Goal: Task Accomplishment & Management: Use online tool/utility

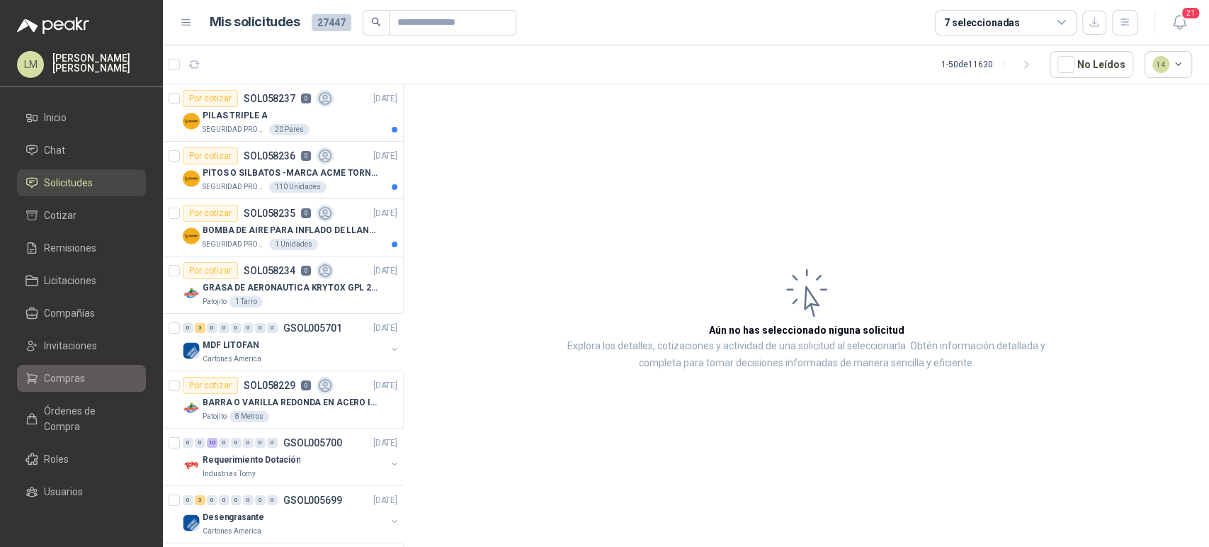
click at [57, 373] on span "Compras" at bounding box center [64, 378] width 41 height 16
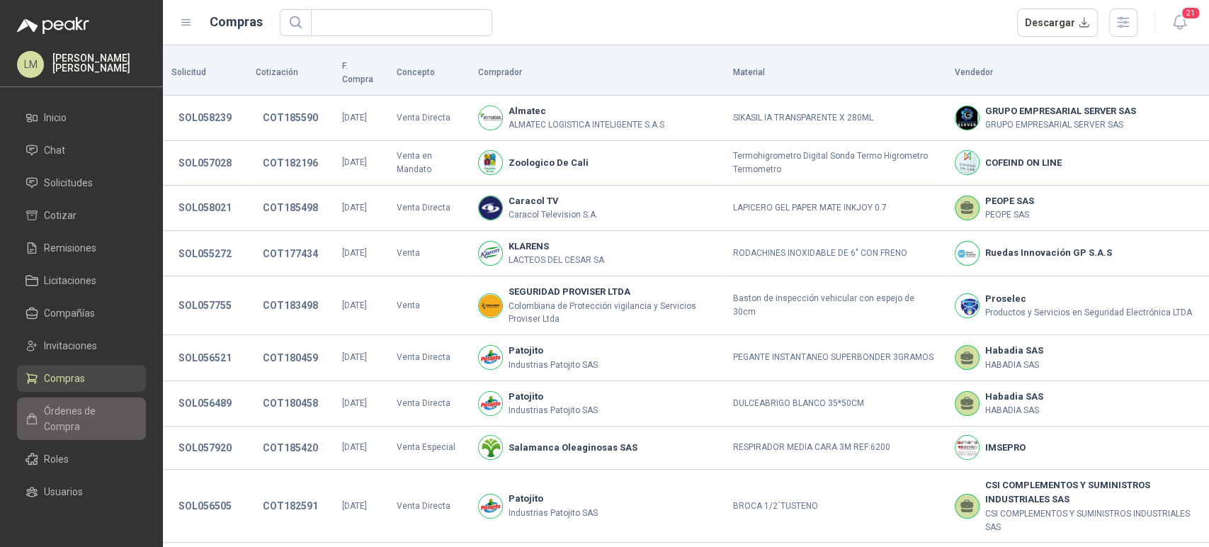
click at [68, 421] on span "Órdenes de Compra" at bounding box center [88, 418] width 89 height 31
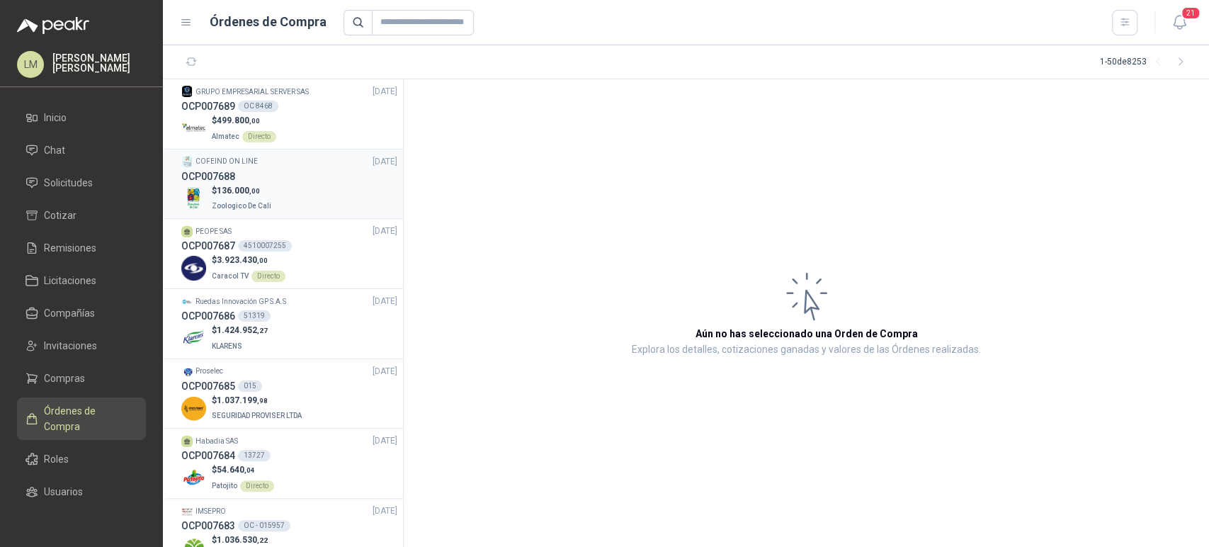
click at [276, 171] on div "OCP007688" at bounding box center [289, 177] width 216 height 16
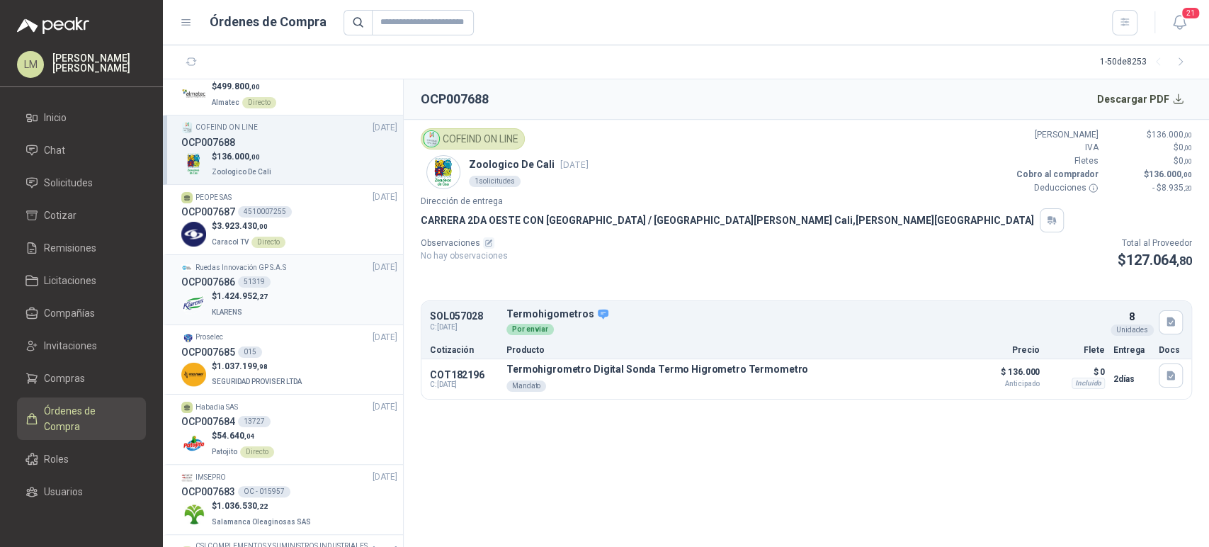
scroll to position [49, 0]
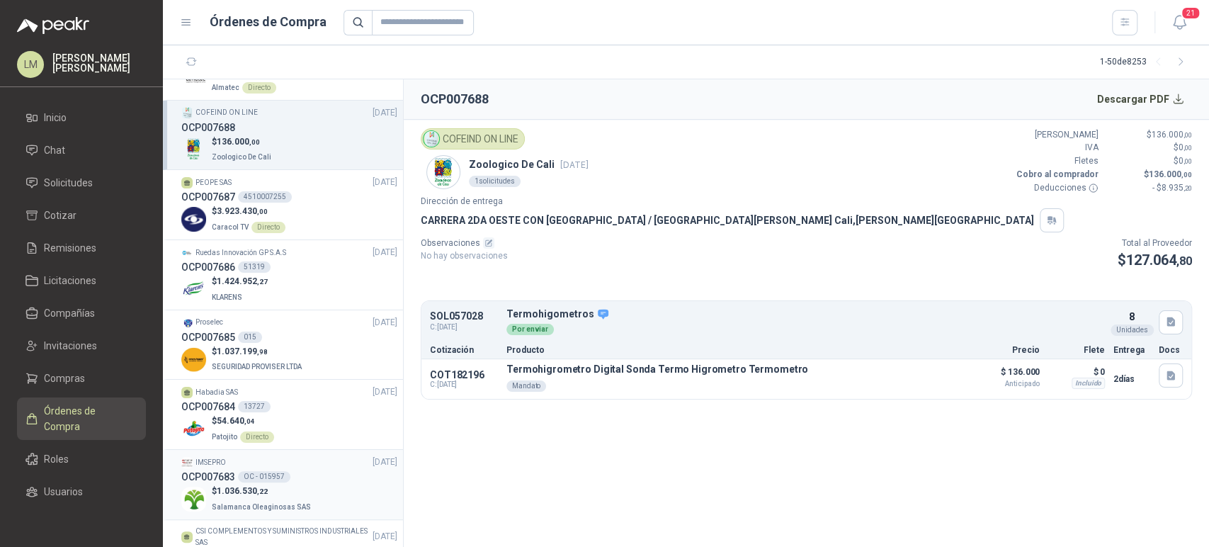
click at [241, 479] on div "OC - 015957" at bounding box center [264, 476] width 52 height 11
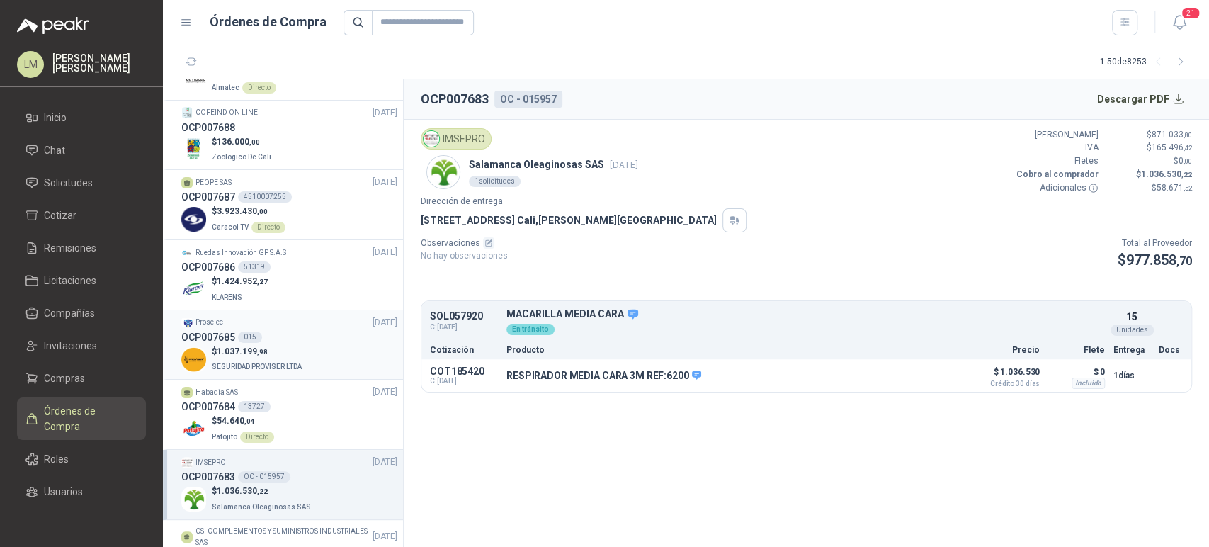
click at [264, 356] on span ",98" at bounding box center [262, 352] width 11 height 8
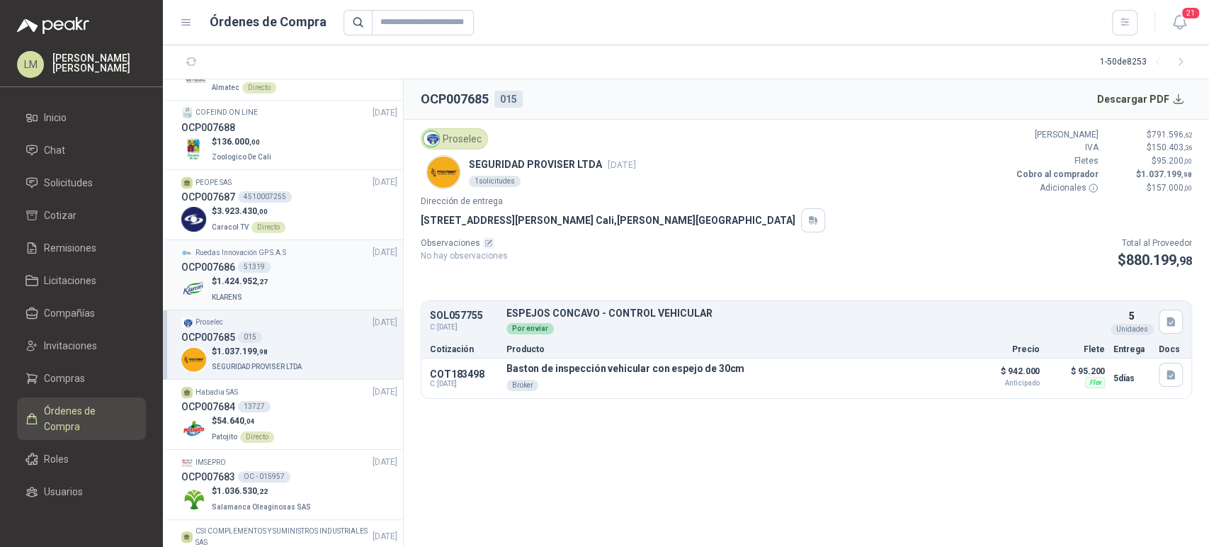
click at [279, 283] on div "$ 1.424.952 ,27 KLARENS" at bounding box center [289, 289] width 216 height 29
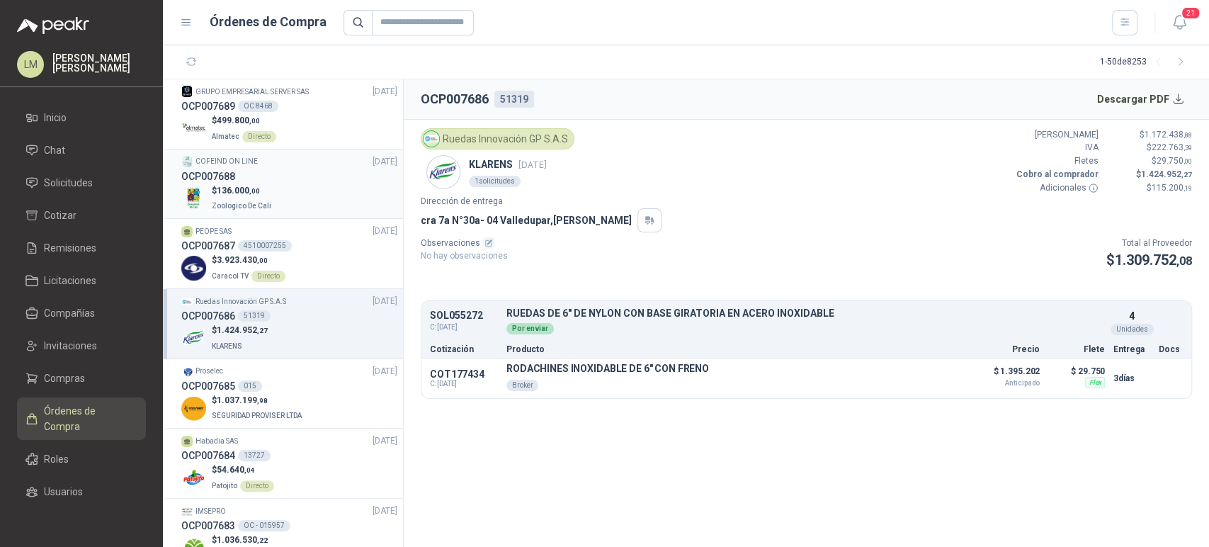
click at [279, 200] on div "$ 136.000 ,00 Zoologico De Cali" at bounding box center [289, 198] width 216 height 29
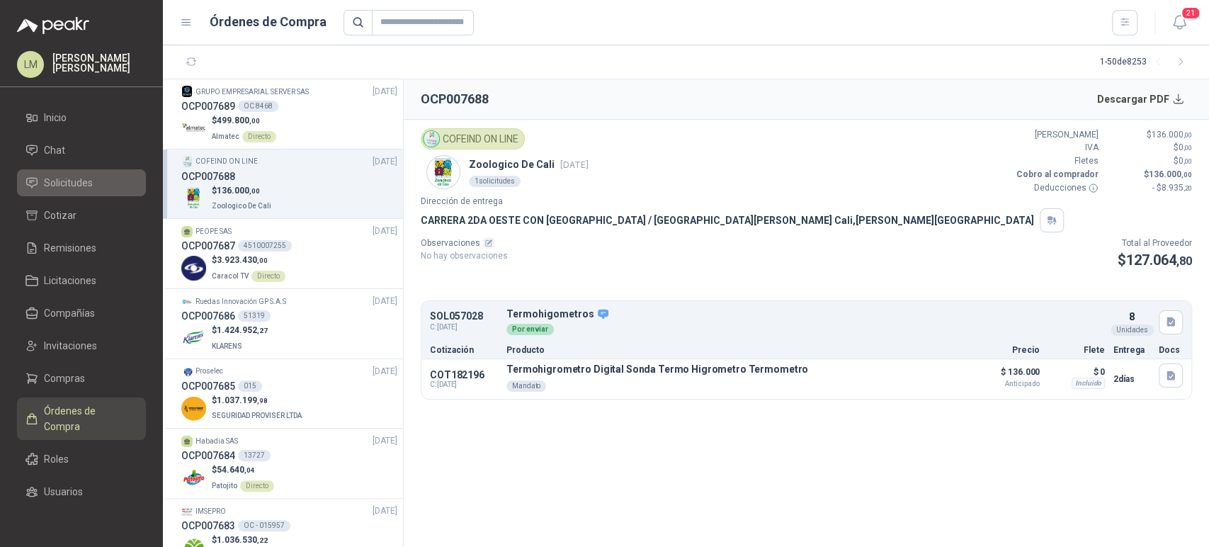
click at [72, 172] on link "Solicitudes" at bounding box center [81, 182] width 129 height 27
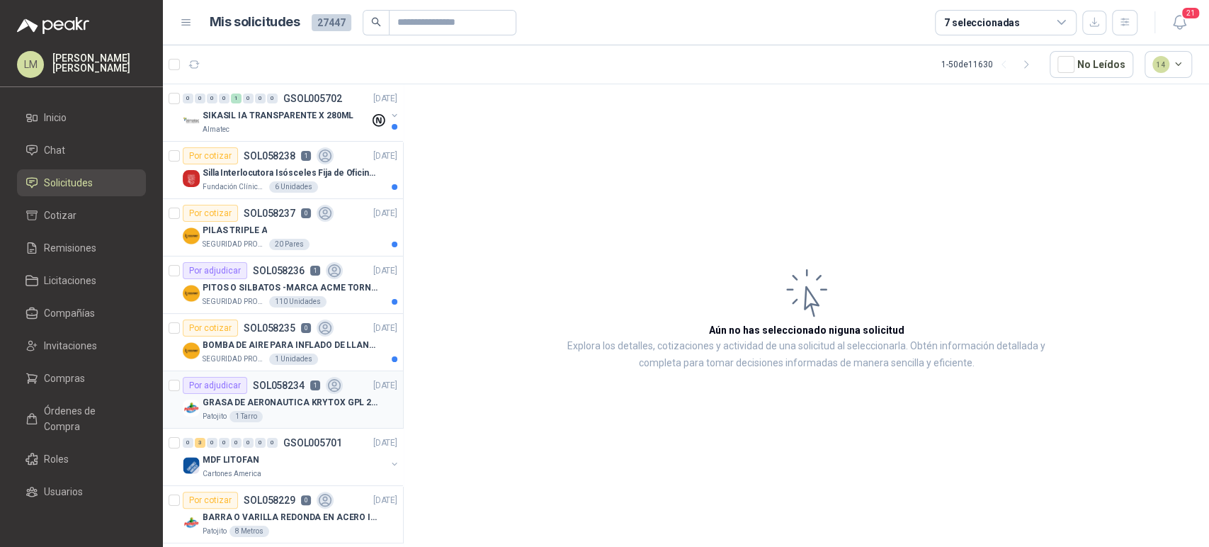
scroll to position [31, 0]
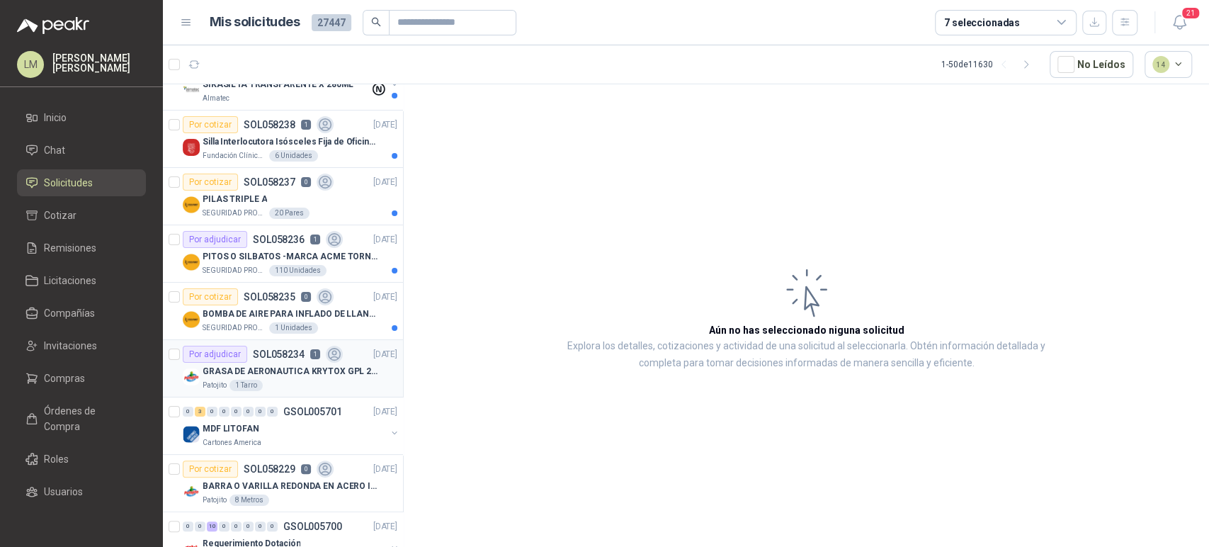
click at [286, 365] on p "GRASA DE AERONAUTICA KRYTOX GPL 207 (SE ADJUNTA IMAGEN DE REFERENCIA)" at bounding box center [291, 371] width 176 height 13
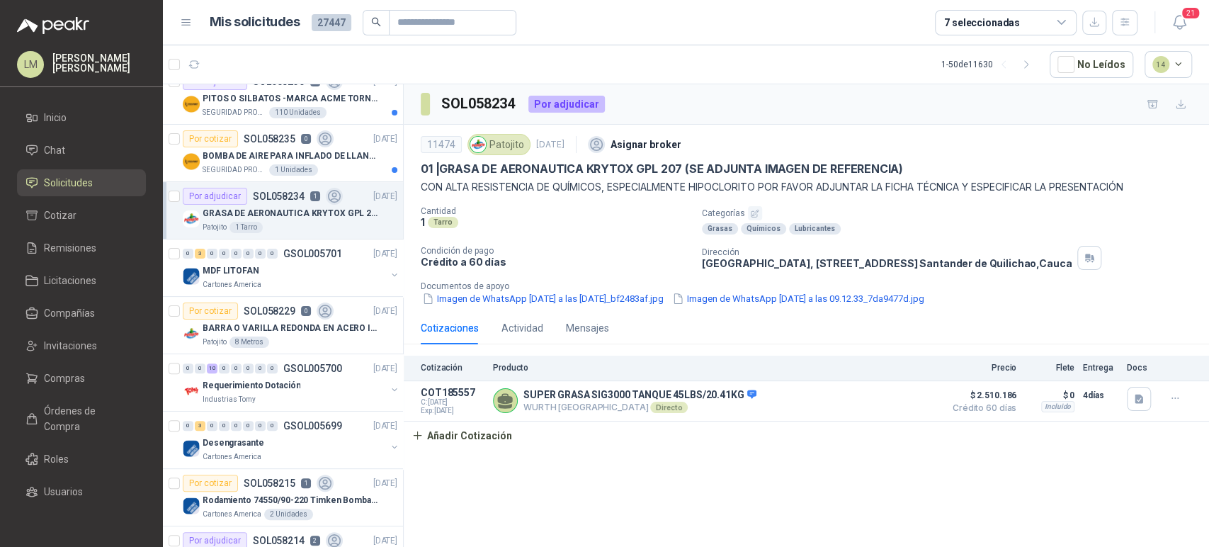
scroll to position [206, 0]
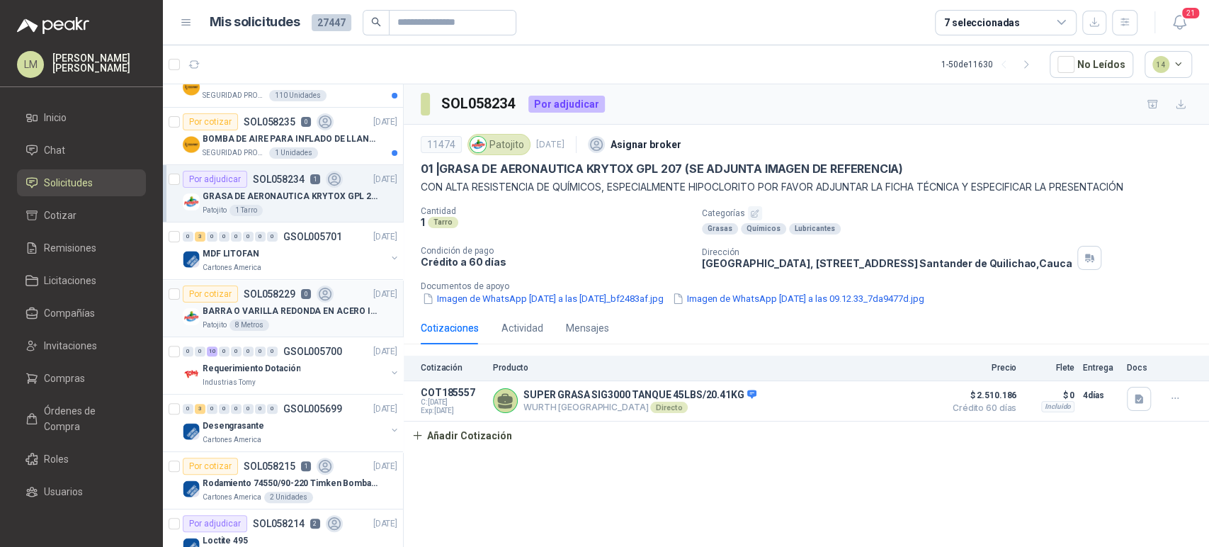
click at [288, 305] on p "BARRA O VARILLA REDONDA EN ACERO INOXIDABLE DE 2" O 50 MM" at bounding box center [291, 311] width 176 height 13
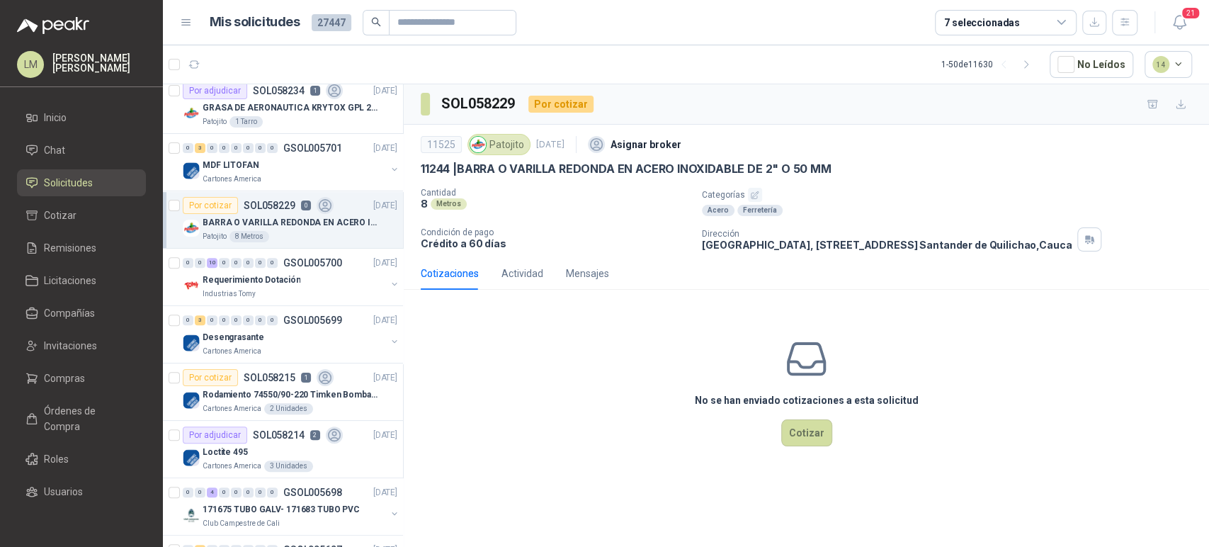
scroll to position [295, 0]
click at [289, 266] on p "GSOL005700" at bounding box center [312, 262] width 59 height 10
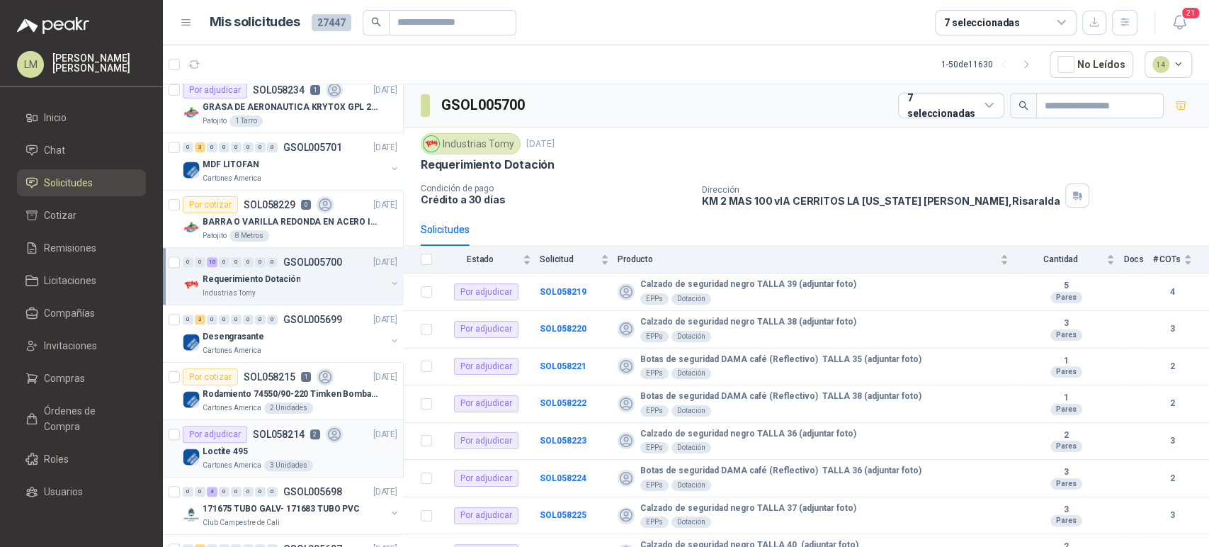
click at [288, 435] on p "SOL058214" at bounding box center [279, 434] width 52 height 10
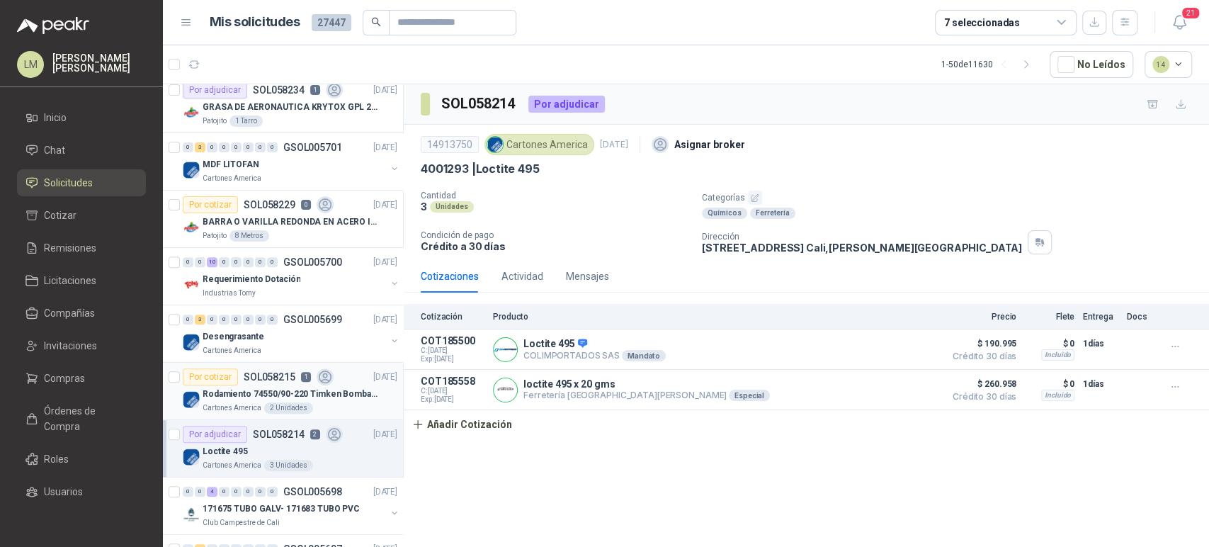
click at [298, 388] on p "Rodamiento 74550/90-220 Timken BombaVG40" at bounding box center [291, 393] width 176 height 13
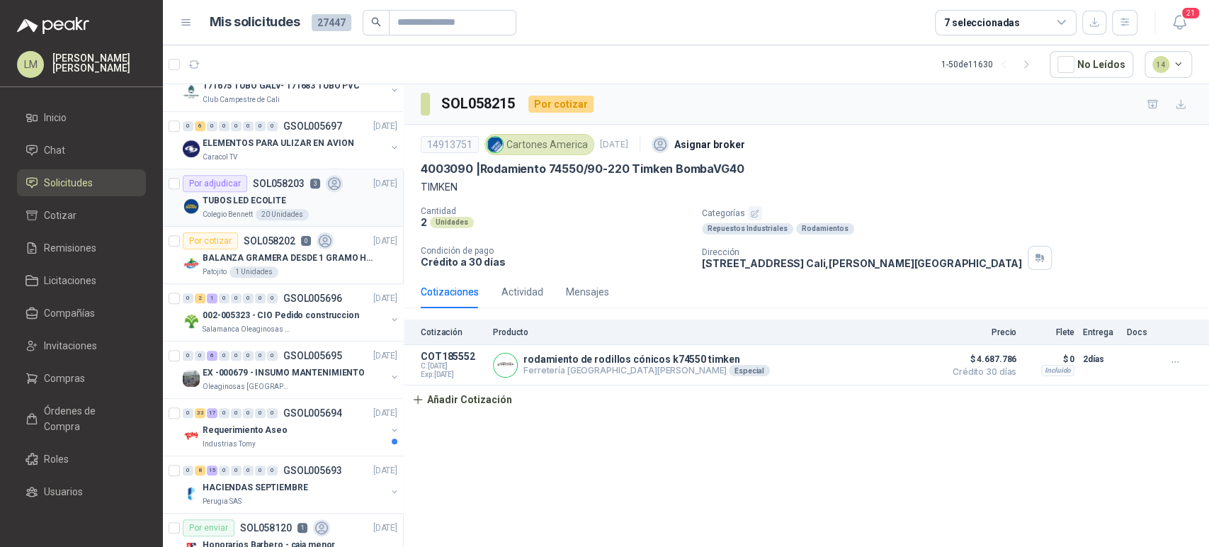
scroll to position [725, 0]
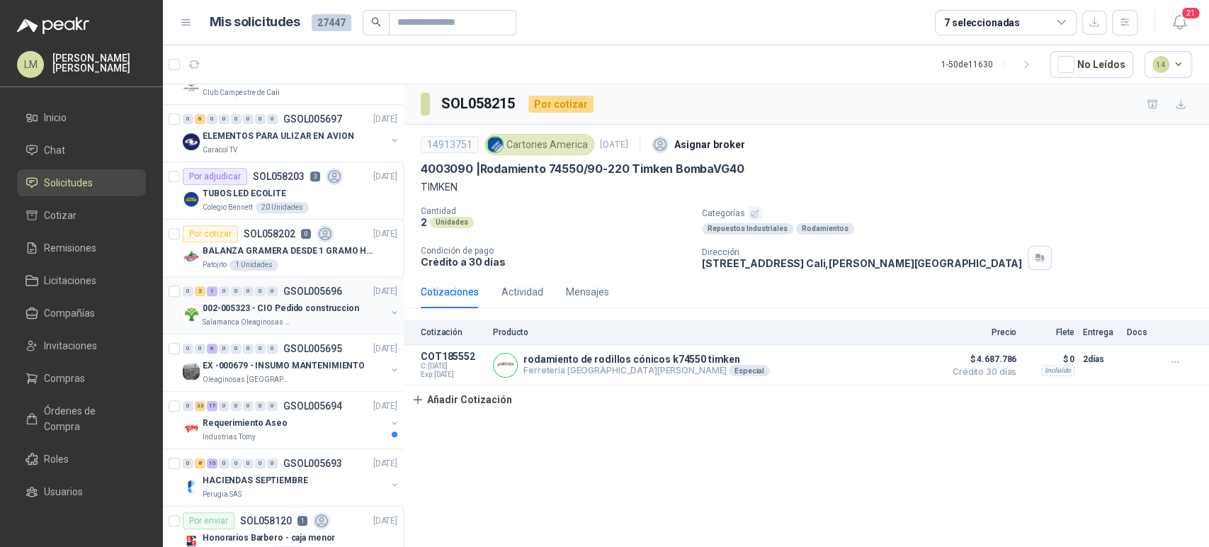
click at [289, 302] on p "002-005323 - CIO Pedido construccion" at bounding box center [281, 308] width 157 height 13
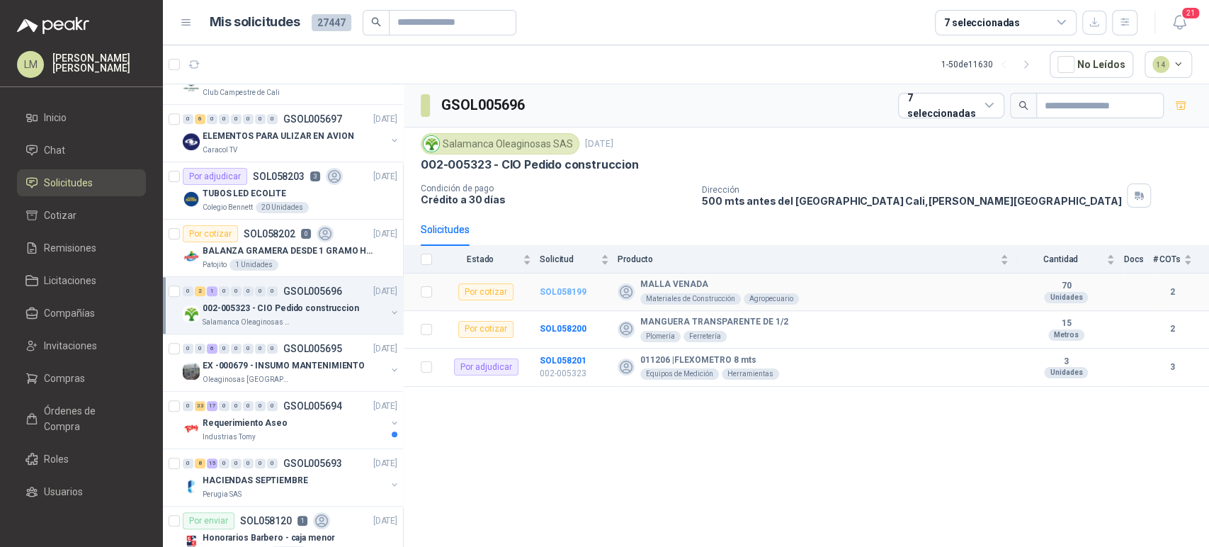
click at [567, 291] on b "SOL058199" at bounding box center [563, 292] width 47 height 10
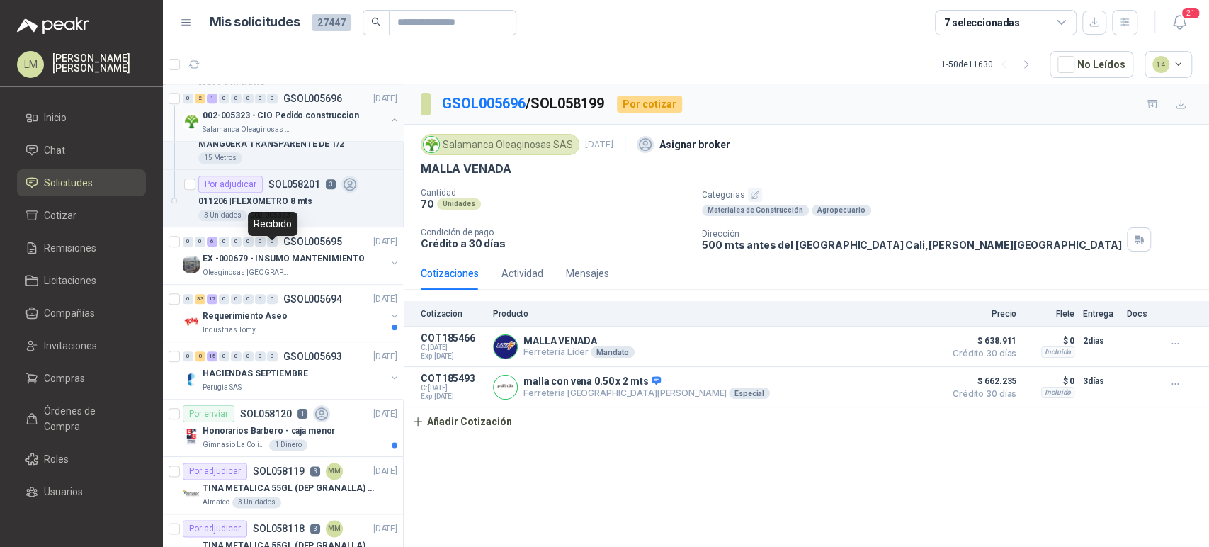
scroll to position [1006, 0]
click at [300, 254] on p "EX -000679 - INSUMO MANTENIMIENTO" at bounding box center [284, 257] width 162 height 13
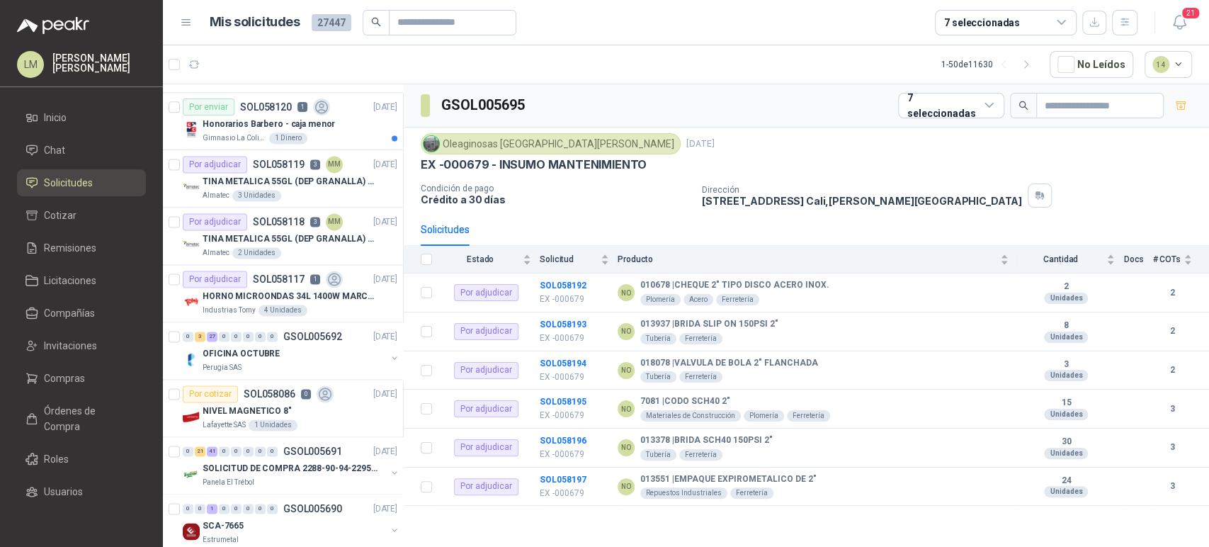
scroll to position [1312, 0]
click at [261, 289] on p "HORNO MICROONDAS 34L 1400W MARCA TORNADO." at bounding box center [291, 295] width 176 height 13
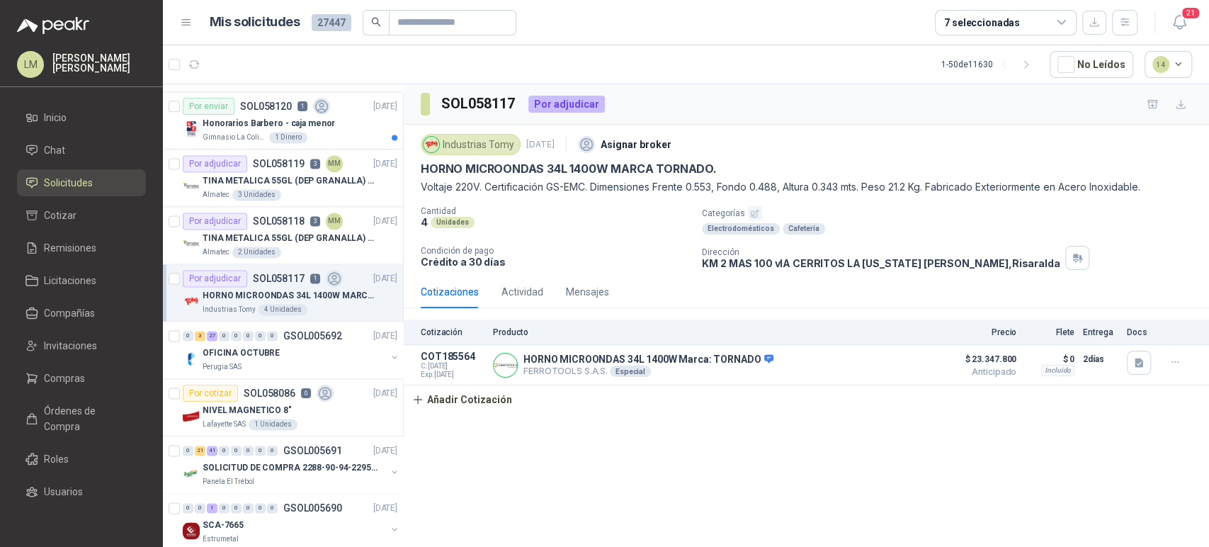
click at [448, 6] on header "Mis solicitudes 27447 7 seleccionadas 21" at bounding box center [686, 22] width 1046 height 45
click at [458, 21] on input "text" at bounding box center [446, 23] width 99 height 24
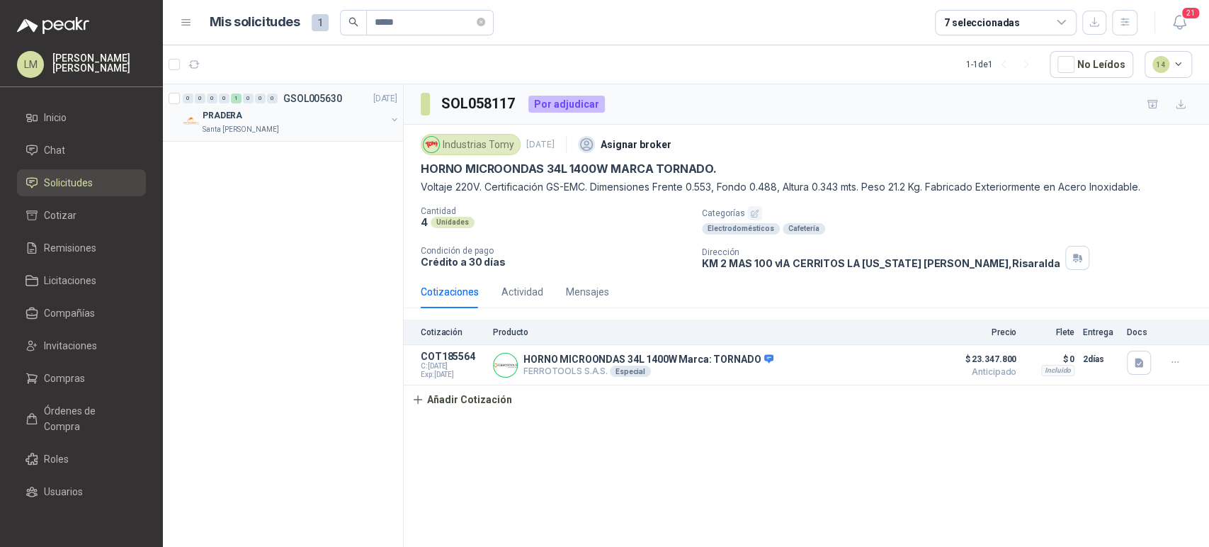
click at [393, 120] on button "button" at bounding box center [394, 119] width 11 height 11
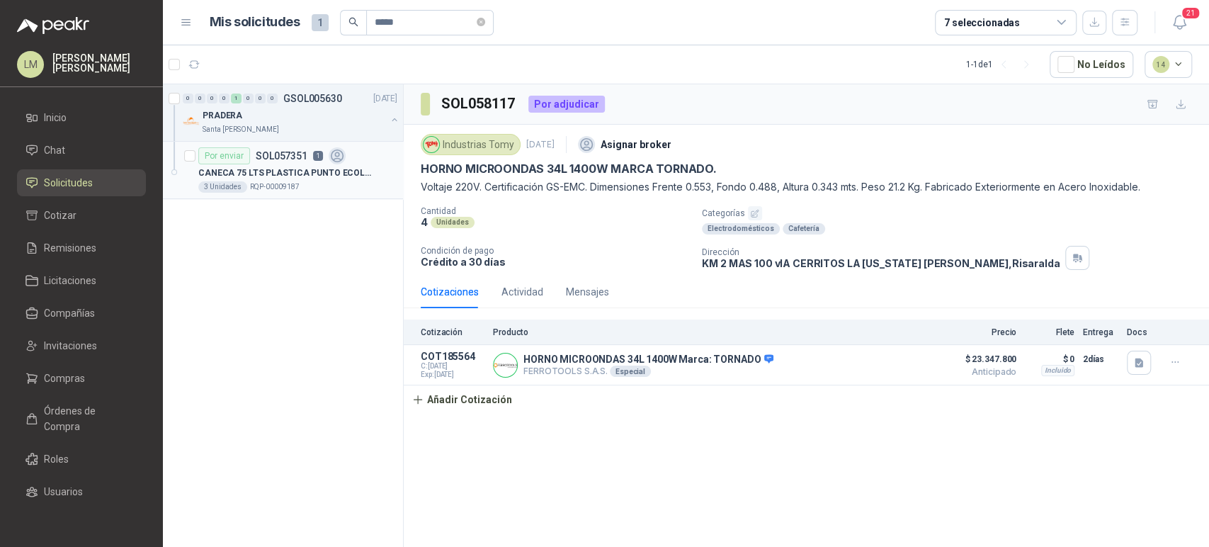
click at [301, 171] on p "CANECA 75 LTS PLASTICA PUNTO ECOLOGICO" at bounding box center [286, 172] width 176 height 13
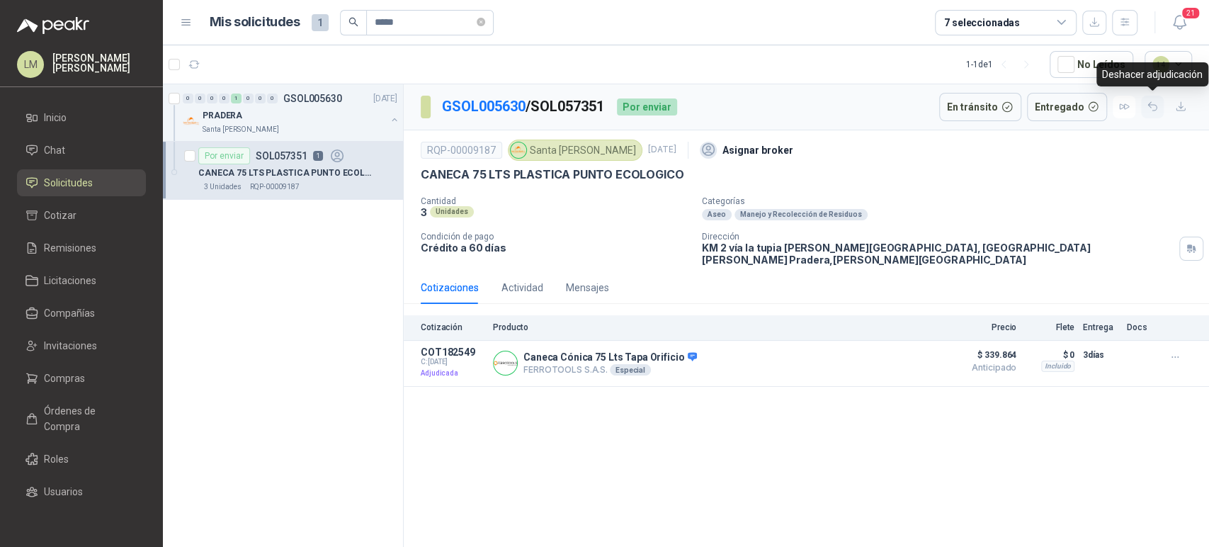
click at [1150, 105] on icon "button" at bounding box center [1152, 107] width 8 height 8
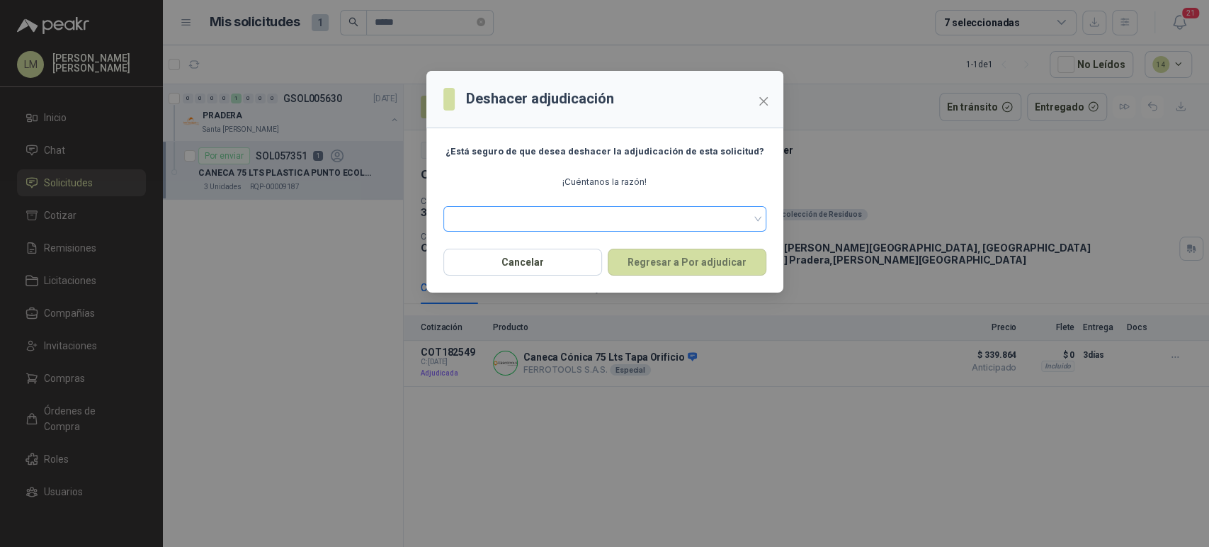
click at [632, 214] on span at bounding box center [605, 218] width 306 height 21
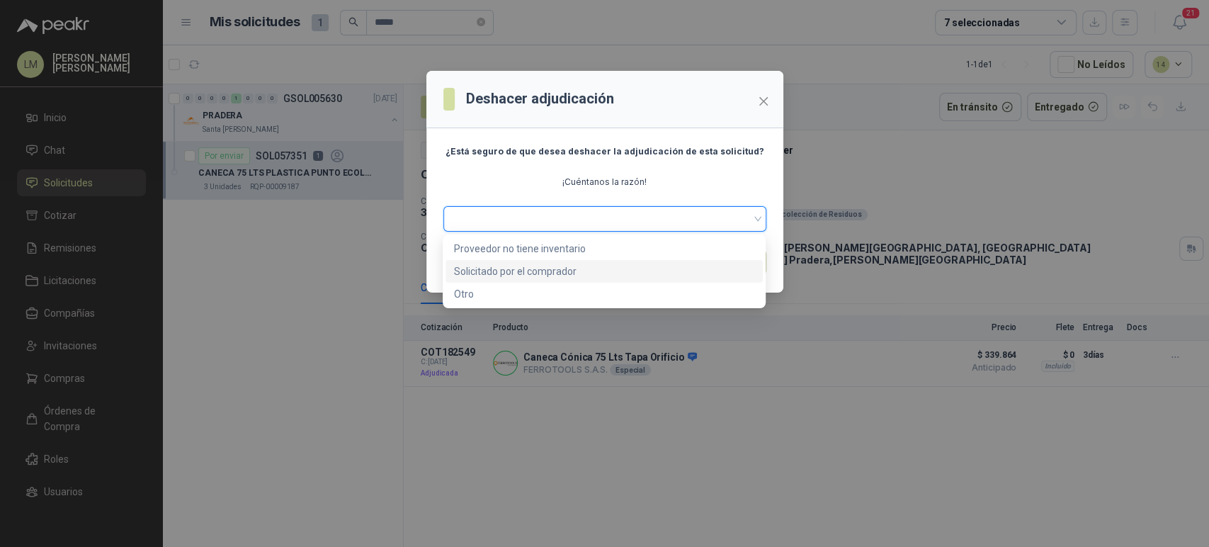
click at [569, 265] on div "Solicitado por el comprador" at bounding box center [604, 271] width 300 height 16
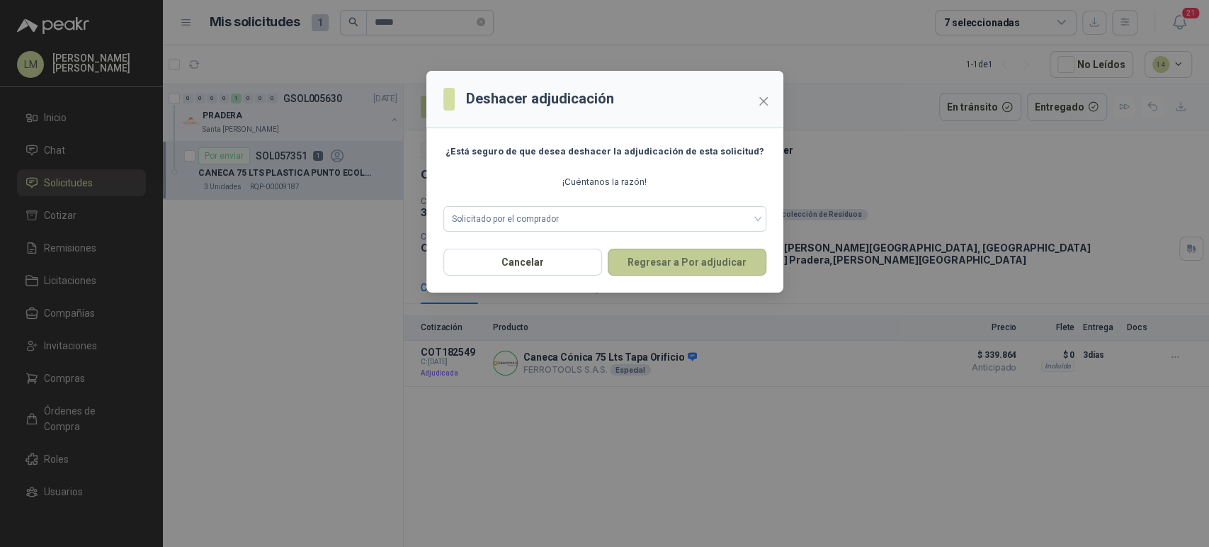
click at [657, 259] on button "Regresar a Por adjudicar" at bounding box center [687, 262] width 159 height 27
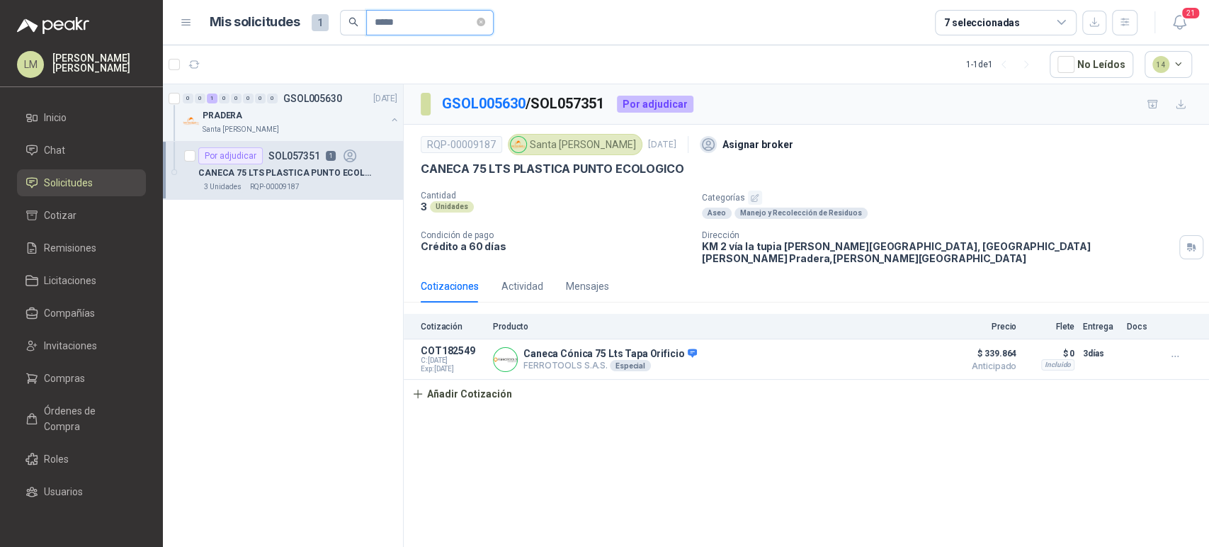
click at [431, 17] on input "*****" at bounding box center [424, 23] width 99 height 24
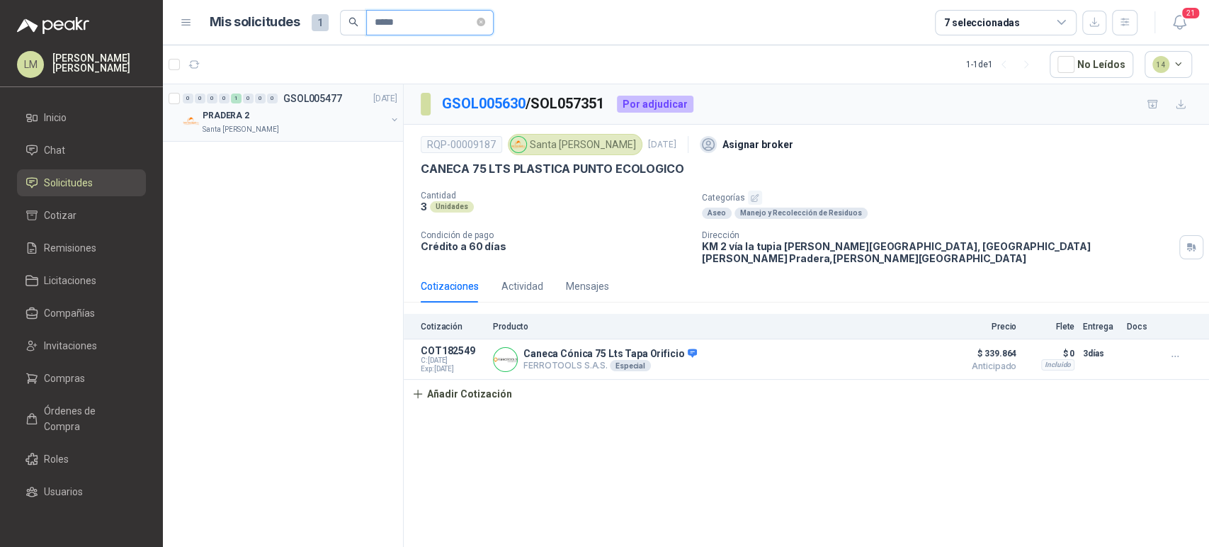
type input "*****"
click at [395, 119] on button "button" at bounding box center [394, 119] width 11 height 11
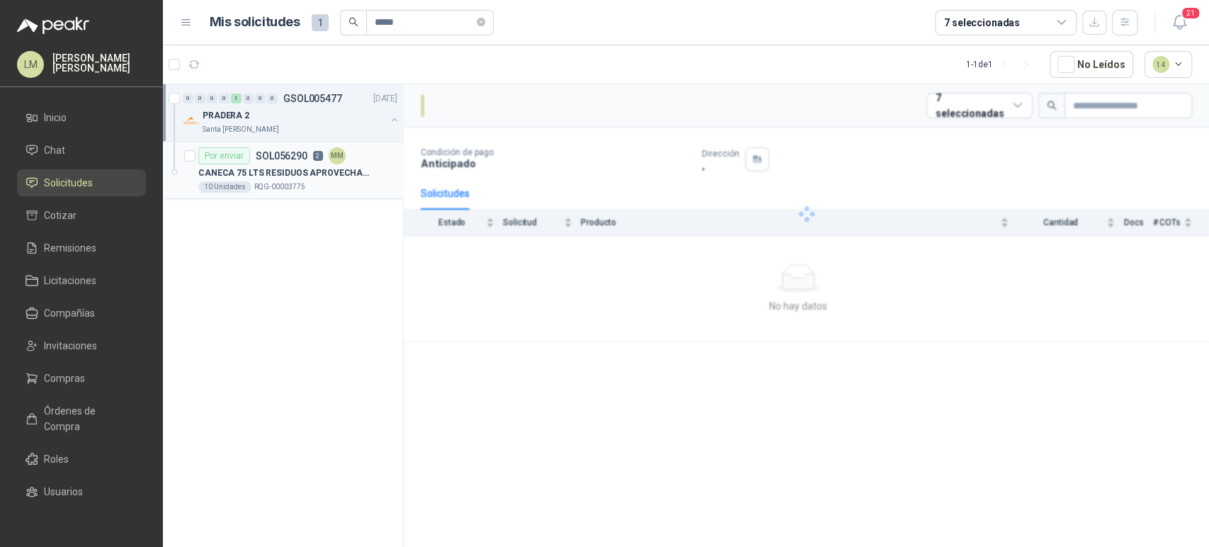
click at [312, 160] on div "Por enviar SOL056290 2 MM" at bounding box center [271, 155] width 147 height 17
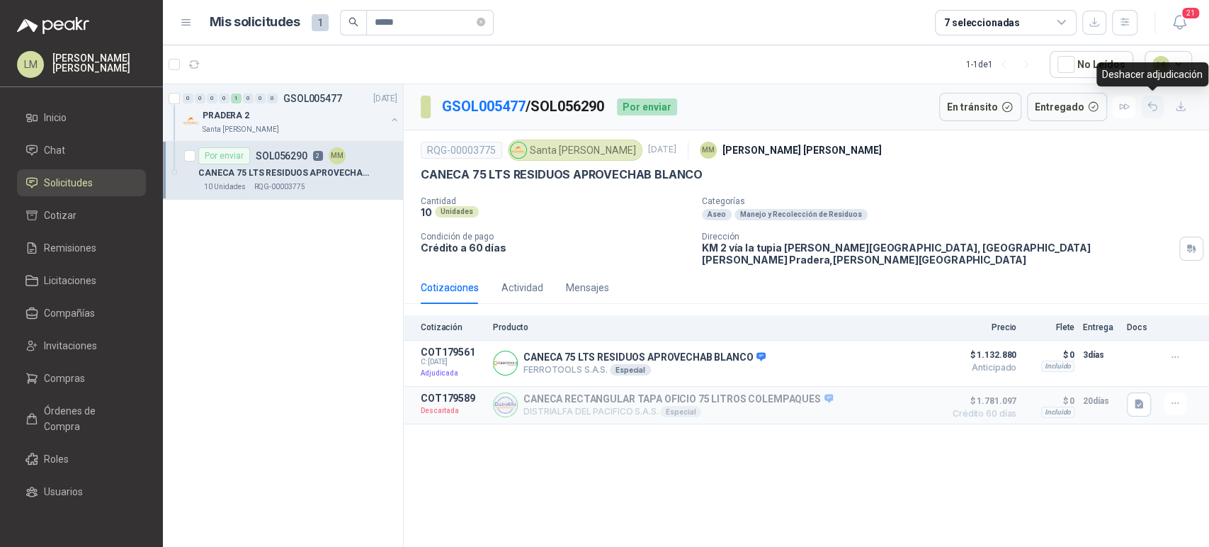
click at [1156, 105] on icon "button" at bounding box center [1153, 107] width 12 height 12
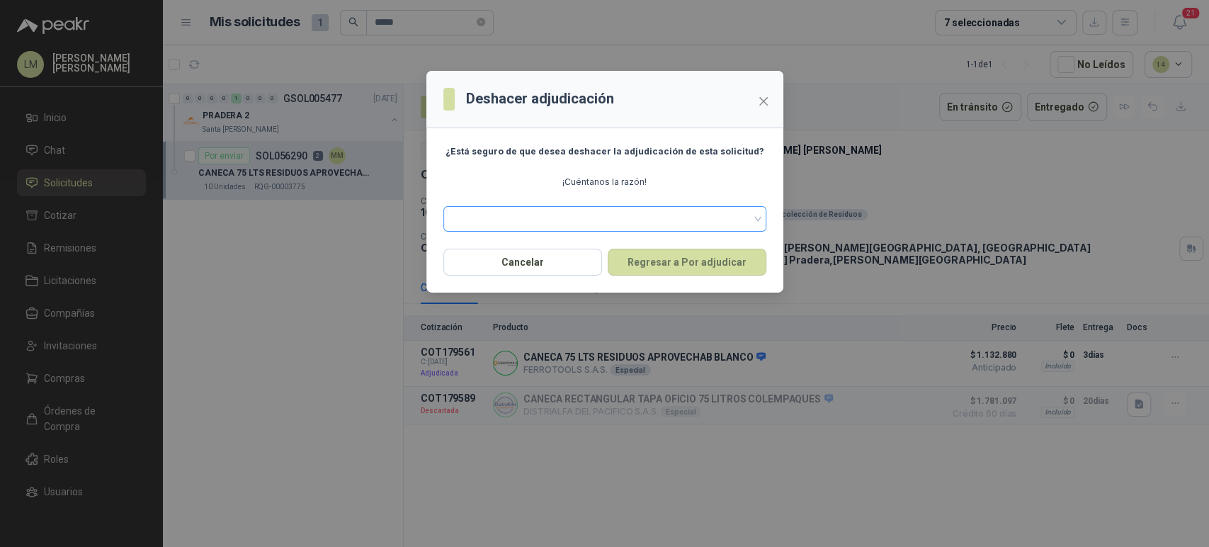
click at [635, 222] on span at bounding box center [605, 218] width 306 height 21
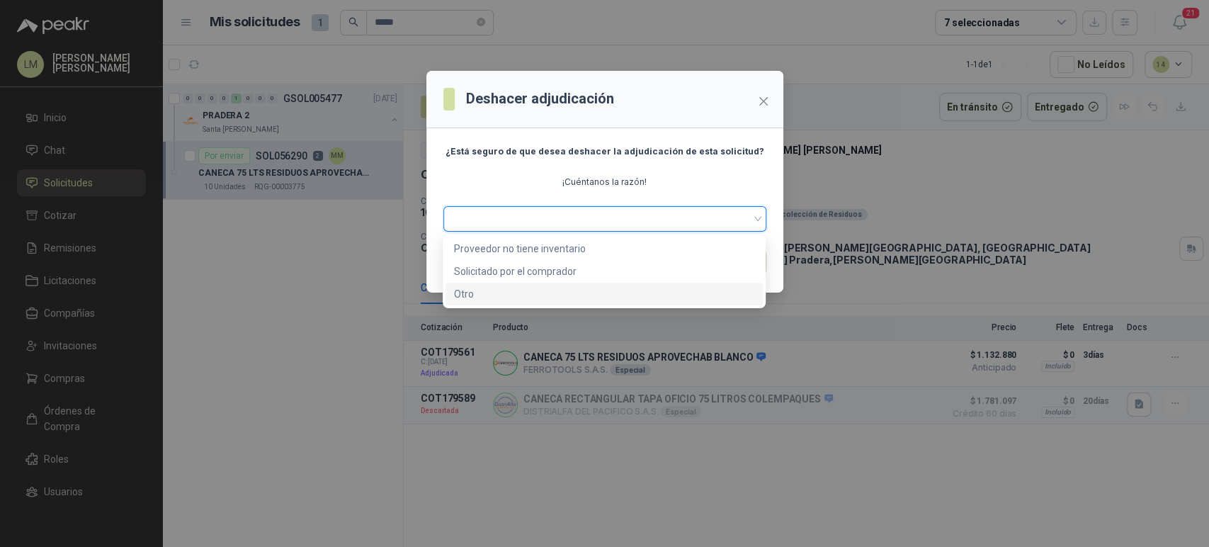
click at [472, 293] on div "Otro" at bounding box center [604, 294] width 300 height 16
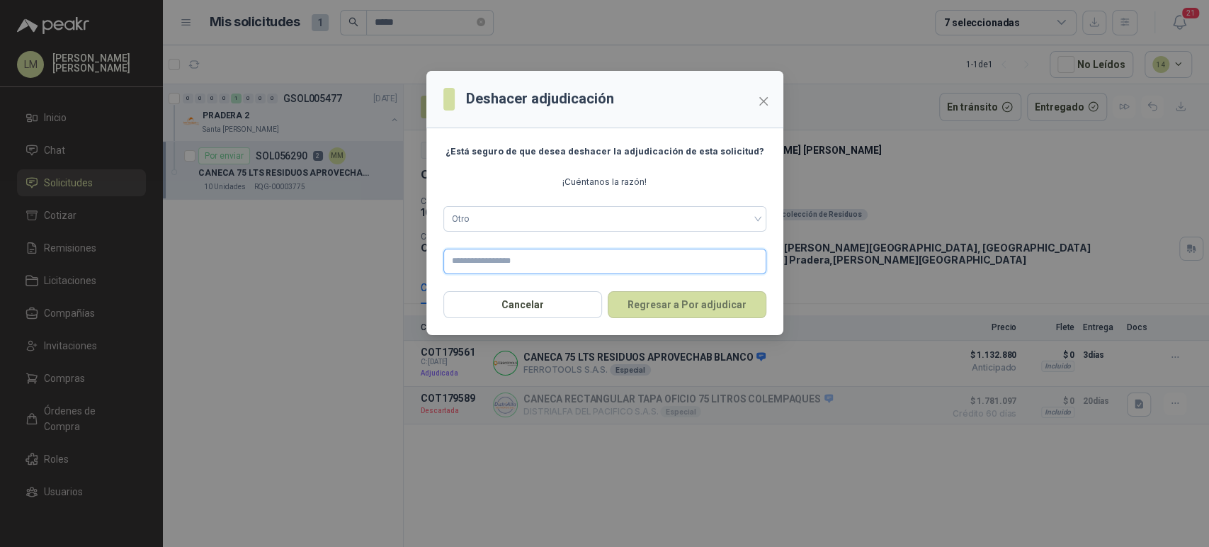
click at [520, 257] on input "text" at bounding box center [604, 261] width 323 height 25
type input "**********"
click at [686, 305] on button "Regresar a Por adjudicar" at bounding box center [687, 304] width 159 height 27
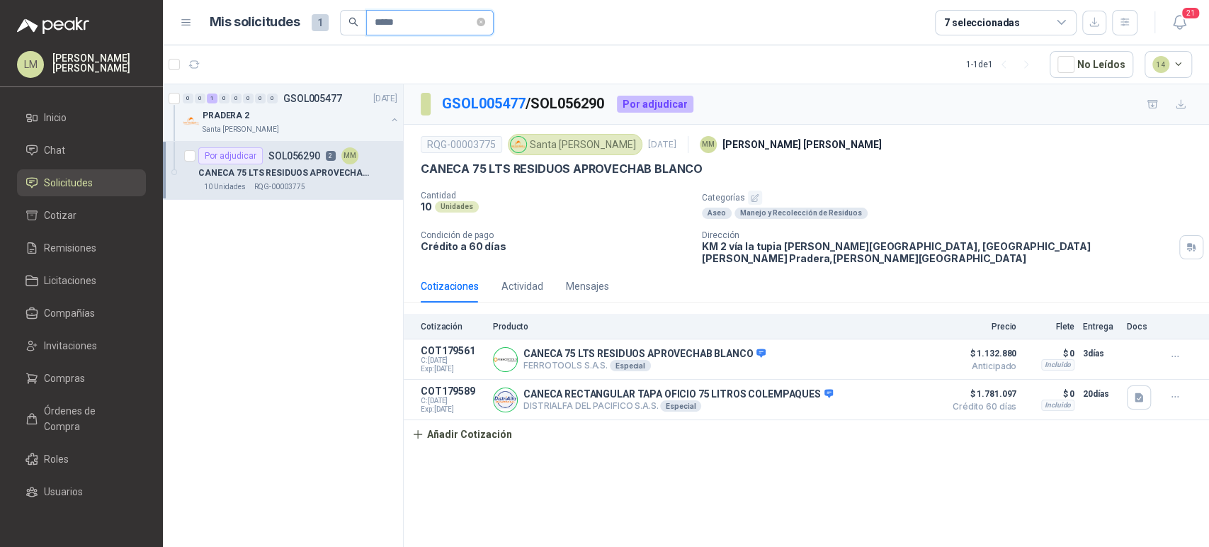
click at [419, 24] on input "*****" at bounding box center [424, 23] width 99 height 24
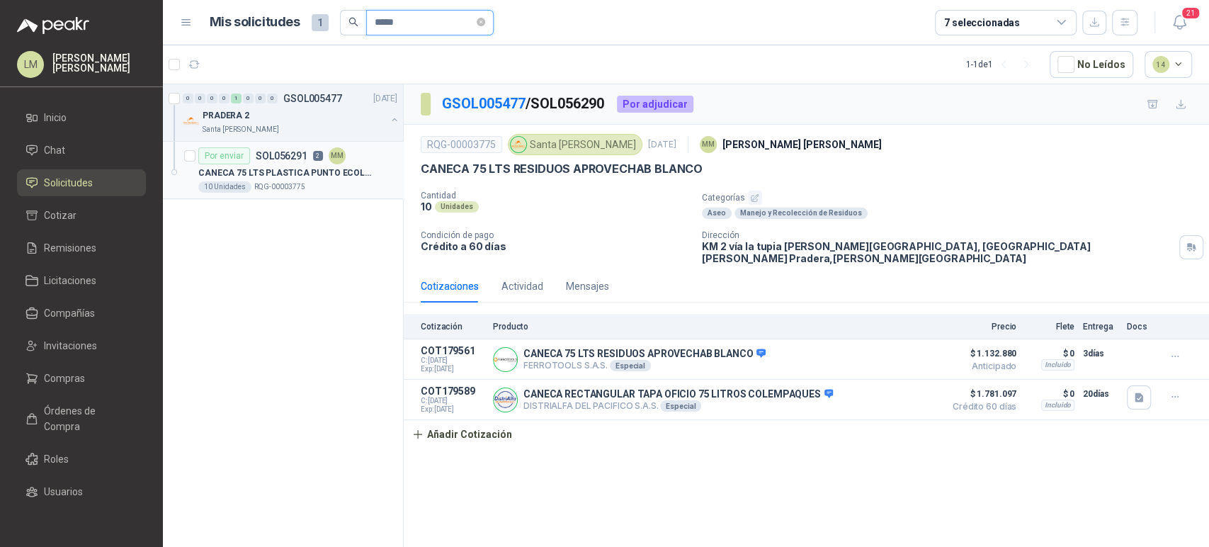
type input "*****"
click at [293, 166] on p "CANECA 75 LTS PLASTICA PUNTO ECOLOGICO" at bounding box center [286, 172] width 176 height 13
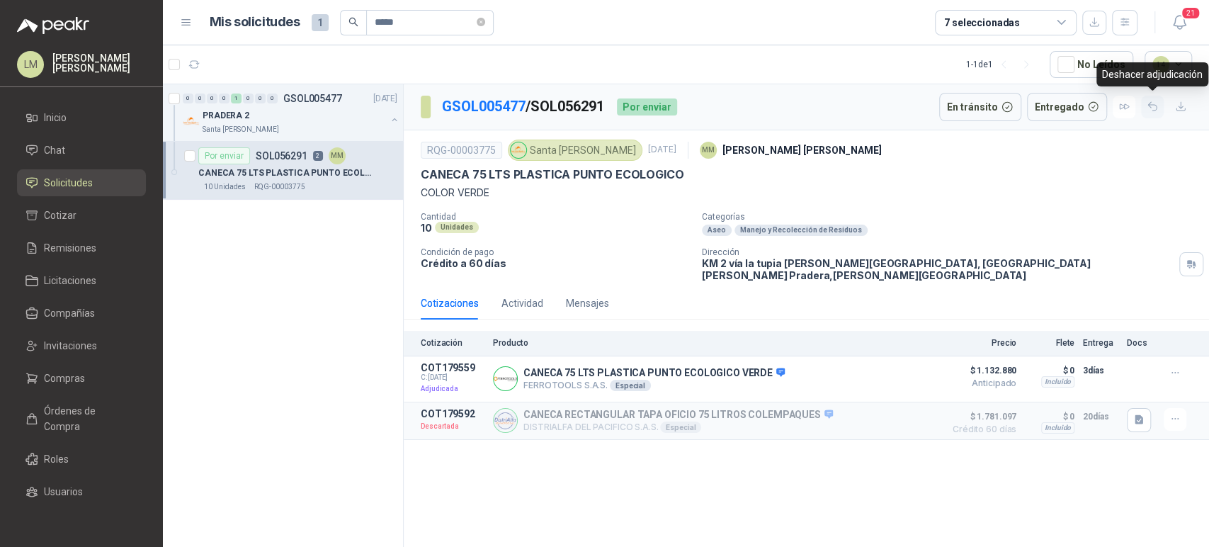
click at [1150, 108] on icon "button" at bounding box center [1153, 107] width 12 height 12
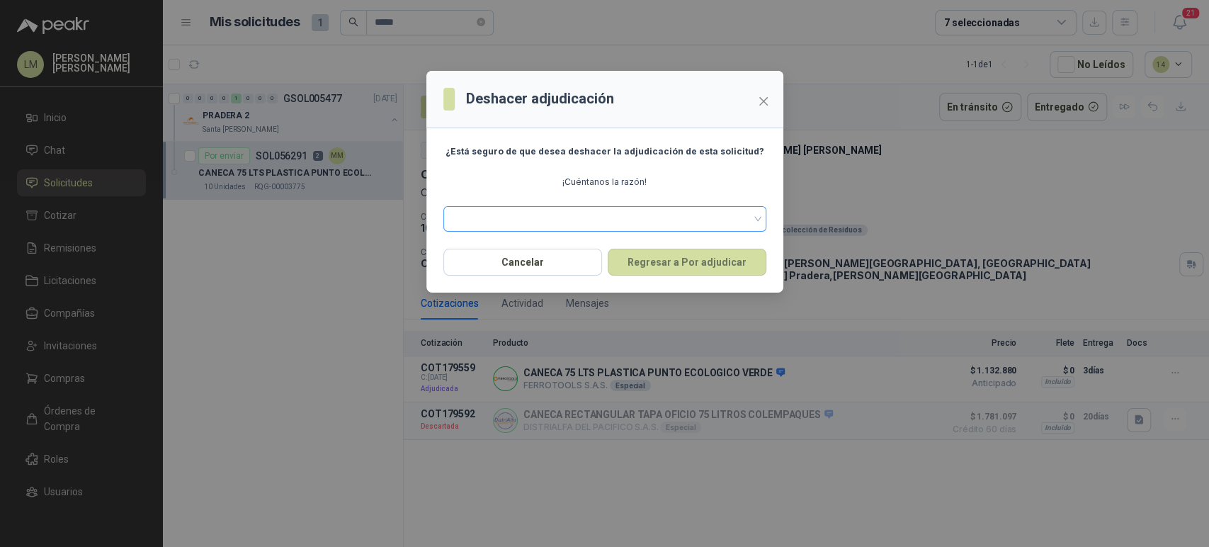
click at [630, 213] on span at bounding box center [605, 218] width 306 height 21
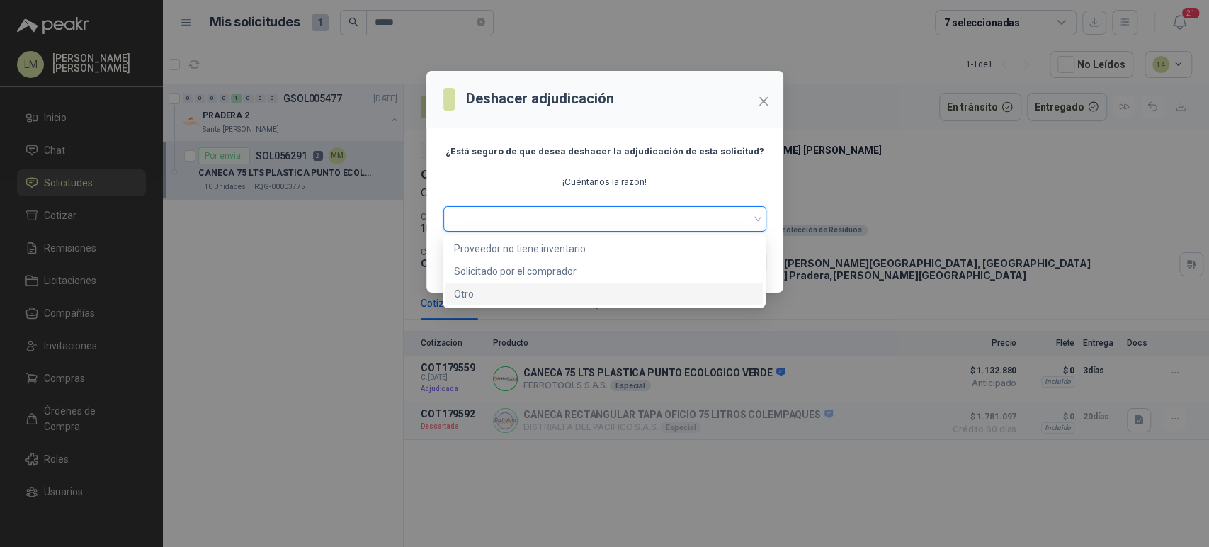
click at [494, 294] on div "Otro" at bounding box center [604, 294] width 300 height 16
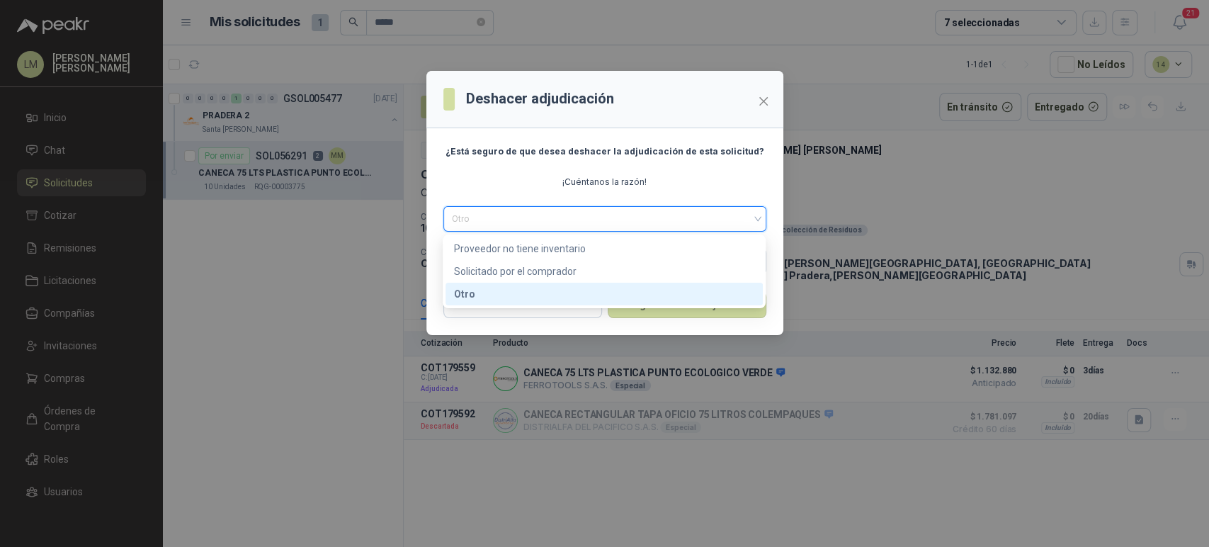
click at [494, 294] on div "Otro" at bounding box center [604, 294] width 300 height 16
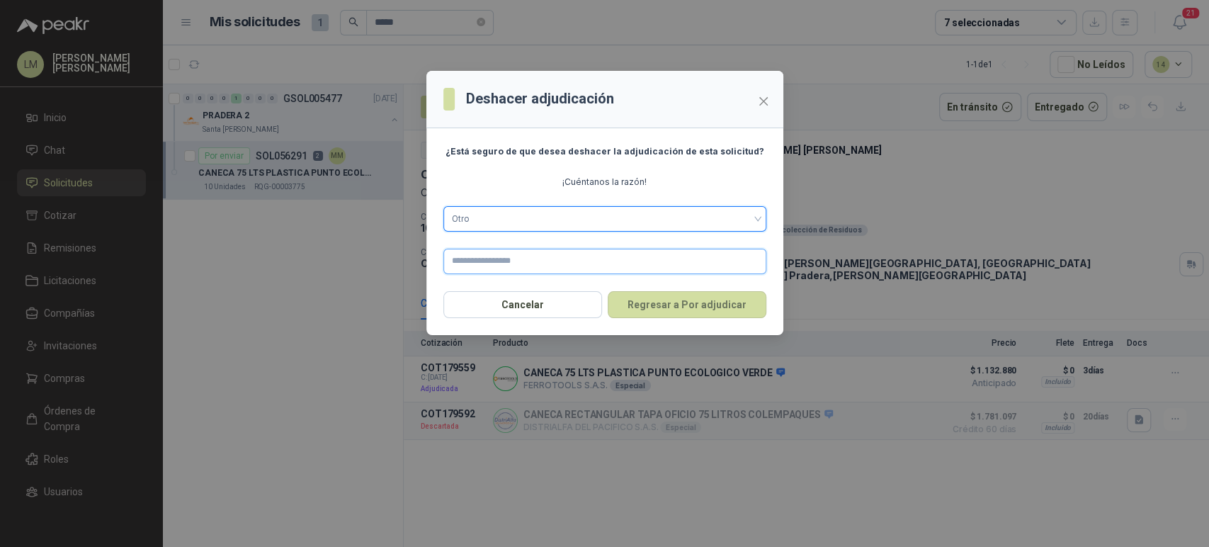
click at [504, 259] on input "text" at bounding box center [604, 261] width 323 height 25
type input "**********"
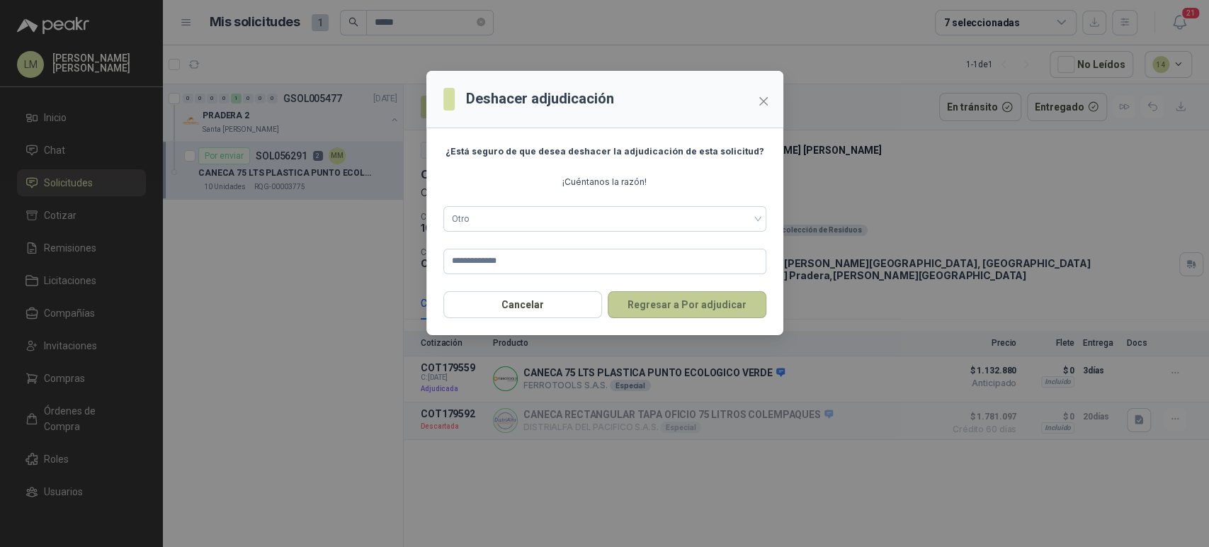
click at [659, 293] on button "Regresar a Por adjudicar" at bounding box center [687, 304] width 159 height 27
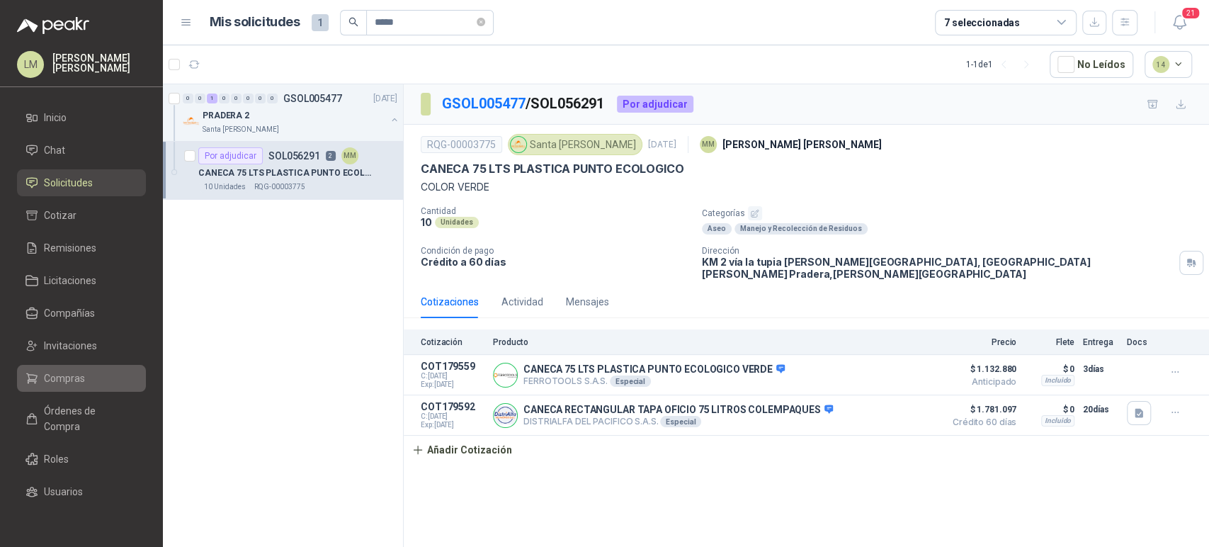
click at [45, 381] on span "Compras" at bounding box center [64, 378] width 41 height 16
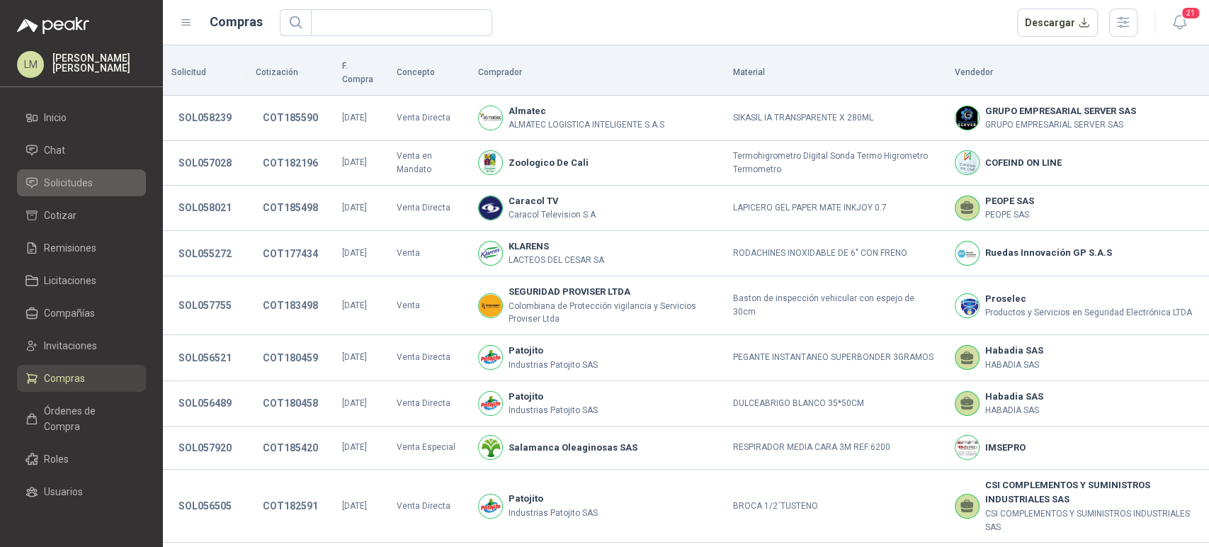
click at [68, 180] on span "Solicitudes" at bounding box center [68, 183] width 49 height 16
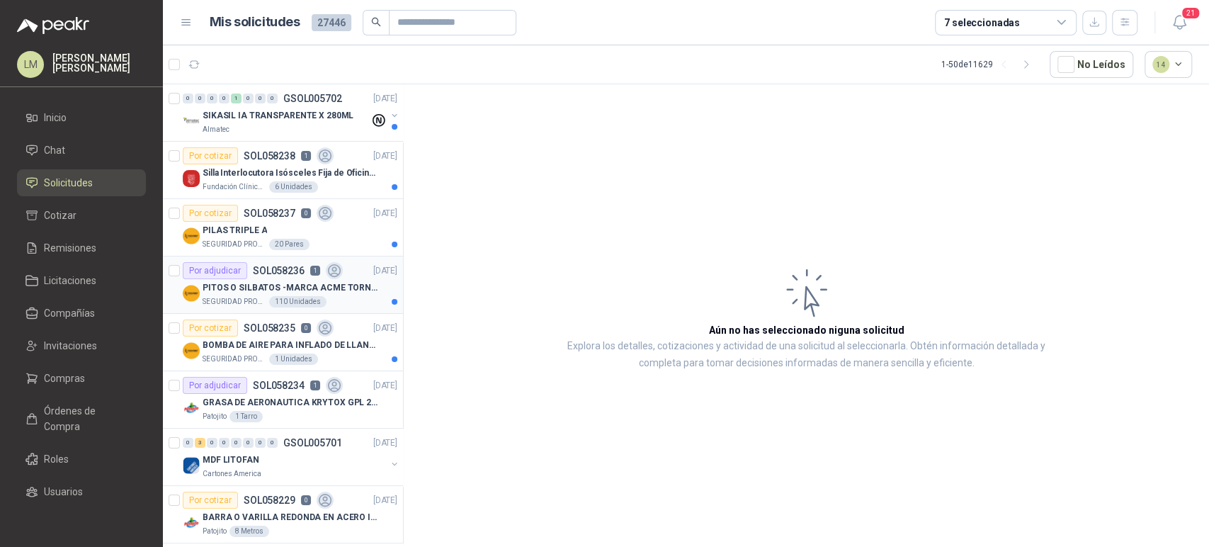
click at [244, 268] on div "Por adjudicar" at bounding box center [215, 270] width 64 height 17
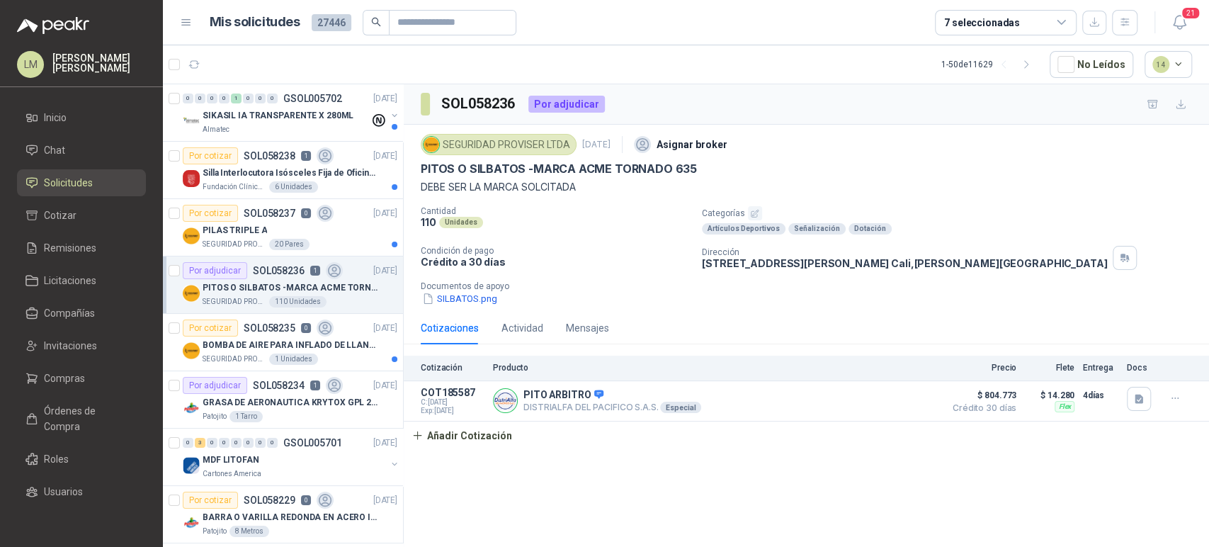
click at [754, 211] on icon "button" at bounding box center [754, 213] width 9 height 9
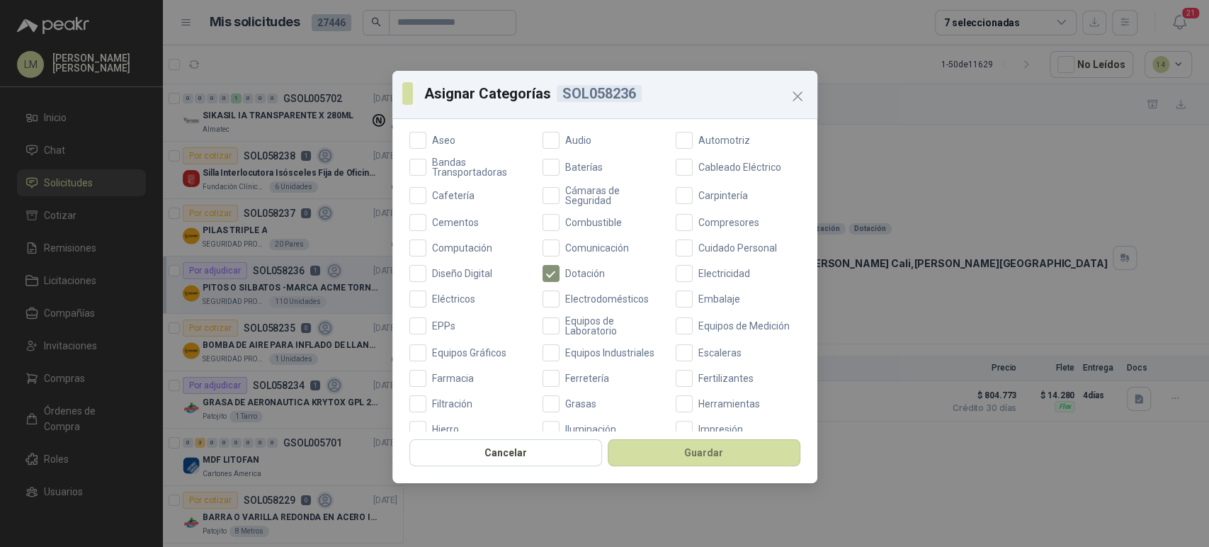
scroll to position [164, 0]
click at [428, 318] on label "EPPs" at bounding box center [471, 324] width 125 height 20
click at [688, 459] on button "Guardar" at bounding box center [704, 452] width 193 height 27
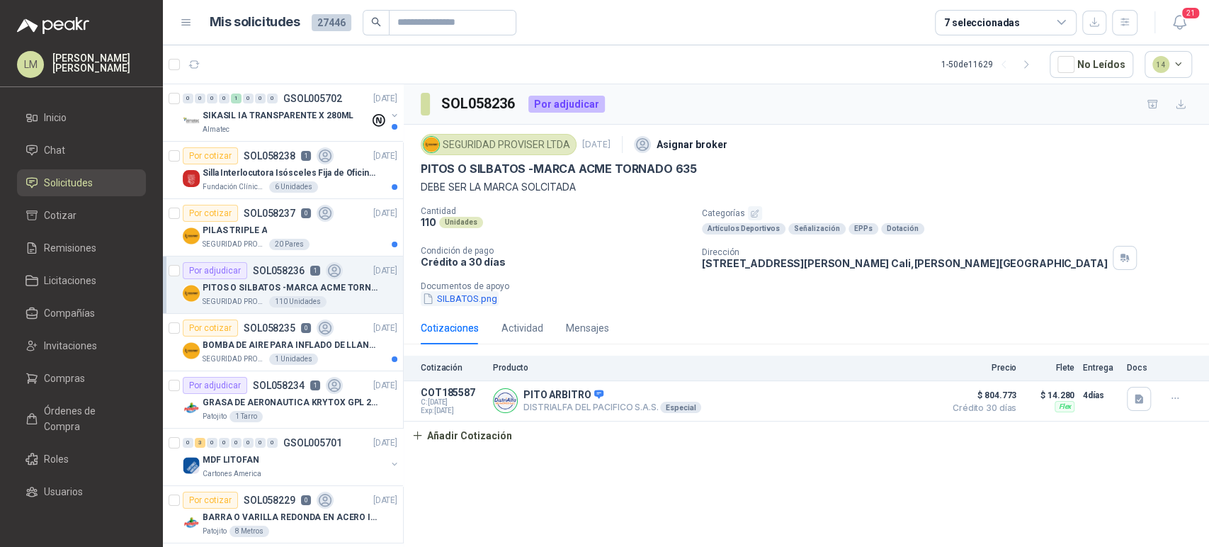
click at [476, 302] on button "SILBATOS.png" at bounding box center [460, 298] width 78 height 15
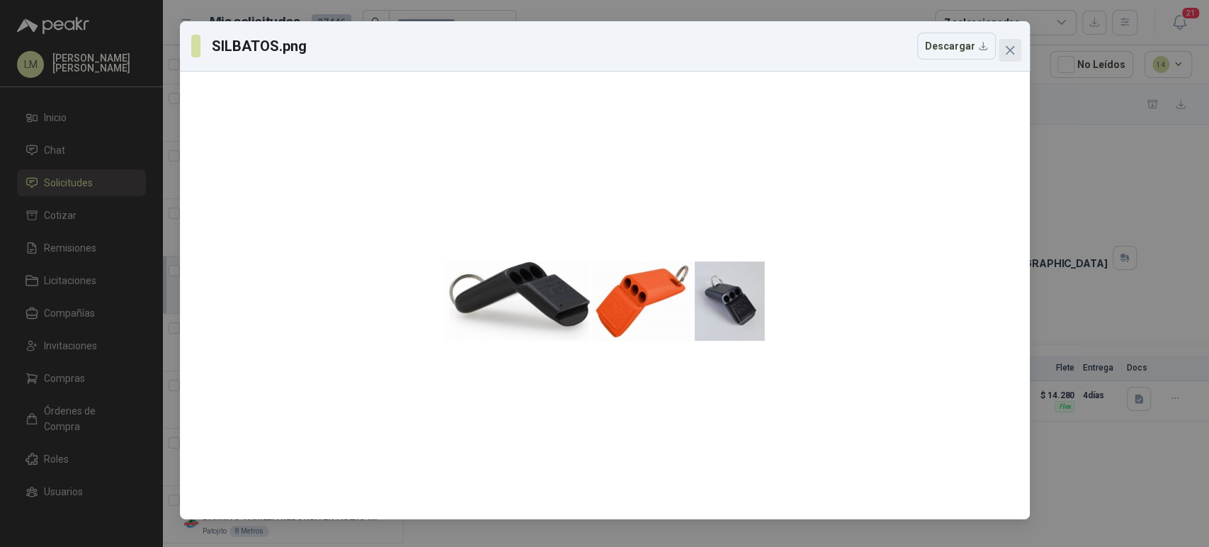
click at [1011, 52] on icon "close" at bounding box center [1009, 50] width 8 height 8
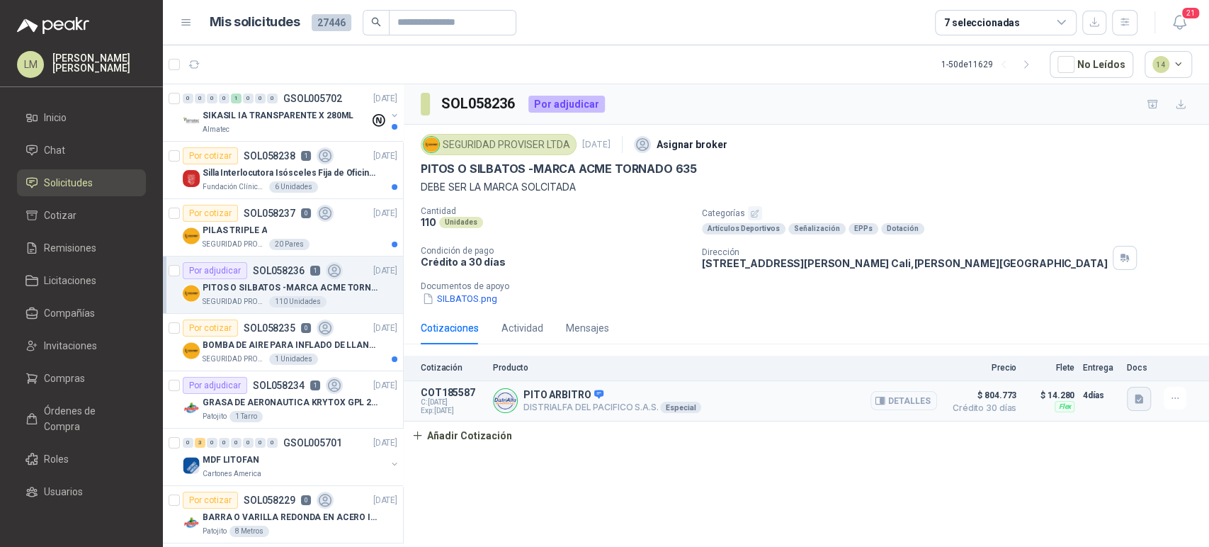
click at [1142, 399] on icon "button" at bounding box center [1139, 398] width 8 height 9
click at [1099, 367] on button "image.png" at bounding box center [1111, 366] width 62 height 15
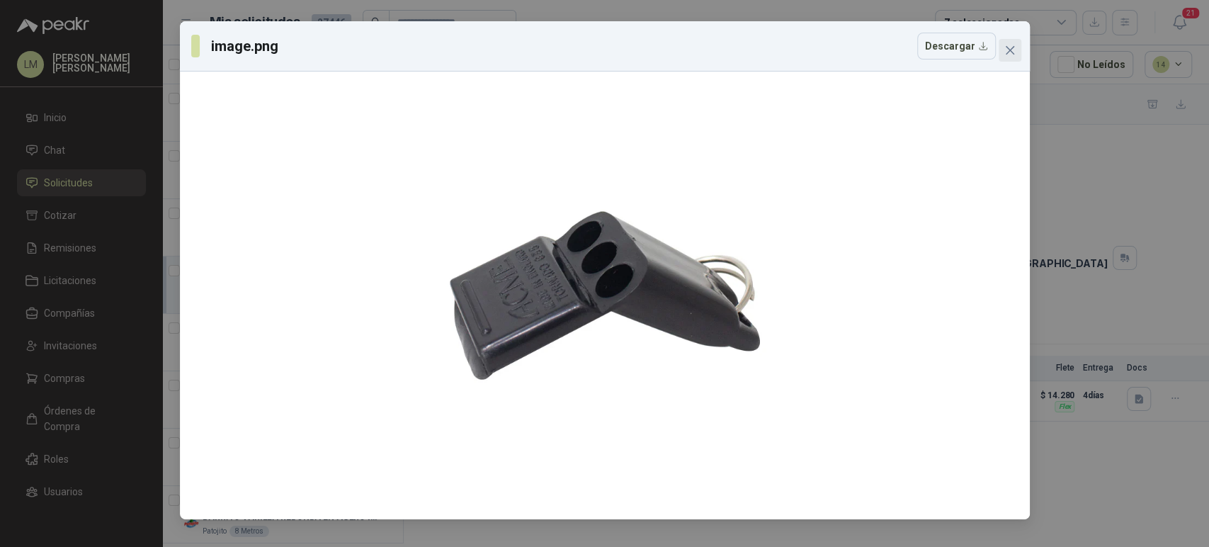
click at [1015, 53] on span "Close" at bounding box center [1010, 50] width 23 height 11
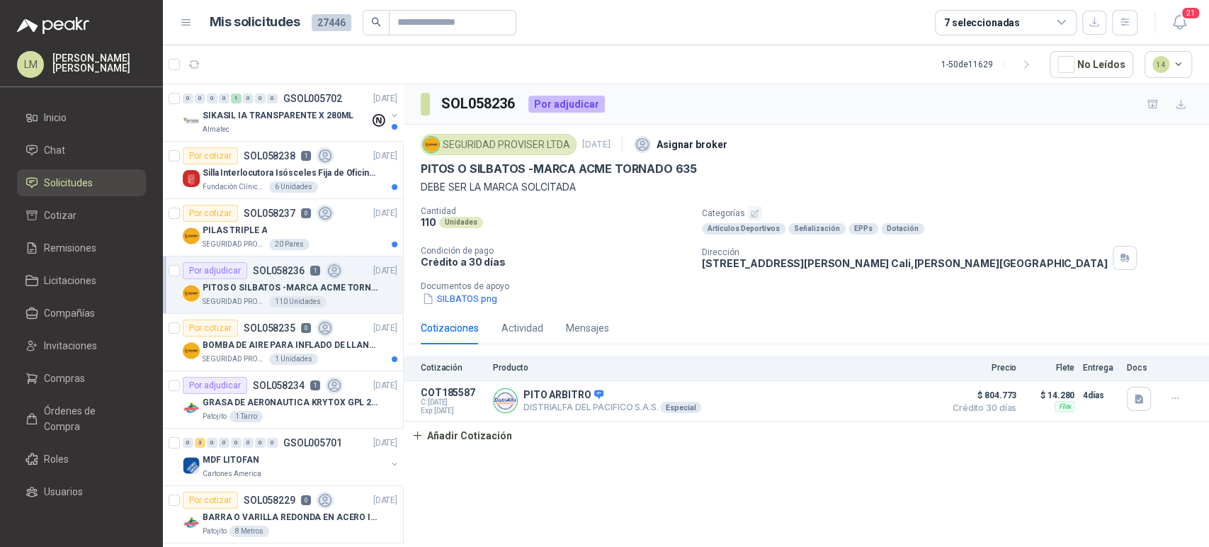
click at [543, 283] on p "Documentos de apoyo" at bounding box center [812, 286] width 783 height 10
click at [264, 353] on div "SEGURIDAD PROVISER LTDA 1 Unidades" at bounding box center [300, 358] width 195 height 11
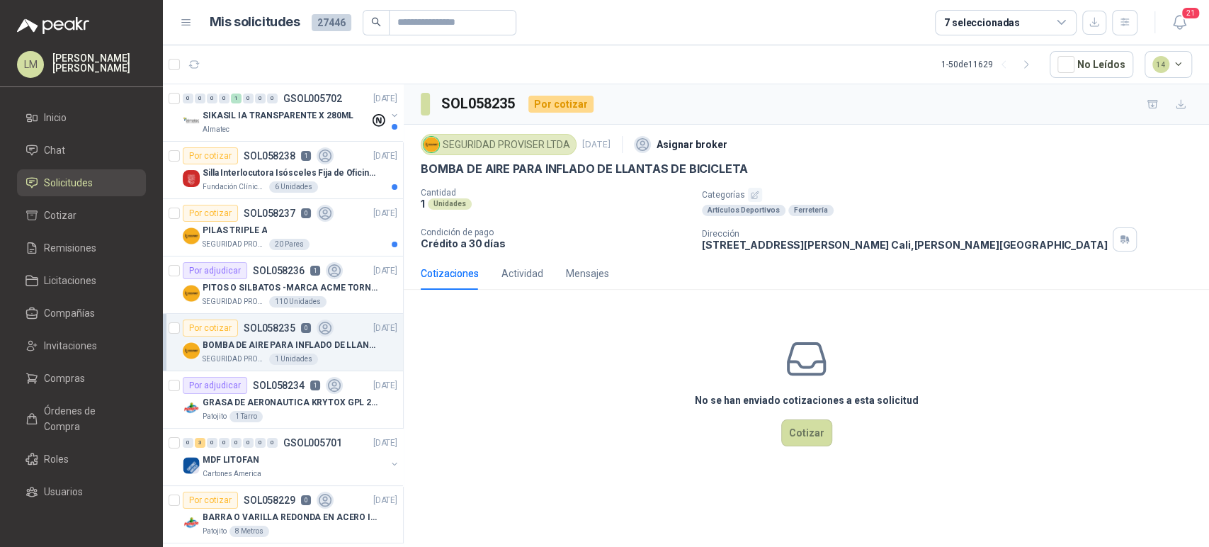
click at [751, 193] on icon "button" at bounding box center [754, 195] width 9 height 9
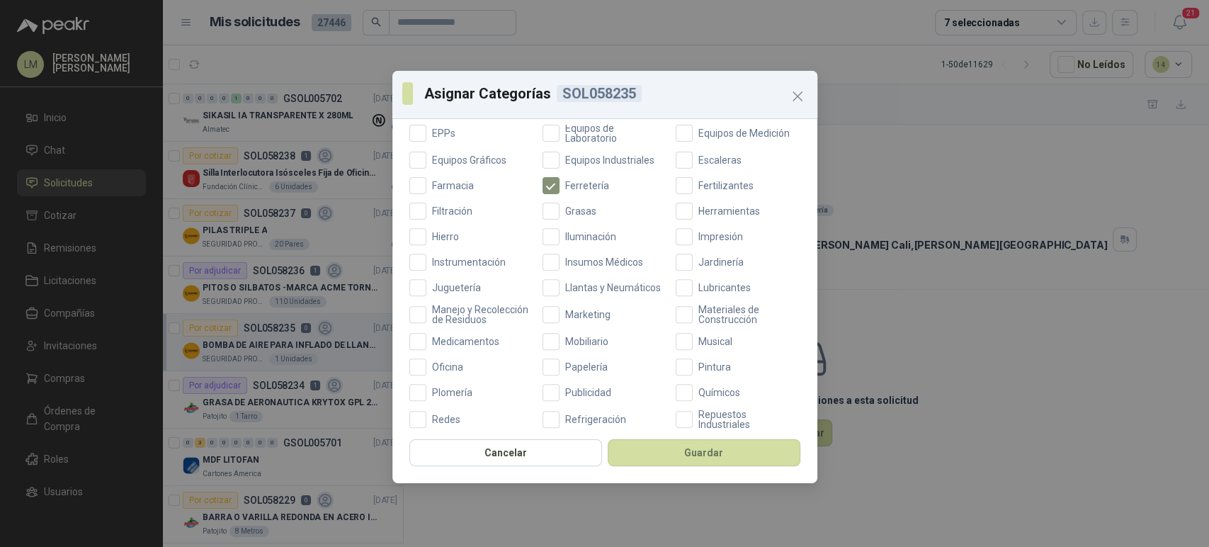
scroll to position [356, 0]
click at [436, 371] on span "Oficina" at bounding box center [447, 366] width 42 height 10
click at [651, 469] on div "Cancelar Guardar" at bounding box center [604, 457] width 425 height 52
click at [659, 462] on button "Guardar" at bounding box center [704, 452] width 193 height 27
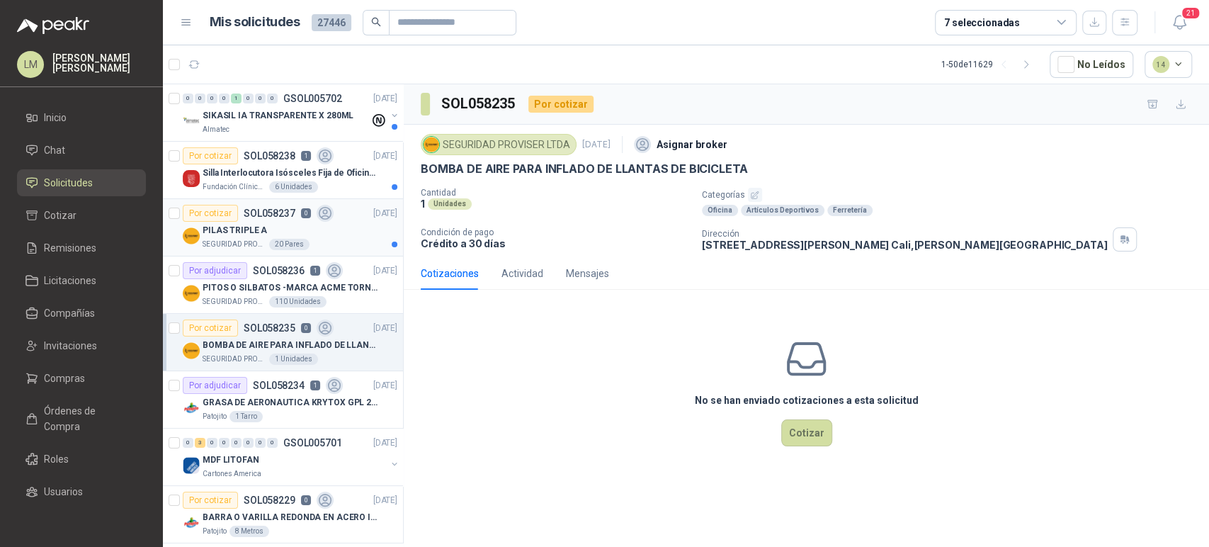
click at [270, 231] on div "PILAS TRIPLE A" at bounding box center [300, 230] width 195 height 17
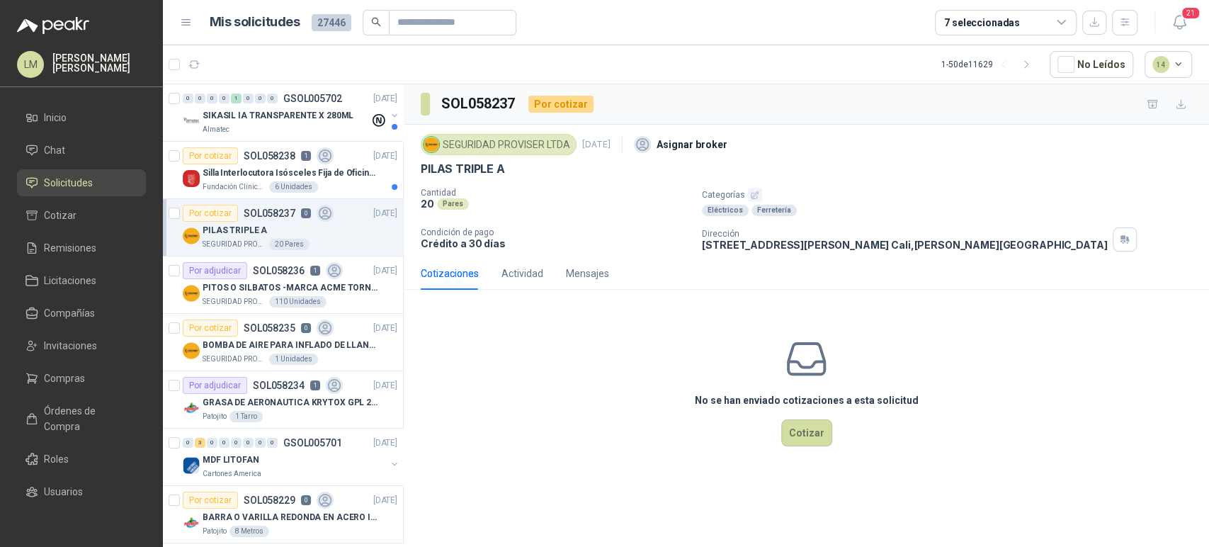
click at [756, 192] on icon "button" at bounding box center [754, 195] width 9 height 9
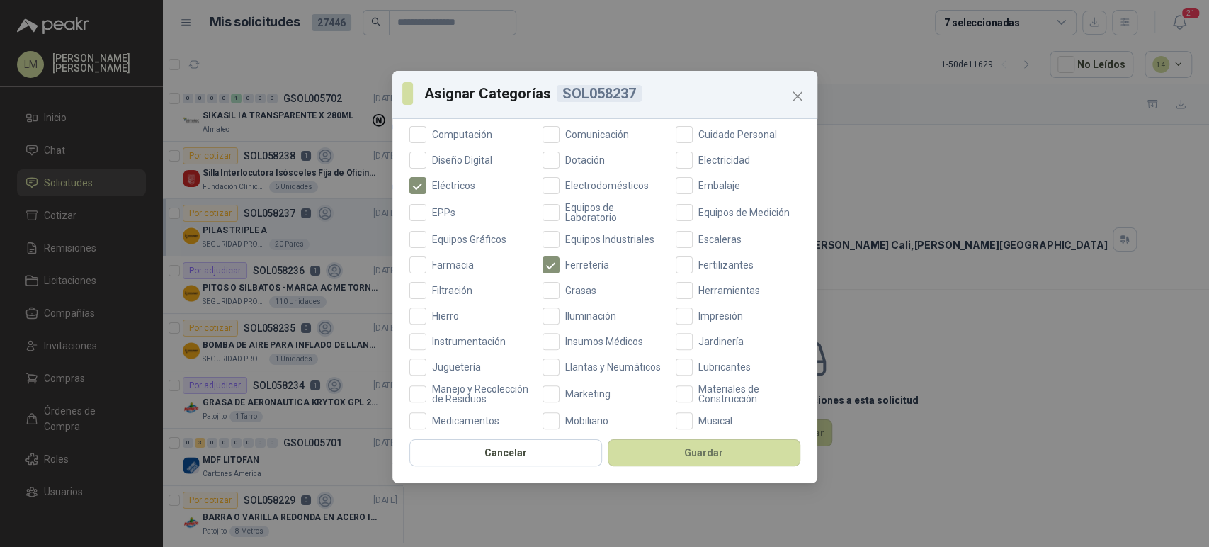
scroll to position [337, 0]
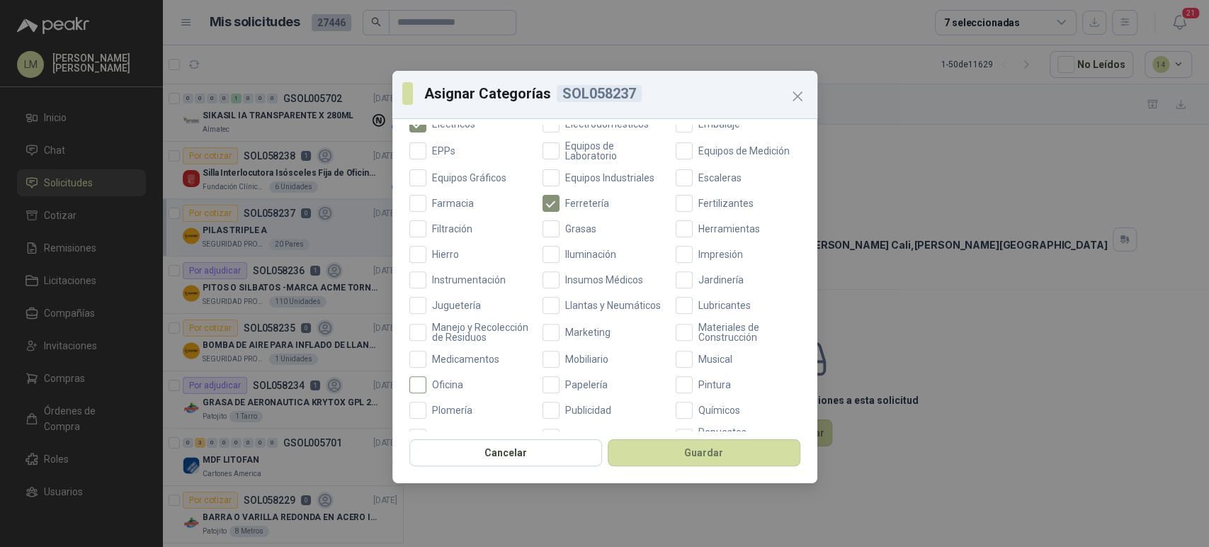
click at [436, 390] on span "Oficina" at bounding box center [447, 385] width 42 height 10
click at [673, 451] on button "Guardar" at bounding box center [704, 452] width 193 height 27
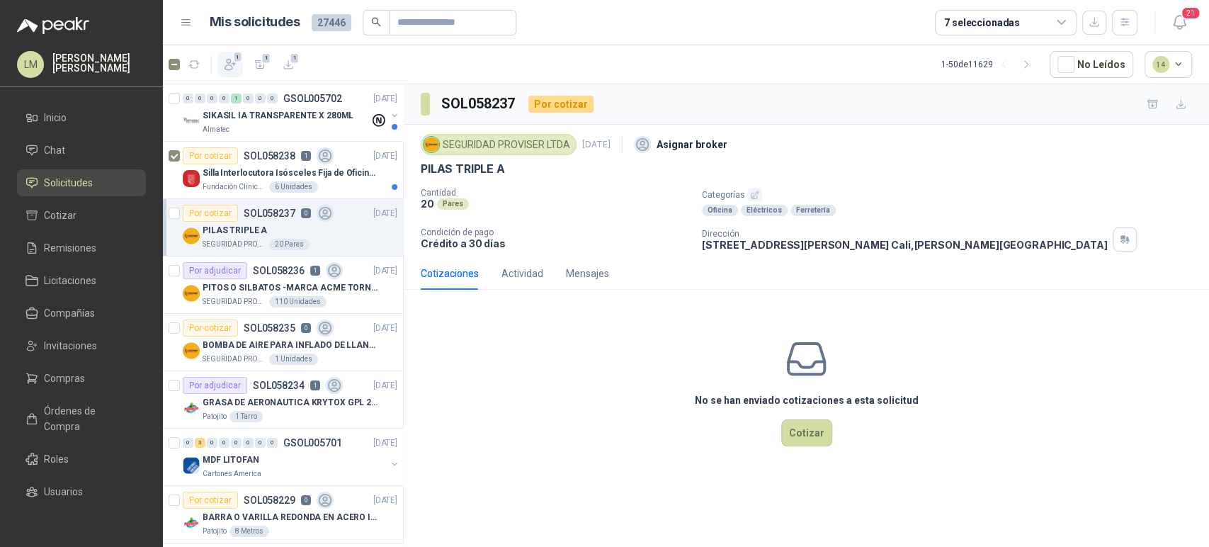
click at [229, 63] on icon "button" at bounding box center [230, 64] width 14 height 14
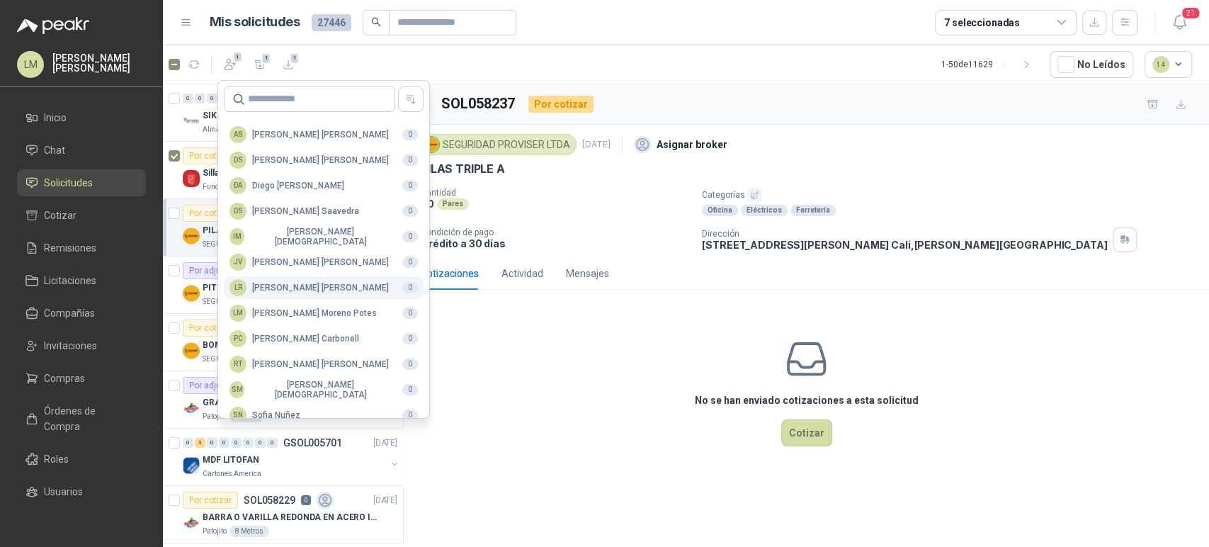
scroll to position [345, 0]
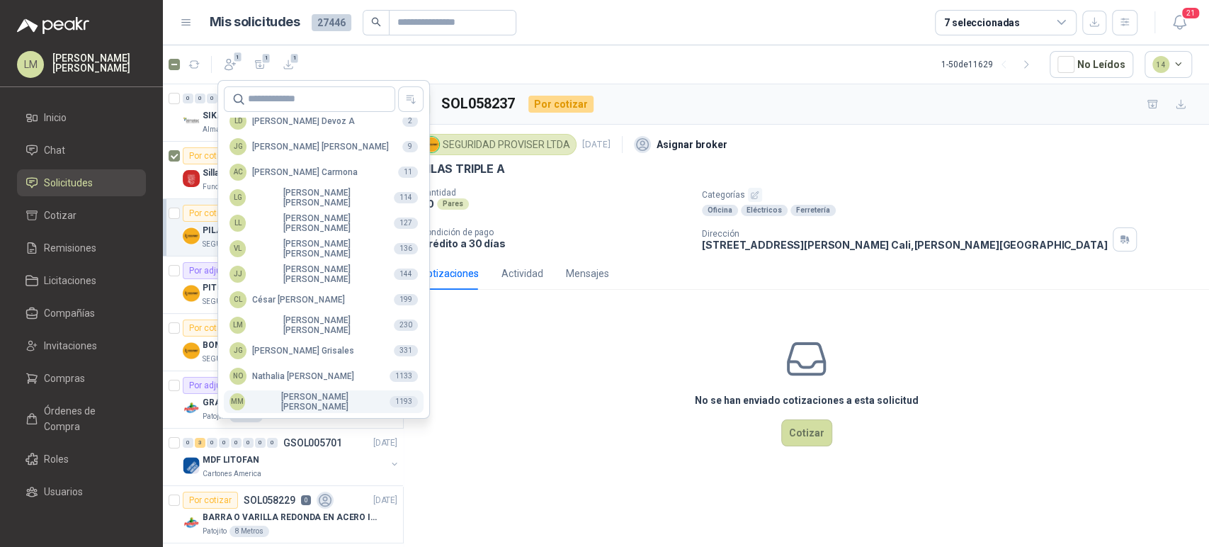
click at [288, 399] on div "MM Mauricio Martinez" at bounding box center [303, 402] width 149 height 20
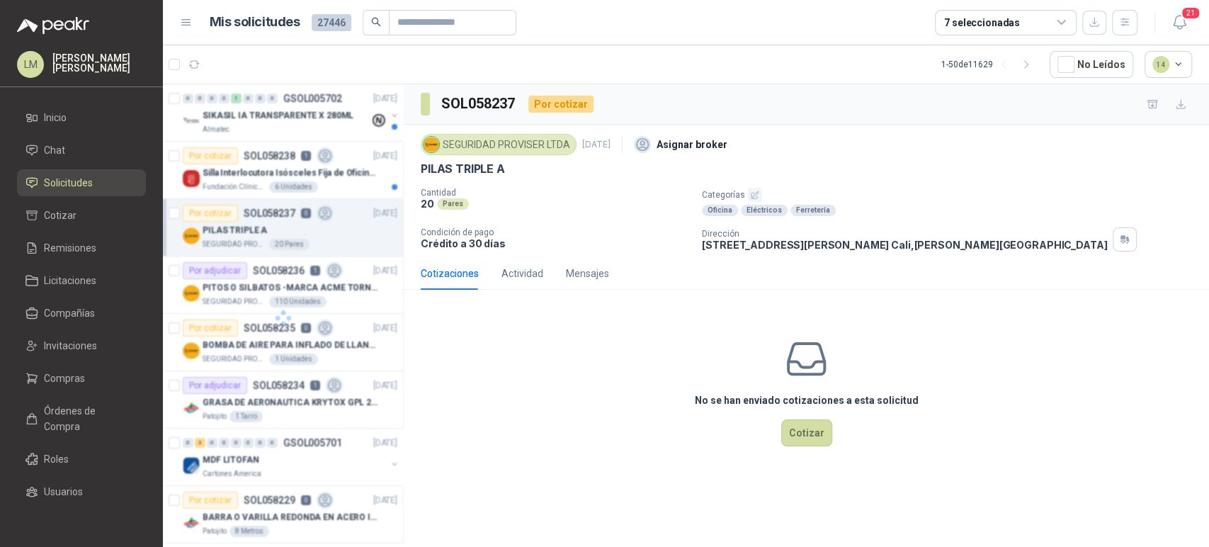
click at [232, 180] on div at bounding box center [283, 317] width 241 height 467
click at [238, 170] on p "Silla Interlocutora Isósceles Fija de Oficina Tela Negra Just Home Collection" at bounding box center [291, 172] width 176 height 13
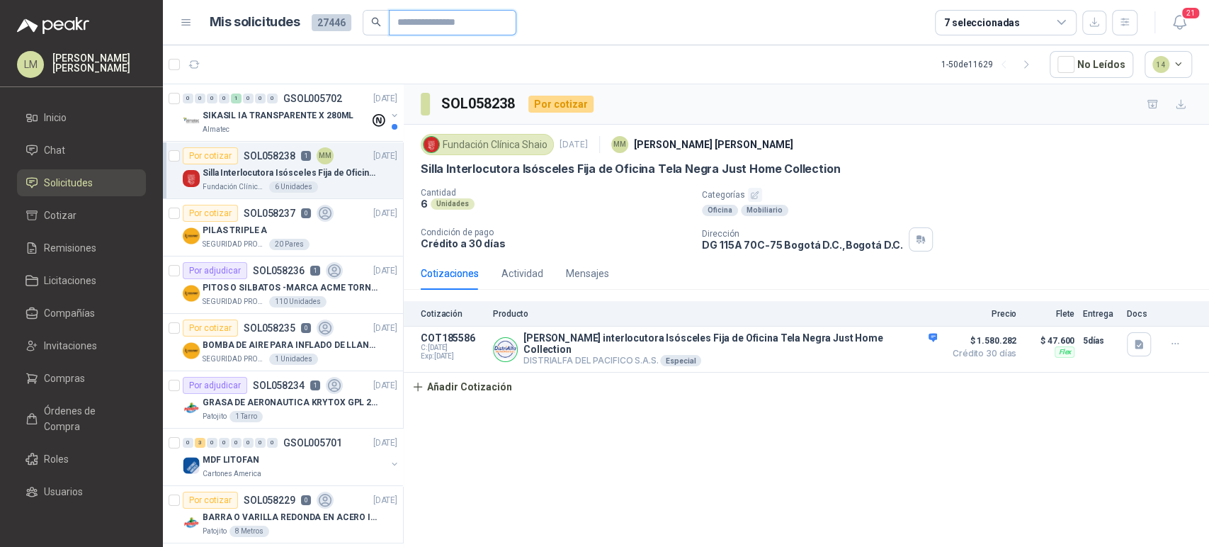
click at [414, 19] on input "text" at bounding box center [446, 23] width 99 height 24
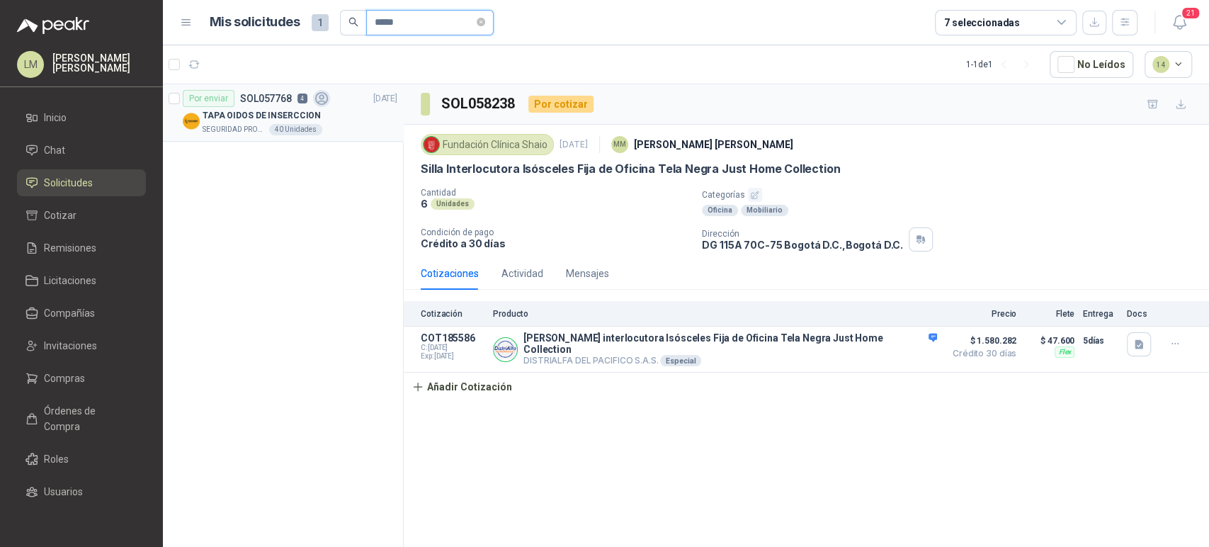
type input "*****"
click at [297, 129] on div "40 Unidades" at bounding box center [295, 129] width 53 height 11
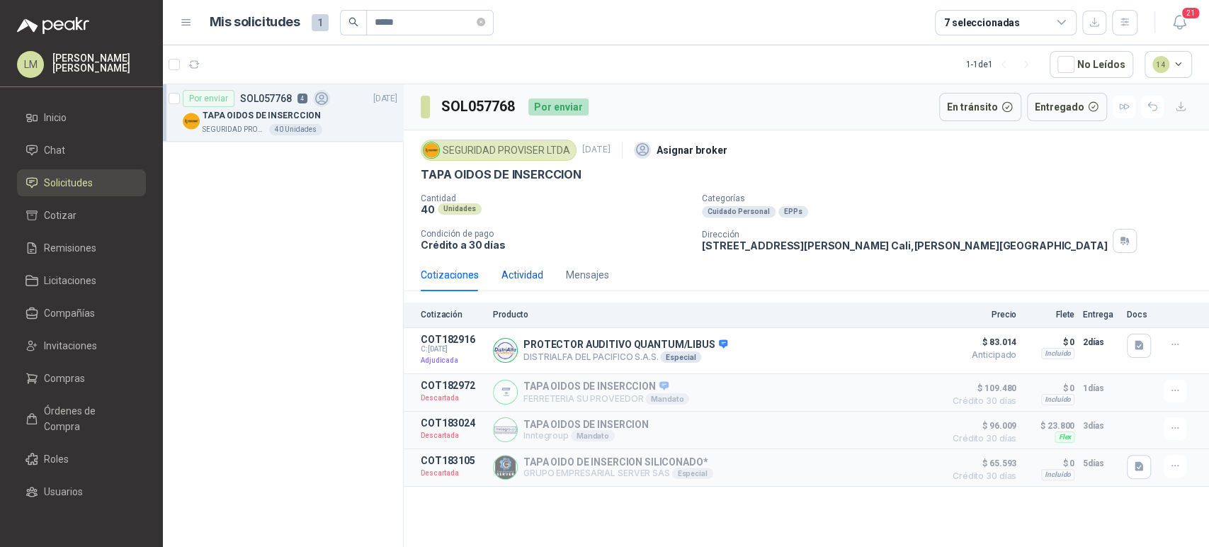
click at [520, 270] on div "Actividad" at bounding box center [522, 275] width 42 height 16
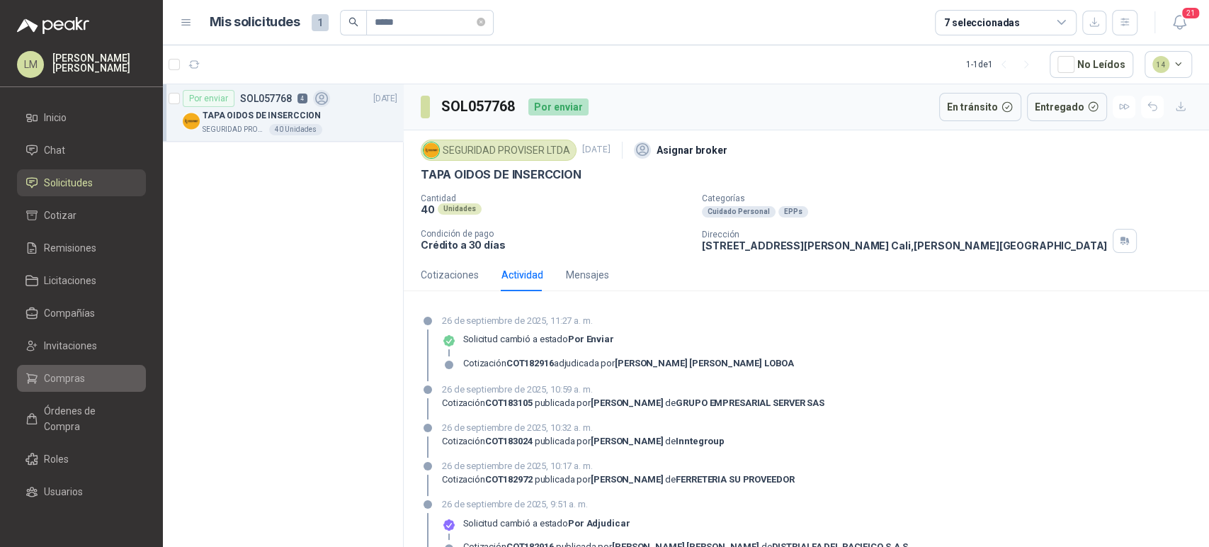
click at [62, 374] on span "Compras" at bounding box center [64, 378] width 41 height 16
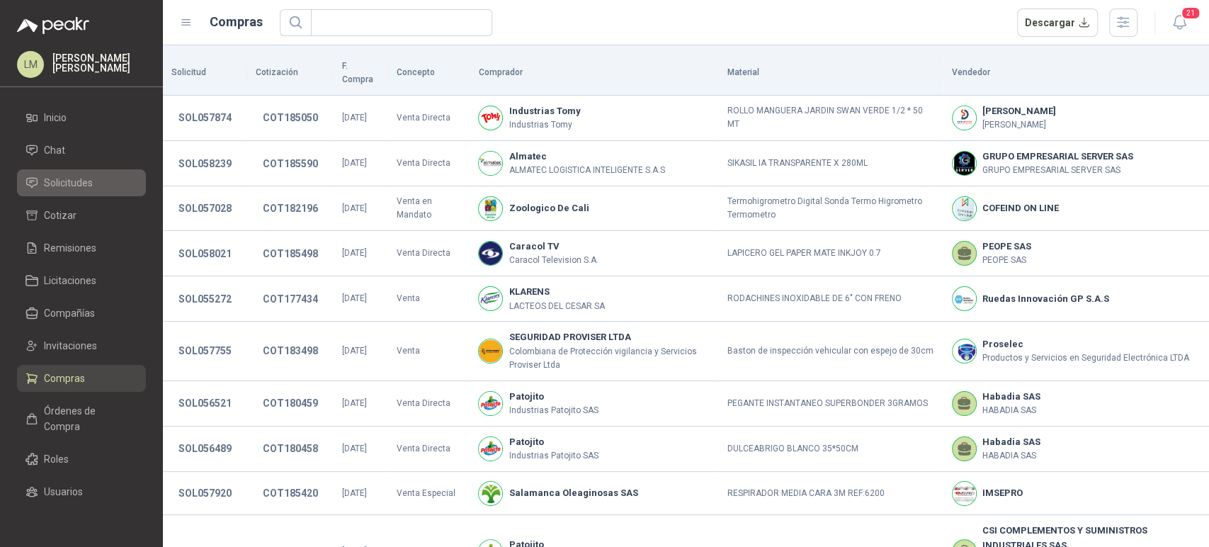
click at [67, 183] on span "Solicitudes" at bounding box center [68, 183] width 49 height 16
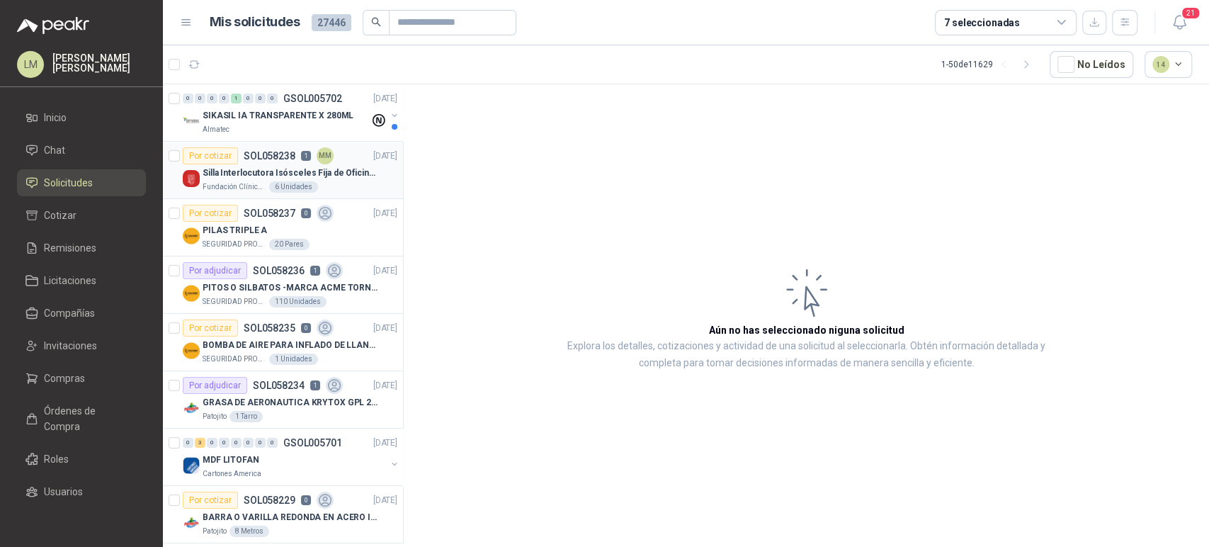
click at [261, 164] on div "Silla Interlocutora Isósceles Fija de Oficina Tela Negra Just Home Collection" at bounding box center [300, 172] width 195 height 17
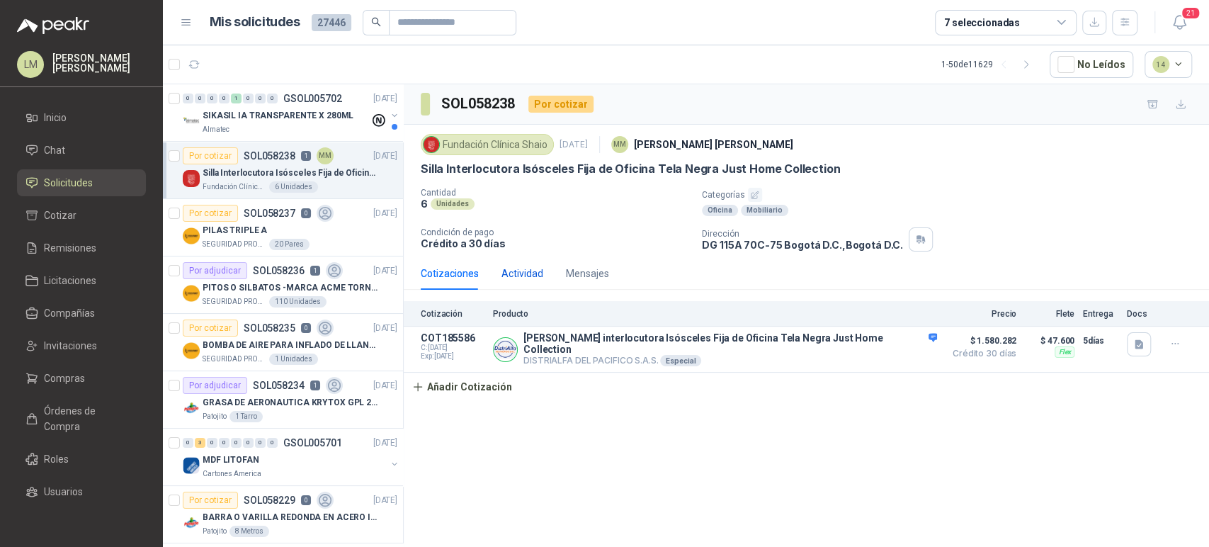
click at [535, 279] on div "Actividad" at bounding box center [522, 274] width 42 height 16
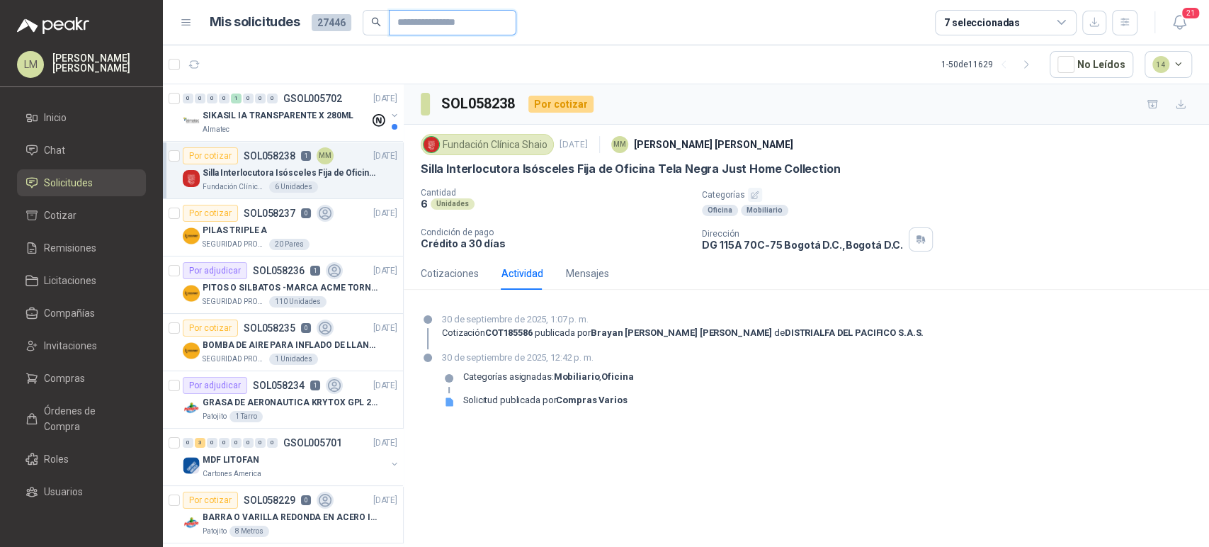
click at [424, 16] on input "text" at bounding box center [446, 23] width 99 height 24
type input "*****"
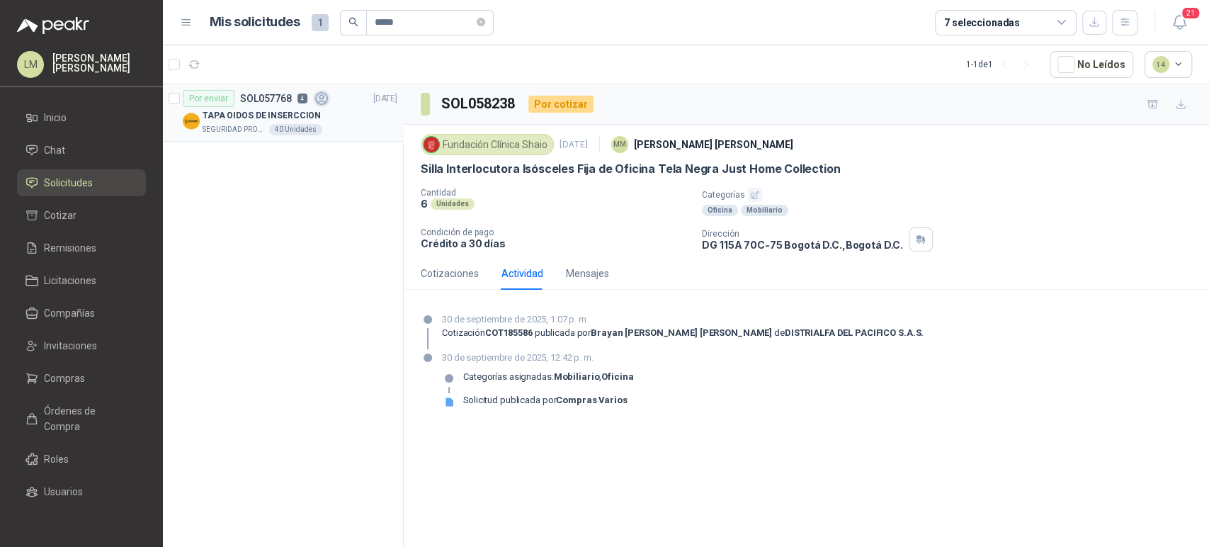
click at [272, 130] on div "40 Unidades" at bounding box center [295, 129] width 53 height 11
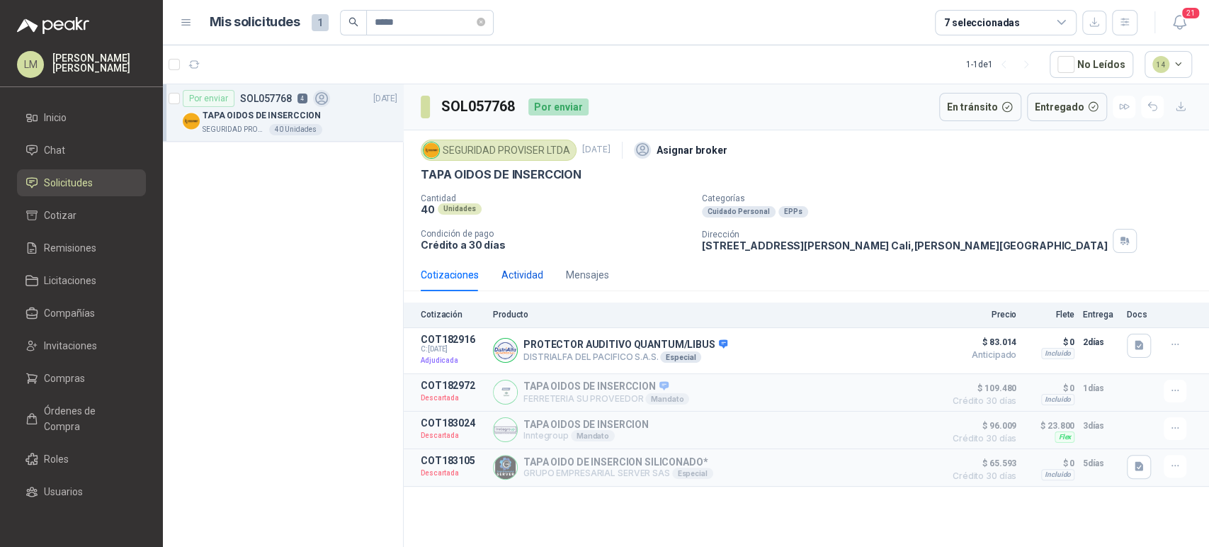
click at [516, 275] on div "Actividad" at bounding box center [522, 275] width 42 height 16
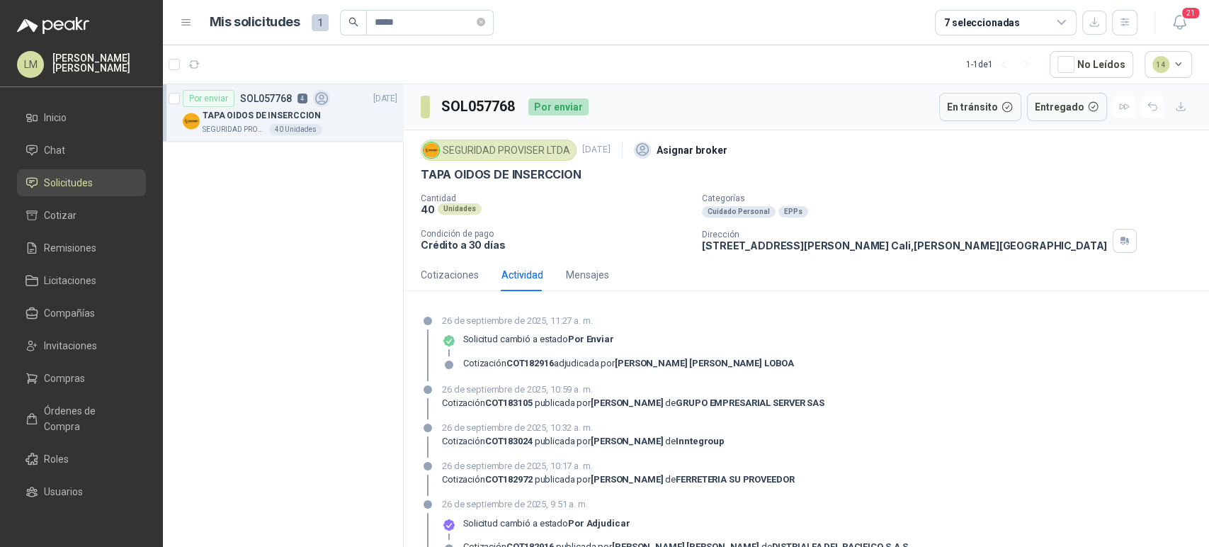
scroll to position [94, 0]
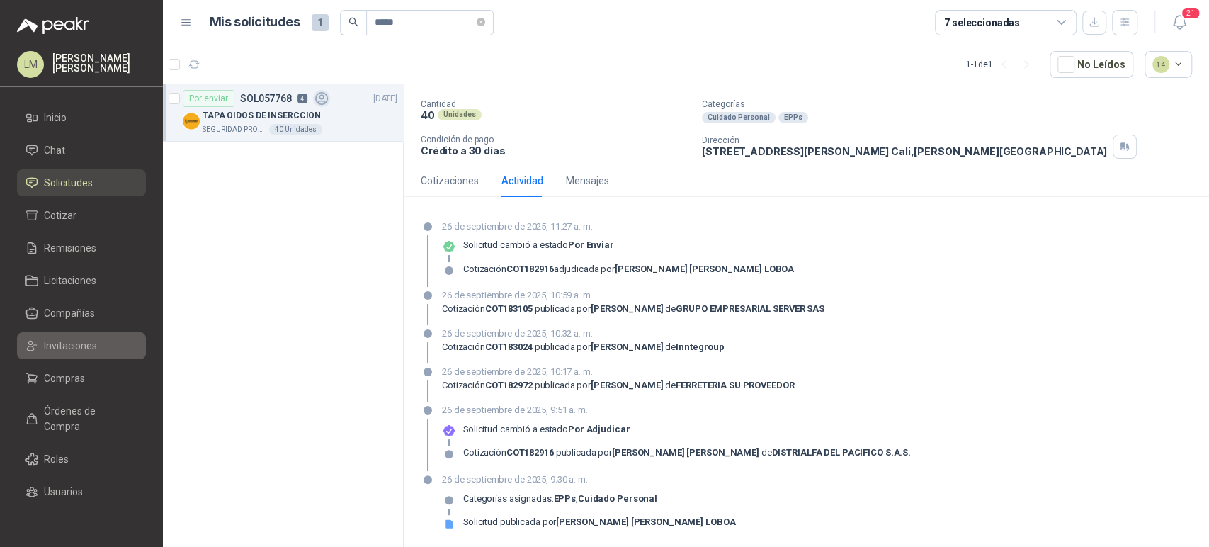
click at [48, 333] on link "Invitaciones" at bounding box center [81, 345] width 129 height 27
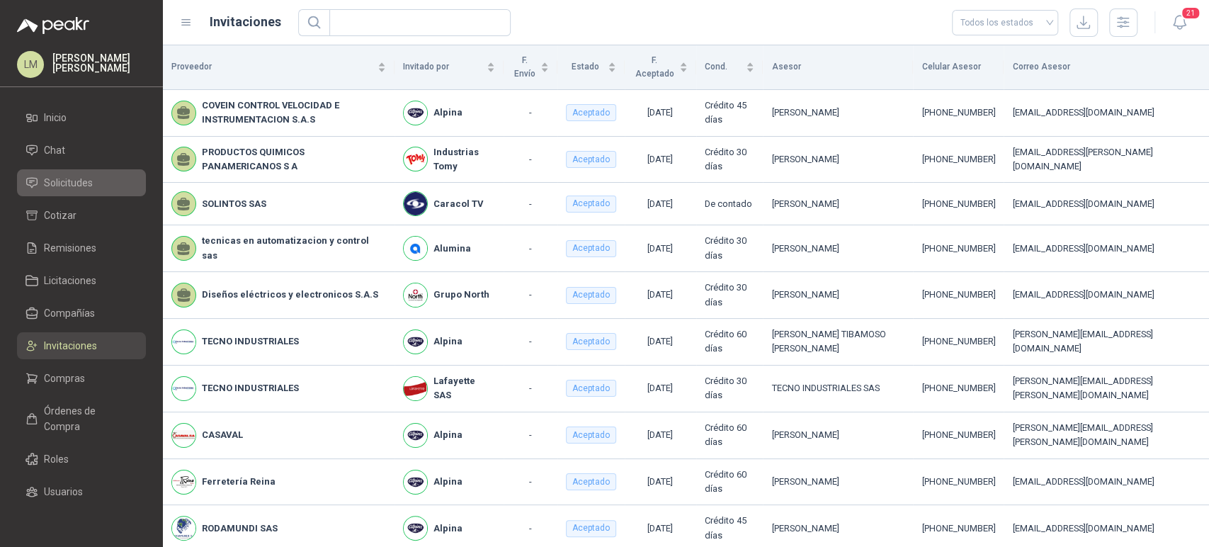
click at [65, 186] on span "Solicitudes" at bounding box center [68, 183] width 49 height 16
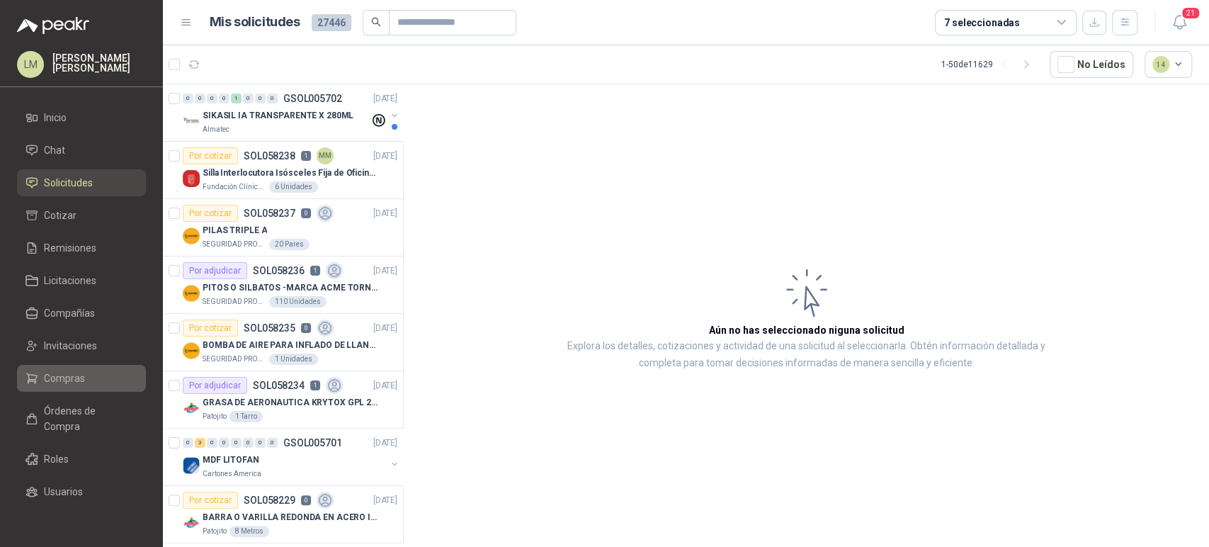
click at [44, 375] on span "Compras" at bounding box center [64, 378] width 41 height 16
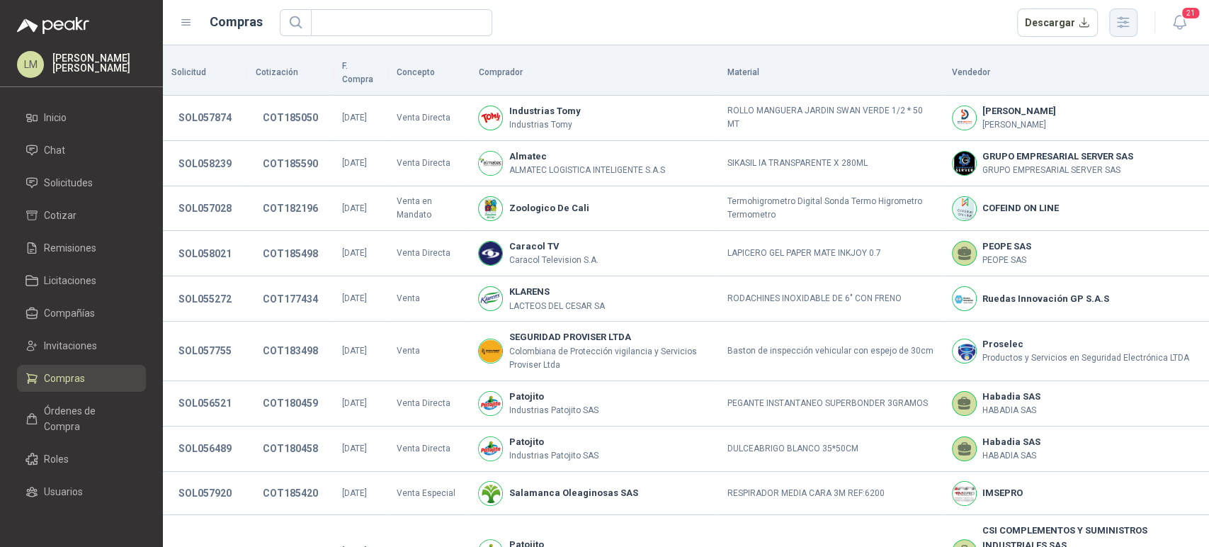
click at [1119, 13] on button "button" at bounding box center [1123, 22] width 28 height 28
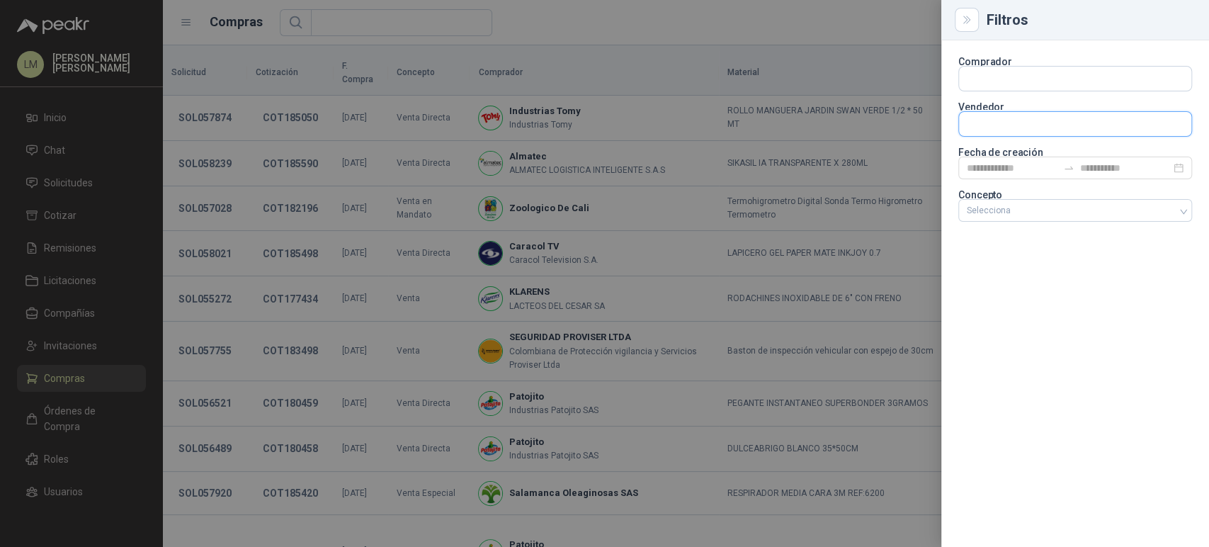
click at [991, 123] on input "text" at bounding box center [1075, 124] width 232 height 24
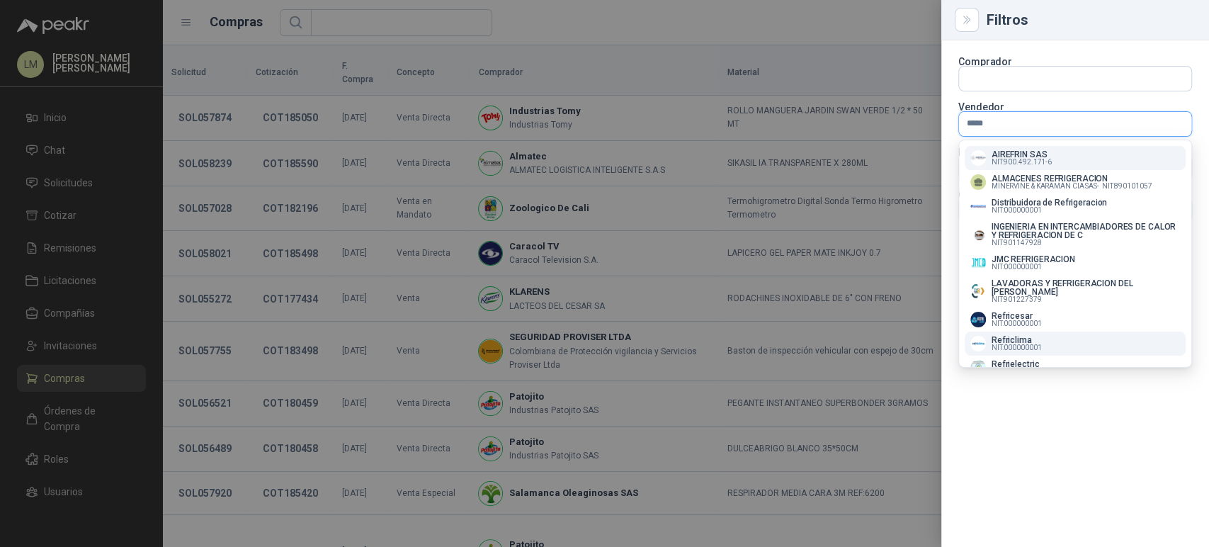
scroll to position [295, 0]
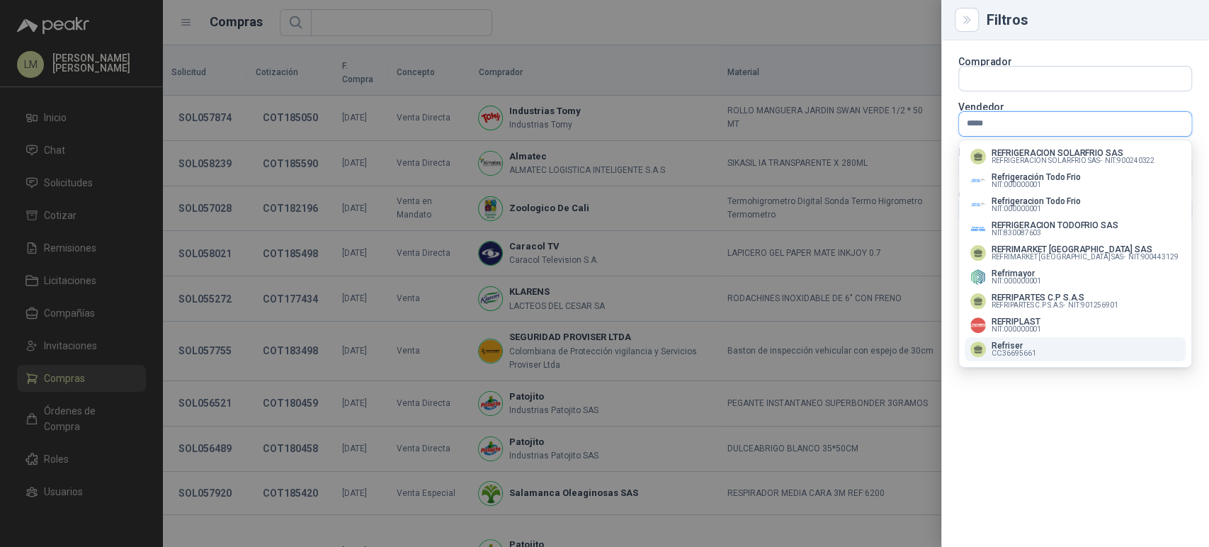
type input "*****"
click at [997, 350] on span "CC : 36695661" at bounding box center [1014, 353] width 45 height 7
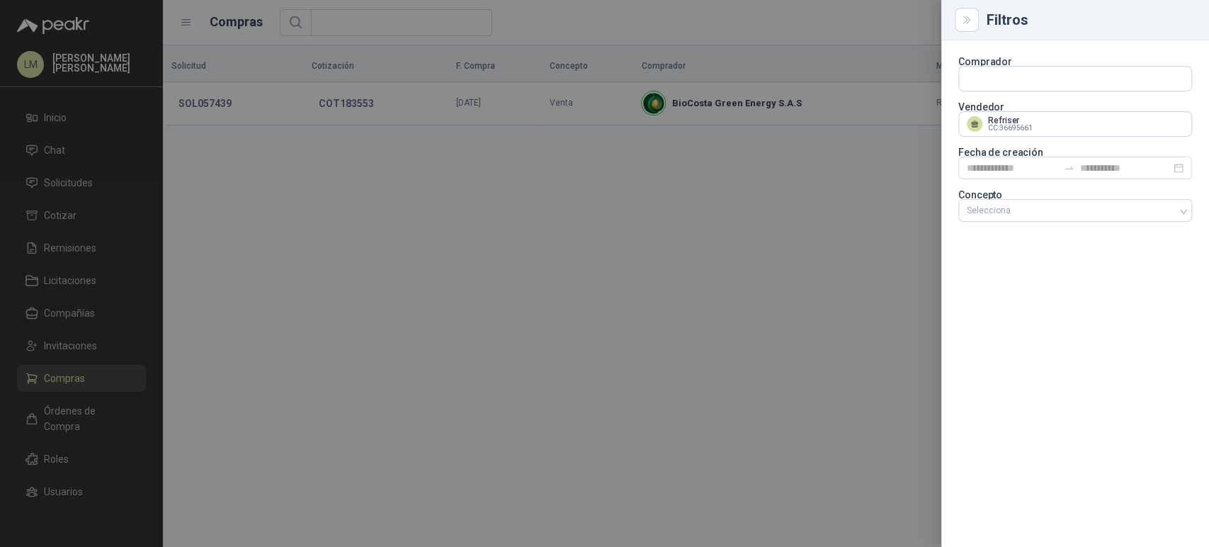
click at [492, 135] on div at bounding box center [604, 273] width 1209 height 547
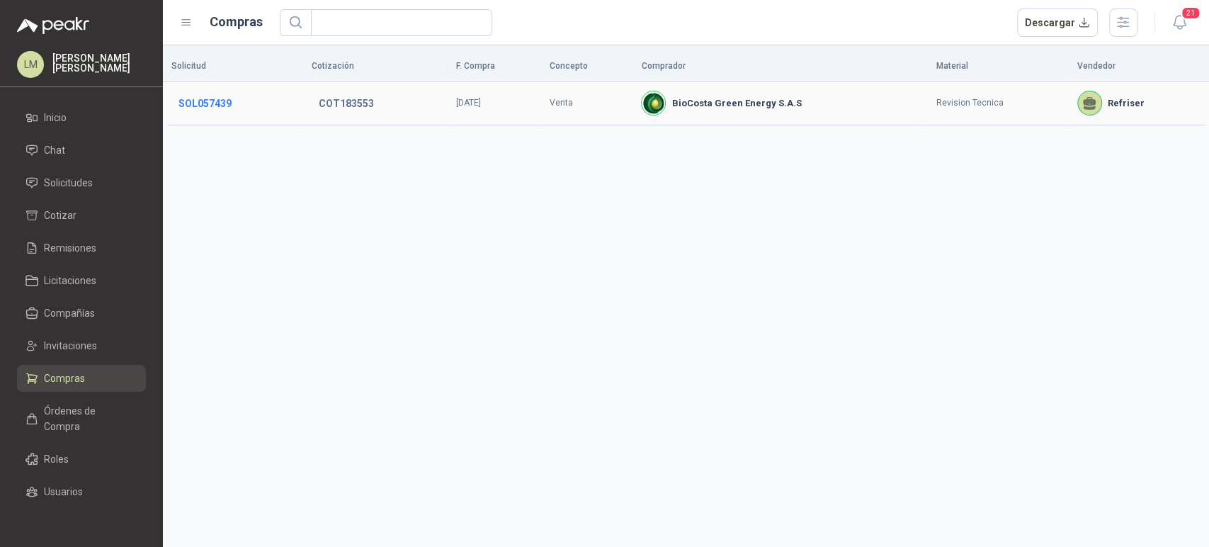
click at [212, 110] on button "SOL057439" at bounding box center [204, 103] width 67 height 25
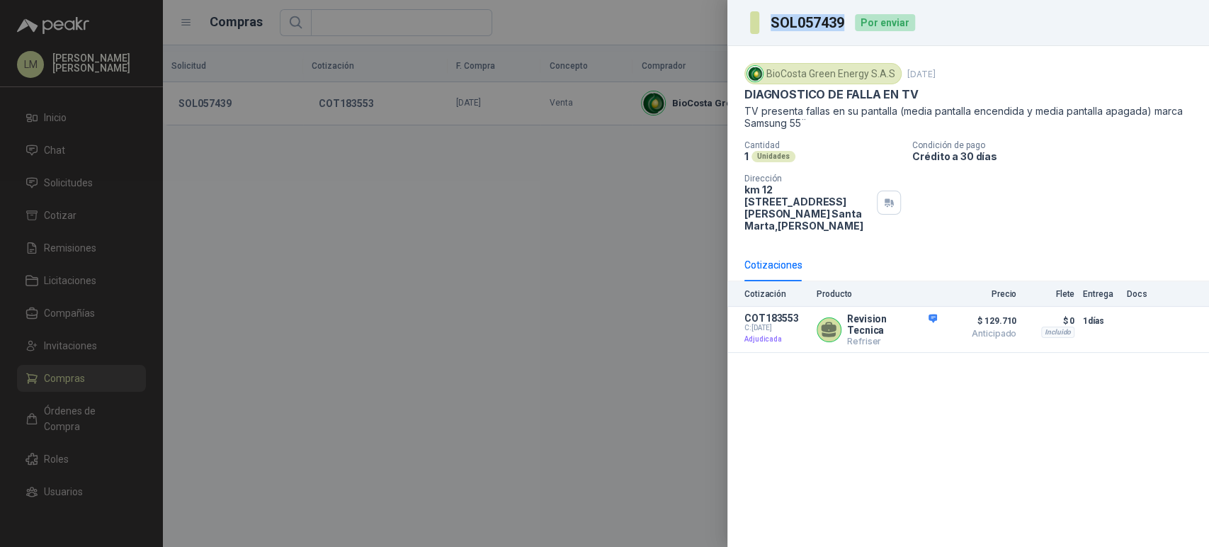
drag, startPoint x: 842, startPoint y: 22, endPoint x: 759, endPoint y: 30, distance: 83.3
click at [759, 30] on section "SOL057439" at bounding box center [798, 22] width 96 height 23
copy section "SOL057439"
click at [379, 74] on div at bounding box center [604, 273] width 1209 height 547
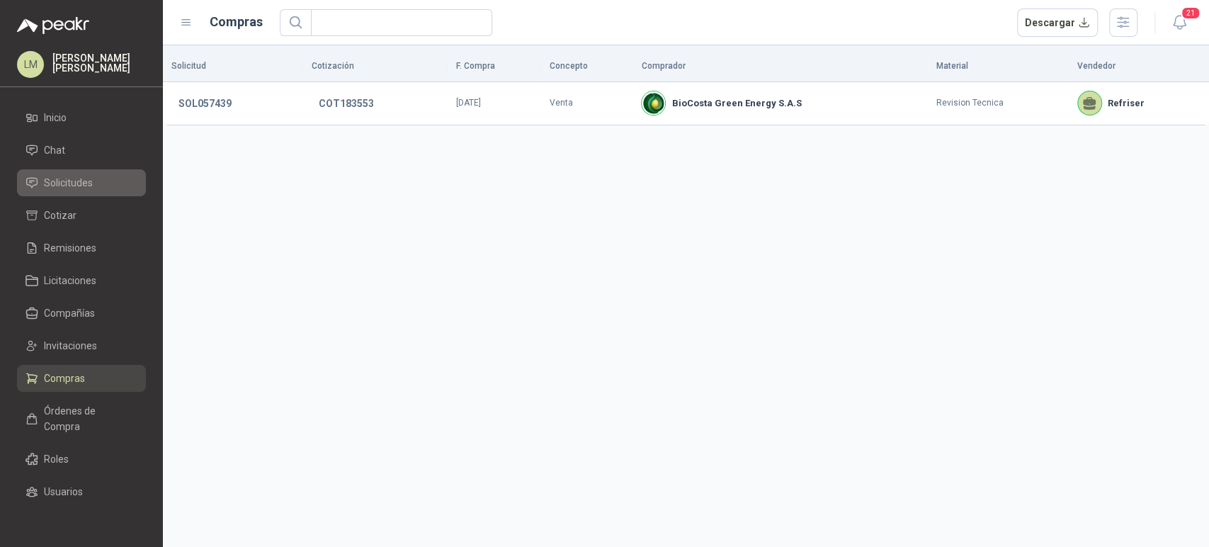
click at [95, 174] on link "Solicitudes" at bounding box center [81, 182] width 129 height 27
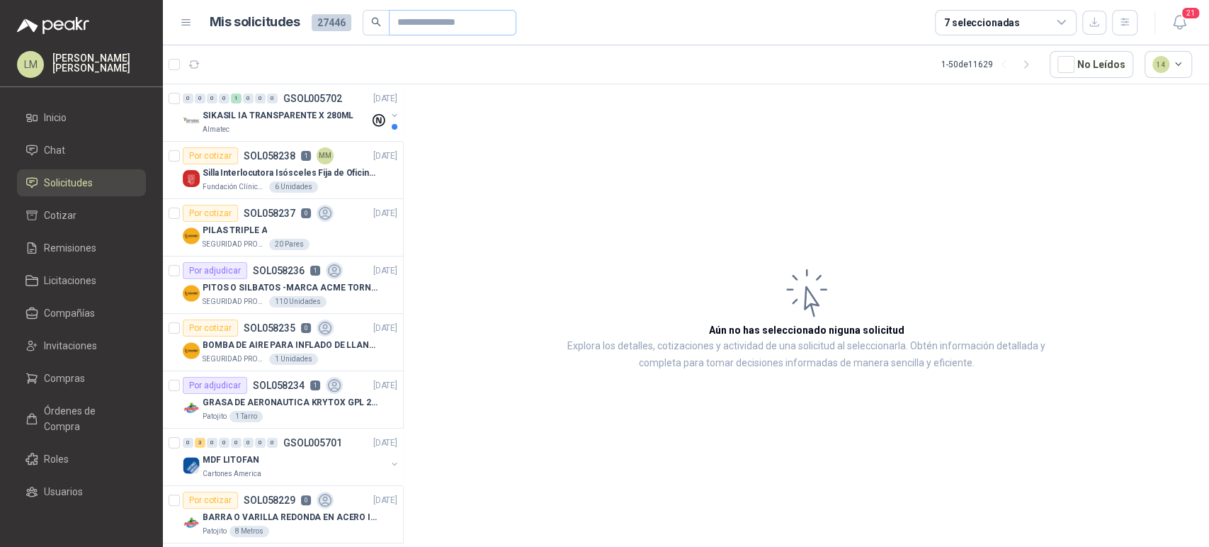
click at [389, 26] on span at bounding box center [452, 22] width 127 height 25
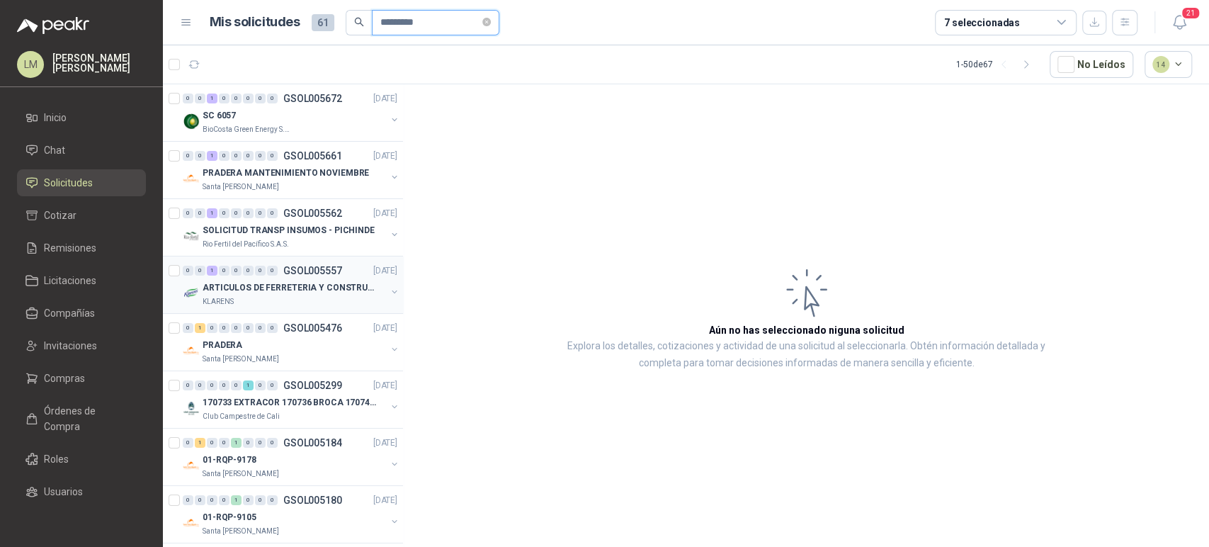
type input "*********"
click at [389, 289] on button "button" at bounding box center [394, 291] width 11 height 11
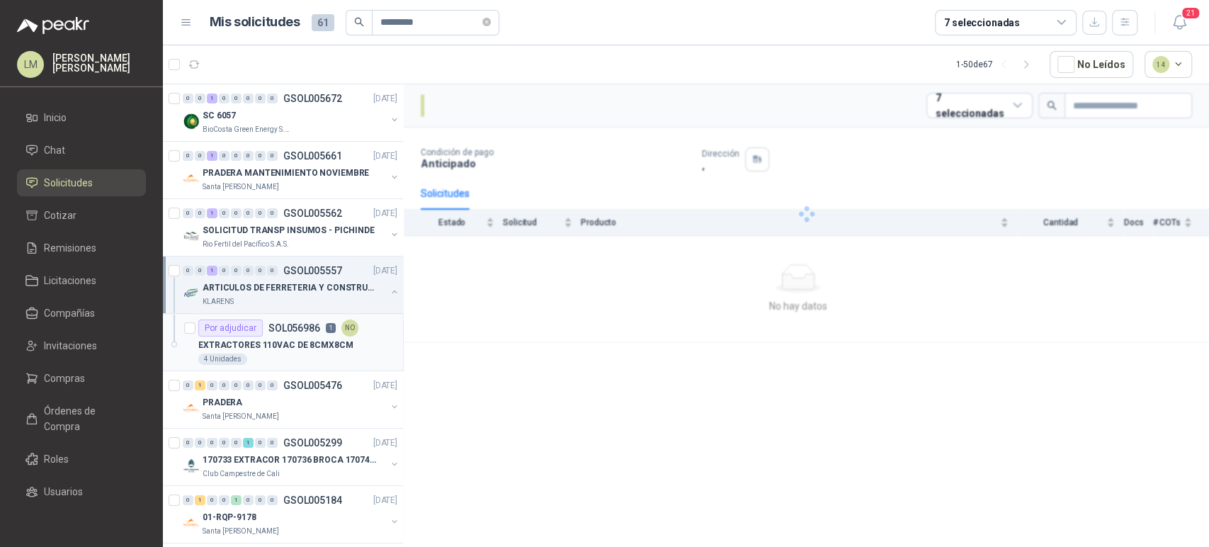
click at [278, 339] on p "EXTRACTORES 110VAC DE 8CMX8CM" at bounding box center [275, 345] width 155 height 13
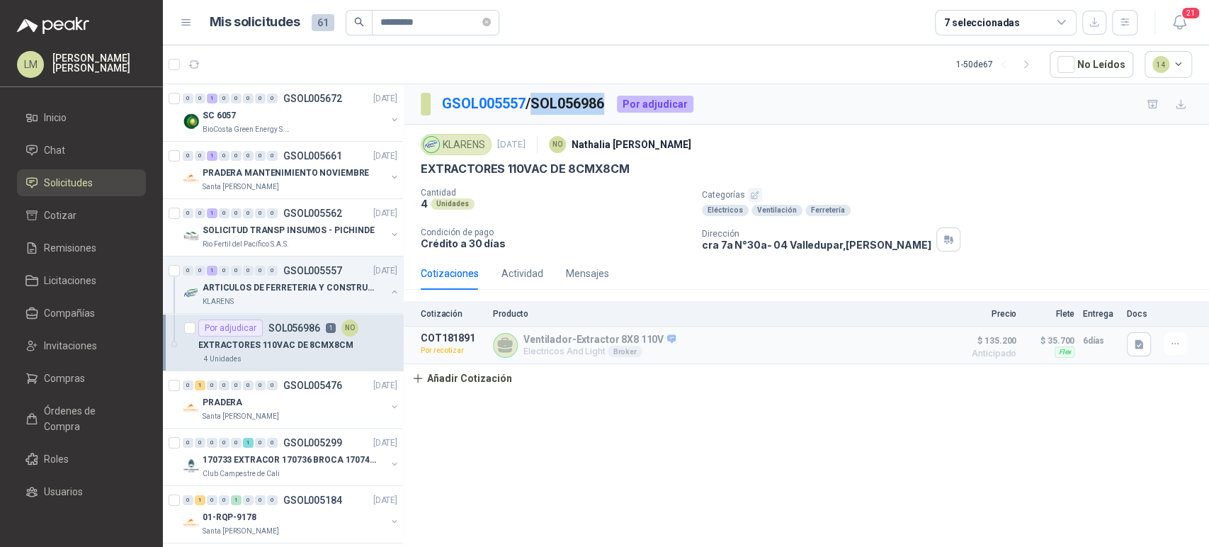
drag, startPoint x: 611, startPoint y: 103, endPoint x: 541, endPoint y: 103, distance: 69.4
click at [541, 103] on p "GSOL005557 / SOL056986" at bounding box center [524, 104] width 164 height 22
copy p "SOL056986"
click at [71, 310] on span "Compañías" at bounding box center [69, 313] width 51 height 16
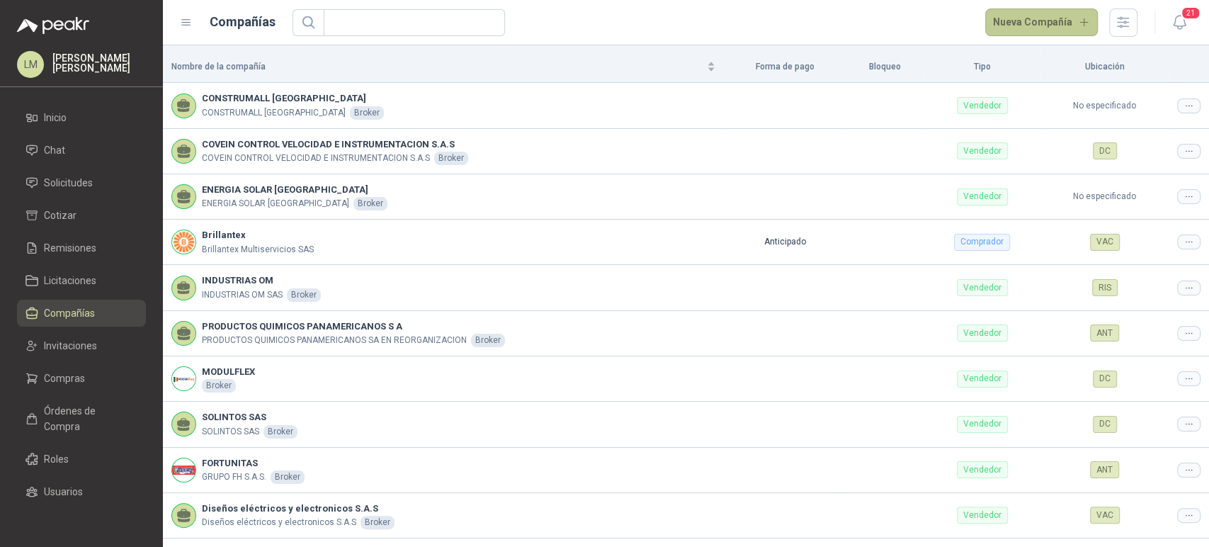
click at [1055, 30] on button "Nueva Compañía" at bounding box center [1041, 22] width 113 height 28
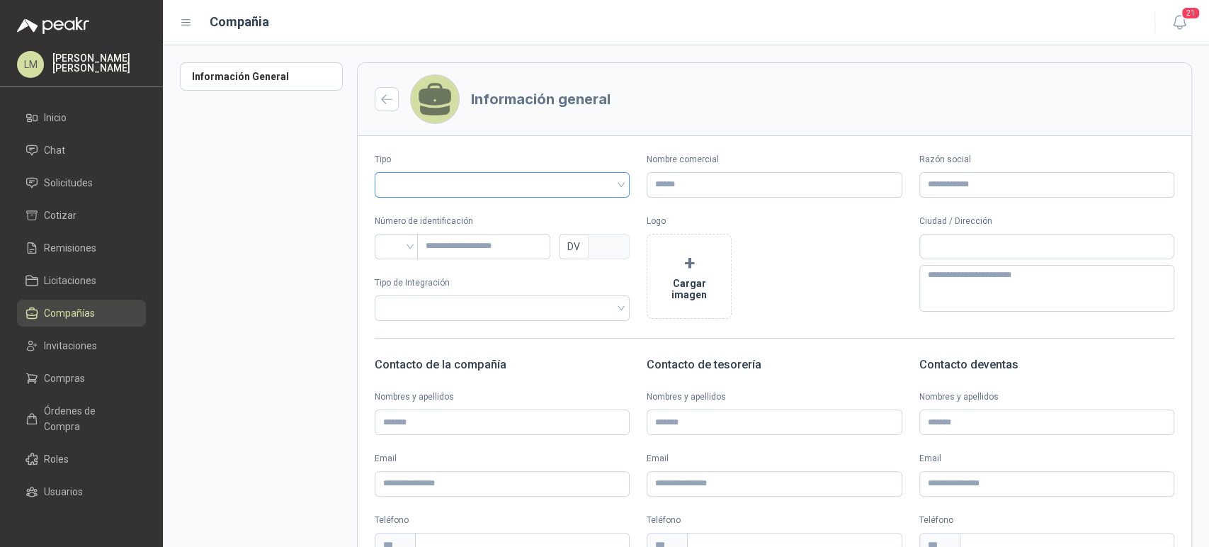
click at [545, 191] on input "search" at bounding box center [502, 183] width 238 height 21
click at [448, 243] on div "Vendedor" at bounding box center [500, 237] width 229 height 16
click at [700, 185] on input "Nombre comercial" at bounding box center [774, 184] width 255 height 25
type input "********"
click at [402, 251] on input "search" at bounding box center [396, 244] width 27 height 21
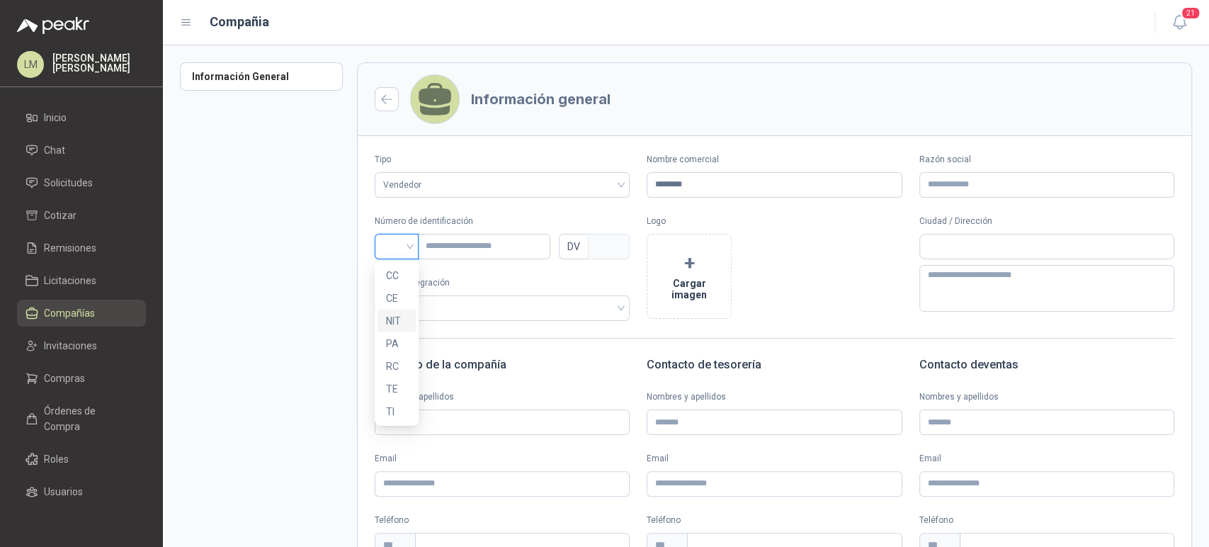
click at [387, 315] on div "NIT" at bounding box center [396, 321] width 21 height 16
click at [396, 254] on span "NIT" at bounding box center [396, 246] width 27 height 21
click at [392, 274] on div "CC" at bounding box center [396, 276] width 21 height 16
click at [465, 242] on input "text" at bounding box center [483, 246] width 133 height 25
type input "*"
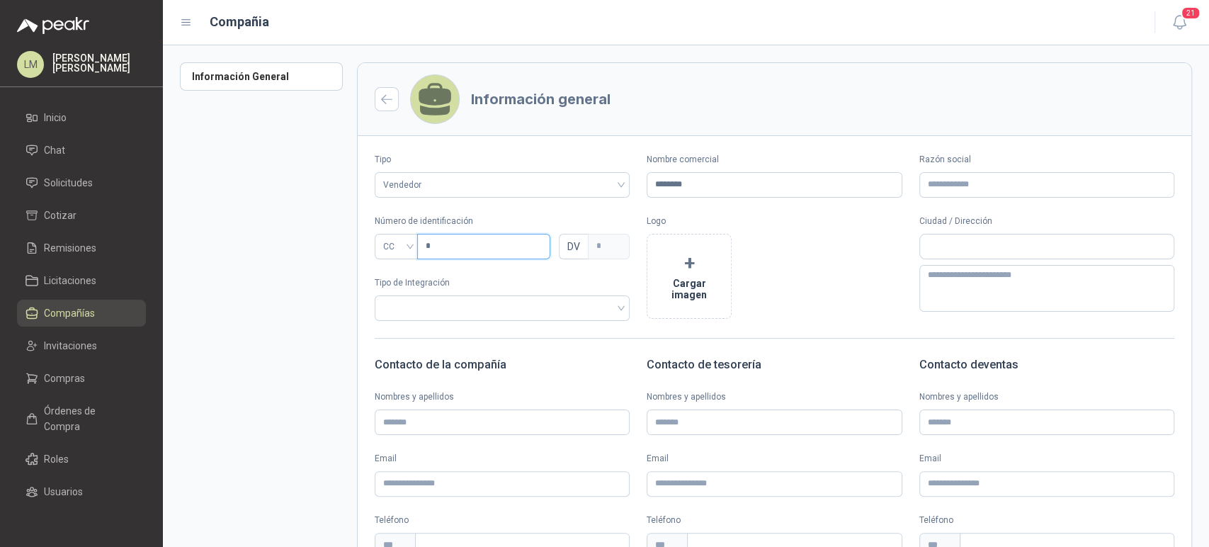
type input "*"
type input "***"
type input "*"
type input "****"
type input "*"
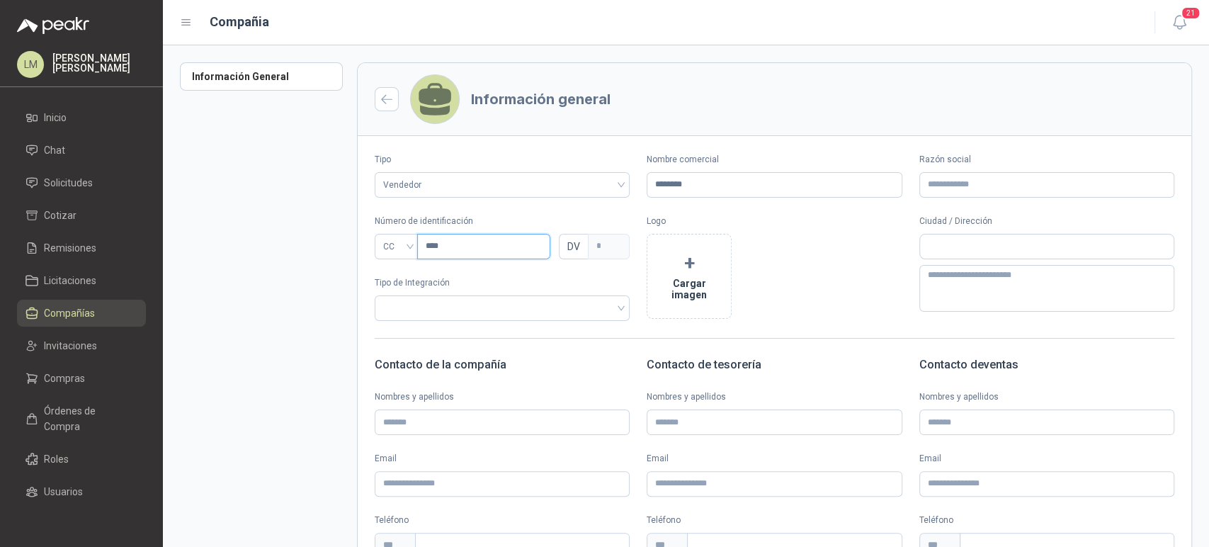
type input "*****"
type input "*"
type input "******"
type input "*"
type input "*******"
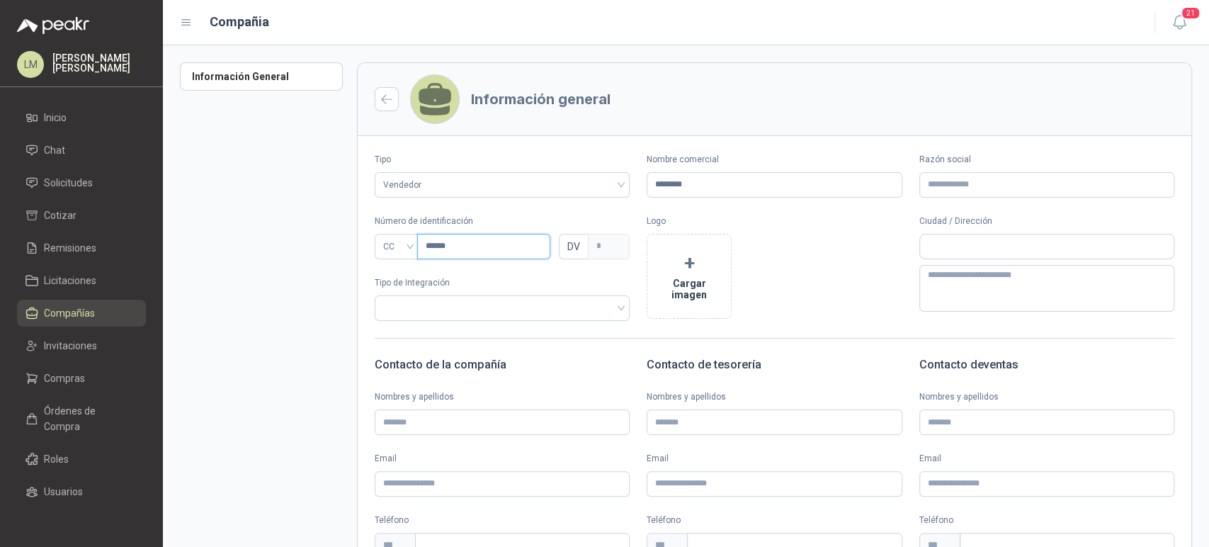
type input "*"
type input "********"
type input "*"
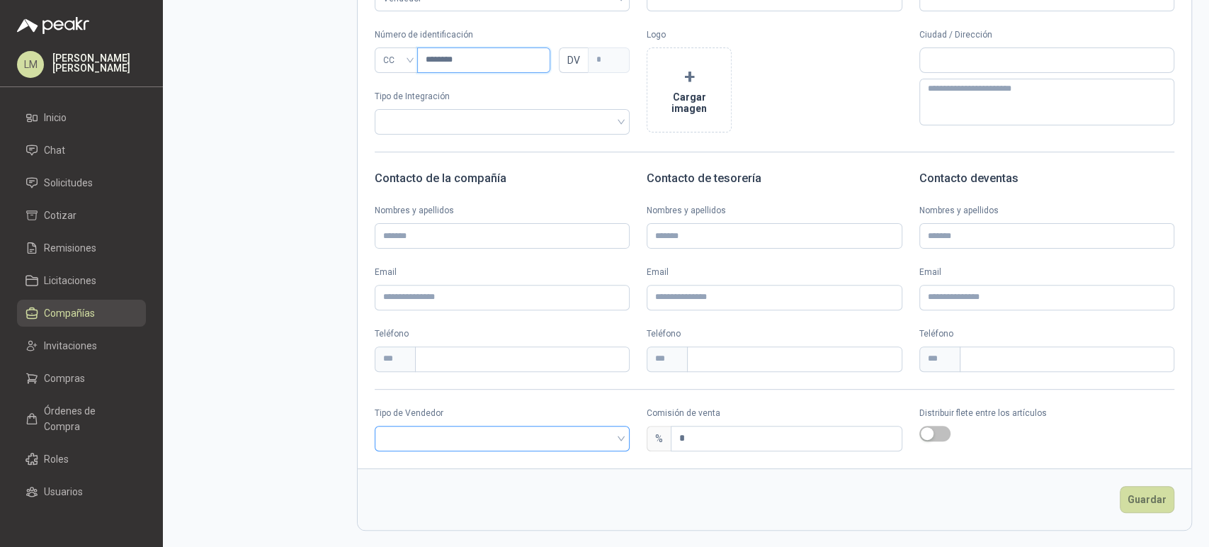
scroll to position [186, 0]
type input "********"
click at [463, 443] on input "search" at bounding box center [502, 437] width 238 height 21
click at [419, 514] on div "Especial" at bounding box center [500, 514] width 229 height 16
click at [421, 436] on span "Especial" at bounding box center [502, 438] width 238 height 21
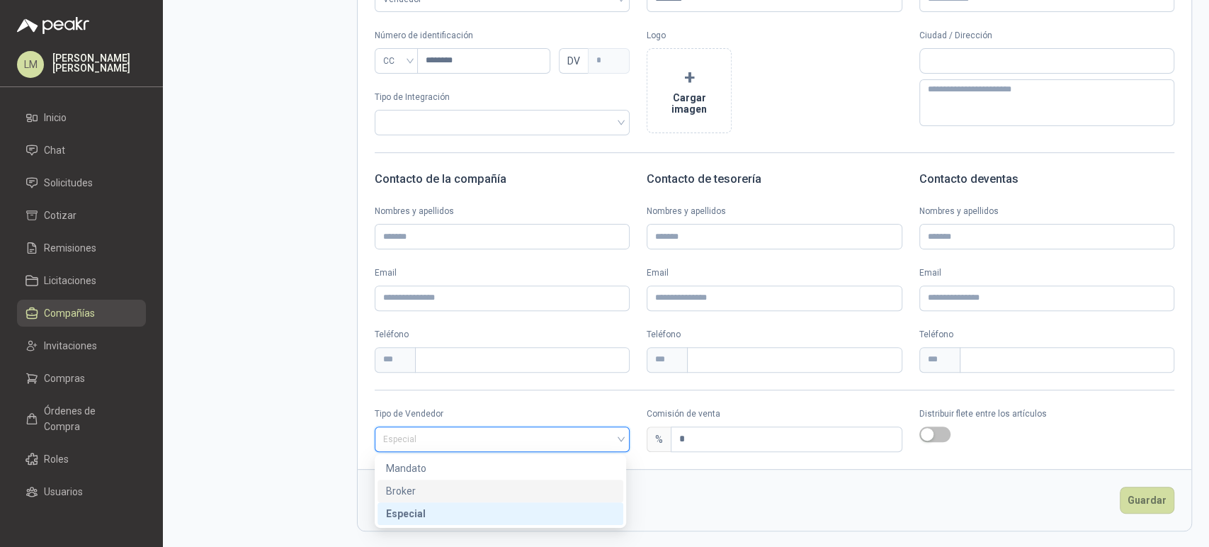
click at [411, 492] on div "Broker" at bounding box center [500, 491] width 229 height 16
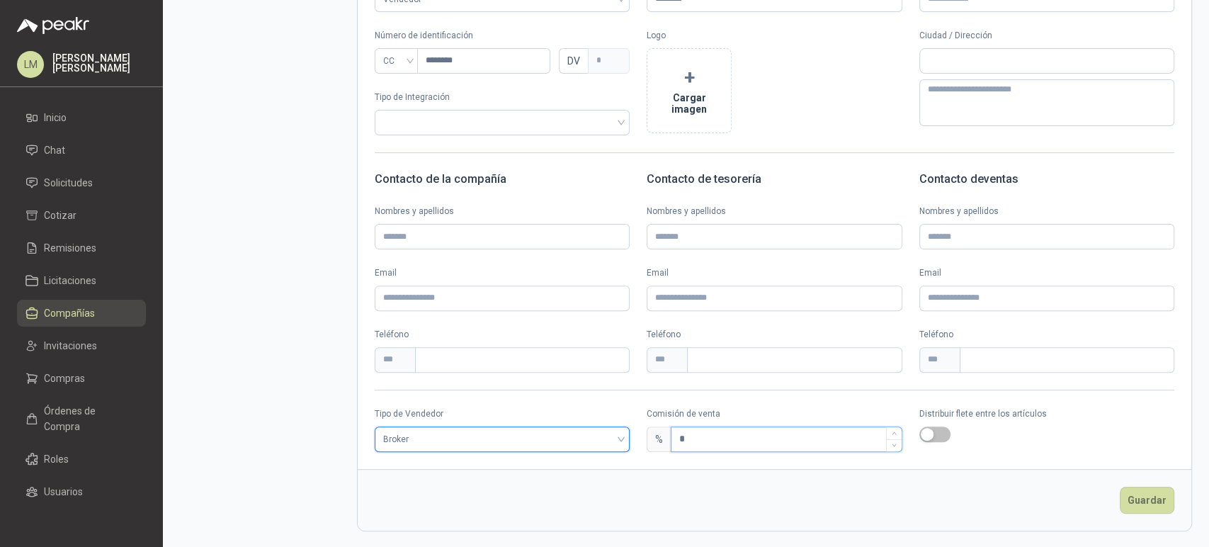
drag, startPoint x: 695, startPoint y: 438, endPoint x: 669, endPoint y: 440, distance: 26.2
click at [671, 440] on input "*" at bounding box center [785, 439] width 229 height 24
type input "*"
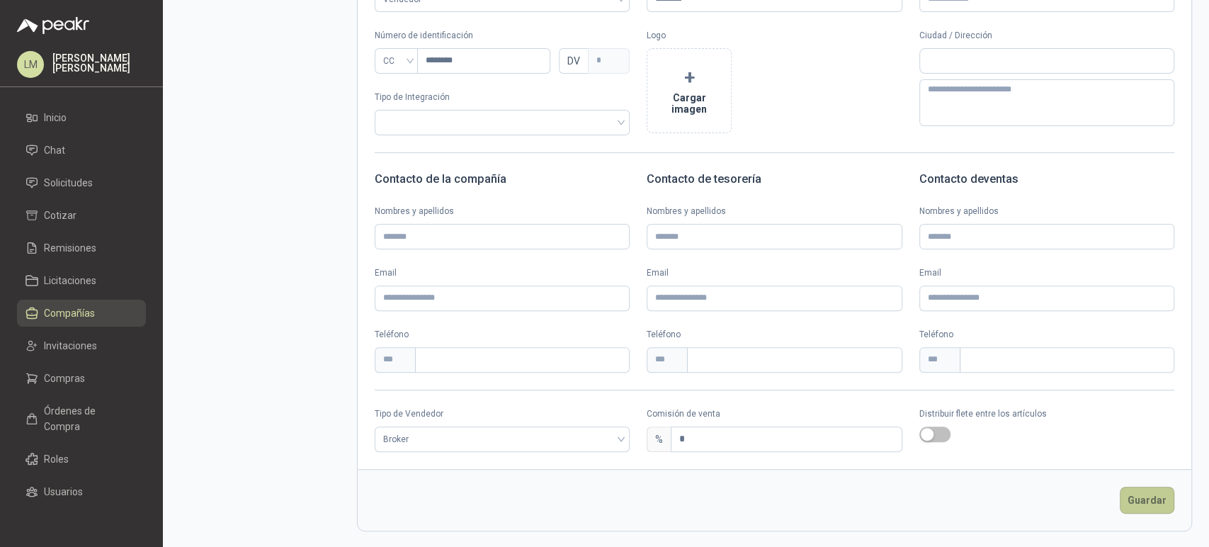
click at [1128, 501] on button "Guardar" at bounding box center [1147, 500] width 55 height 27
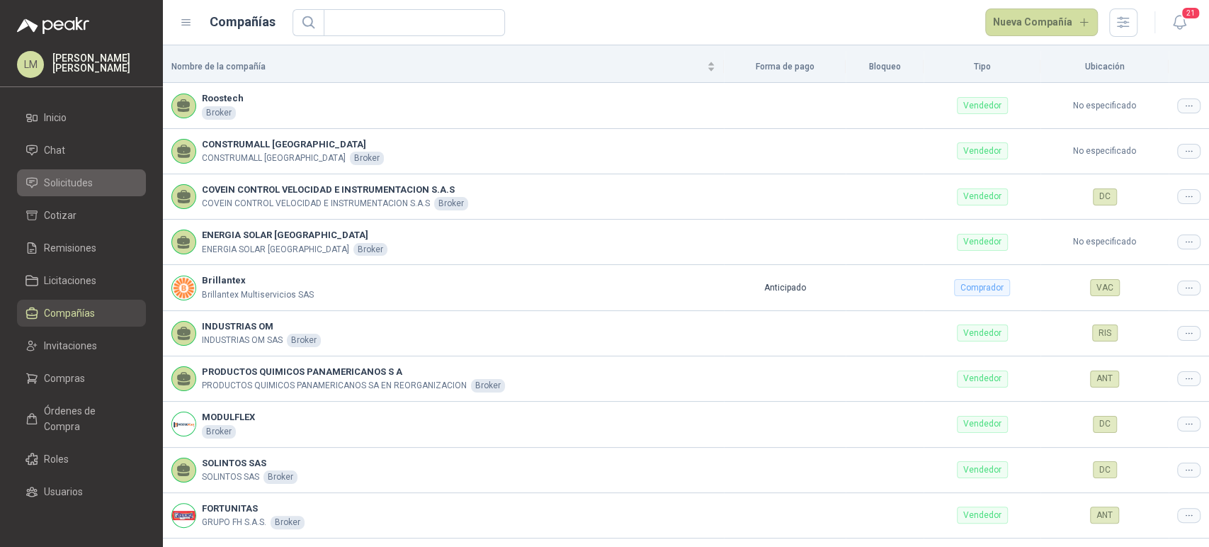
click at [74, 186] on span "Solicitudes" at bounding box center [68, 183] width 49 height 16
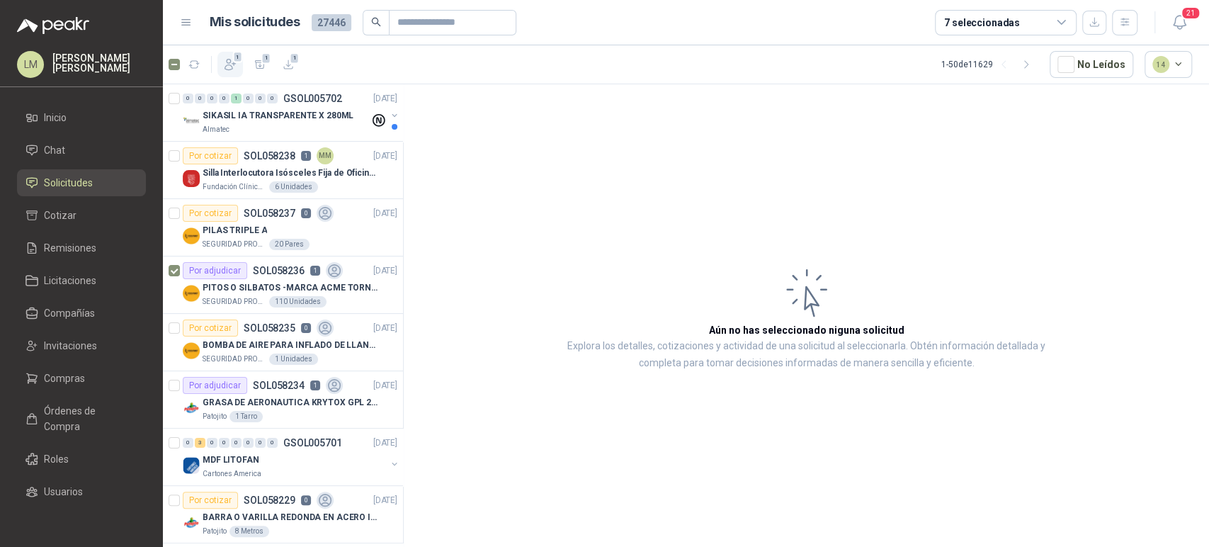
click at [227, 59] on icon "button" at bounding box center [230, 64] width 11 height 11
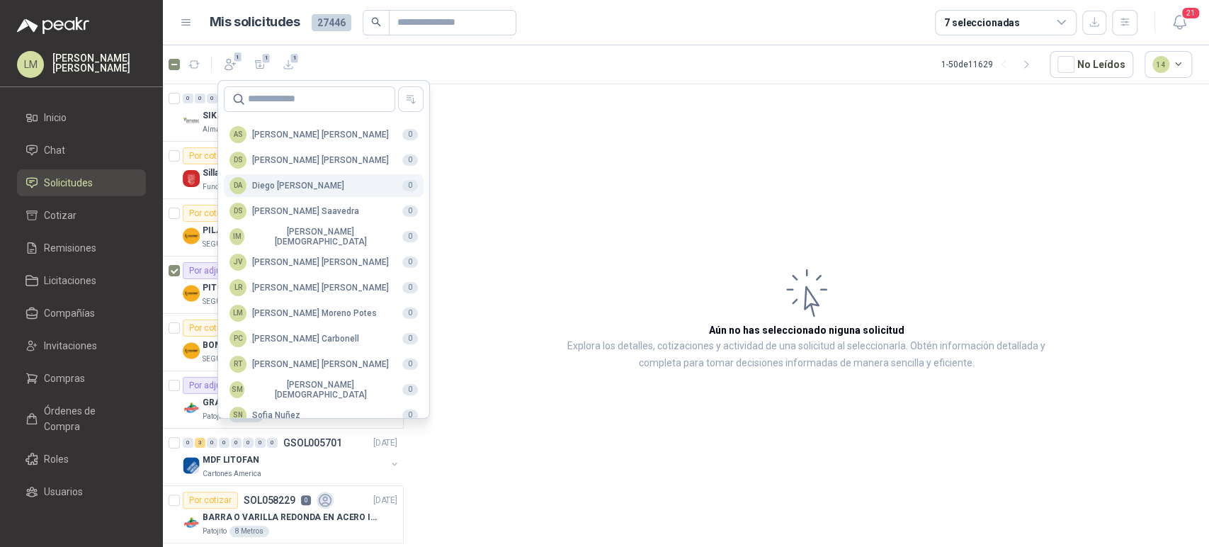
scroll to position [345, 0]
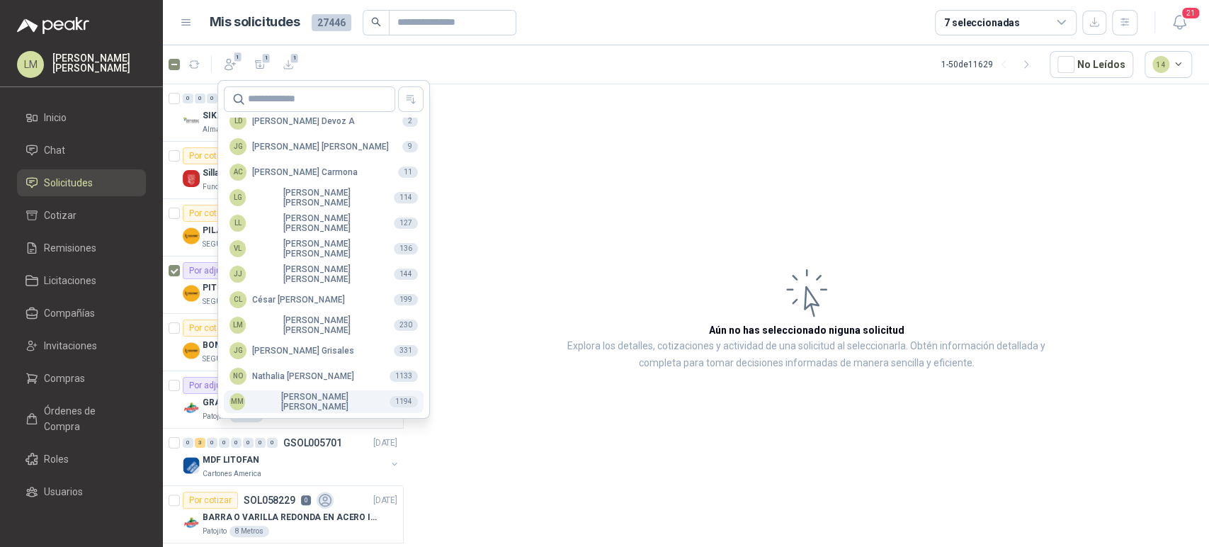
click at [261, 407] on div "MM Mauricio Martinez" at bounding box center [303, 402] width 149 height 20
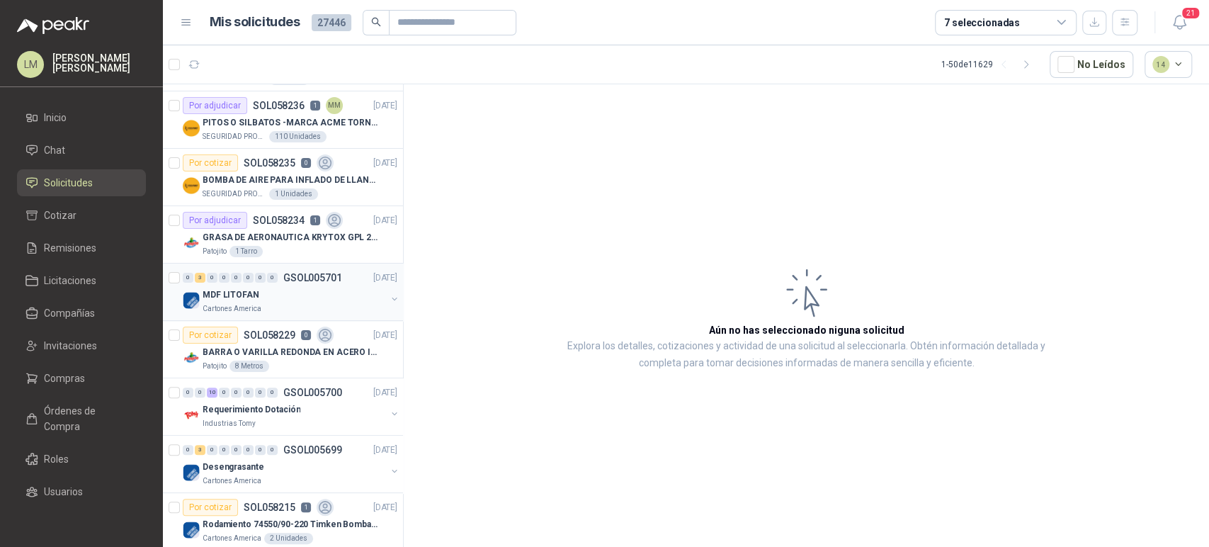
scroll to position [374, 0]
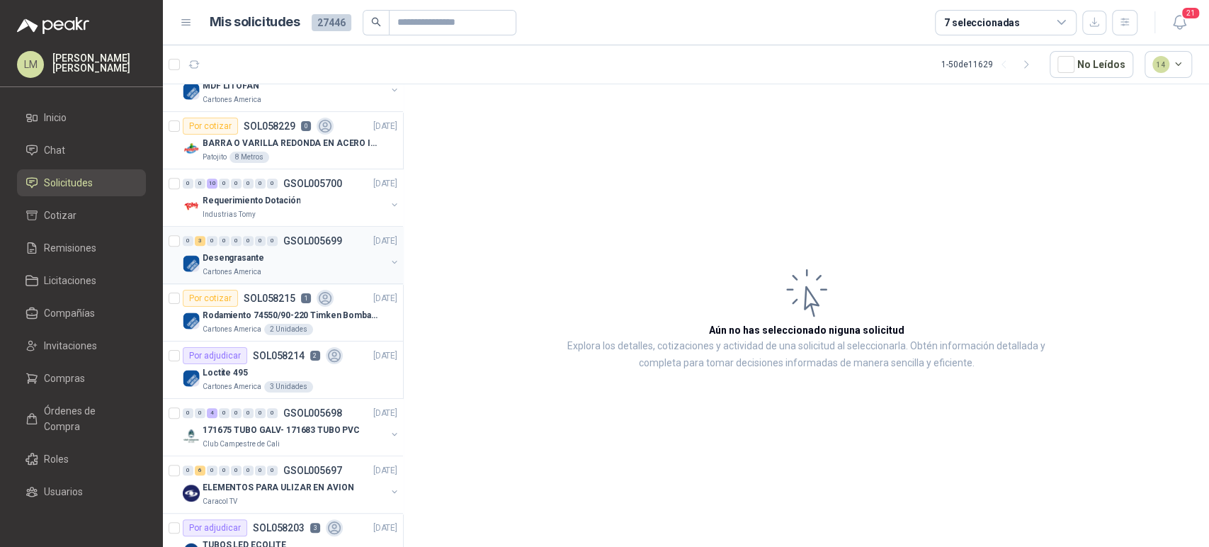
click at [282, 254] on div "Desengrasante" at bounding box center [294, 257] width 183 height 17
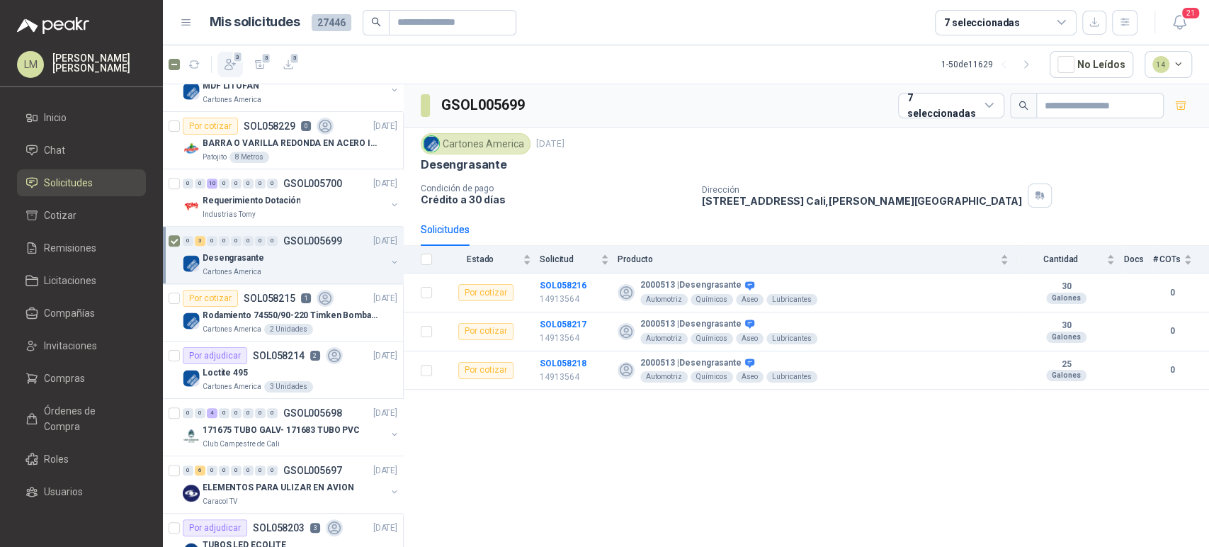
click at [232, 64] on icon "button" at bounding box center [230, 64] width 14 height 14
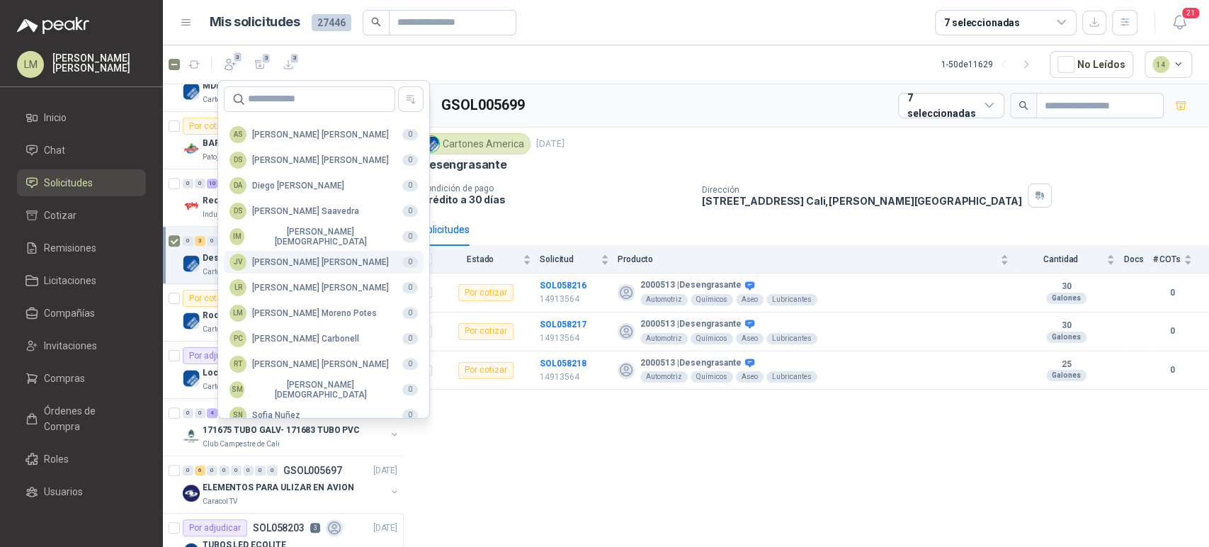
scroll to position [345, 0]
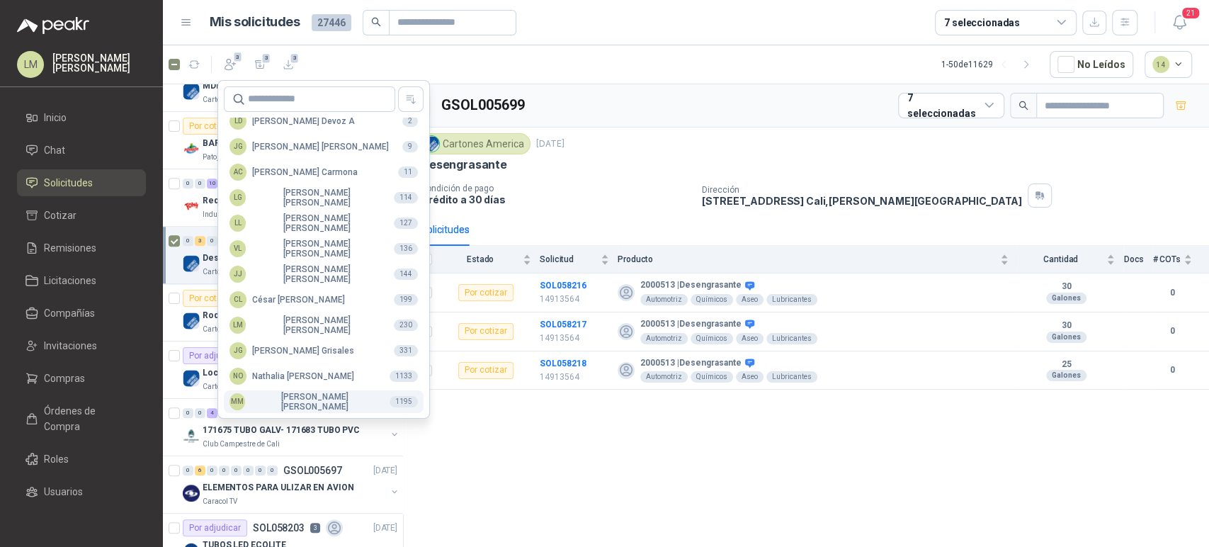
click at [261, 401] on div "MM Mauricio Martinez" at bounding box center [303, 402] width 149 height 20
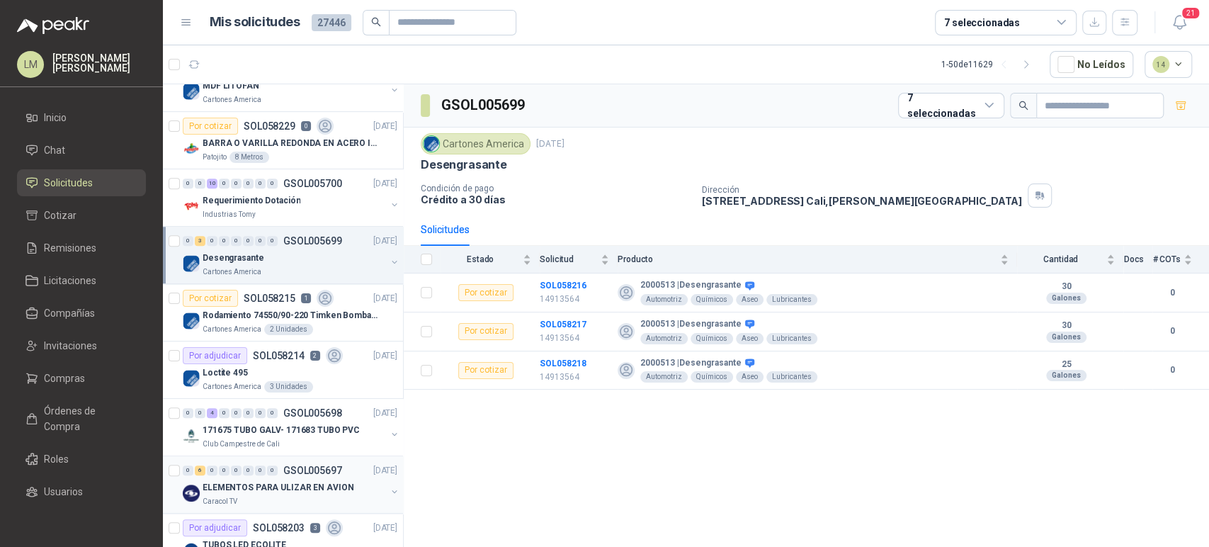
click at [274, 483] on p "ELEMENTOS PARA ULIZAR EN AVION" at bounding box center [278, 487] width 151 height 13
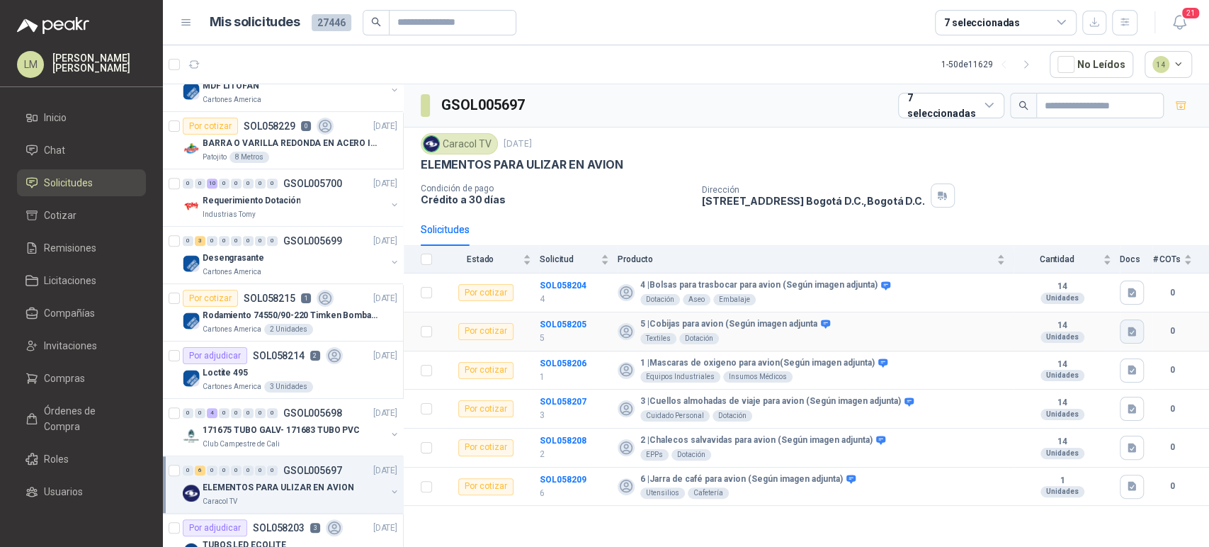
click at [1122, 326] on button "button" at bounding box center [1132, 331] width 24 height 24
click at [926, 324] on div "5 | Cobijas para avion (Según imagen adjunta Textiles Dotación" at bounding box center [811, 331] width 387 height 25
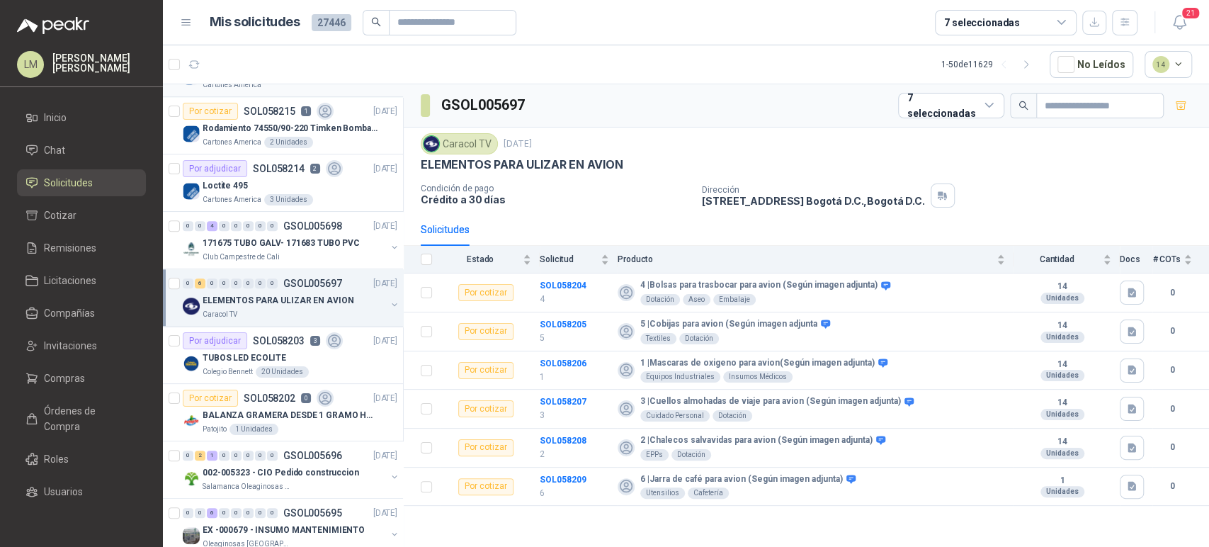
scroll to position [572, 0]
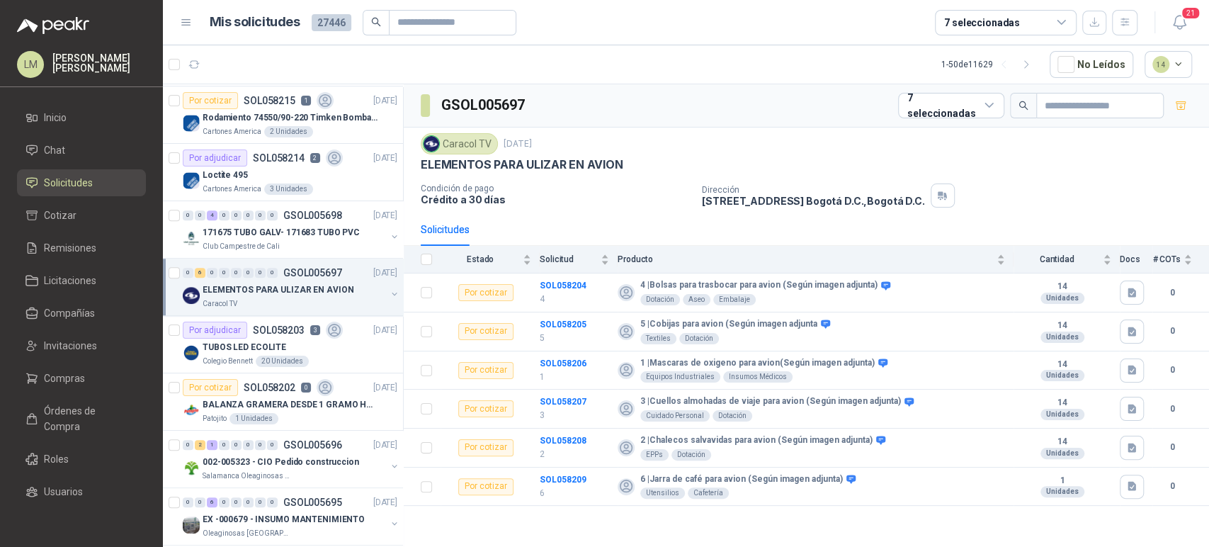
click at [389, 294] on button "button" at bounding box center [394, 293] width 11 height 11
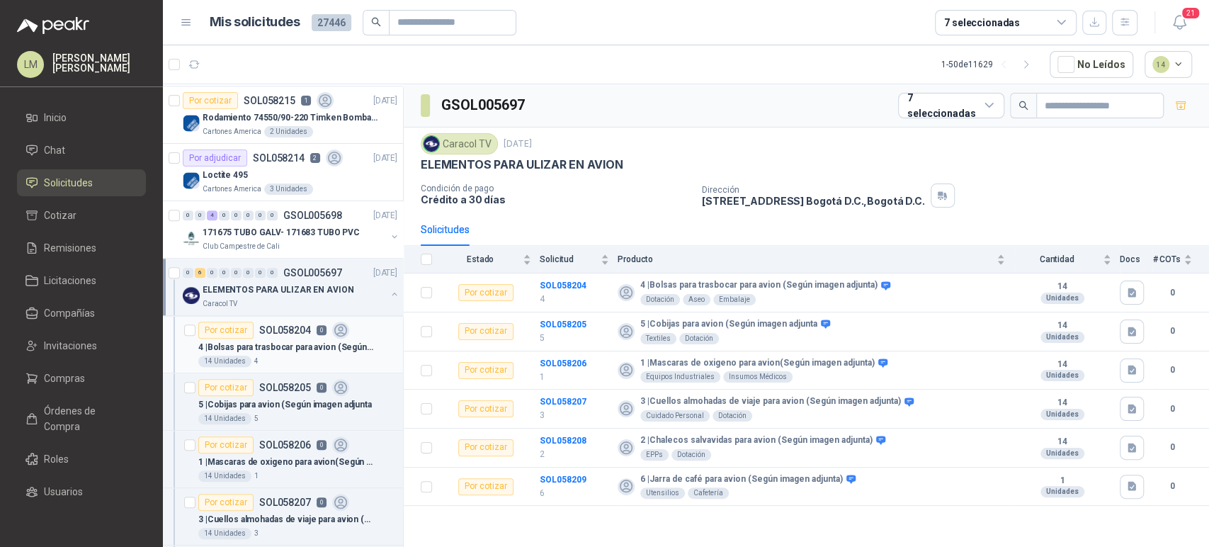
click at [276, 331] on p "SOL058204" at bounding box center [285, 330] width 52 height 10
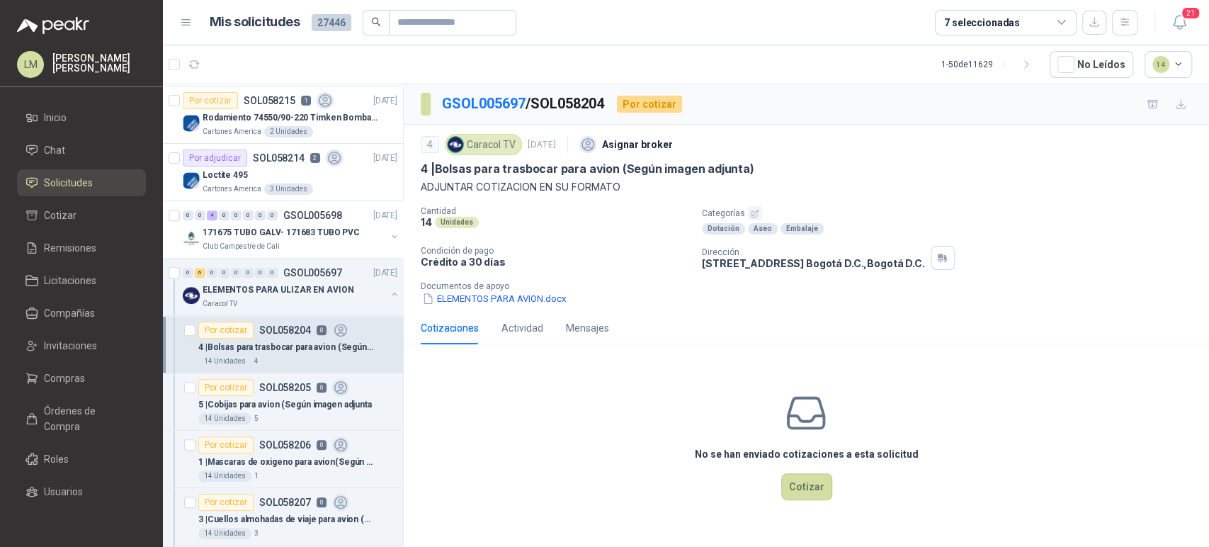
click at [757, 217] on icon "button" at bounding box center [754, 213] width 9 height 9
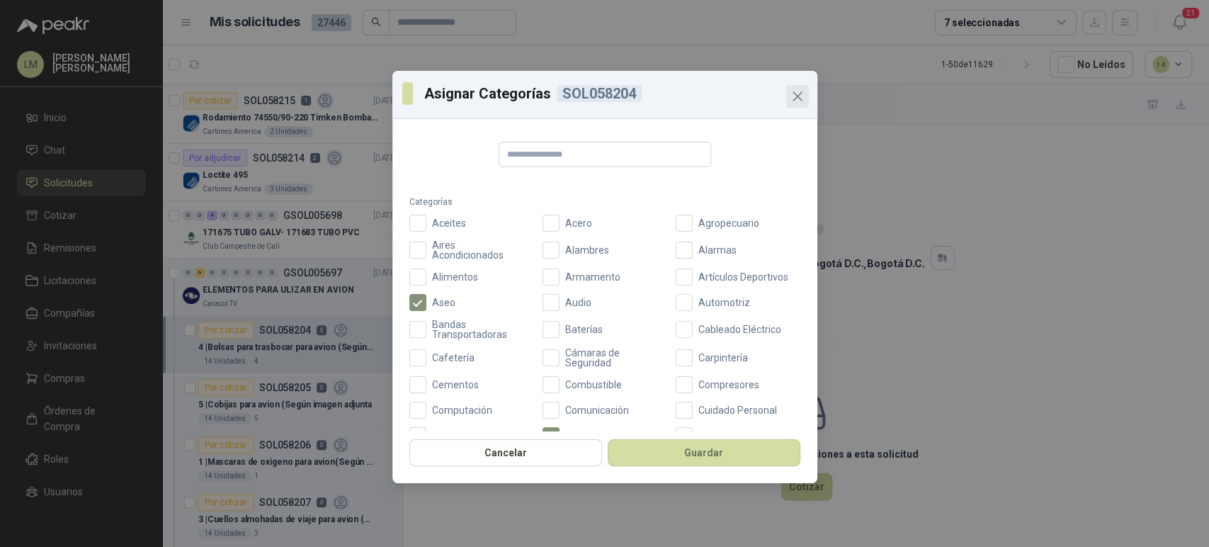
click at [795, 97] on icon "Close" at bounding box center [797, 96] width 8 height 8
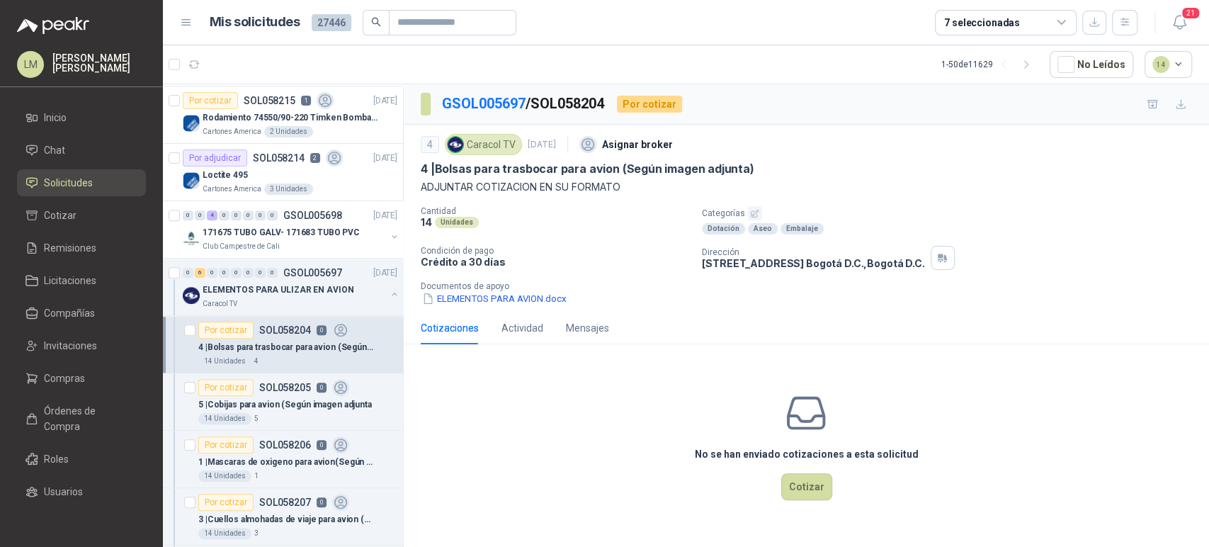
click at [751, 209] on icon "button" at bounding box center [754, 213] width 9 height 9
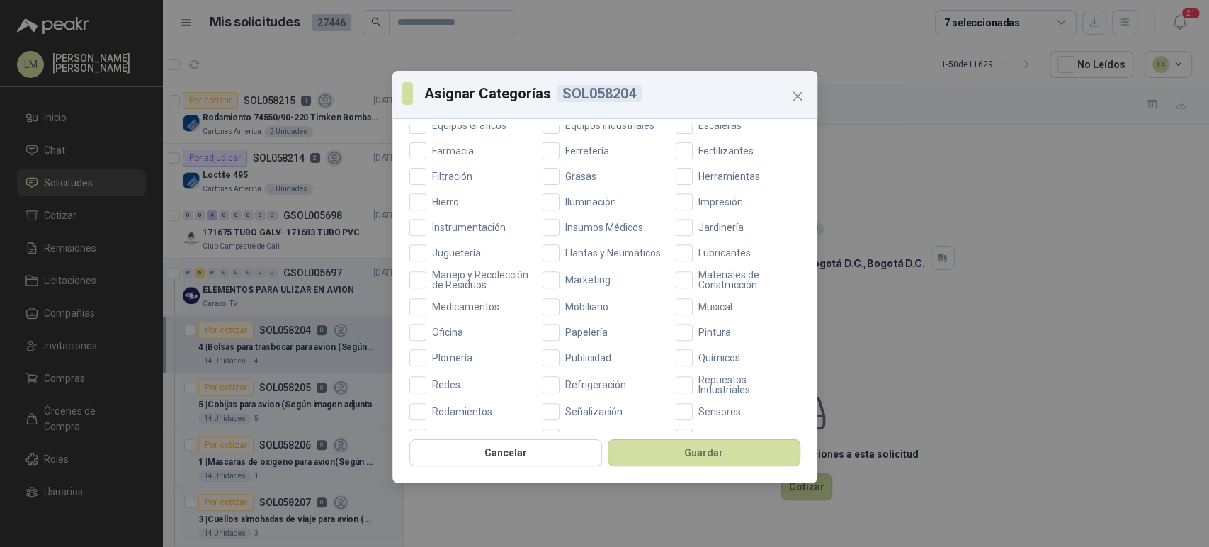
scroll to position [390, 0]
drag, startPoint x: 561, startPoint y: 341, endPoint x: 521, endPoint y: 363, distance: 45.0
click at [521, 363] on div "Aceites Acero Agropecuario Aires Acondicionados Alambres Alarmas Alimentos Arma…" at bounding box center [604, 172] width 391 height 697
click at [659, 447] on button "Guardar" at bounding box center [704, 452] width 193 height 27
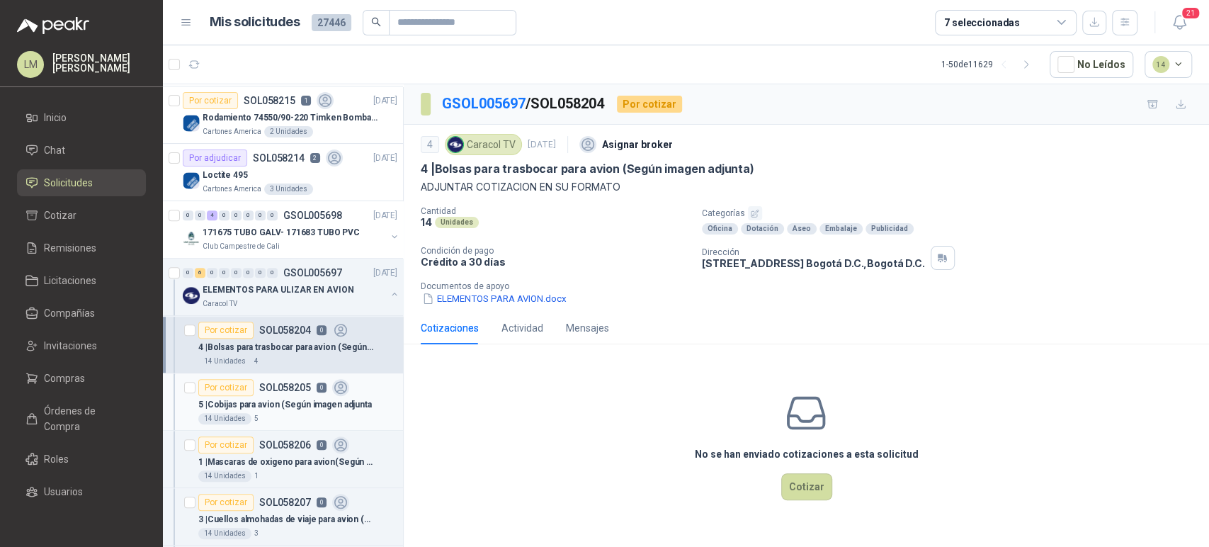
click at [261, 400] on p "5 | Cobijas para avion (Según imagen adjunta" at bounding box center [285, 404] width 174 height 13
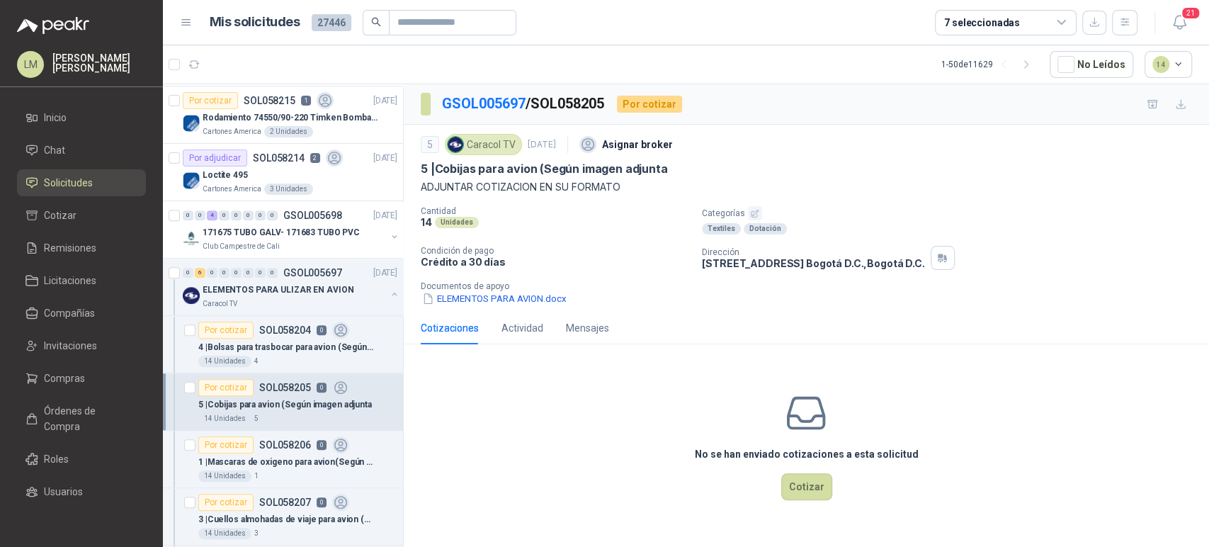
click at [759, 213] on button "button" at bounding box center [755, 213] width 14 height 14
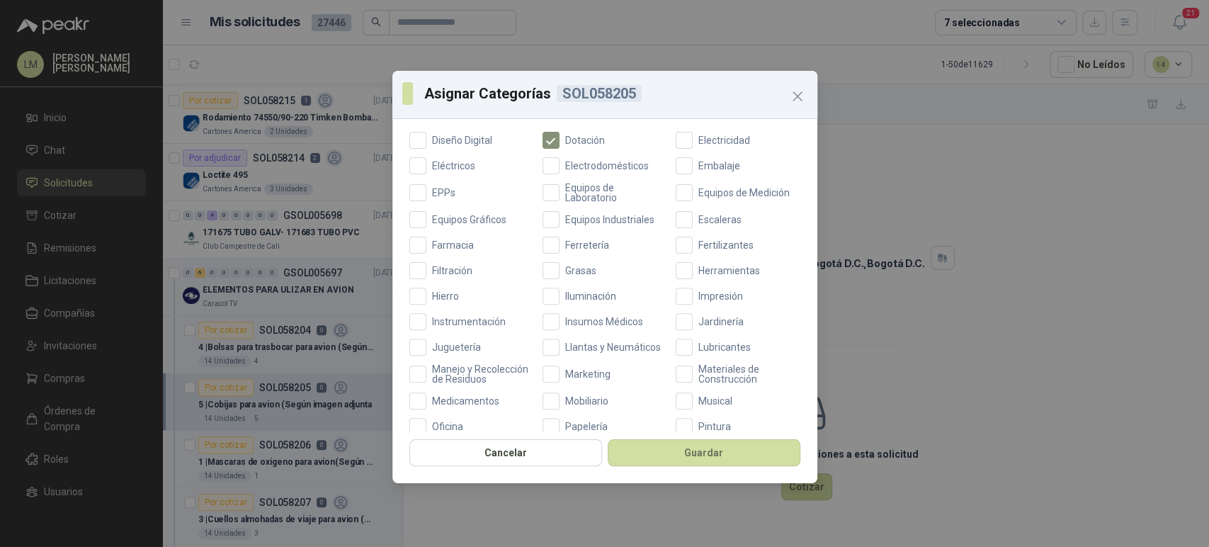
scroll to position [358, 0]
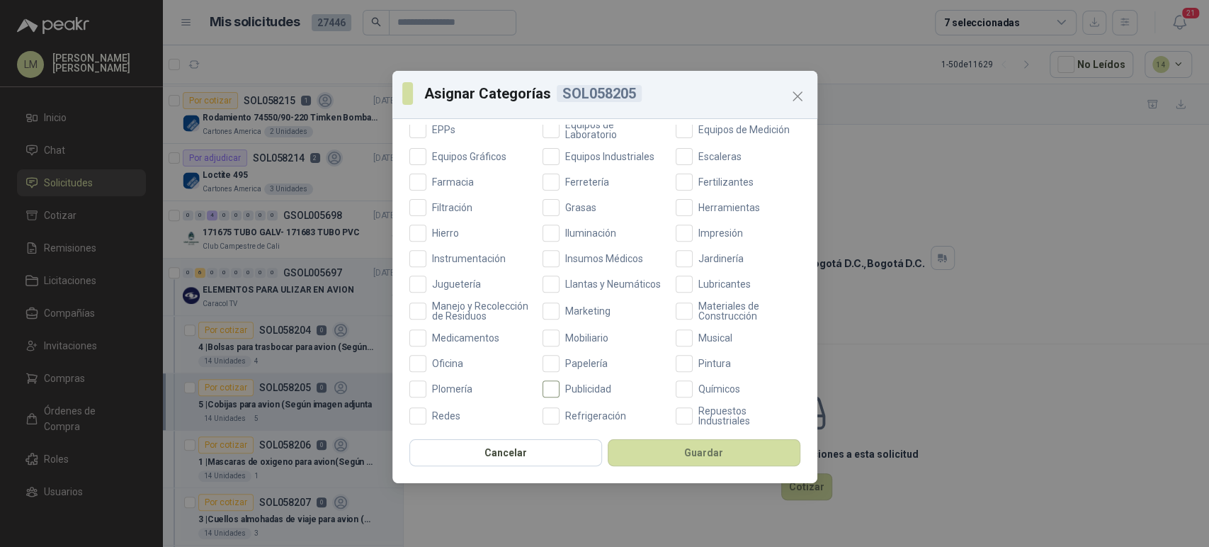
click at [556, 393] on label "Publicidad" at bounding box center [605, 388] width 125 height 17
click at [648, 455] on button "Guardar" at bounding box center [704, 452] width 193 height 27
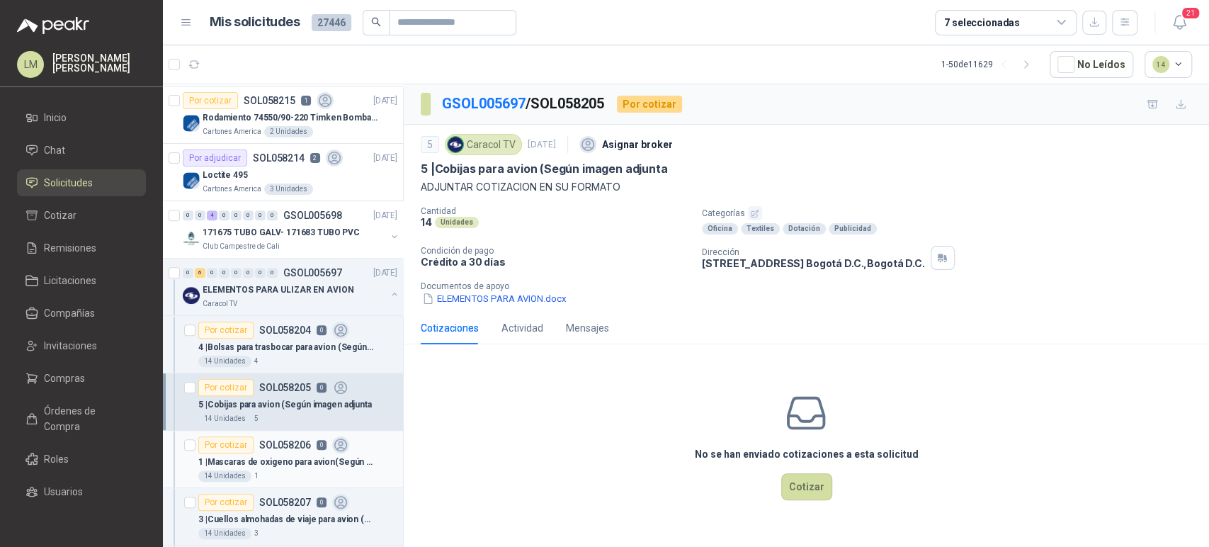
click at [283, 448] on p "SOL058206" at bounding box center [285, 445] width 52 height 10
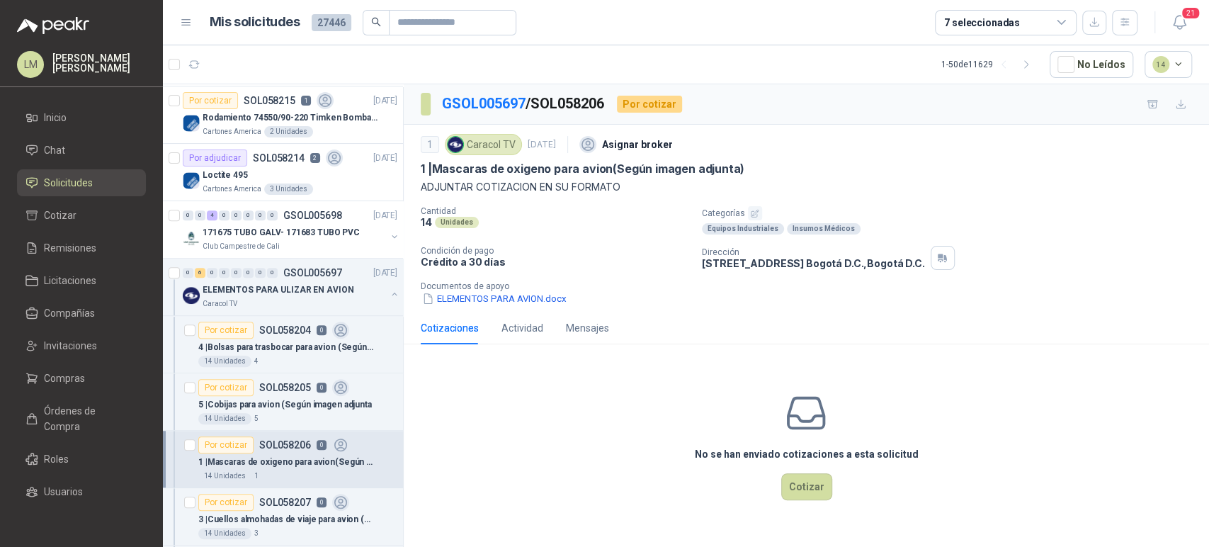
click at [754, 213] on icon "button" at bounding box center [754, 213] width 9 height 9
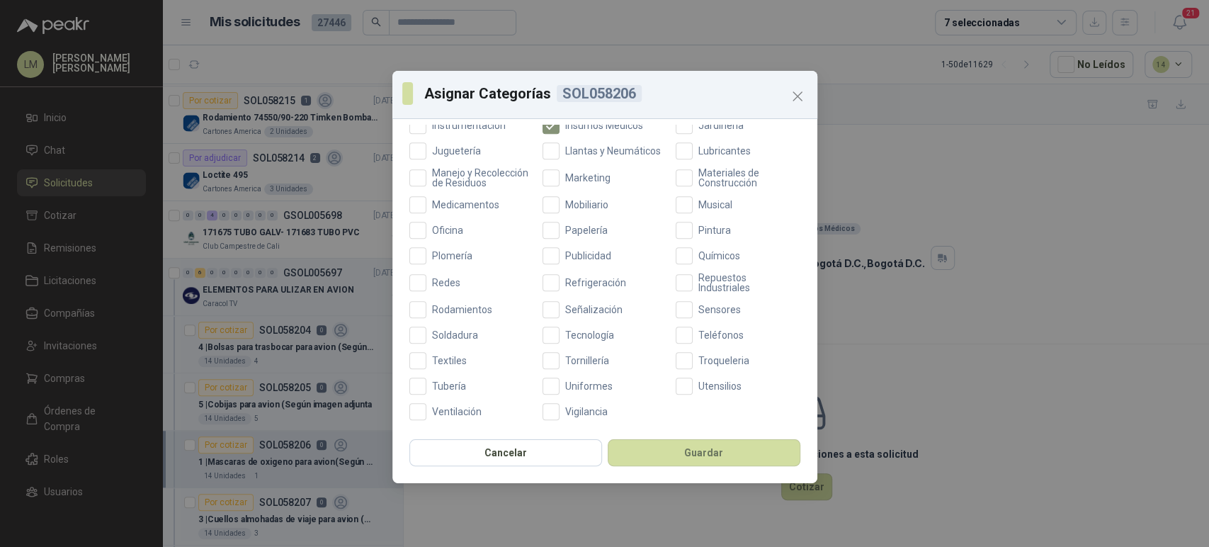
scroll to position [491, 0]
click at [434, 236] on span "Oficina" at bounding box center [447, 231] width 42 height 10
click at [628, 448] on button "Guardar" at bounding box center [704, 452] width 193 height 27
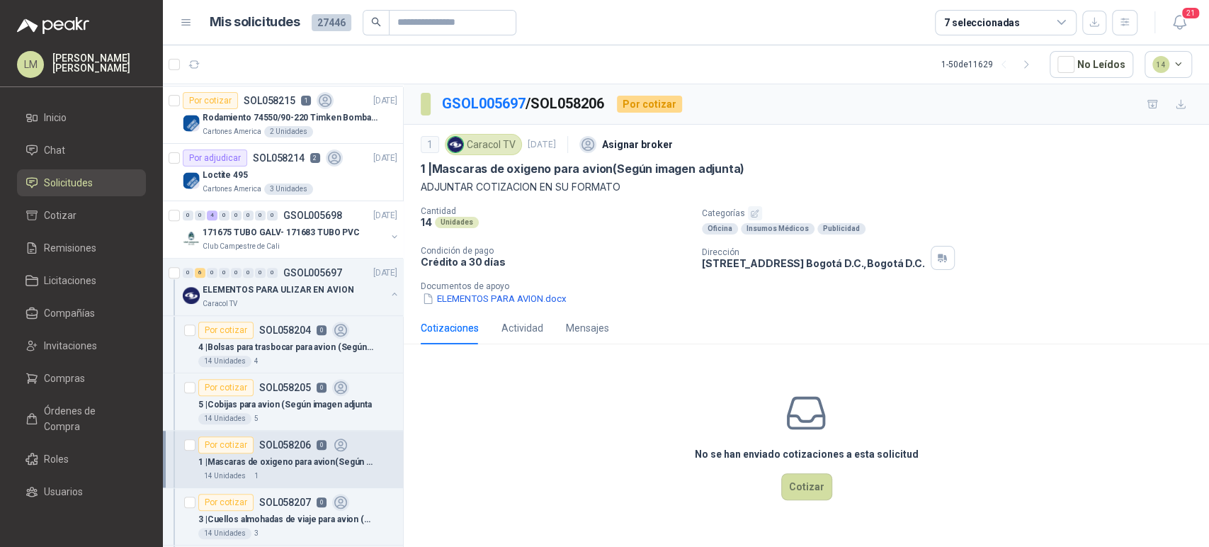
click at [755, 215] on icon "button" at bounding box center [754, 213] width 7 height 7
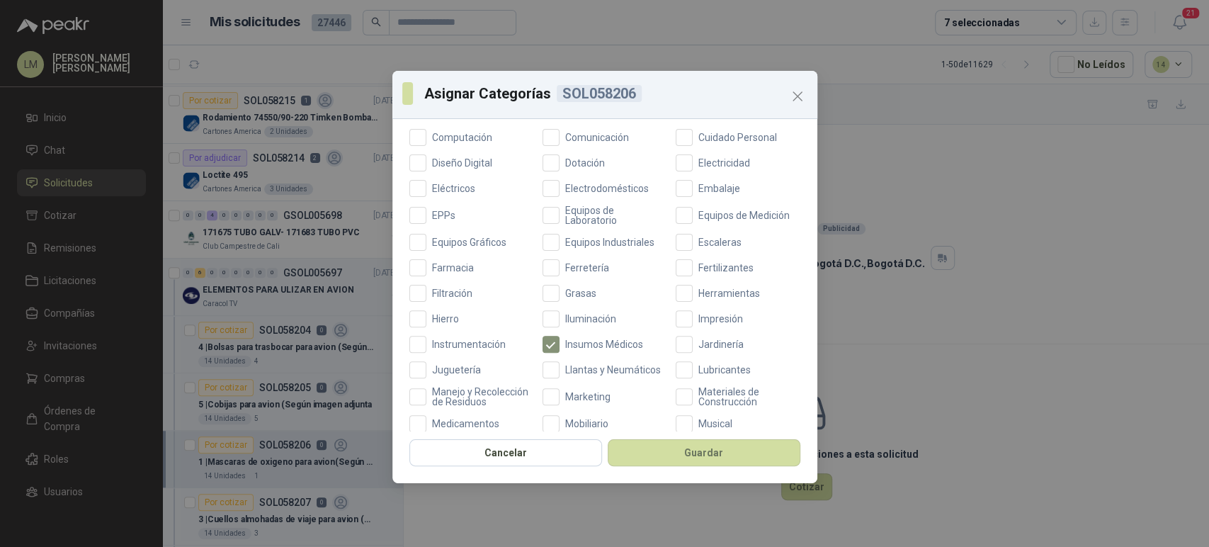
scroll to position [272, 0]
click at [438, 215] on span "EPPs" at bounding box center [443, 216] width 35 height 10
click at [675, 458] on button "Guardar" at bounding box center [704, 452] width 193 height 27
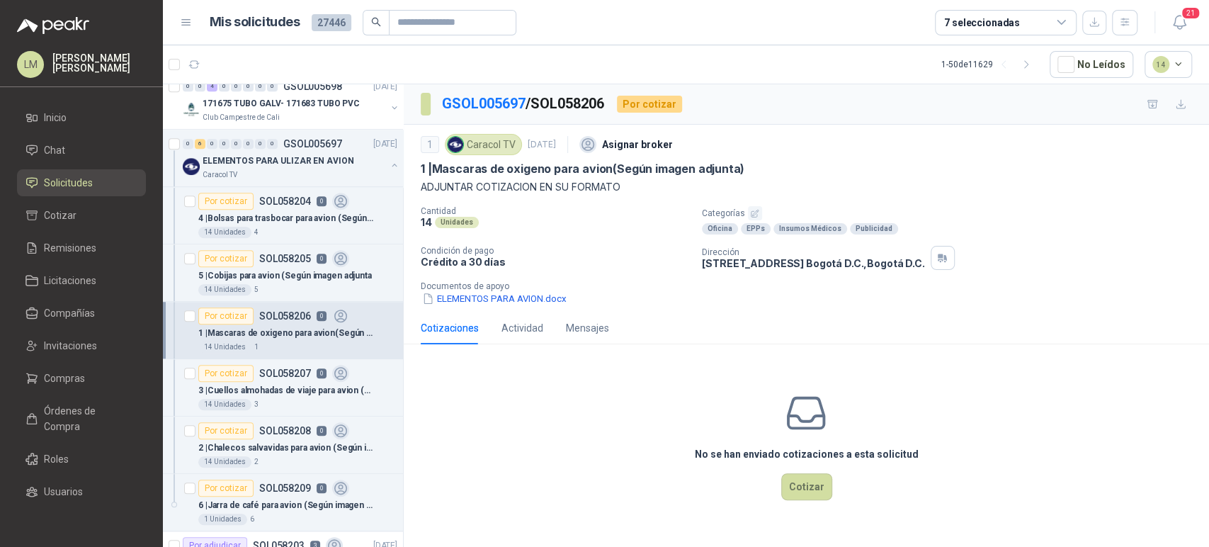
scroll to position [703, 0]
click at [312, 385] on p "3 | Cuellos almohadas de viaje para avion (Según imagen adjunta)" at bounding box center [286, 388] width 176 height 13
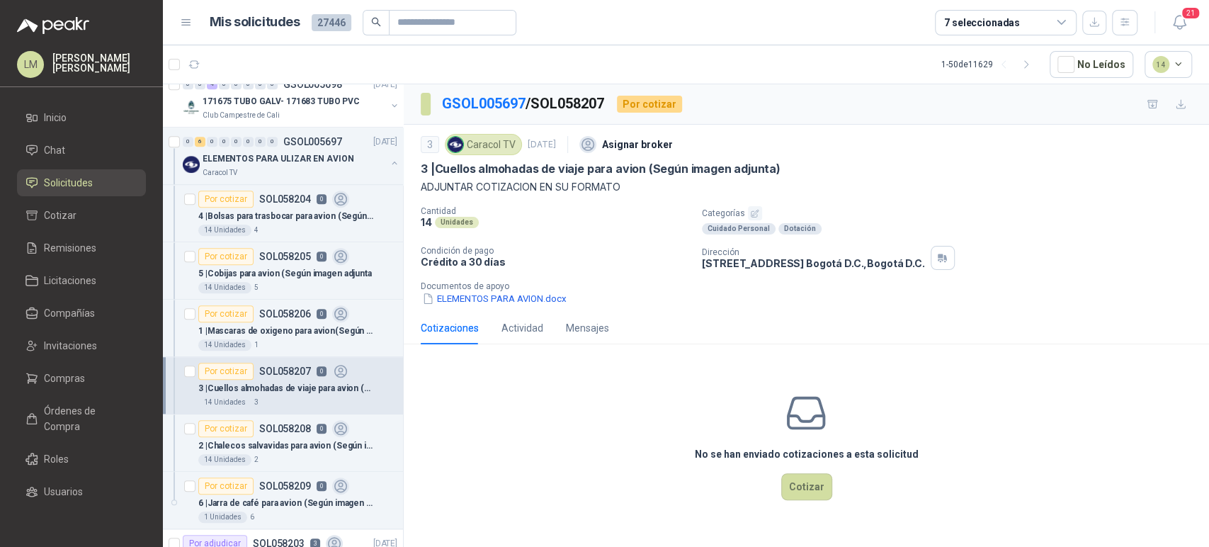
click at [754, 210] on icon "button" at bounding box center [754, 213] width 9 height 9
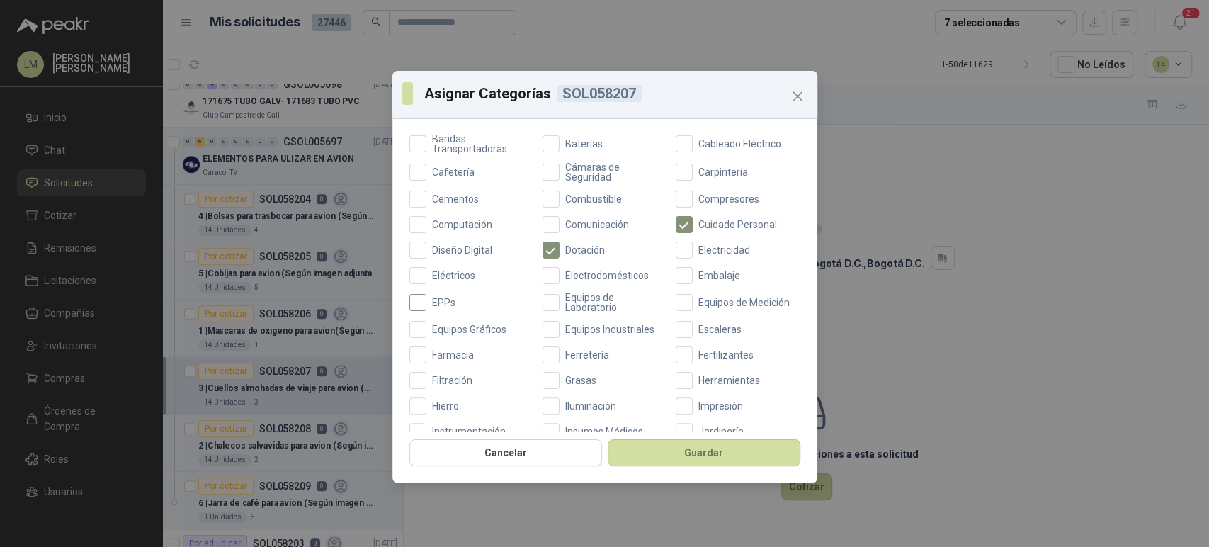
click at [436, 300] on span "EPPs" at bounding box center [443, 302] width 35 height 10
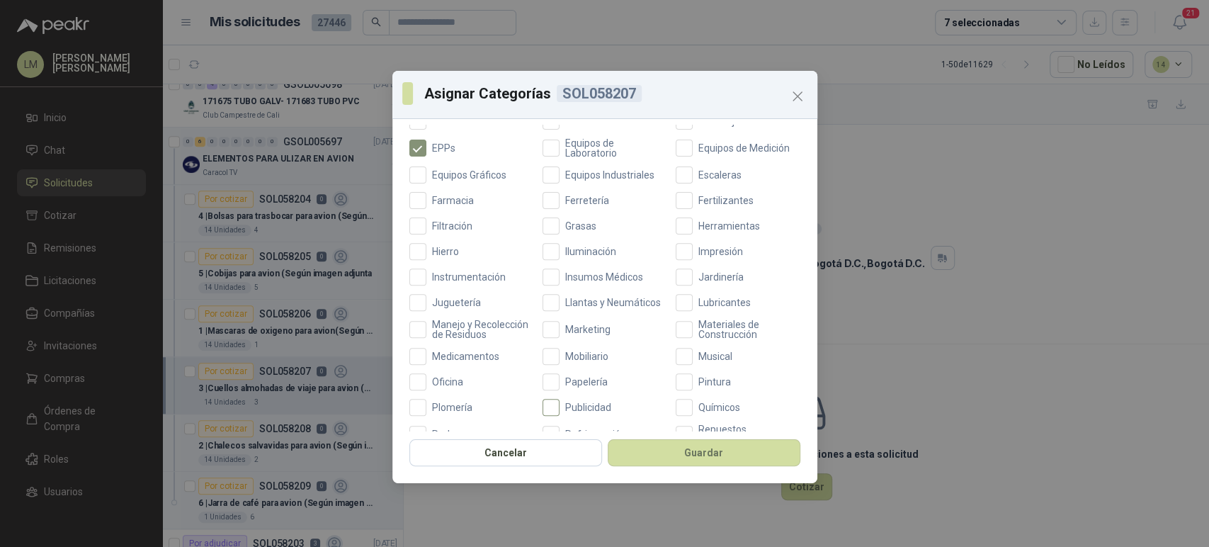
click at [562, 412] on span "Publicidad" at bounding box center [588, 407] width 57 height 10
click at [434, 387] on span "Oficina" at bounding box center [447, 382] width 42 height 10
click at [662, 462] on button "Guardar" at bounding box center [704, 452] width 193 height 27
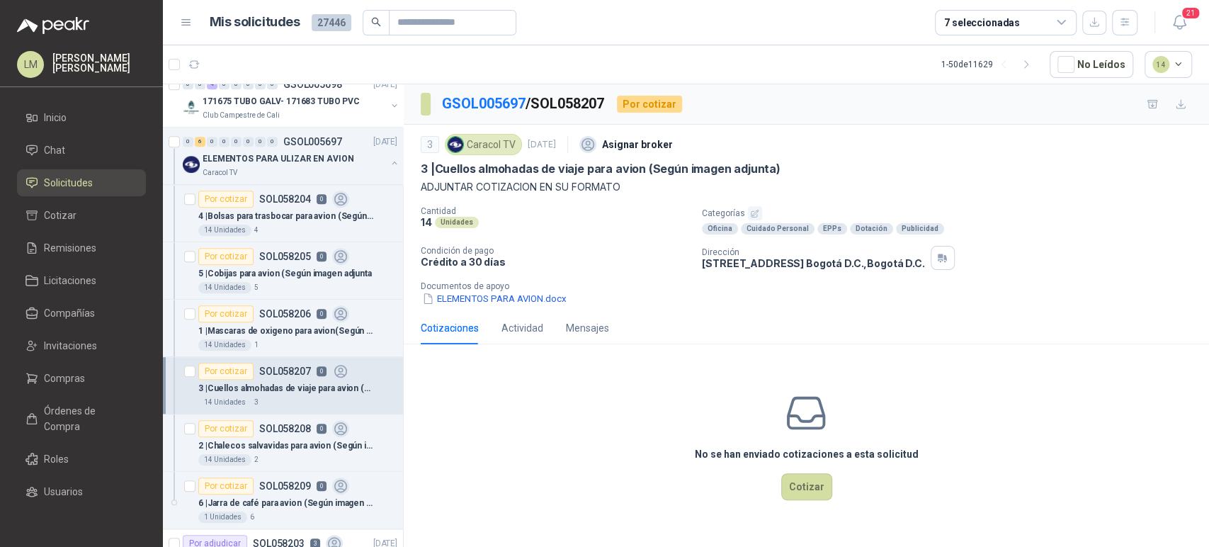
click at [276, 443] on p "2 | Chalecos salvavidas para avion (Según imagen adjunta)" at bounding box center [286, 445] width 176 height 13
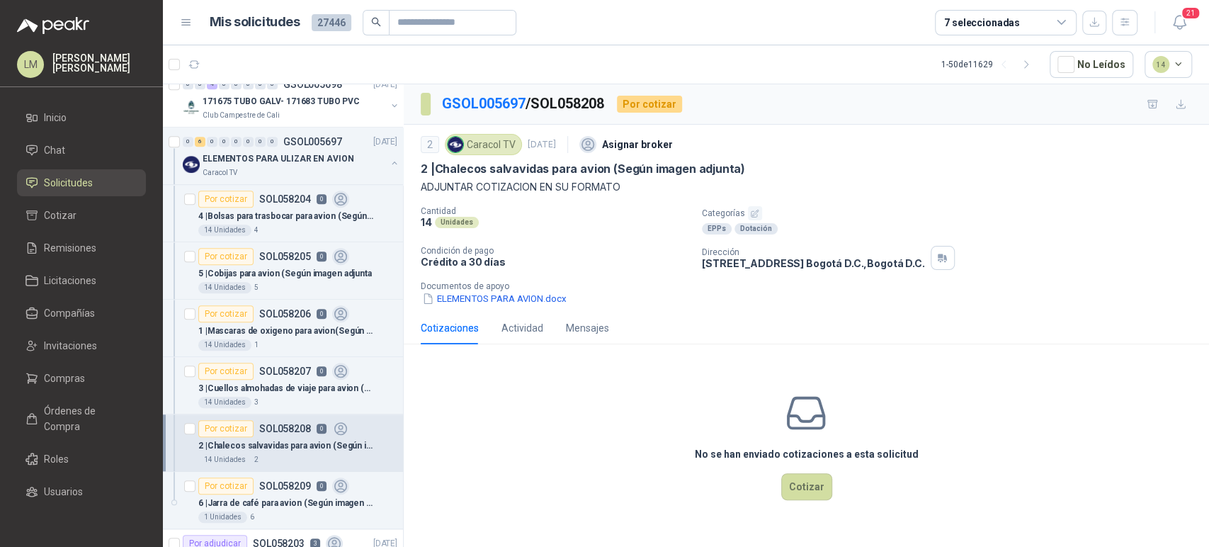
click at [755, 208] on button "button" at bounding box center [755, 213] width 14 height 14
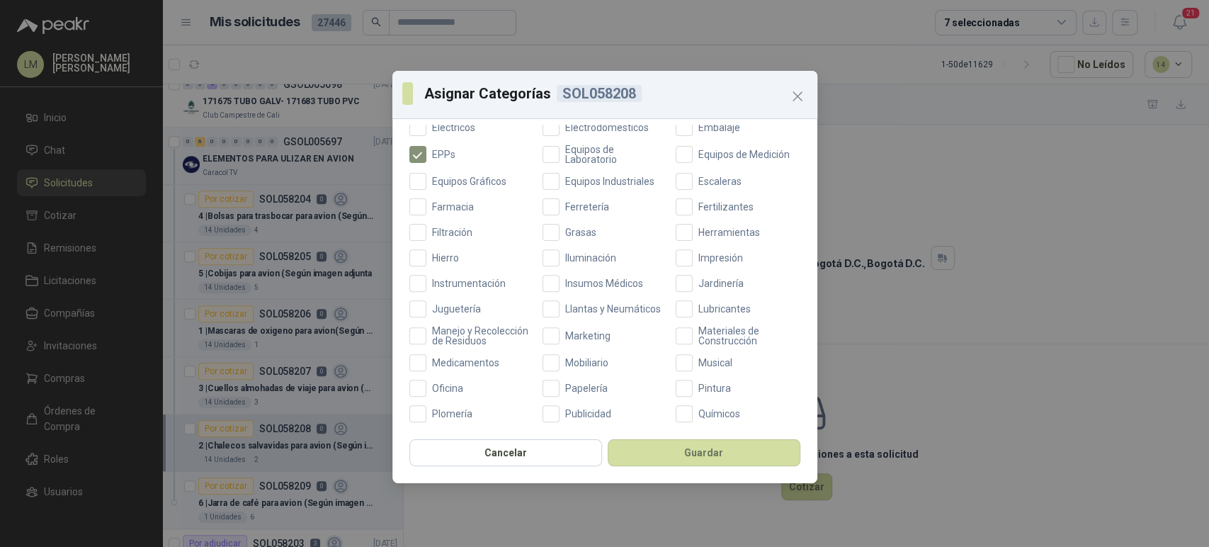
scroll to position [336, 0]
click at [566, 416] on span "Publicidad" at bounding box center [588, 411] width 57 height 10
click at [441, 390] on span "Oficina" at bounding box center [447, 385] width 42 height 10
click at [686, 465] on button "Guardar" at bounding box center [704, 452] width 193 height 27
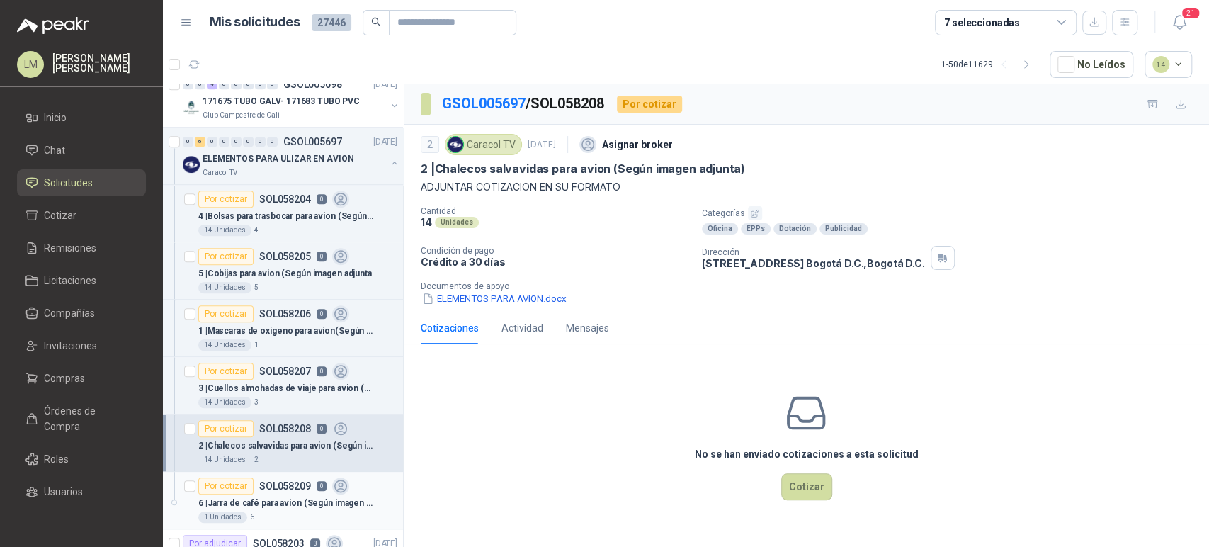
click at [278, 501] on p "6 | Jarra de café para avion (Según imagen adjunta)" at bounding box center [286, 502] width 176 height 13
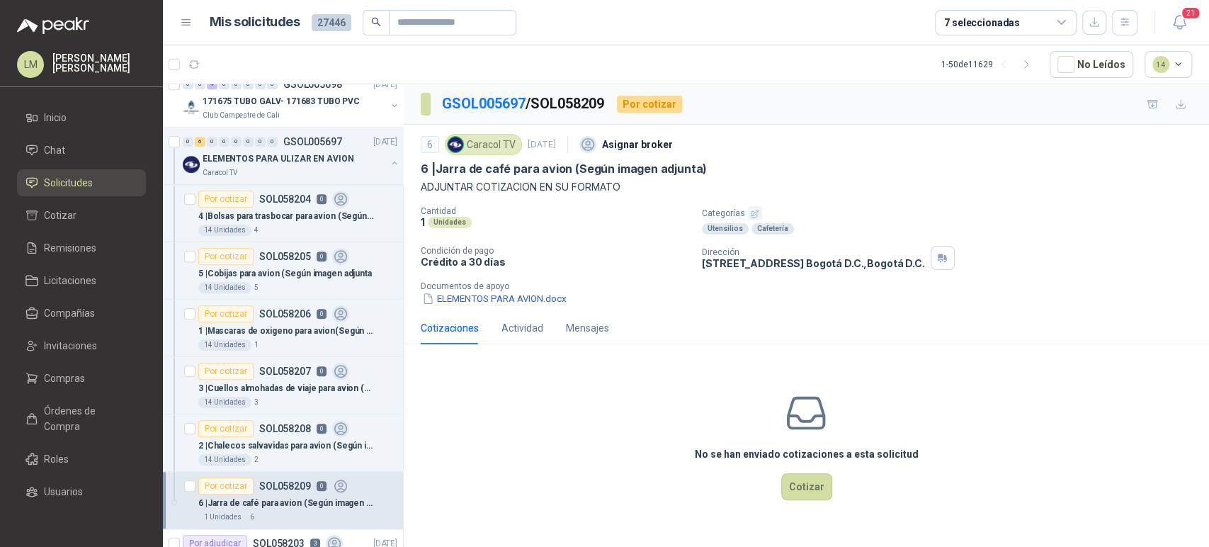
click at [752, 214] on icon "button" at bounding box center [754, 213] width 7 height 7
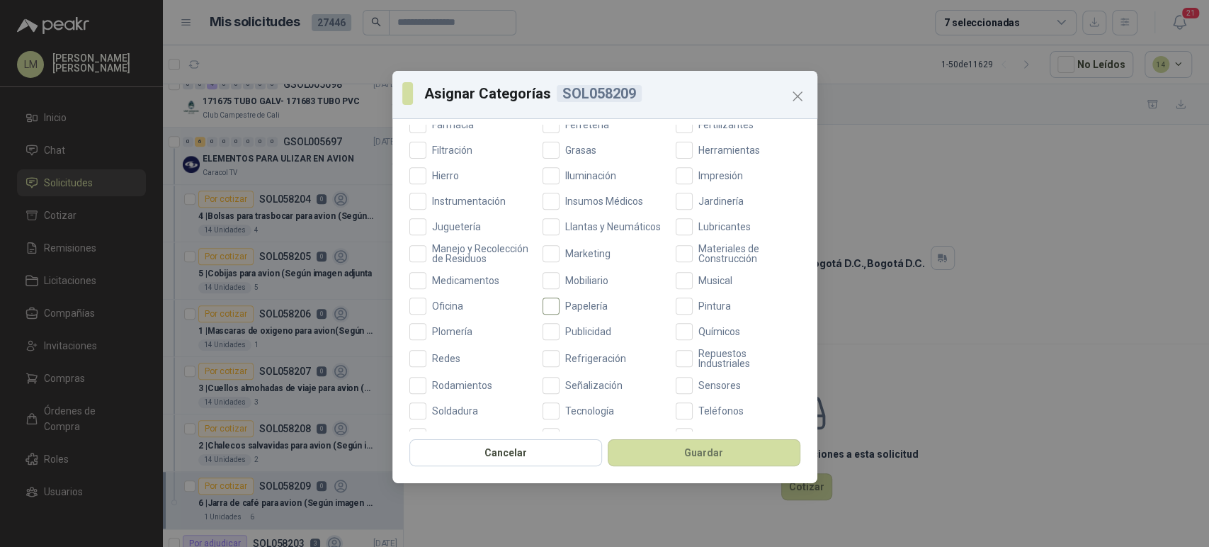
scroll to position [420, 0]
click at [574, 332] on span "Publicidad" at bounding box center [588, 327] width 57 height 10
click at [429, 307] on span "Oficina" at bounding box center [447, 302] width 42 height 10
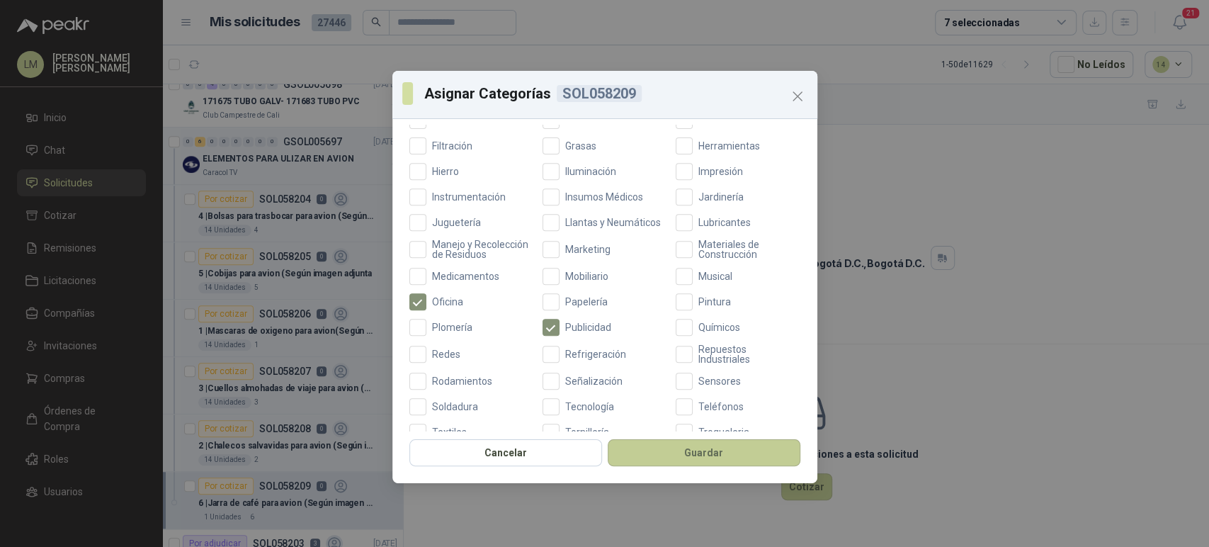
click at [673, 447] on button "Guardar" at bounding box center [704, 452] width 193 height 27
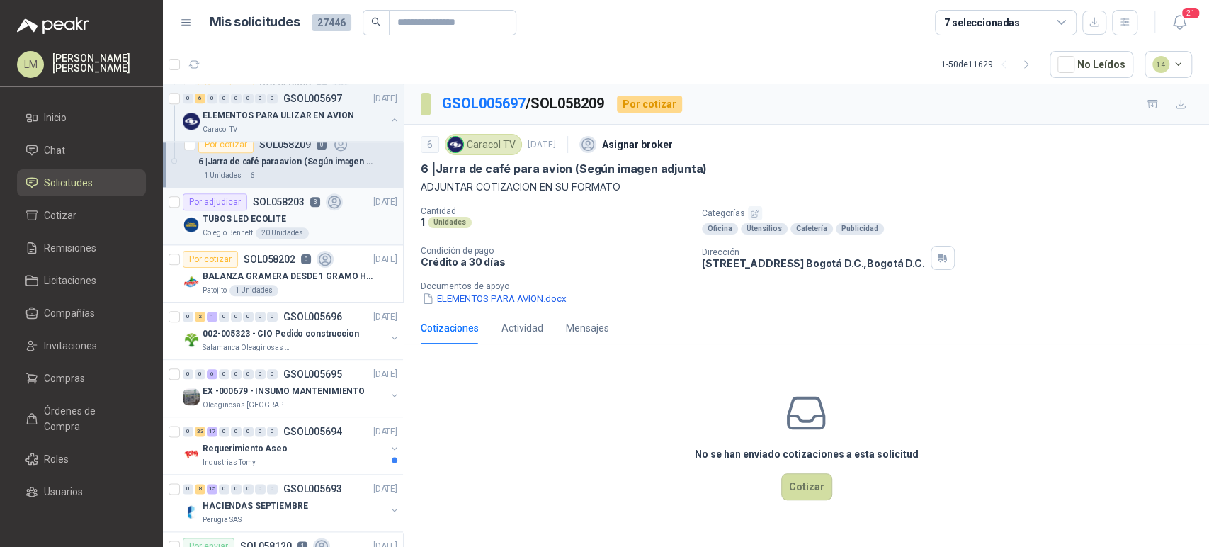
scroll to position [1045, 0]
click at [276, 259] on p "SOL058202" at bounding box center [270, 259] width 52 height 10
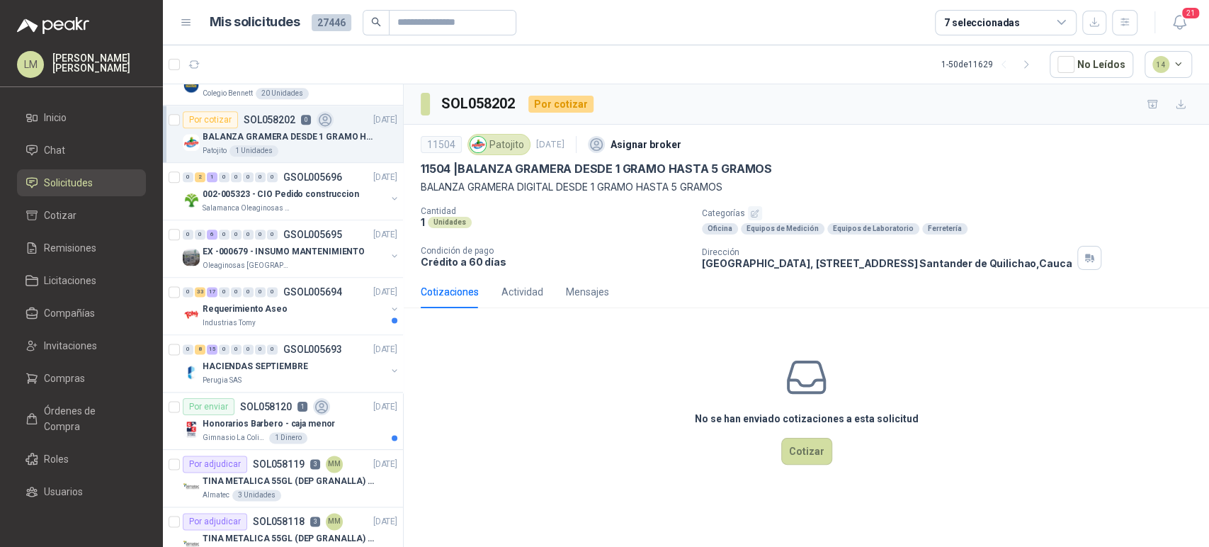
scroll to position [1193, 0]
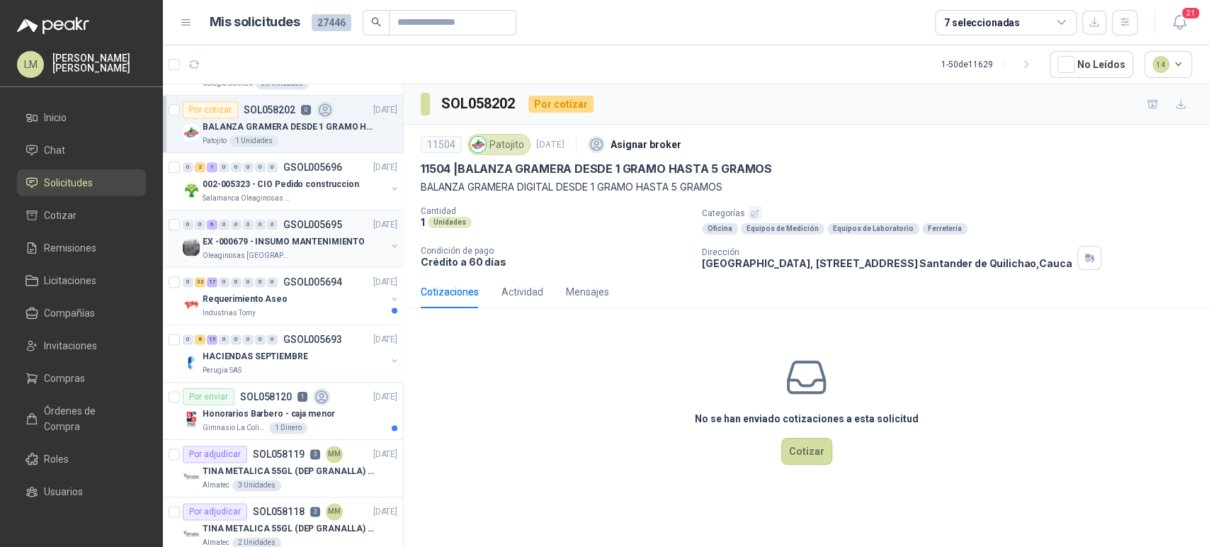
click at [288, 244] on p "EX -000679 - INSUMO MANTENIMIENTO" at bounding box center [284, 241] width 162 height 13
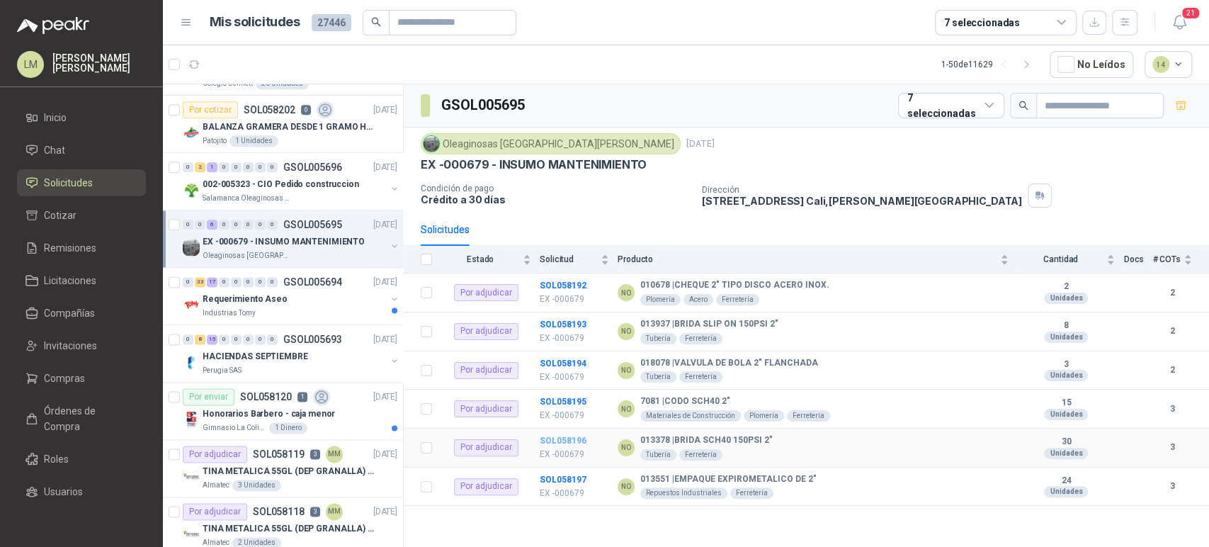
click at [552, 444] on b "SOL058196" at bounding box center [563, 441] width 47 height 10
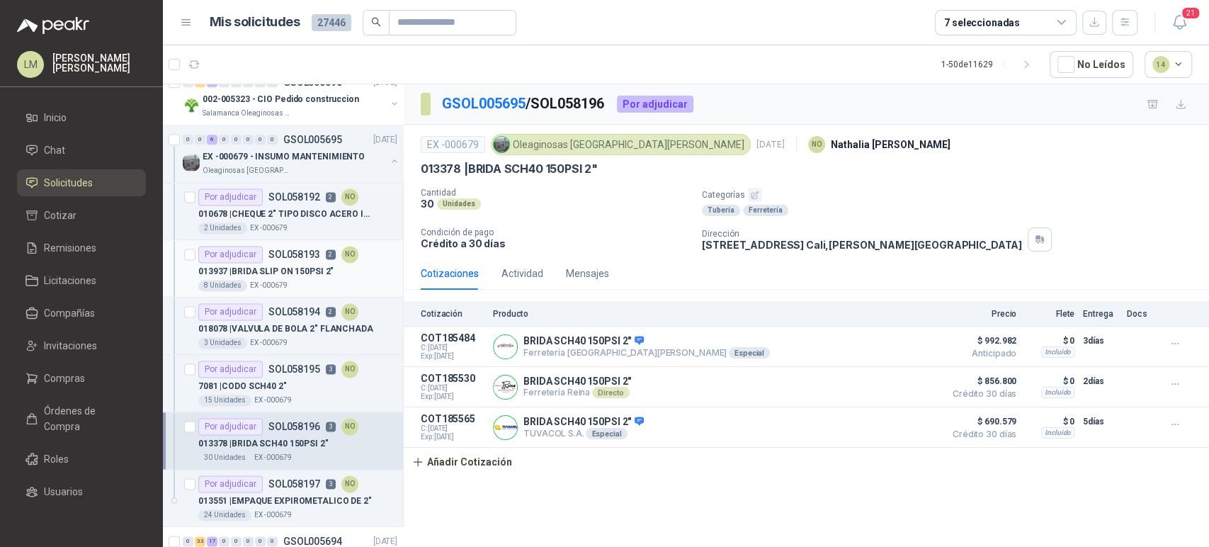
scroll to position [1290, 0]
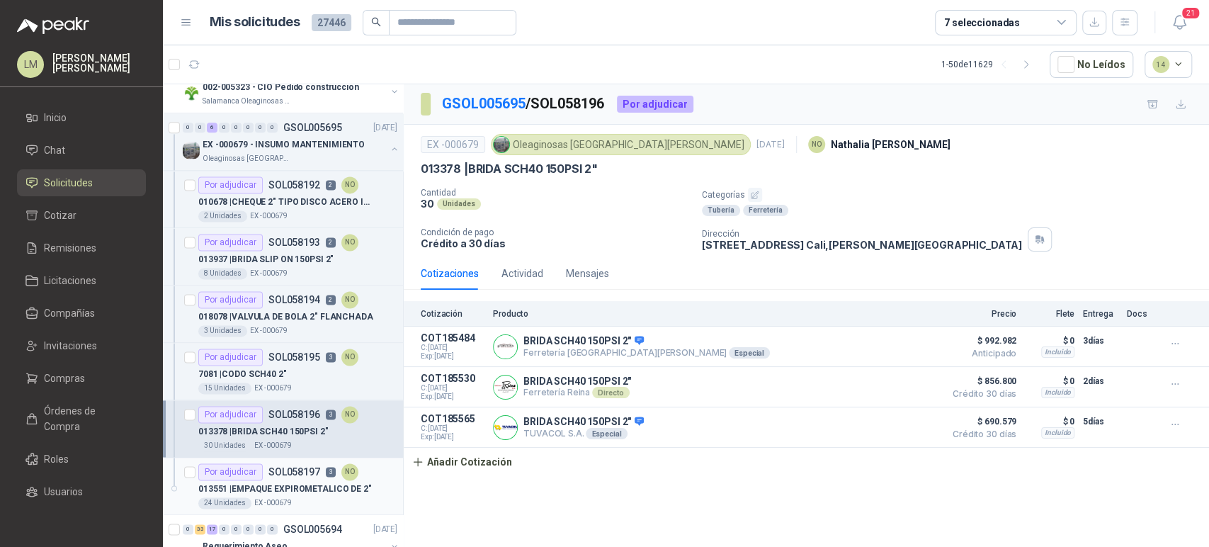
click at [279, 486] on p "013551 | EMPAQUE EXPIROMETALICO DE 2"" at bounding box center [285, 488] width 174 height 13
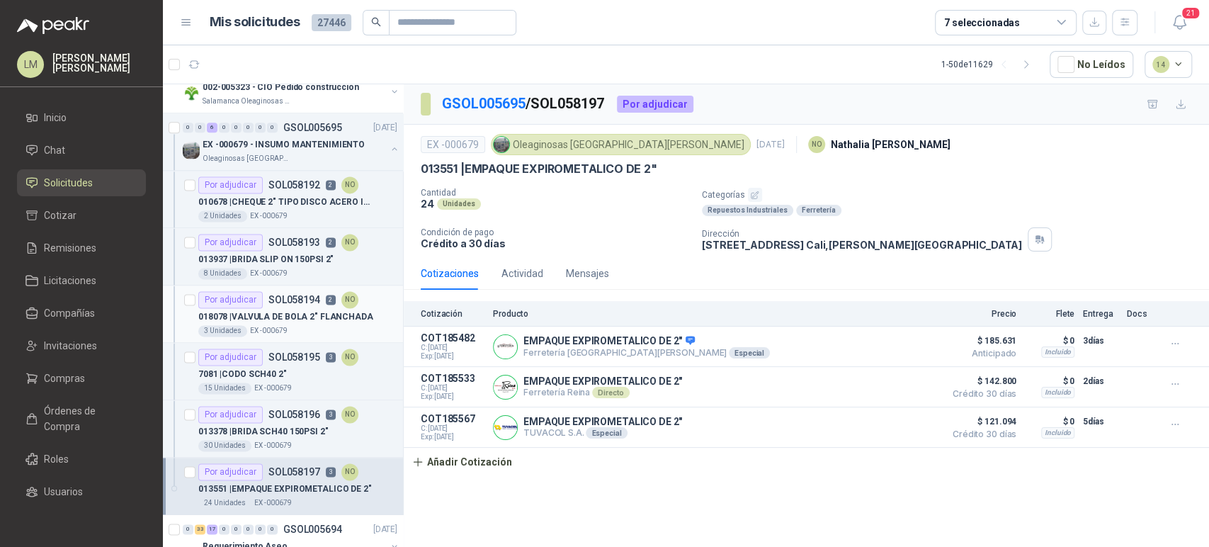
click at [267, 310] on p "018078 | VALVULA DE BOLA 2" FLANCHADA" at bounding box center [285, 316] width 175 height 13
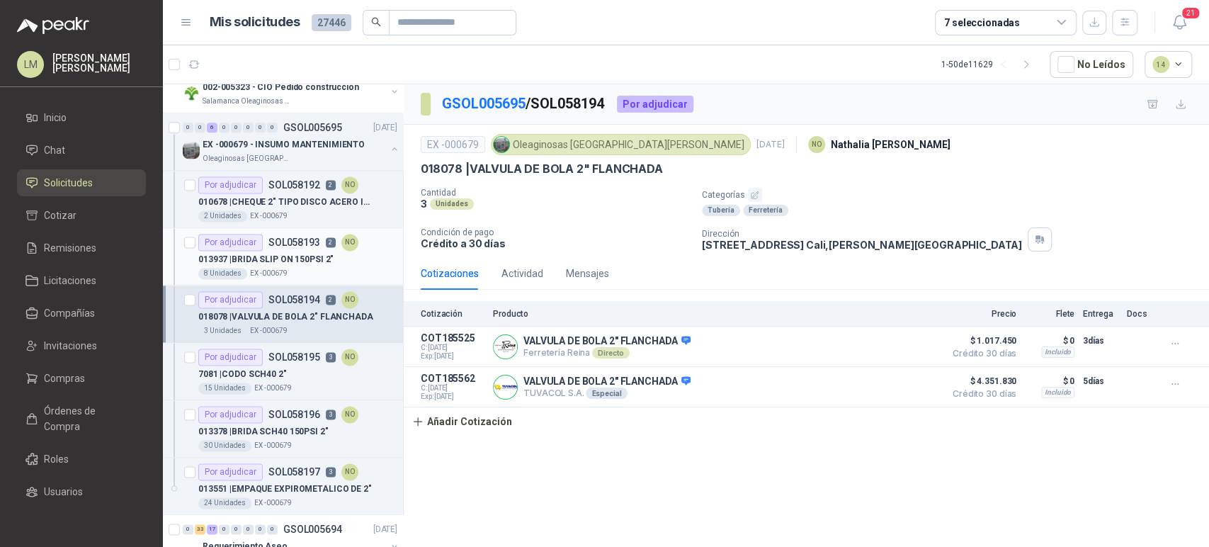
click at [278, 253] on p "013937 | BRIDA SLIP ON 150PSI 2"" at bounding box center [265, 259] width 135 height 13
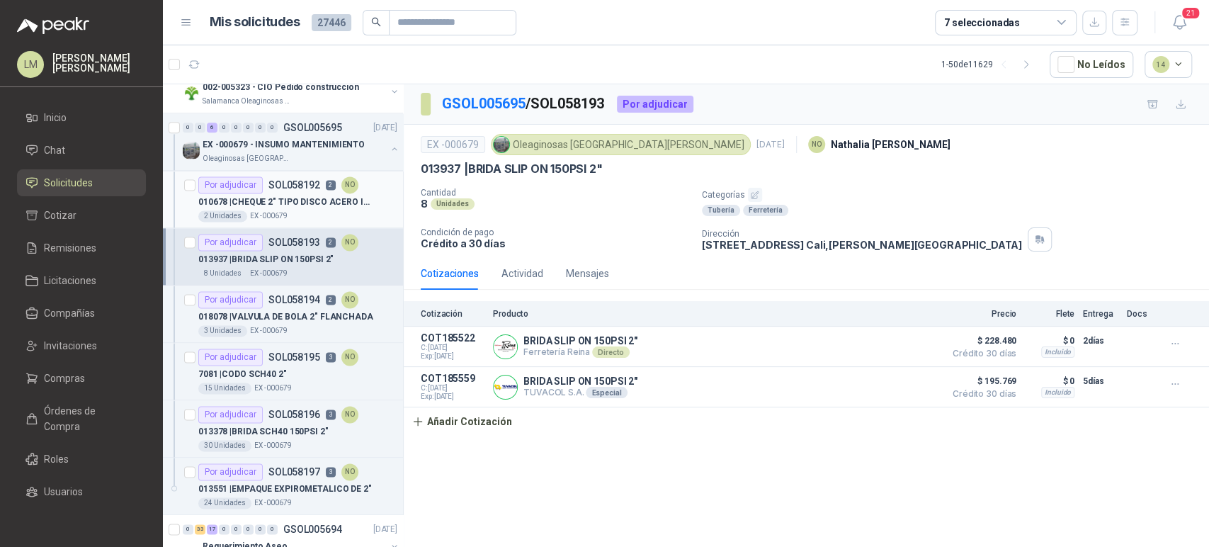
click at [293, 210] on div "2 Unidades EX -000679" at bounding box center [297, 215] width 199 height 11
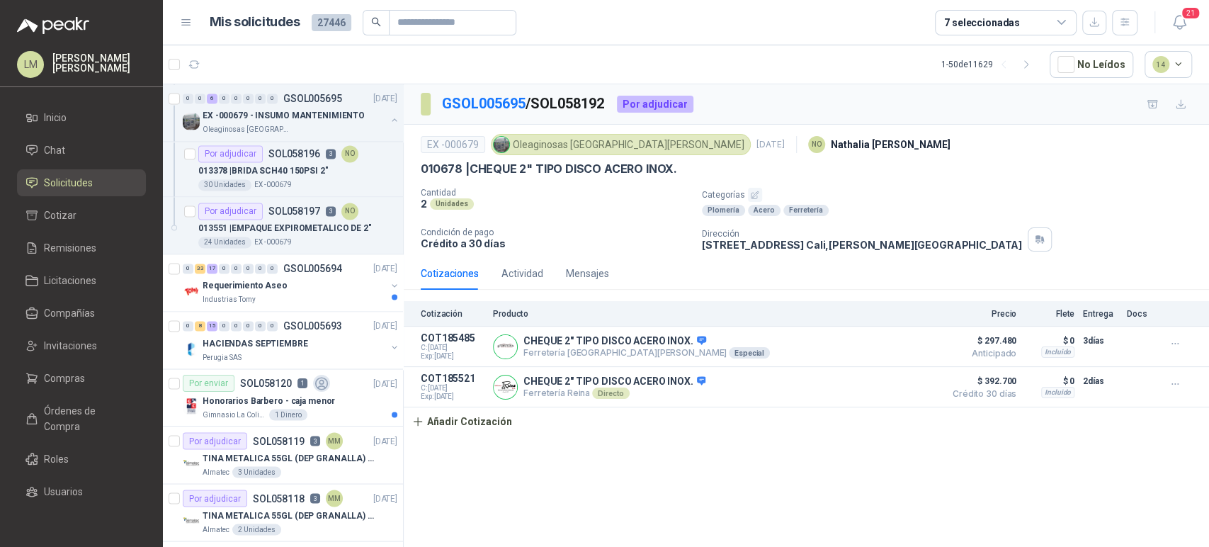
scroll to position [1586, 0]
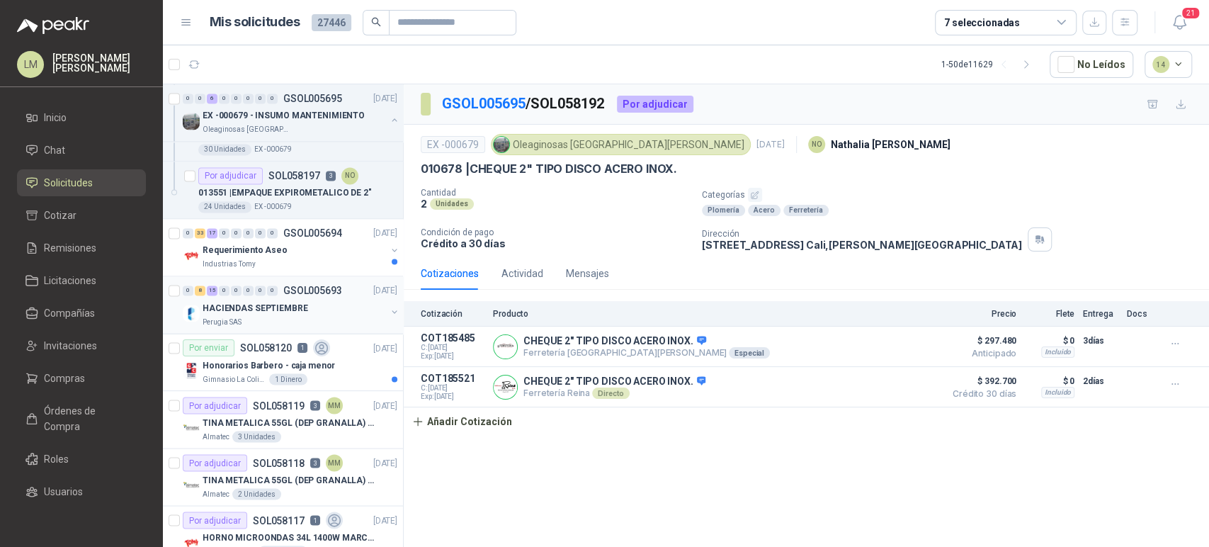
click at [278, 304] on p "HACIENDAS SEPTIEMBRE" at bounding box center [256, 307] width 106 height 13
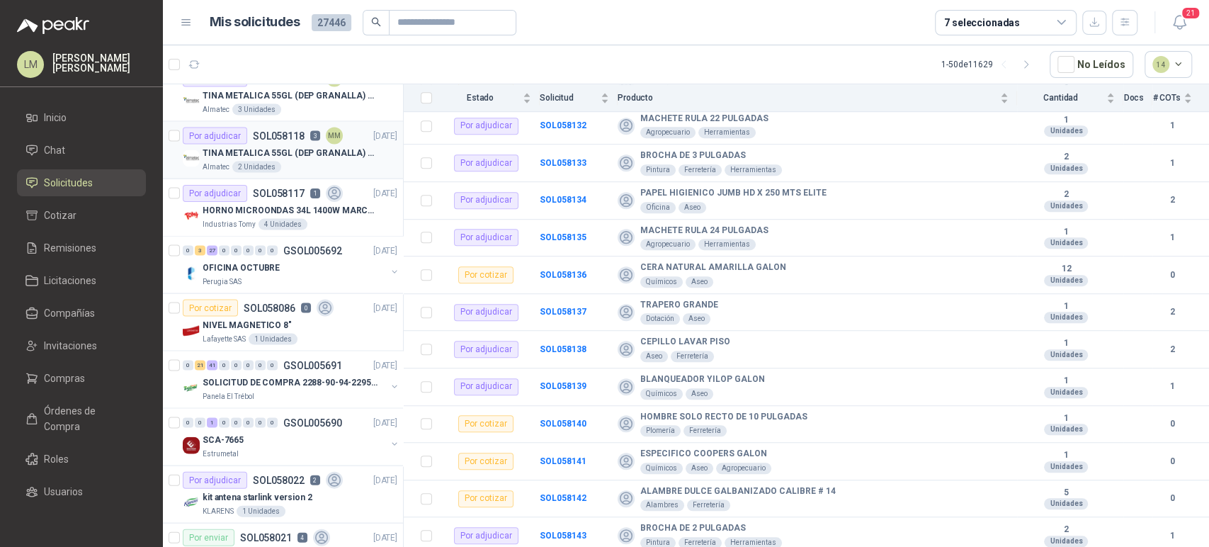
scroll to position [1926, 0]
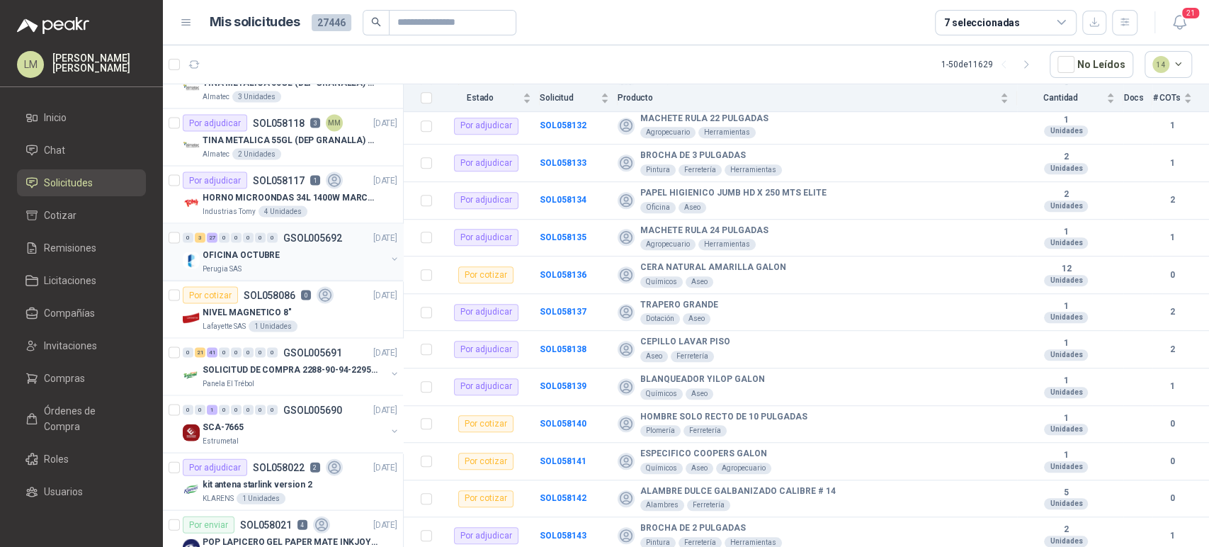
click at [278, 239] on div "0 3 27 0 0 0 0 0 GSOL005692" at bounding box center [262, 238] width 159 height 10
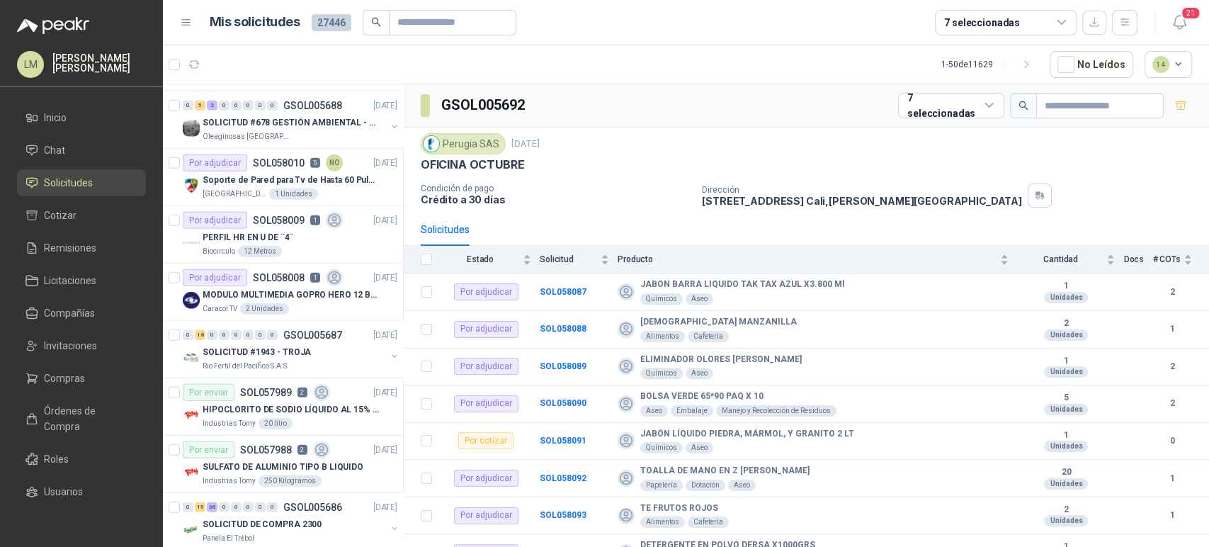
scroll to position [2519, 0]
click at [256, 342] on div "SOLICITUD #1943 - TROJA" at bounding box center [294, 350] width 183 height 17
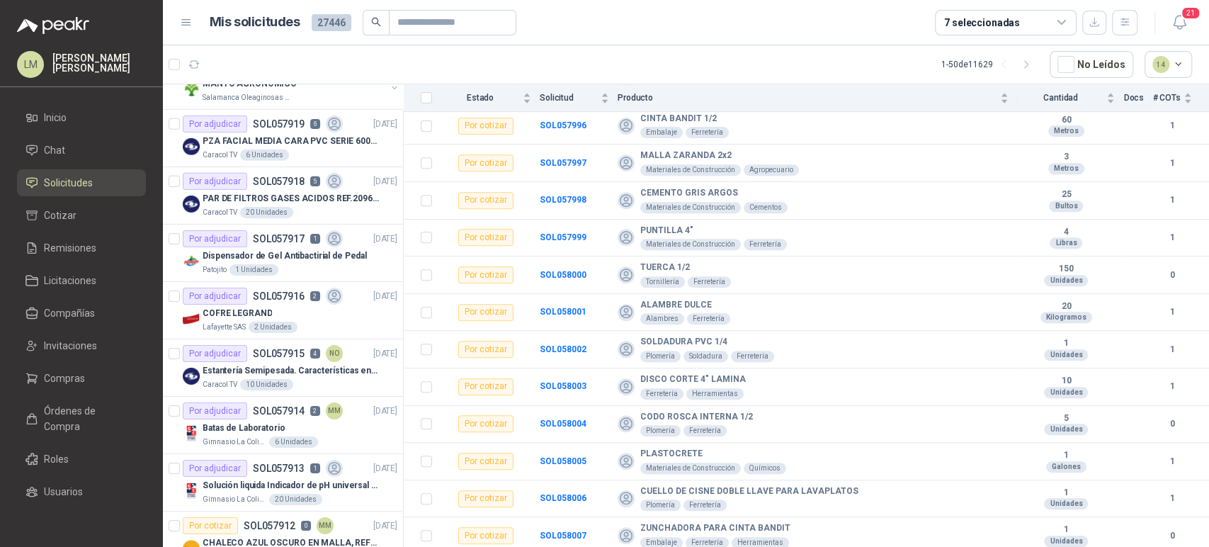
scroll to position [3084, 0]
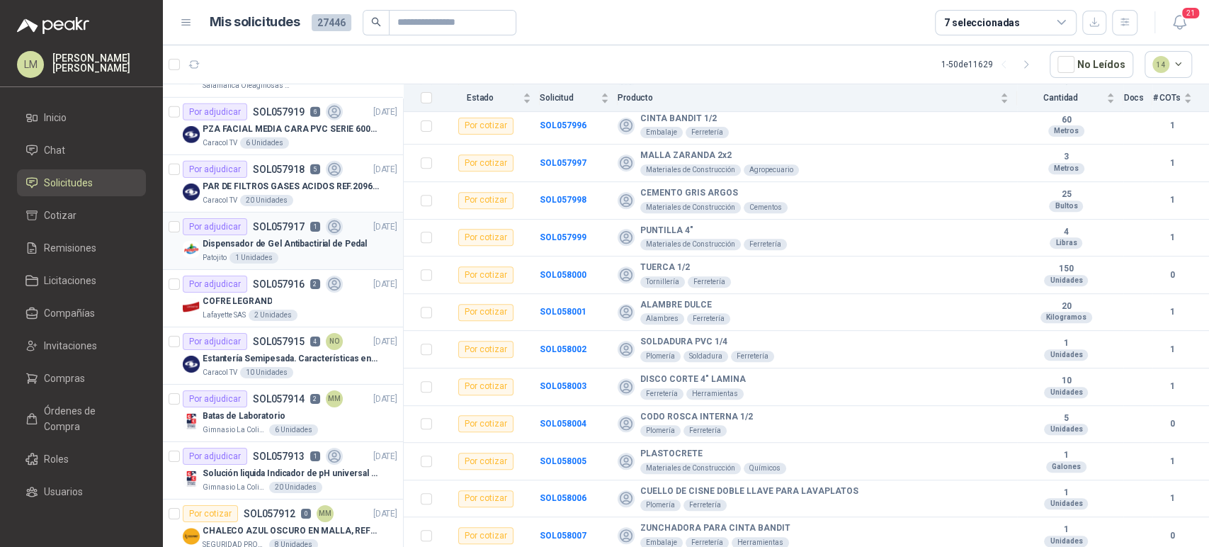
click at [282, 239] on p "Dispensador de Gel Antibactirial de Pedal" at bounding box center [285, 243] width 164 height 13
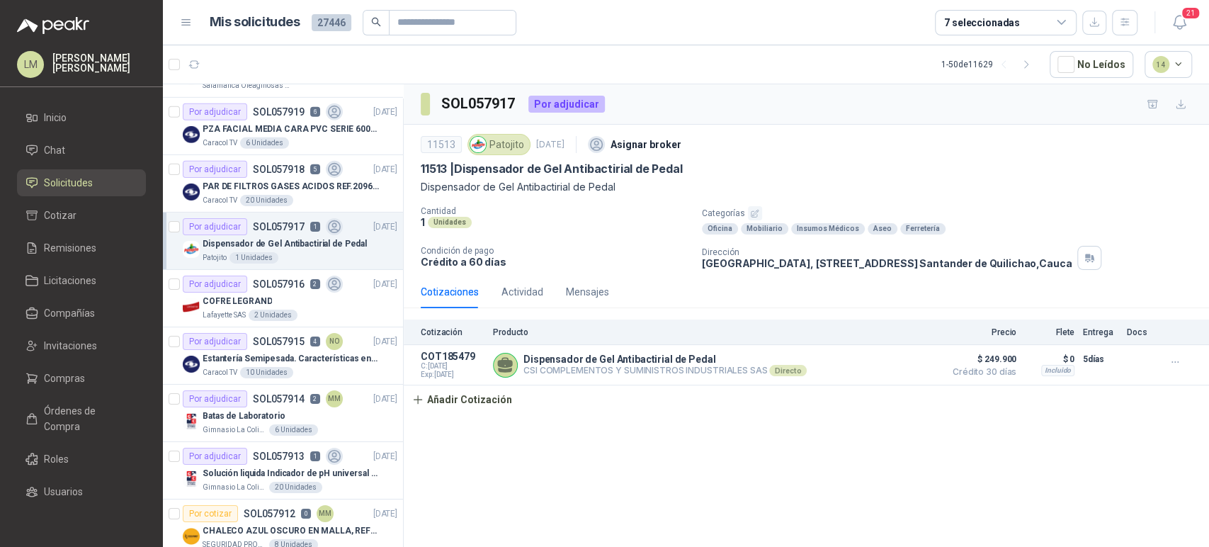
scroll to position [3115, 0]
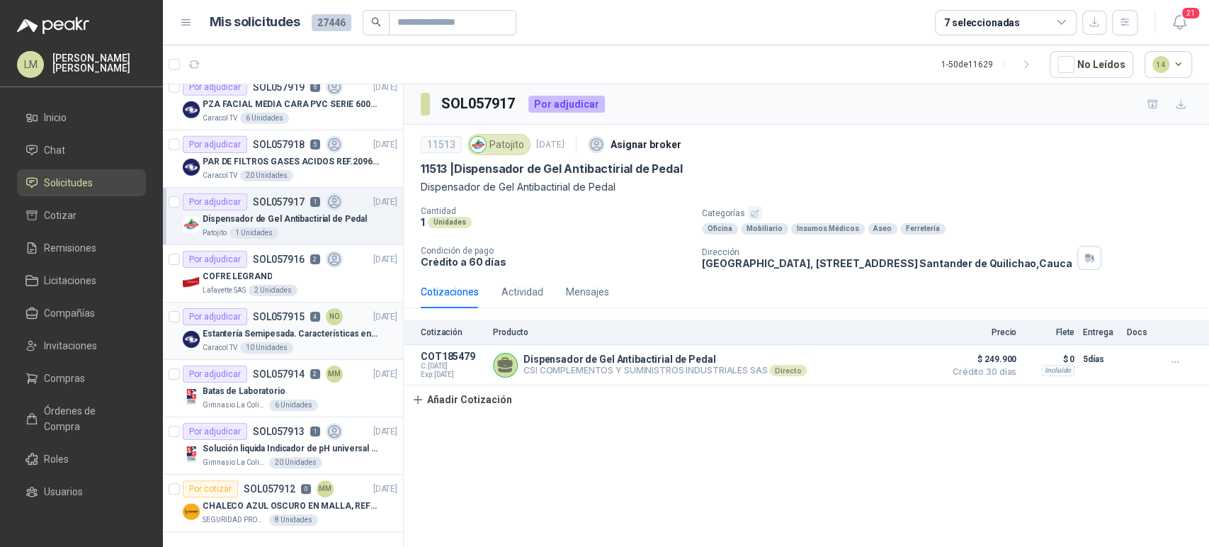
click at [268, 328] on p "Estantería Semipesada. Características en el adjunto" at bounding box center [291, 333] width 176 height 13
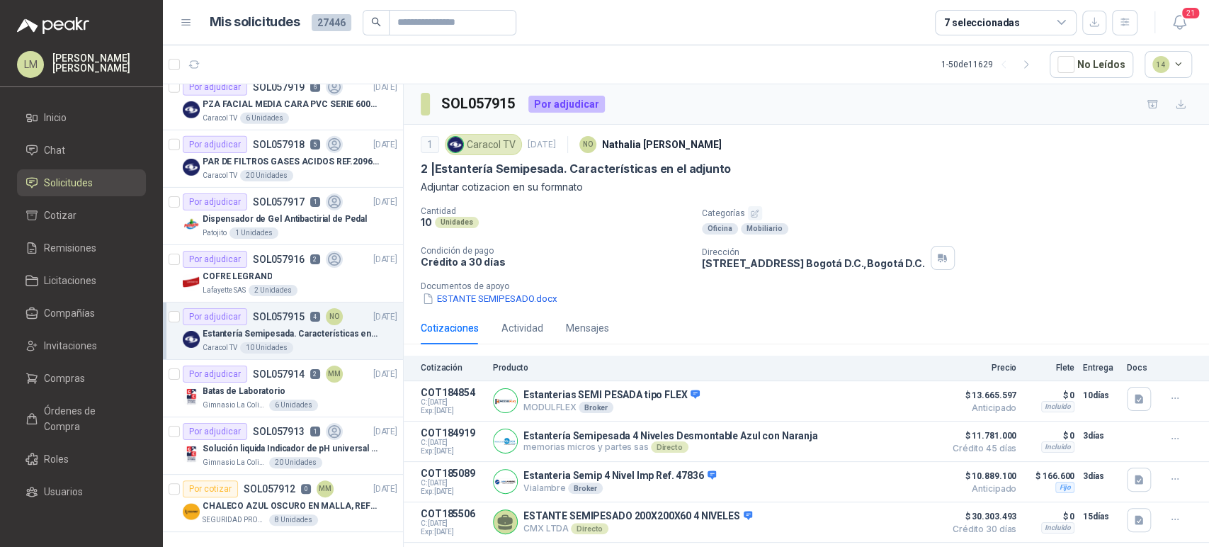
scroll to position [20, 0]
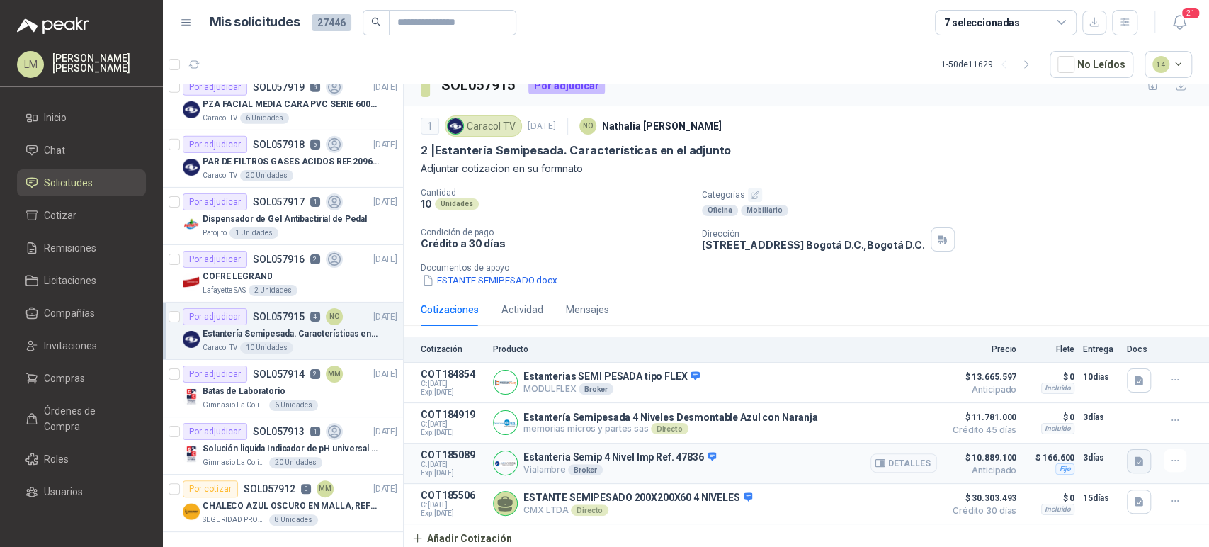
click at [1135, 463] on icon "button" at bounding box center [1139, 460] width 8 height 9
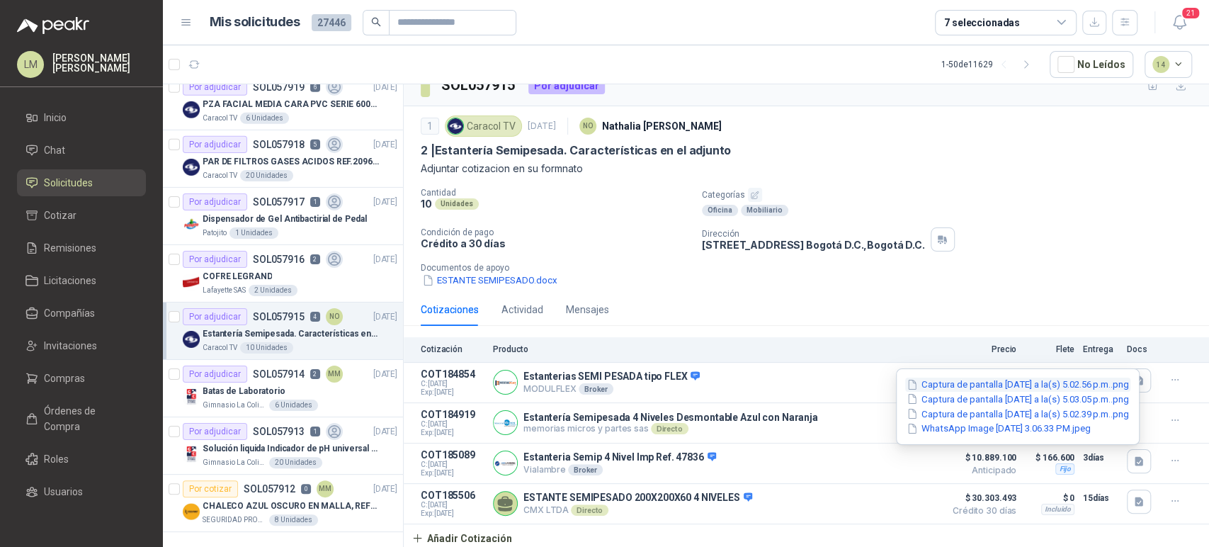
click at [949, 384] on button "Captura de pantalla 2025-09-29 a la(s) 5.02.56 p.m..png" at bounding box center [1017, 385] width 225 height 15
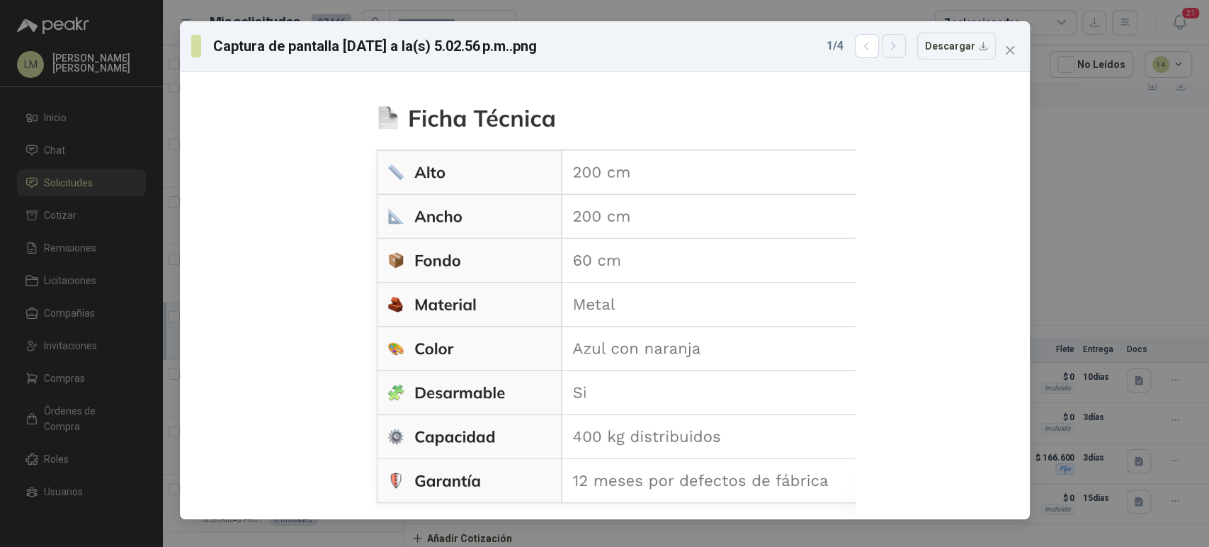
click at [894, 47] on icon "button" at bounding box center [893, 46] width 12 height 12
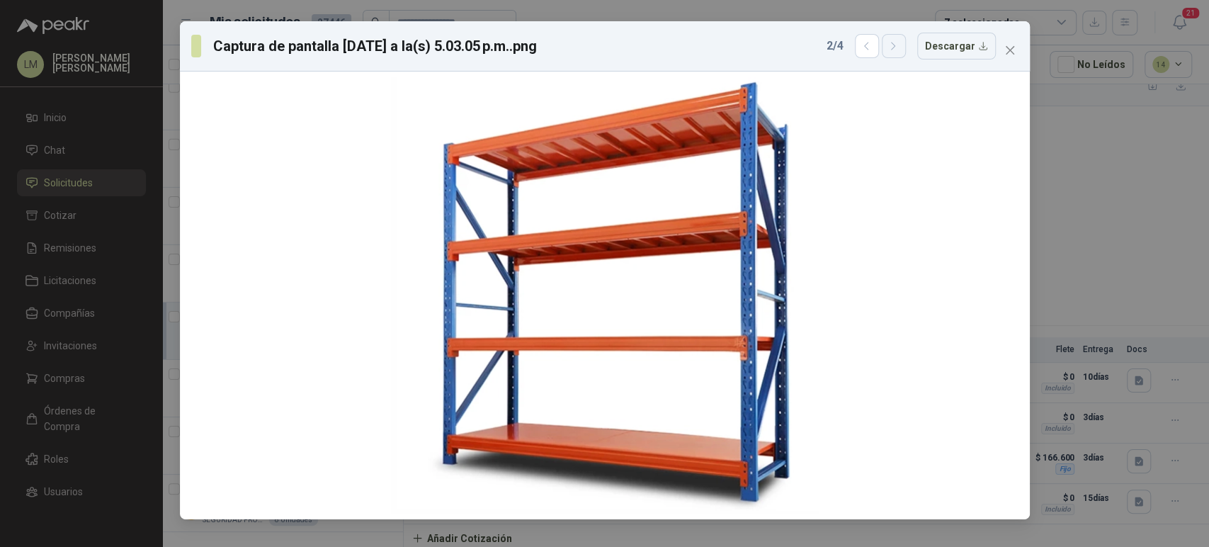
click at [894, 47] on icon "button" at bounding box center [893, 46] width 12 height 12
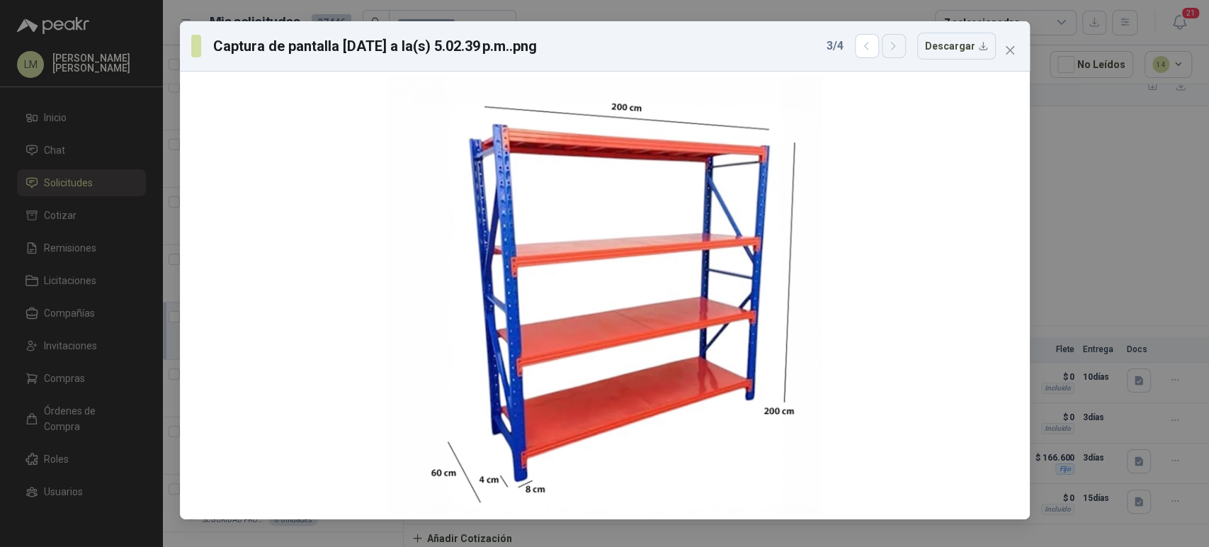
click at [895, 49] on icon "button" at bounding box center [893, 46] width 12 height 12
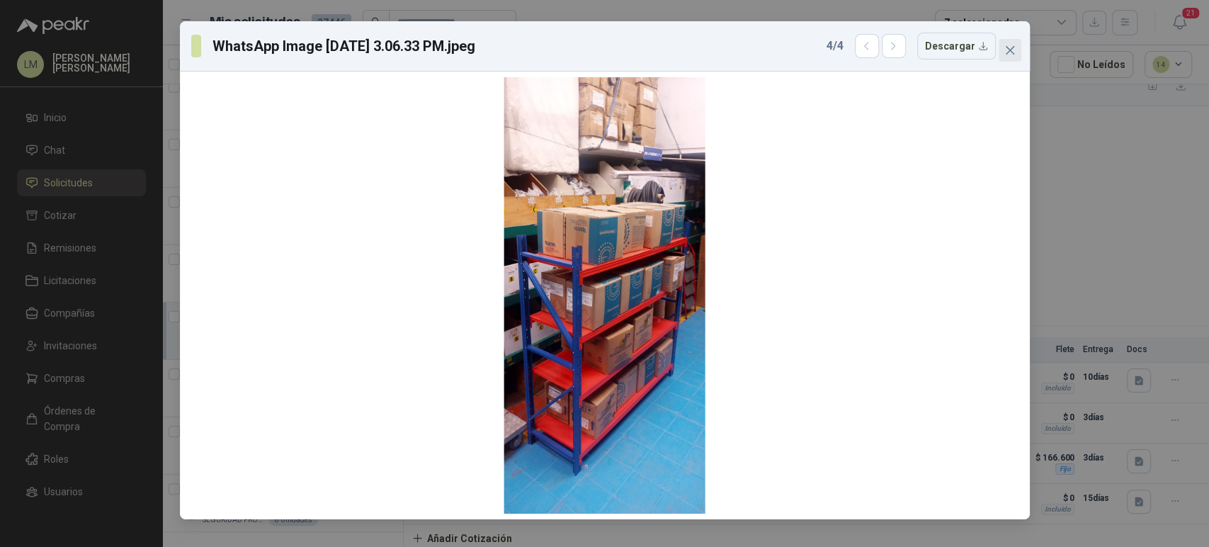
click at [1012, 55] on icon "close" at bounding box center [1009, 50] width 11 height 11
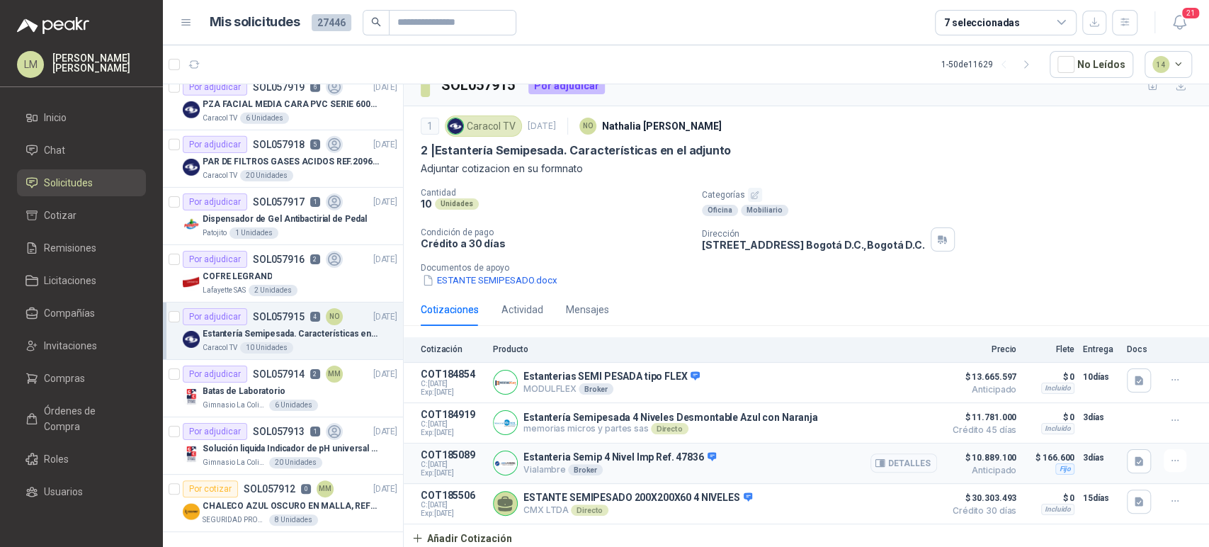
click at [887, 467] on button "Detalles" at bounding box center [903, 462] width 67 height 19
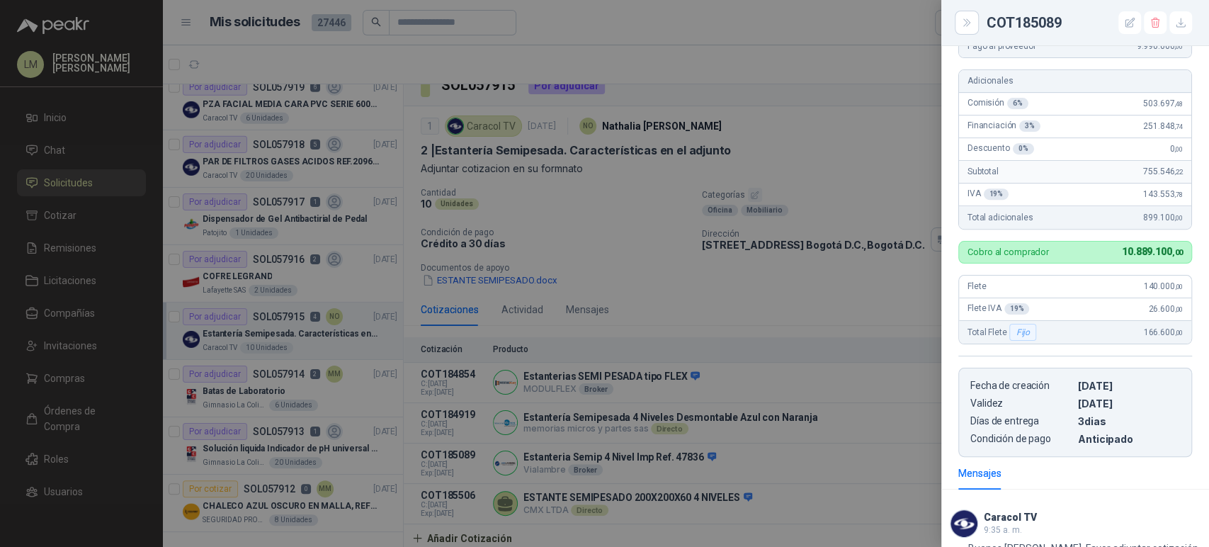
scroll to position [346, 0]
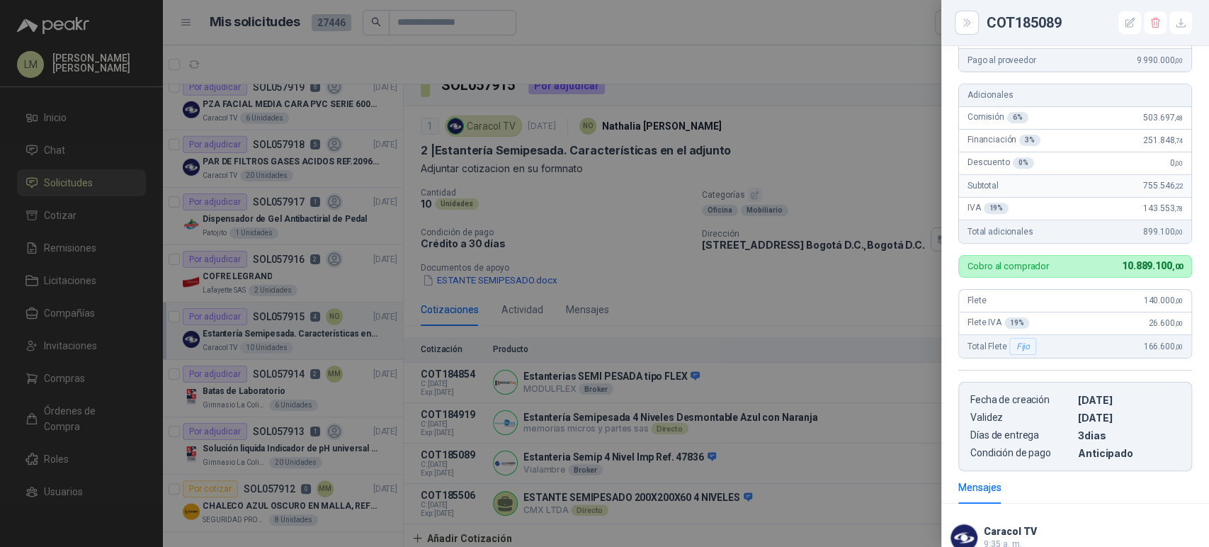
click at [735, 373] on div at bounding box center [604, 273] width 1209 height 547
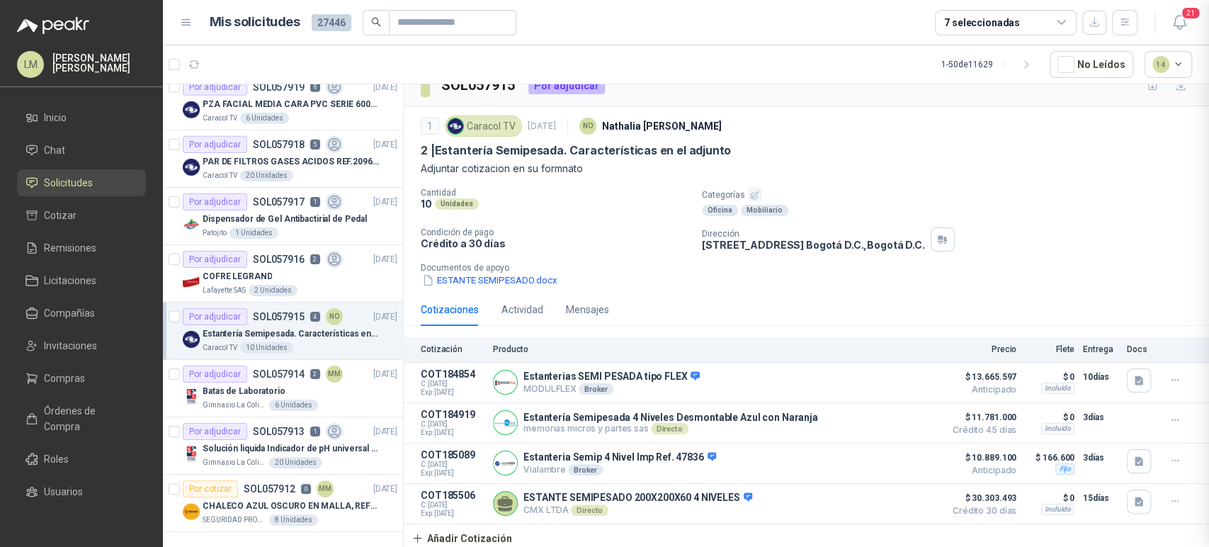
scroll to position [520, 0]
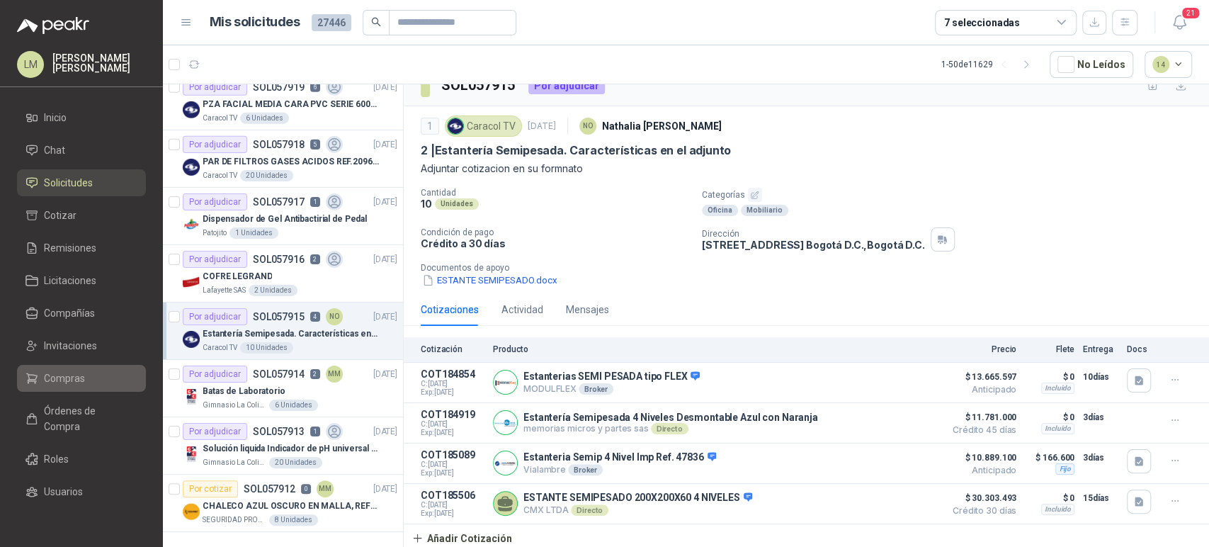
click at [71, 375] on span "Compras" at bounding box center [64, 378] width 41 height 16
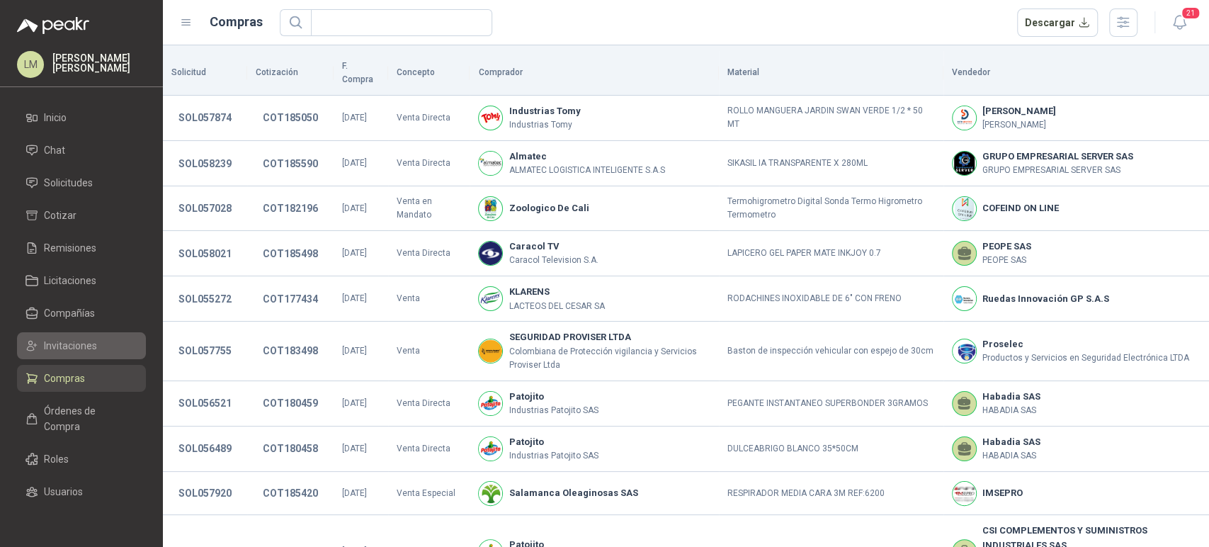
click at [74, 348] on span "Invitaciones" at bounding box center [70, 346] width 53 height 16
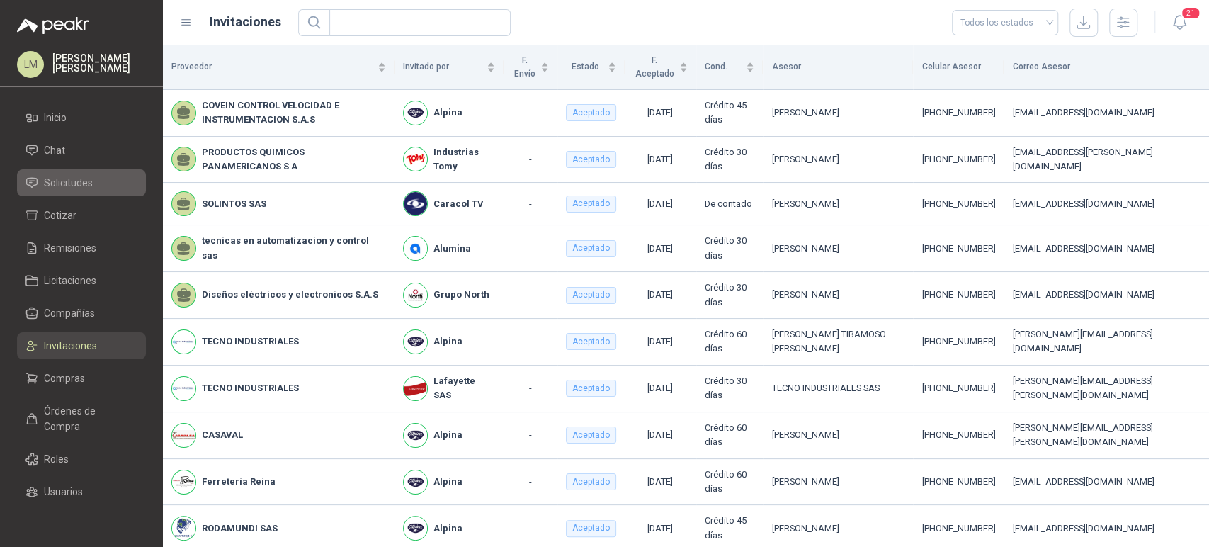
click at [84, 186] on span "Solicitudes" at bounding box center [68, 183] width 49 height 16
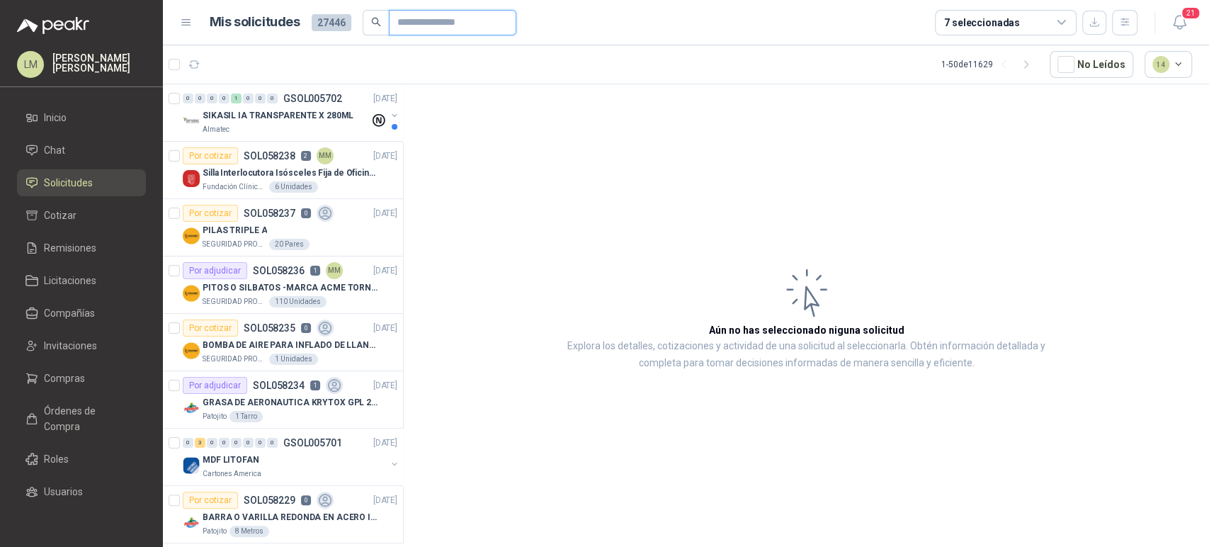
click at [402, 19] on input "text" at bounding box center [446, 23] width 99 height 24
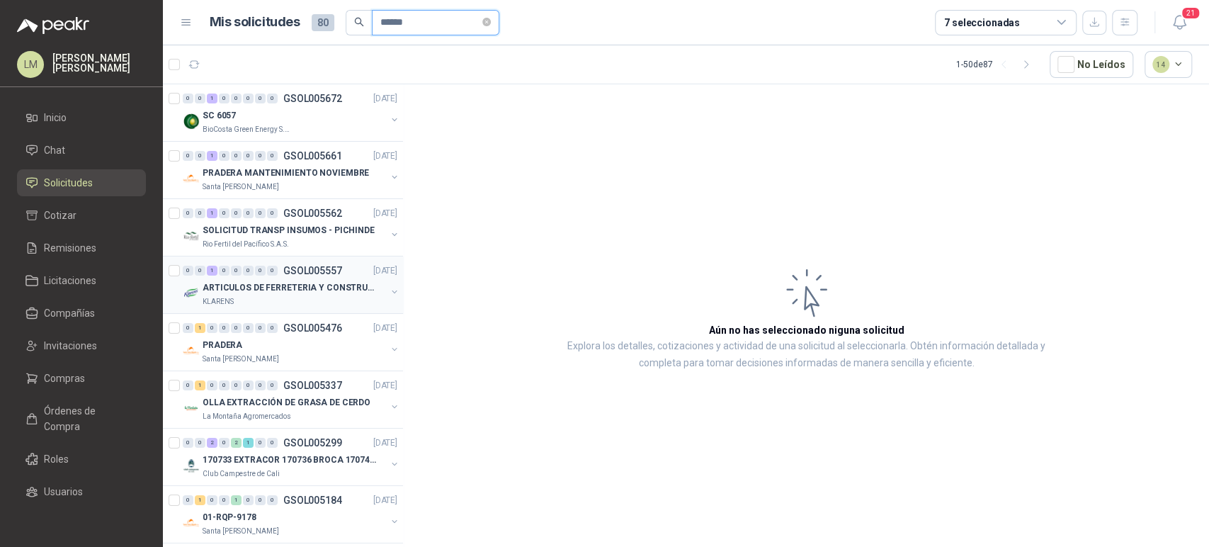
type input "******"
click at [389, 290] on button "button" at bounding box center [394, 291] width 11 height 11
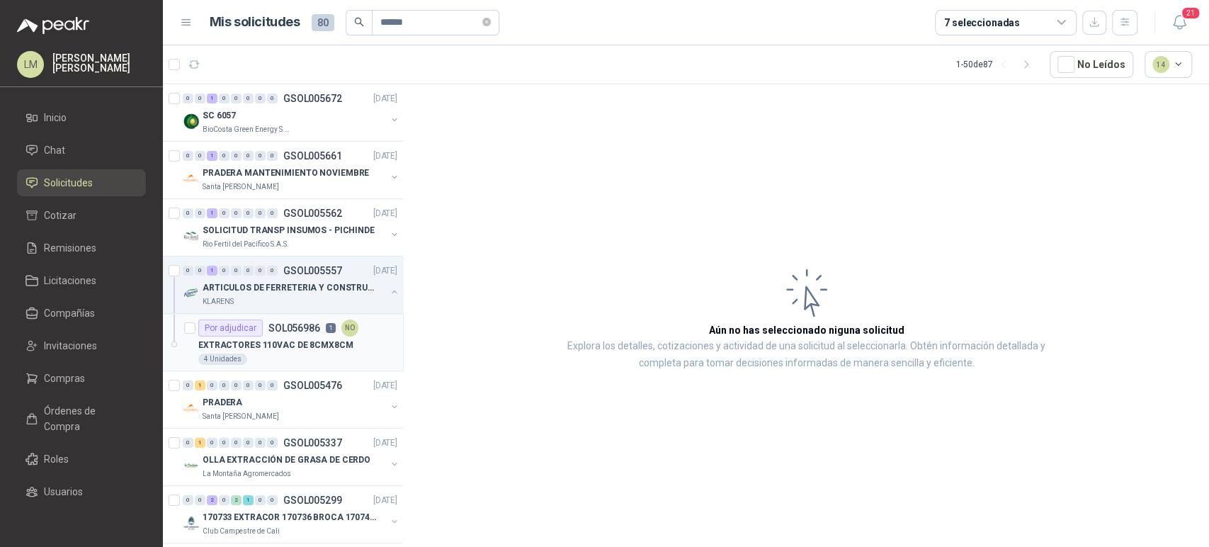
click at [285, 328] on p "SOL056986" at bounding box center [294, 328] width 52 height 10
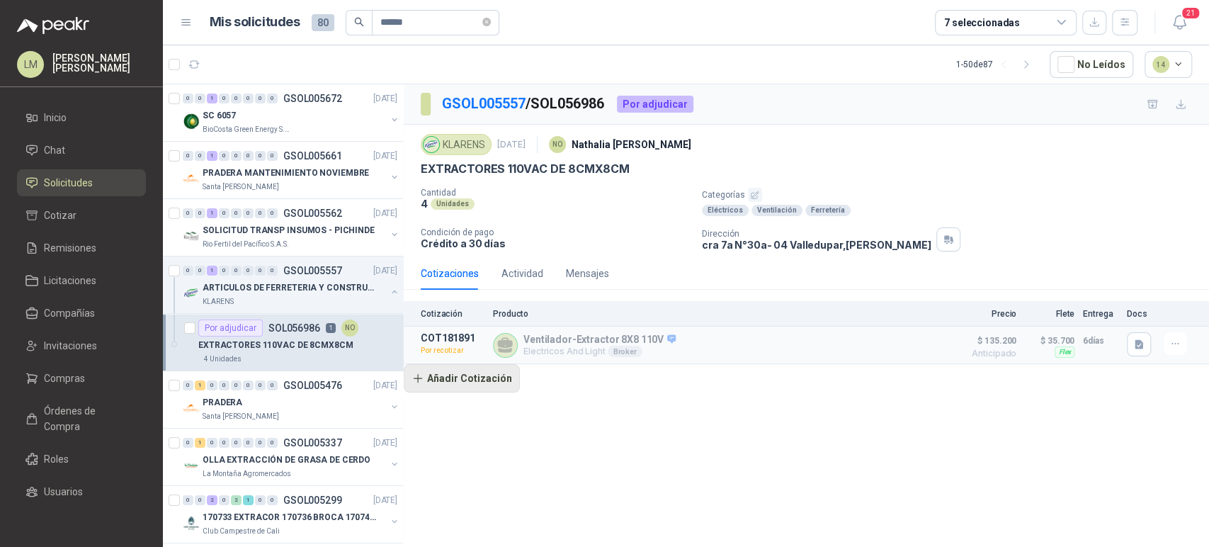
click at [482, 378] on button "Añadir Cotización" at bounding box center [462, 378] width 116 height 28
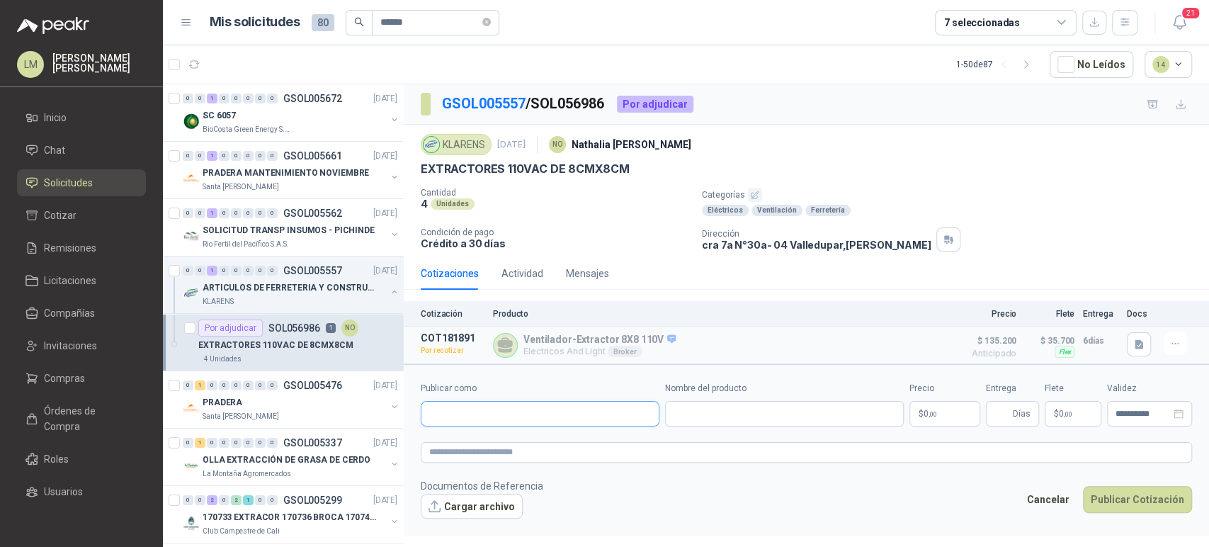
click at [495, 404] on input "Publicar como" at bounding box center [539, 414] width 237 height 24
type input "******"
click at [465, 448] on span "CC : 79672899" at bounding box center [476, 451] width 45 height 7
type input "**********"
click at [746, 418] on input "Nombre del producto" at bounding box center [784, 413] width 239 height 25
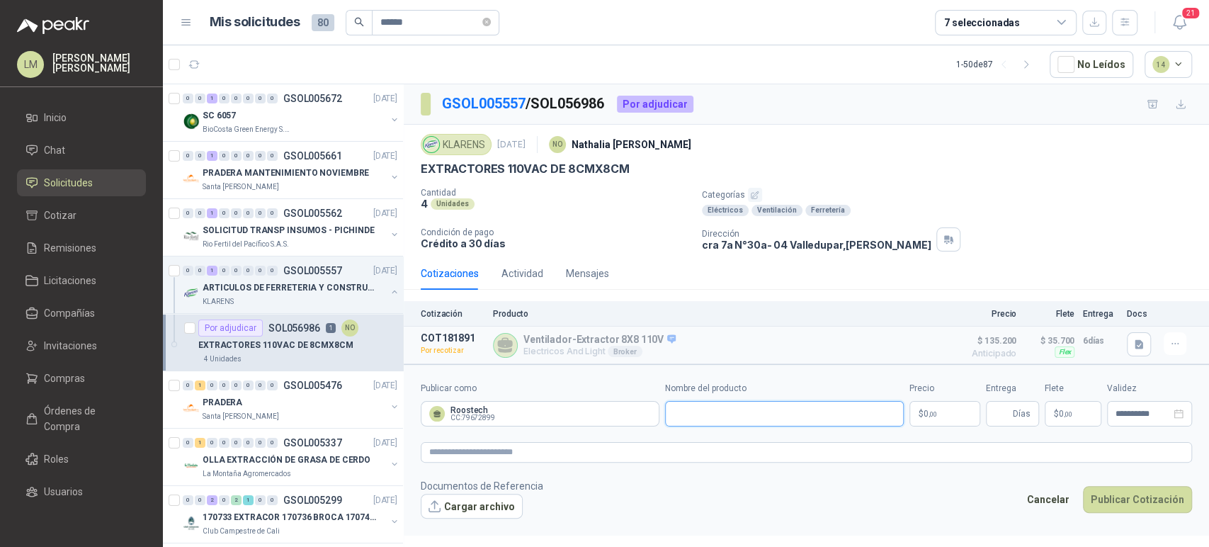
paste input "**********"
type input "**********"
click at [676, 451] on textarea at bounding box center [806, 452] width 771 height 21
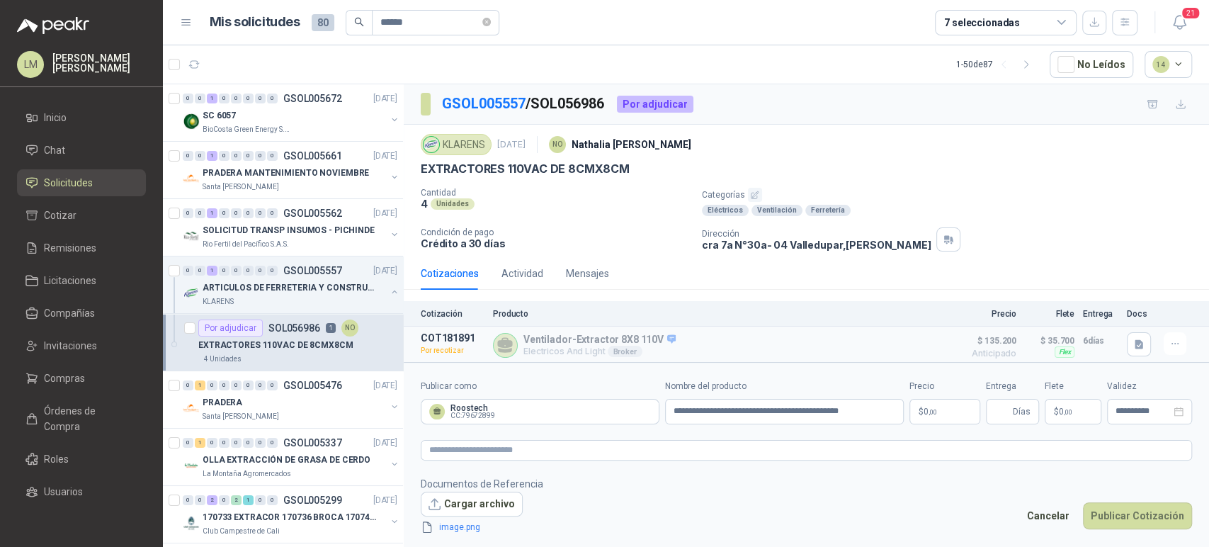
click at [929, 409] on body "LM Luis Miguel Martinez Inicio Chat Solicitudes Cotizar Remisiones Licitaciones…" at bounding box center [604, 273] width 1209 height 547
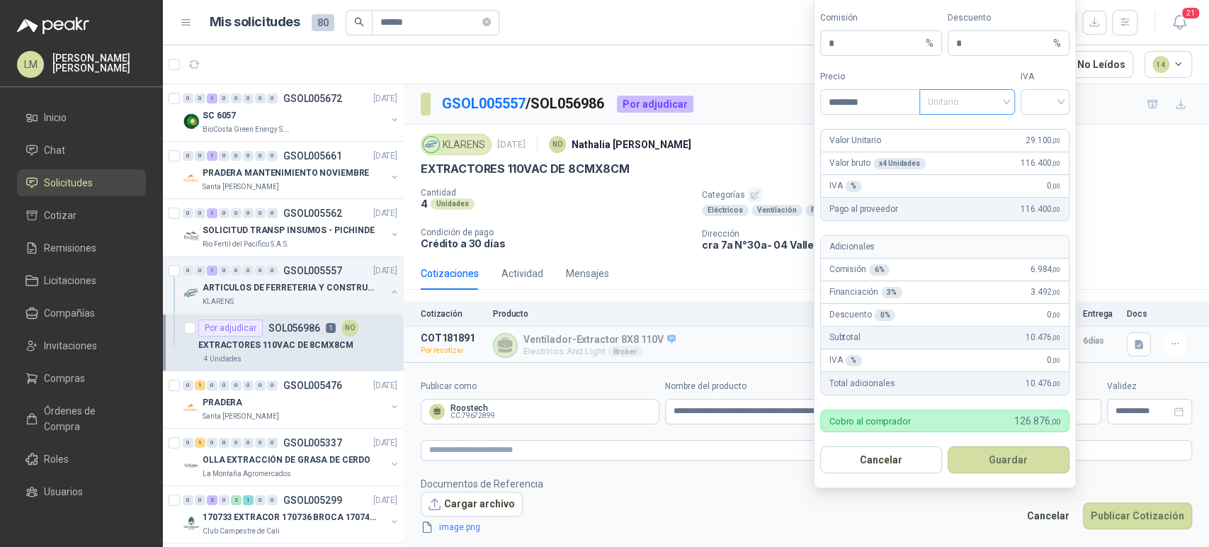
click at [948, 93] on span "Unitario" at bounding box center [967, 101] width 79 height 21
type input "********"
click at [945, 153] on div "Unitario con IVA" at bounding box center [967, 155] width 73 height 16
click at [1055, 93] on input "search" at bounding box center [1045, 100] width 32 height 21
click at [1052, 131] on div "19%" at bounding box center [1045, 132] width 26 height 16
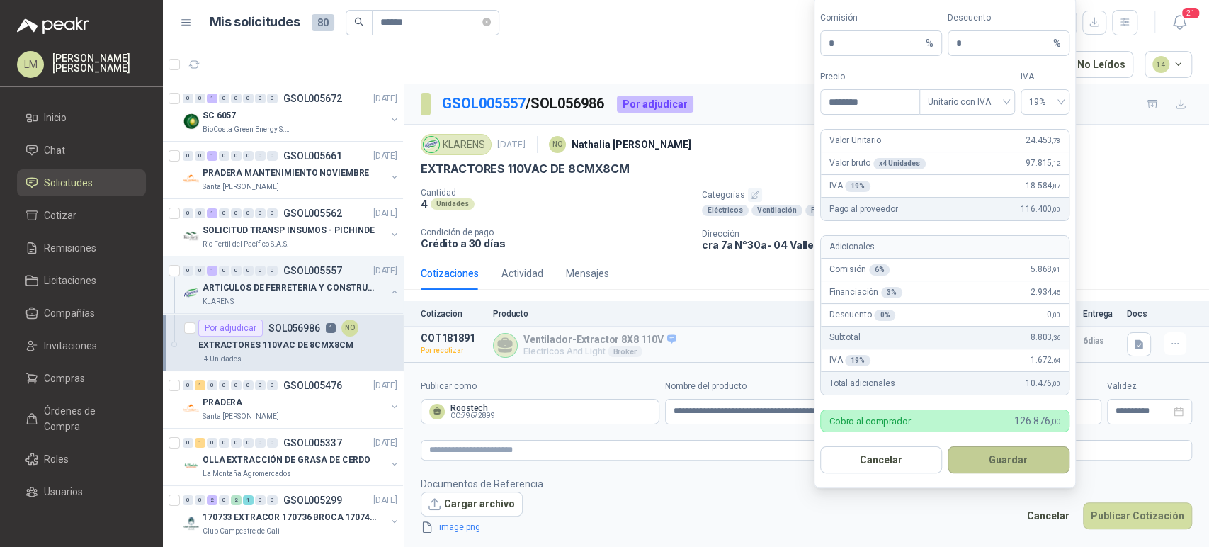
click at [1004, 471] on button "Guardar" at bounding box center [1009, 459] width 122 height 27
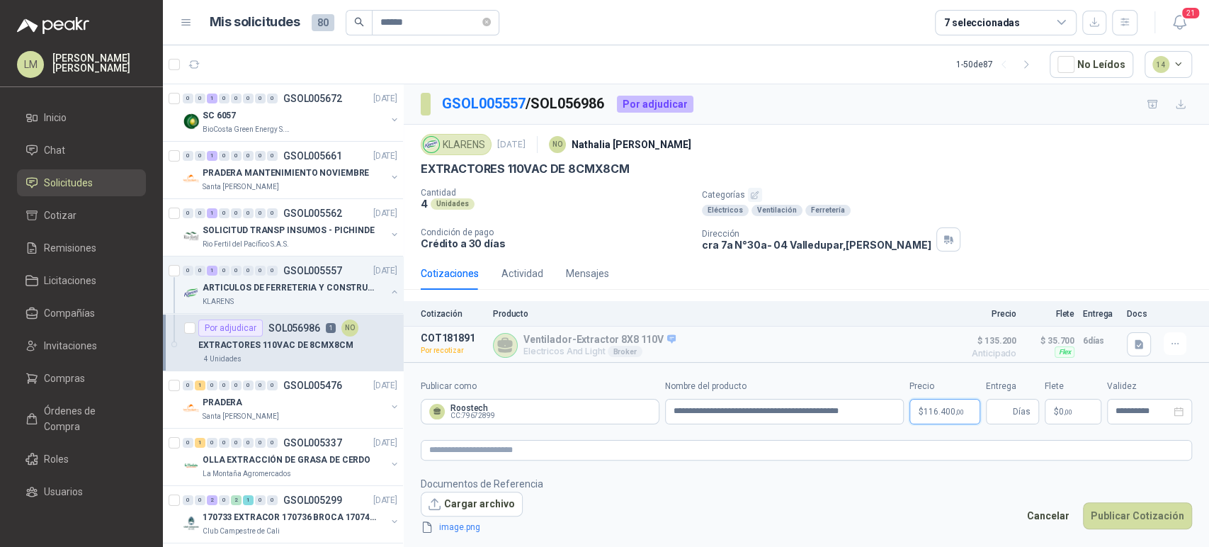
click at [935, 409] on body "LM Luis Miguel Martinez Inicio Chat Solicitudes Cotizar Remisiones Licitaciones…" at bounding box center [604, 273] width 1209 height 547
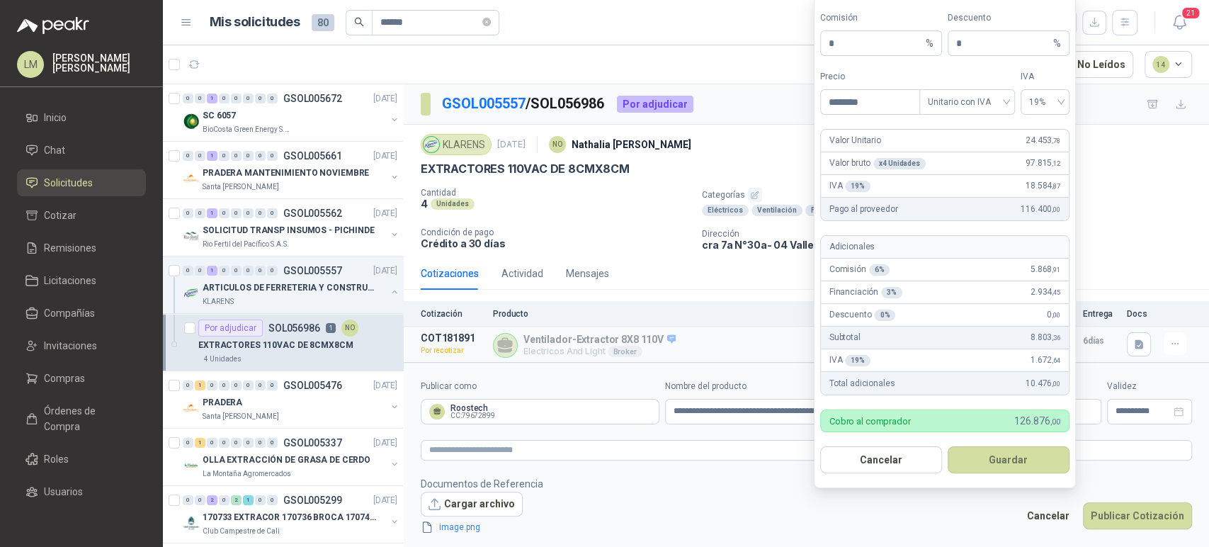
click at [802, 50] on body "LM Luis Miguel Martinez Inicio Chat Solicitudes Cotizar Remisiones Licitaciones…" at bounding box center [604, 273] width 1209 height 547
drag, startPoint x: 844, startPoint y: 52, endPoint x: 797, endPoint y: 43, distance: 47.5
click at [797, 43] on body "LM Luis Miguel Martinez Inicio Chat Solicitudes Cotizar Remisiones Licitaciones…" at bounding box center [604, 273] width 1209 height 547
type input "**"
click at [980, 461] on button "Guardar" at bounding box center [1009, 459] width 122 height 27
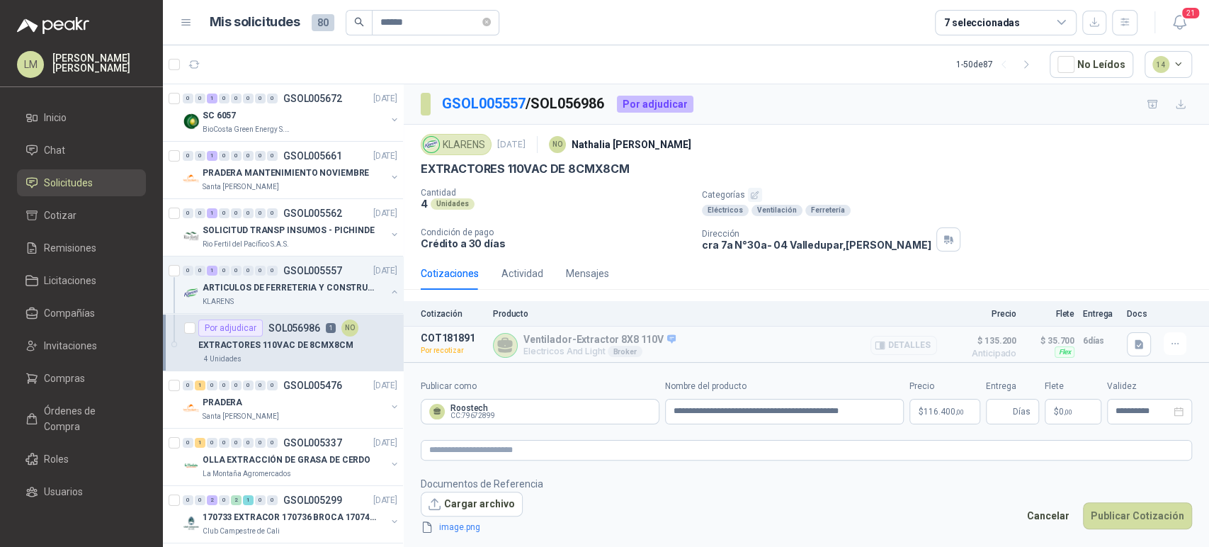
click at [879, 345] on button "Detalles" at bounding box center [903, 345] width 67 height 19
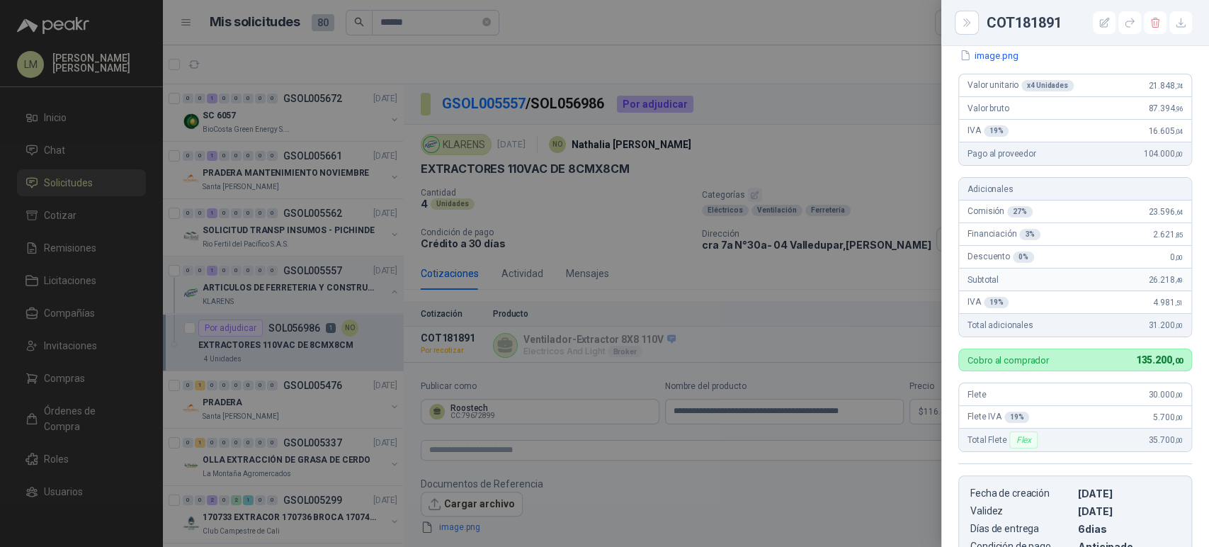
scroll to position [190, 0]
click at [816, 310] on div at bounding box center [604, 273] width 1209 height 547
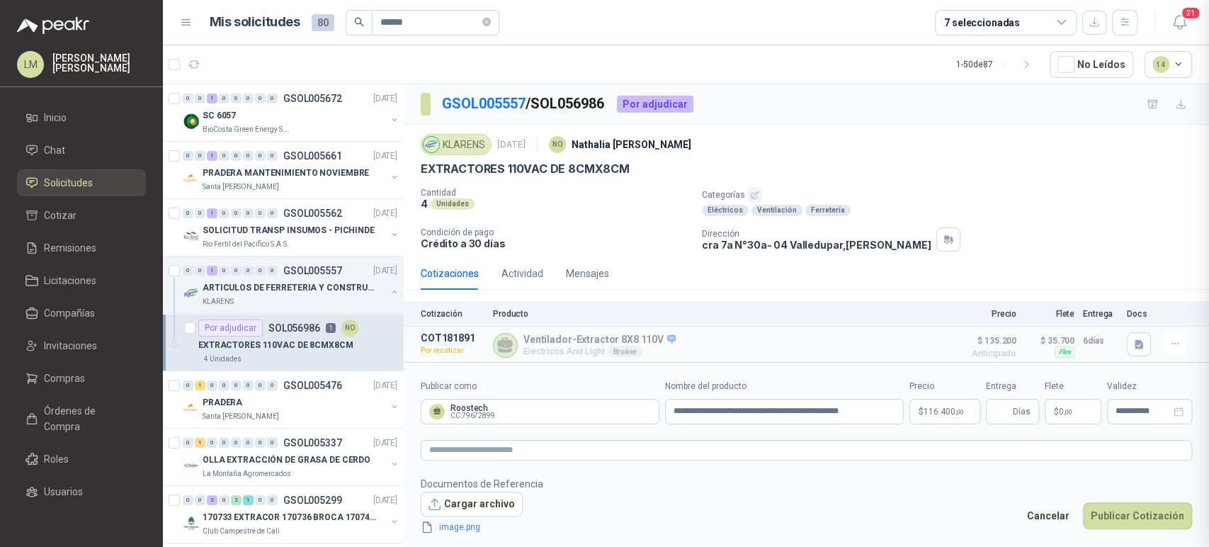
scroll to position [446, 0]
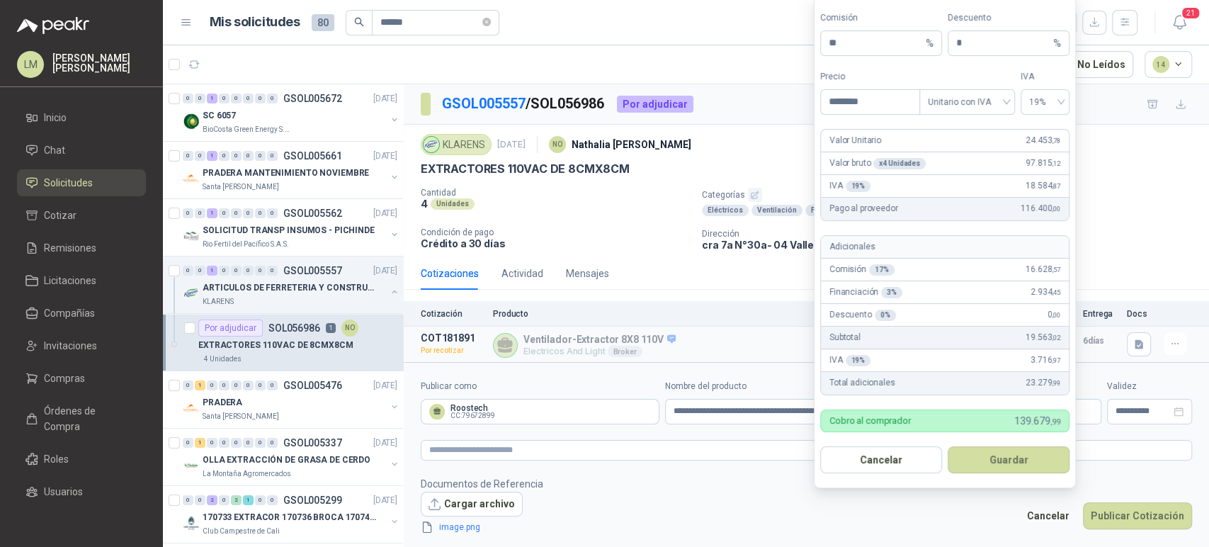
click at [938, 404] on body "LM Luis Miguel Martinez Inicio Chat Solicitudes Cotizar Remisiones Licitaciones…" at bounding box center [604, 273] width 1209 height 547
click at [850, 42] on input "**" at bounding box center [876, 43] width 94 height 24
type input "**"
click at [994, 453] on button "Guardar" at bounding box center [1009, 459] width 122 height 27
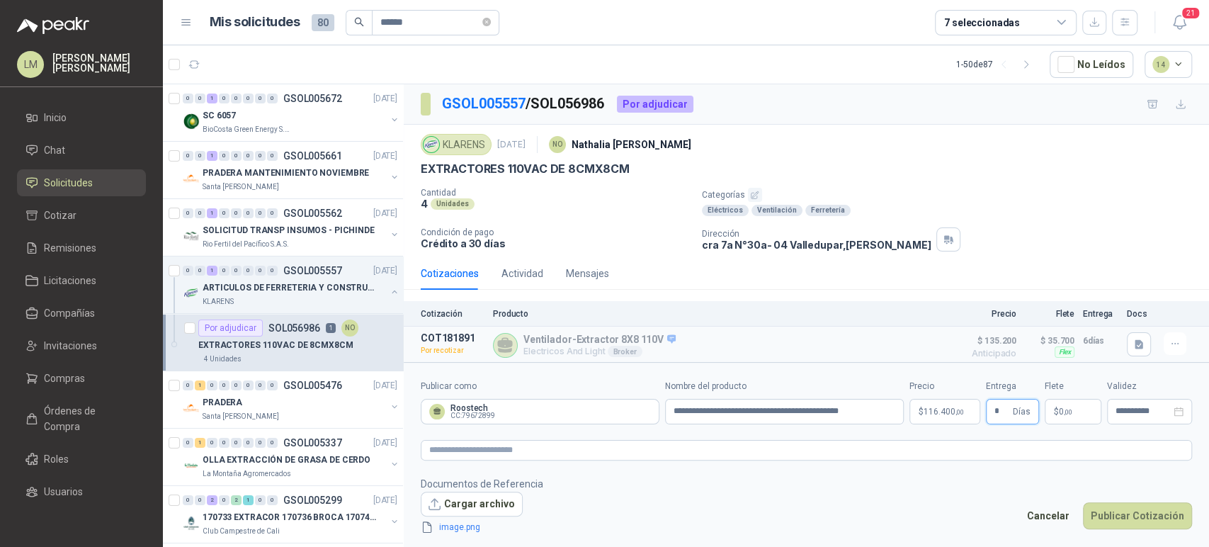
type input "*"
click at [1069, 411] on span ",00" at bounding box center [1068, 412] width 8 height 8
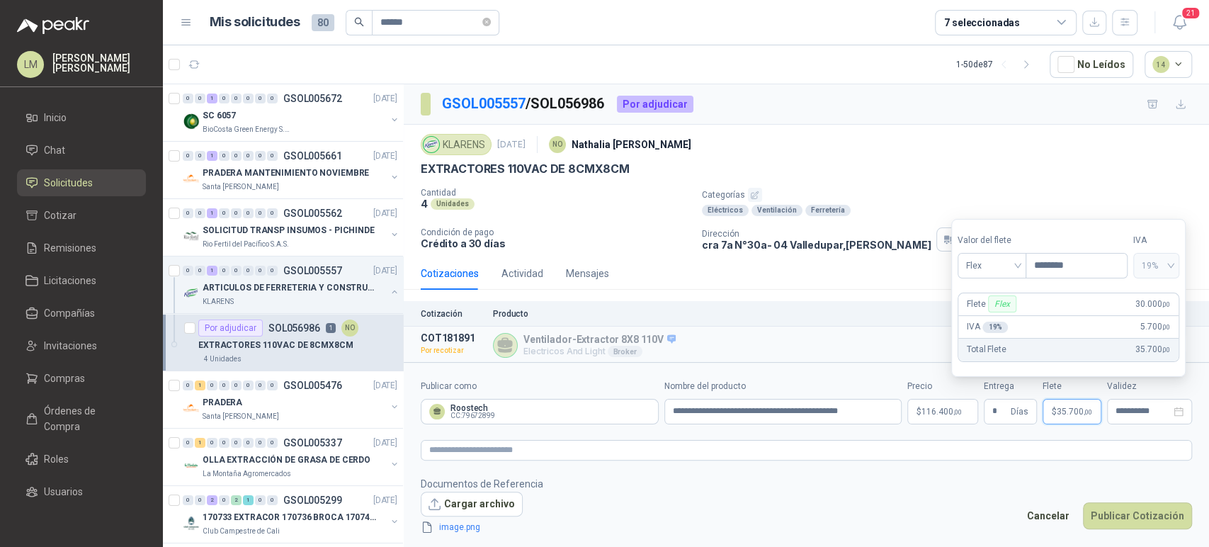
type input "********"
click at [921, 412] on body "LM Luis Miguel Martinez Inicio Chat Solicitudes Cotizar Remisiones Licitaciones…" at bounding box center [604, 273] width 1209 height 547
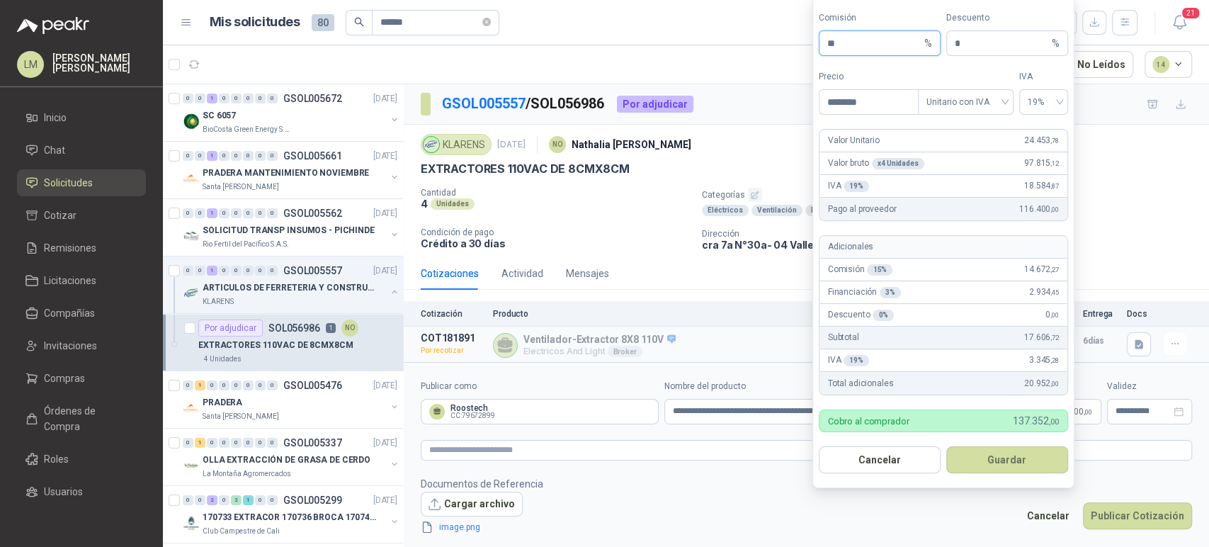
click at [864, 44] on input "**" at bounding box center [874, 43] width 94 height 24
type input "**"
click at [992, 456] on button "Guardar" at bounding box center [1007, 459] width 122 height 27
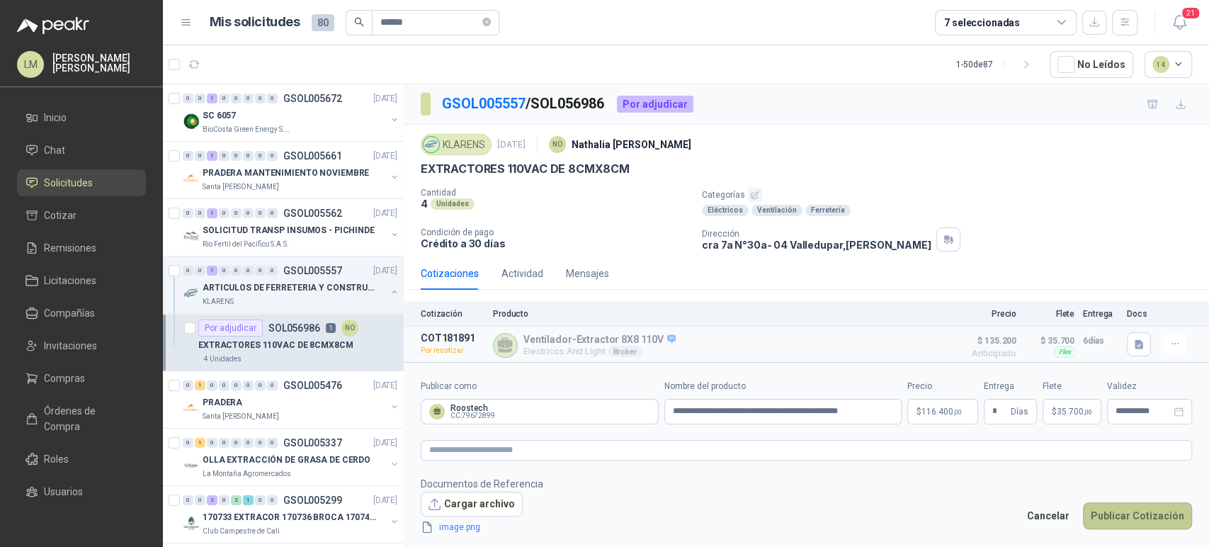
click at [1133, 515] on button "Publicar Cotización" at bounding box center [1137, 515] width 109 height 27
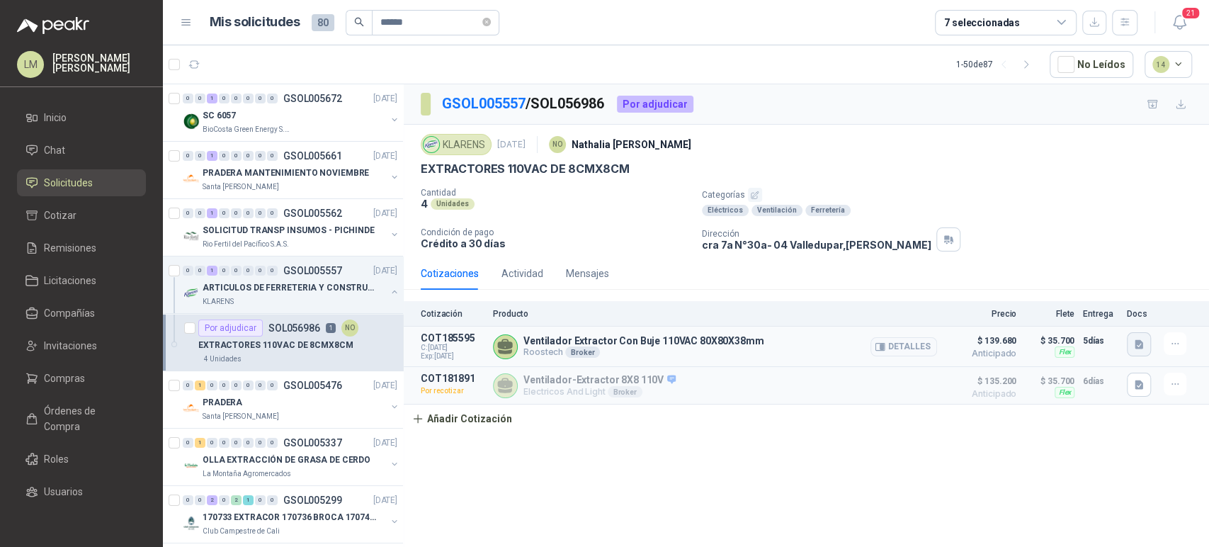
click at [1128, 336] on button "button" at bounding box center [1139, 344] width 24 height 24
click at [1130, 385] on button "button" at bounding box center [1139, 385] width 24 height 24
click at [1122, 351] on button "image.png" at bounding box center [1111, 353] width 62 height 15
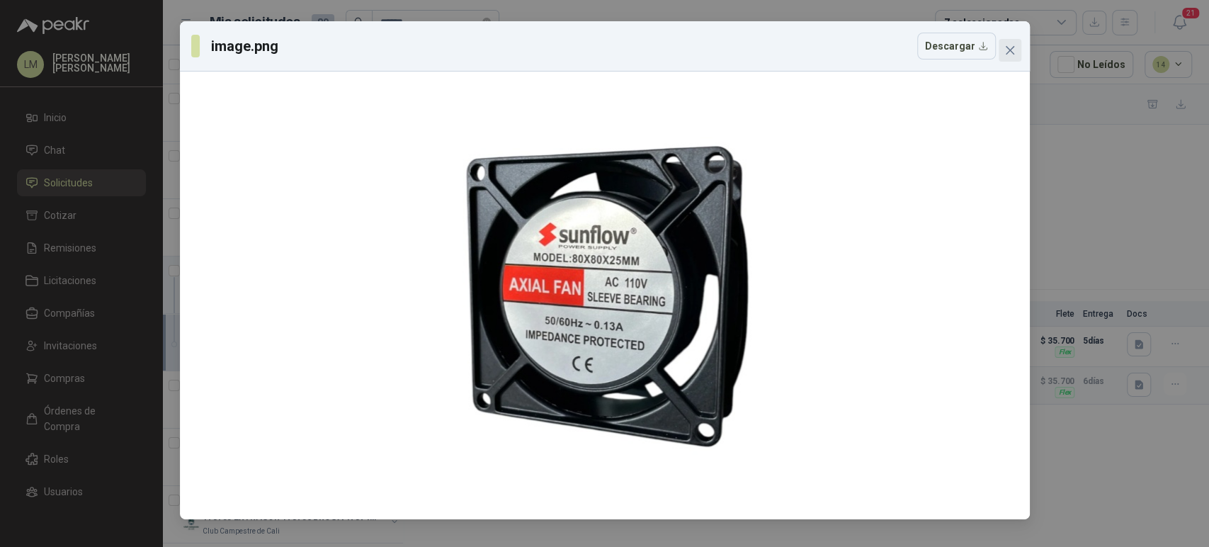
click at [1007, 51] on icon "close" at bounding box center [1009, 50] width 11 height 11
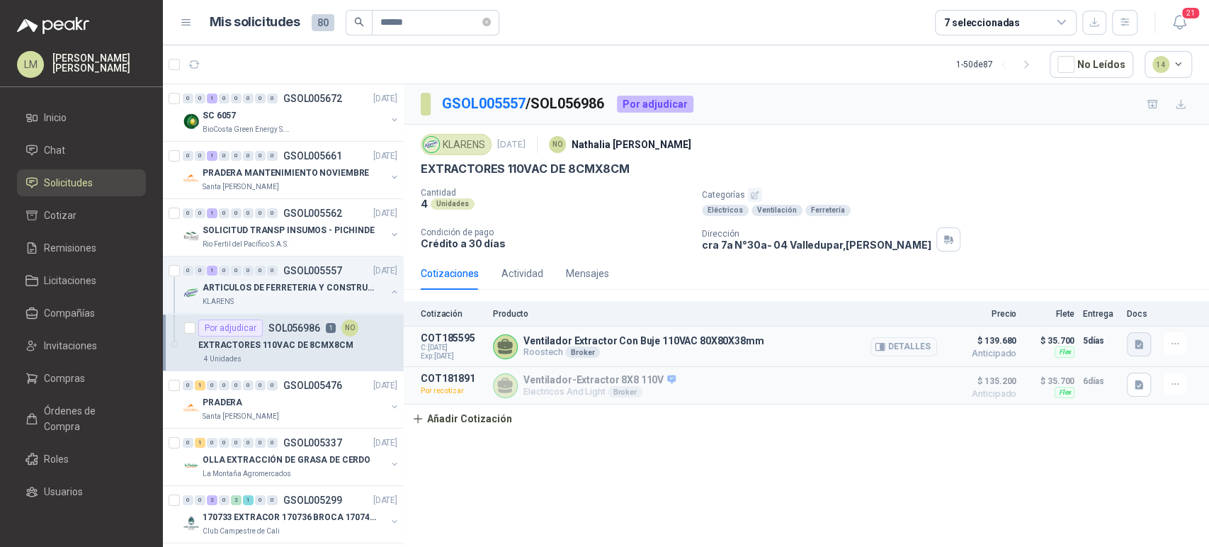
click at [1138, 349] on icon "button" at bounding box center [1139, 345] width 12 height 12
click at [1106, 312] on button "image.png" at bounding box center [1111, 312] width 62 height 15
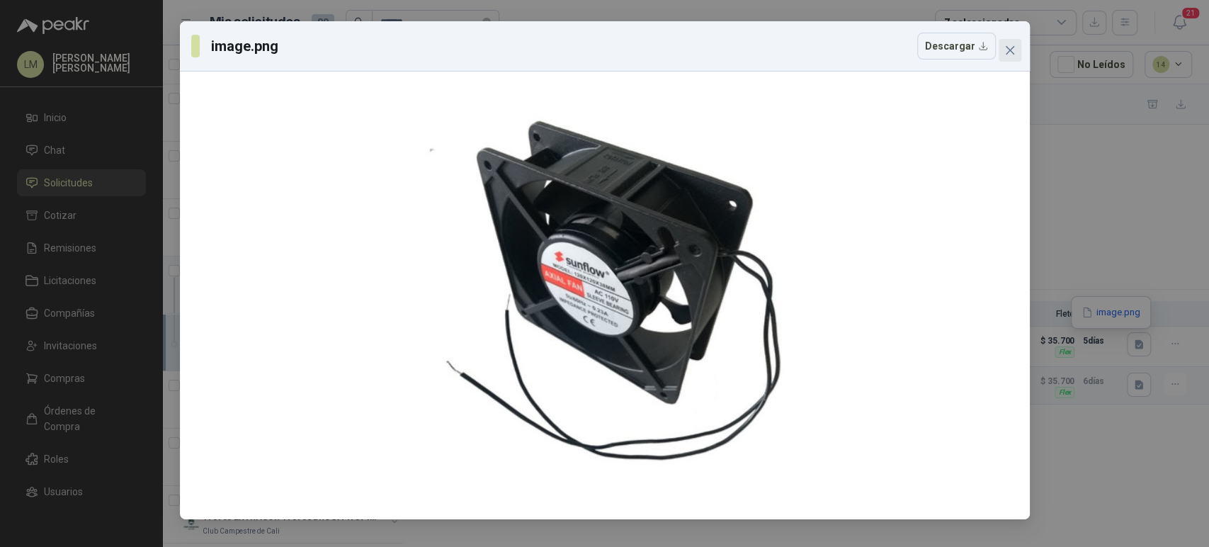
click at [1018, 45] on span "Close" at bounding box center [1010, 50] width 23 height 11
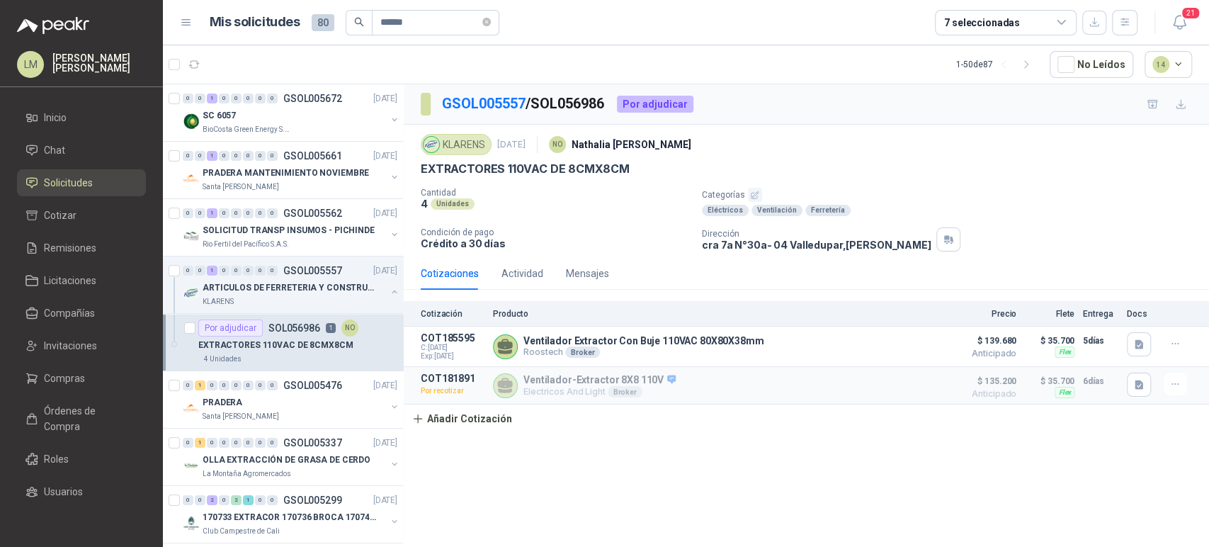
click at [606, 219] on div "Cantidad 4 Unidades Categorías Eléctricos Ventilación Ferretería Condición de p…" at bounding box center [806, 220] width 771 height 64
click at [714, 430] on div "Cotización Producto Precio Flete Entrega Docs COT185595 C: 30/09/2025 Exp: 15/1…" at bounding box center [806, 367] width 805 height 132
click at [55, 155] on span "Chat" at bounding box center [54, 150] width 21 height 16
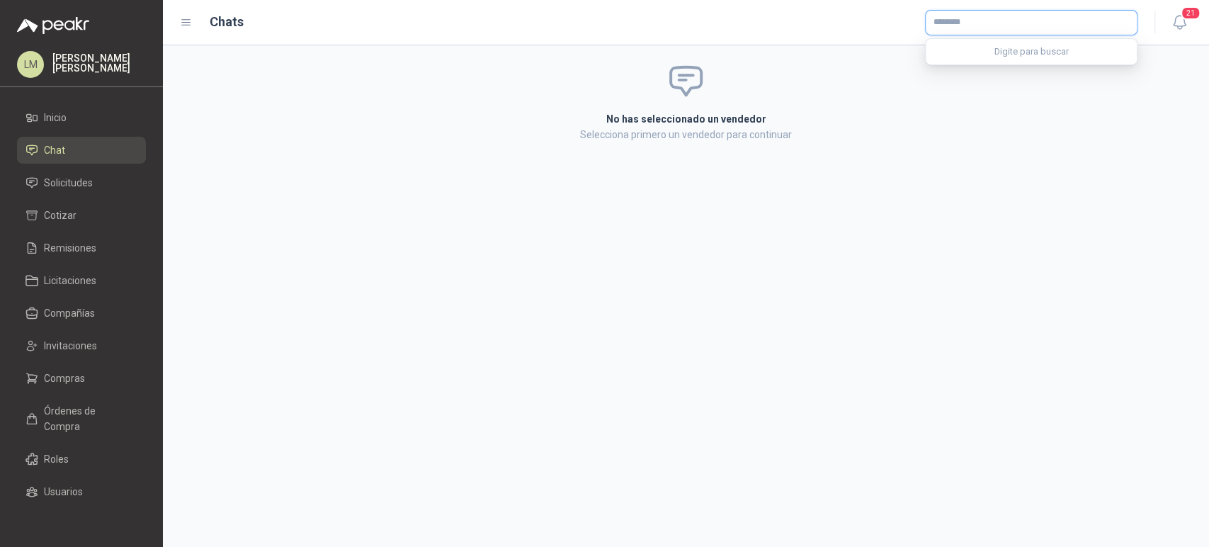
click at [950, 11] on input "text" at bounding box center [1031, 23] width 211 height 24
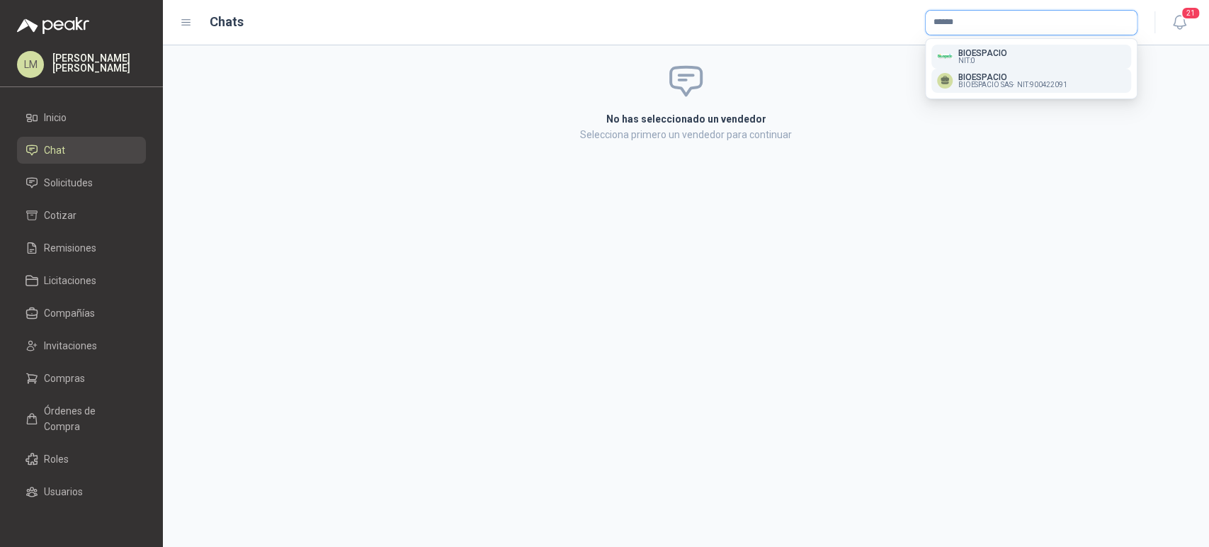
type input "******"
click at [982, 81] on span "BIOESPACIO SAS -" at bounding box center [986, 84] width 56 height 7
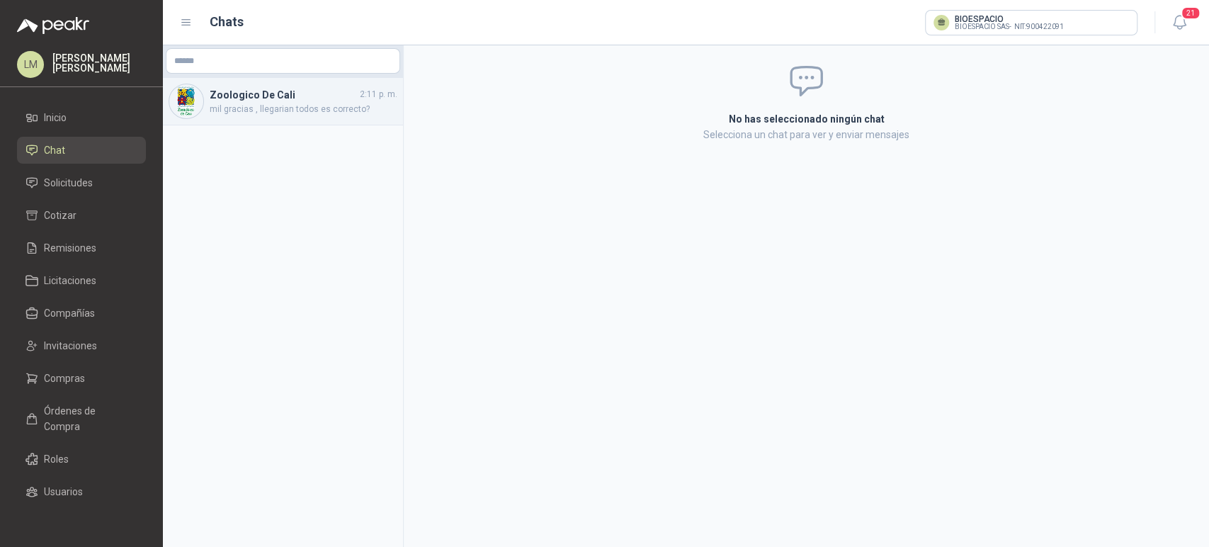
click at [258, 103] on span "mil gracias , llegarian todos es correcto?" at bounding box center [304, 109] width 188 height 13
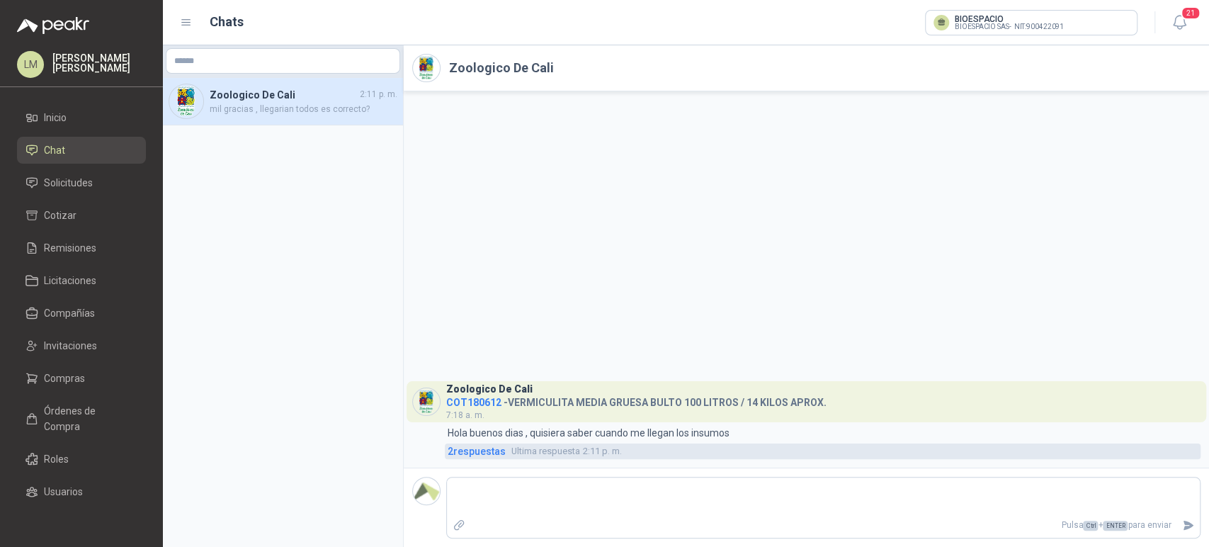
click at [482, 452] on span "2 respuesta s" at bounding box center [477, 451] width 58 height 16
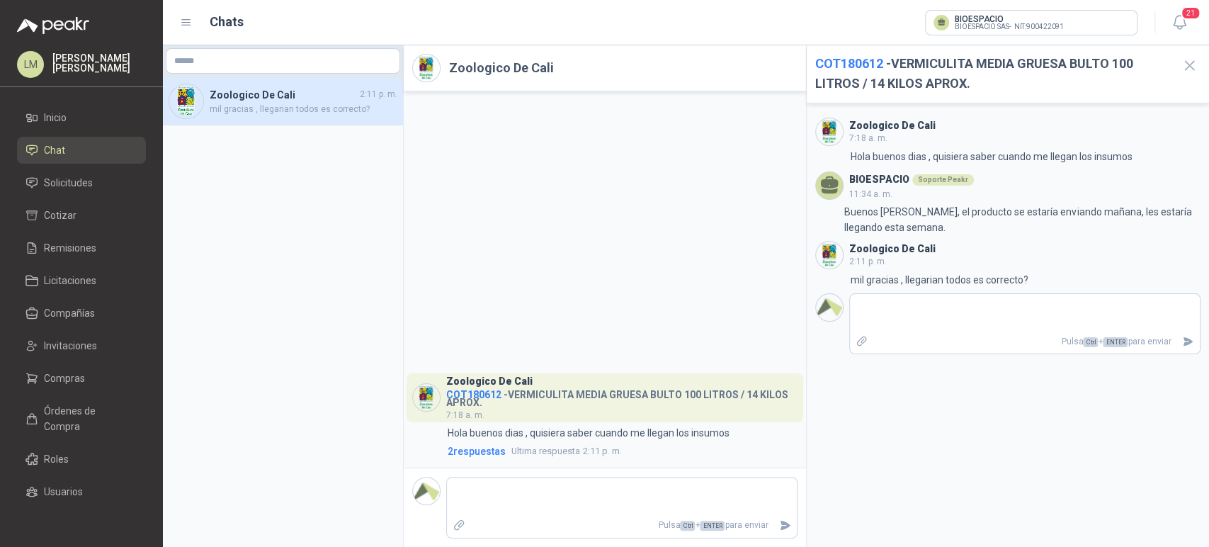
click at [39, 197] on ul "Inicio Chat Solicitudes Cotizar Remisiones Licitaciones Compañías Invitaciones …" at bounding box center [81, 308] width 163 height 409
click at [67, 186] on span "Solicitudes" at bounding box center [68, 183] width 49 height 16
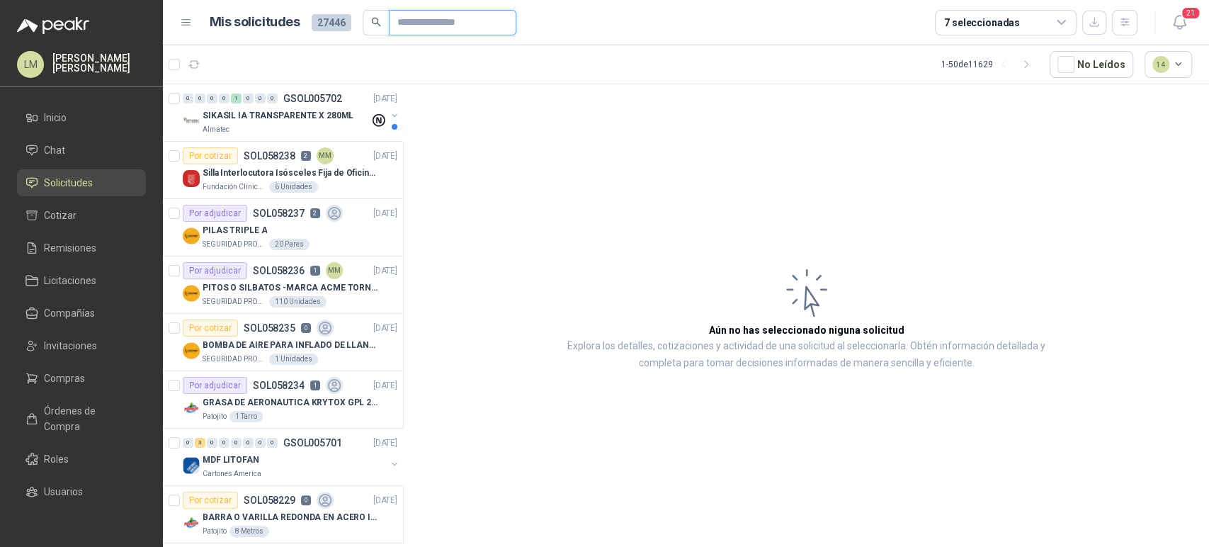
click at [421, 21] on input "text" at bounding box center [446, 23] width 99 height 24
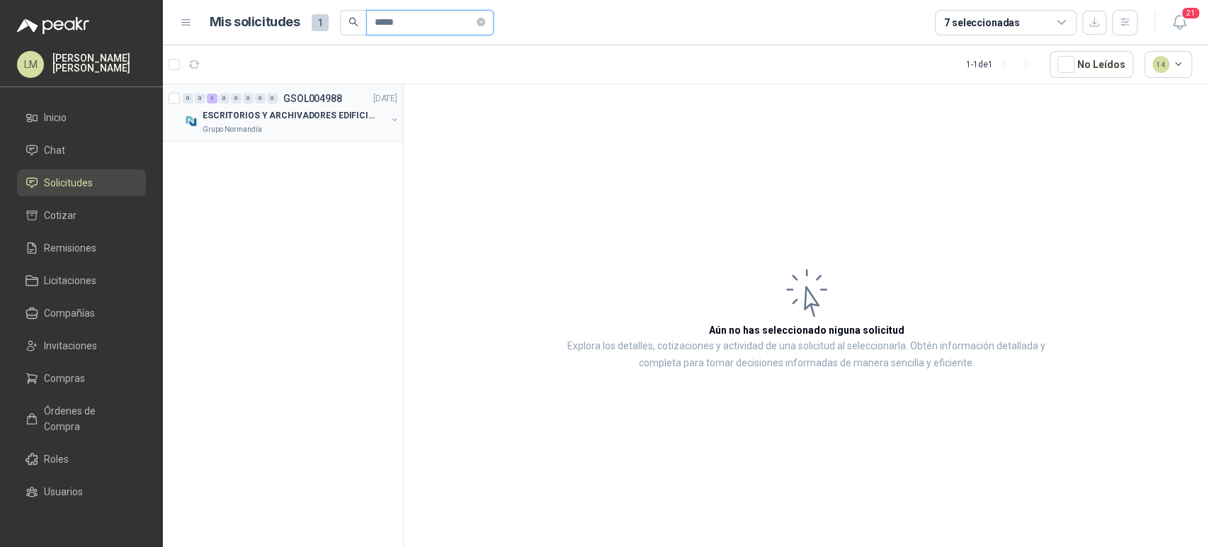
type input "*****"
click at [393, 120] on button "button" at bounding box center [394, 119] width 11 height 11
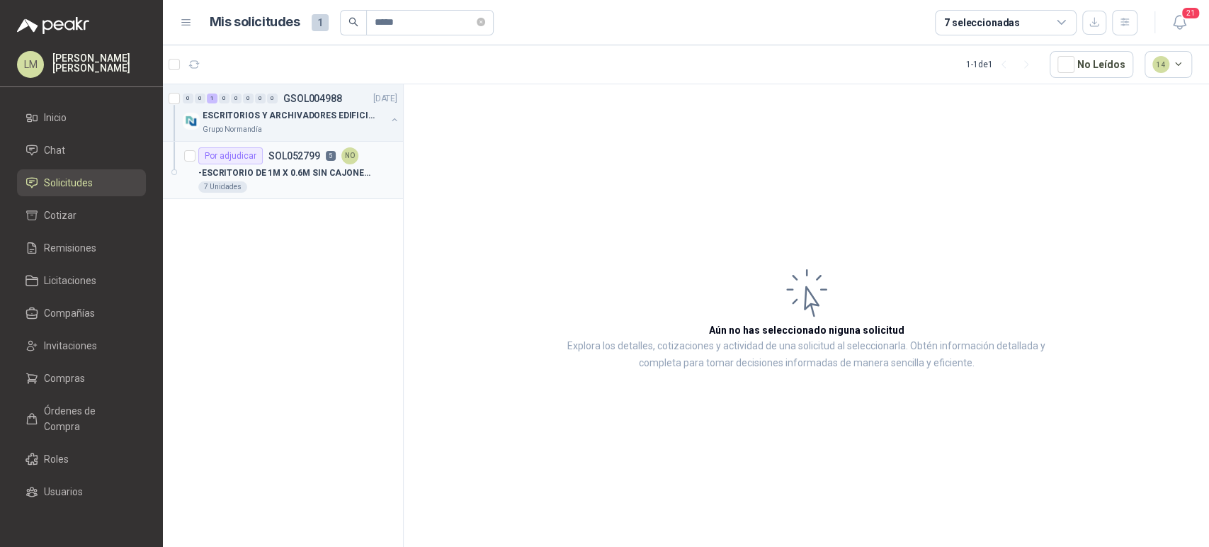
click at [312, 166] on p "-ESCRITORIO DE 1M X 0.6M SIN CAJONES METÁLICOS" at bounding box center [286, 172] width 176 height 13
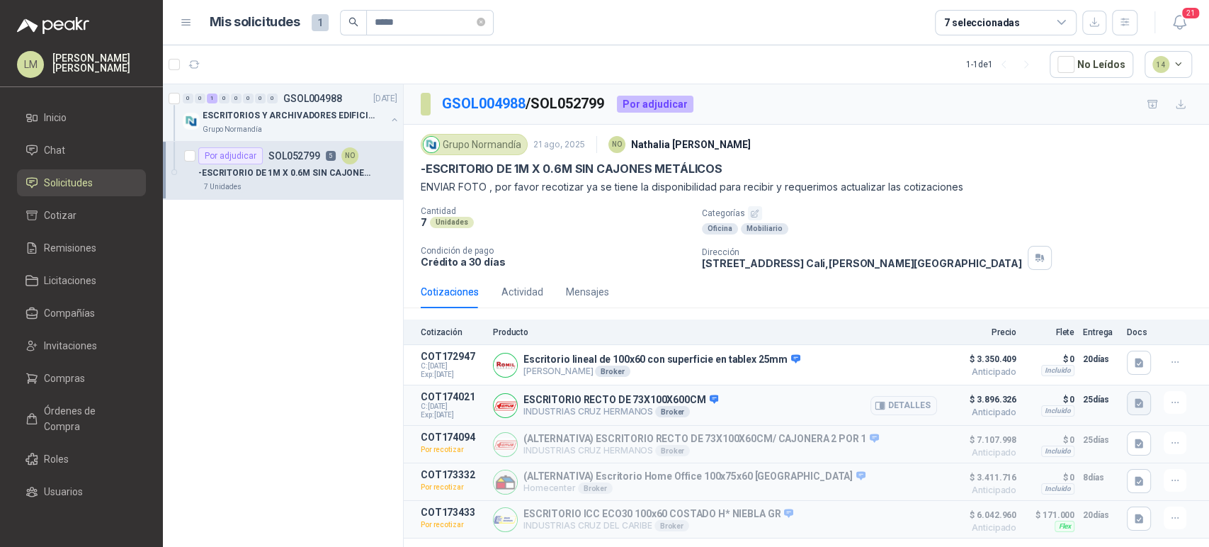
click at [1135, 407] on button "button" at bounding box center [1139, 403] width 24 height 24
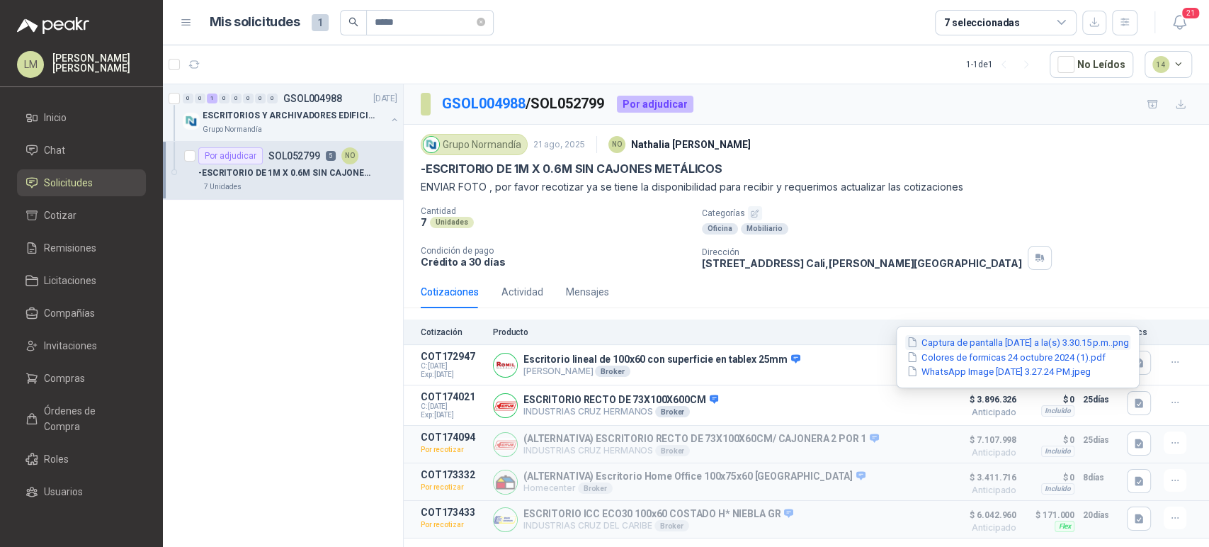
click at [980, 345] on button "Captura de pantalla 2025-08-29 a la(s) 3.30.15 p.m..png" at bounding box center [1017, 342] width 225 height 15
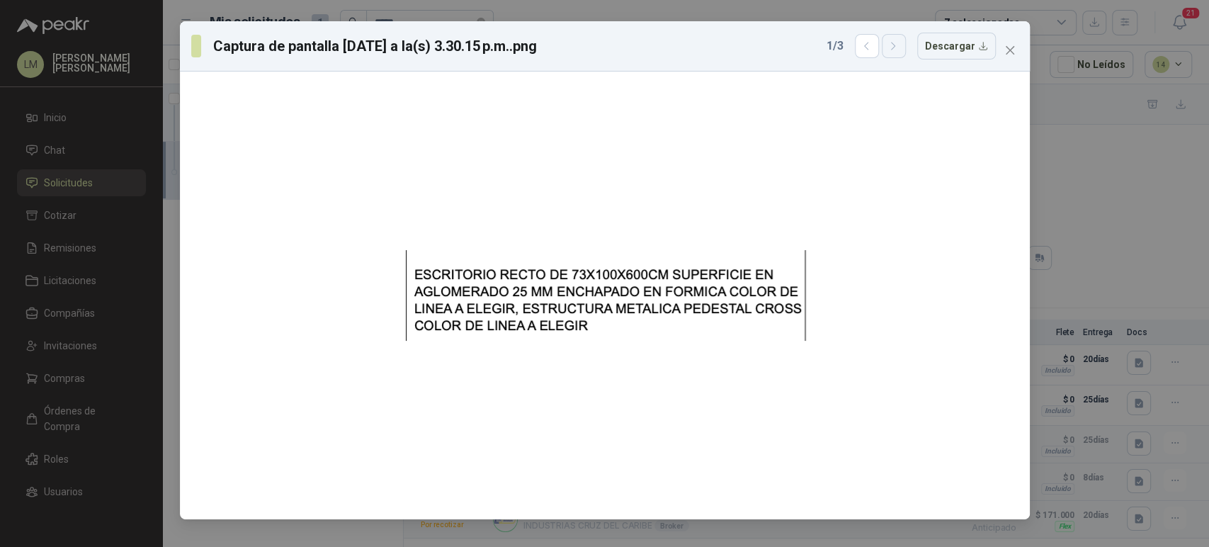
click at [899, 48] on icon "button" at bounding box center [893, 46] width 12 height 12
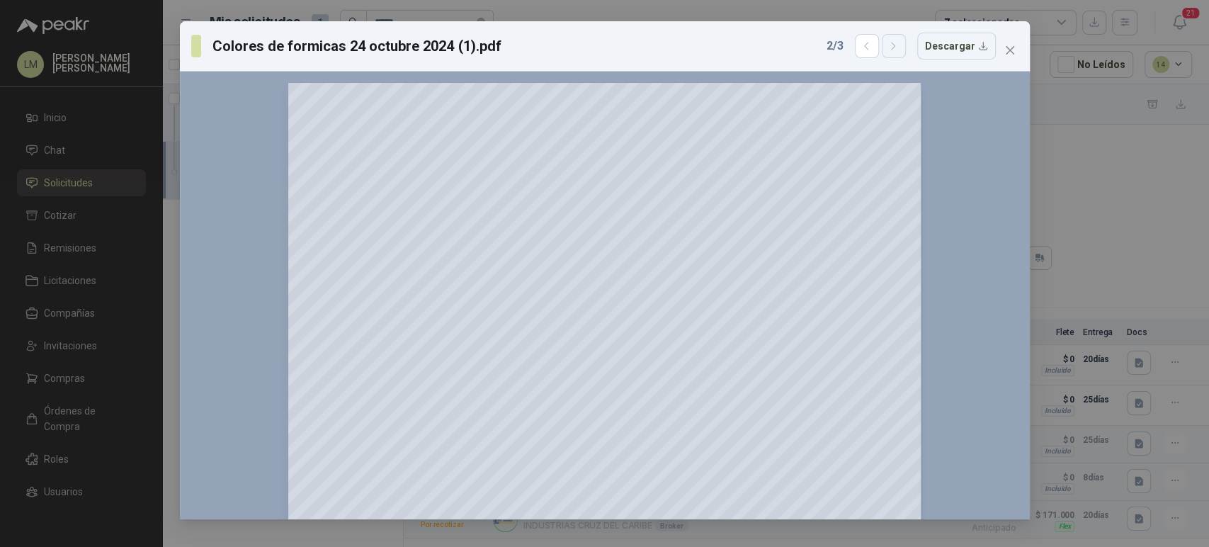
click at [899, 48] on icon "button" at bounding box center [893, 46] width 12 height 12
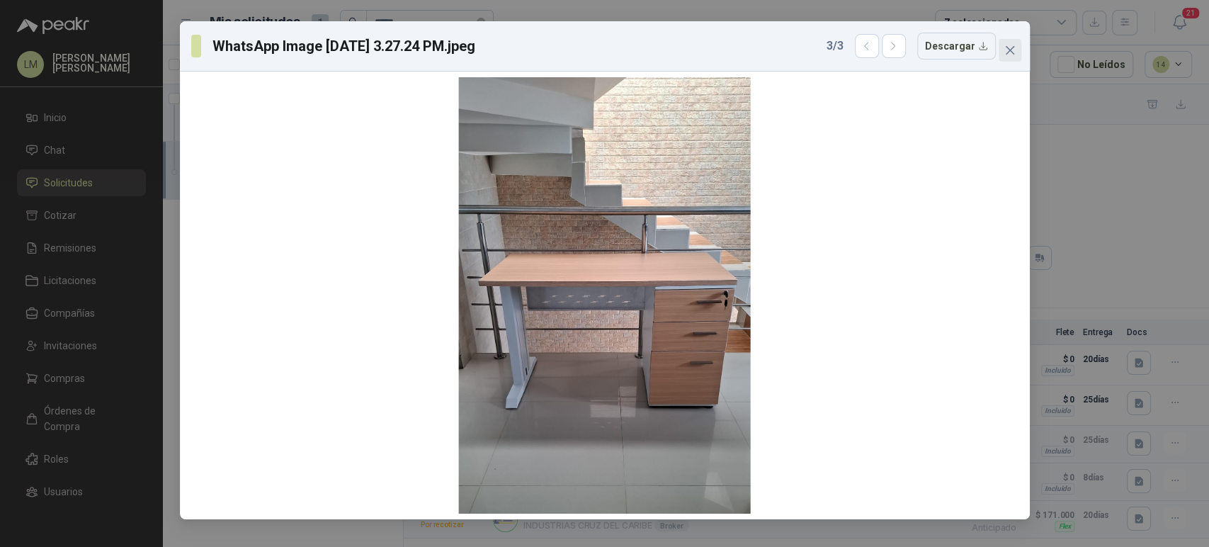
click at [1007, 55] on icon "close" at bounding box center [1009, 50] width 11 height 11
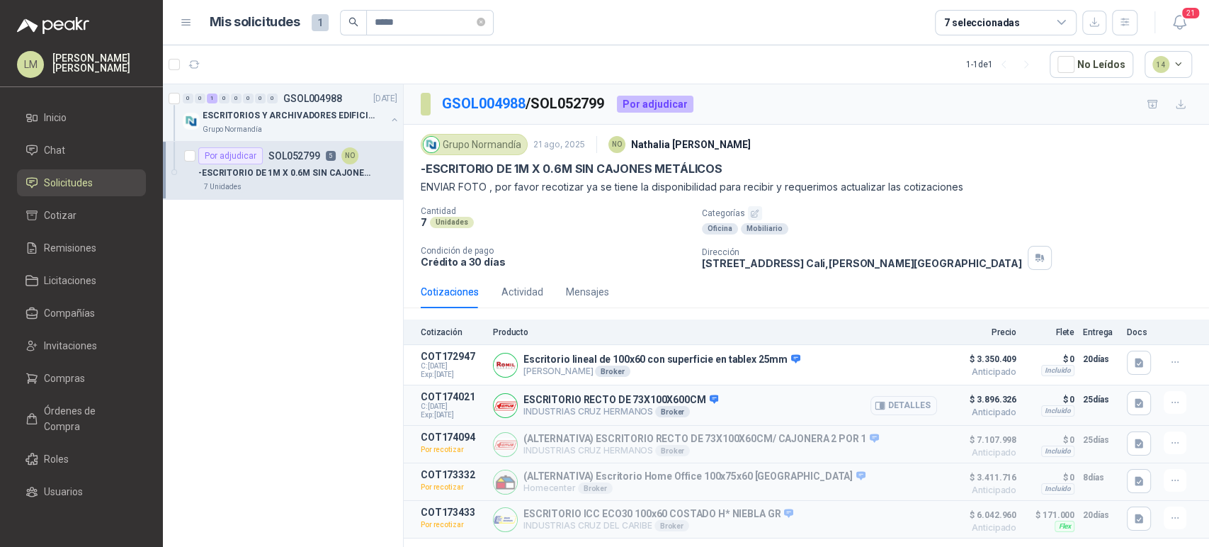
click at [884, 402] on button "Detalles" at bounding box center [903, 405] width 67 height 19
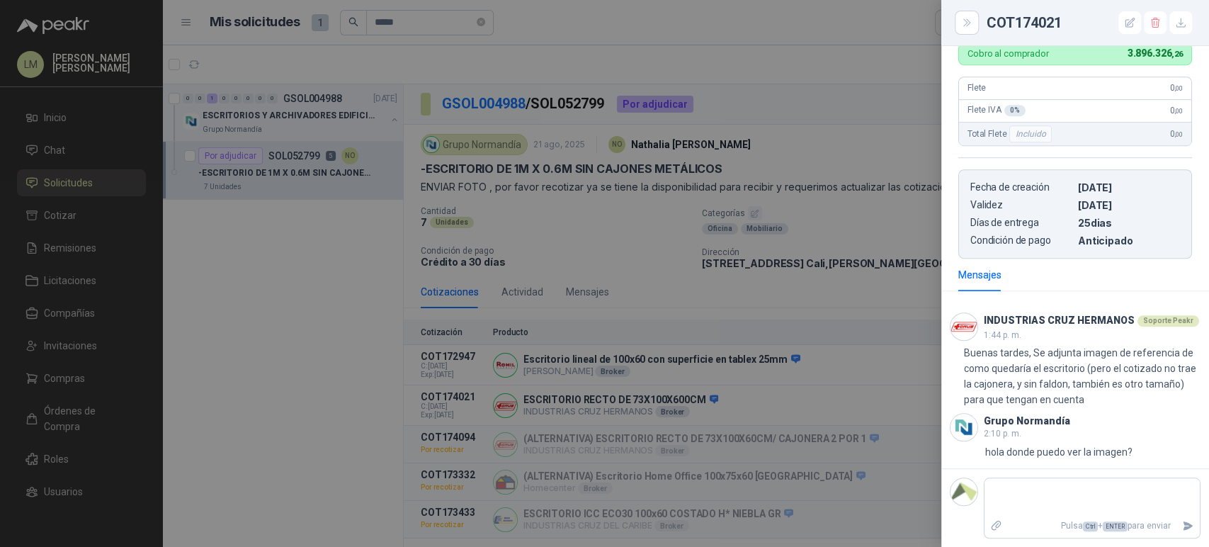
scroll to position [616, 0]
click at [778, 392] on div at bounding box center [604, 273] width 1209 height 547
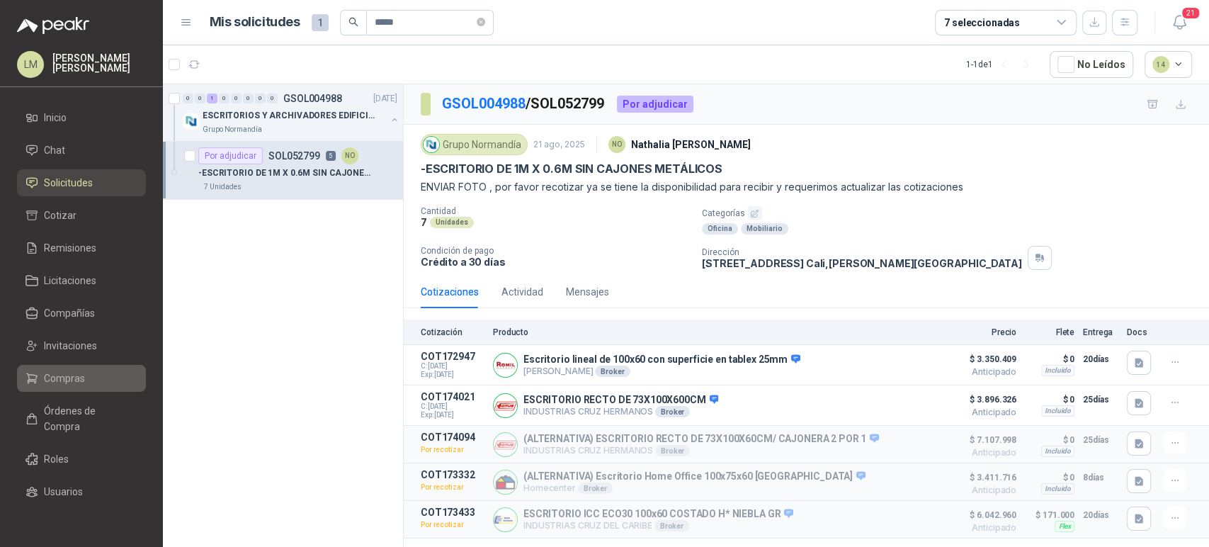
click at [55, 382] on span "Compras" at bounding box center [64, 378] width 41 height 16
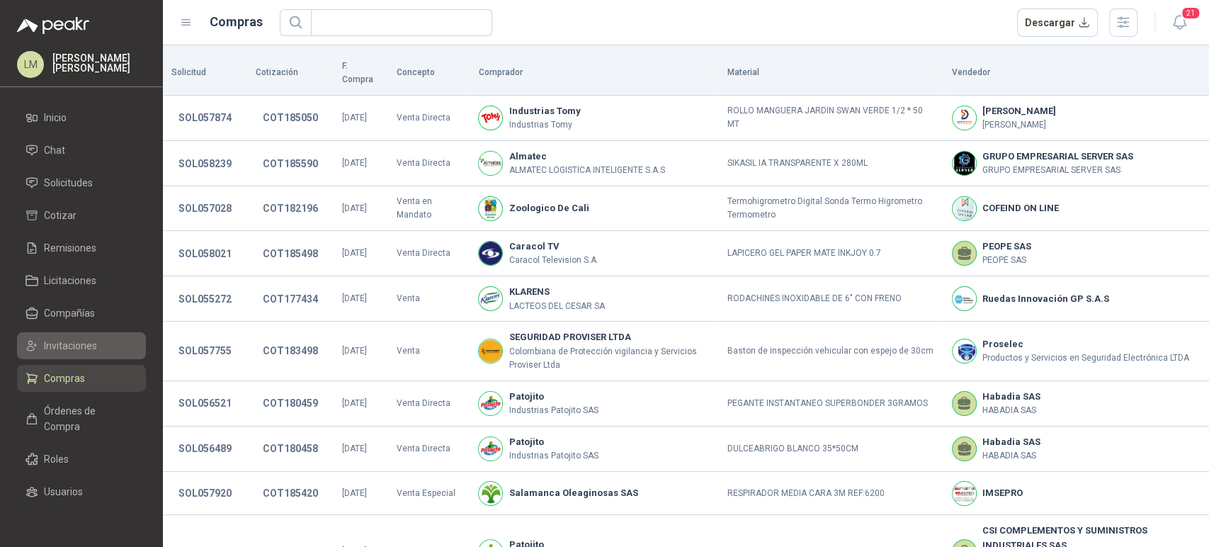
click at [71, 345] on span "Invitaciones" at bounding box center [70, 346] width 53 height 16
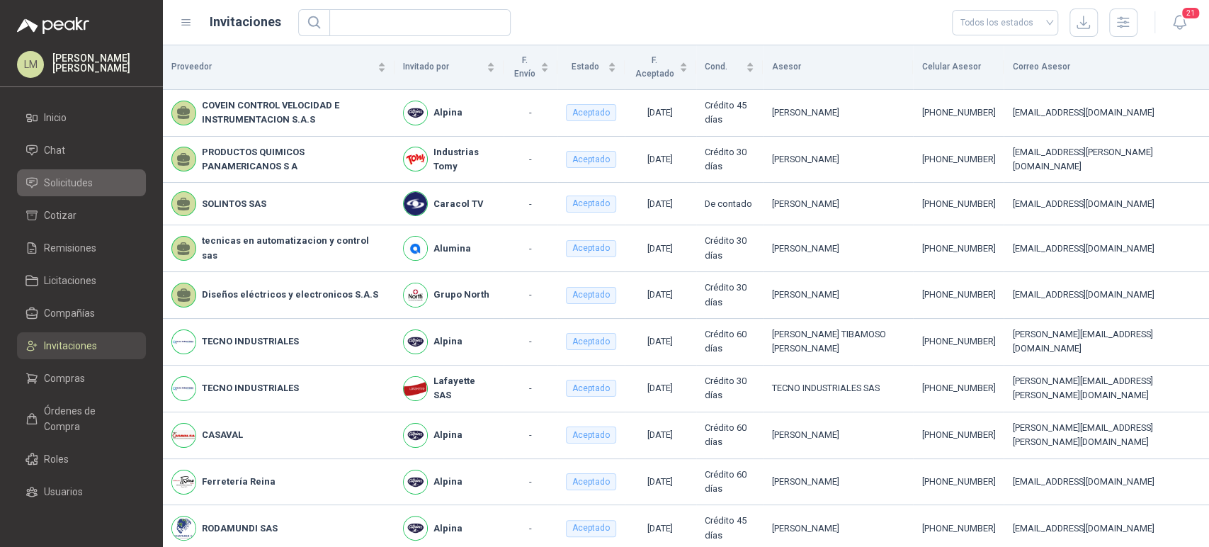
click at [77, 177] on span "Solicitudes" at bounding box center [68, 183] width 49 height 16
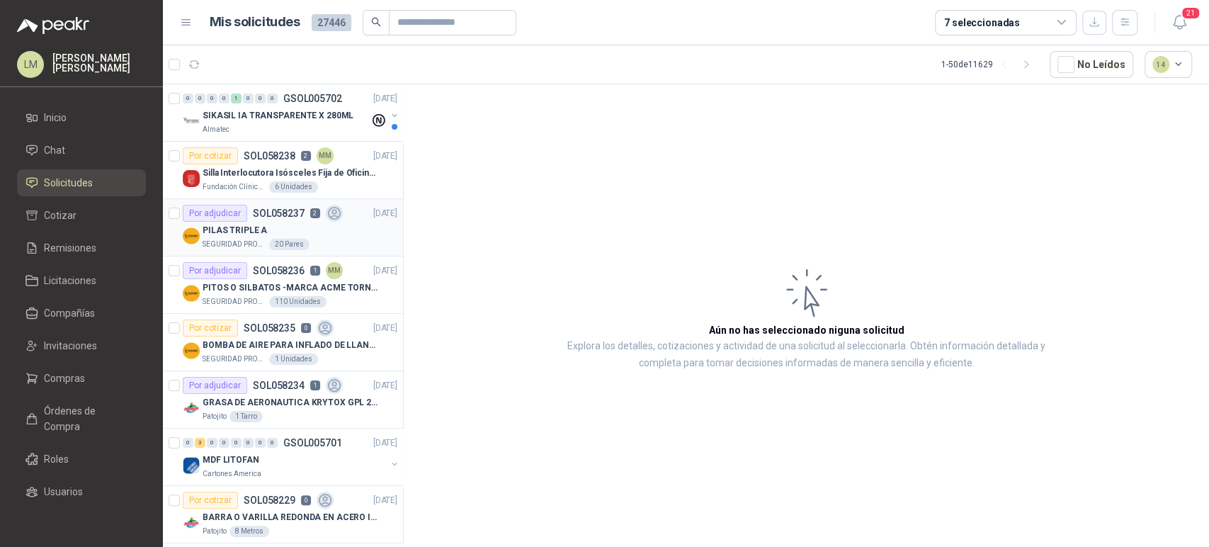
click at [299, 216] on p "SOL058237" at bounding box center [279, 213] width 52 height 10
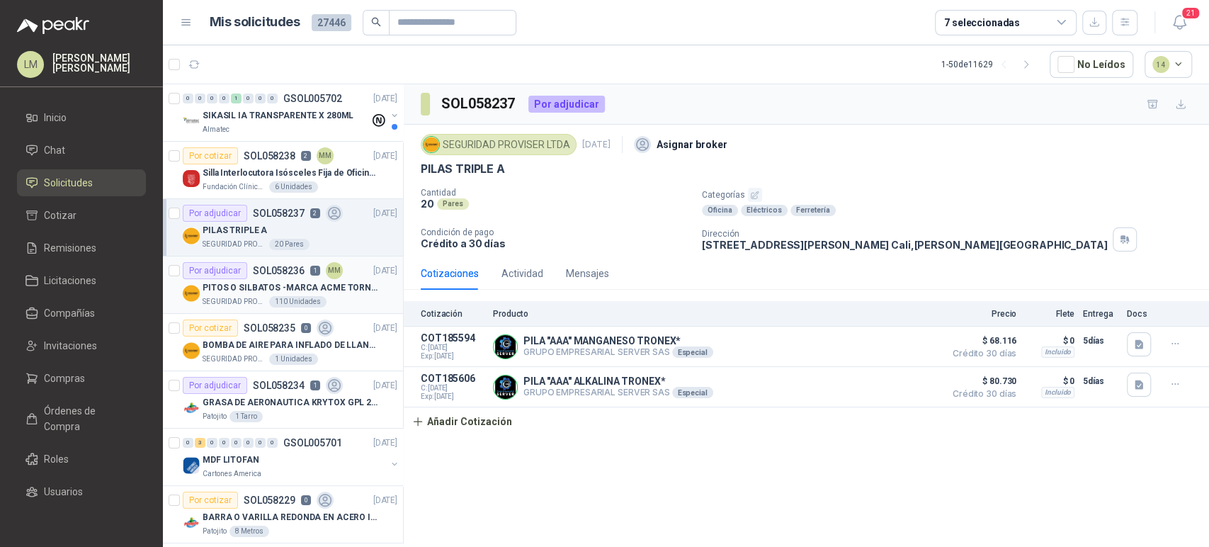
click at [268, 282] on p "PITOS O SILBATOS -MARCA ACME TORNADO 635" at bounding box center [291, 287] width 176 height 13
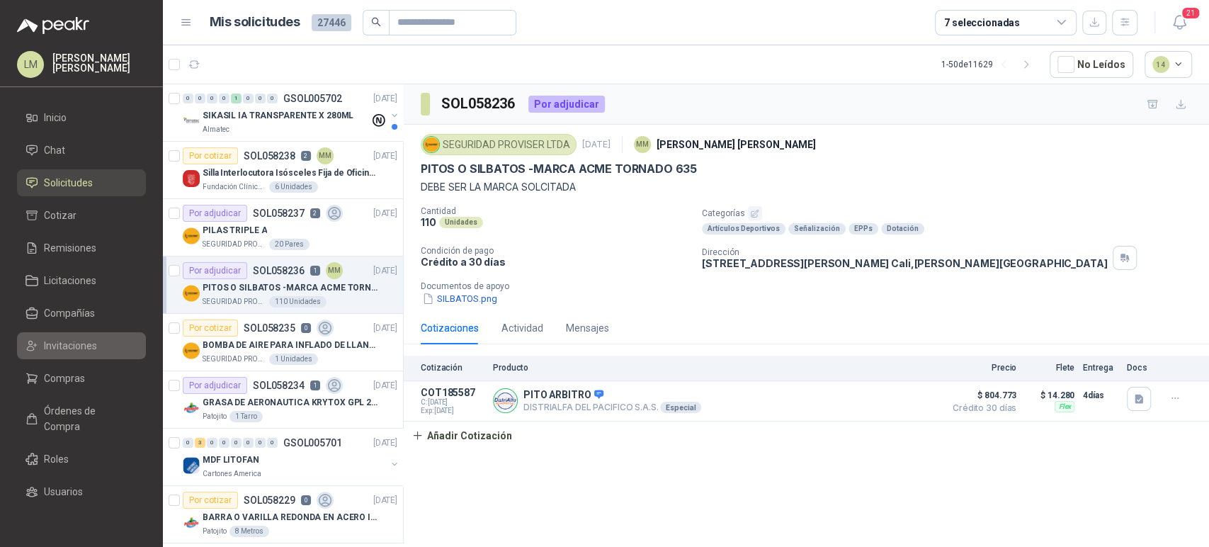
click at [62, 341] on span "Invitaciones" at bounding box center [70, 346] width 53 height 16
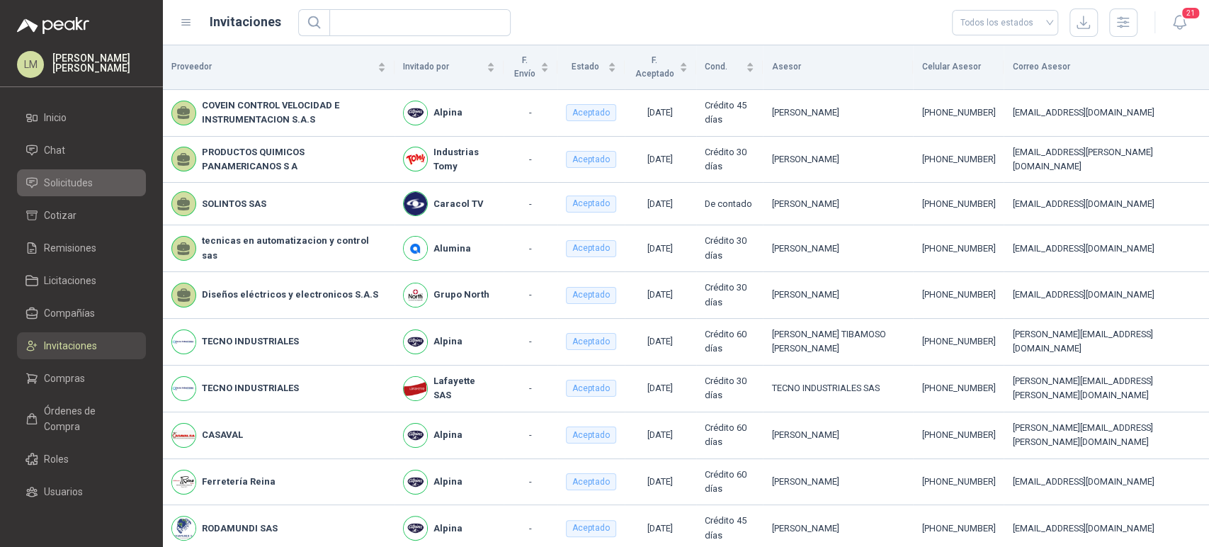
click at [72, 181] on span "Solicitudes" at bounding box center [68, 183] width 49 height 16
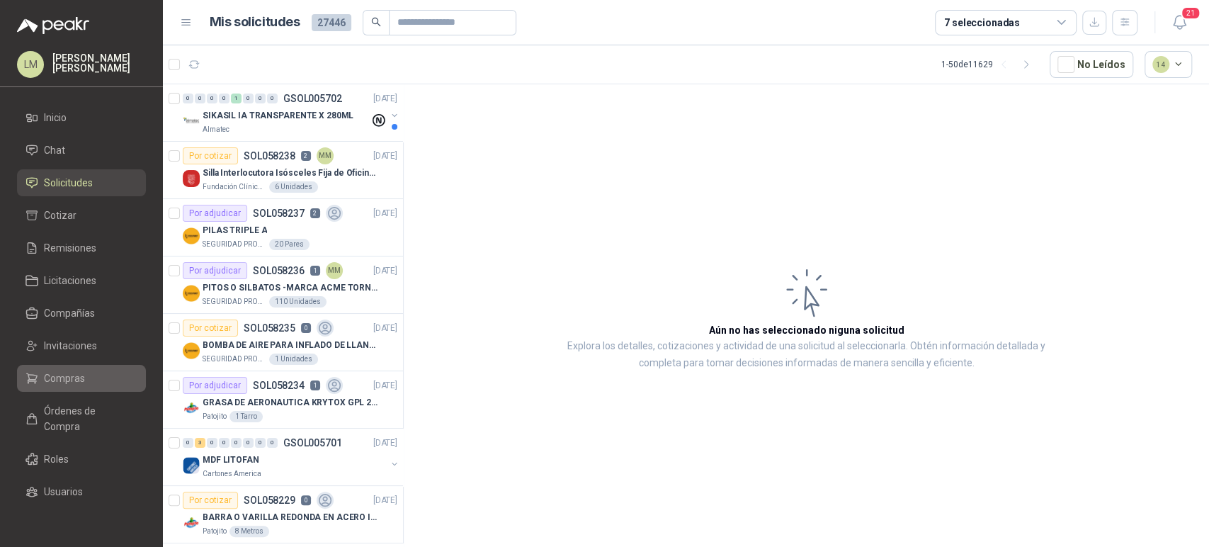
click at [55, 375] on span "Compras" at bounding box center [64, 378] width 41 height 16
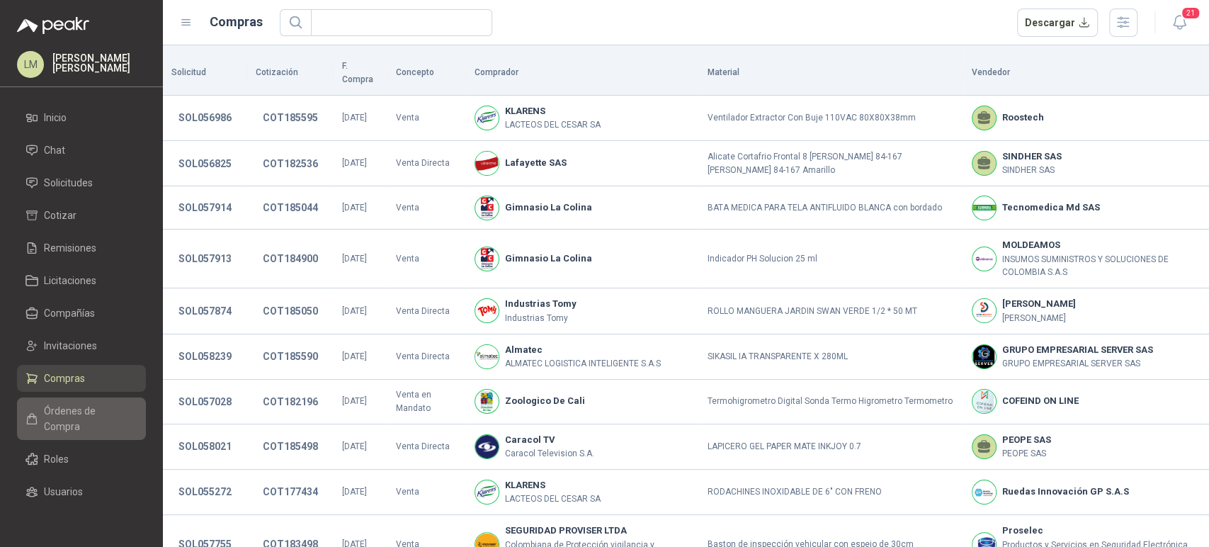
click at [49, 407] on span "Órdenes de Compra" at bounding box center [88, 418] width 89 height 31
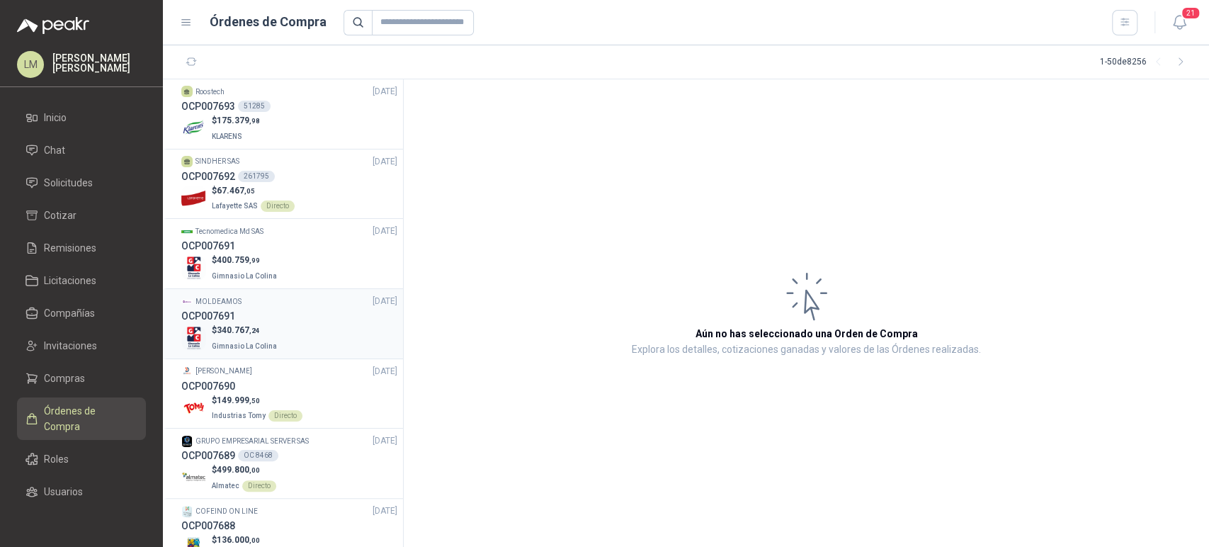
click at [242, 328] on span "340.767 ,24" at bounding box center [238, 330] width 43 height 10
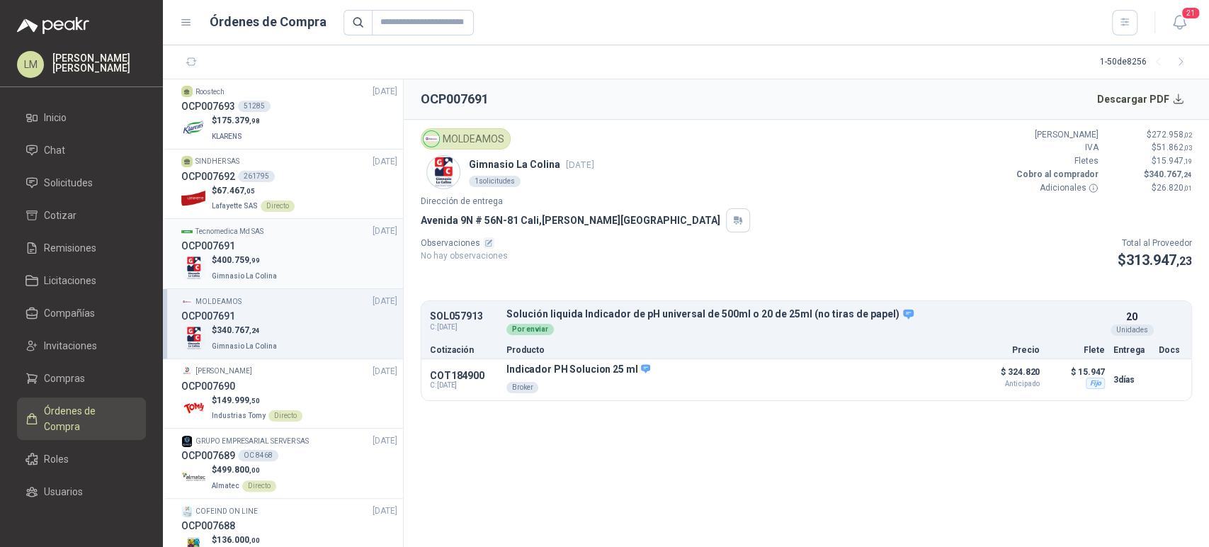
click at [266, 246] on div "OCP007691" at bounding box center [289, 246] width 216 height 16
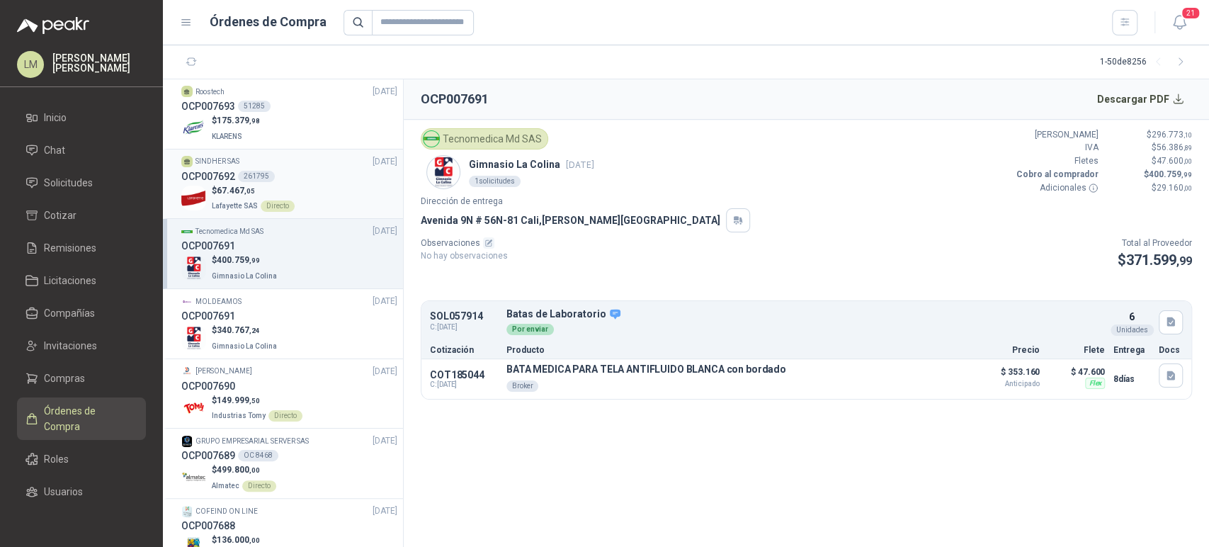
click at [244, 186] on span "67.467 ,05" at bounding box center [236, 191] width 38 height 10
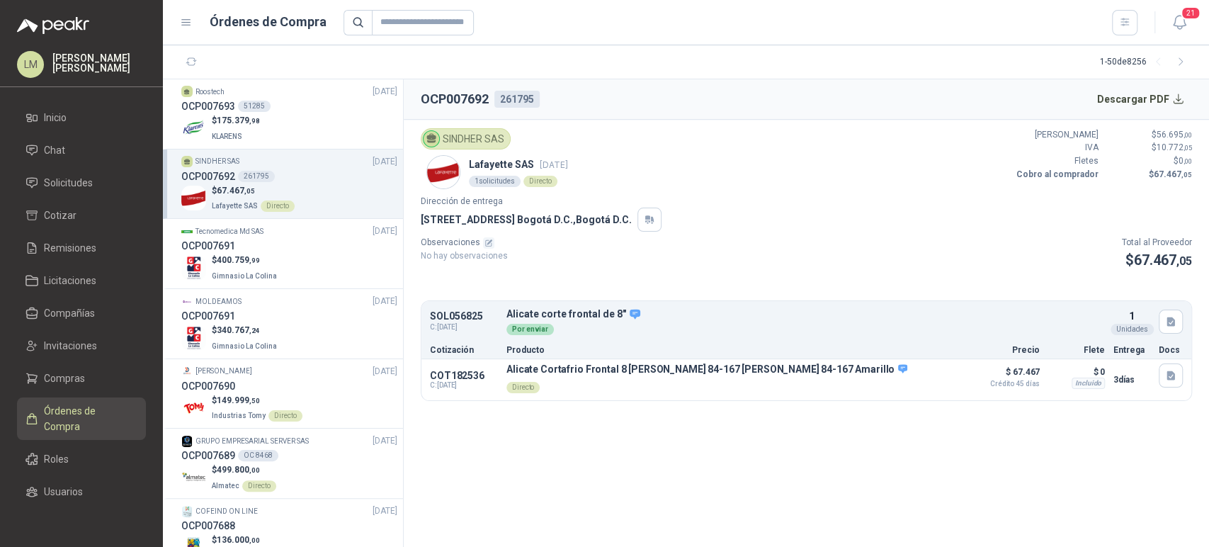
click at [79, 197] on ul "Inicio Chat Solicitudes Cotizar Remisiones Licitaciones Compañías Invitaciones …" at bounding box center [81, 308] width 163 height 409
click at [89, 154] on li "Chat" at bounding box center [81, 150] width 112 height 16
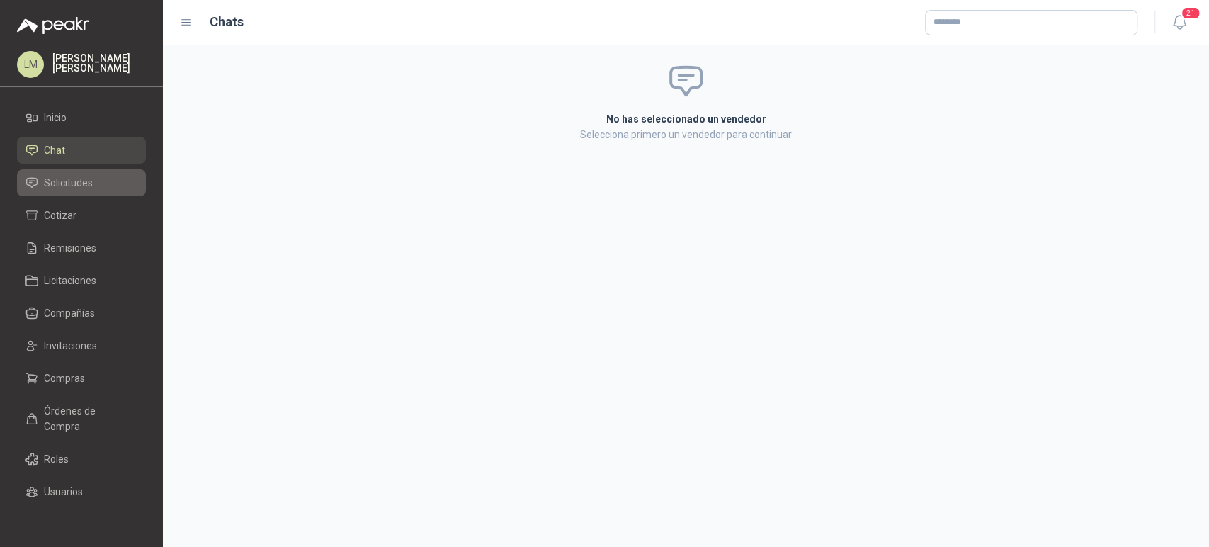
click at [82, 174] on link "Solicitudes" at bounding box center [81, 182] width 129 height 27
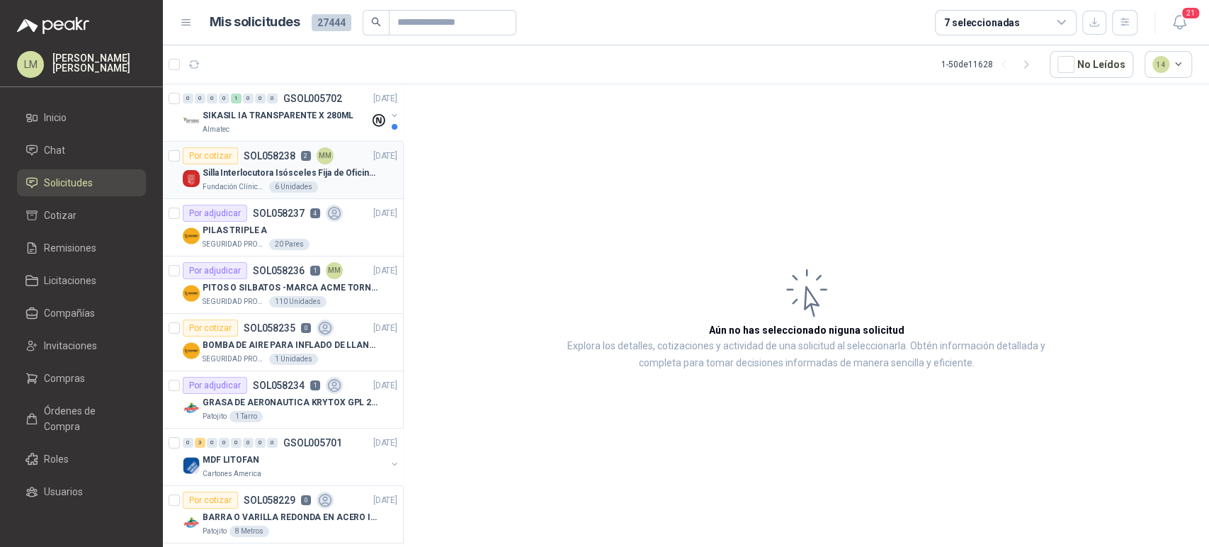
click at [295, 166] on p "Silla Interlocutora Isósceles Fija de Oficina Tela Negra Just Home Collection" at bounding box center [291, 172] width 176 height 13
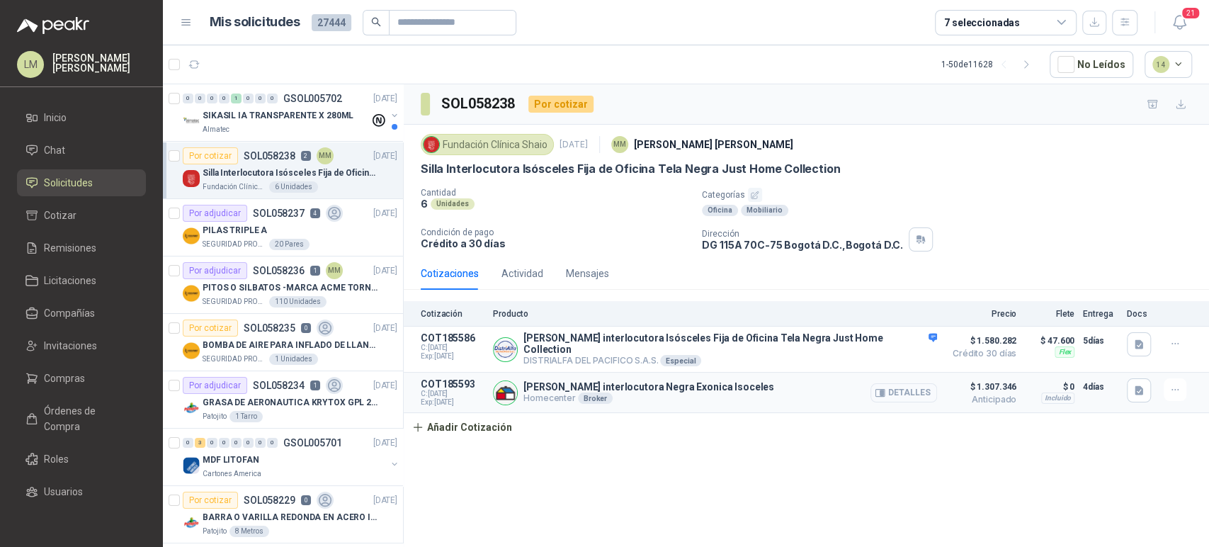
click at [907, 391] on button "Detalles" at bounding box center [903, 392] width 67 height 19
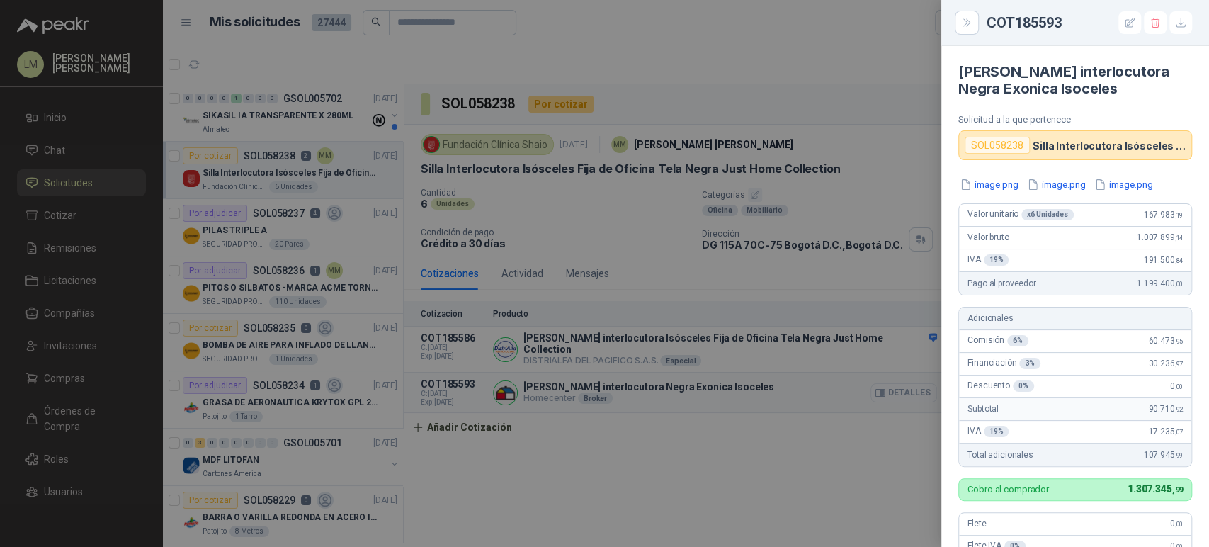
scroll to position [374, 0]
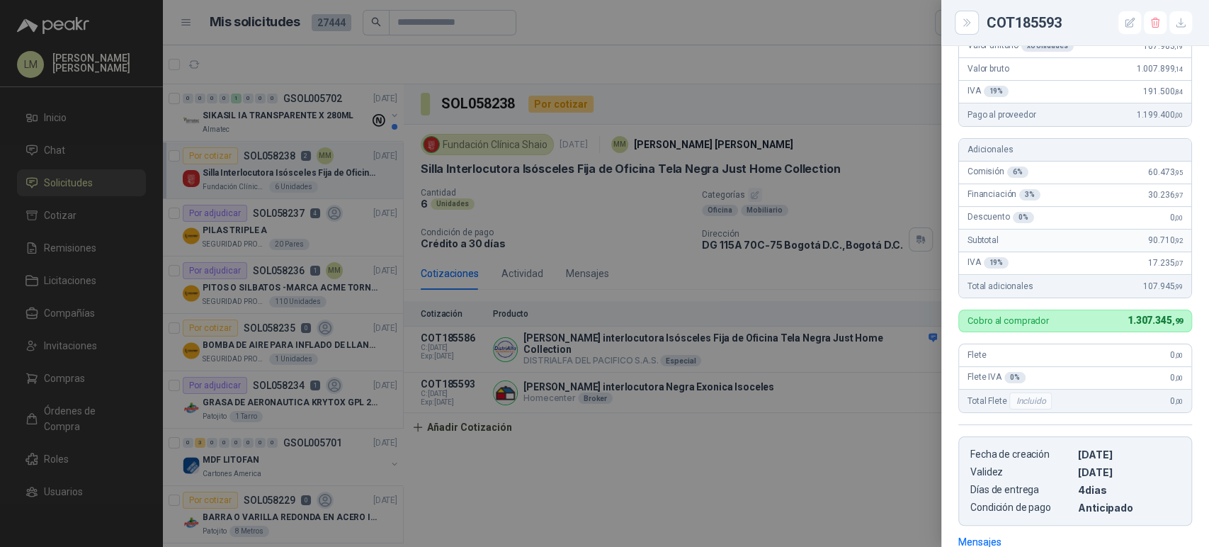
click at [692, 295] on div at bounding box center [604, 273] width 1209 height 547
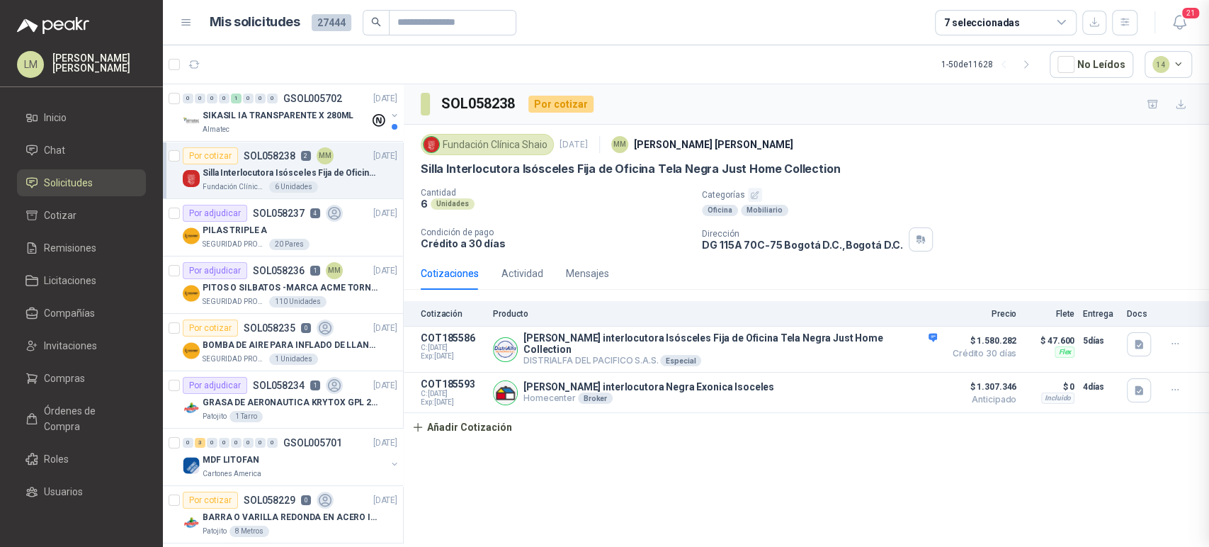
scroll to position [381, 0]
click at [266, 237] on div "PILAS TRIPLE A" at bounding box center [300, 230] width 195 height 17
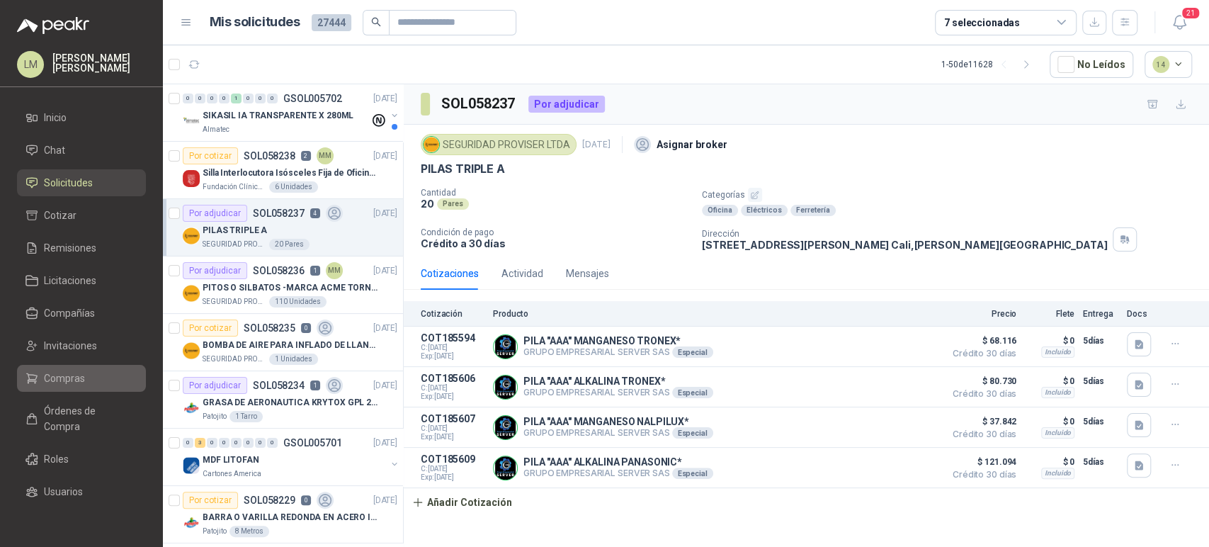
click at [54, 385] on span "Compras" at bounding box center [64, 378] width 41 height 16
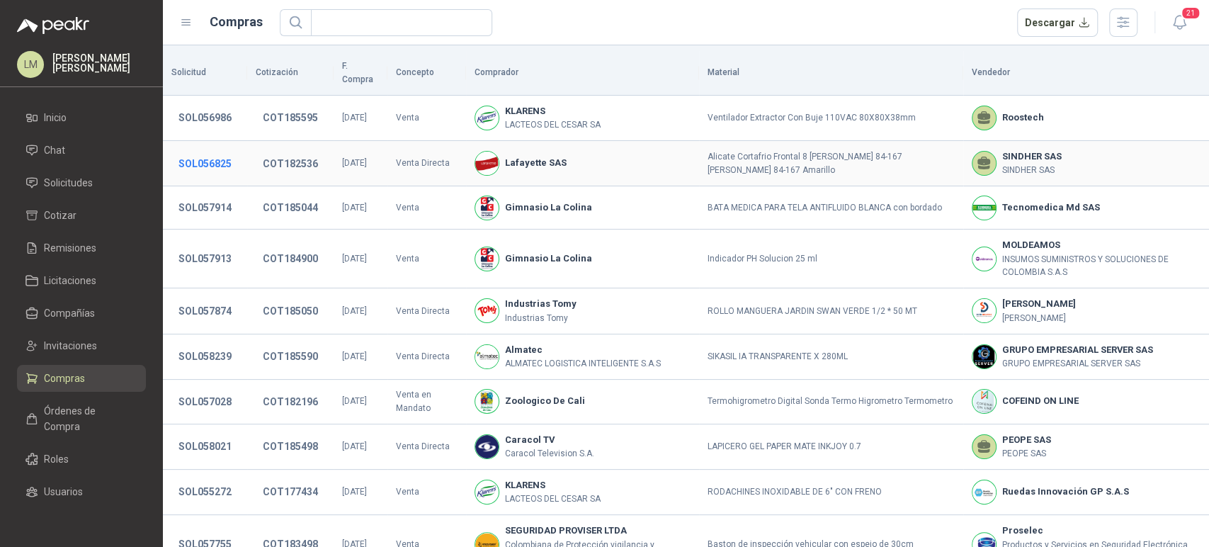
click at [217, 157] on button "SOL056825" at bounding box center [204, 163] width 67 height 25
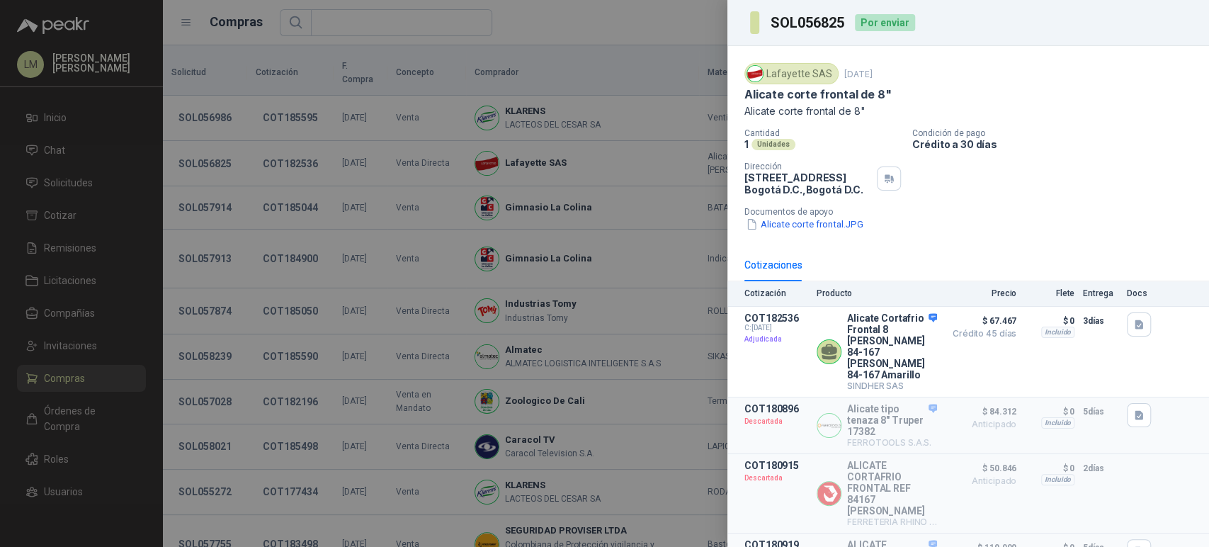
scroll to position [215, 0]
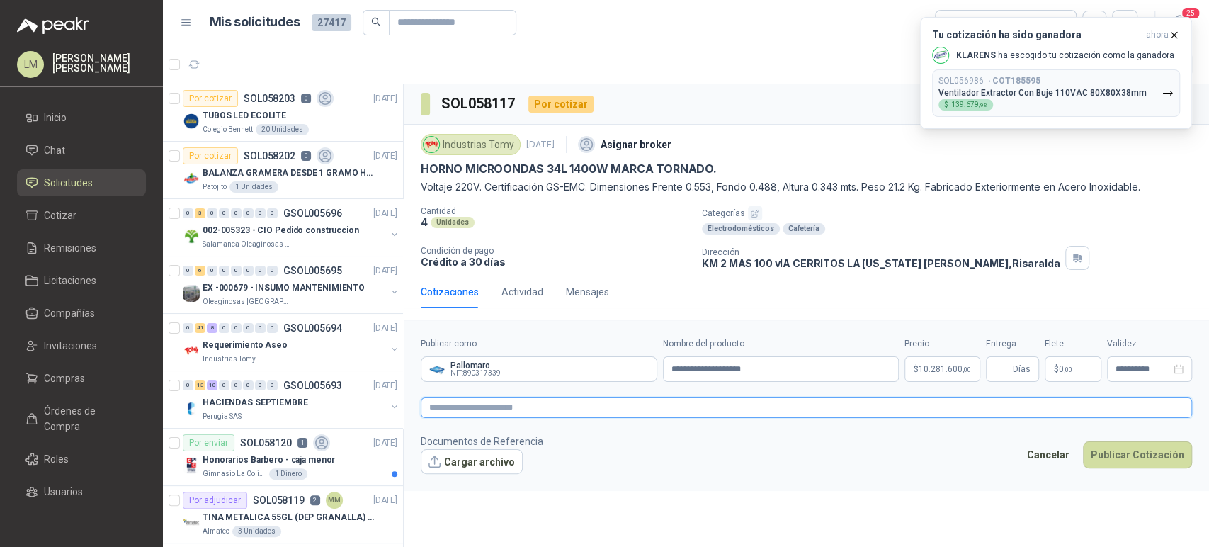
click at [470, 407] on textarea at bounding box center [806, 407] width 771 height 21
click at [1001, 363] on input "Entrega" at bounding box center [1002, 369] width 16 height 24
type input "*"
click at [858, 407] on textarea at bounding box center [806, 407] width 771 height 21
type textarea "*"
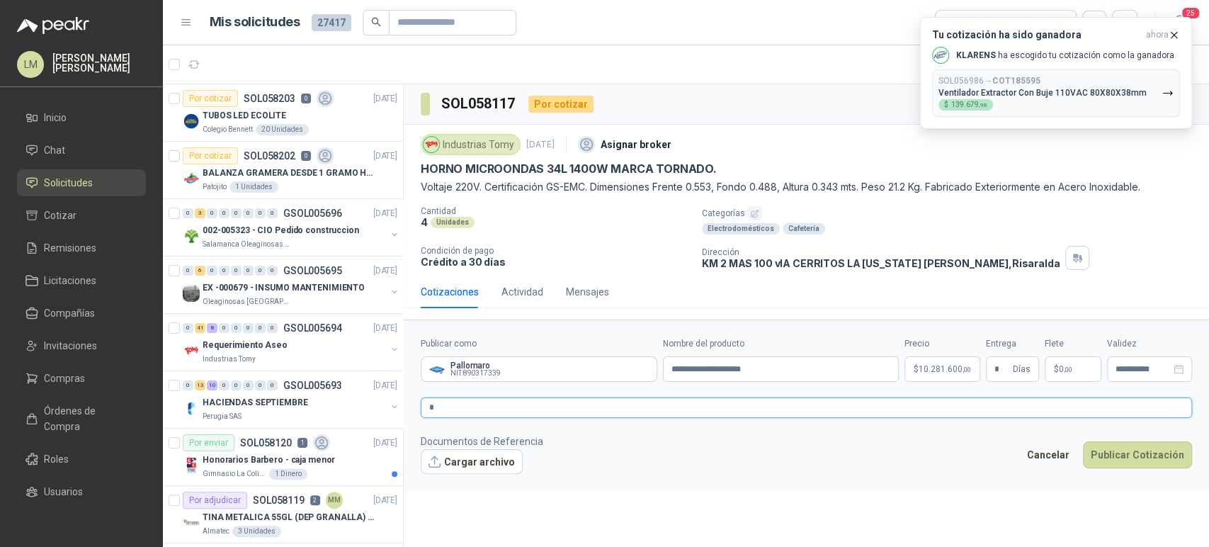
type textarea "**"
type textarea "***"
type textarea "****"
type textarea "*****"
type textarea "******"
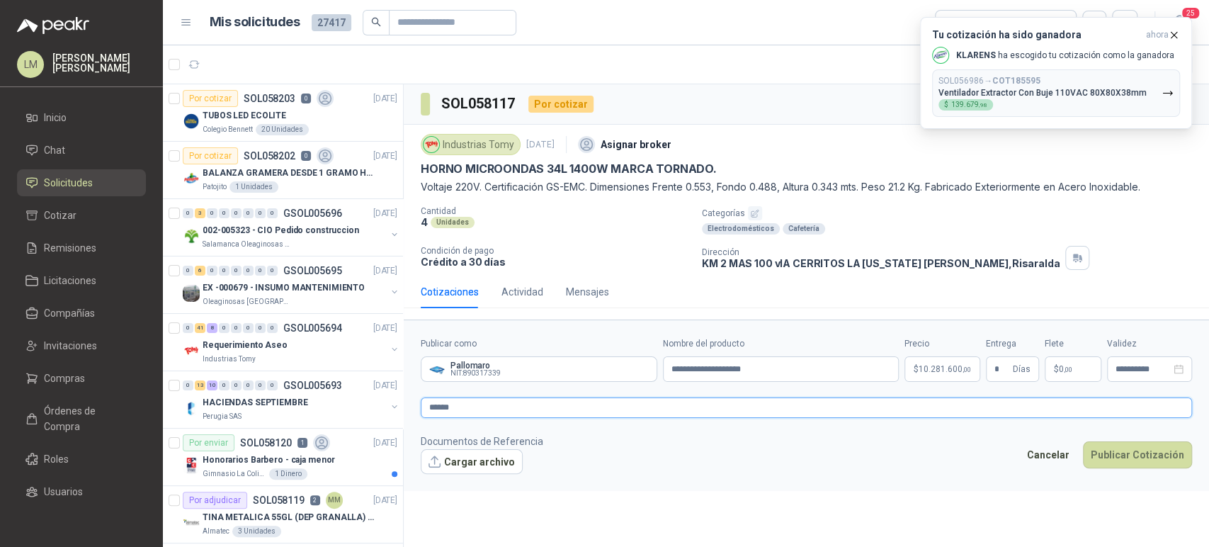
type textarea "*******"
type textarea "********"
type textarea "*********"
type textarea "**********"
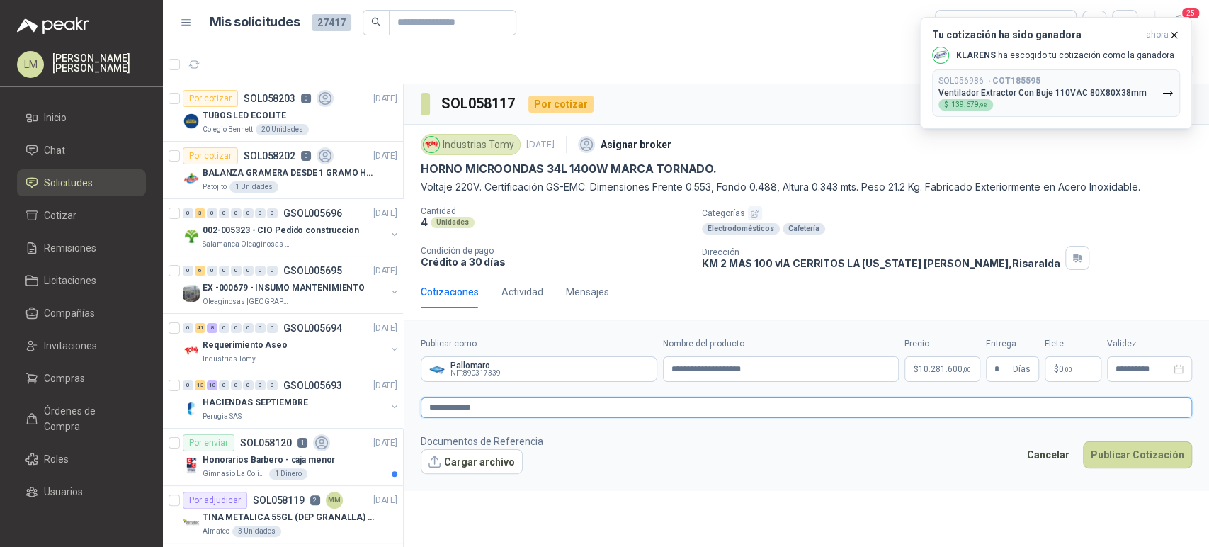
type textarea "**********"
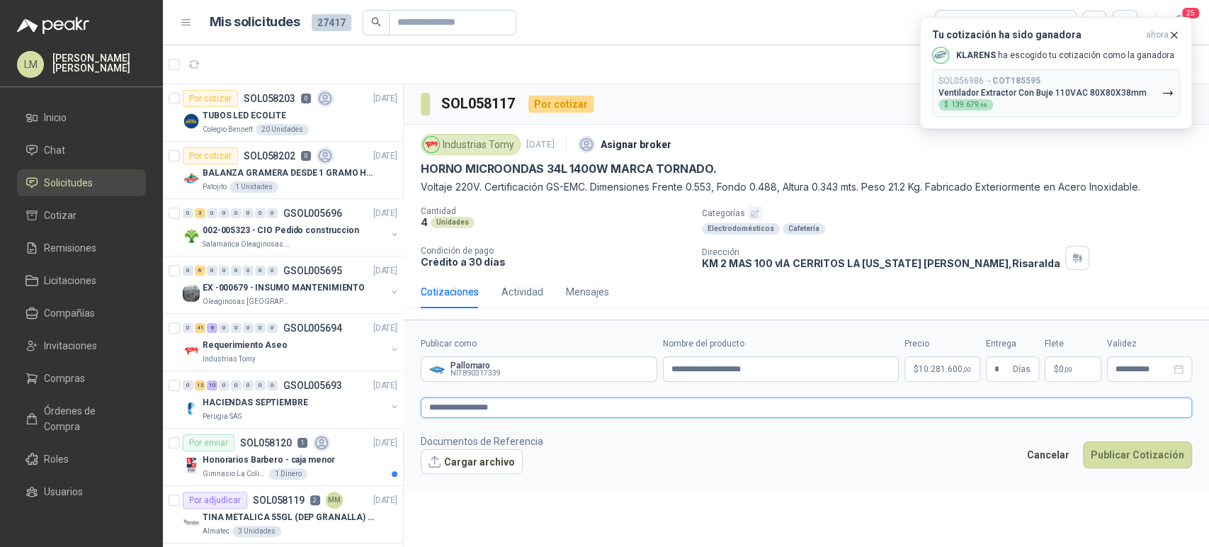
type textarea "**********"
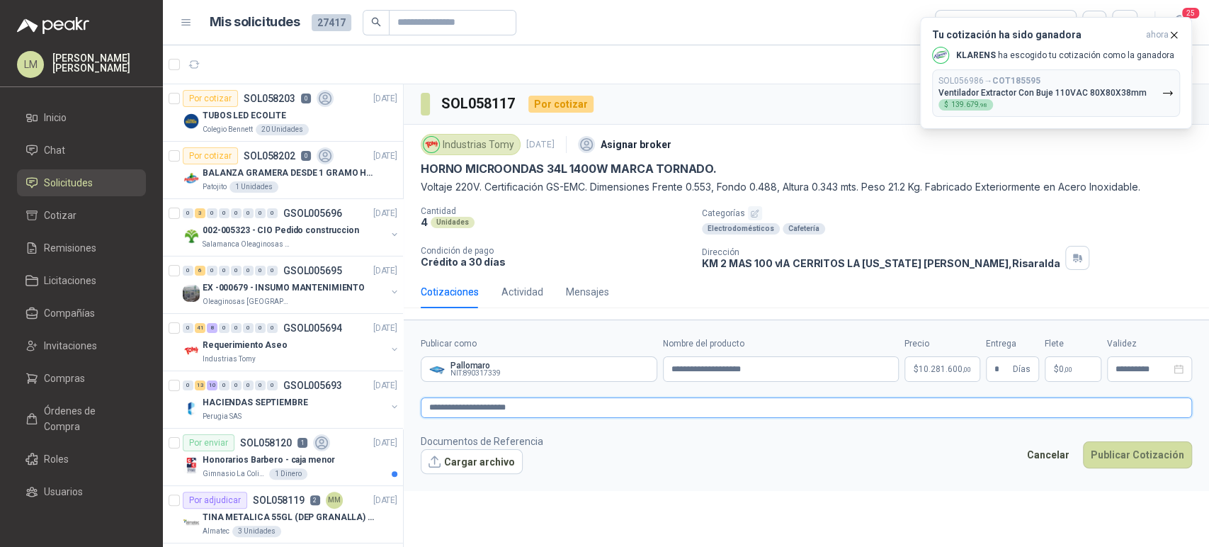
type textarea "**********"
click at [1150, 443] on button "Publicar Cotización" at bounding box center [1137, 454] width 109 height 27
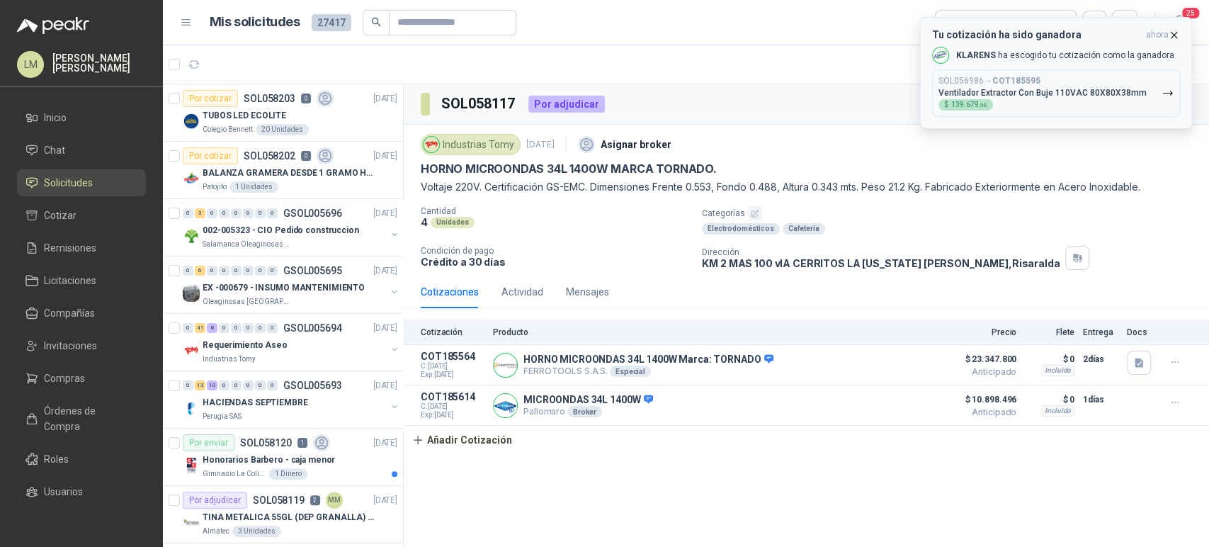
click at [1172, 35] on icon "button" at bounding box center [1174, 35] width 12 height 12
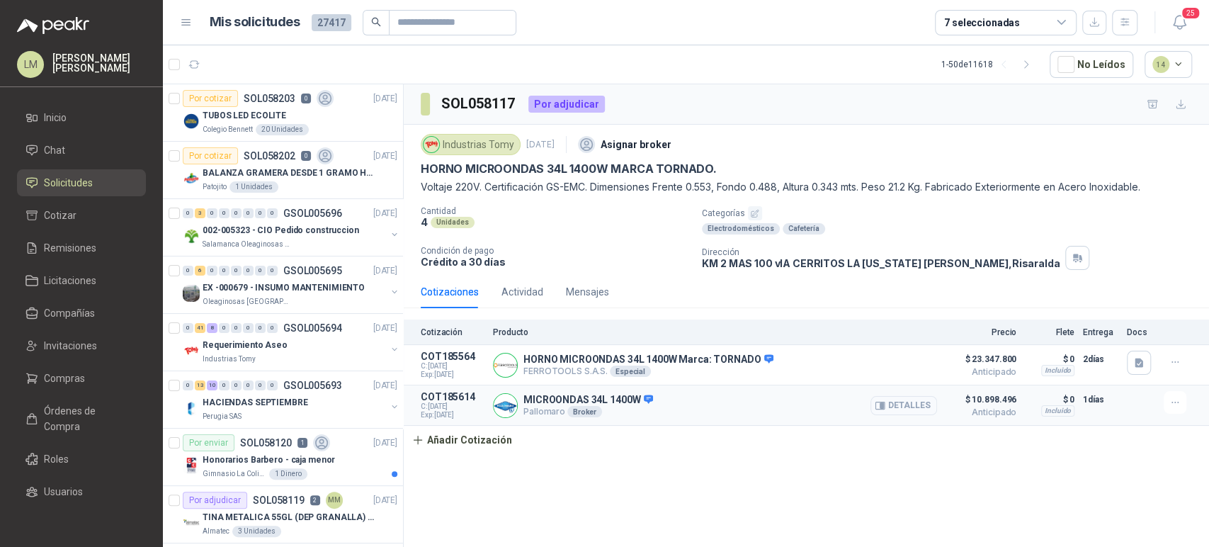
click at [912, 397] on button "Detalles" at bounding box center [903, 405] width 67 height 19
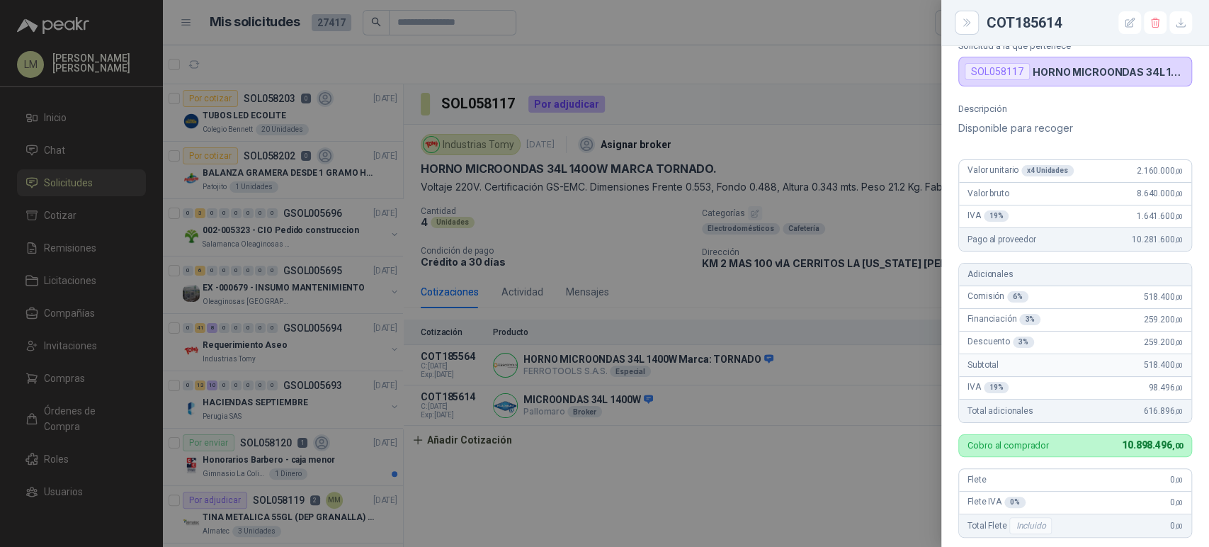
scroll to position [57, 0]
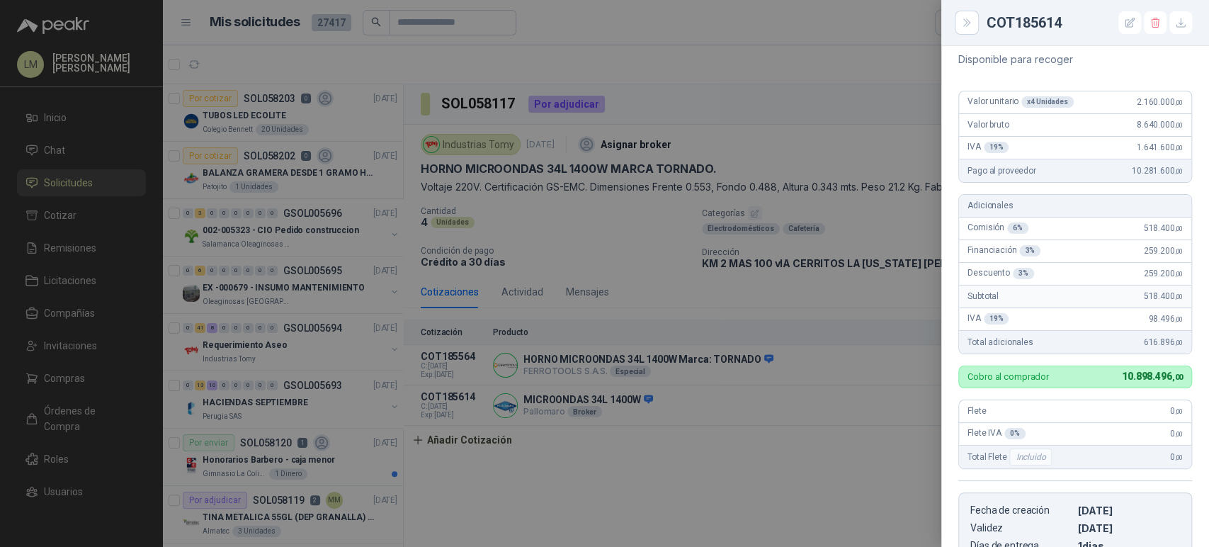
click at [652, 501] on div at bounding box center [604, 273] width 1209 height 547
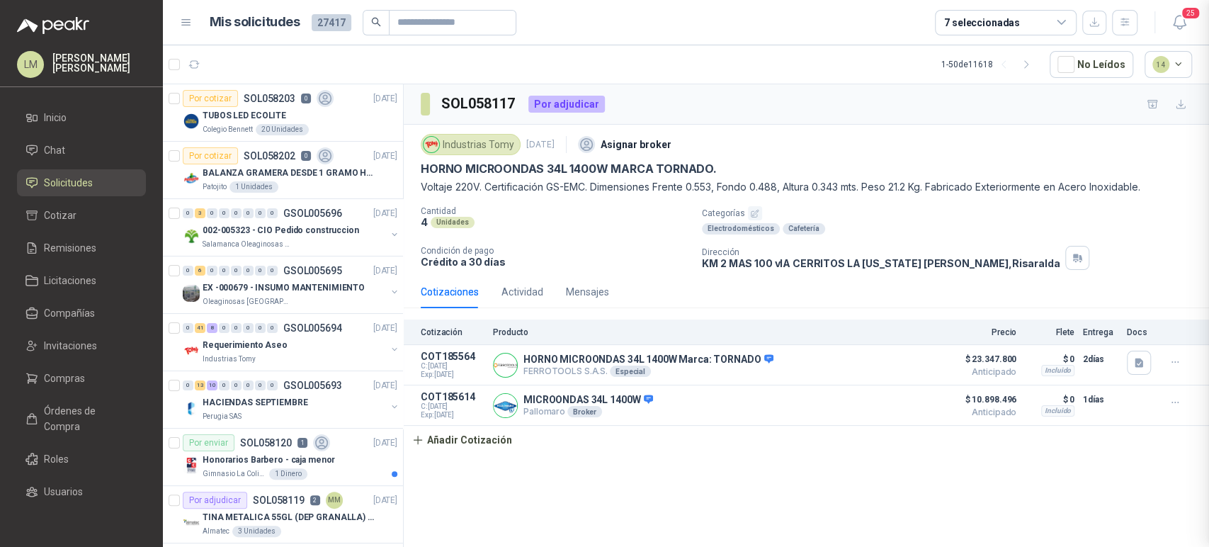
scroll to position [395, 0]
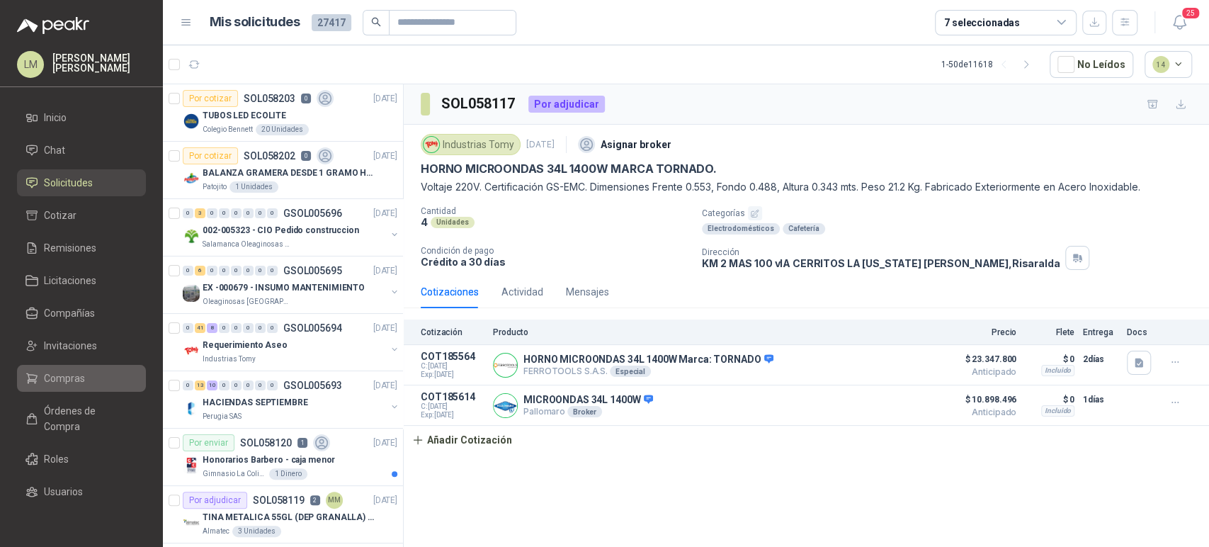
click at [56, 375] on span "Compras" at bounding box center [64, 378] width 41 height 16
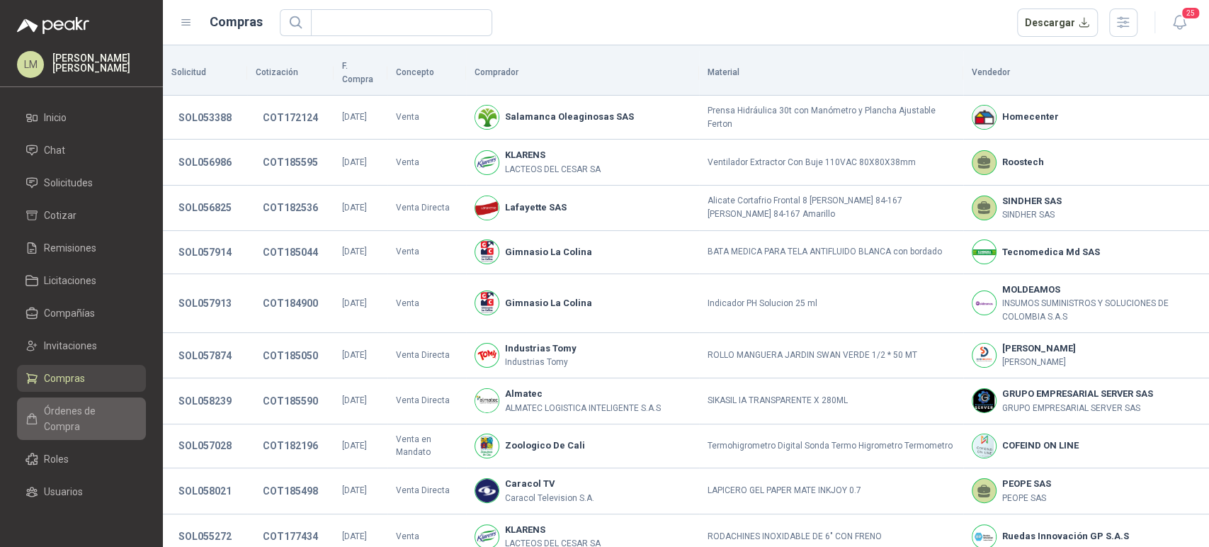
click at [52, 411] on span "Órdenes de Compra" at bounding box center [88, 418] width 89 height 31
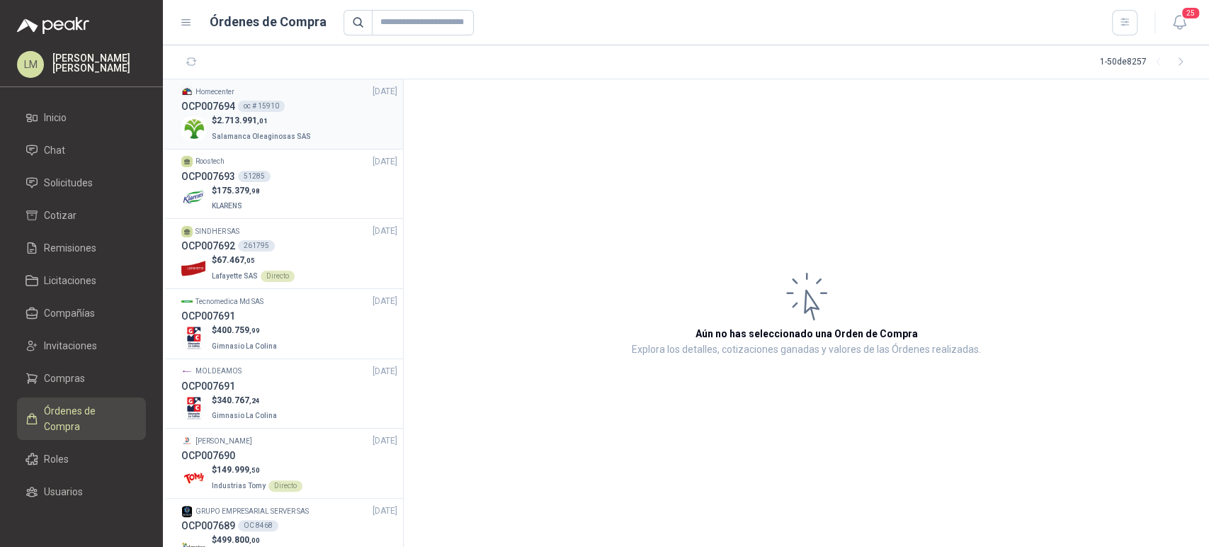
click at [249, 103] on div "oc # 15910" at bounding box center [261, 106] width 47 height 11
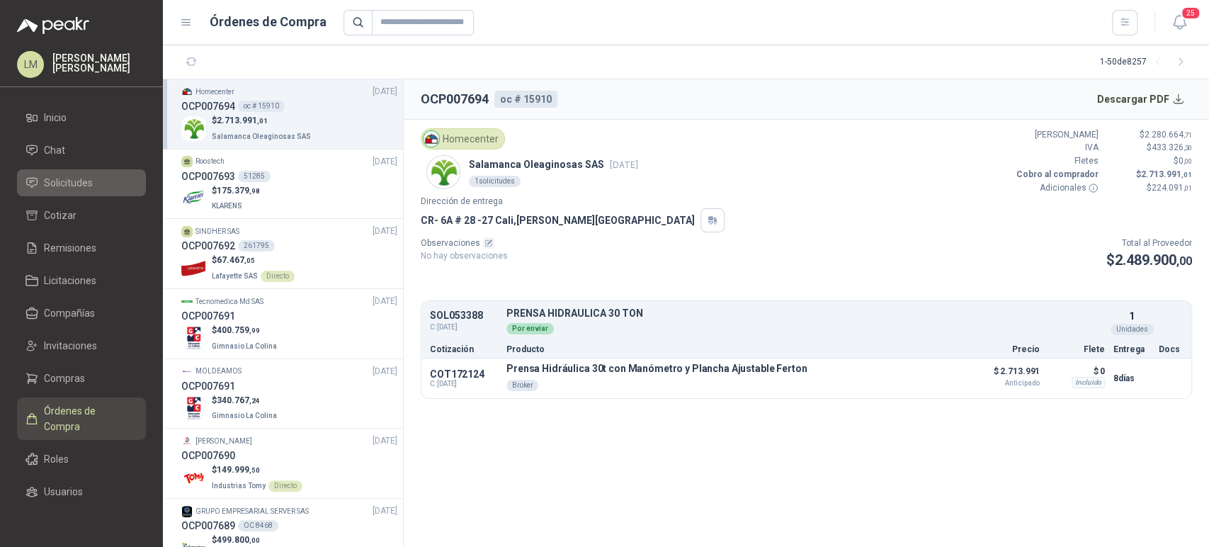
click at [63, 175] on span "Solicitudes" at bounding box center [68, 183] width 49 height 16
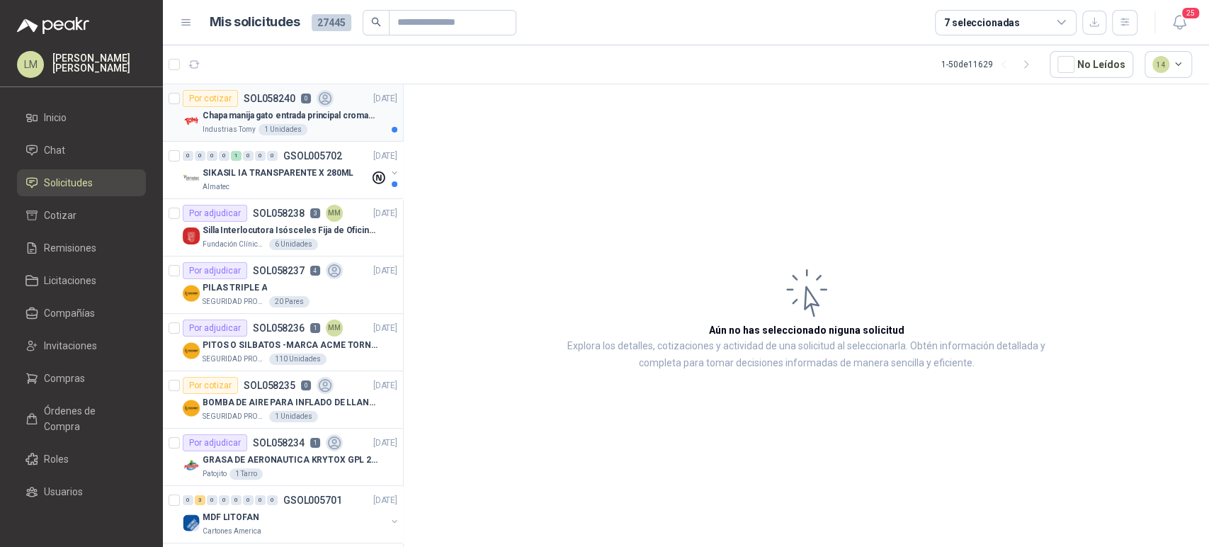
click at [282, 111] on p "Chapa manija gato entrada principal cromado mate llave de seguridad" at bounding box center [291, 115] width 176 height 13
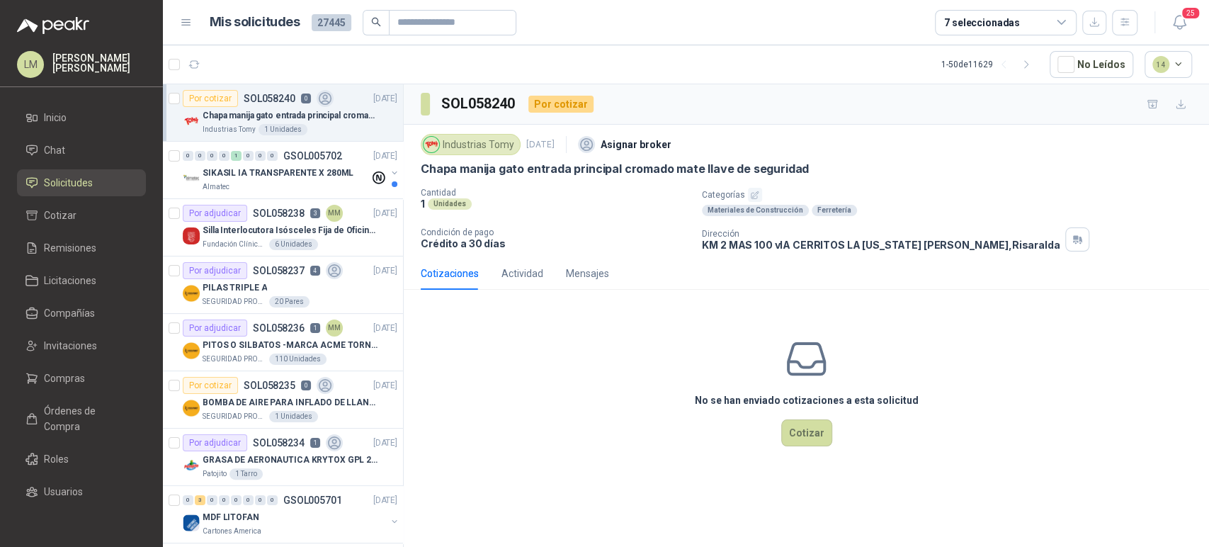
click at [752, 195] on icon "button" at bounding box center [754, 195] width 9 height 9
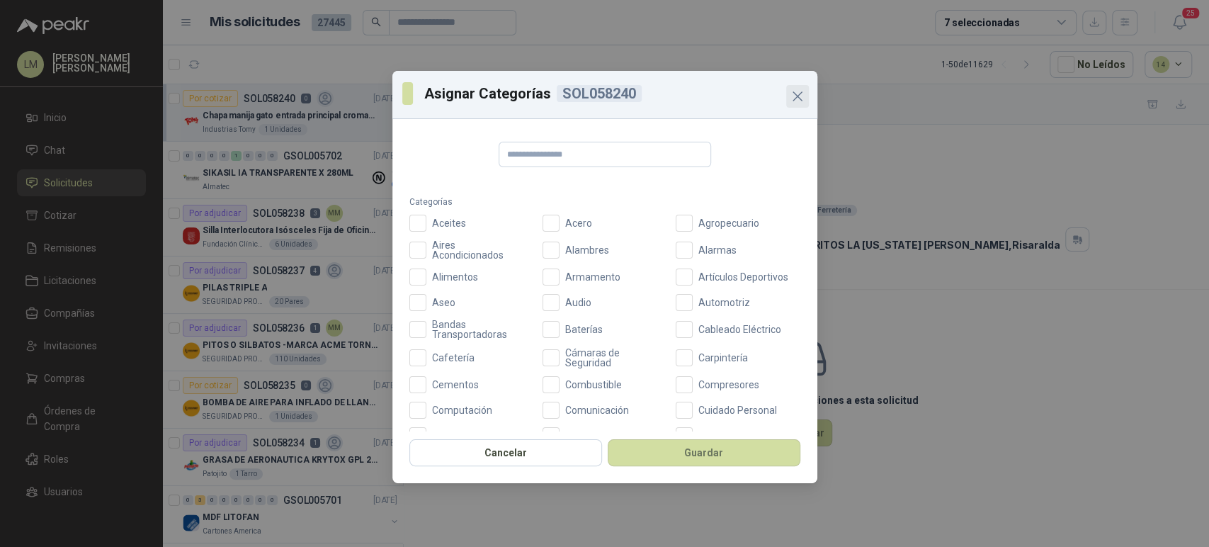
click at [795, 86] on button "Close" at bounding box center [797, 96] width 23 height 23
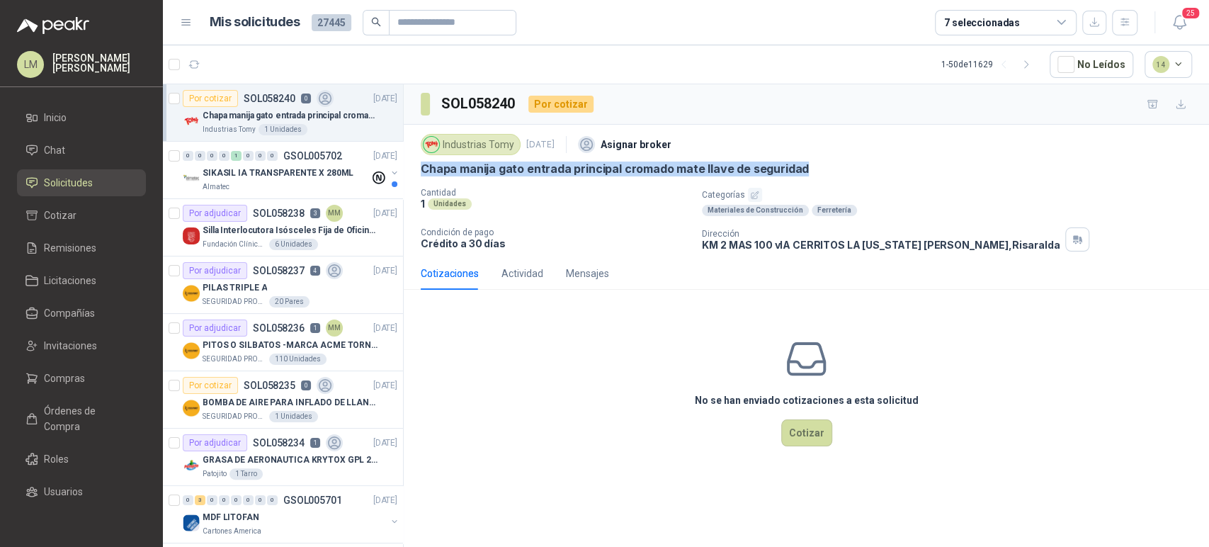
drag, startPoint x: 416, startPoint y: 174, endPoint x: 812, endPoint y: 168, distance: 395.3
click at [812, 168] on div "Industrias Tomy [DATE] Asignar broker Chapa manija gato entrada principal croma…" at bounding box center [806, 191] width 805 height 132
copy p "Chapa manija gato entrada principal cromado mate llave de seguridad"
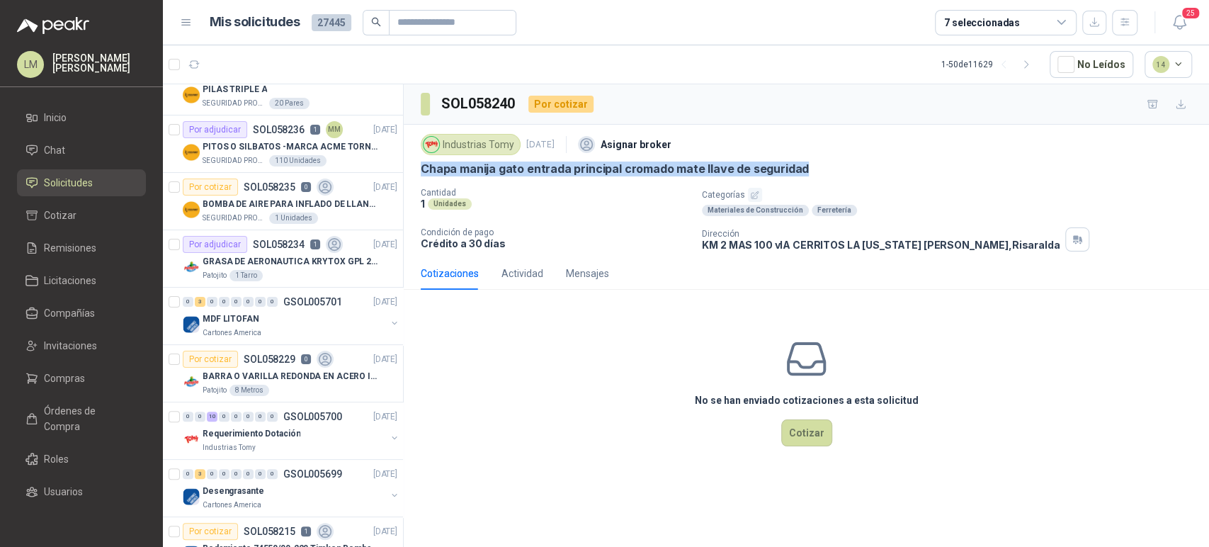
scroll to position [259, 0]
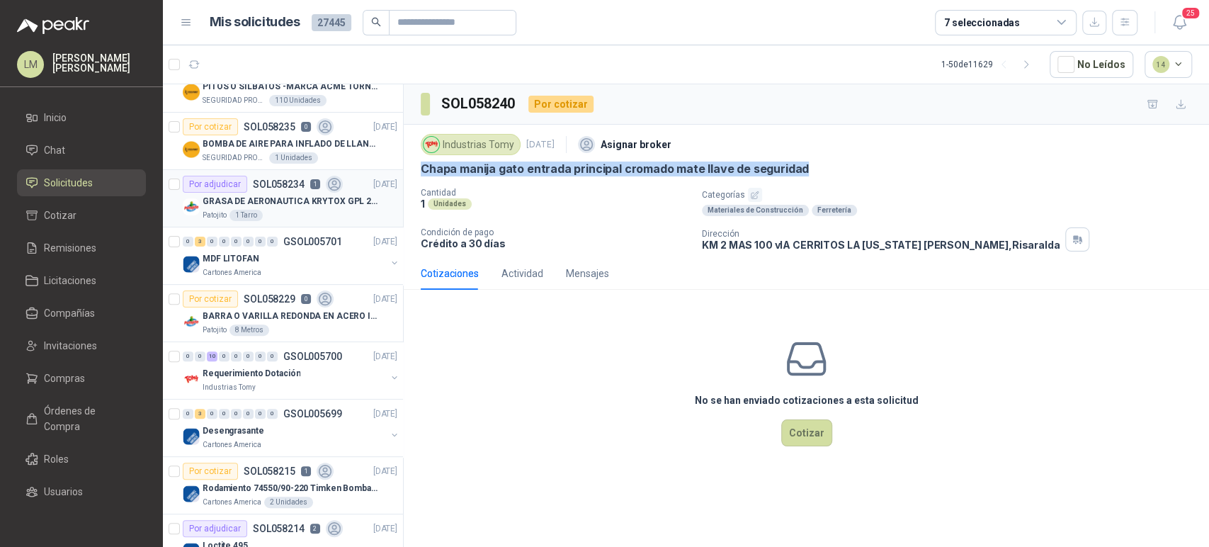
click at [253, 188] on p "SOL058234" at bounding box center [279, 184] width 52 height 10
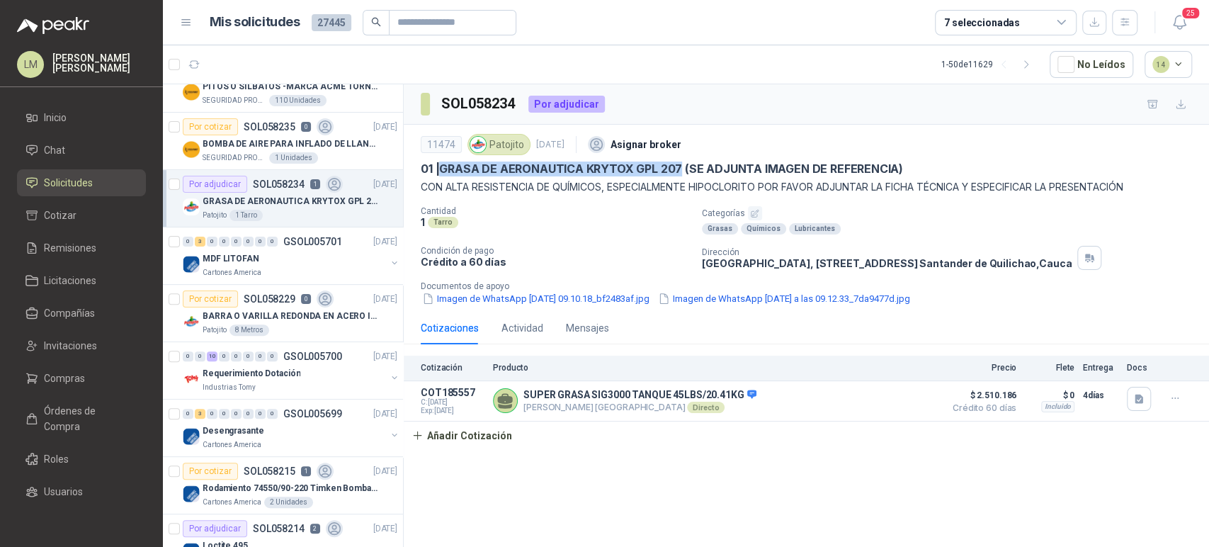
drag, startPoint x: 445, startPoint y: 165, endPoint x: 681, endPoint y: 169, distance: 235.9
click at [681, 169] on p "01 | GRASA DE AERONAUTICA KRYTOX GPL 207 (SE ADJUNTA IMAGEN DE REFERENCIA)" at bounding box center [662, 168] width 482 height 15
copy p "GRASA DE AERONAUTICA KRYTOX GPL 207"
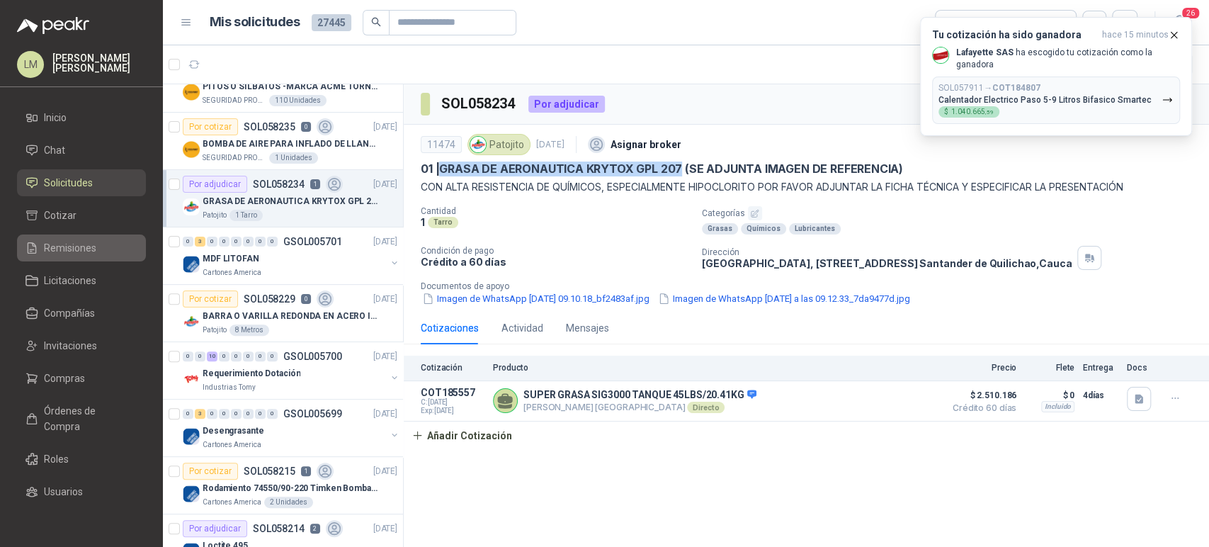
click at [71, 246] on span "Remisiones" at bounding box center [70, 248] width 52 height 16
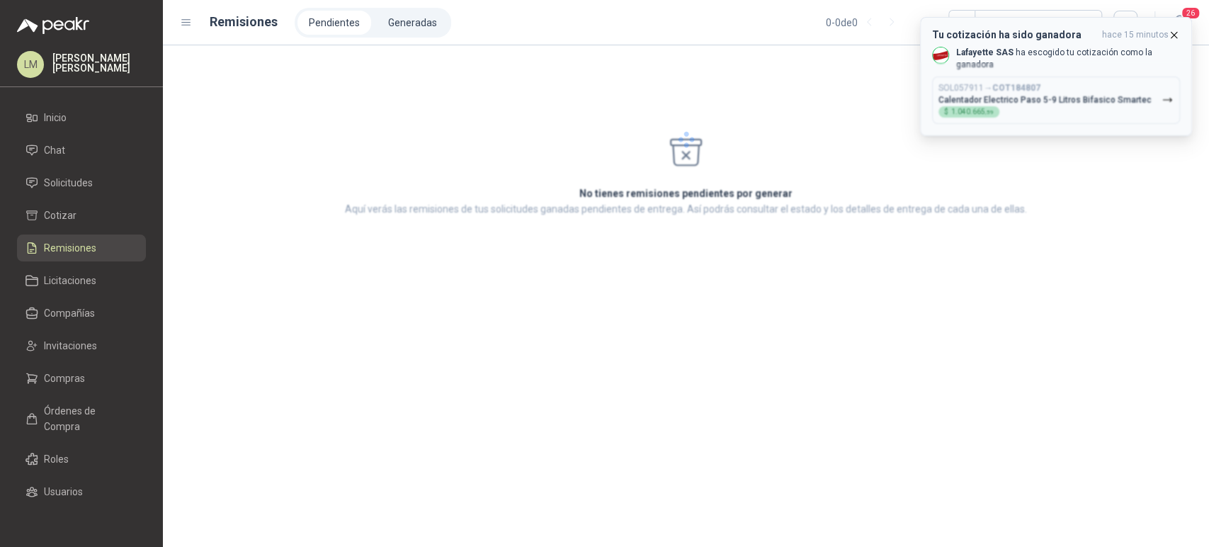
click at [1173, 33] on icon "button" at bounding box center [1174, 35] width 6 height 6
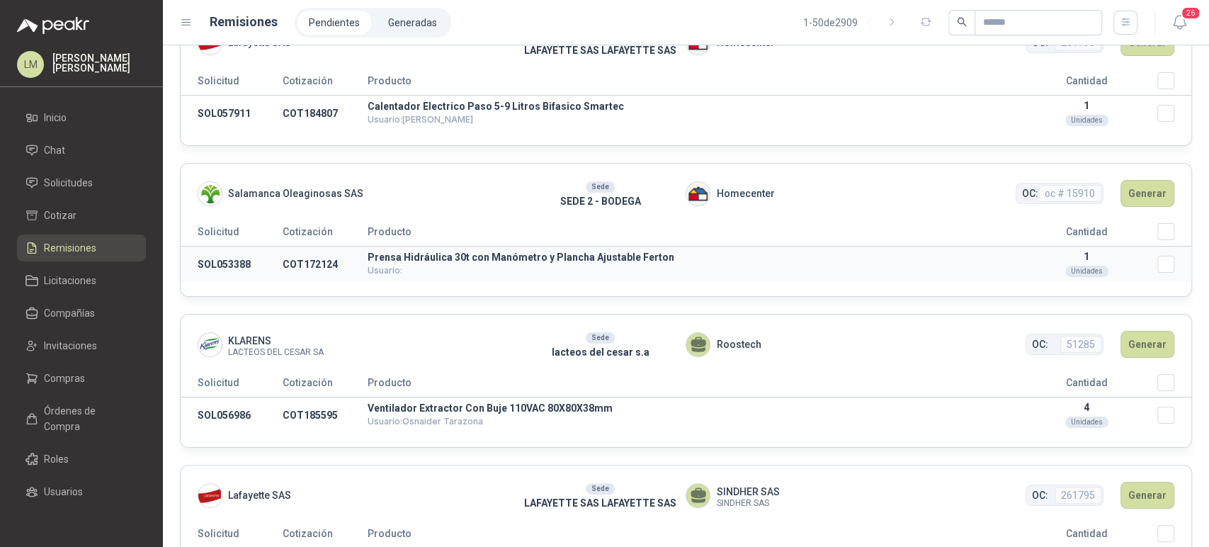
scroll to position [52, 0]
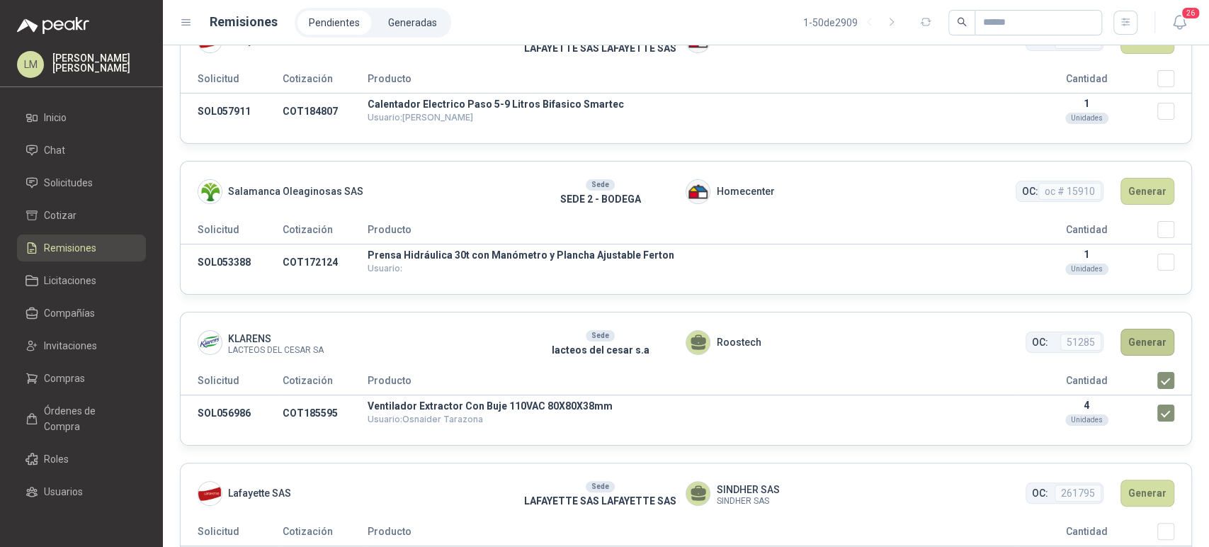
click at [1142, 341] on button "Generar" at bounding box center [1147, 342] width 54 height 27
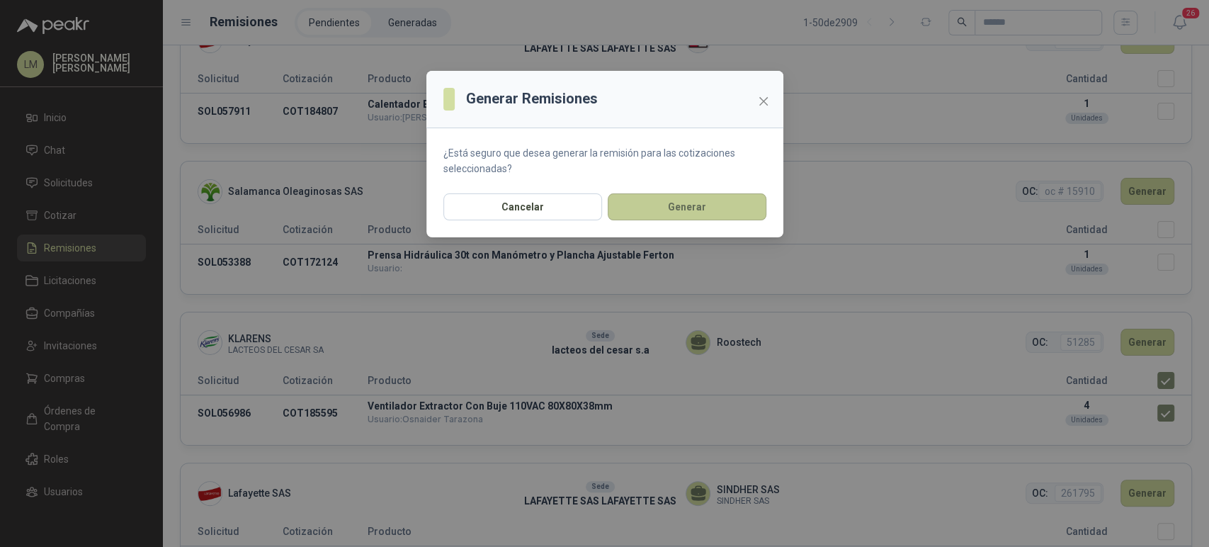
click at [691, 203] on button "Generar" at bounding box center [687, 206] width 159 height 27
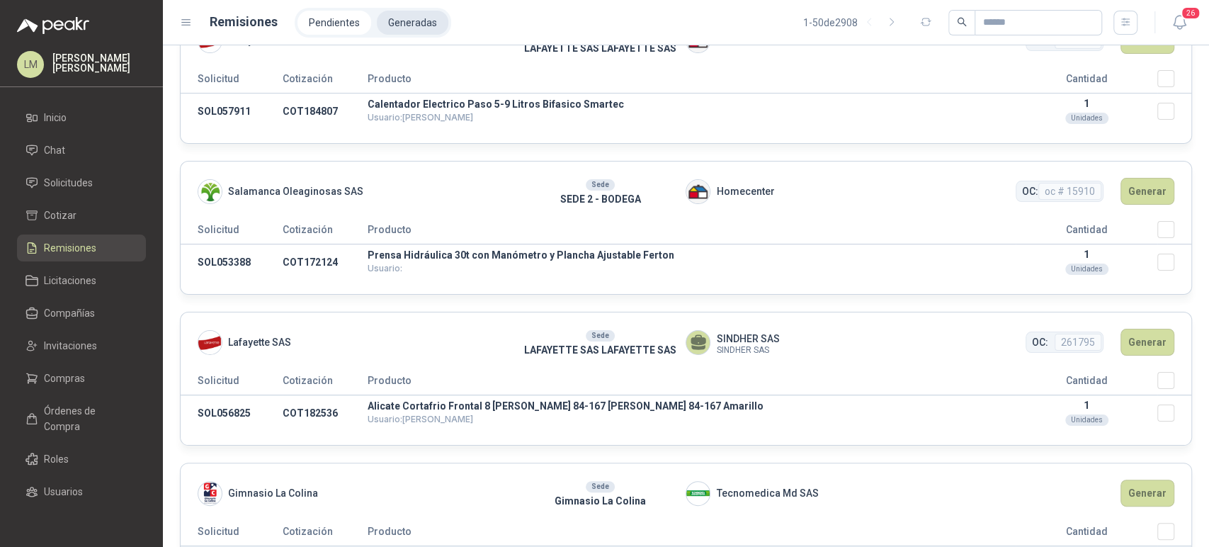
click at [403, 27] on li "Generadas" at bounding box center [413, 23] width 72 height 24
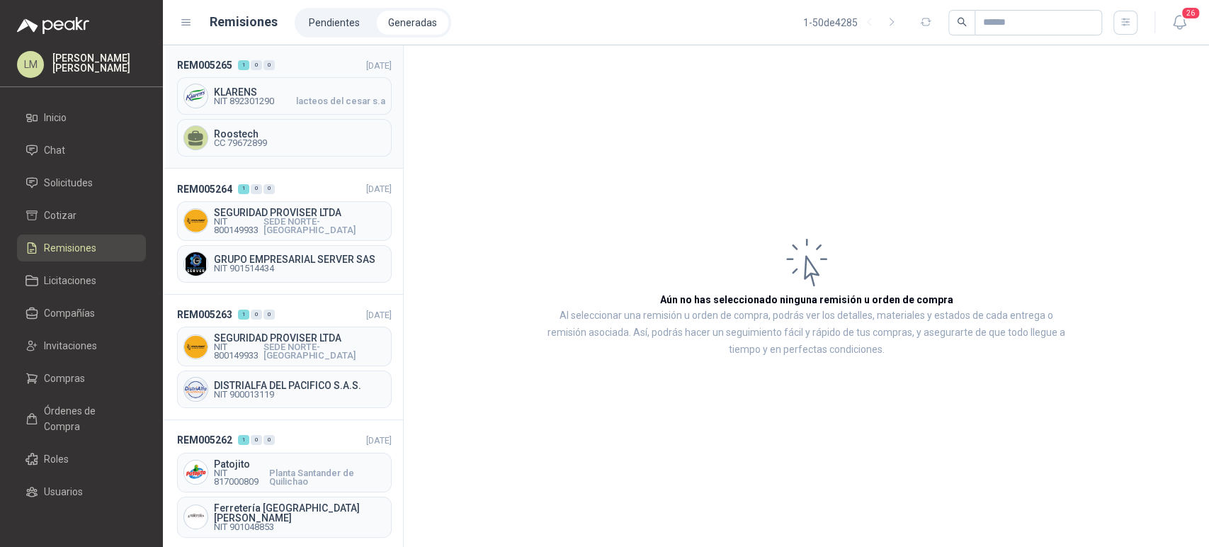
click at [258, 104] on span "NIT 892301290" at bounding box center [244, 101] width 60 height 8
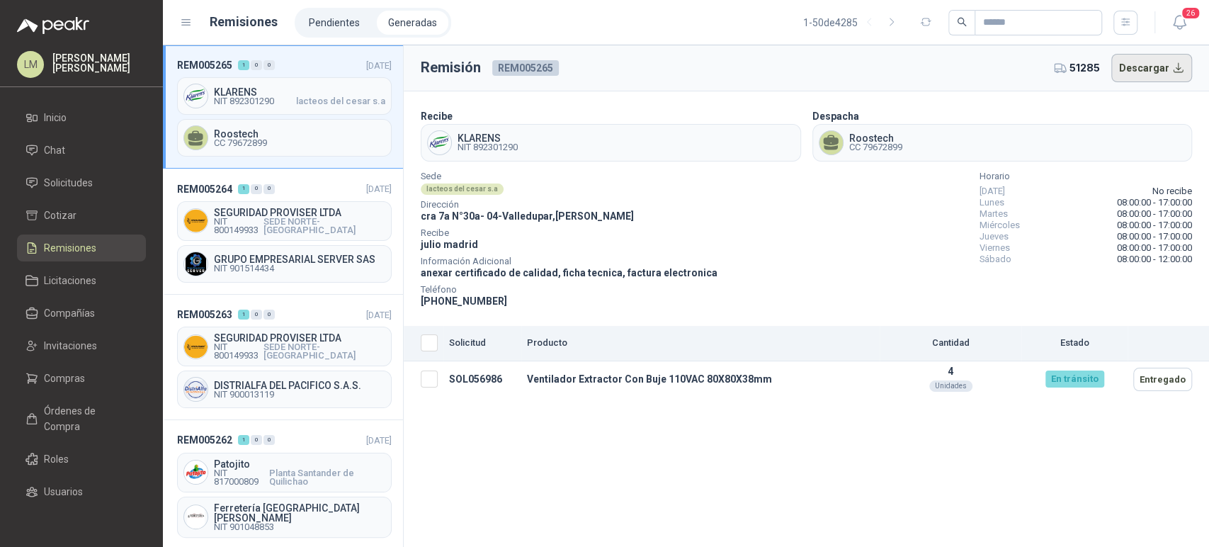
click at [1147, 64] on button "Descargar" at bounding box center [1151, 68] width 81 height 28
click at [62, 378] on span "Compras" at bounding box center [64, 378] width 41 height 16
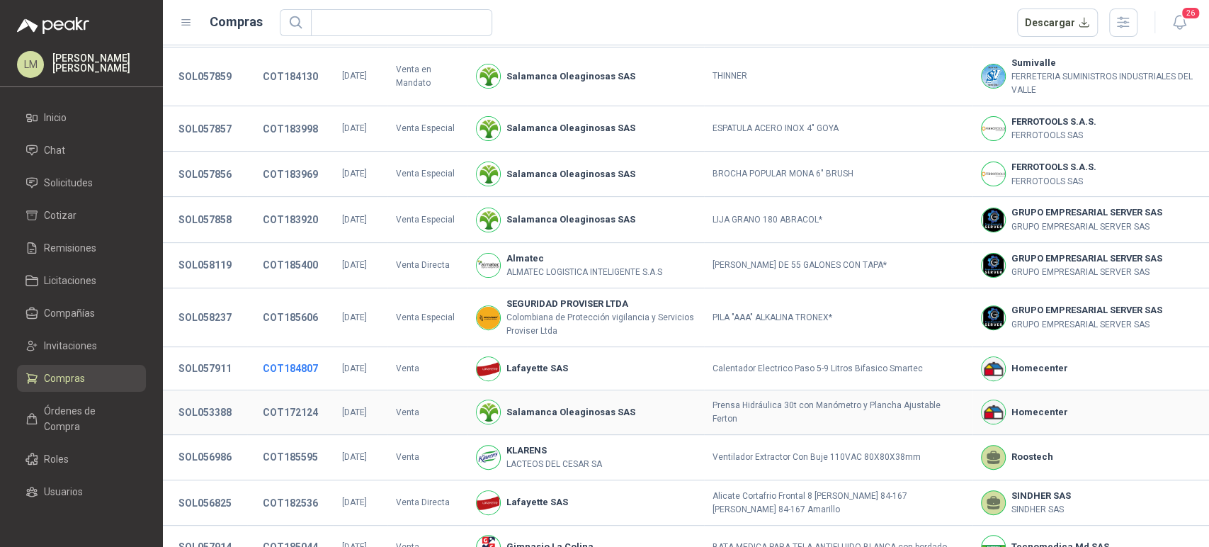
scroll to position [195, 0]
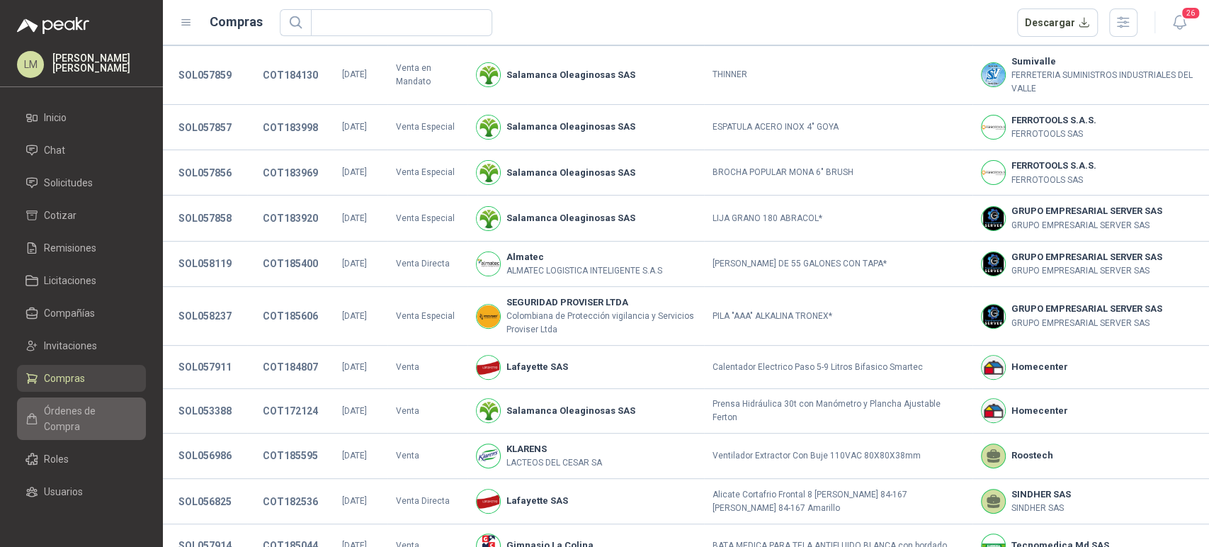
click at [69, 414] on span "Órdenes de Compra" at bounding box center [88, 418] width 89 height 31
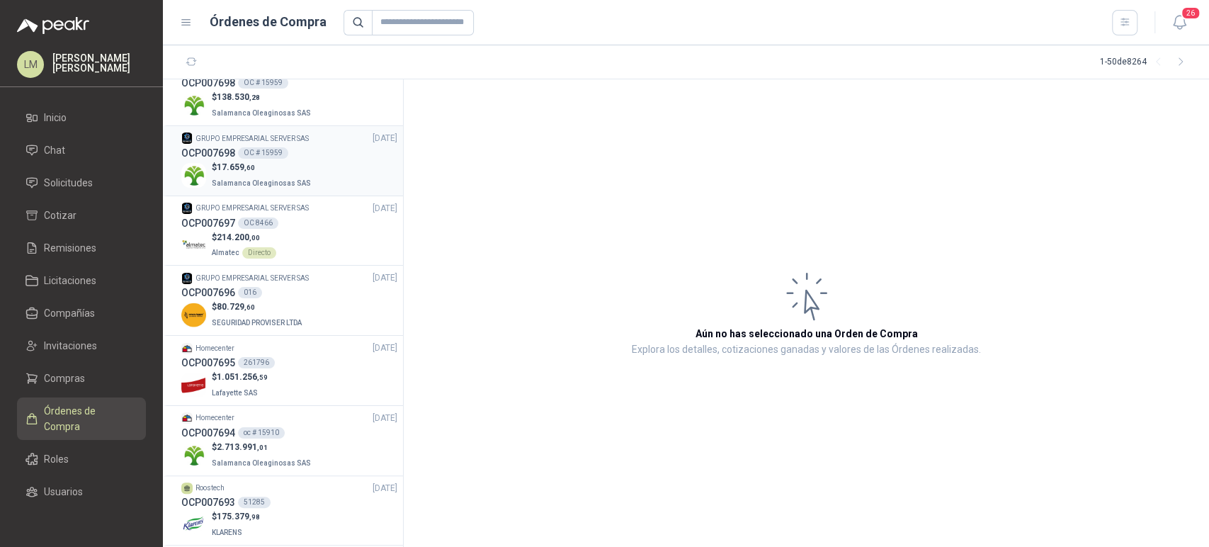
scroll to position [165, 0]
click at [256, 378] on span "1.051.256 ,59" at bounding box center [242, 375] width 51 height 10
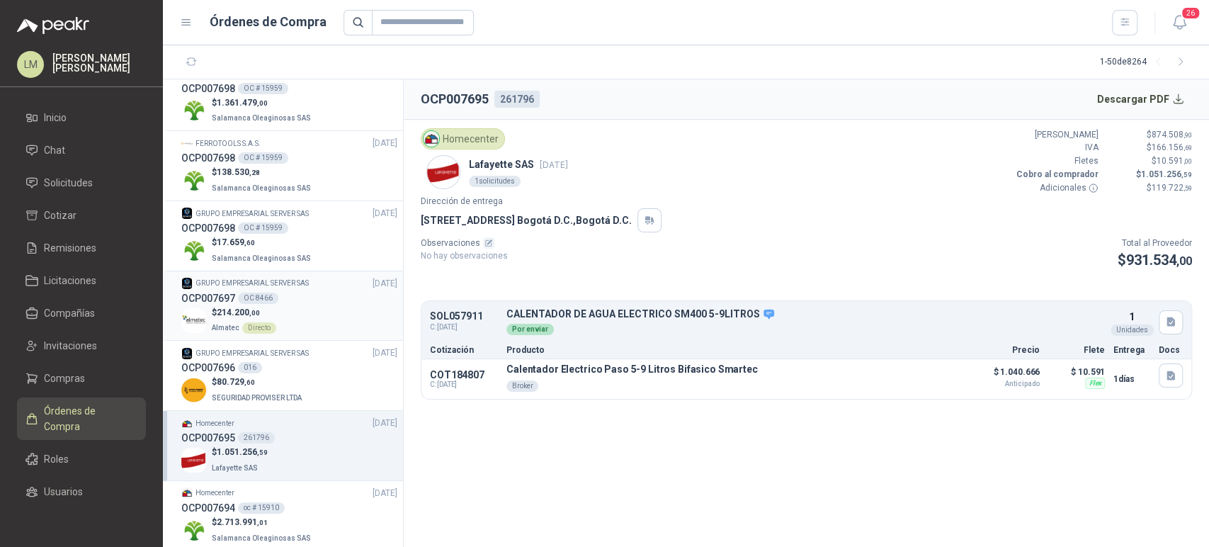
scroll to position [87, 0]
click at [272, 237] on p "$ 17.659 ,60" at bounding box center [263, 243] width 102 height 13
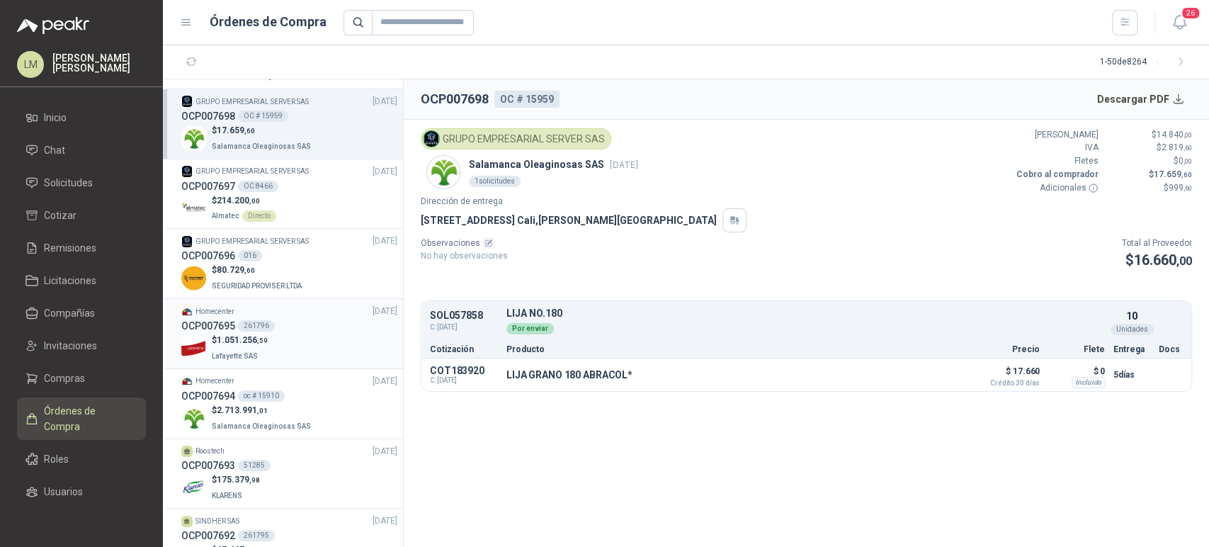
scroll to position [208, 0]
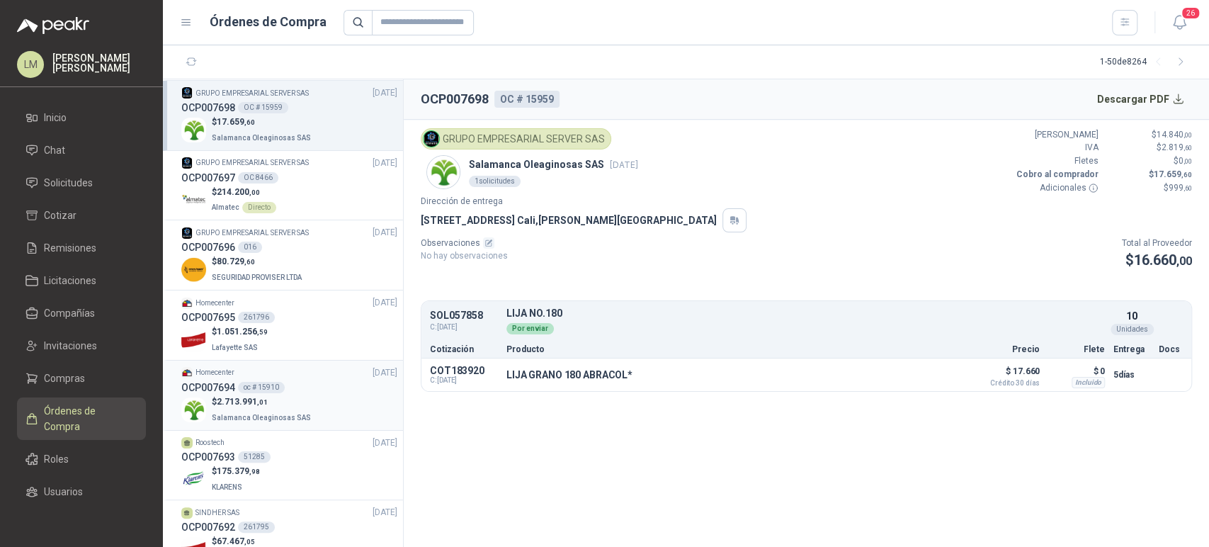
click at [267, 391] on div "oc # 15910" at bounding box center [261, 387] width 47 height 11
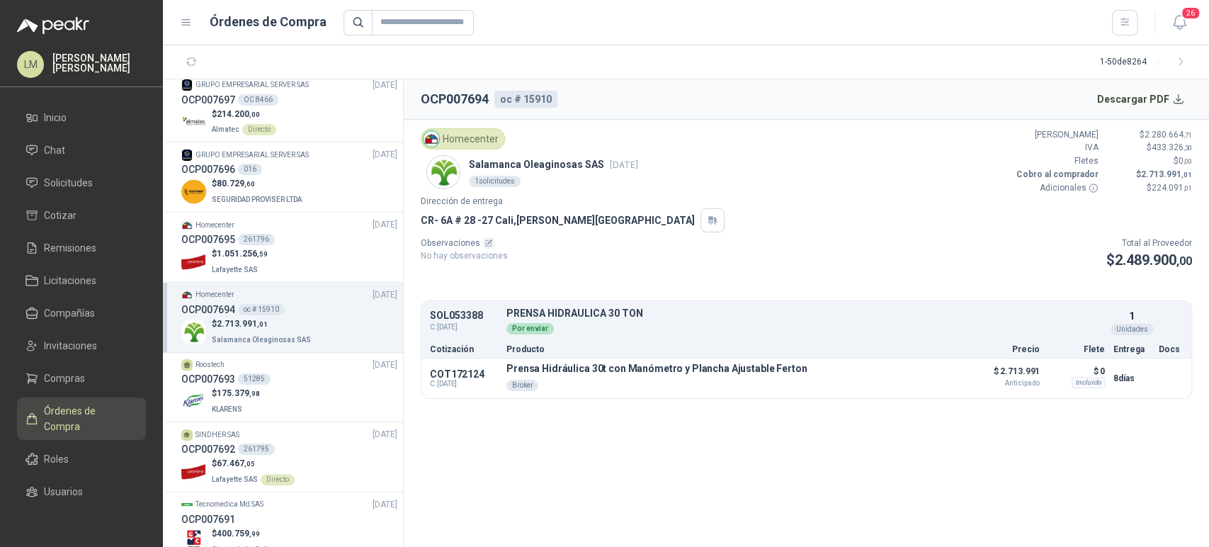
scroll to position [306, 0]
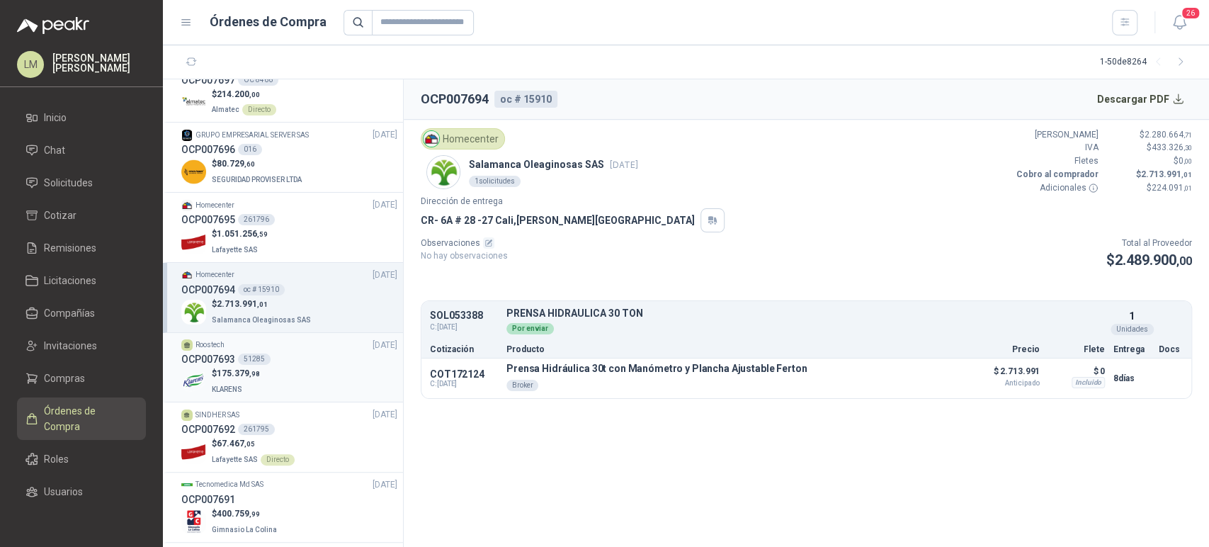
click at [232, 361] on h3 "OCP007693" at bounding box center [208, 359] width 54 height 16
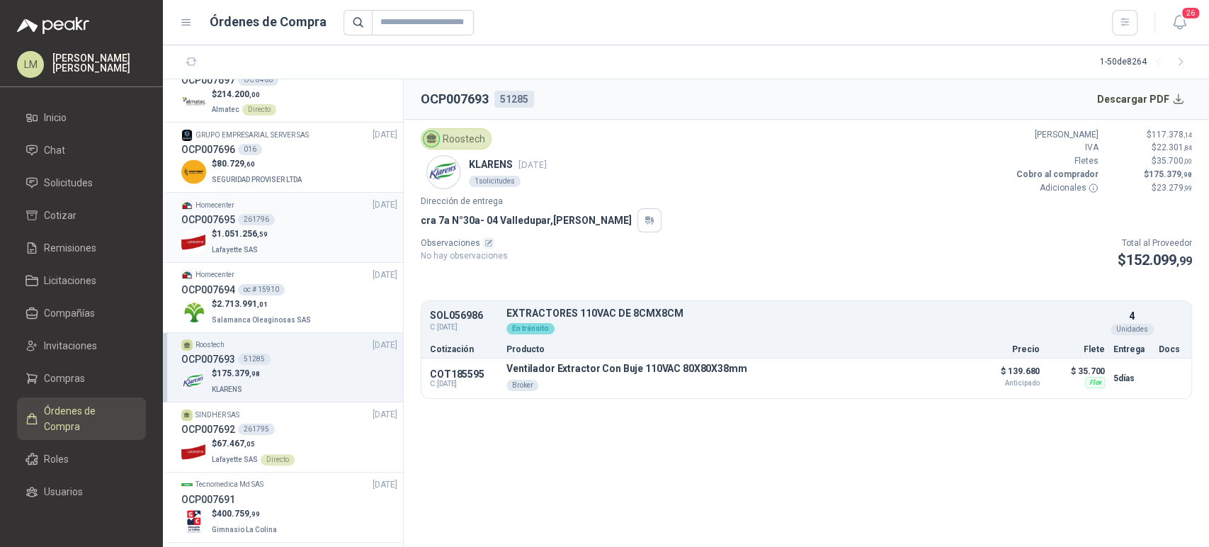
click at [268, 227] on div "$ 1.051.256 ,59 Lafayette SAS" at bounding box center [289, 241] width 216 height 29
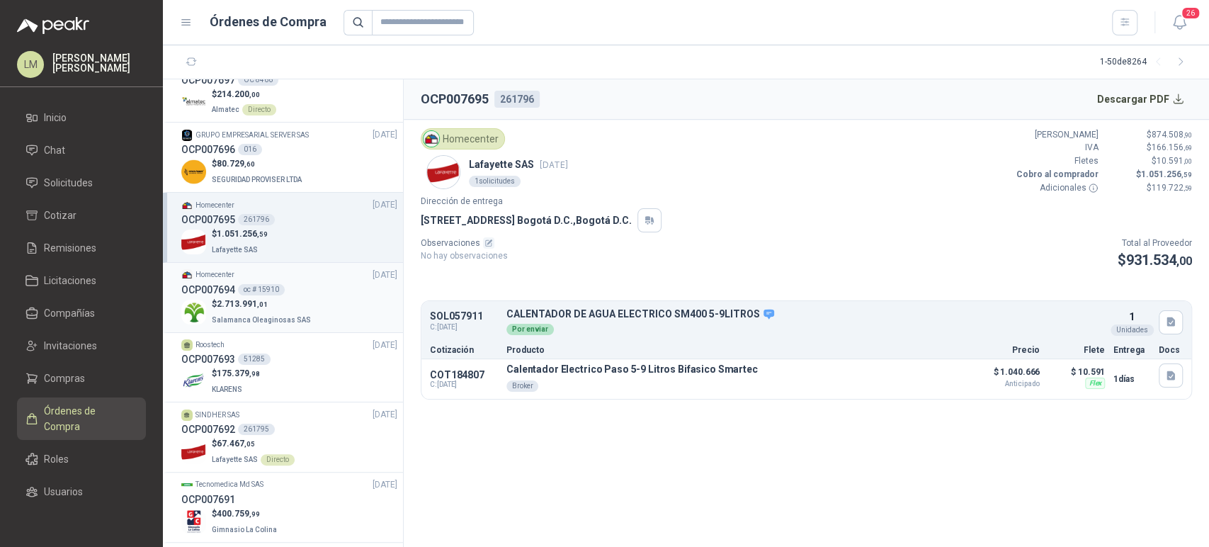
click at [250, 288] on div "oc # 15910" at bounding box center [261, 289] width 47 height 11
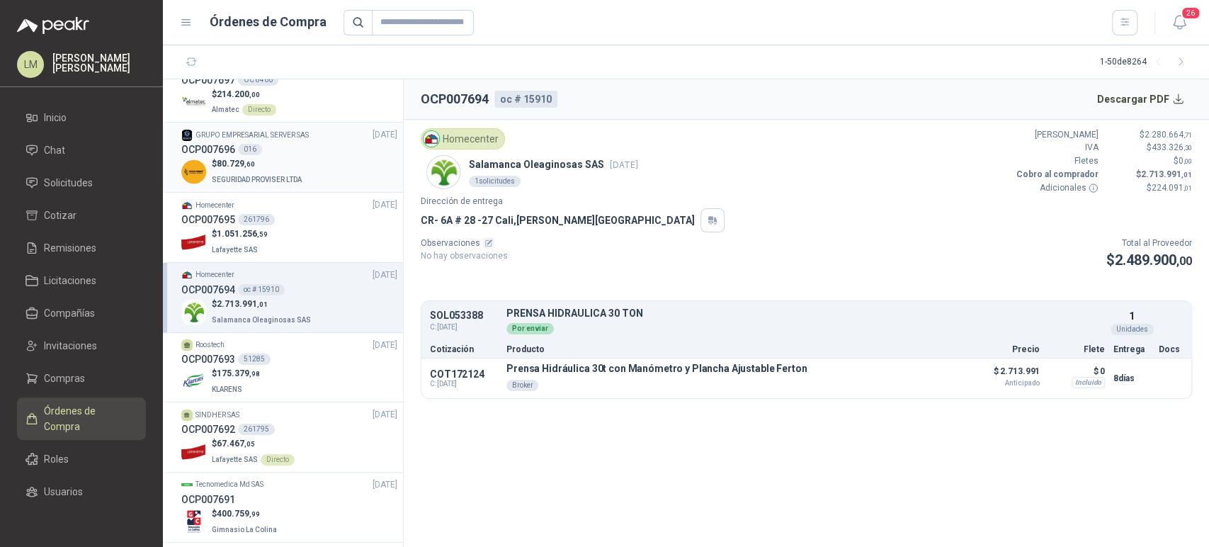
click at [259, 156] on div "OCP007696 016" at bounding box center [289, 150] width 216 height 16
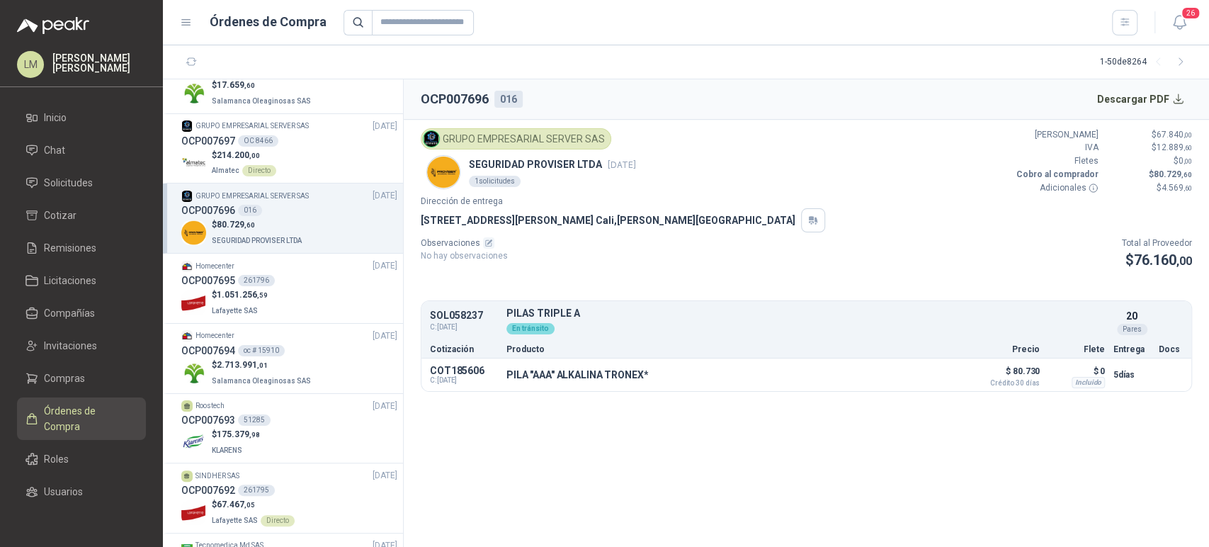
scroll to position [232, 0]
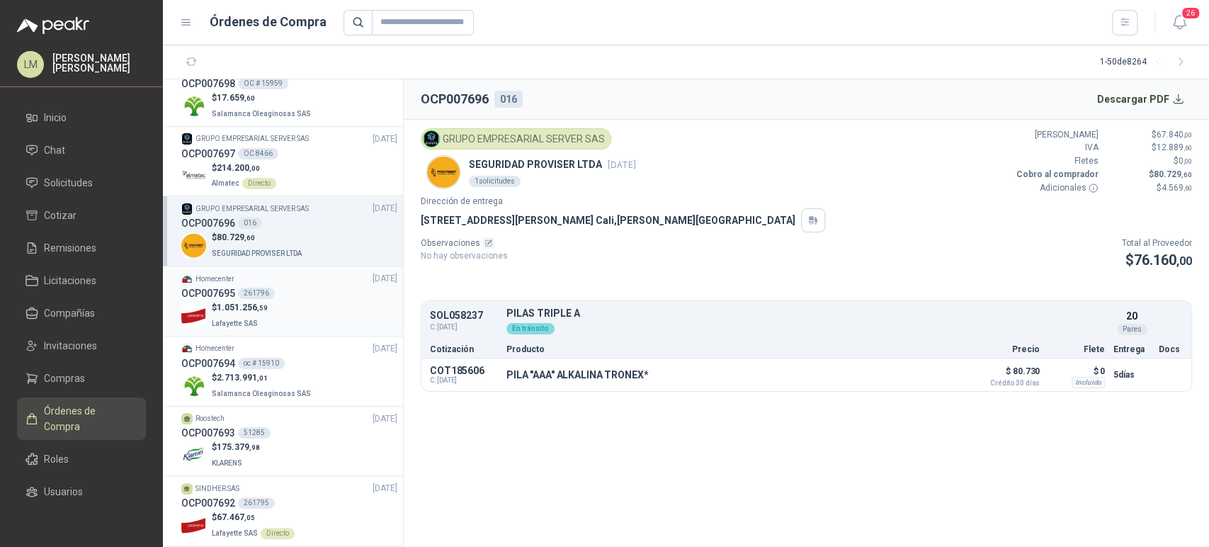
click at [233, 302] on span "1.051.256 ,59" at bounding box center [242, 307] width 51 height 10
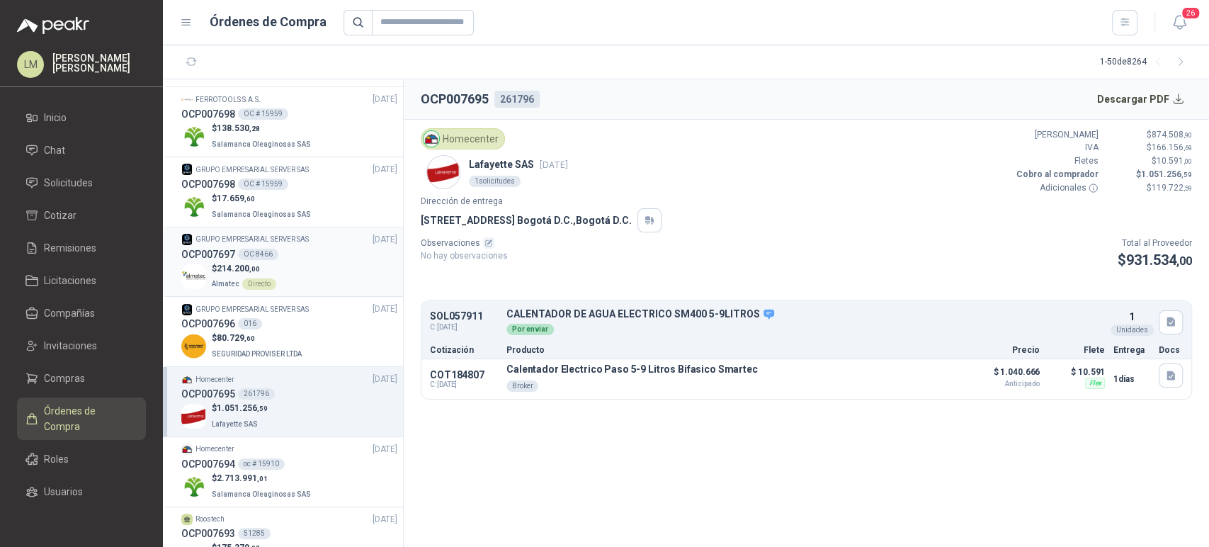
scroll to position [131, 0]
click at [241, 198] on span "17.659 ,60" at bounding box center [236, 199] width 38 height 10
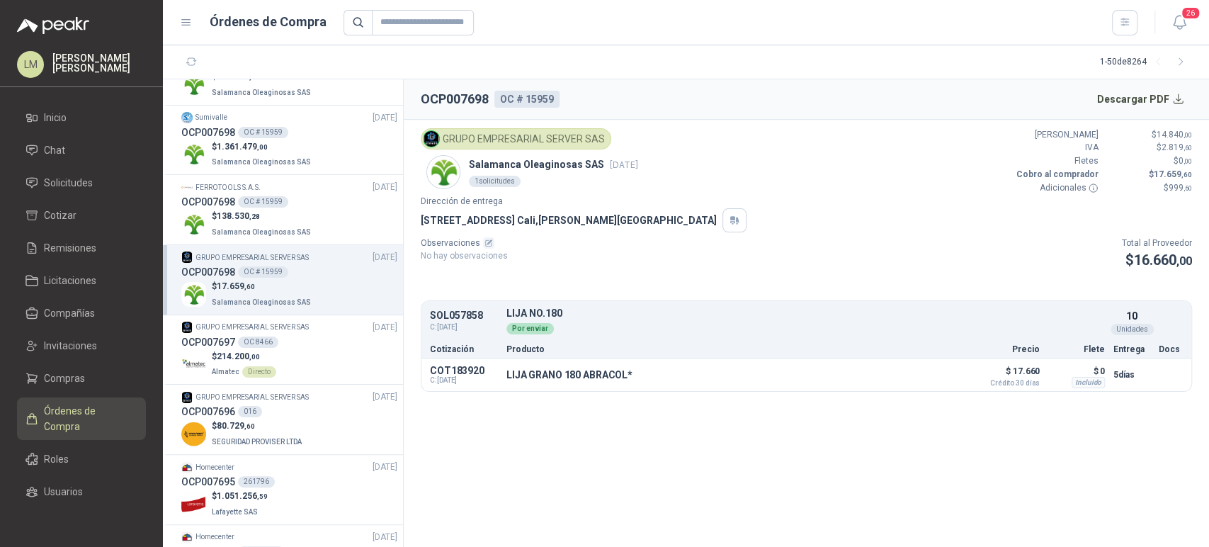
scroll to position [41, 0]
click at [241, 208] on div "OC # 15959" at bounding box center [263, 204] width 50 height 11
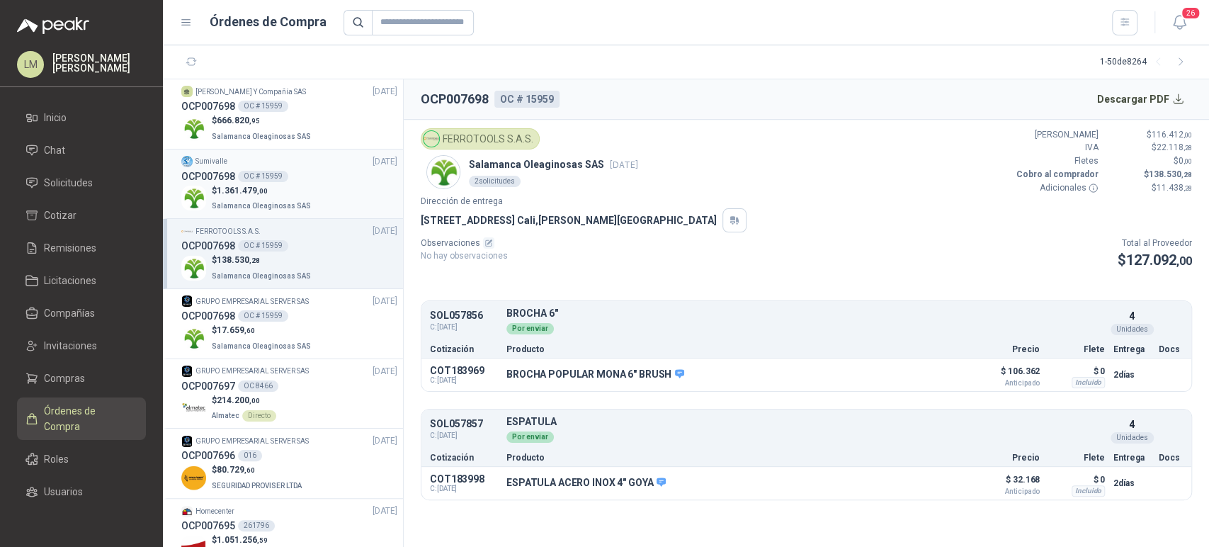
click at [261, 187] on span ",00" at bounding box center [262, 191] width 11 height 8
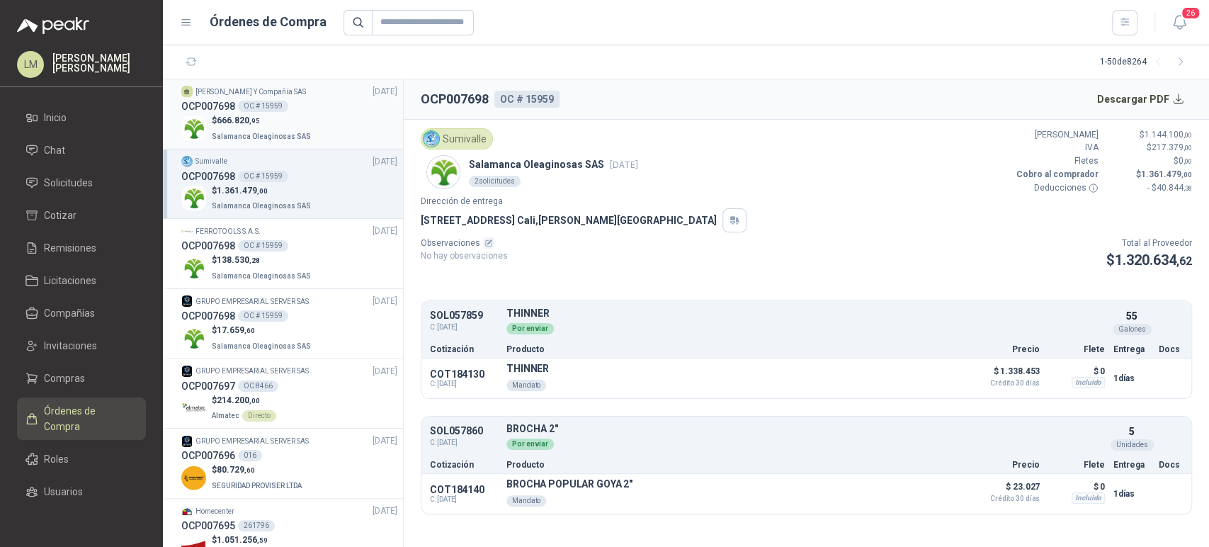
click at [278, 112] on div "OCP007698 OC # 15959" at bounding box center [289, 106] width 216 height 16
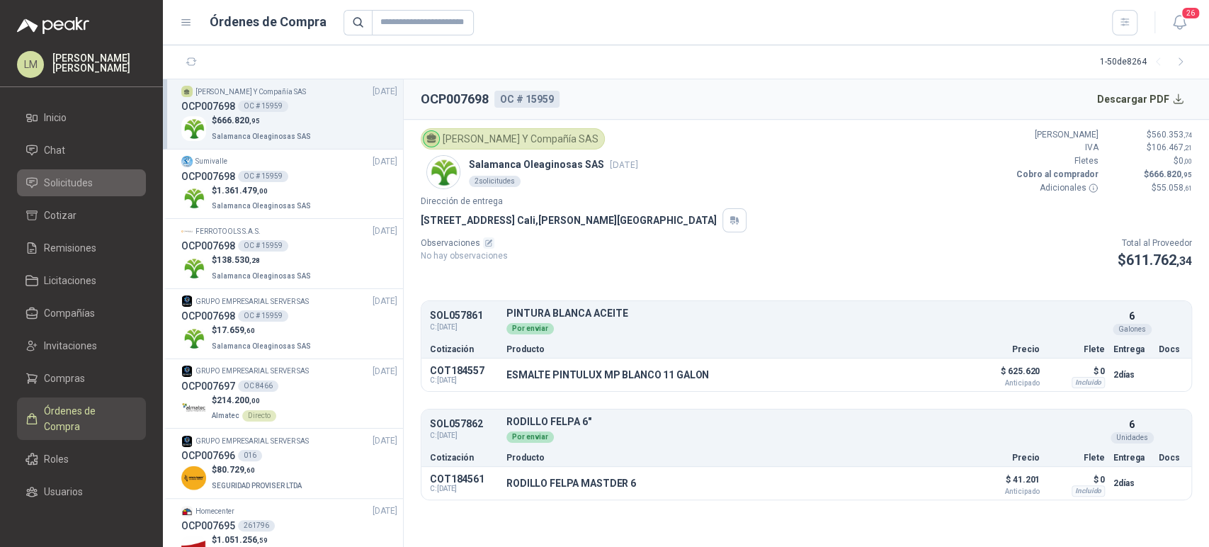
click at [64, 185] on span "Solicitudes" at bounding box center [68, 183] width 49 height 16
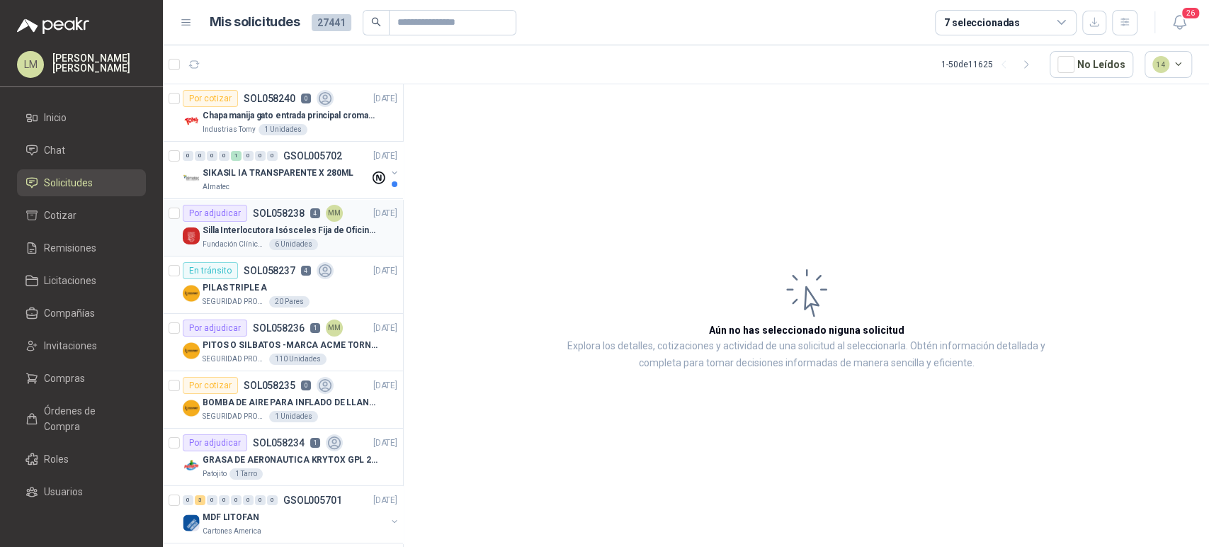
click at [261, 218] on p "SOL058238" at bounding box center [279, 213] width 52 height 10
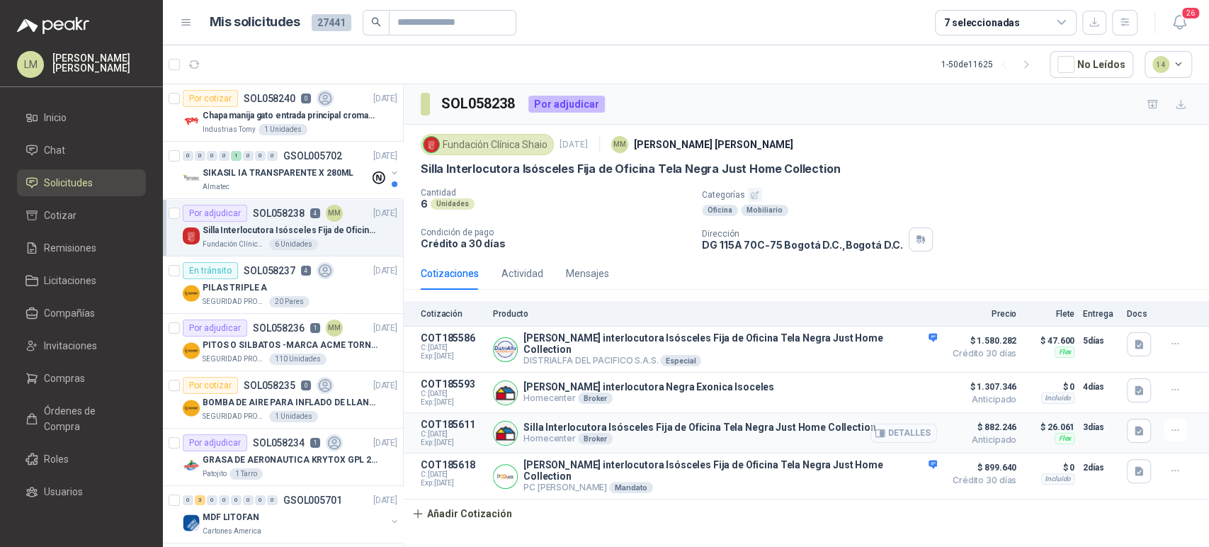
click at [896, 431] on button "Detalles" at bounding box center [903, 433] width 67 height 19
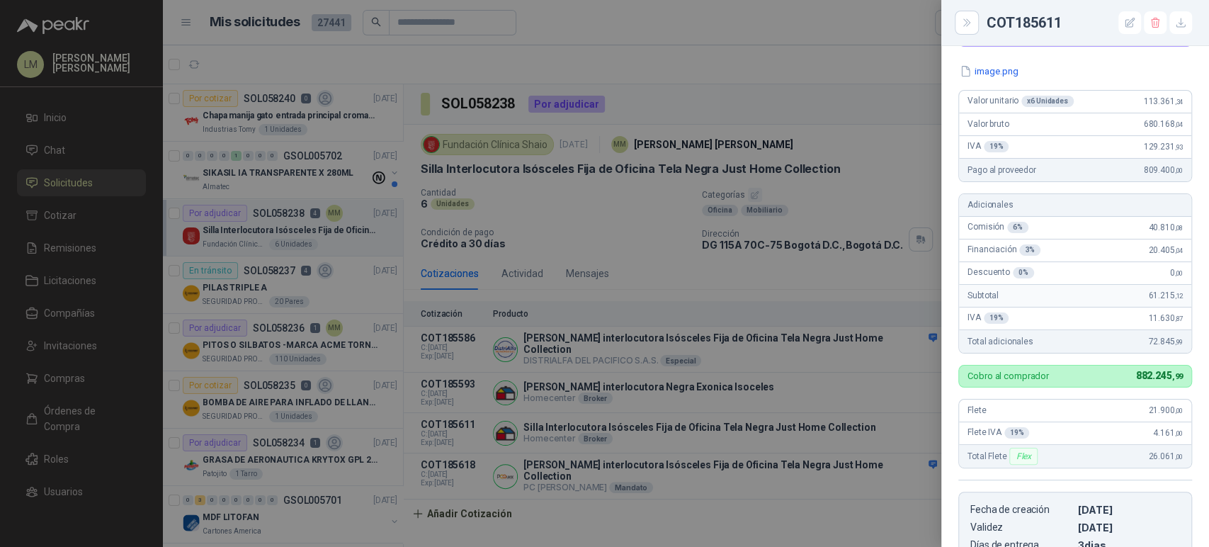
scroll to position [218, 0]
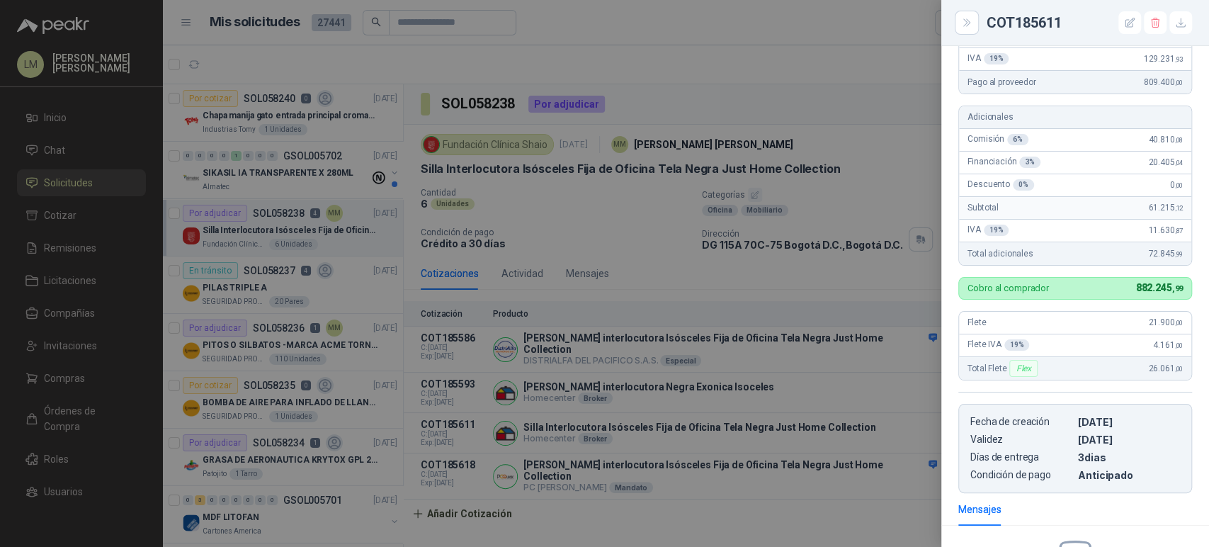
click at [564, 423] on div at bounding box center [604, 273] width 1209 height 547
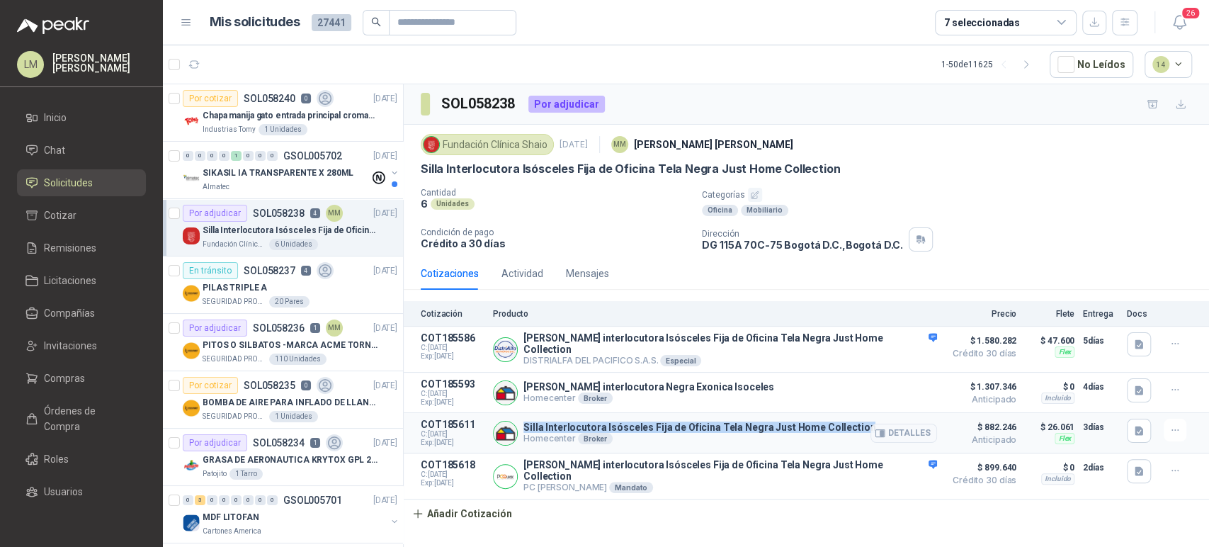
drag, startPoint x: 521, startPoint y: 420, endPoint x: 856, endPoint y: 420, distance: 335.0
click at [856, 420] on div "Silla Interlocutora Isósceles Fija de Oficina Tela Negra Just Home Collection H…" at bounding box center [715, 433] width 444 height 28
copy p "Silla Interlocutora Isósceles Fija de Oficina Tela Negra Just Home Collection"
click at [622, 237] on p "Crédito a 30 días" at bounding box center [556, 243] width 270 height 12
click at [918, 424] on button "Detalles" at bounding box center [903, 433] width 67 height 19
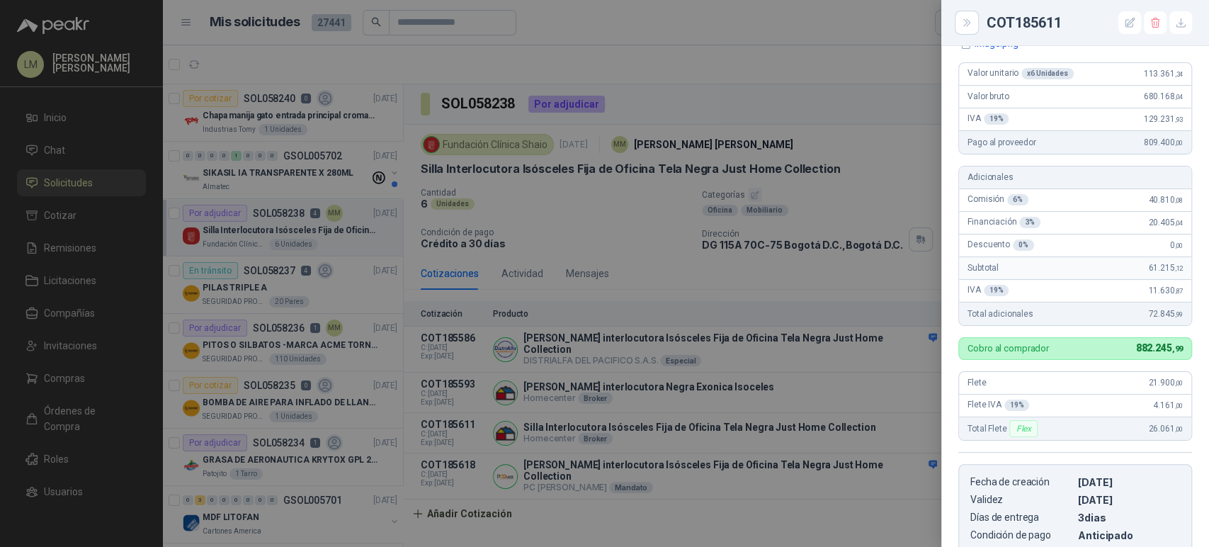
scroll to position [147, 0]
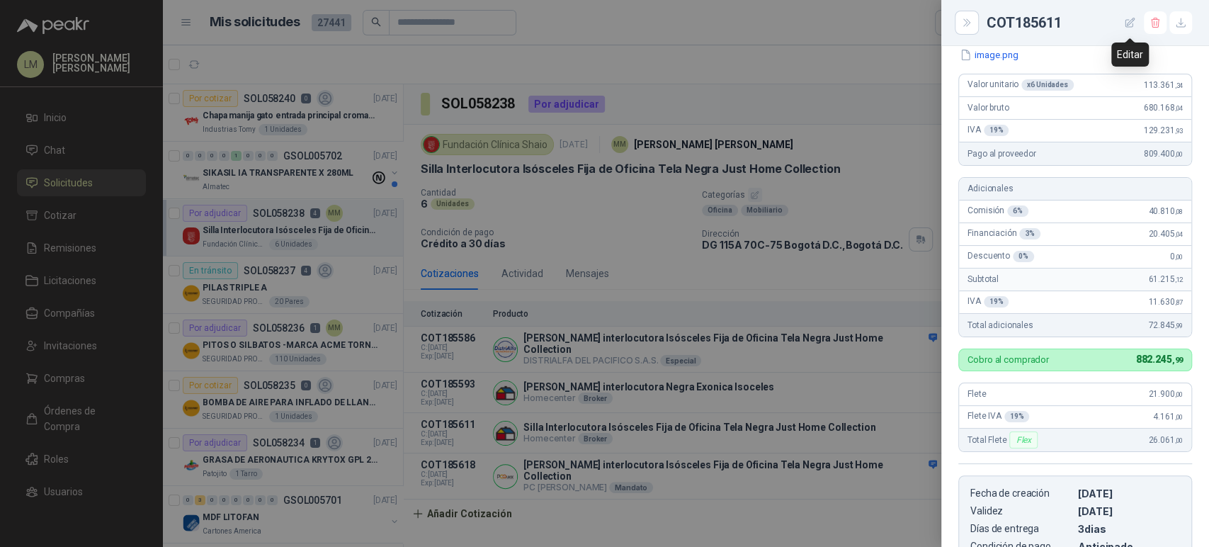
click at [1133, 23] on icon "button" at bounding box center [1130, 23] width 12 height 12
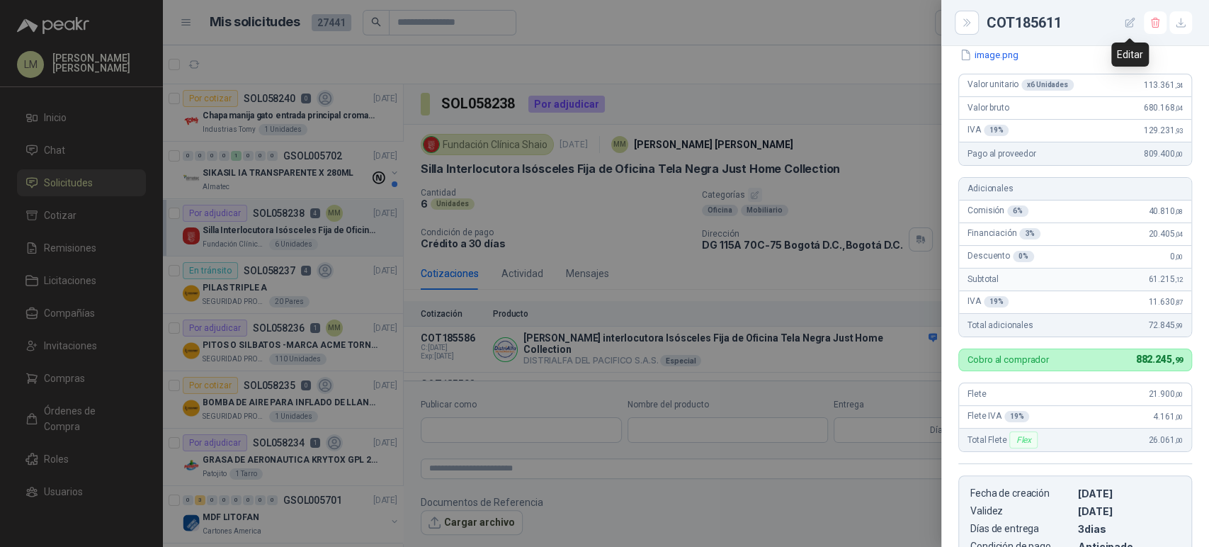
scroll to position [398, 0]
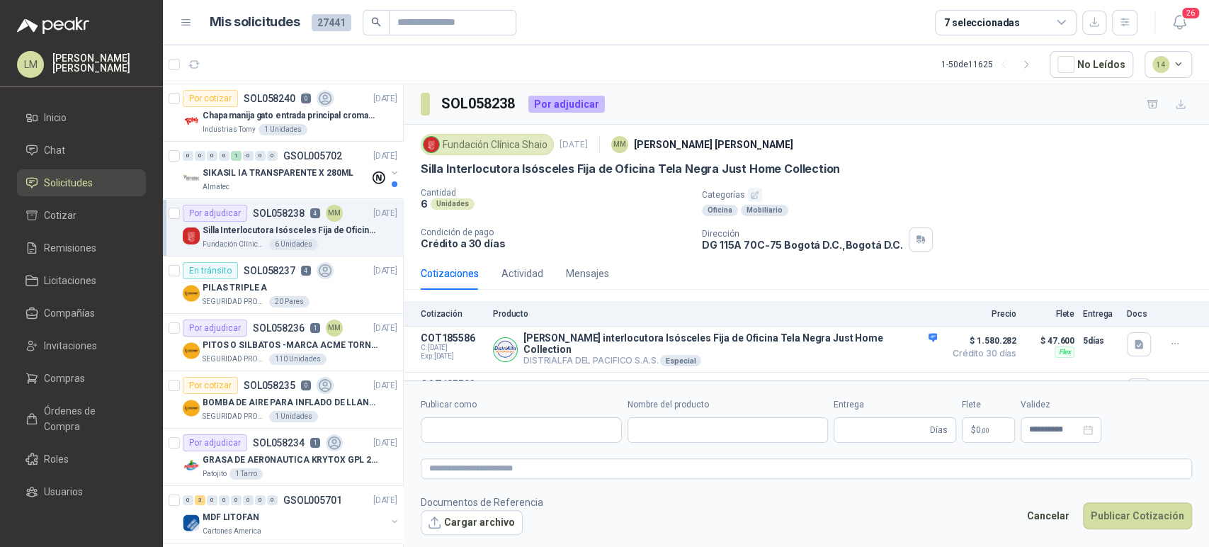
type input "**********"
type input "*"
type input "**********"
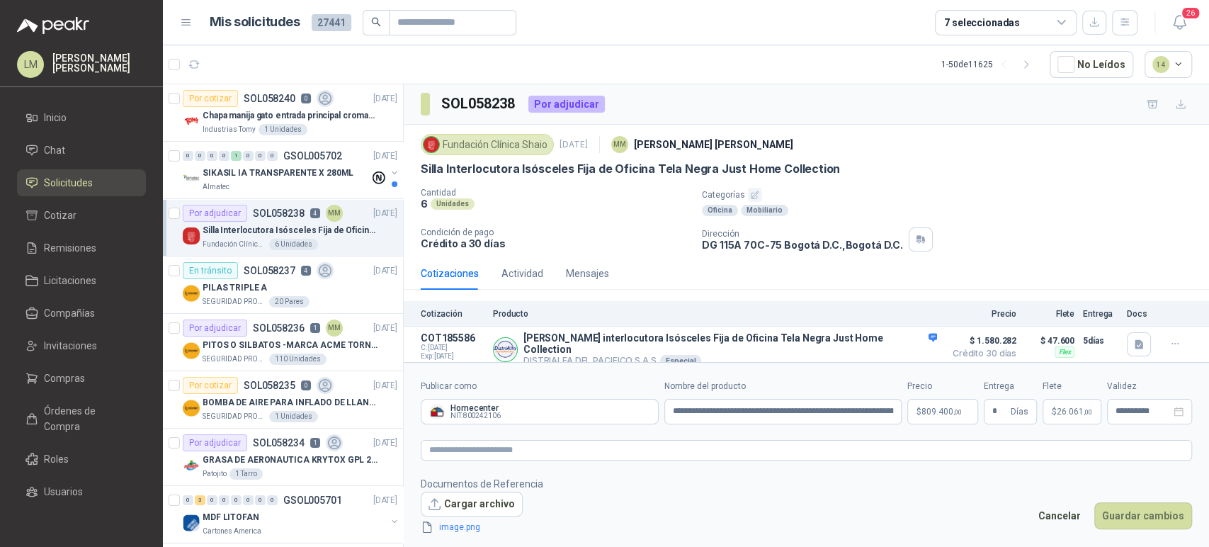
click at [936, 416] on body "LM [PERSON_NAME] Inicio Chat Solicitudes Cotizar Remisiones Licitaciones Compañ…" at bounding box center [604, 273] width 1209 height 547
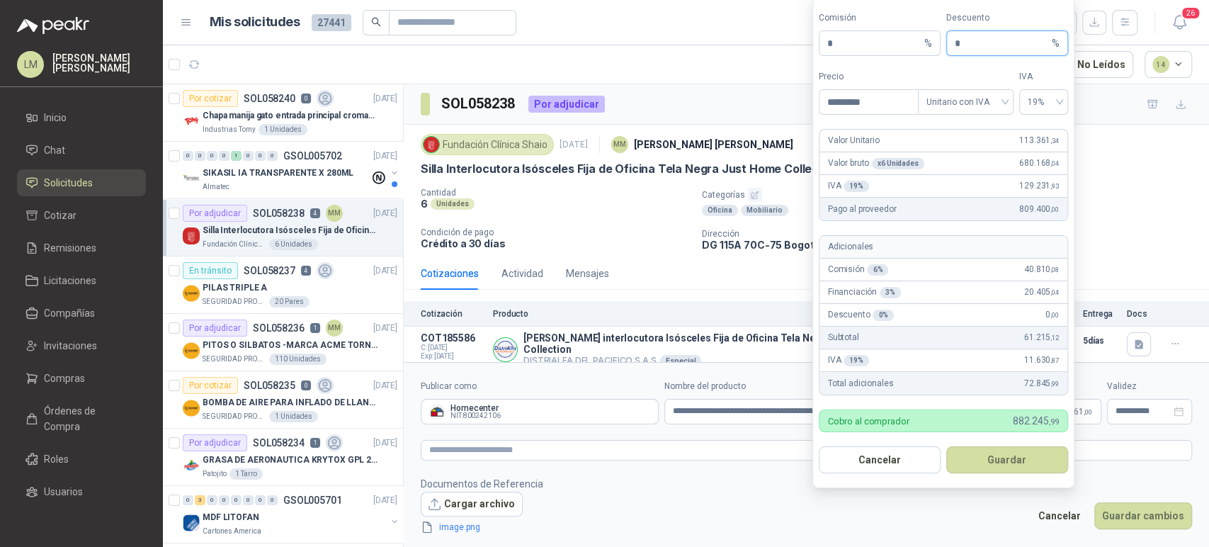
click at [956, 44] on input "*" at bounding box center [1002, 43] width 94 height 24
type input "*"
click at [978, 465] on button "Guardar" at bounding box center [1007, 459] width 122 height 27
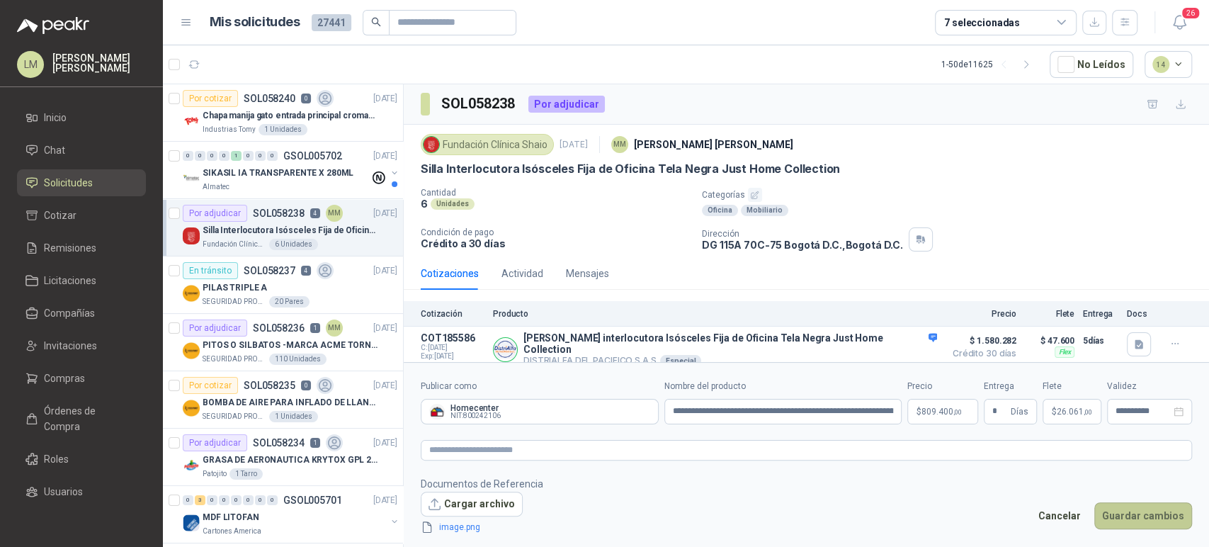
click at [1131, 509] on button "Guardar cambios" at bounding box center [1143, 515] width 98 height 27
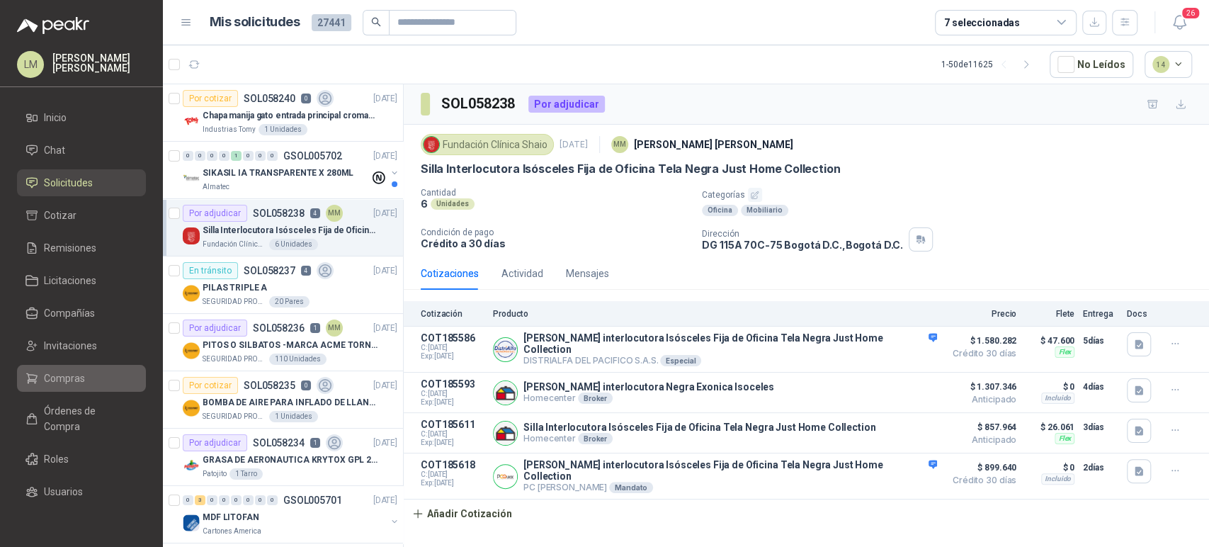
click at [51, 378] on span "Compras" at bounding box center [64, 378] width 41 height 16
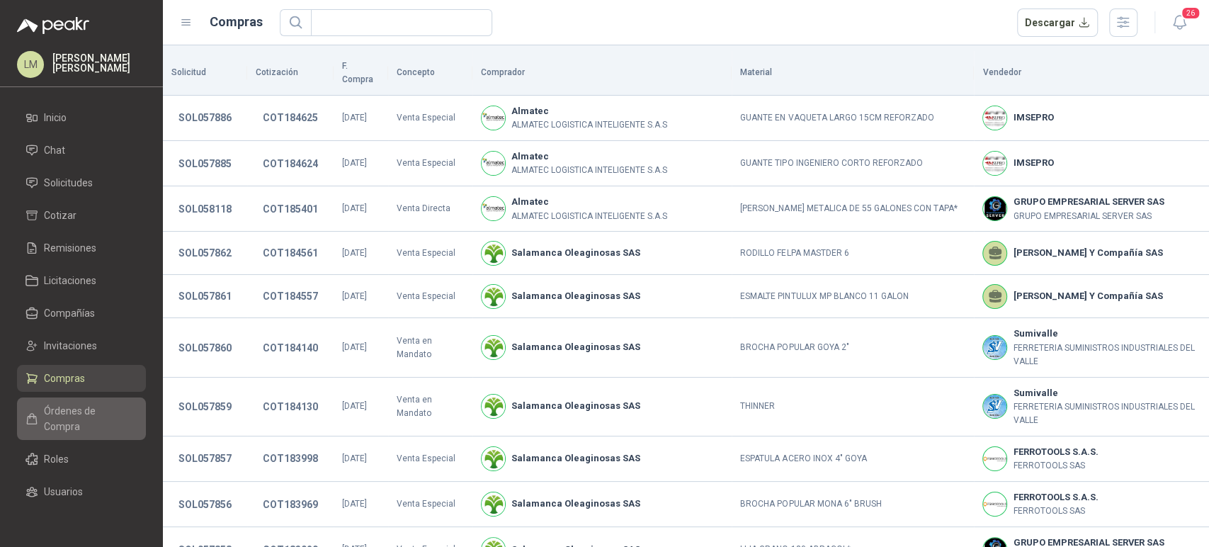
click at [54, 416] on span "Órdenes de Compra" at bounding box center [88, 418] width 89 height 31
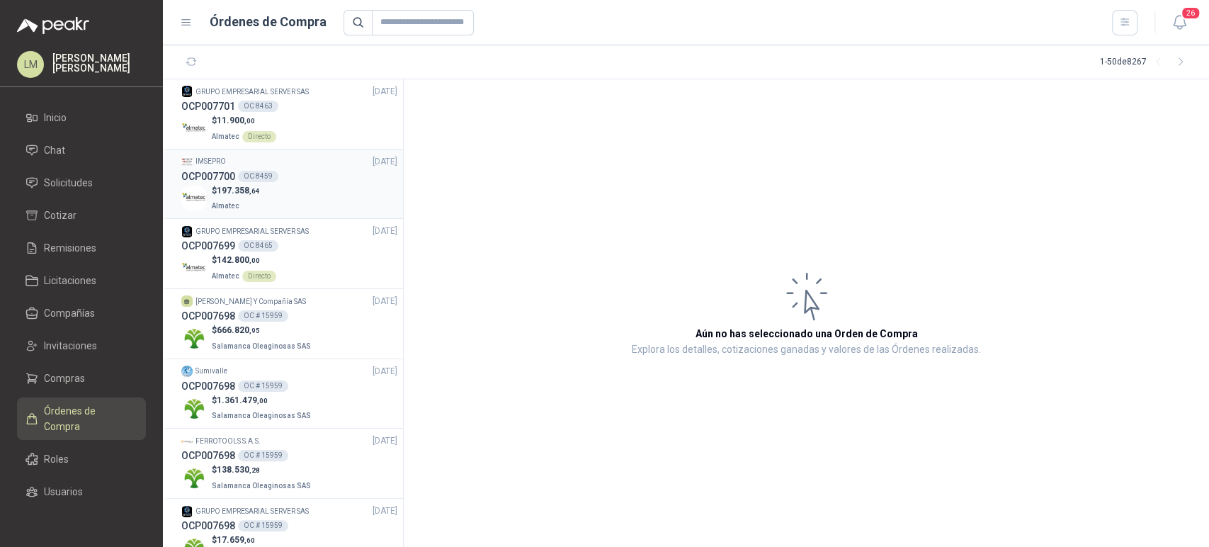
click at [232, 200] on p "Almatec" at bounding box center [236, 205] width 48 height 16
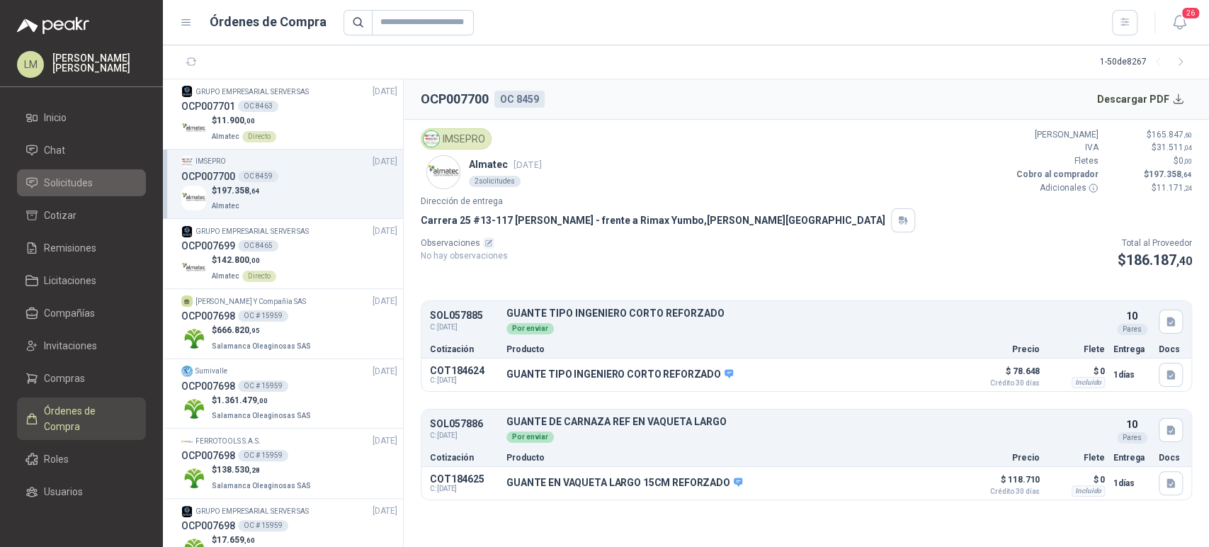
click at [76, 190] on span "Solicitudes" at bounding box center [68, 183] width 49 height 16
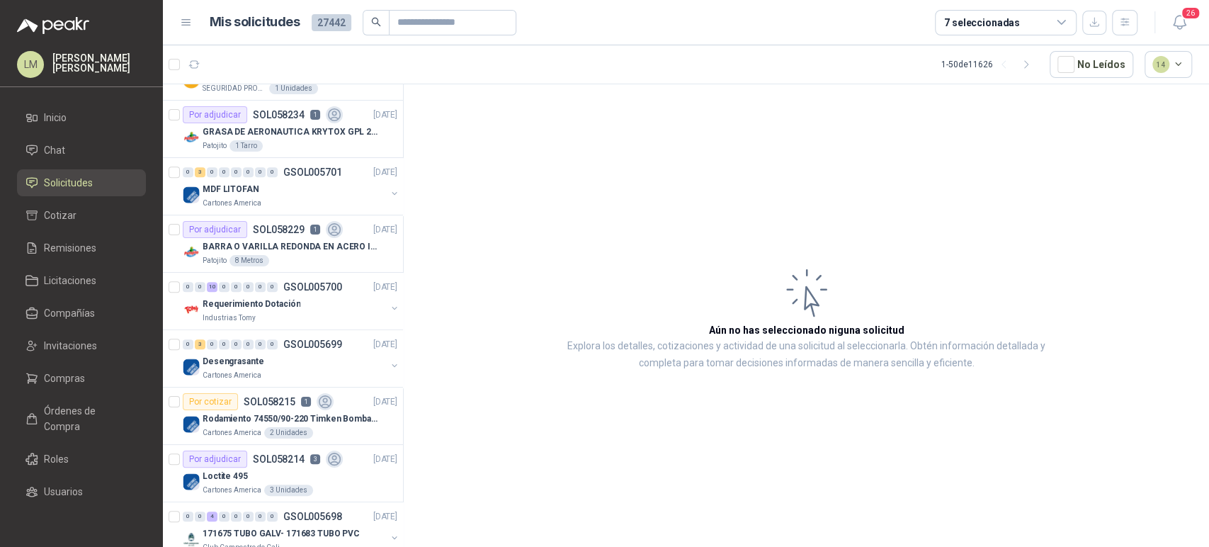
scroll to position [387, 0]
click at [255, 295] on p "Requerimiento Dotación" at bounding box center [252, 301] width 98 height 13
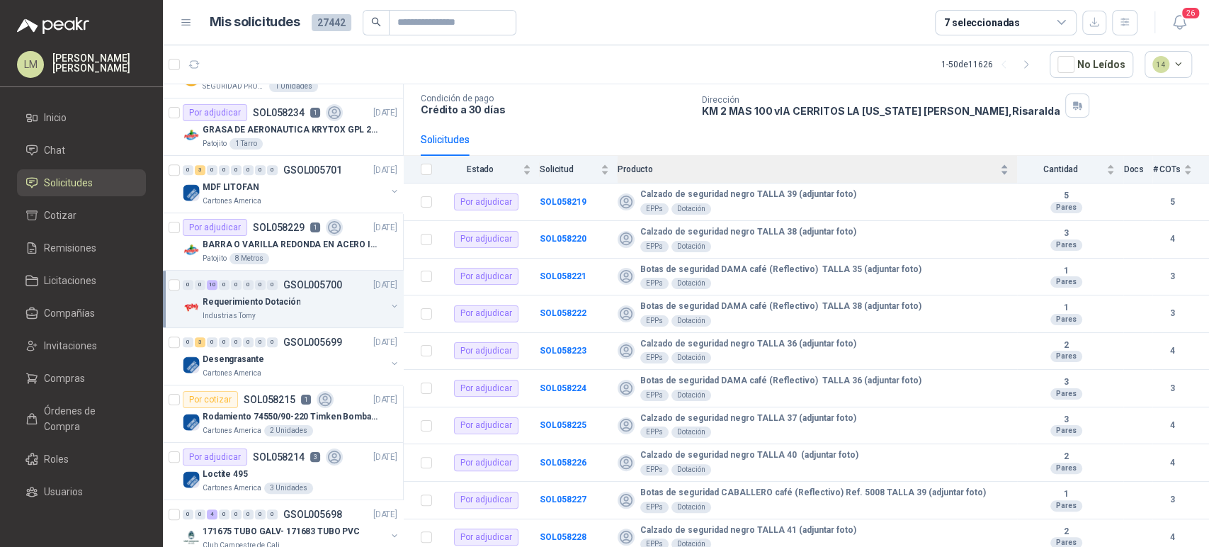
scroll to position [92, 0]
click at [557, 187] on td "SOL058219" at bounding box center [579, 200] width 78 height 38
click at [556, 195] on b "SOL058219" at bounding box center [563, 200] width 47 height 10
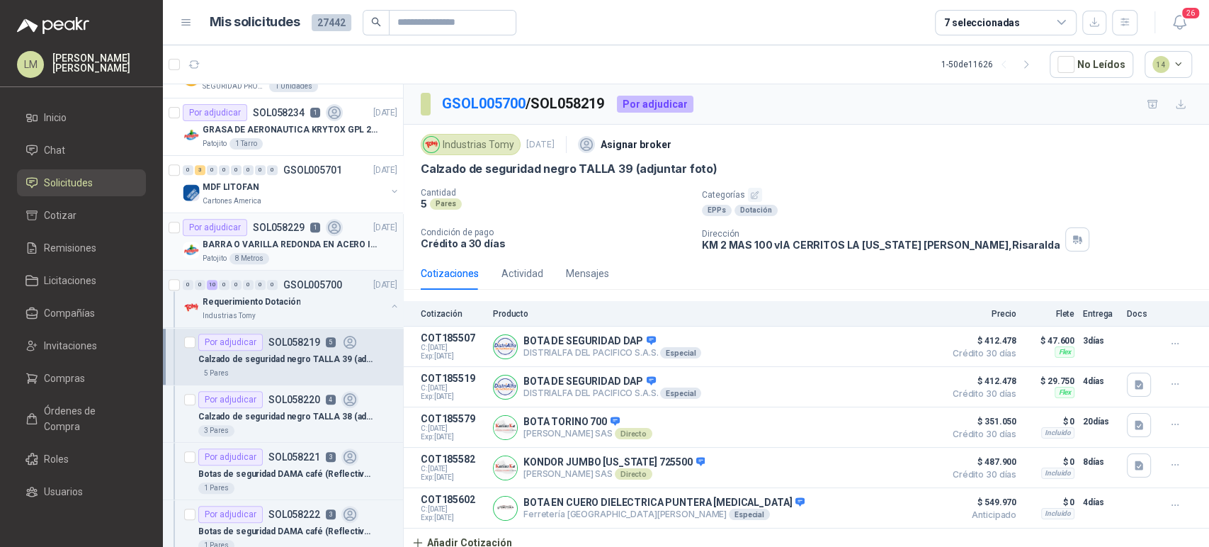
click at [280, 246] on p "BARRA O VARILLA REDONDA EN ACERO INOXIDABLE DE 2" O 50 MM" at bounding box center [291, 244] width 176 height 13
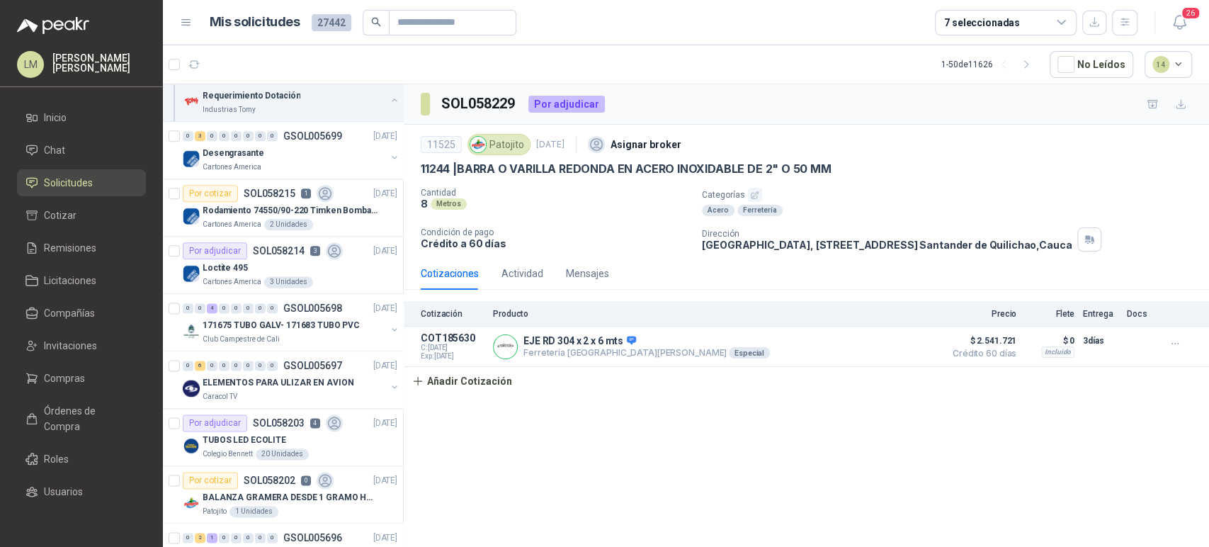
scroll to position [1177, 0]
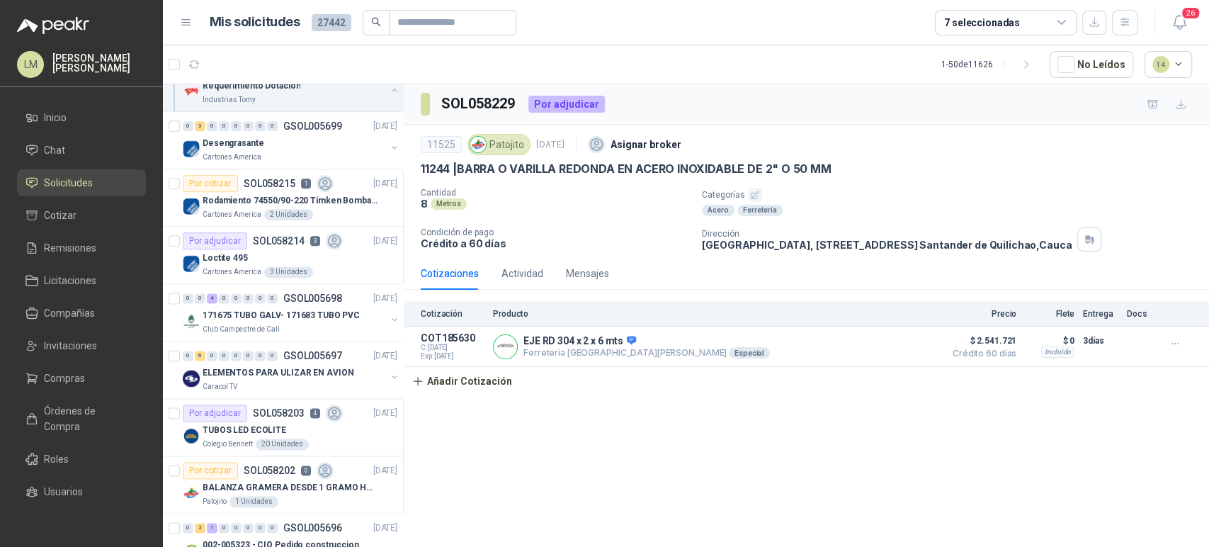
click at [280, 246] on div "Por adjudicar SOL058214 3" at bounding box center [263, 240] width 160 height 17
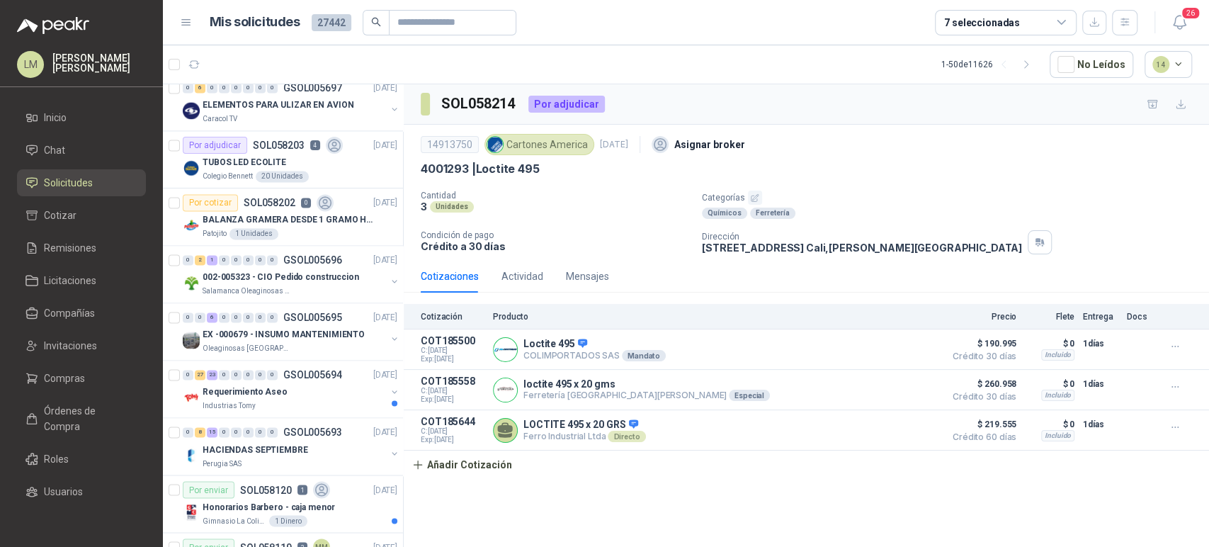
scroll to position [1446, 0]
click at [271, 267] on div "002-005323 - CIO Pedido construccion" at bounding box center [294, 275] width 183 height 17
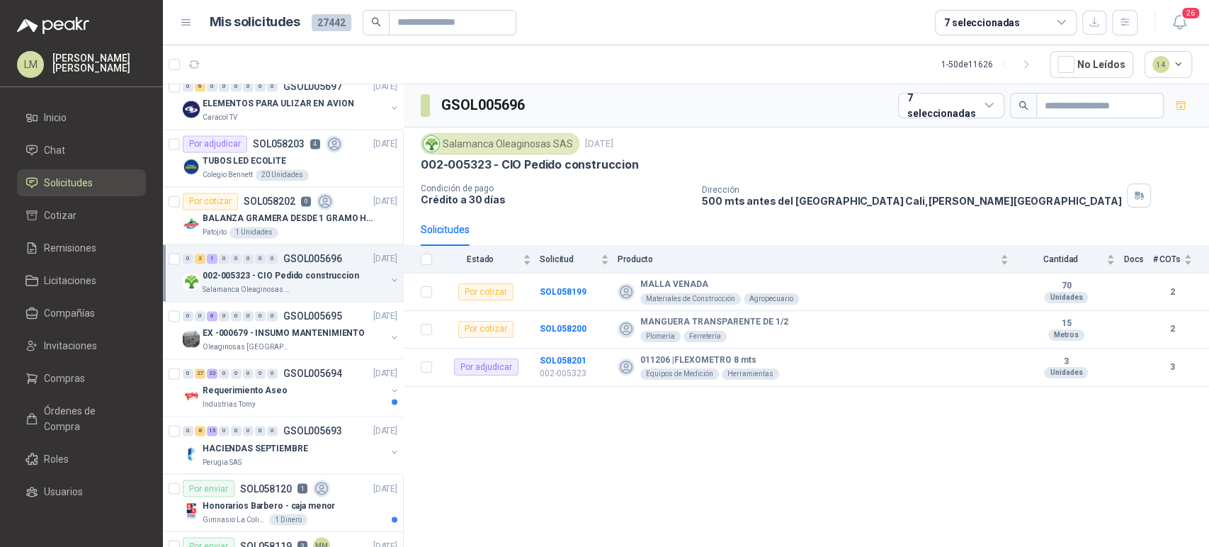
click at [389, 276] on button "button" at bounding box center [394, 279] width 11 height 11
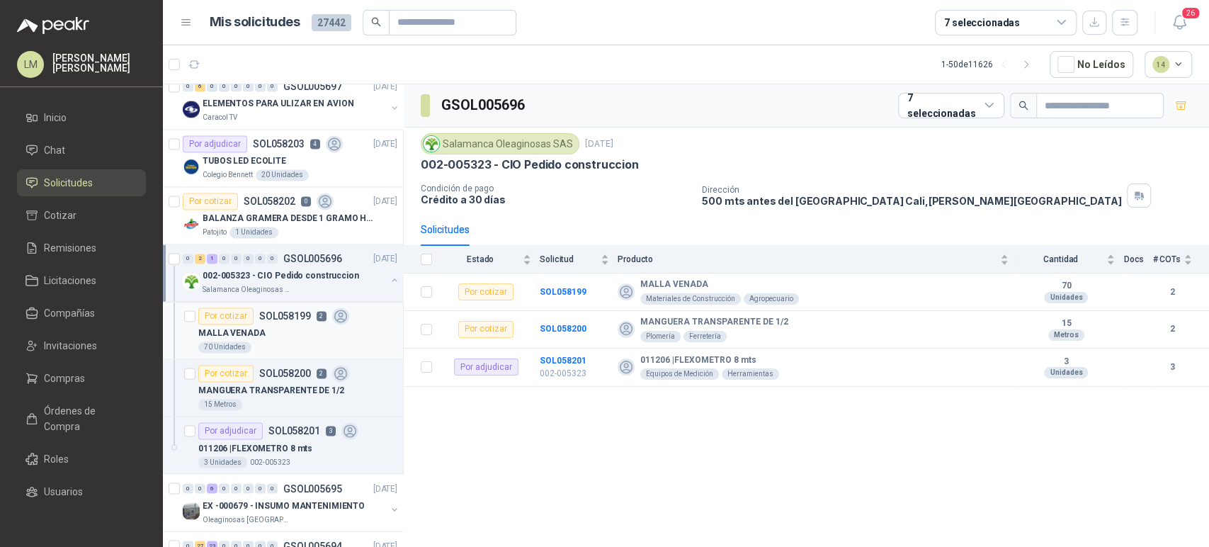
click at [300, 327] on div "MALLA VENADA" at bounding box center [297, 332] width 199 height 17
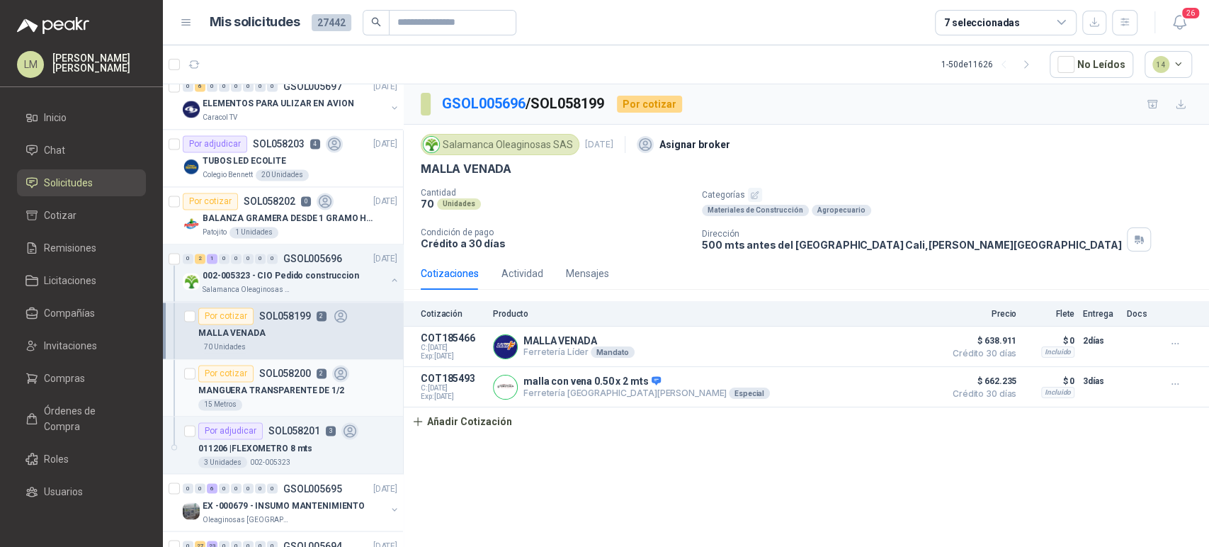
click at [281, 388] on p "MANGUERA TRANSPARENTE DE 1/2" at bounding box center [271, 390] width 146 height 13
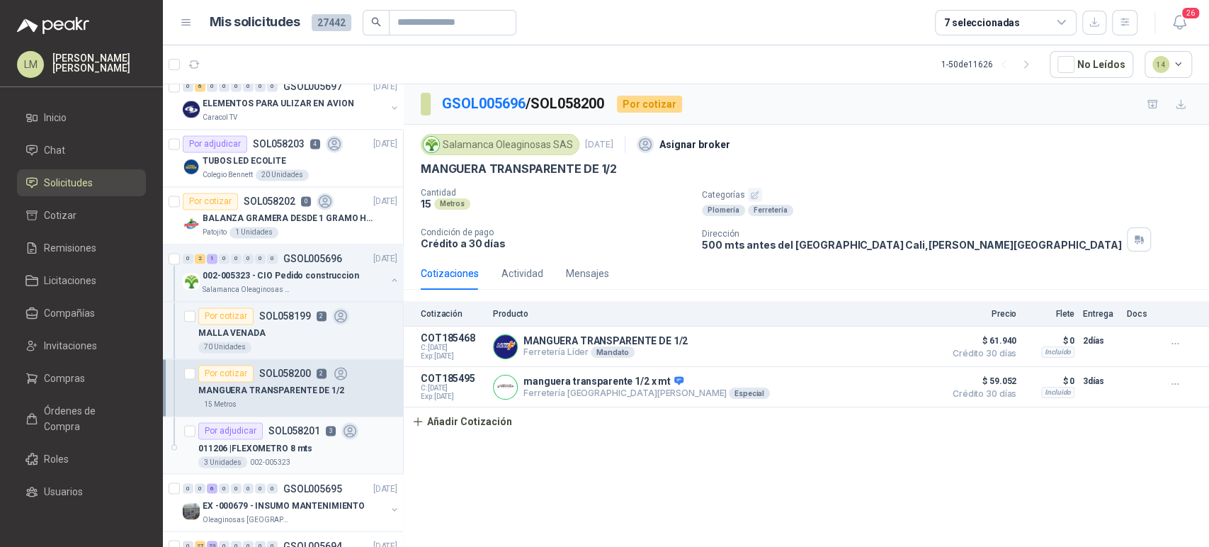
click at [276, 441] on p "011206 | FLEXOMETRO 8 mts" at bounding box center [255, 447] width 114 height 13
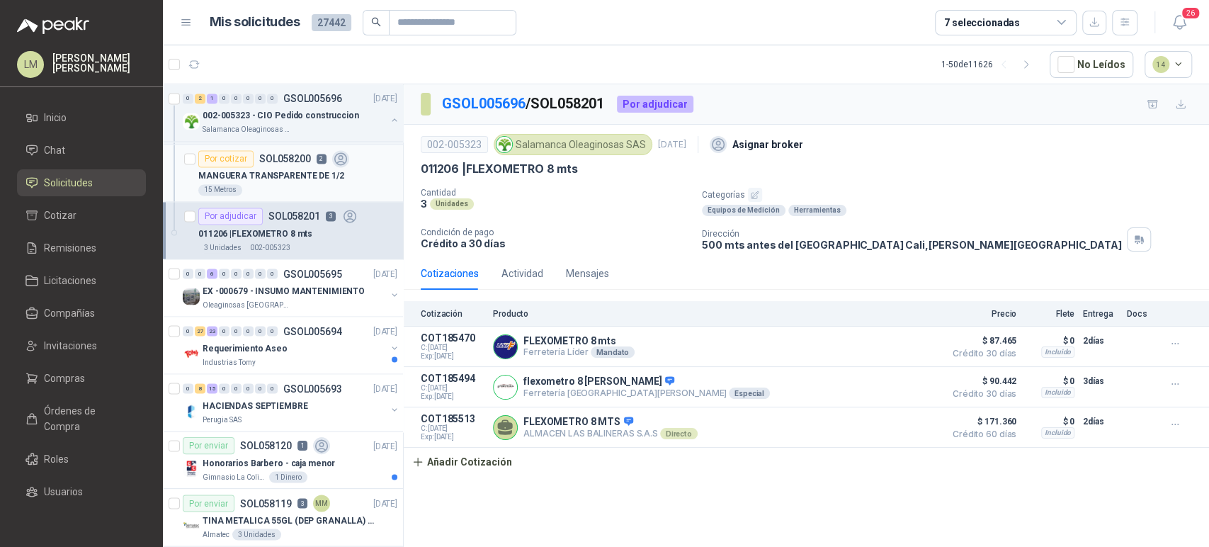
scroll to position [1665, 0]
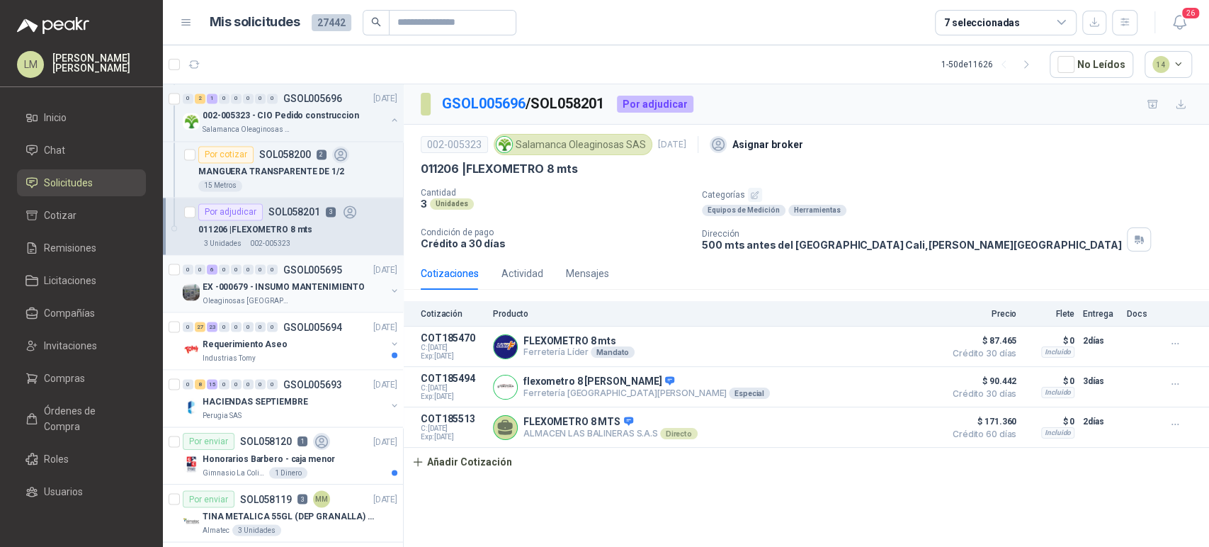
click at [280, 290] on div "EX -000679 - INSUMO MANTENIMIENTO" at bounding box center [294, 286] width 183 height 17
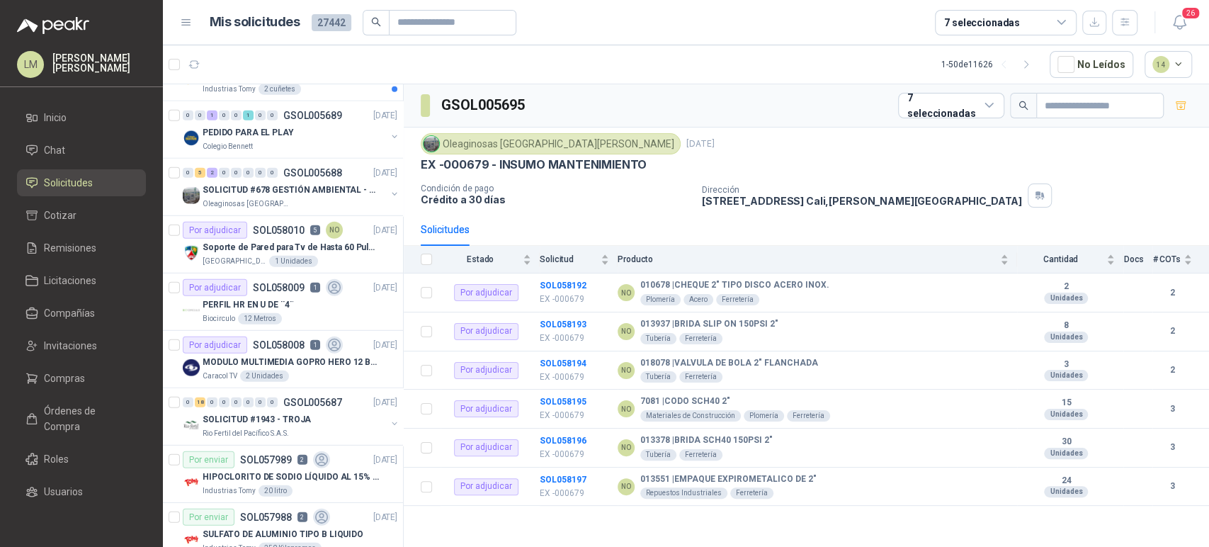
scroll to position [2623, 0]
click at [261, 302] on p "PERFIL HR EN U DE ¨4¨" at bounding box center [248, 303] width 91 height 13
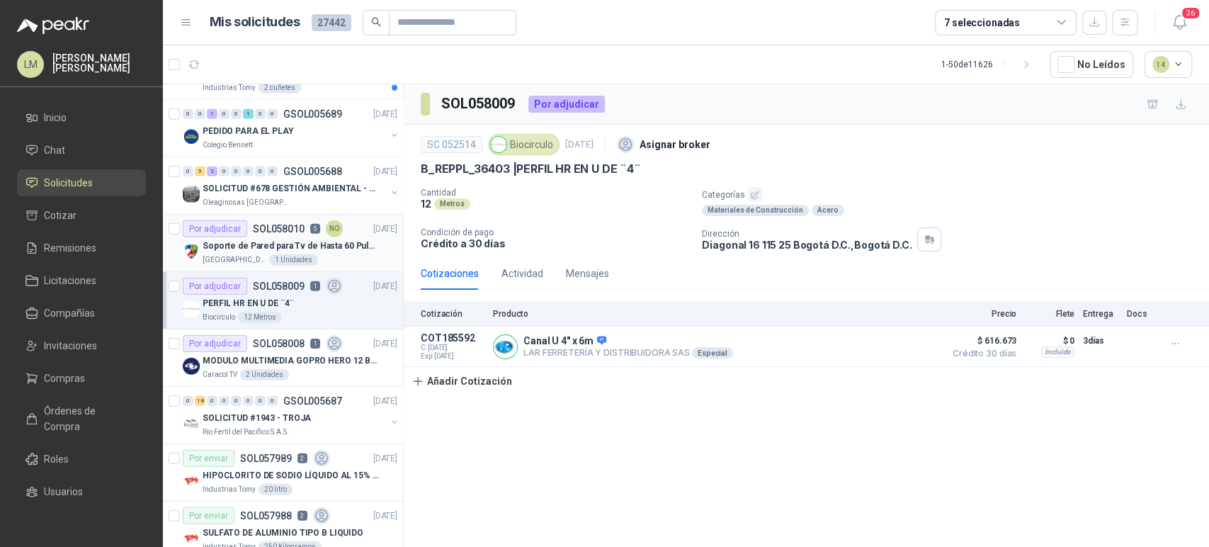
click at [278, 247] on p "Soporte de Pared para Tv de Hasta 60 Pulgadas con Brazo Articulado" at bounding box center [291, 245] width 176 height 13
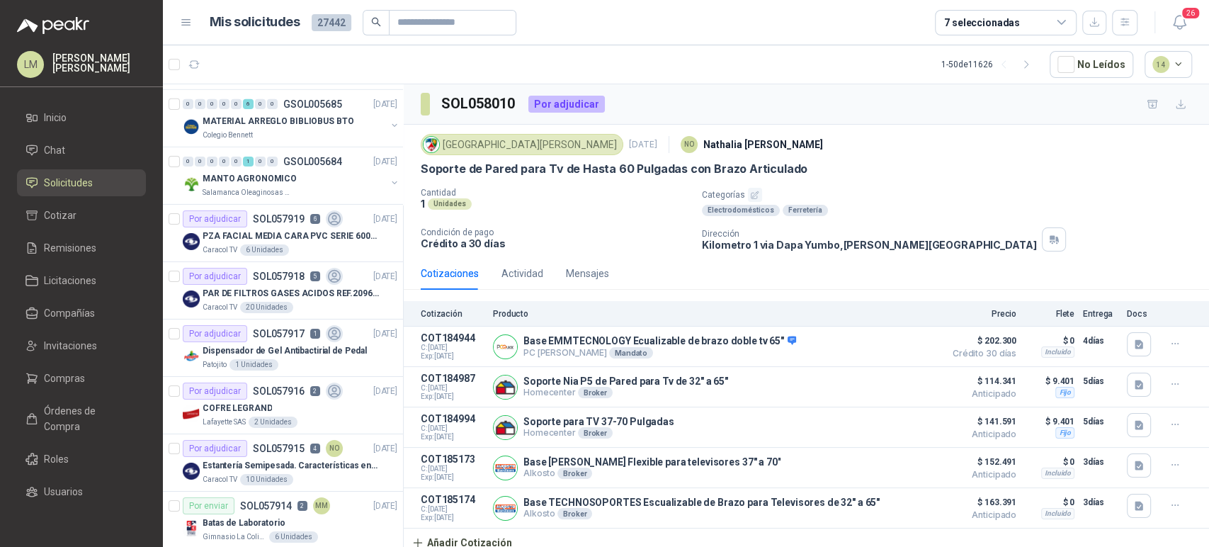
scroll to position [3172, 0]
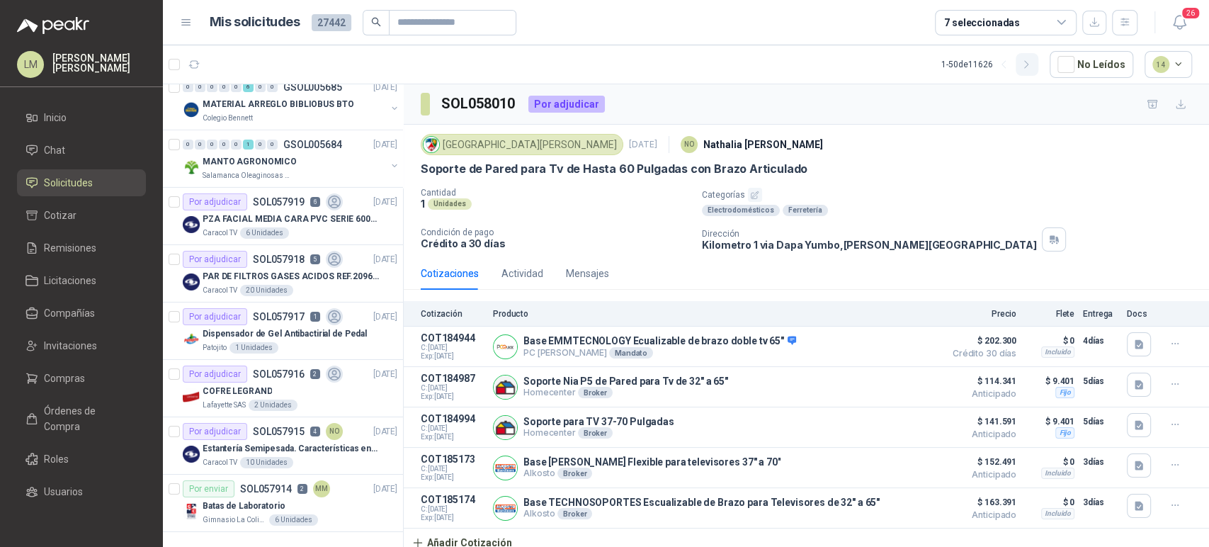
click at [1031, 57] on button "button" at bounding box center [1027, 64] width 23 height 23
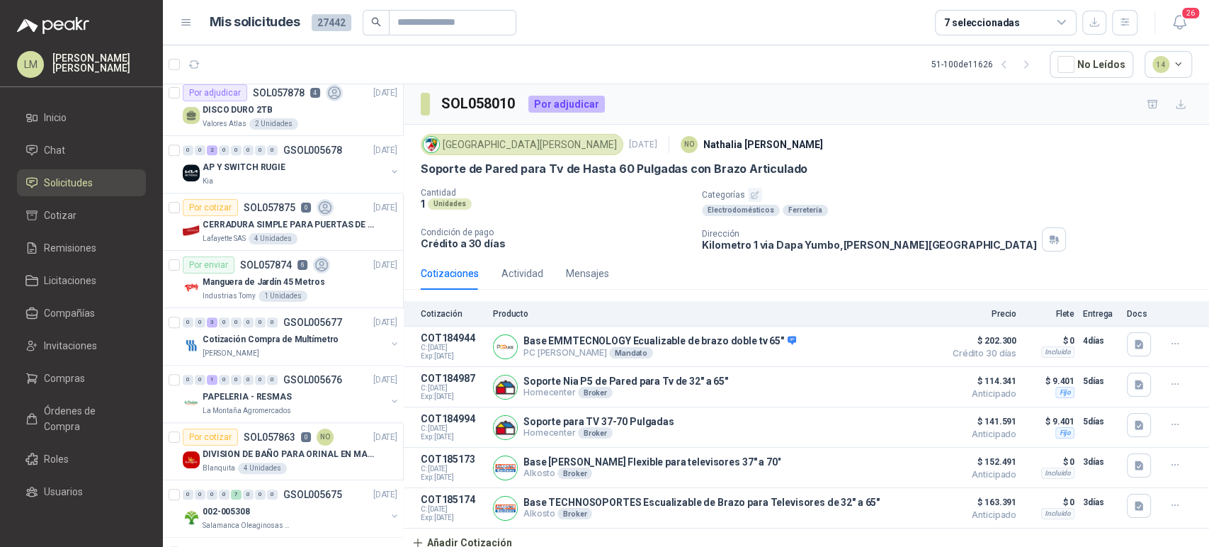
scroll to position [924, 0]
click at [389, 398] on button "button" at bounding box center [394, 400] width 11 height 11
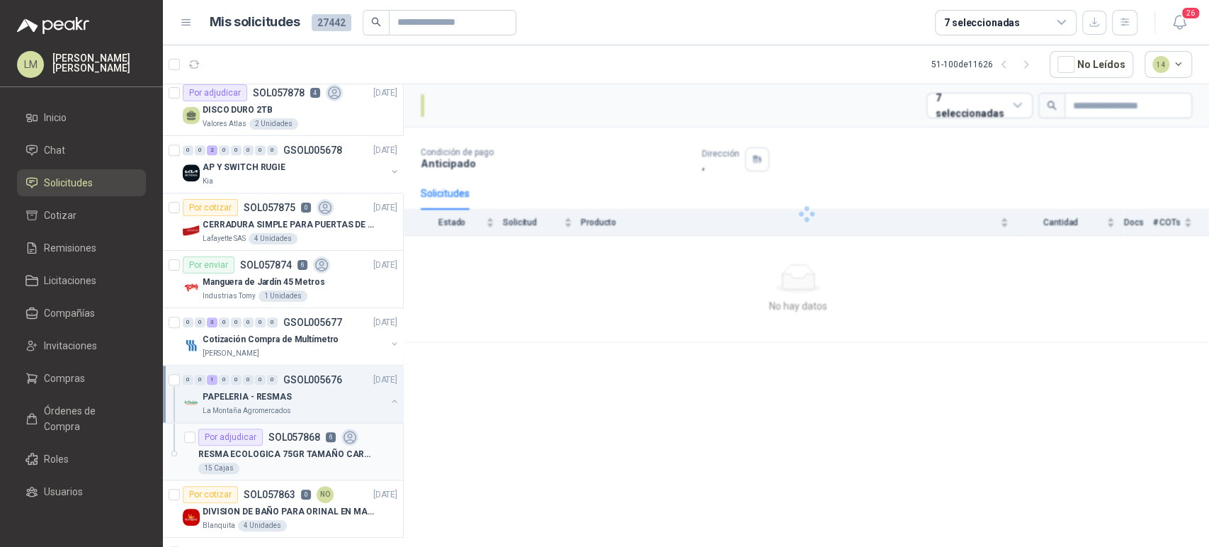
click at [292, 448] on p "RESMA ECOLOGICA 75GR TAMAÑO CARTA" at bounding box center [286, 454] width 176 height 13
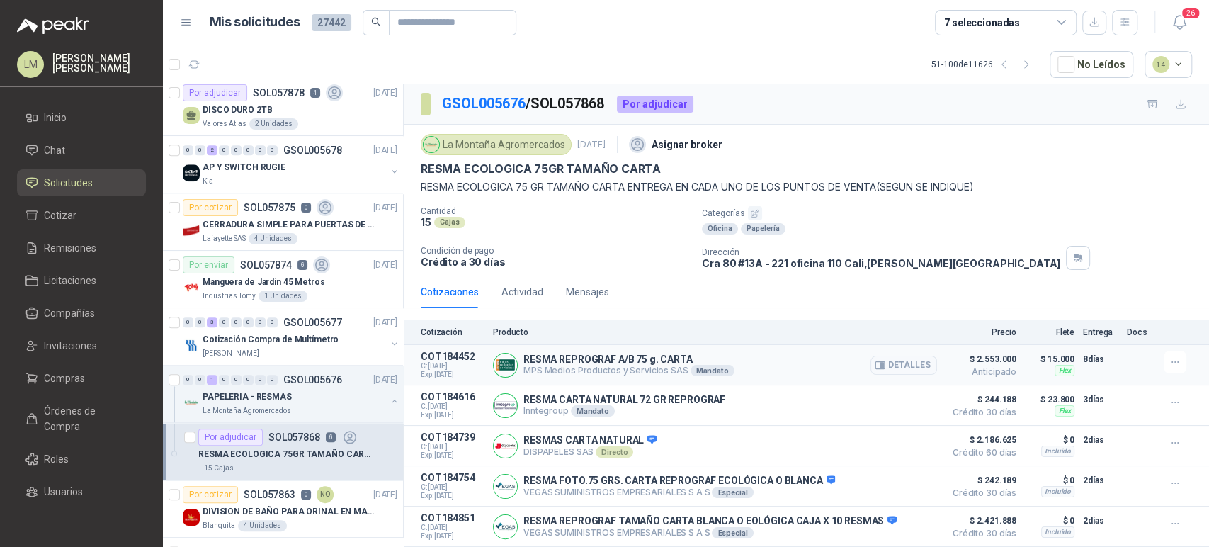
scroll to position [66, 0]
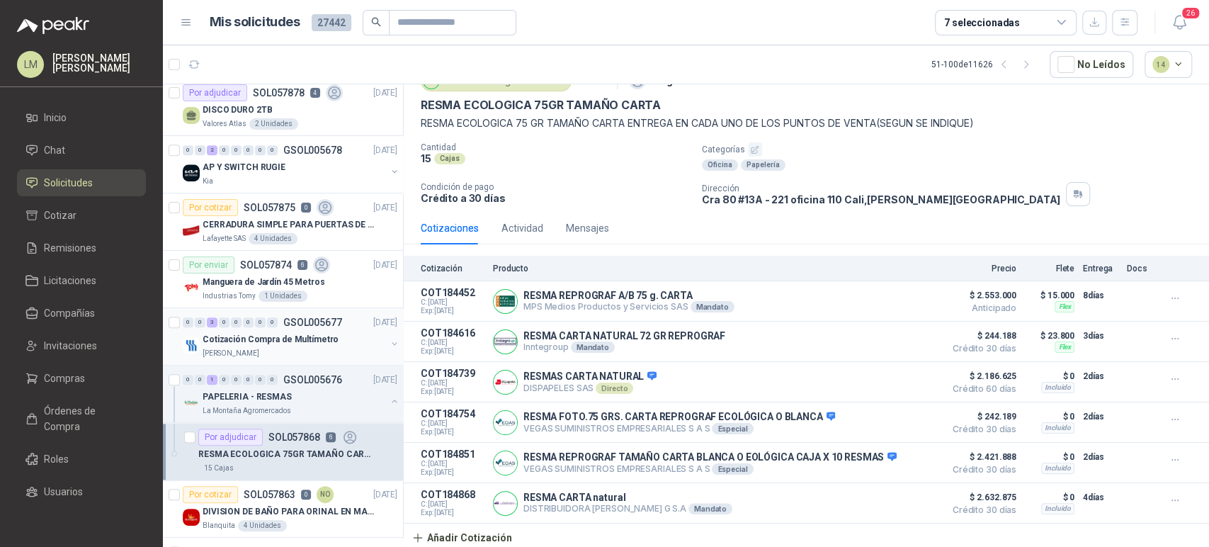
click at [261, 333] on p "Cotización Compra de Multímetro" at bounding box center [271, 339] width 136 height 13
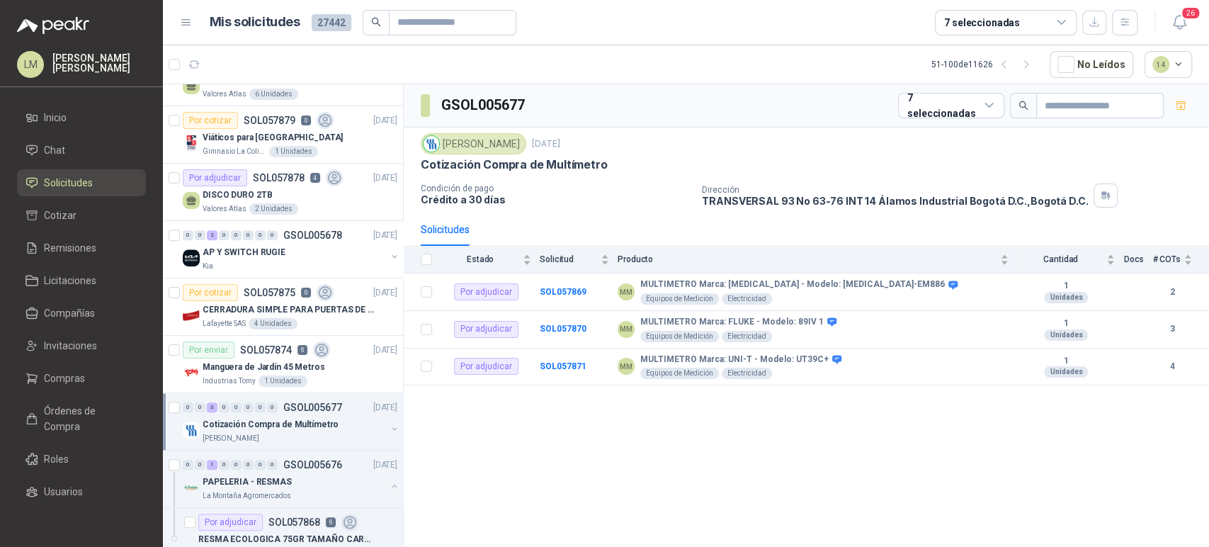
scroll to position [839, 0]
click at [283, 254] on div "AP Y SWITCH RUGIE" at bounding box center [294, 252] width 183 height 17
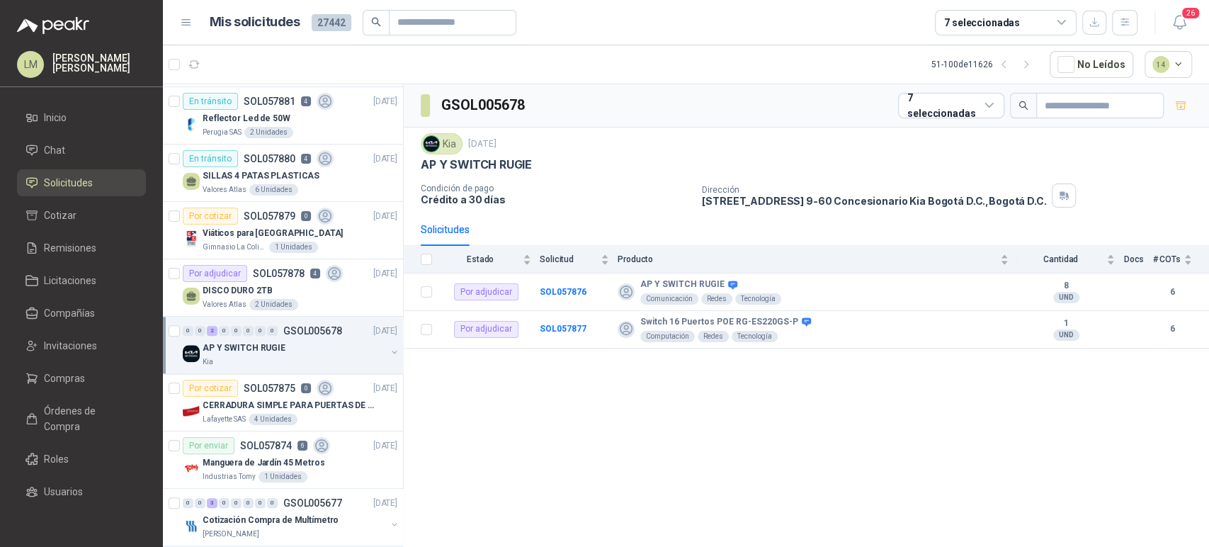
scroll to position [697, 0]
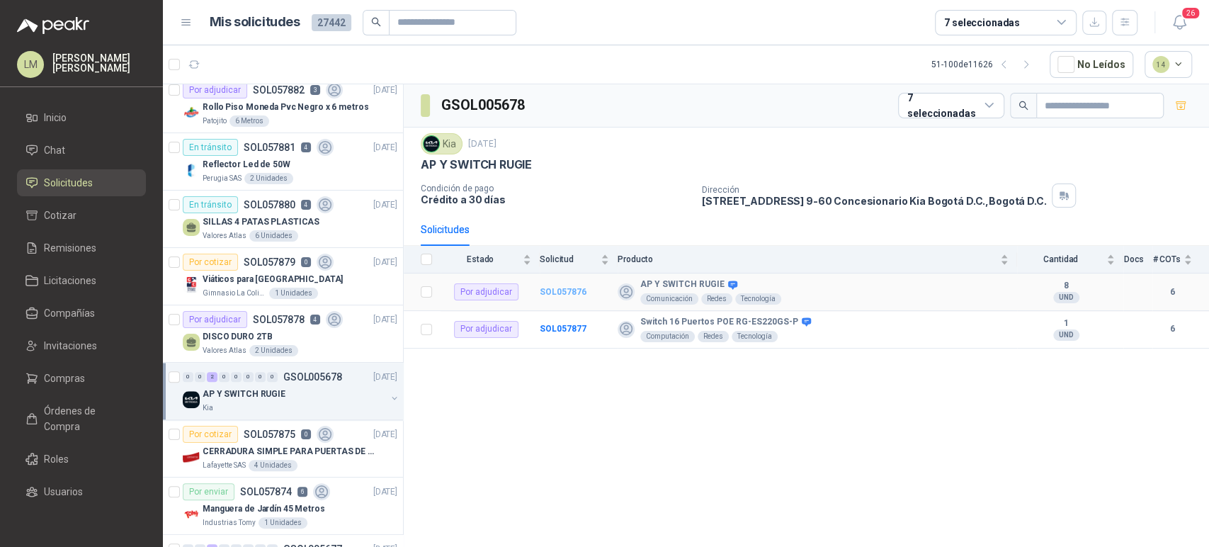
click at [561, 293] on b "SOL057876" at bounding box center [563, 292] width 47 height 10
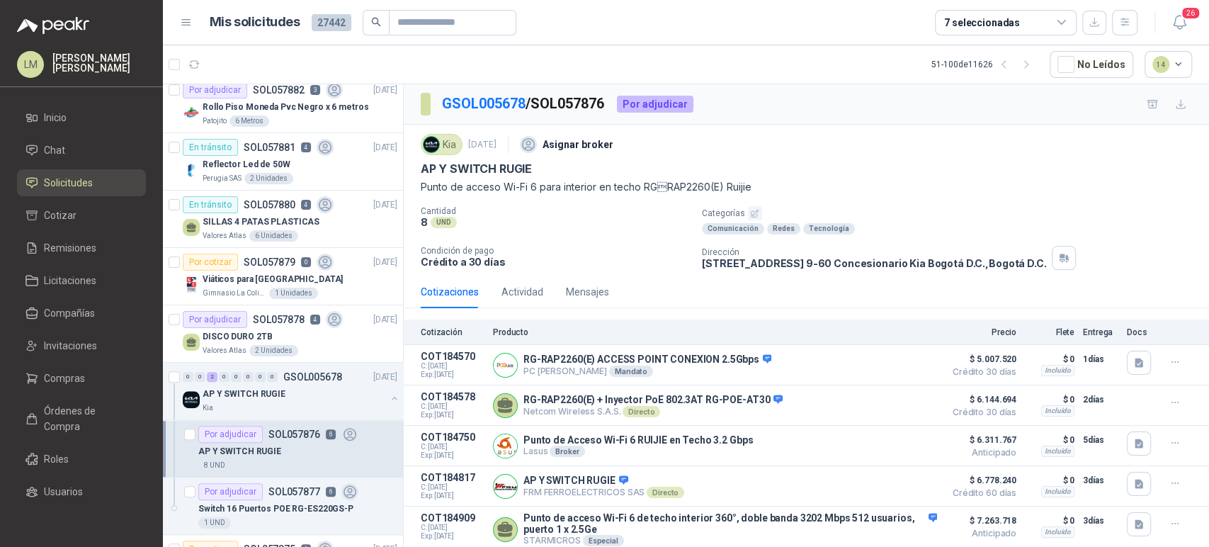
scroll to position [72, 0]
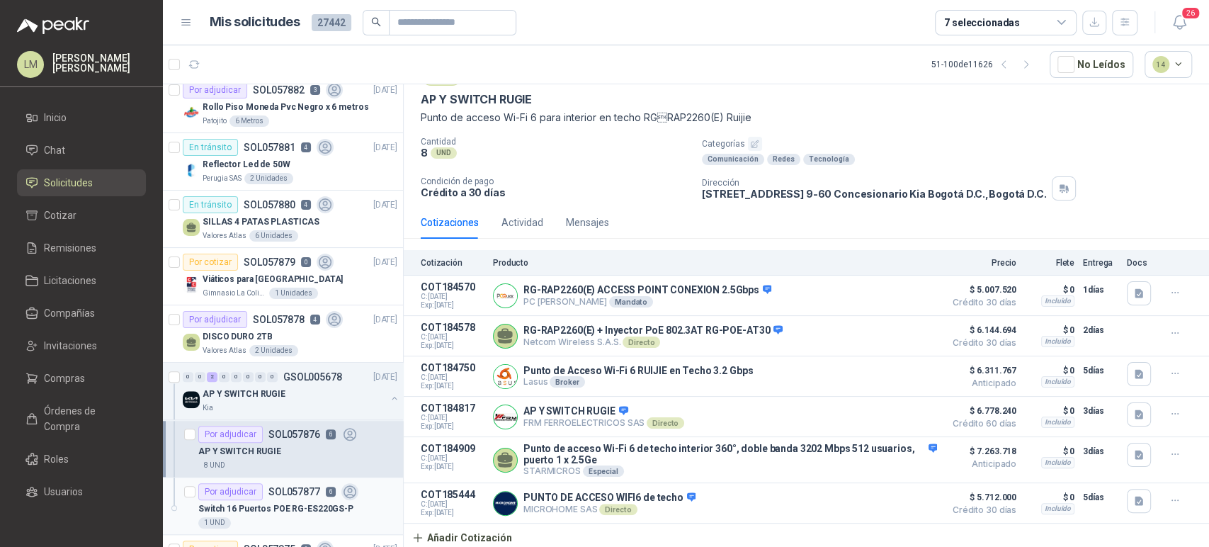
click at [261, 490] on div "Por adjudicar SOL057877 6" at bounding box center [278, 491] width 160 height 17
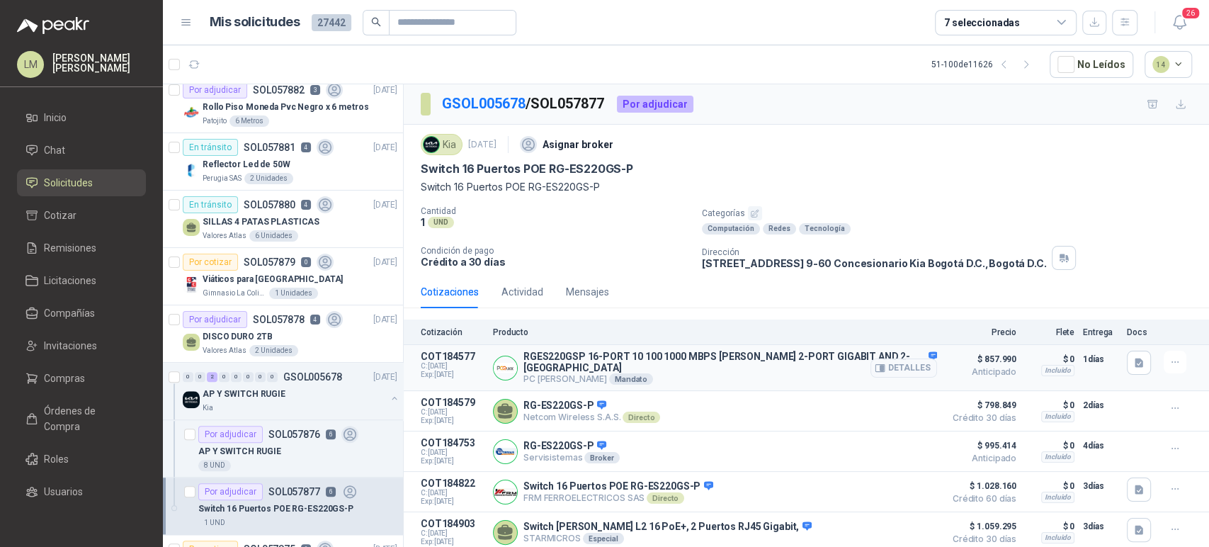
scroll to position [66, 0]
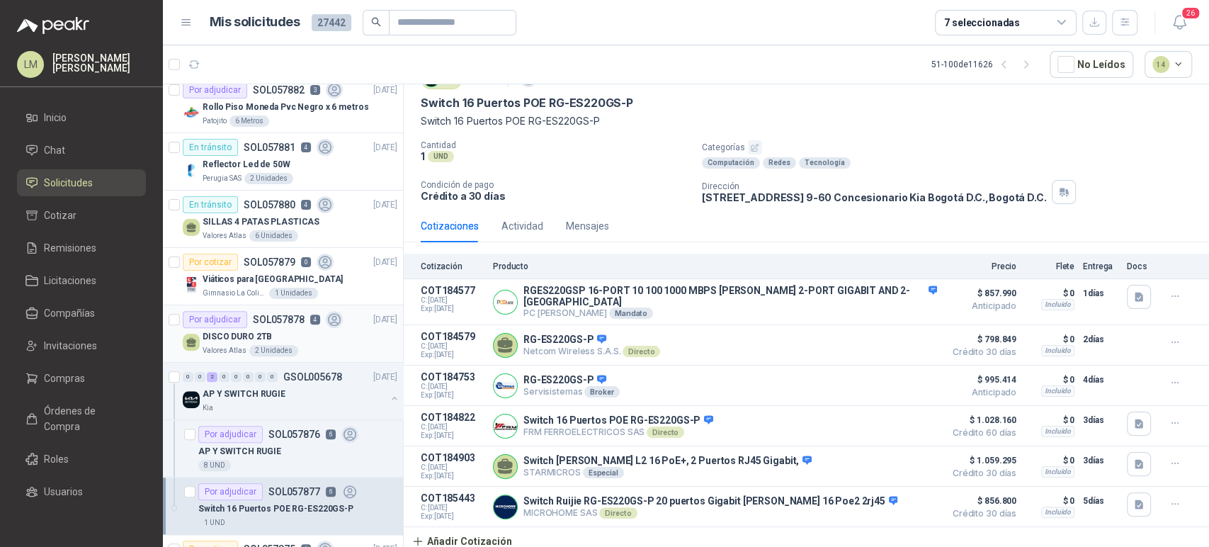
click at [285, 331] on div "DISCO DURO 2TB" at bounding box center [300, 336] width 195 height 17
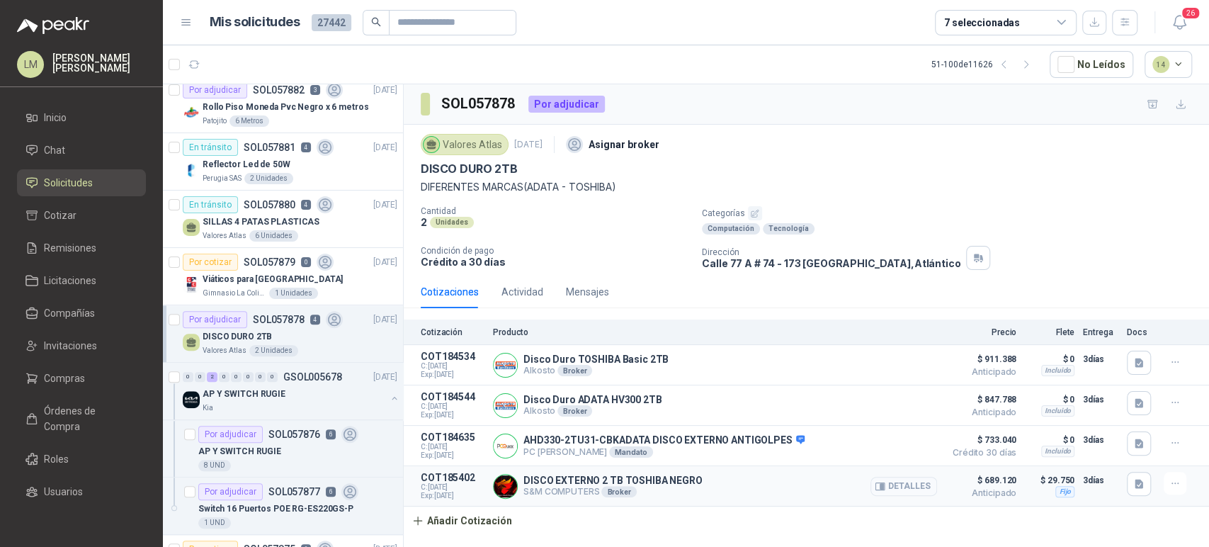
click at [885, 489] on icon "button" at bounding box center [879, 485] width 9 height 7
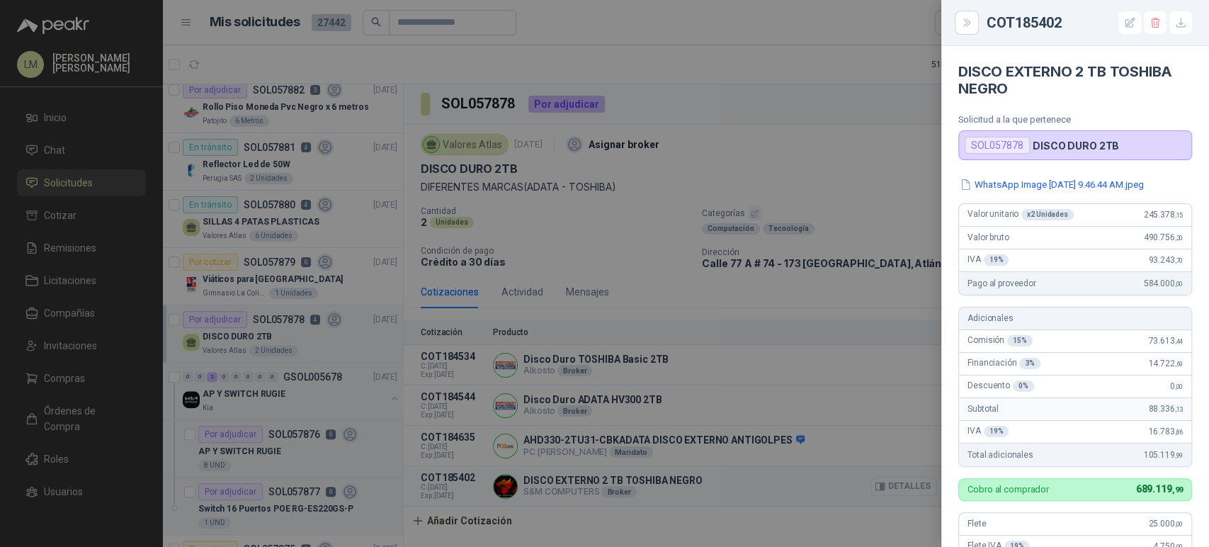
scroll to position [374, 0]
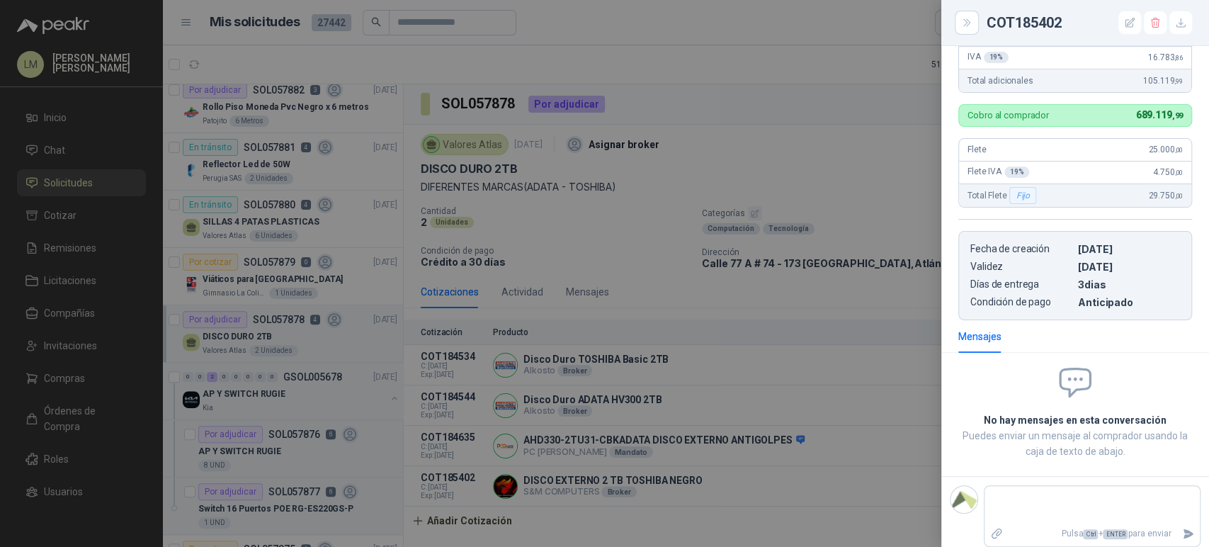
click at [805, 446] on div at bounding box center [604, 273] width 1209 height 547
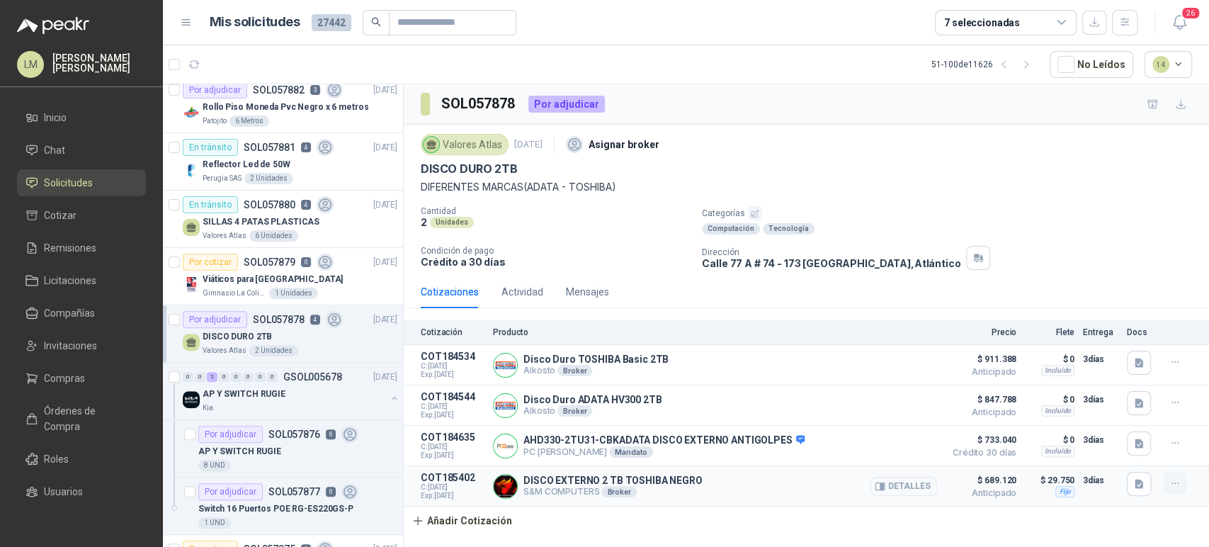
click at [1172, 484] on icon "button" at bounding box center [1174, 483] width 6 height 1
click at [1123, 429] on button "Editar" at bounding box center [1146, 427] width 113 height 23
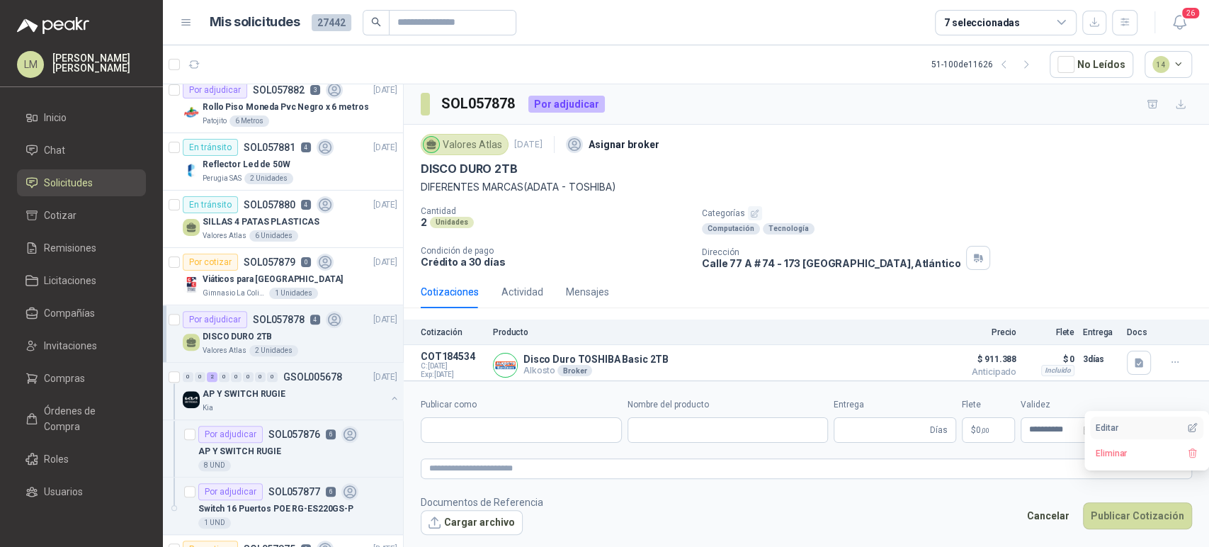
type input "**********"
type input "*"
type input "**********"
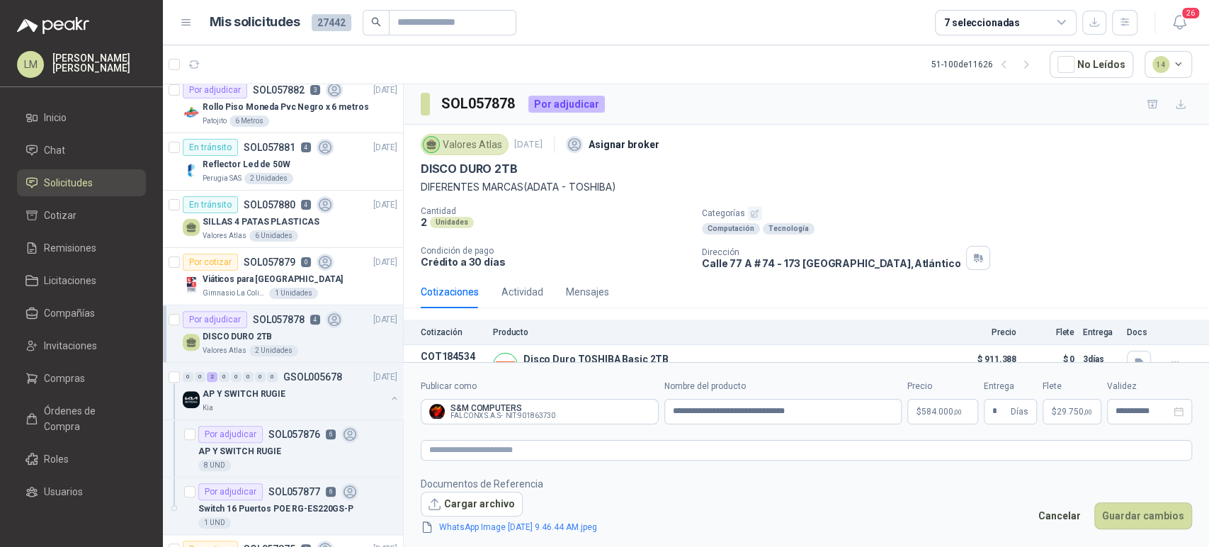
click at [931, 409] on body "LM [PERSON_NAME] Inicio Chat Solicitudes Cotizar Remisiones Licitaciones Compañ…" at bounding box center [604, 273] width 1209 height 547
click at [687, 171] on div "DISCO DURO 2TB" at bounding box center [806, 168] width 771 height 15
click at [926, 413] on body "LM [PERSON_NAME] Inicio Chat Solicitudes Cotizar Remisiones Licitaciones Compañ…" at bounding box center [604, 273] width 1209 height 547
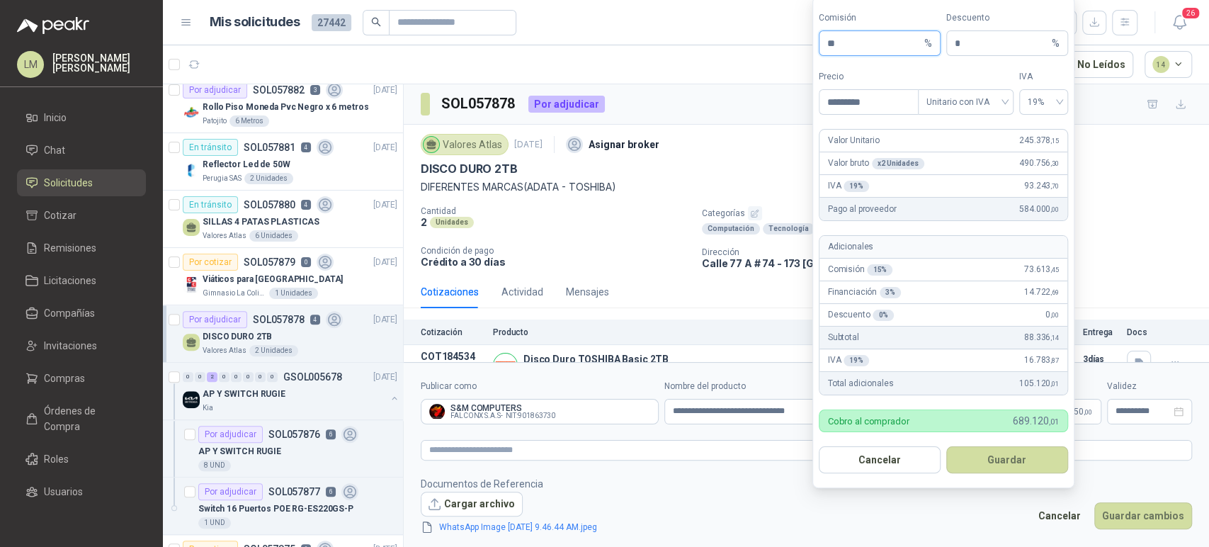
click at [844, 48] on input "**" at bounding box center [874, 43] width 94 height 24
type input "**"
click at [1011, 452] on button "Guardar" at bounding box center [1007, 459] width 122 height 27
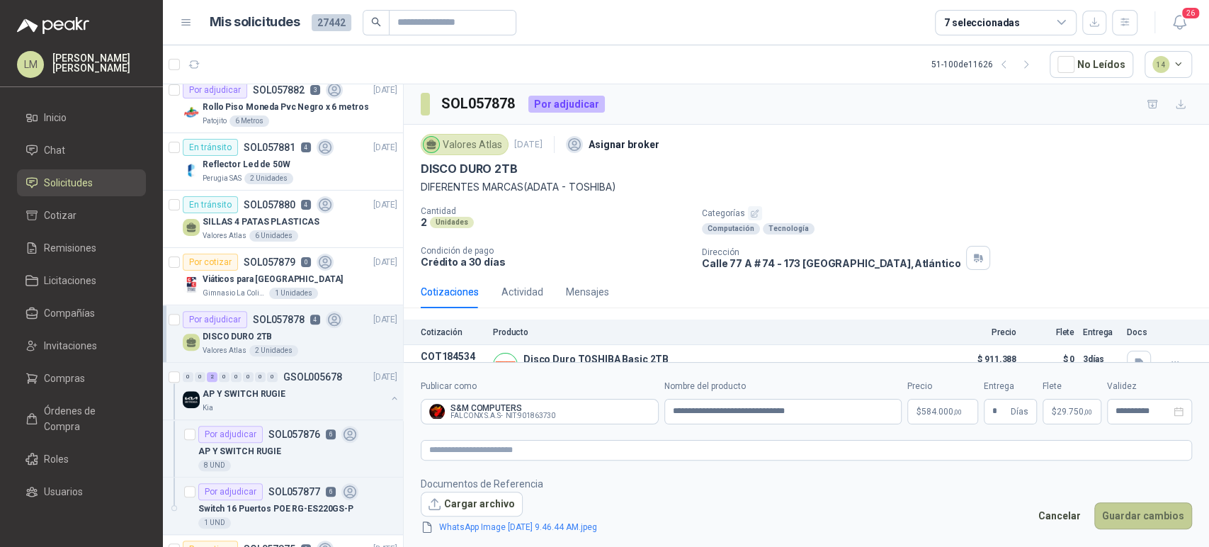
click at [1137, 515] on button "Guardar cambios" at bounding box center [1143, 515] width 98 height 27
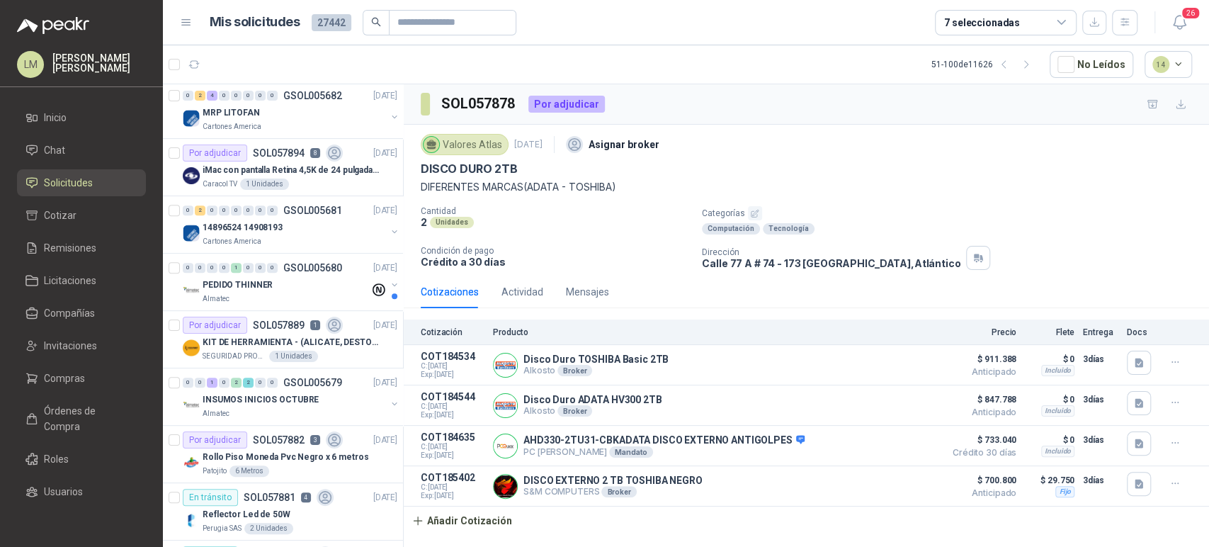
scroll to position [334, 0]
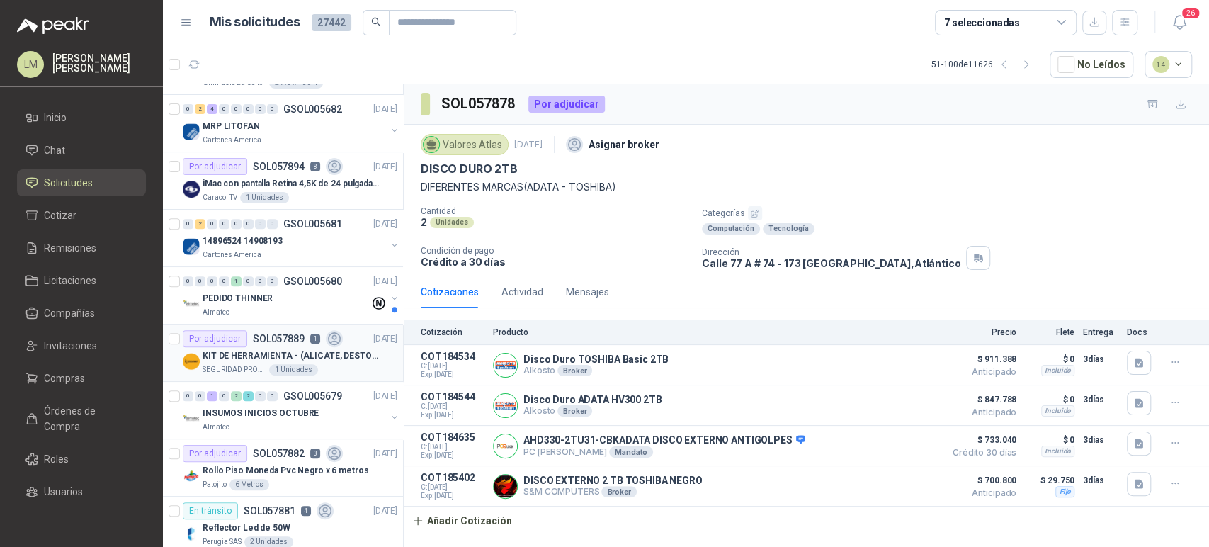
click at [288, 335] on p "SOL057889" at bounding box center [279, 339] width 52 height 10
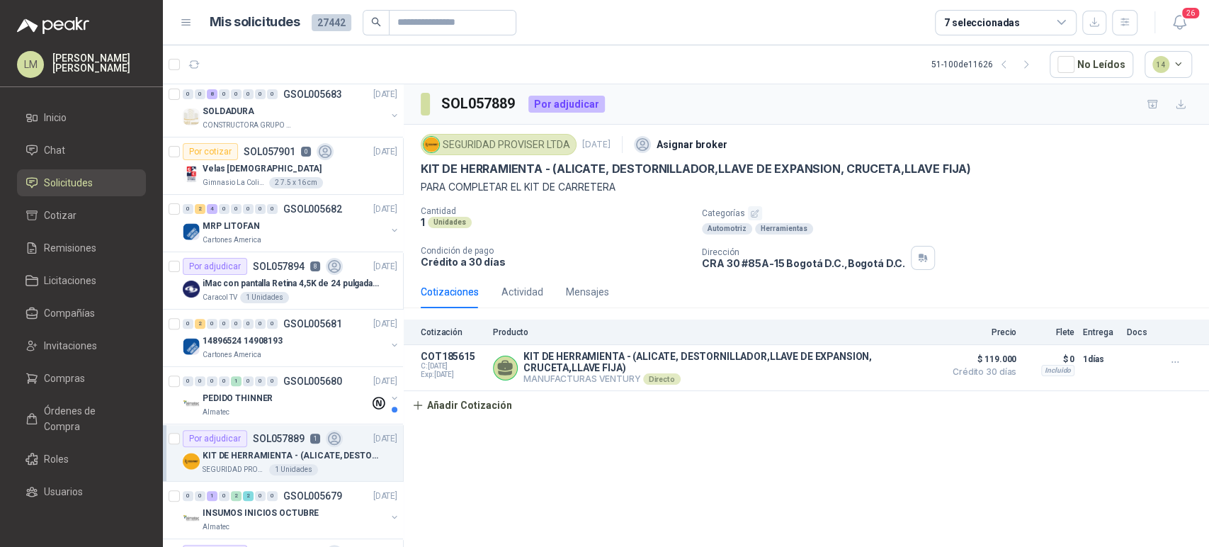
scroll to position [224, 0]
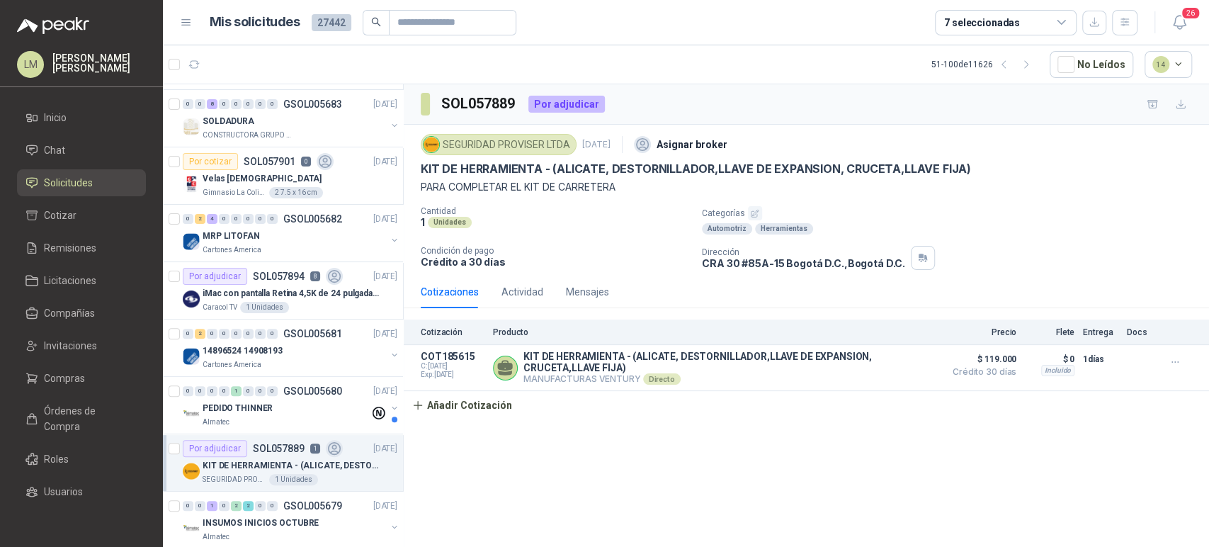
click at [288, 335] on p "GSOL005681" at bounding box center [312, 334] width 59 height 10
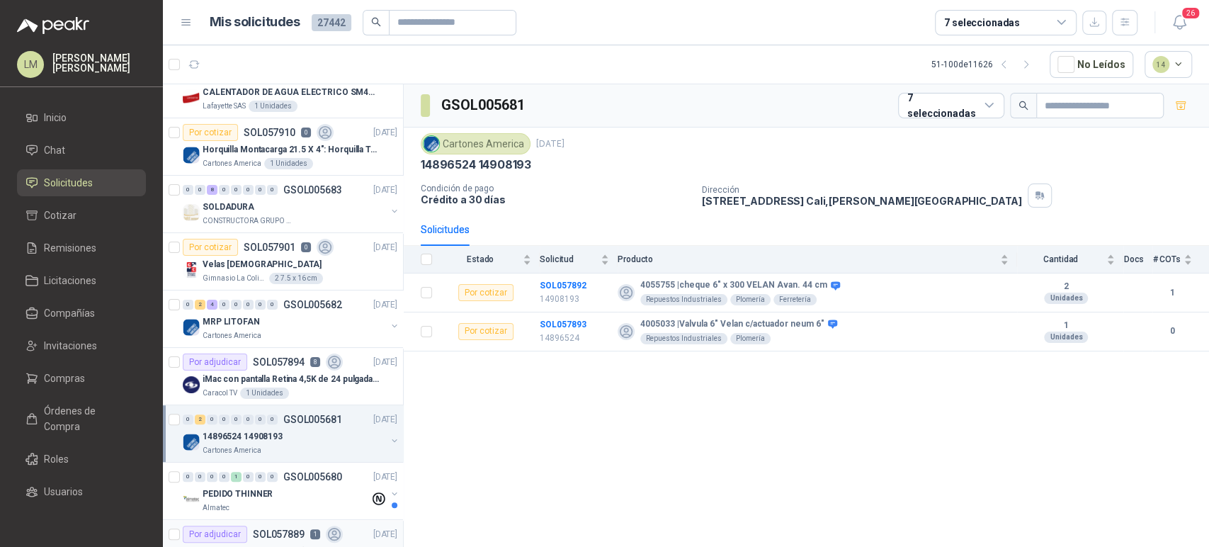
scroll to position [134, 0]
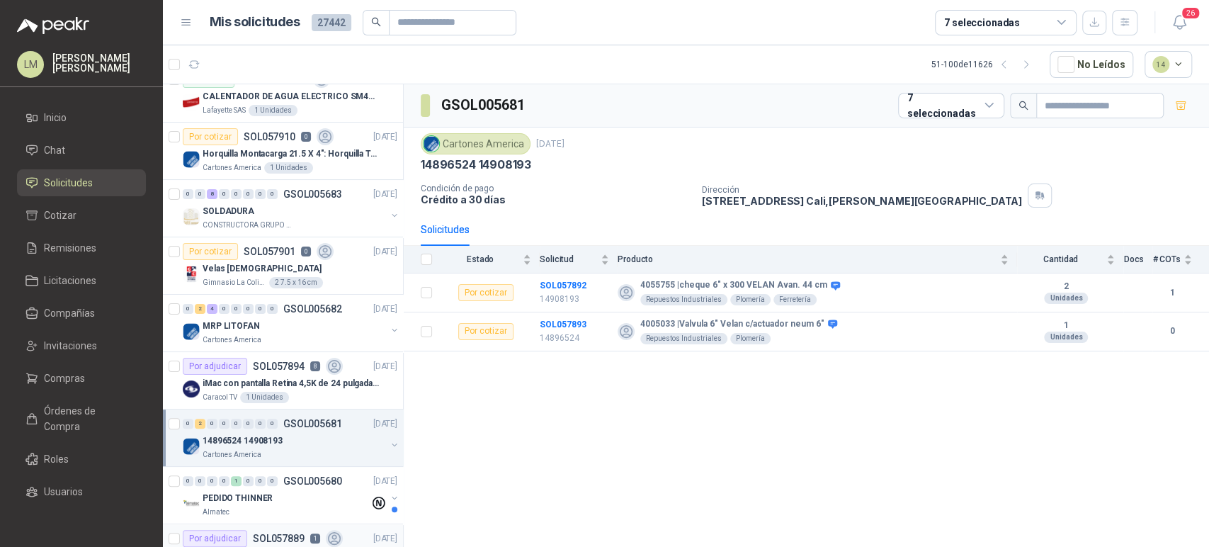
click at [288, 335] on div "Cartones America" at bounding box center [294, 339] width 183 height 11
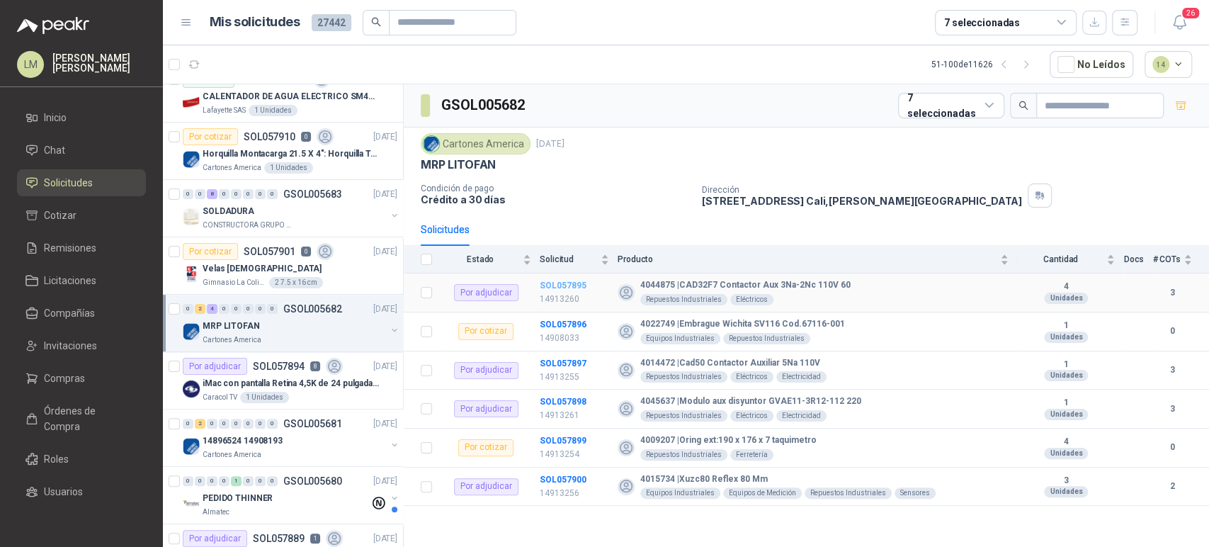
click at [577, 288] on b "SOL057895" at bounding box center [563, 285] width 47 height 10
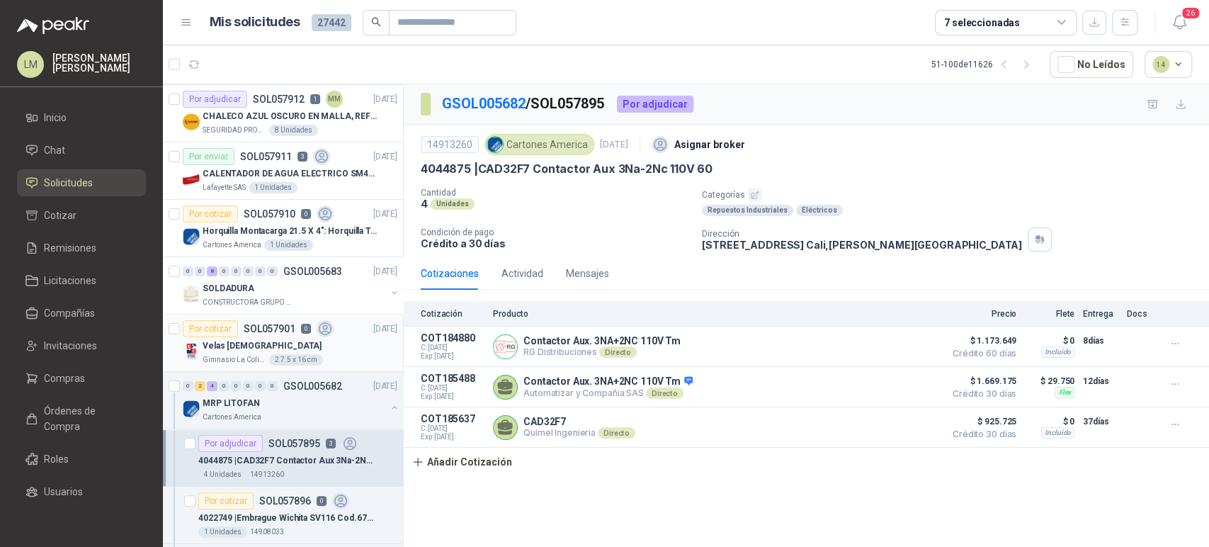
scroll to position [55, 0]
click at [293, 281] on div "SOLDADURA" at bounding box center [294, 289] width 183 height 17
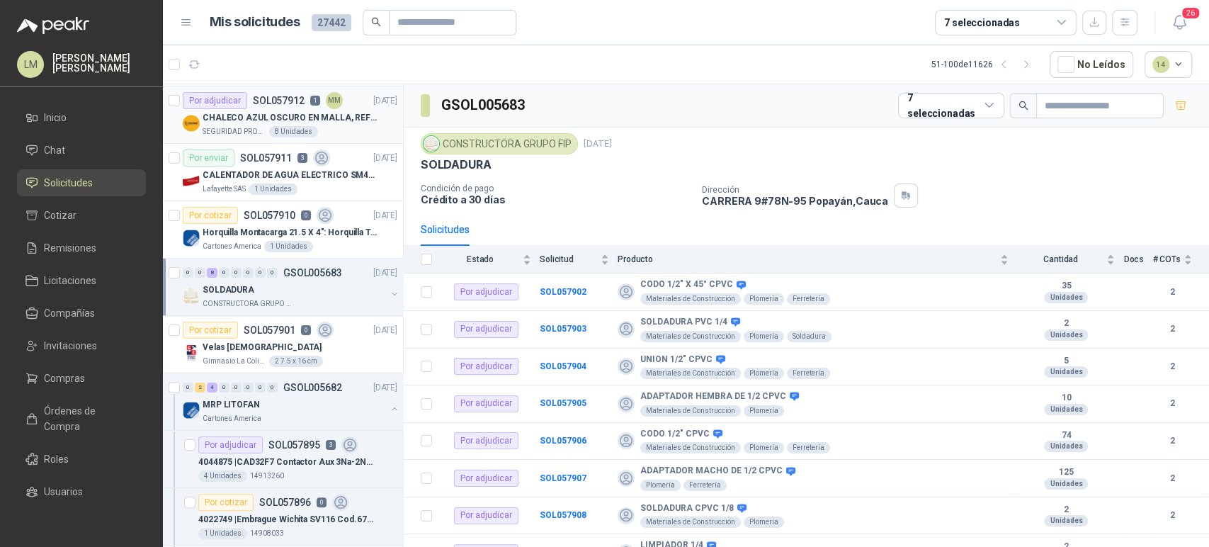
click at [311, 128] on div "SEGURIDAD PROVISER LTDA 8 Unidades" at bounding box center [300, 131] width 195 height 11
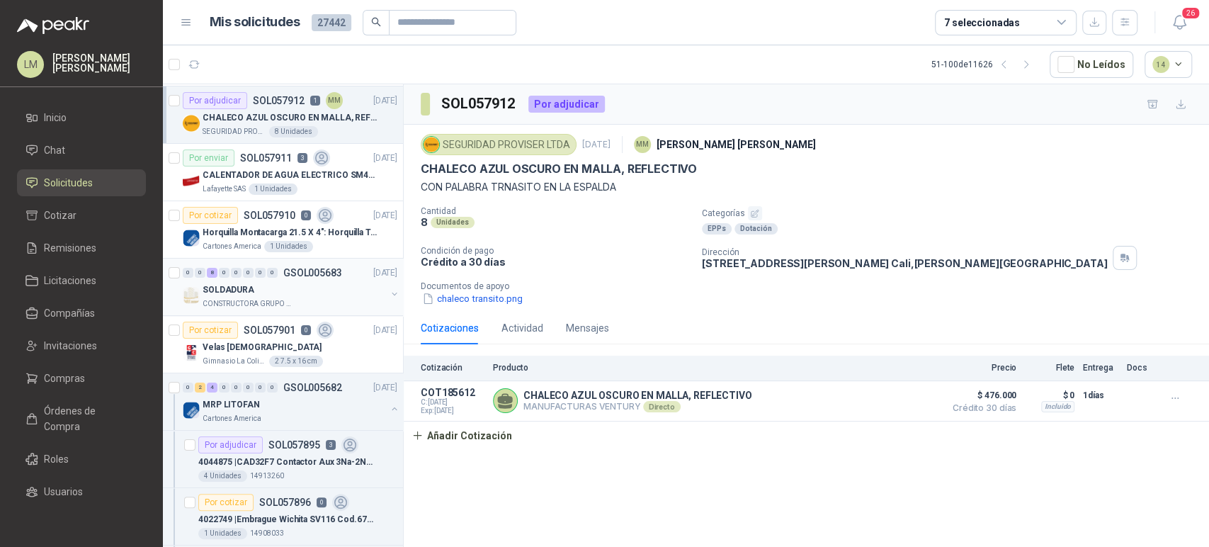
click at [389, 292] on button "button" at bounding box center [394, 293] width 11 height 11
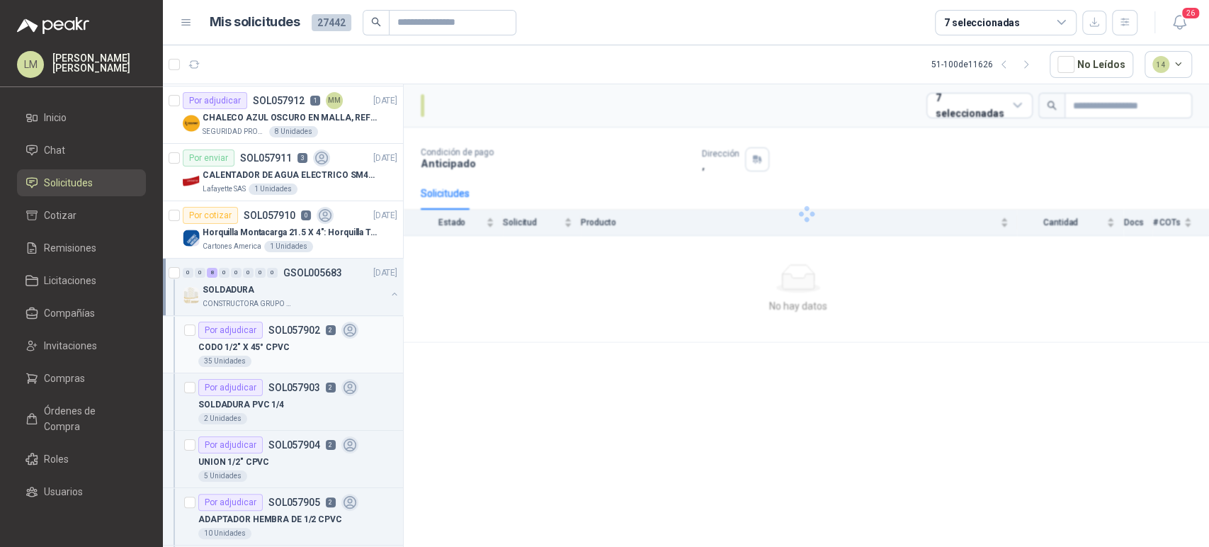
click at [285, 350] on div "CODO 1/2" X 45° CPVC" at bounding box center [297, 347] width 199 height 17
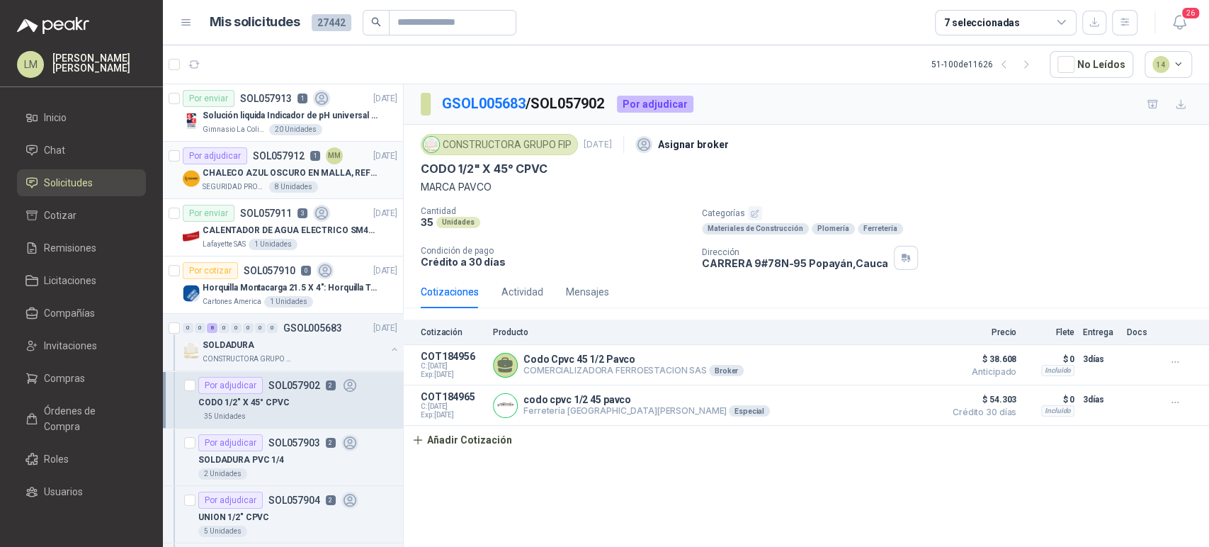
click at [272, 181] on div "8 Unidades" at bounding box center [293, 186] width 49 height 11
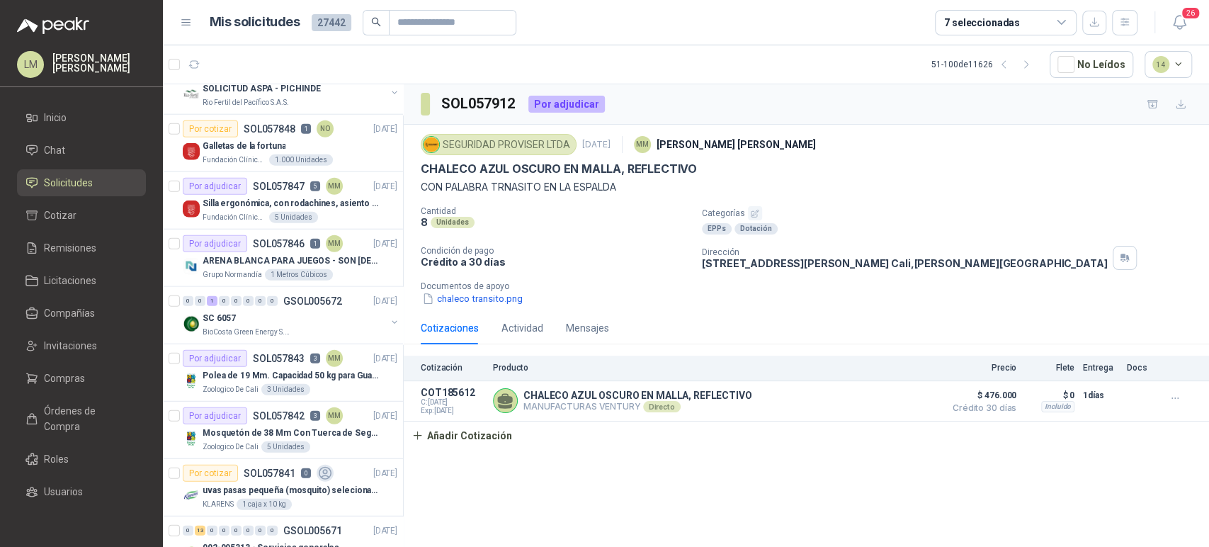
scroll to position [2436, 0]
click at [272, 181] on p "SOL057847" at bounding box center [279, 186] width 52 height 10
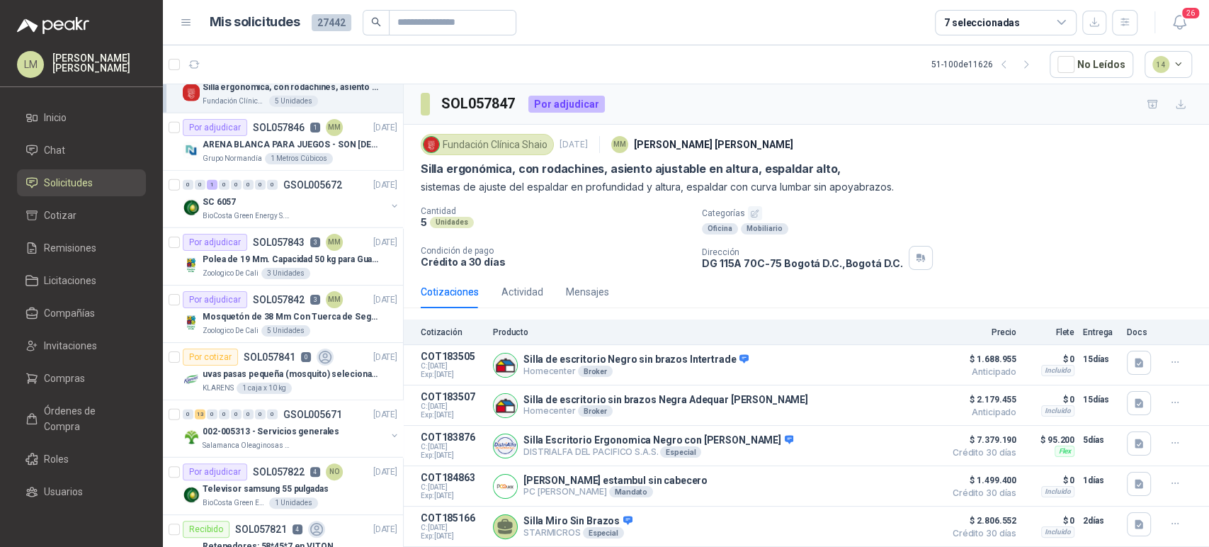
scroll to position [2553, 0]
click at [389, 200] on button "button" at bounding box center [394, 205] width 11 height 11
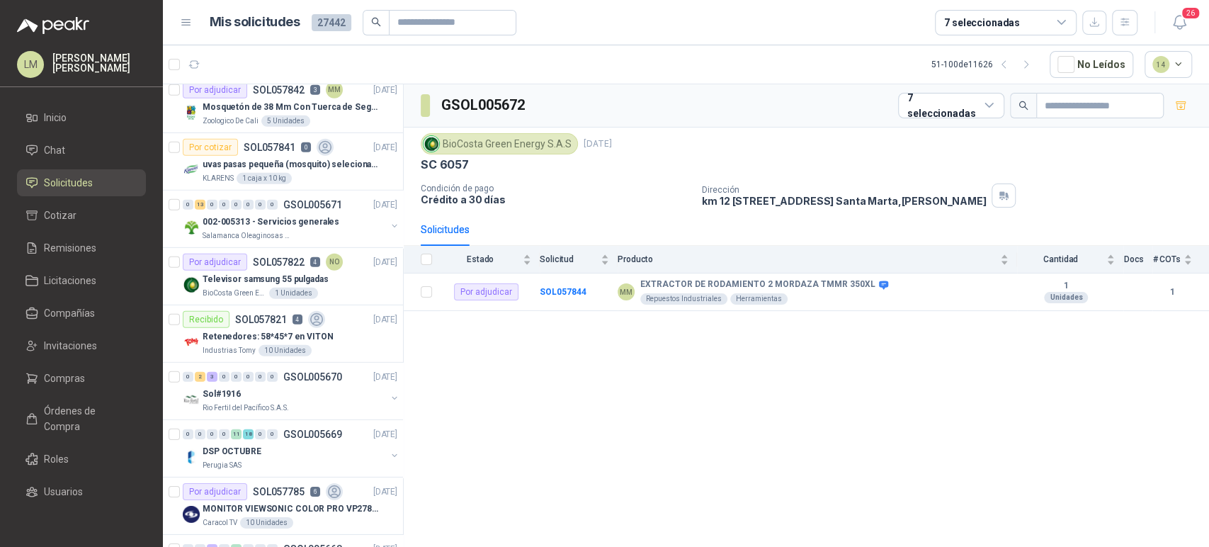
scroll to position [2820, 0]
click at [295, 215] on p "002-005313 - Servicios generales" at bounding box center [271, 221] width 137 height 13
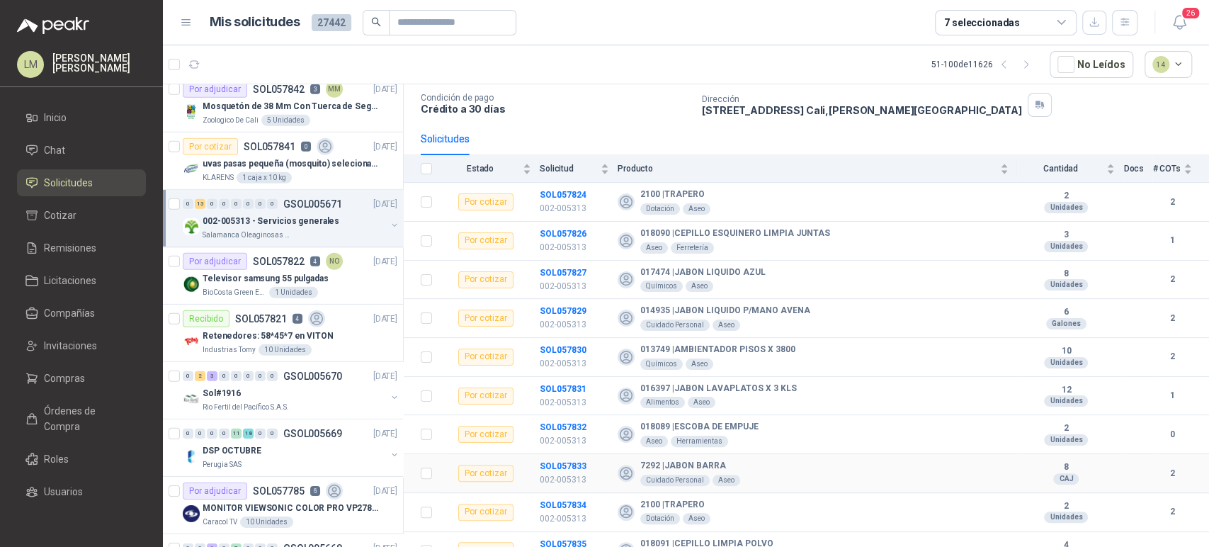
scroll to position [59, 0]
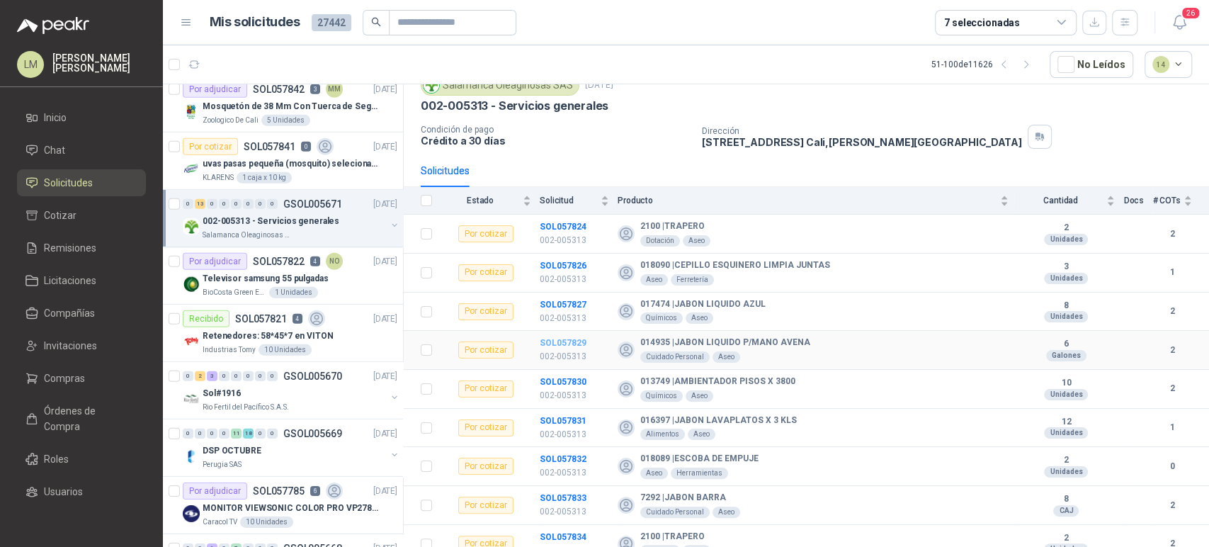
click at [561, 344] on b "SOL057829" at bounding box center [563, 343] width 47 height 10
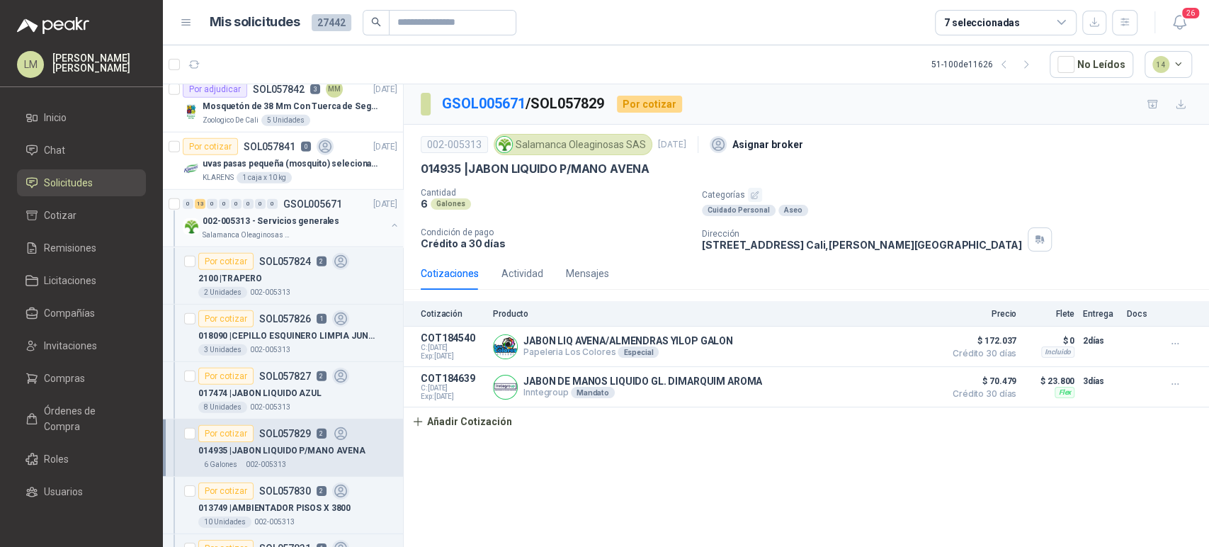
click at [389, 220] on button "button" at bounding box center [394, 225] width 11 height 11
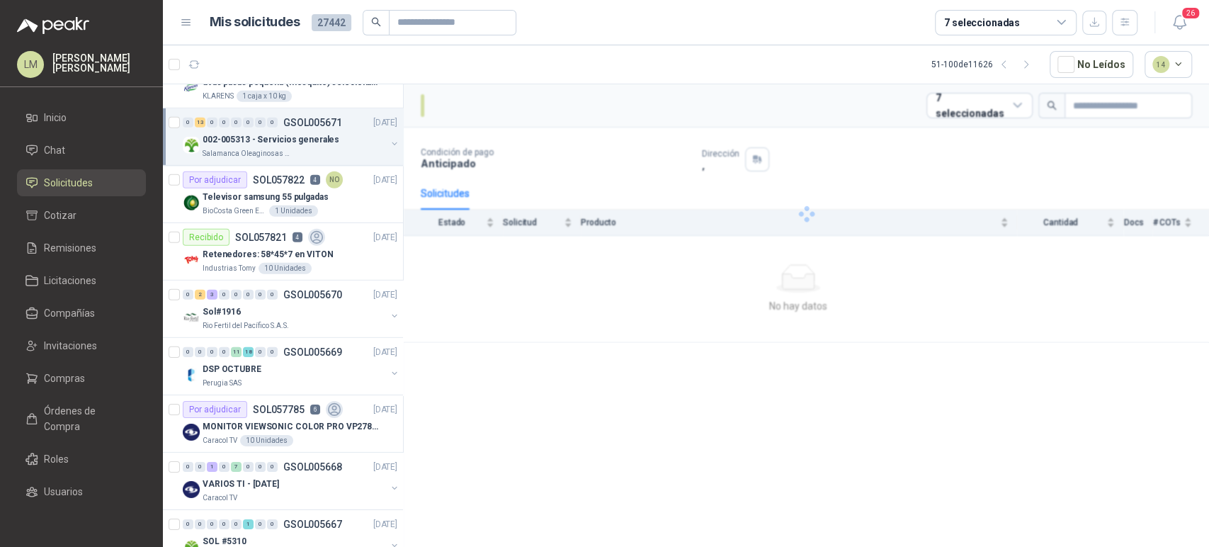
scroll to position [2924, 0]
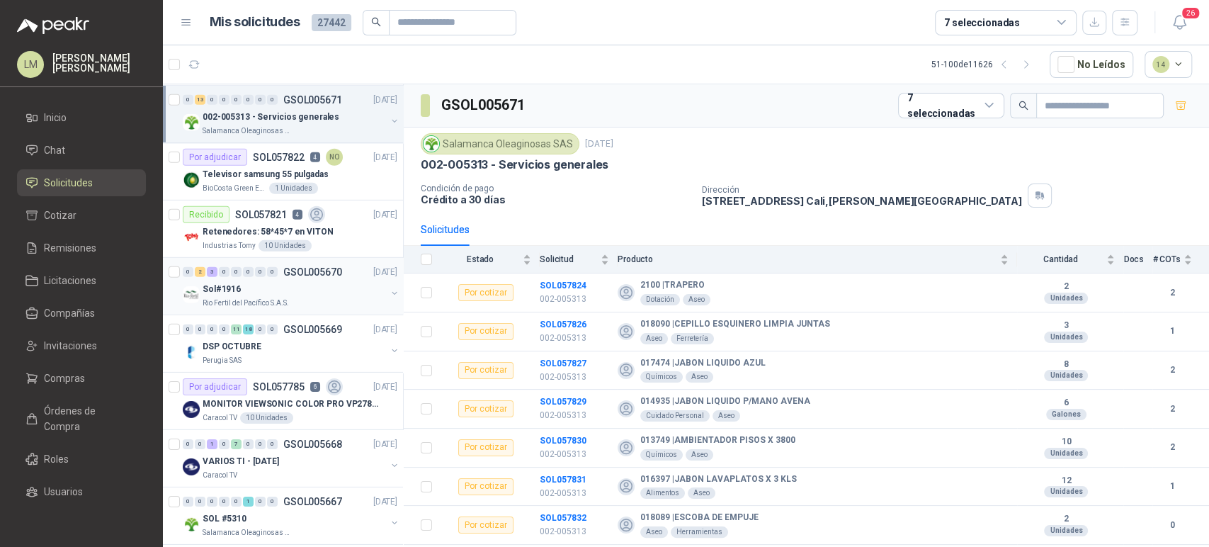
click at [389, 290] on button "button" at bounding box center [394, 293] width 11 height 11
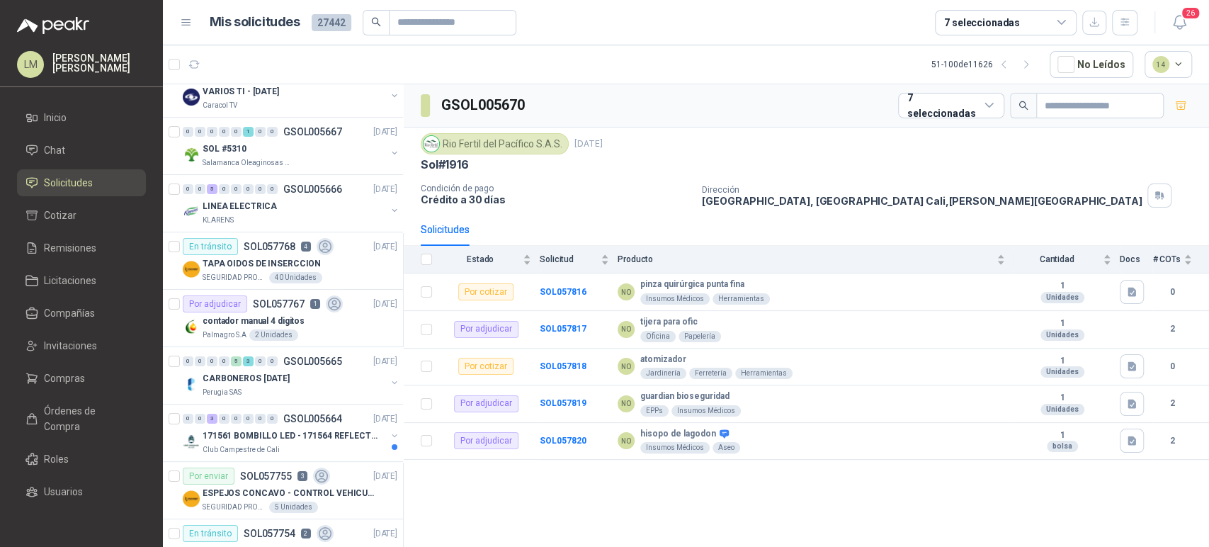
scroll to position [3589, 0]
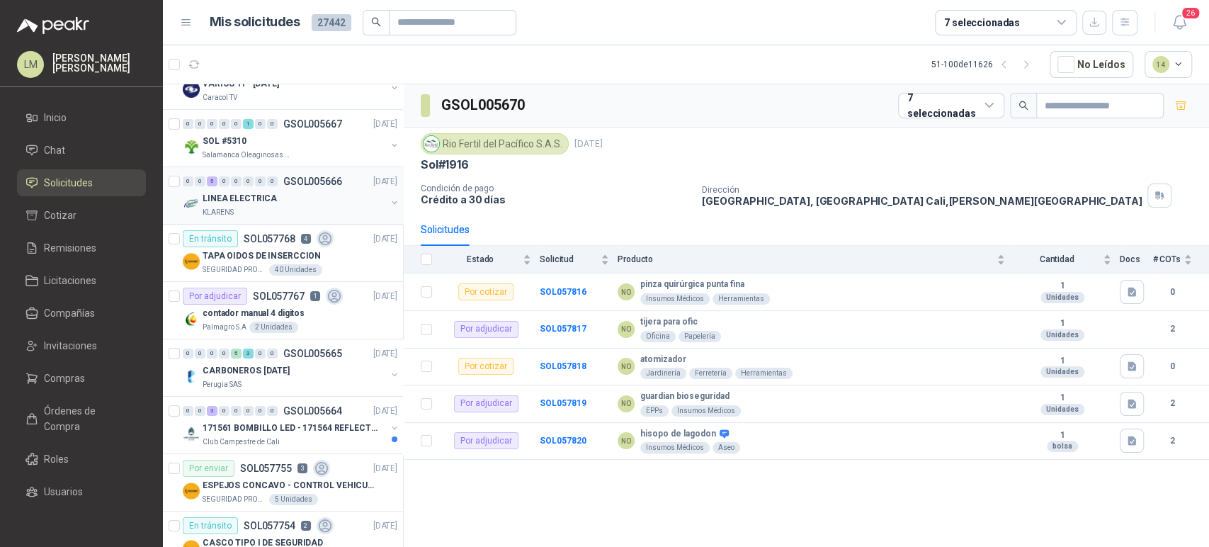
click at [389, 199] on button "button" at bounding box center [394, 202] width 11 height 11
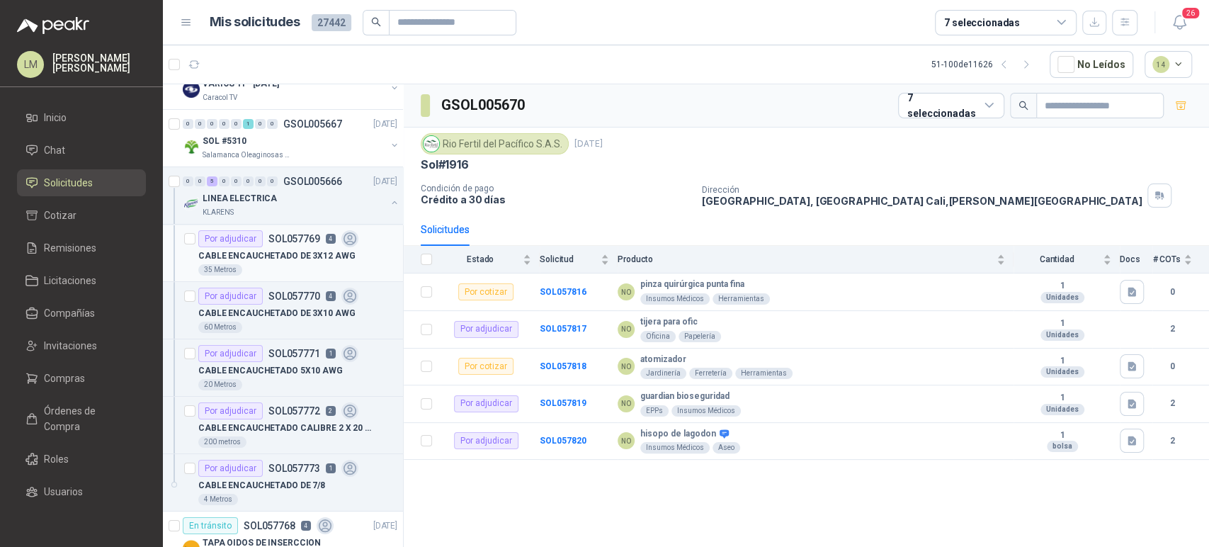
click at [307, 249] on p "CABLE ENCAUCHETADO DE 3X12 AWG" at bounding box center [276, 255] width 157 height 13
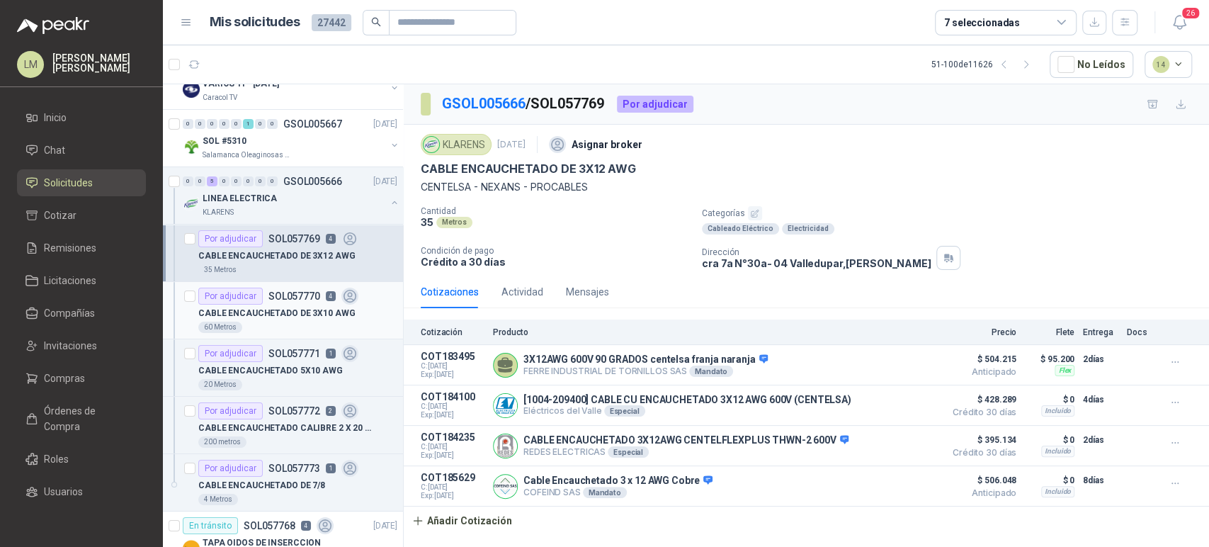
click at [300, 307] on p "CABLE ENCAUCHETADO DE 3X10 AWG" at bounding box center [276, 313] width 157 height 13
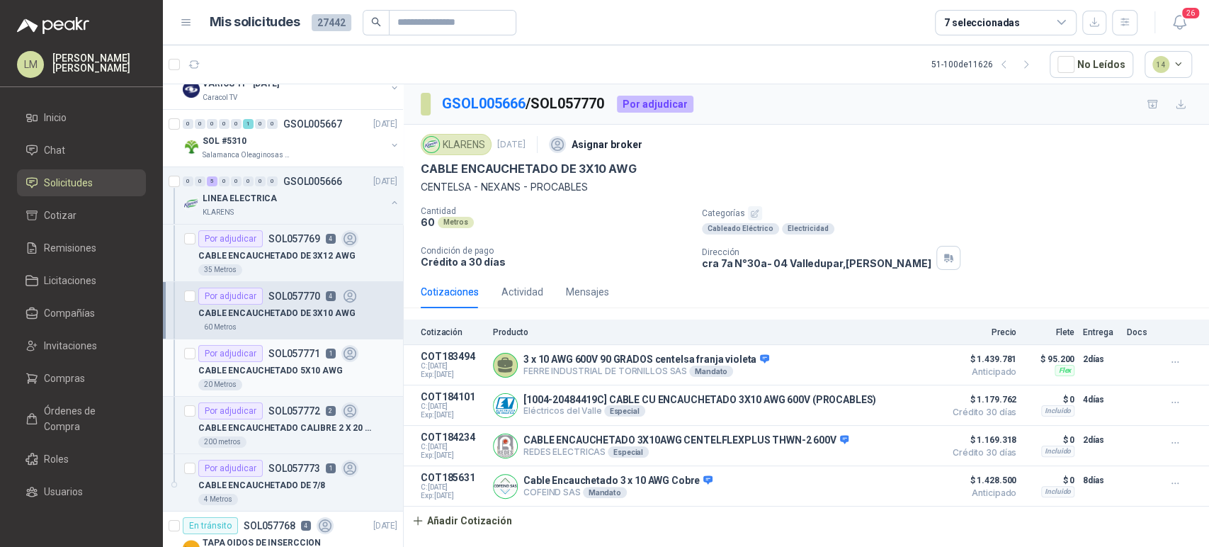
click at [283, 364] on p "CABLE ENCAUCHETADO 5X10 AWG" at bounding box center [270, 370] width 144 height 13
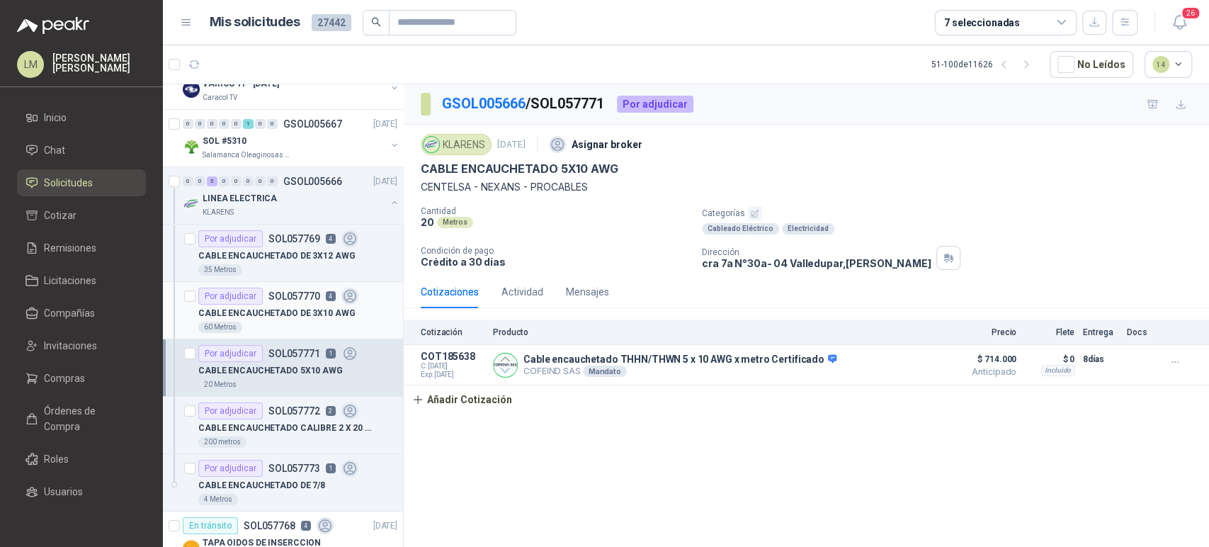
click at [283, 322] on div "60 Metros" at bounding box center [297, 327] width 199 height 11
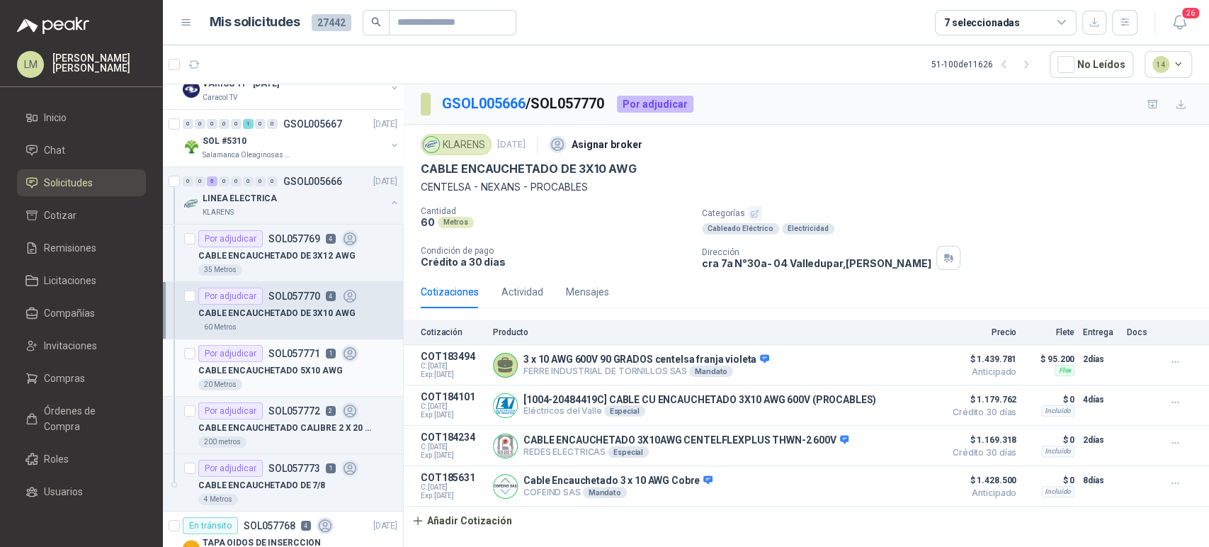
click at [283, 379] on div "20 Metros" at bounding box center [297, 384] width 199 height 11
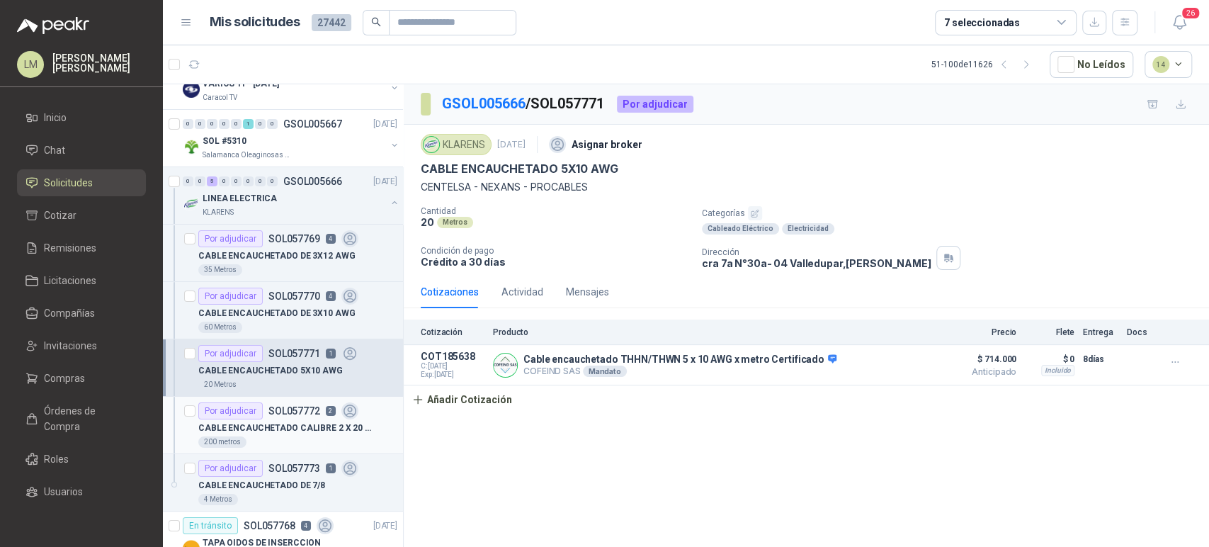
click at [285, 419] on div "CABLE ENCAUCHETADO CALIBRE 2 X 20 AWG" at bounding box center [297, 427] width 199 height 17
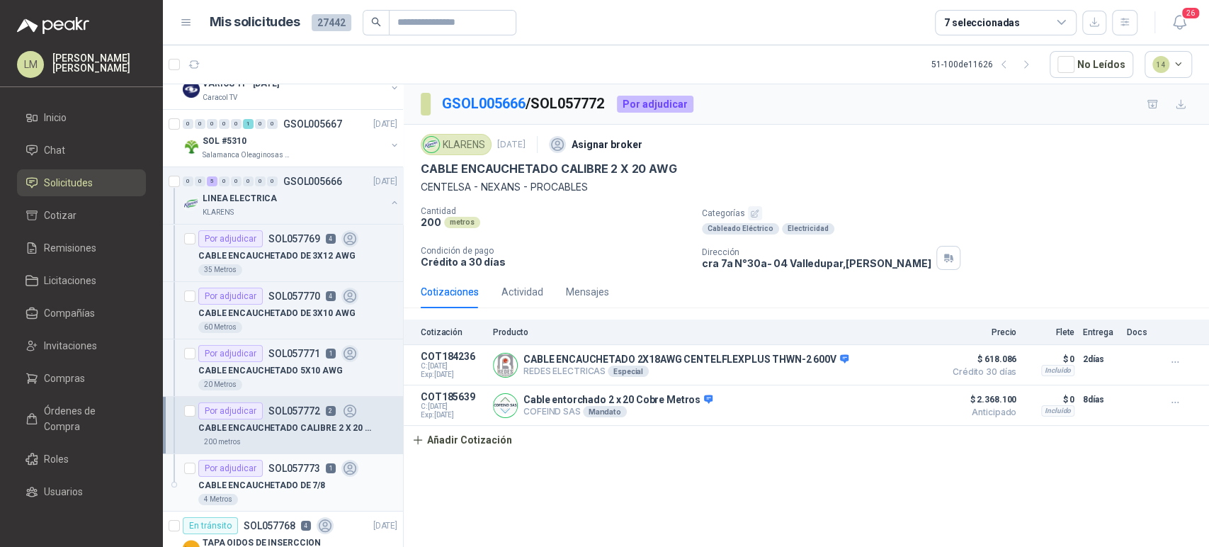
click at [283, 463] on p "SOL057773" at bounding box center [294, 468] width 52 height 10
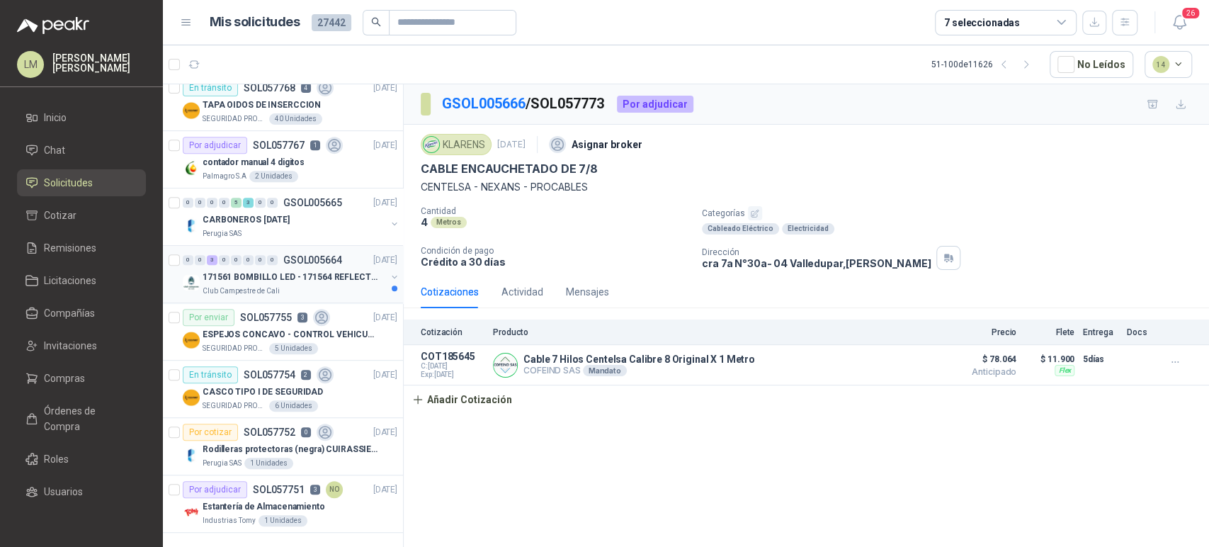
scroll to position [4031, 0]
click at [247, 499] on p "Estantería de Almacenamiento" at bounding box center [264, 505] width 123 height 13
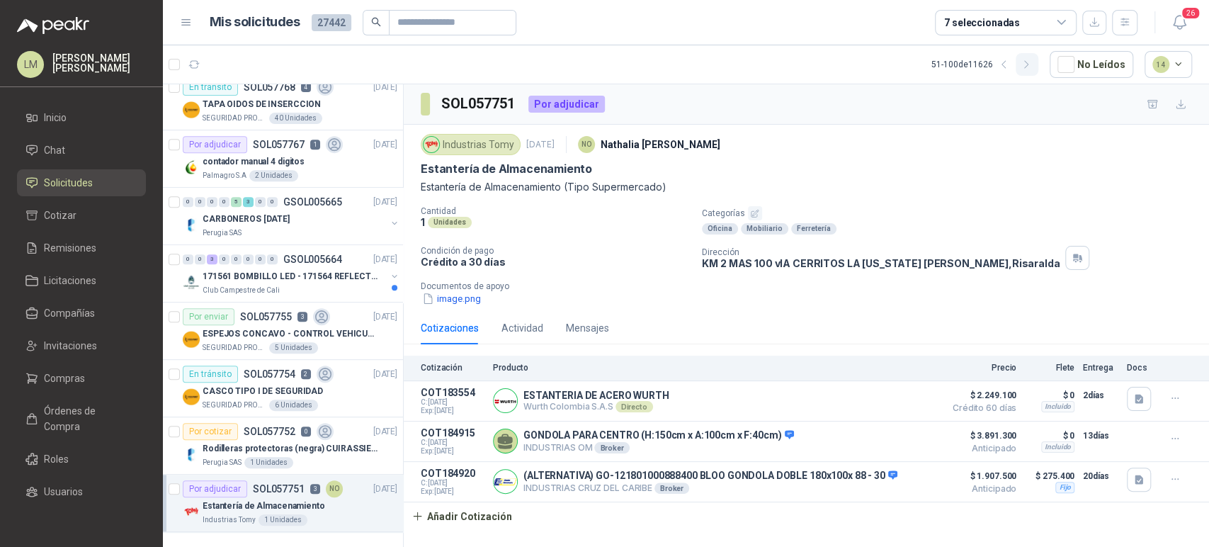
click at [1028, 63] on icon "button" at bounding box center [1027, 64] width 4 height 7
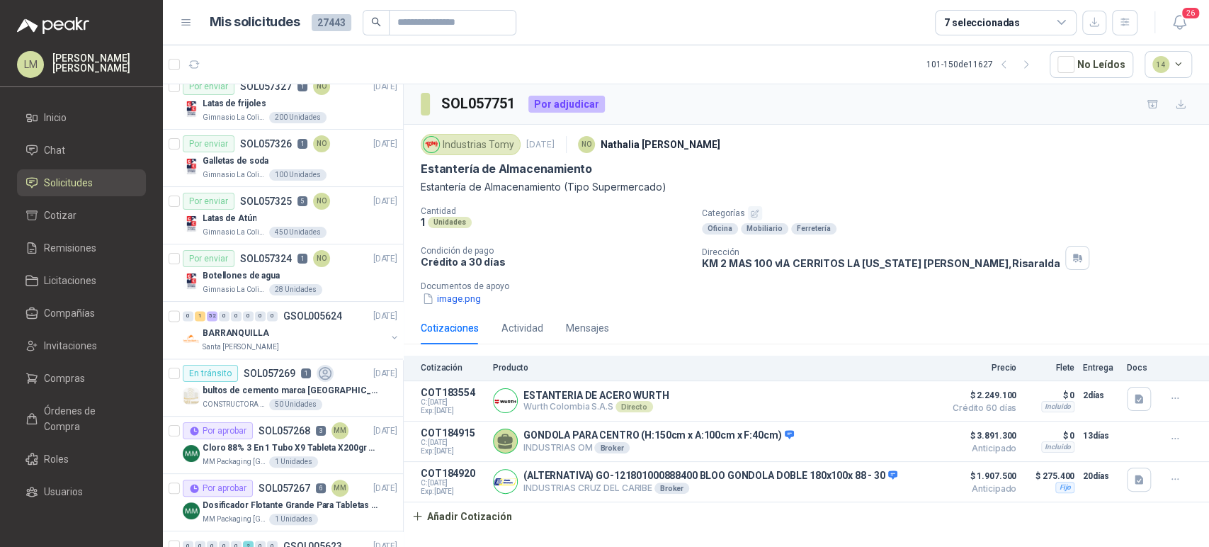
scroll to position [1345, 0]
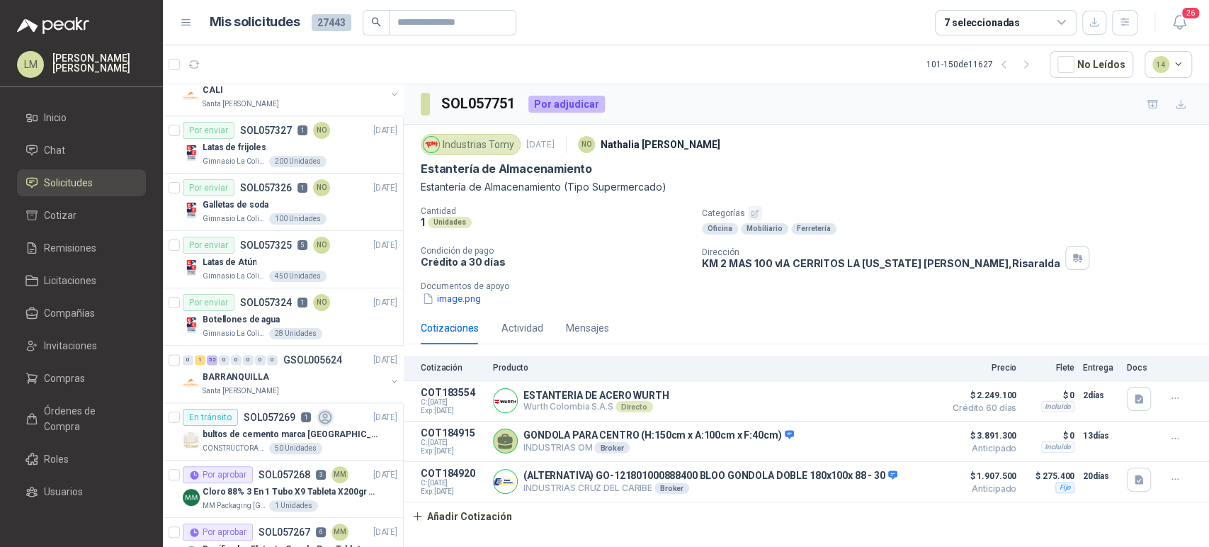
click at [981, 21] on div "7 seleccionadas" at bounding box center [982, 23] width 76 height 16
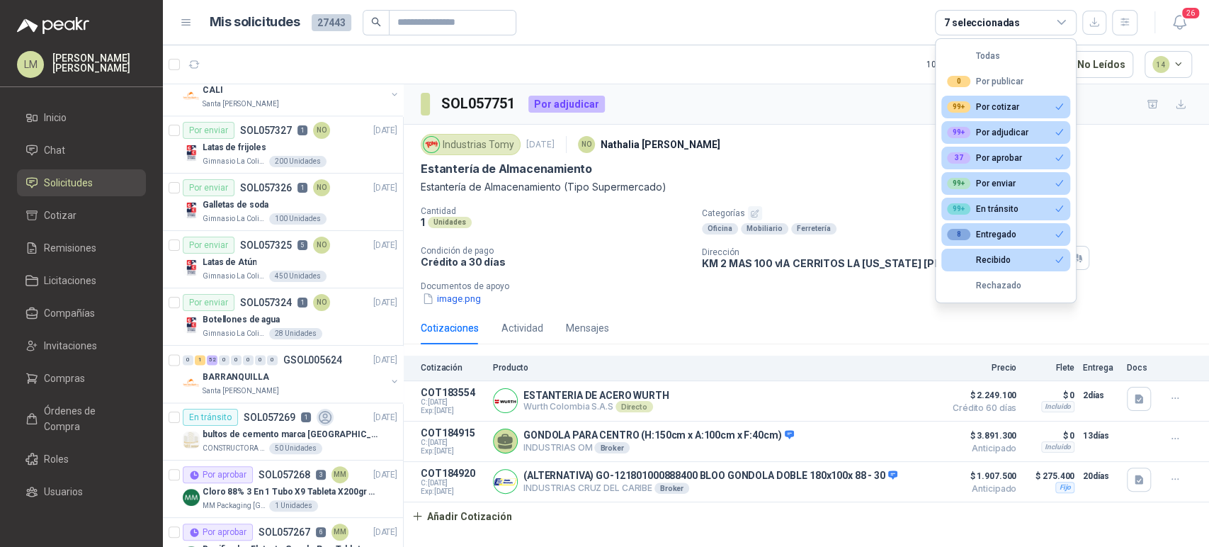
click at [981, 21] on div "7 seleccionadas" at bounding box center [982, 23] width 76 height 16
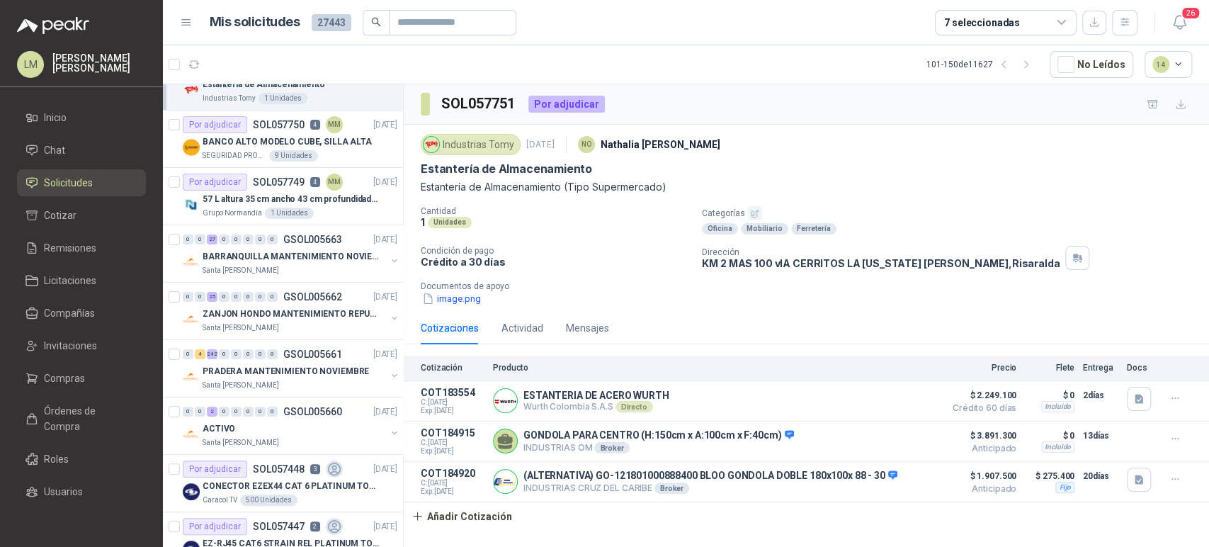
scroll to position [0, 0]
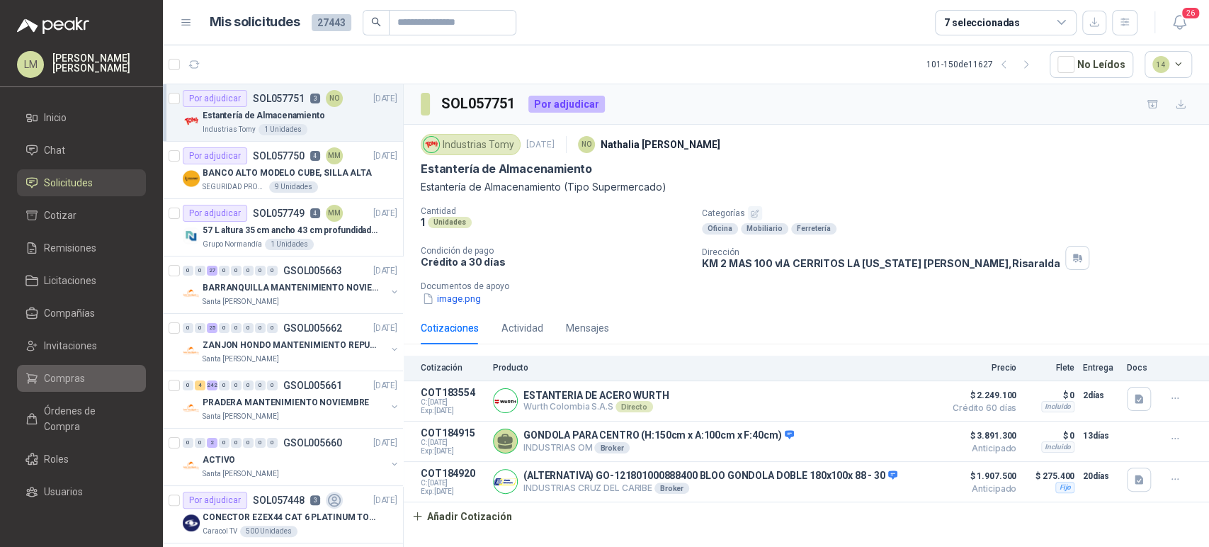
click at [47, 375] on span "Compras" at bounding box center [64, 378] width 41 height 16
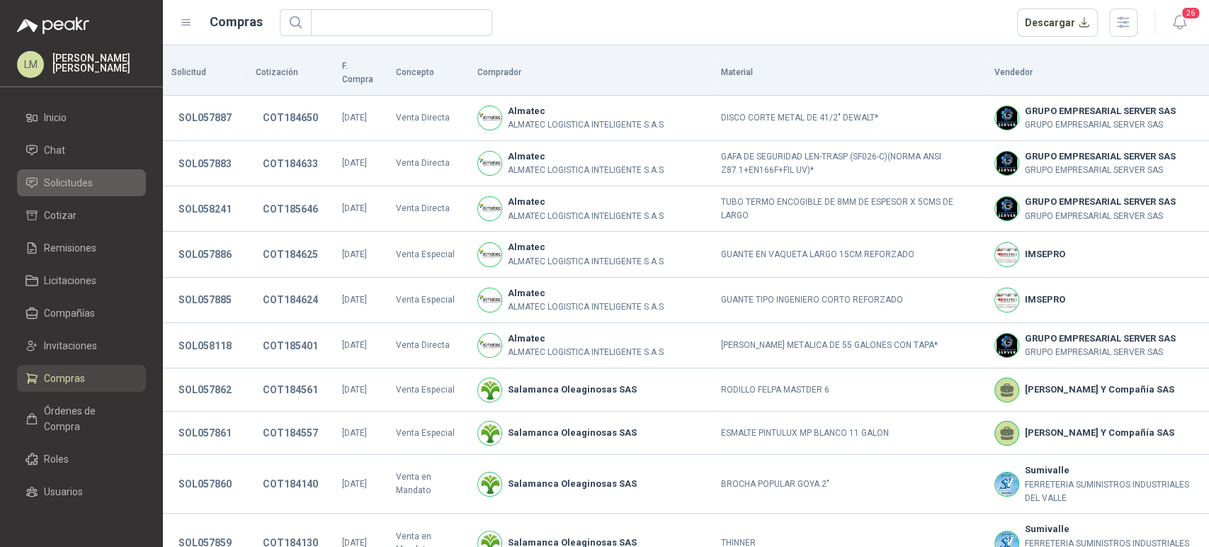
click at [90, 191] on link "Solicitudes" at bounding box center [81, 182] width 129 height 27
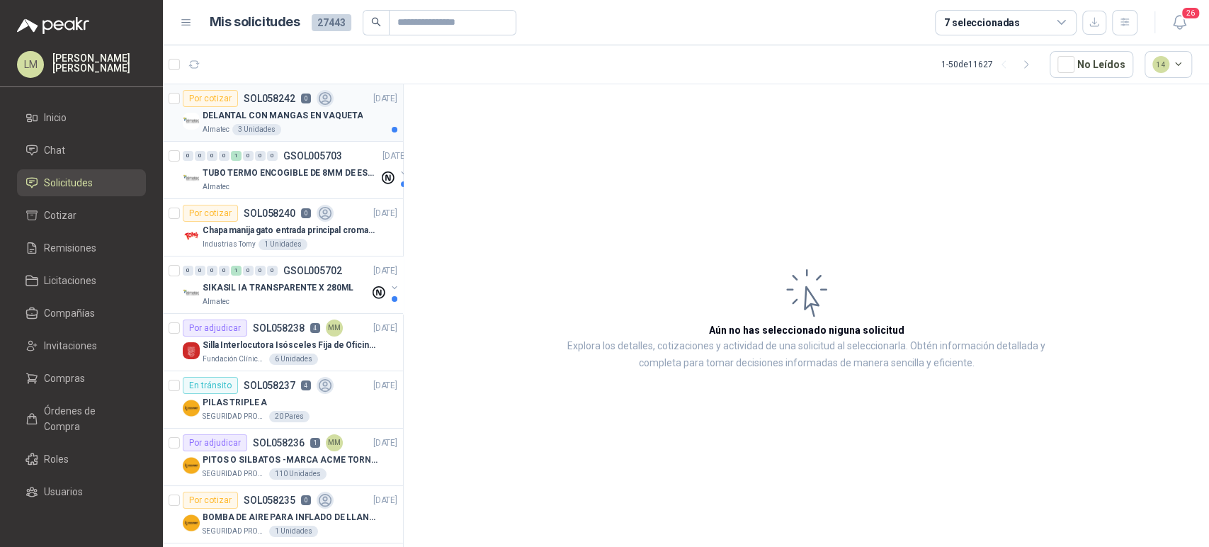
click at [336, 110] on p "DELANTAL CON MANGAS EN VAQUETA" at bounding box center [283, 115] width 160 height 13
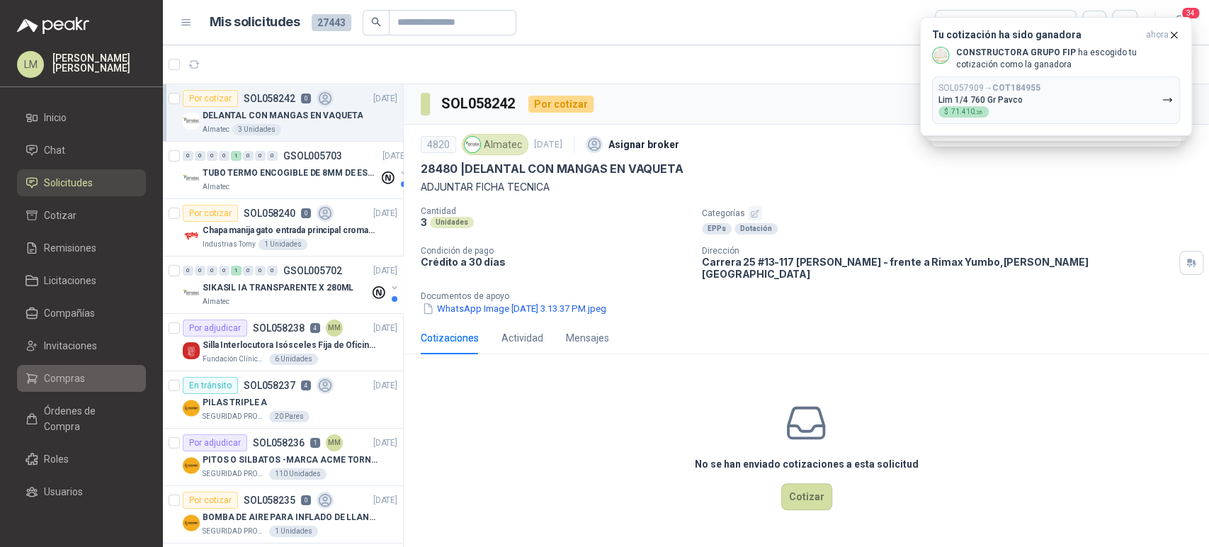
click at [62, 371] on span "Compras" at bounding box center [64, 378] width 41 height 16
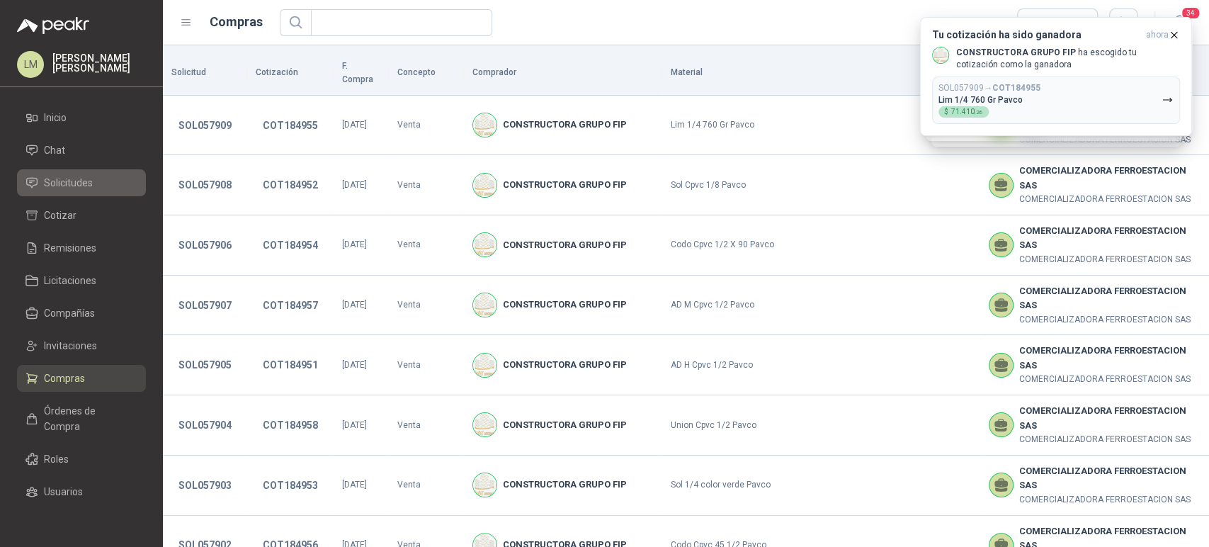
click at [83, 186] on span "Solicitudes" at bounding box center [68, 183] width 49 height 16
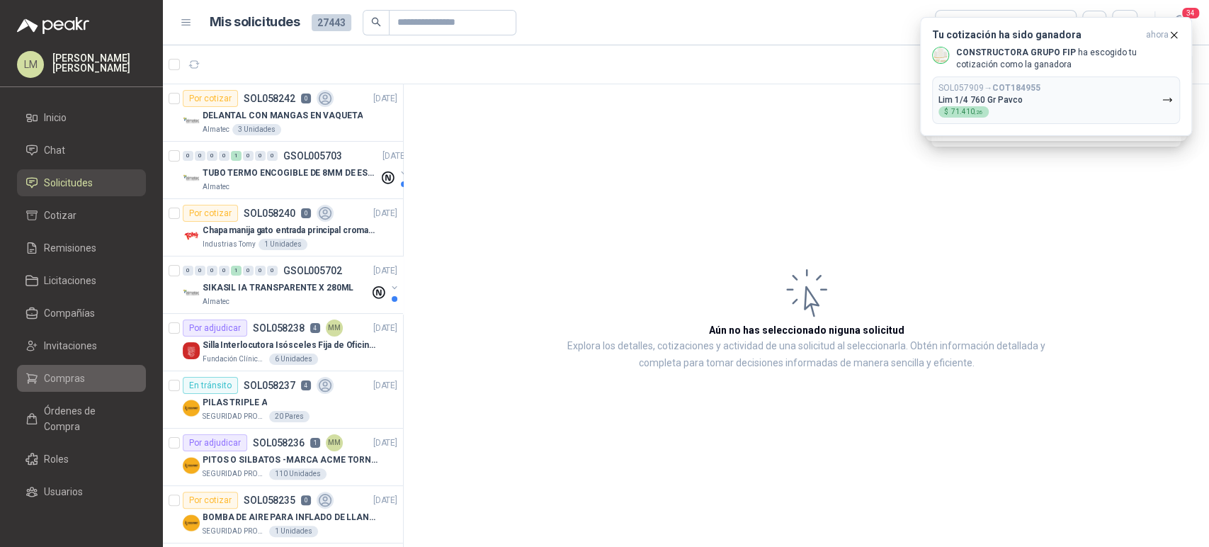
click at [36, 380] on icon at bounding box center [31, 378] width 13 height 13
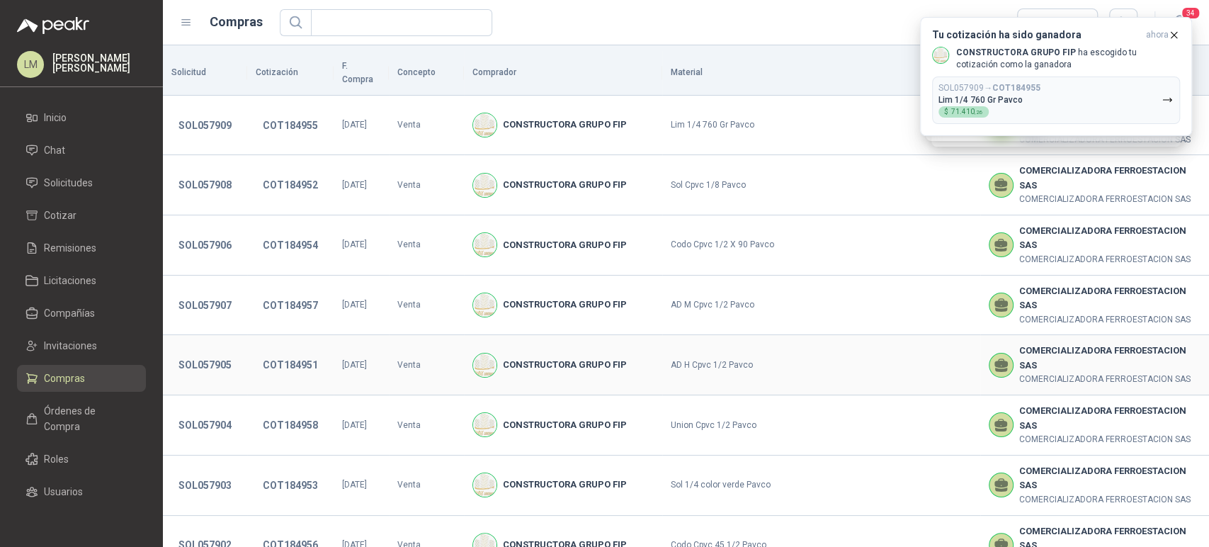
scroll to position [459, 0]
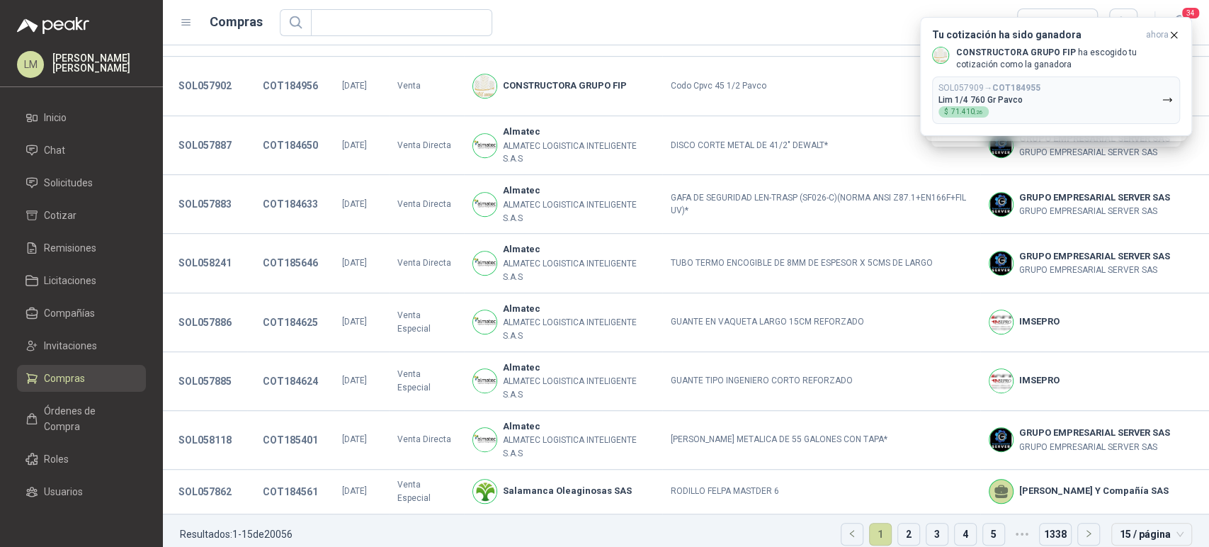
click at [969, 514] on ul "Resultados: 1 - 15 de 20056 1 2 3 4 5 ••• 1338 15 / página" at bounding box center [686, 538] width 1046 height 48
click at [992, 523] on link "5" at bounding box center [993, 533] width 21 height 21
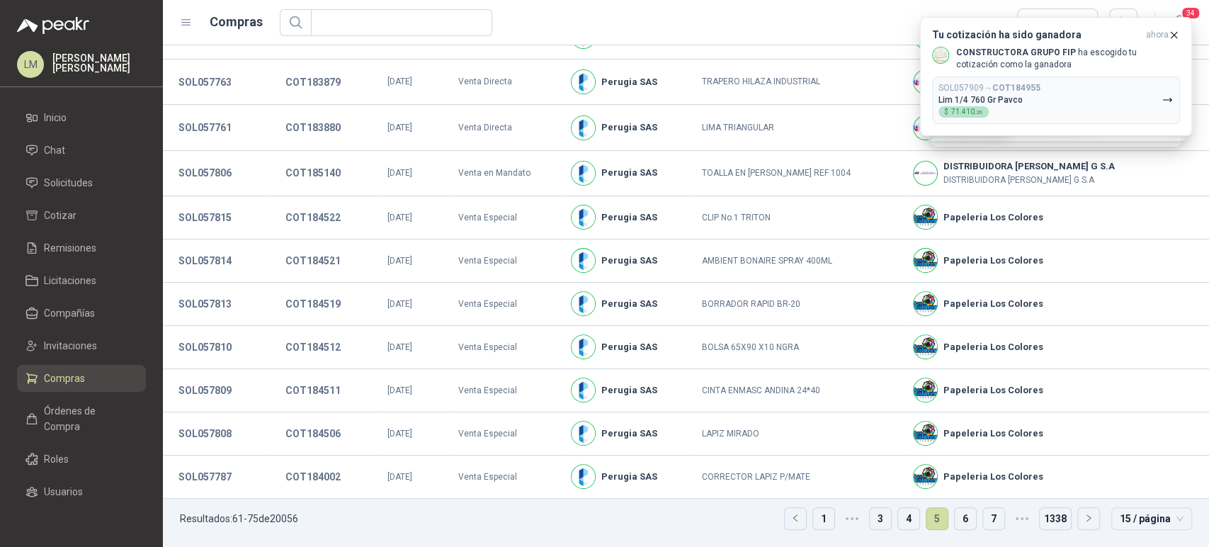
scroll to position [253, 0]
click at [992, 516] on link "7" at bounding box center [993, 518] width 21 height 21
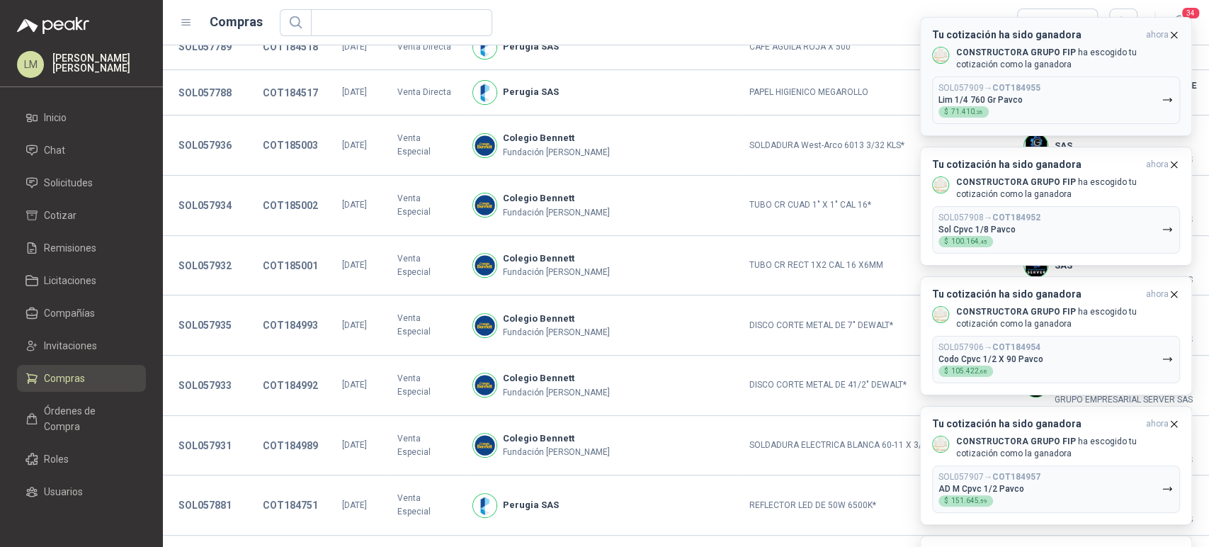
click at [1173, 29] on icon "button" at bounding box center [1174, 35] width 12 height 12
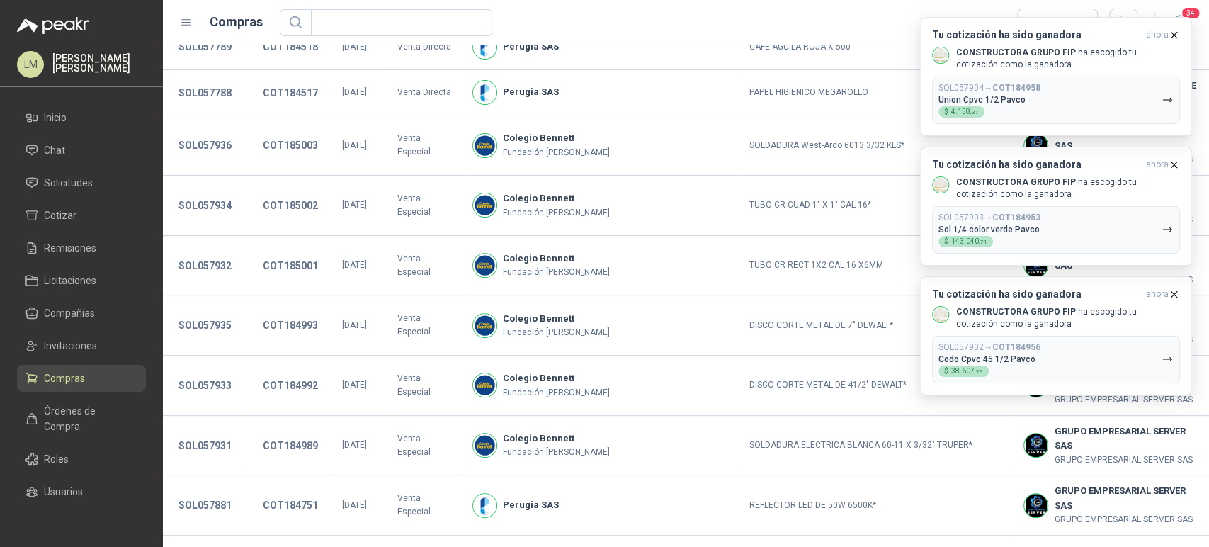
click at [1173, 29] on icon "button" at bounding box center [1174, 35] width 12 height 12
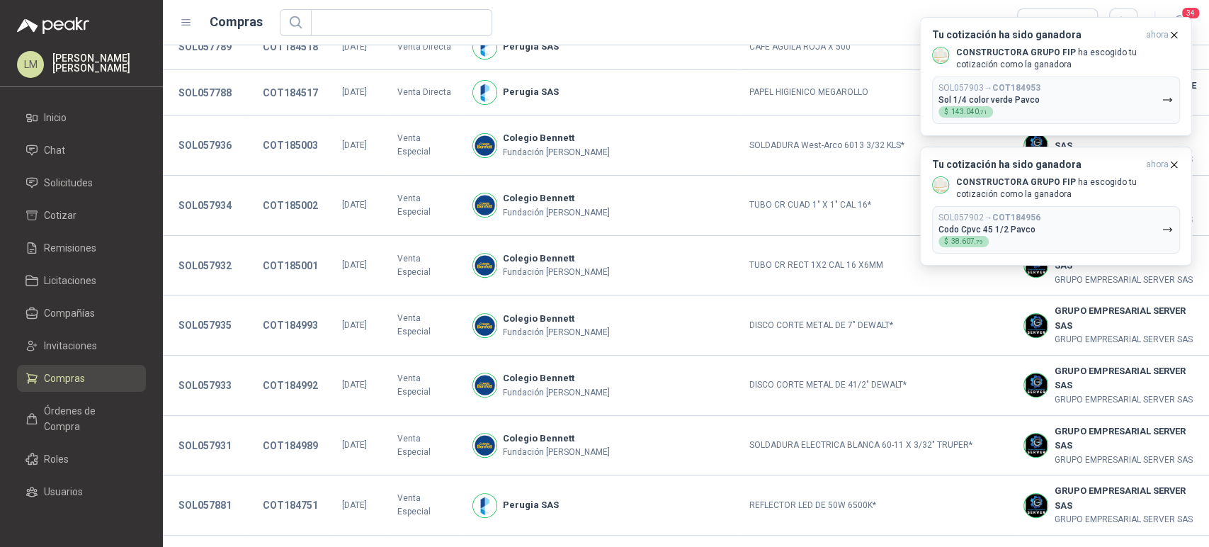
click at [1173, 29] on icon "button" at bounding box center [1174, 35] width 12 height 12
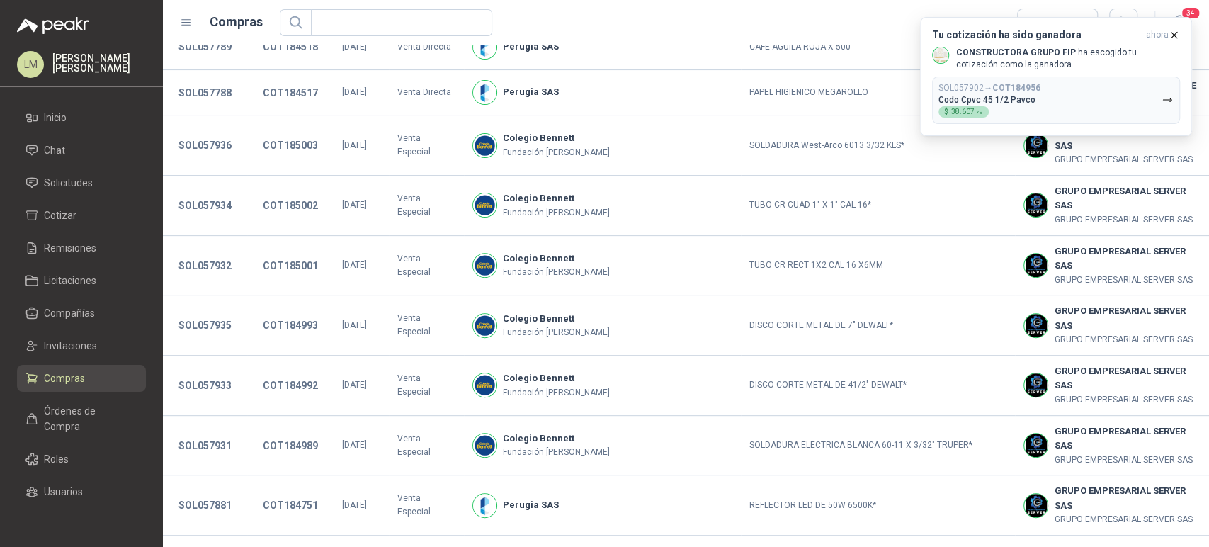
click at [1173, 29] on icon "button" at bounding box center [1174, 35] width 12 height 12
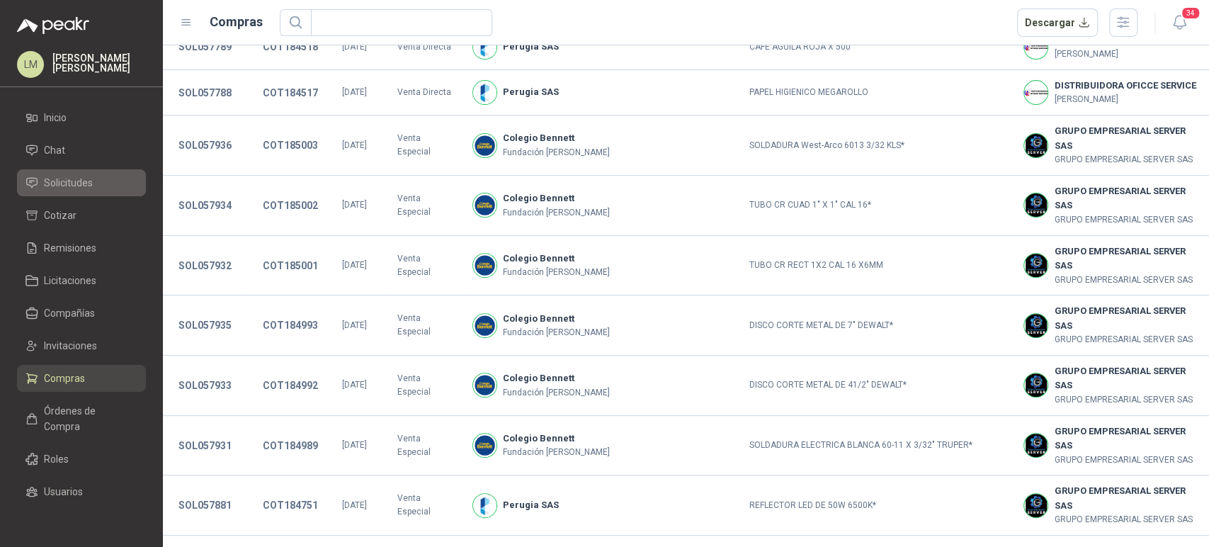
click at [77, 187] on span "Solicitudes" at bounding box center [68, 183] width 49 height 16
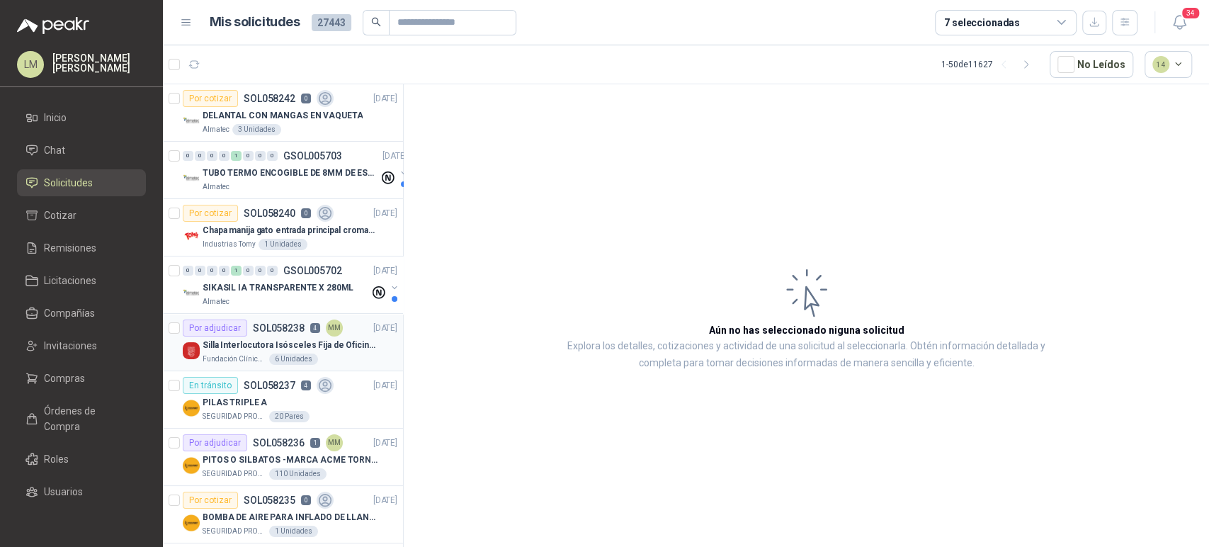
click at [252, 346] on p "Silla Interlocutora Isósceles Fija de Oficina Tela Negra Just Home Collection" at bounding box center [291, 345] width 176 height 13
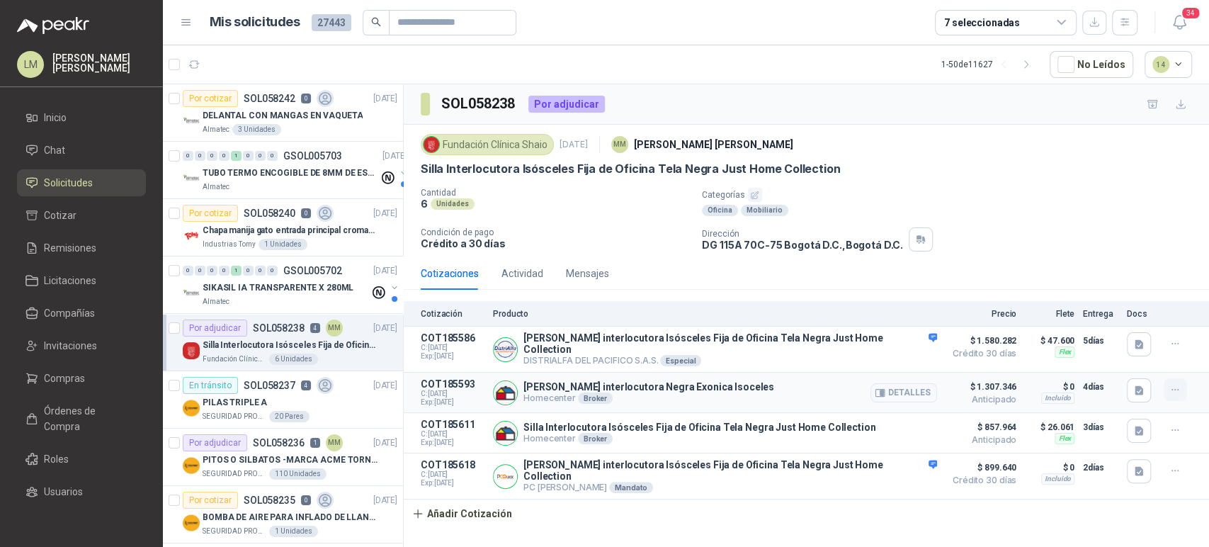
click at [1169, 384] on icon "button" at bounding box center [1175, 390] width 12 height 12
click at [1183, 429] on button "button" at bounding box center [1175, 430] width 23 height 23
click at [1108, 371] on button "Editar" at bounding box center [1146, 368] width 113 height 23
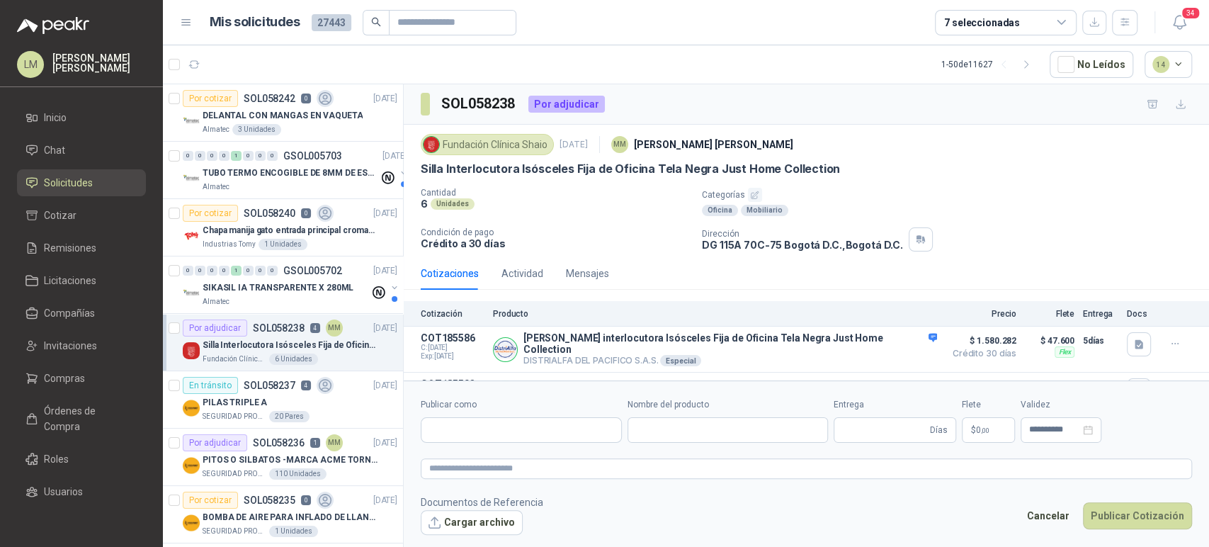
type input "**********"
type input "*"
type input "**********"
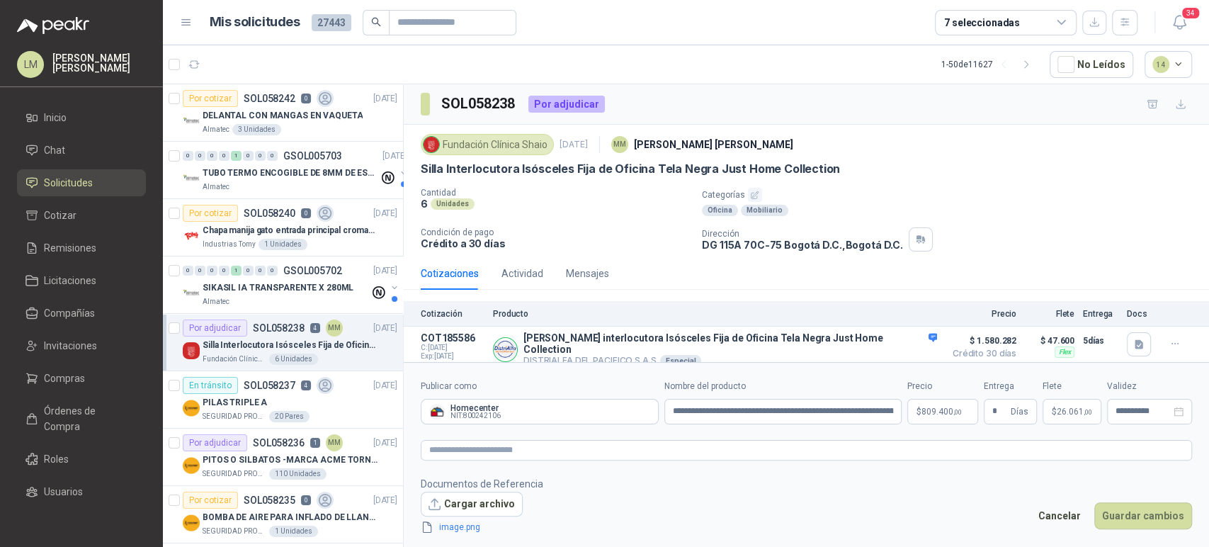
click at [944, 411] on body "LM [PERSON_NAME] Inicio Chat Solicitudes Cotizar Remisiones Licitaciones Compañ…" at bounding box center [604, 273] width 1209 height 547
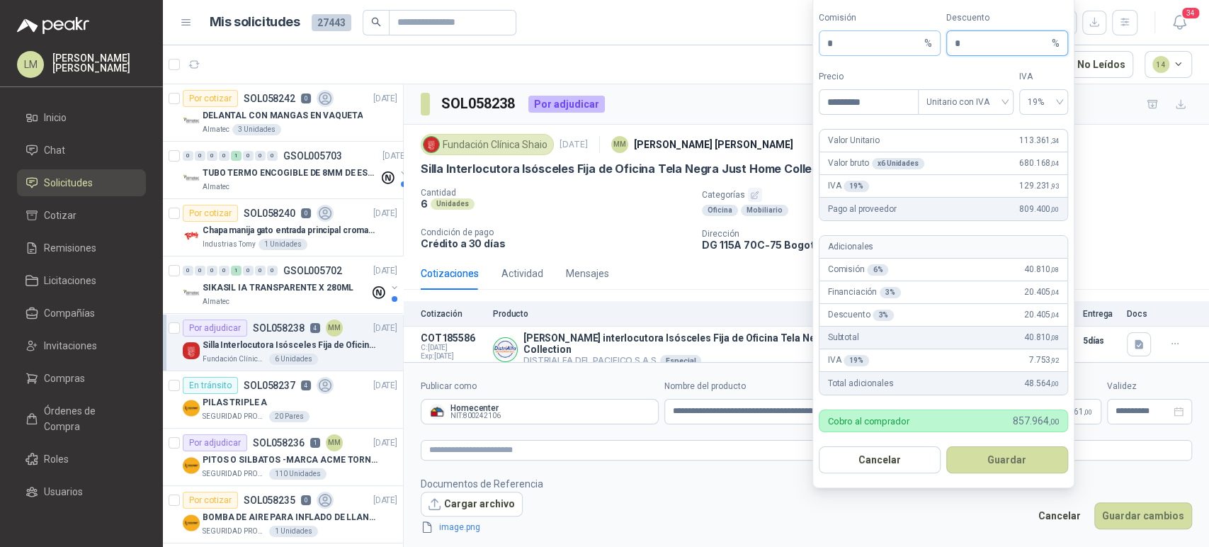
click at [927, 49] on div "Comisión * % Descuento * %" at bounding box center [943, 33] width 249 height 45
drag, startPoint x: 849, startPoint y: 106, endPoint x: 742, endPoint y: 108, distance: 107.0
click at [742, 108] on body "LM [PERSON_NAME] Inicio Chat Solicitudes Cotizar Remisiones Licitaciones Compañ…" at bounding box center [604, 273] width 1209 height 547
type input "********"
drag, startPoint x: 969, startPoint y: 50, endPoint x: 960, endPoint y: 48, distance: 9.4
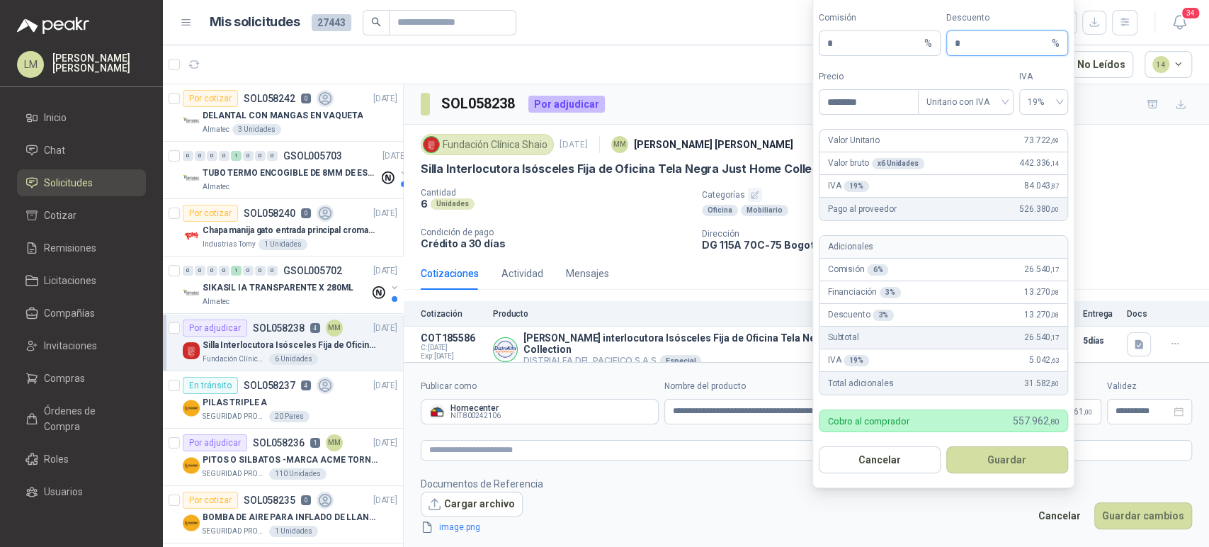
click at [960, 48] on input "*" at bounding box center [1002, 43] width 94 height 24
type input "*"
click at [853, 69] on form "Comisión * % Descuento * % Precio ******** Tipo Unitario con IVA IVA 19% Valor …" at bounding box center [943, 242] width 262 height 492
drag, startPoint x: 850, startPoint y: 40, endPoint x: 778, endPoint y: 43, distance: 71.6
click at [778, 43] on body "LM [PERSON_NAME] Inicio Chat Solicitudes Cotizar Remisiones Licitaciones Compañ…" at bounding box center [604, 273] width 1209 height 547
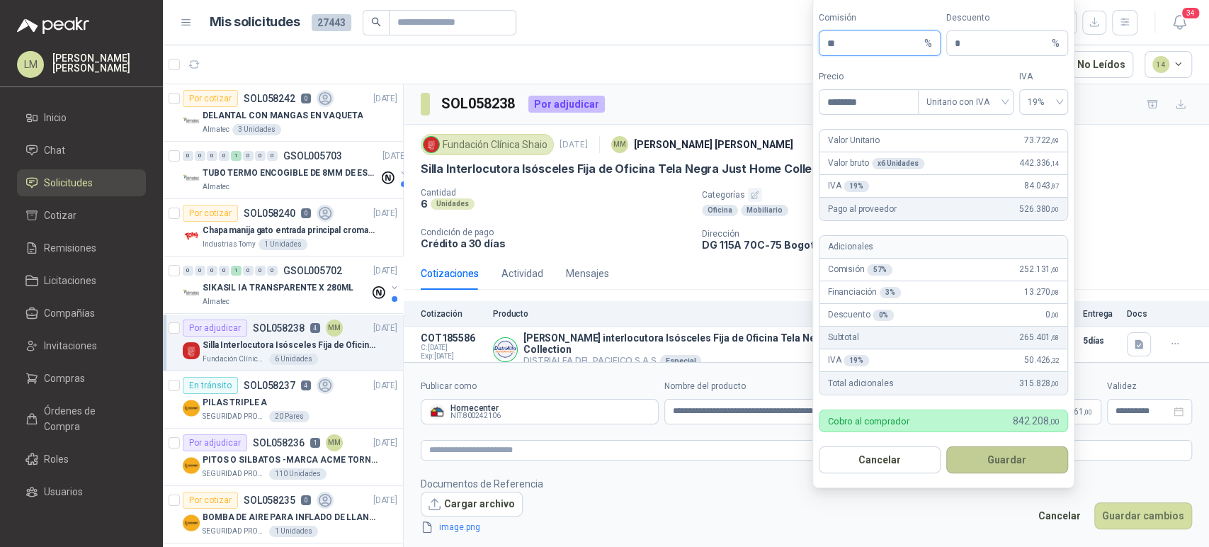
type input "**"
click at [969, 461] on button "Guardar" at bounding box center [1007, 459] width 122 height 27
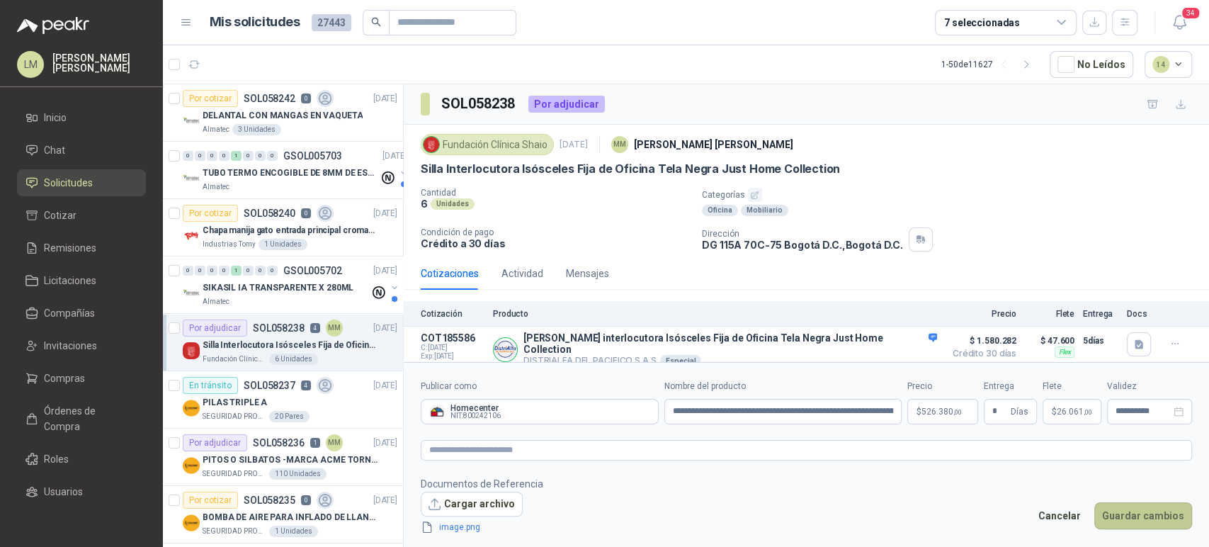
click at [1135, 520] on button "Guardar cambios" at bounding box center [1143, 515] width 98 height 27
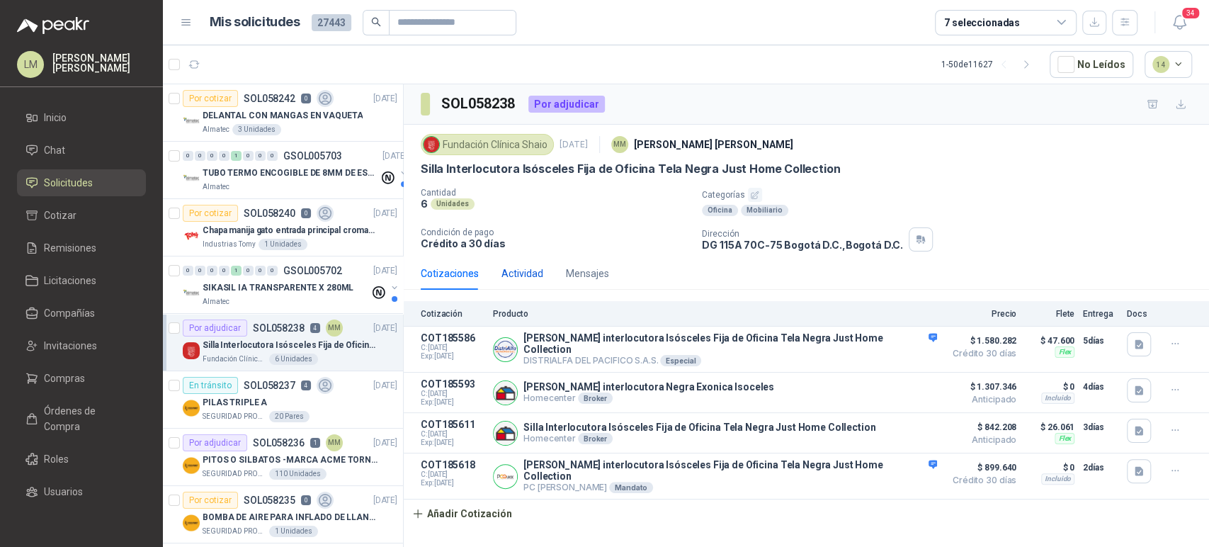
click at [516, 276] on div "Actividad" at bounding box center [522, 274] width 42 height 16
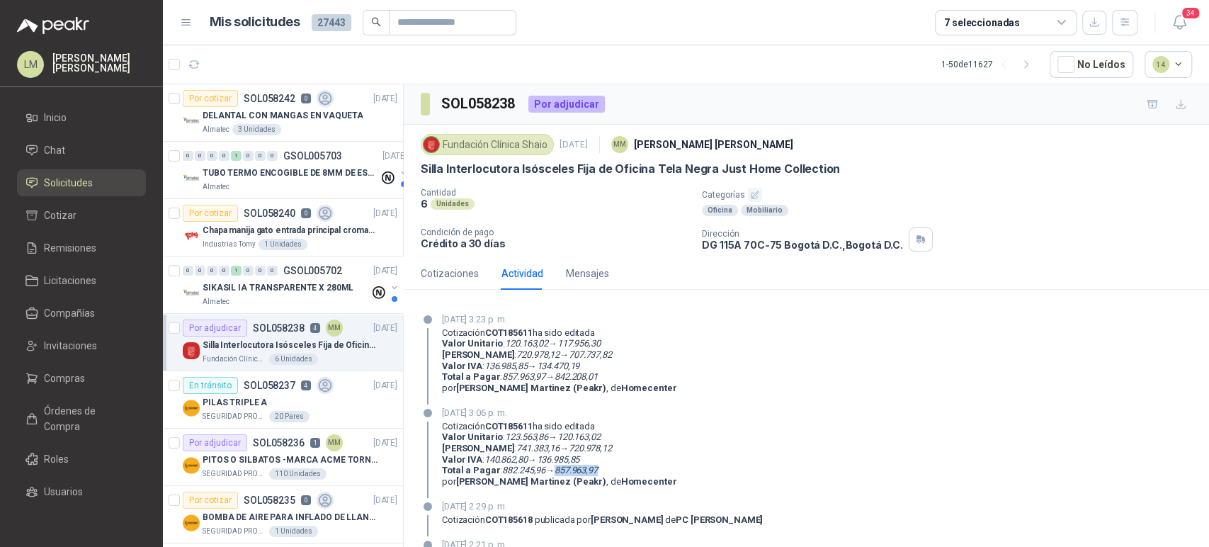
drag, startPoint x: 558, startPoint y: 470, endPoint x: 618, endPoint y: 469, distance: 59.5
click at [618, 469] on p "Total a Pagar : 882.245,96 → 857.963,97" at bounding box center [559, 470] width 234 height 11
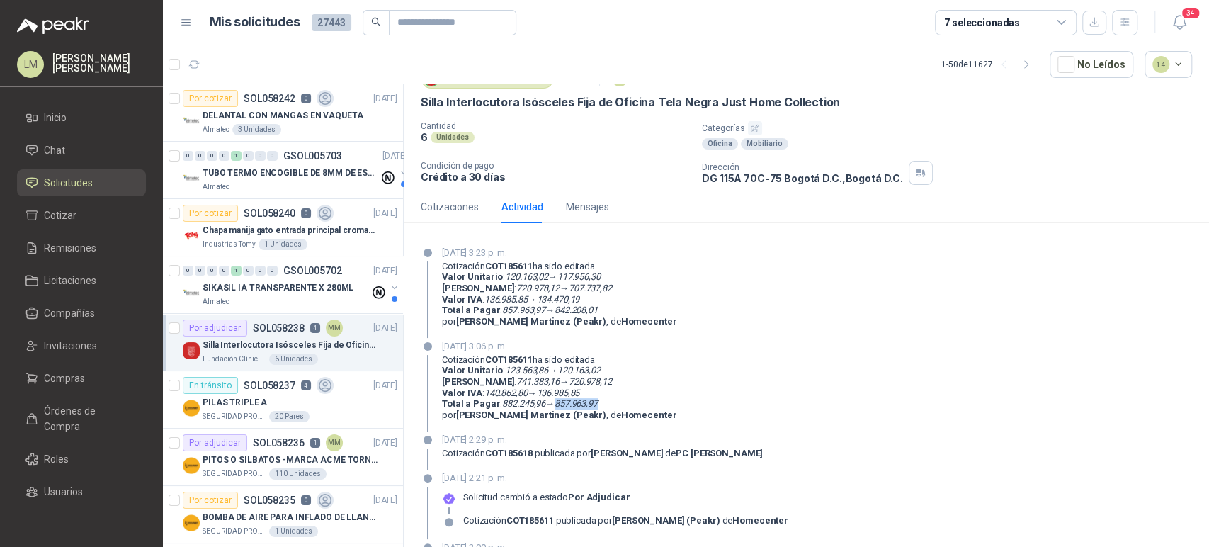
scroll to position [66, 0]
click at [434, 205] on div "Cotizaciones" at bounding box center [450, 208] width 58 height 16
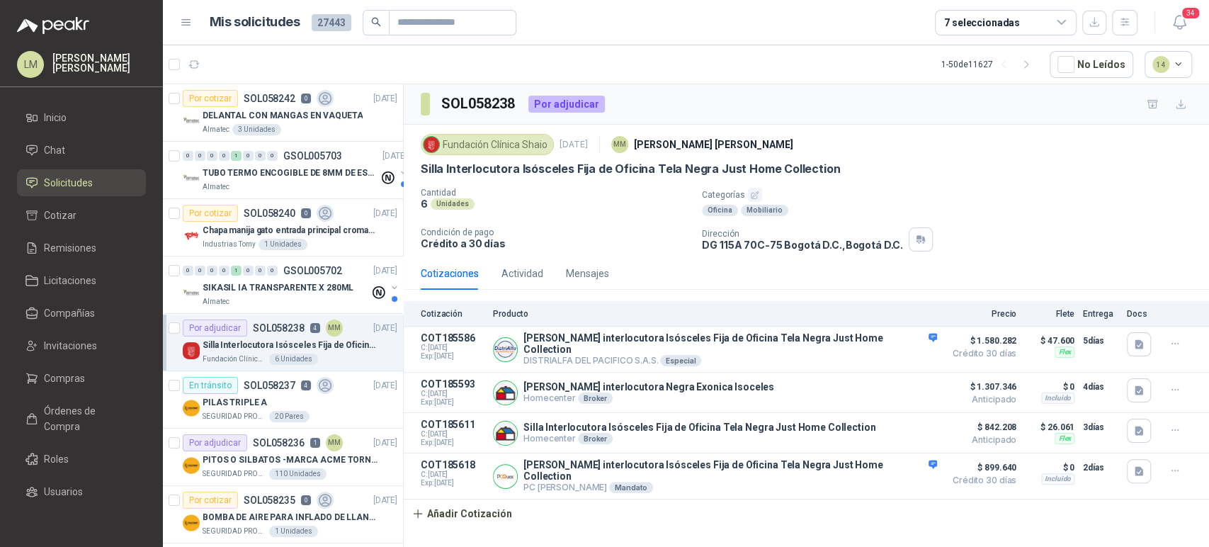
scroll to position [0, 0]
click at [1173, 427] on icon "button" at bounding box center [1175, 430] width 12 height 12
click at [1110, 368] on button "Editar" at bounding box center [1146, 368] width 113 height 23
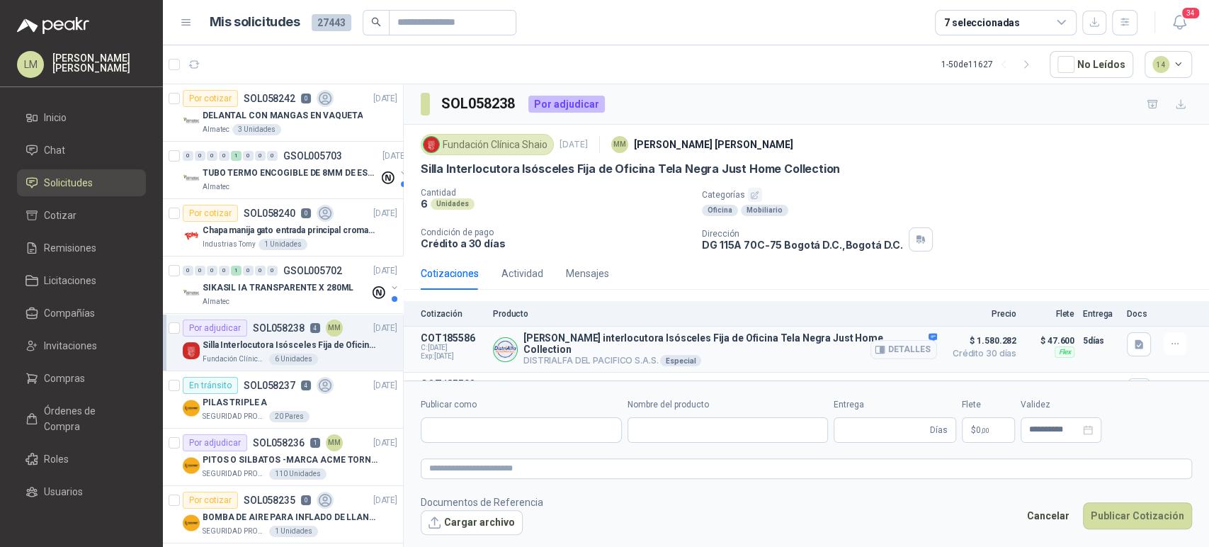
type input "**********"
type input "*"
type input "**********"
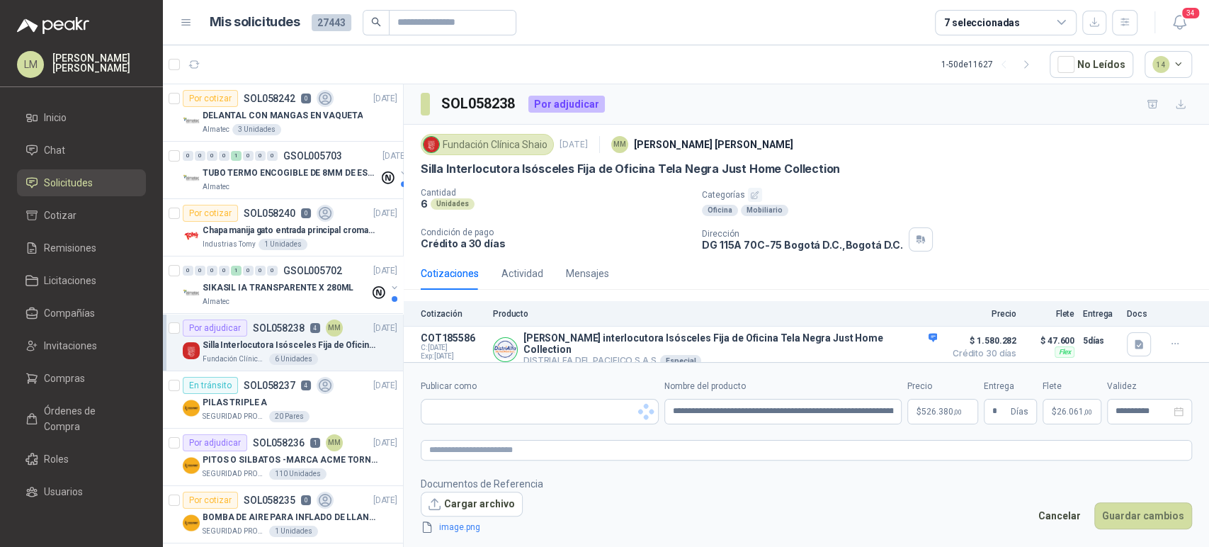
click at [936, 414] on body "LM [PERSON_NAME] Inicio Chat Solicitudes Cotizar Remisiones Licitaciones Compañ…" at bounding box center [604, 273] width 1209 height 547
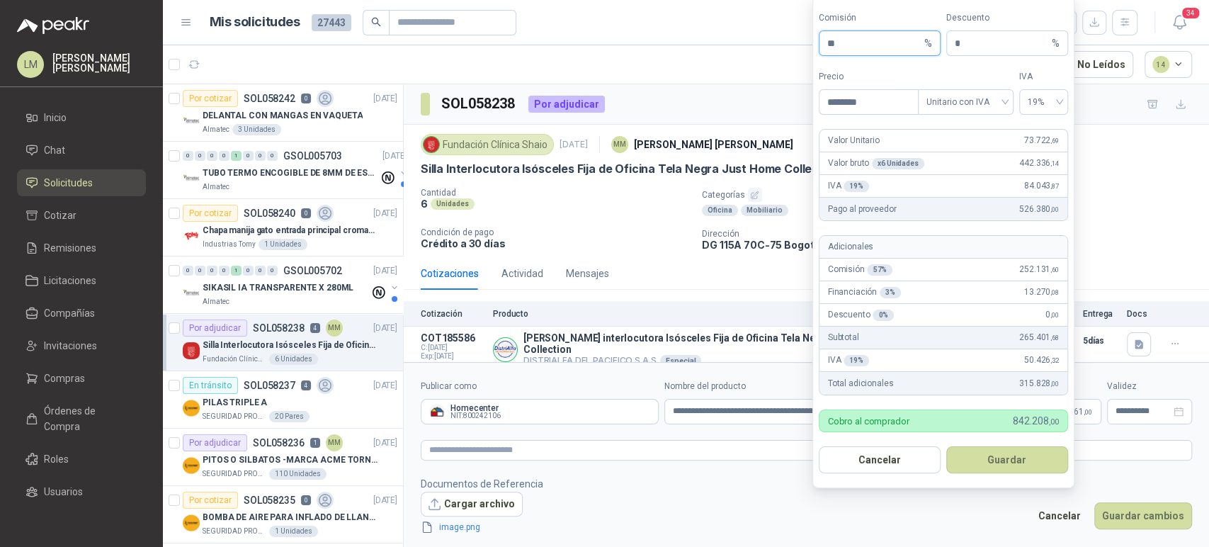
click at [849, 44] on input "**" at bounding box center [874, 43] width 94 height 24
type input "**"
click at [1003, 458] on button "Guardar" at bounding box center [1007, 459] width 122 height 27
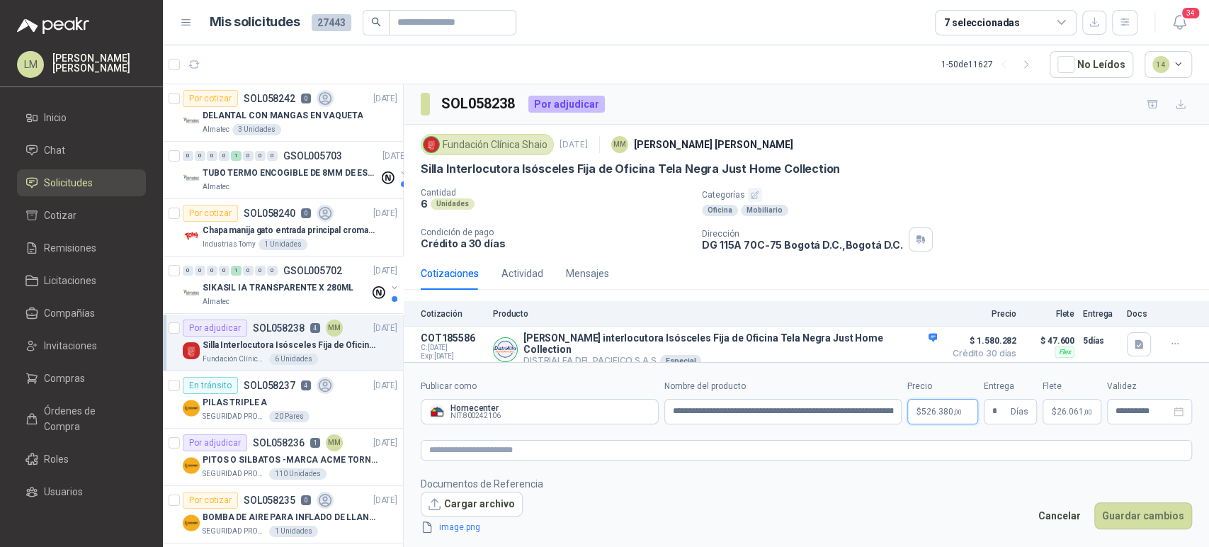
click at [943, 412] on span "526.380 ,00" at bounding box center [941, 411] width 40 height 8
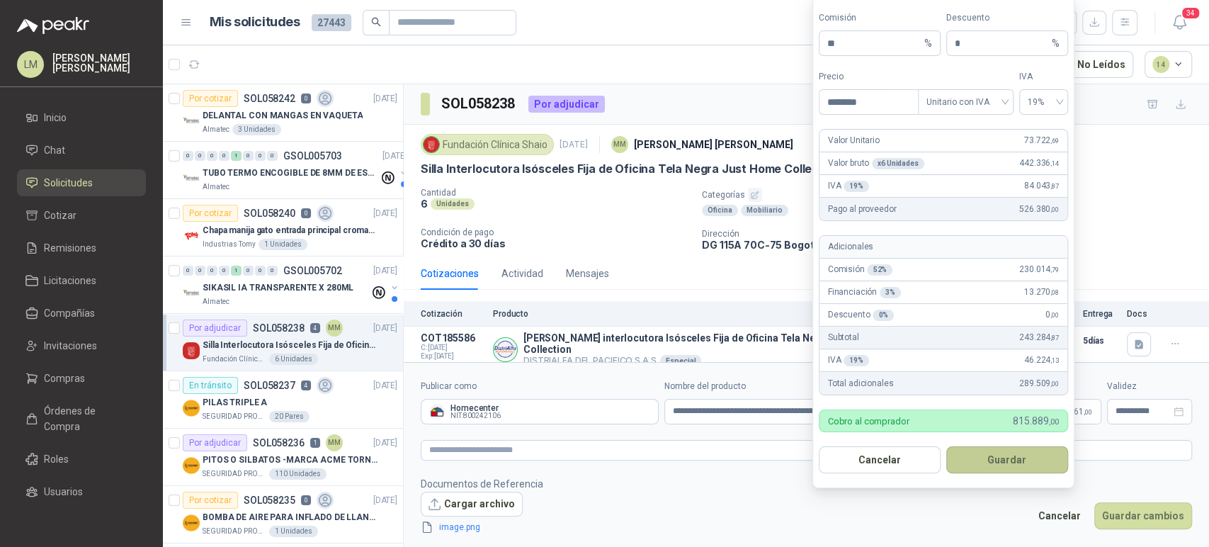
click at [993, 460] on button "Guardar" at bounding box center [1007, 459] width 122 height 27
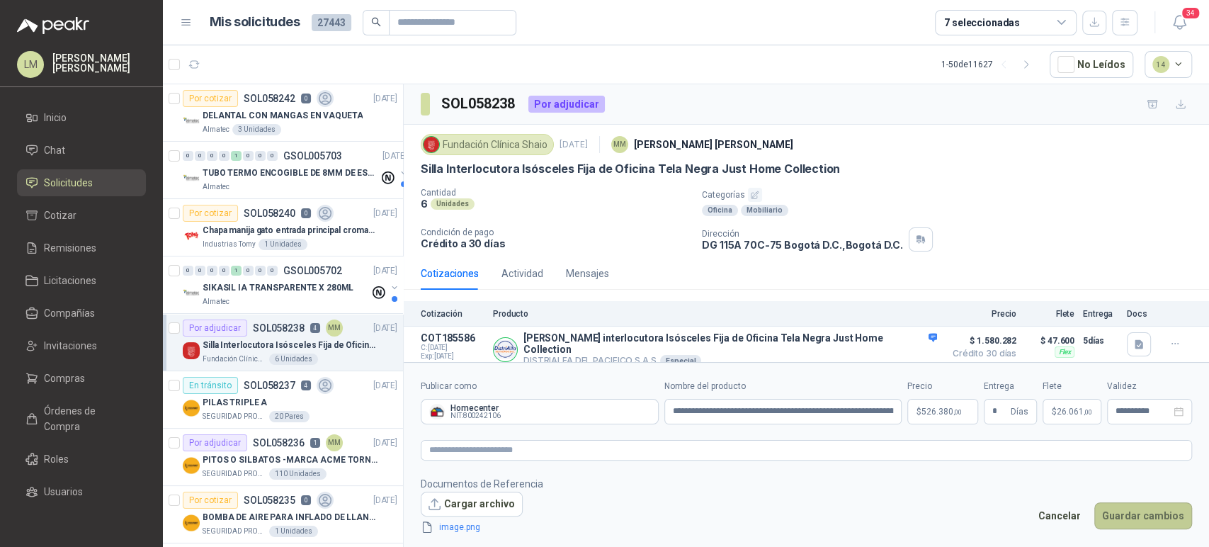
click at [1128, 516] on button "Guardar cambios" at bounding box center [1143, 515] width 98 height 27
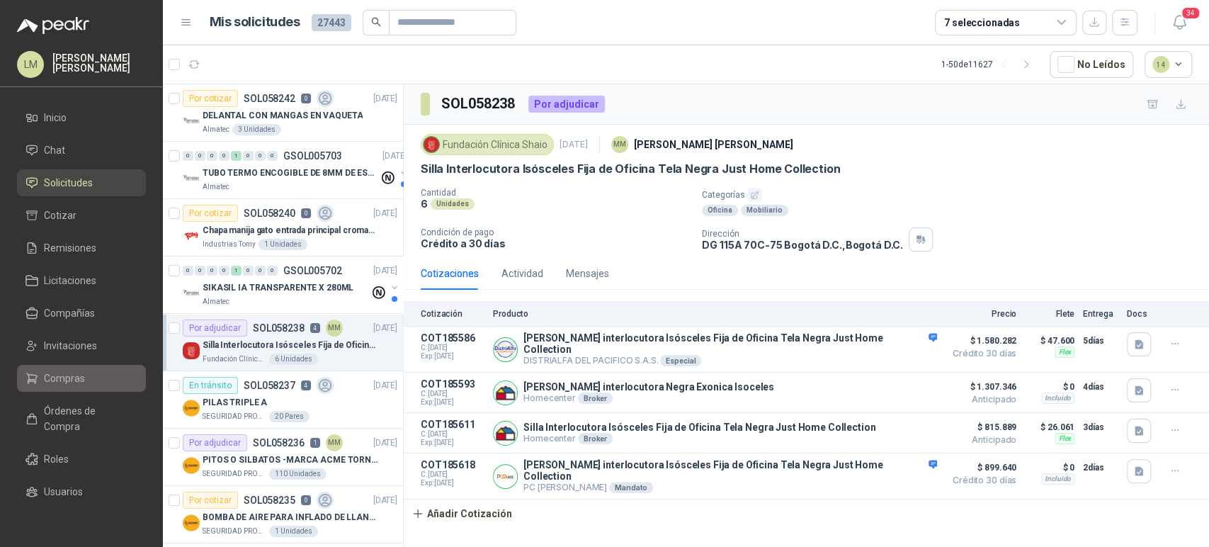
click at [58, 377] on span "Compras" at bounding box center [64, 378] width 41 height 16
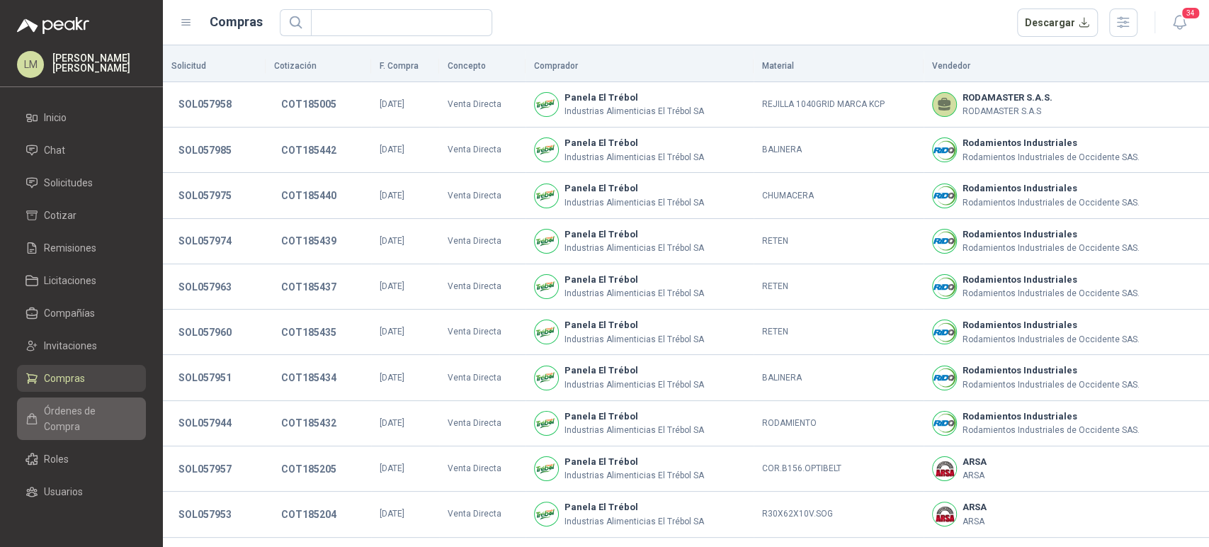
click at [64, 419] on span "Órdenes de Compra" at bounding box center [88, 418] width 89 height 31
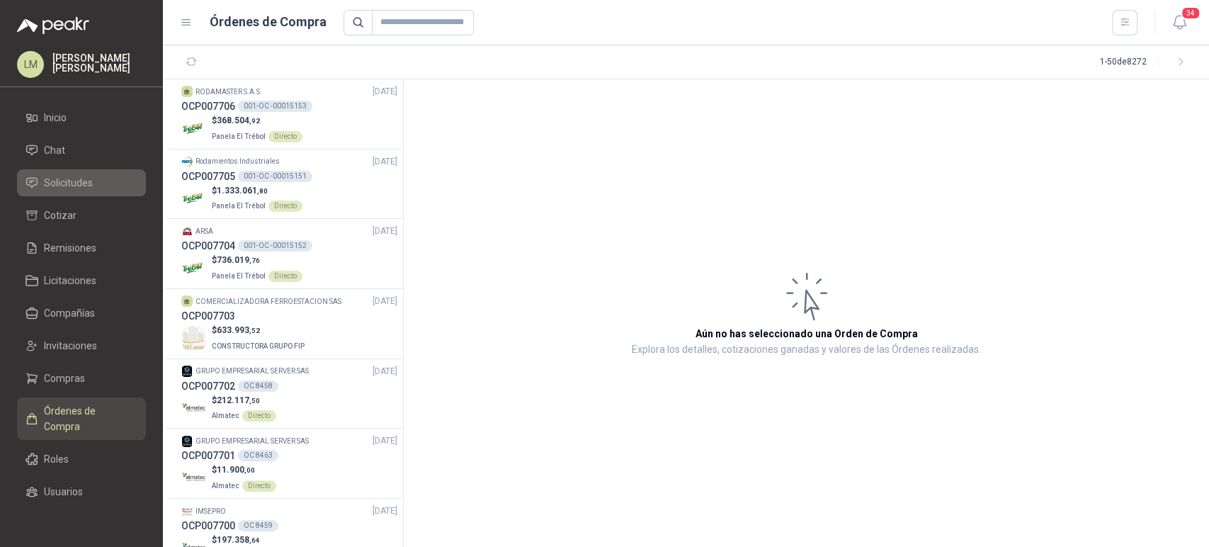
click at [79, 180] on span "Solicitudes" at bounding box center [68, 183] width 49 height 16
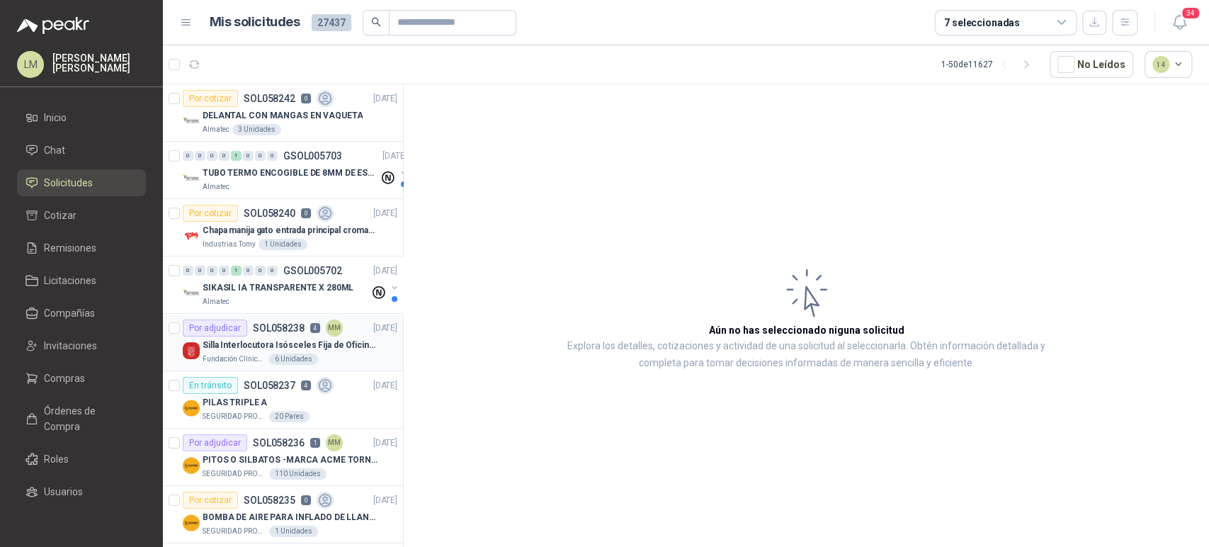
scroll to position [81, 0]
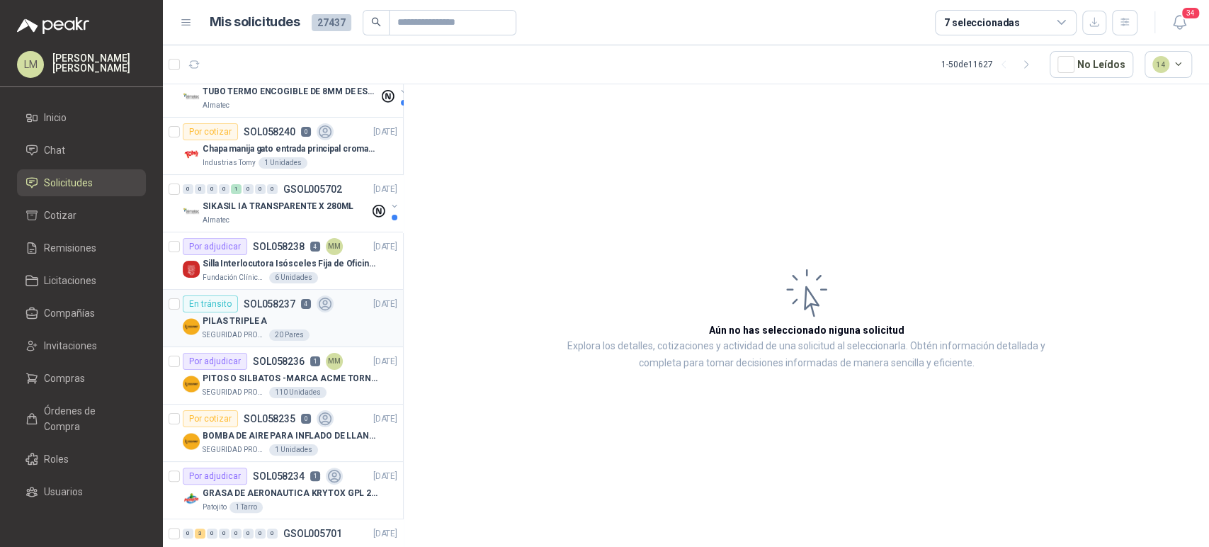
click at [246, 323] on p "PILAS TRIPLE A" at bounding box center [235, 320] width 64 height 13
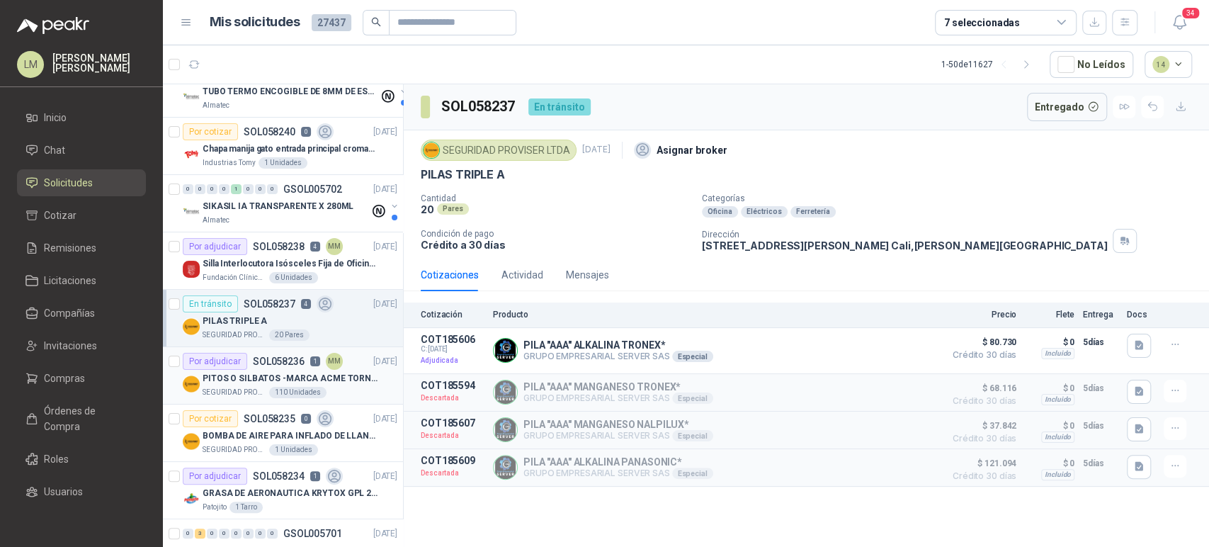
click at [269, 383] on p "PITOS O SILBATOS -MARCA ACME TORNADO 635" at bounding box center [291, 378] width 176 height 13
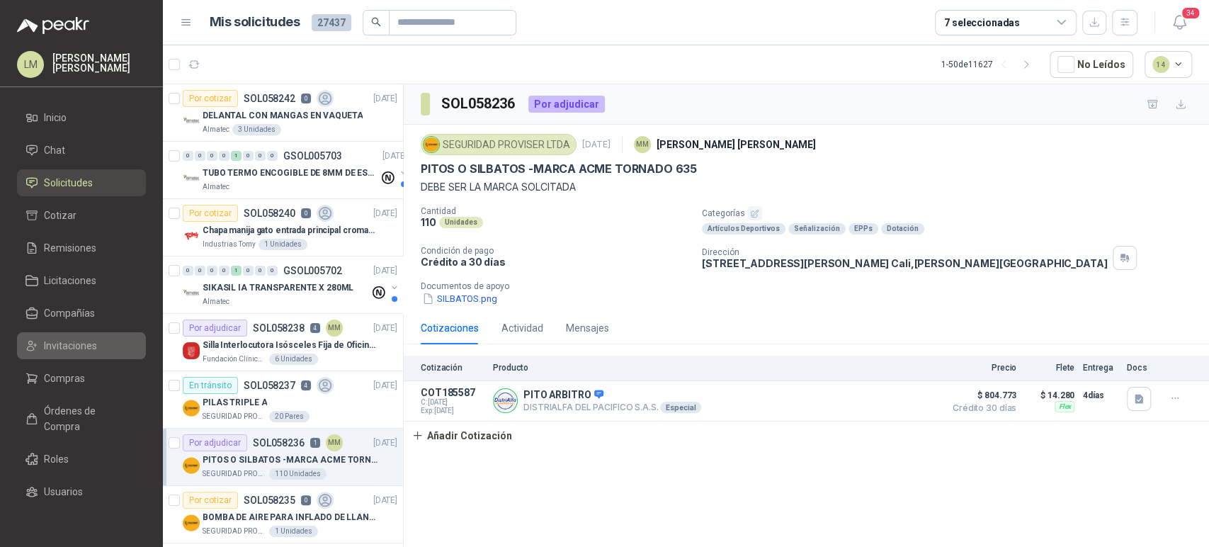
click at [68, 346] on span "Invitaciones" at bounding box center [70, 346] width 53 height 16
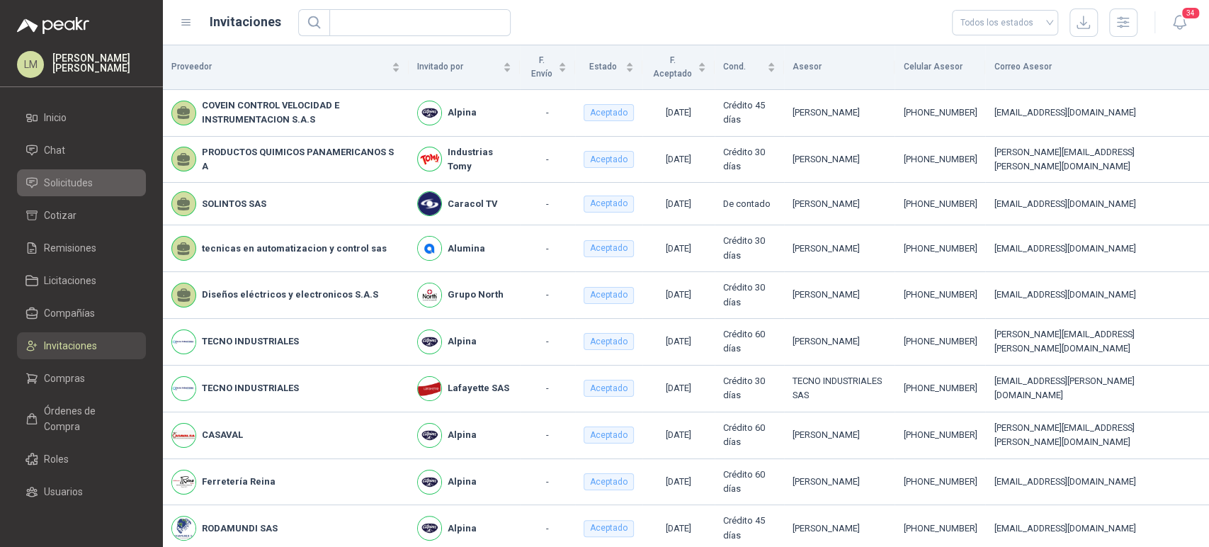
click at [72, 182] on span "Solicitudes" at bounding box center [68, 183] width 49 height 16
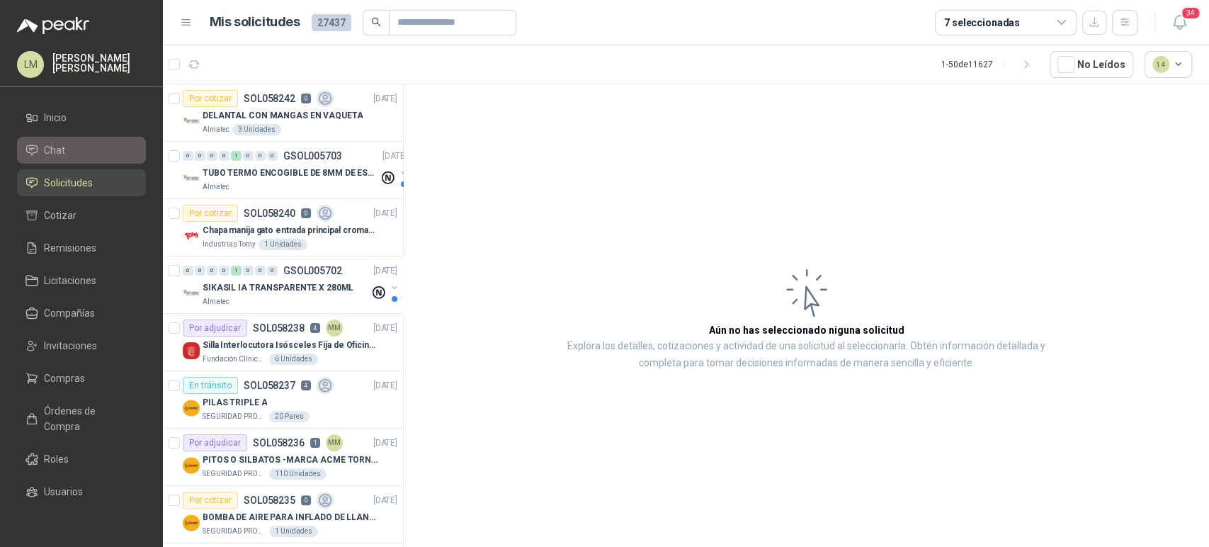
click at [59, 153] on span "Chat" at bounding box center [54, 150] width 21 height 16
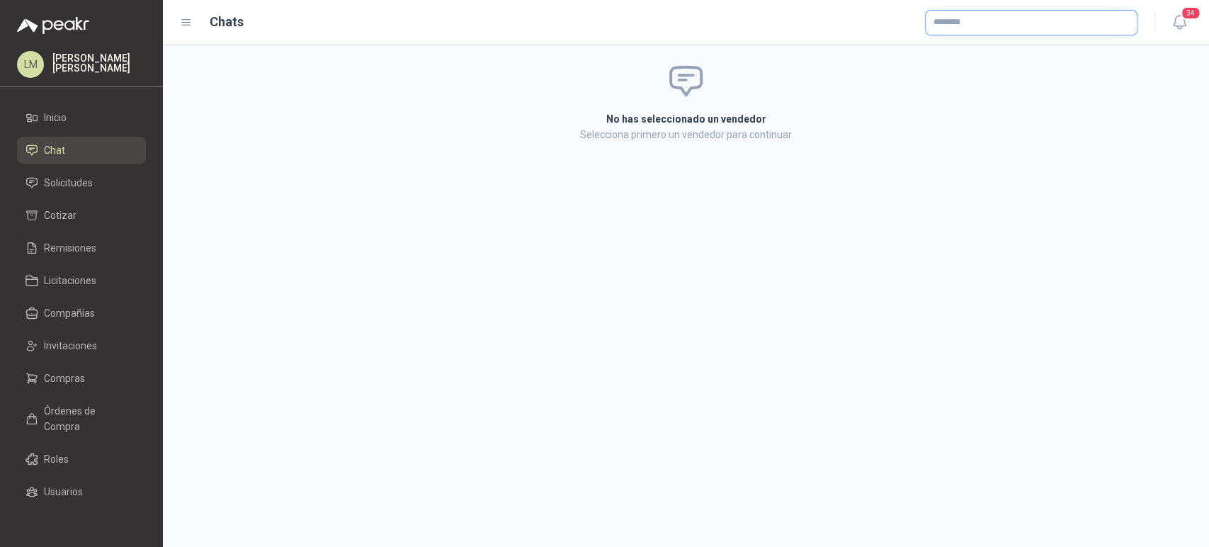
click at [962, 22] on input "text" at bounding box center [1031, 23] width 211 height 24
type input "********"
click at [962, 59] on span "NIT : 900494362" at bounding box center [983, 60] width 50 height 7
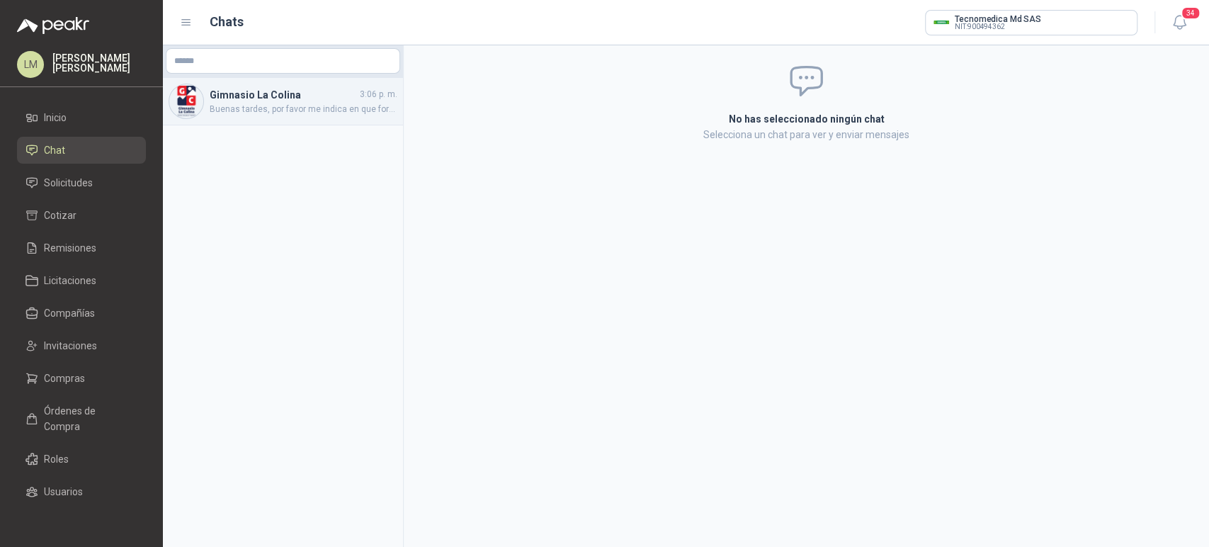
click at [246, 107] on span "Buenas tardes, por favor me indica en que formato lo necesita" at bounding box center [304, 109] width 188 height 13
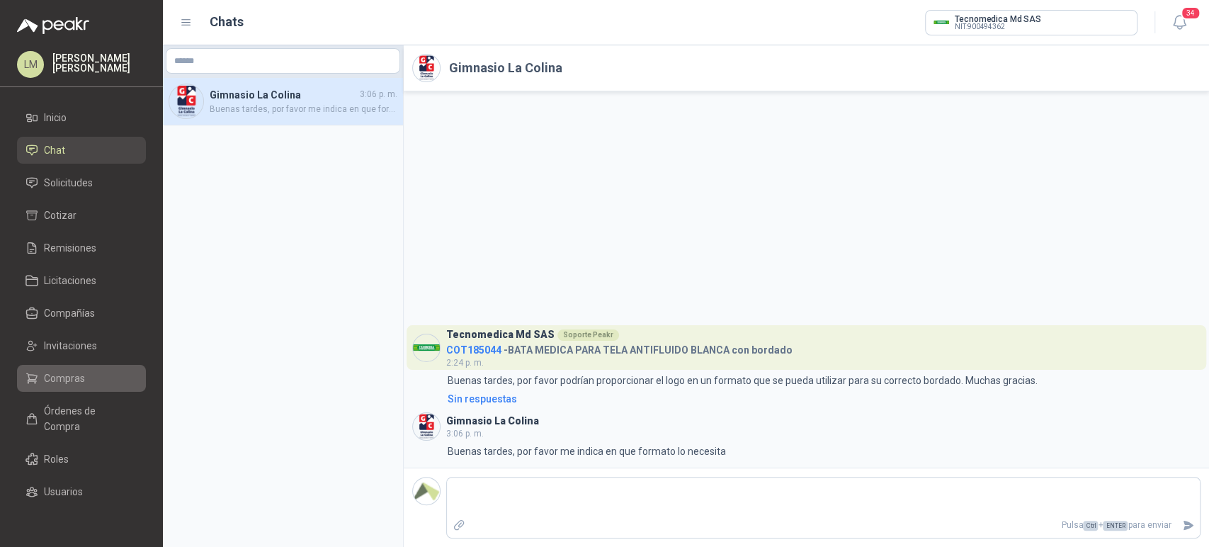
click at [65, 383] on span "Compras" at bounding box center [64, 378] width 41 height 16
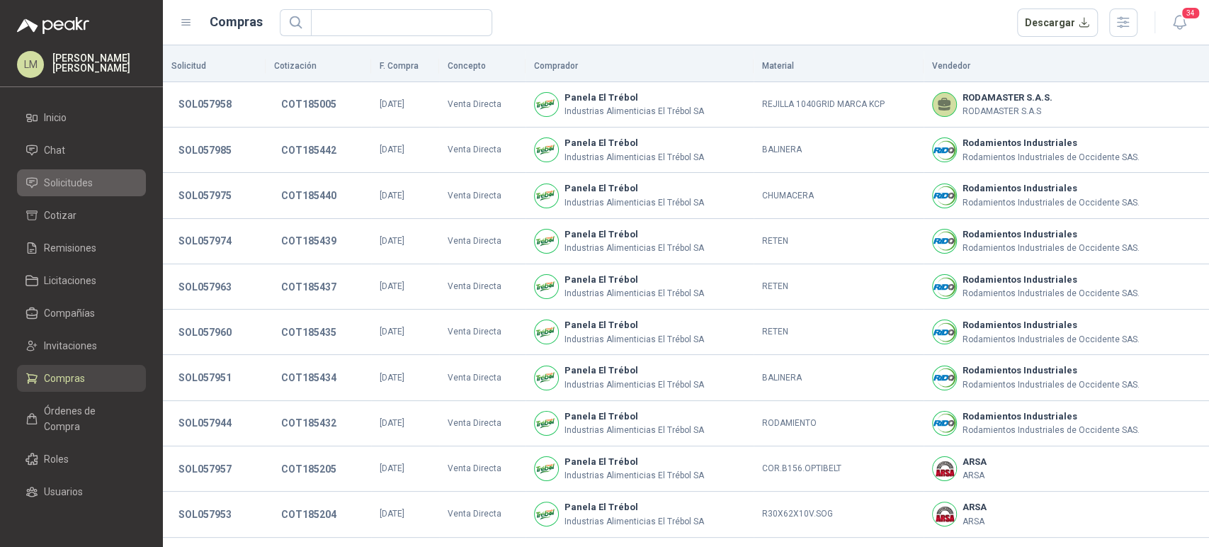
click at [57, 182] on span "Solicitudes" at bounding box center [68, 183] width 49 height 16
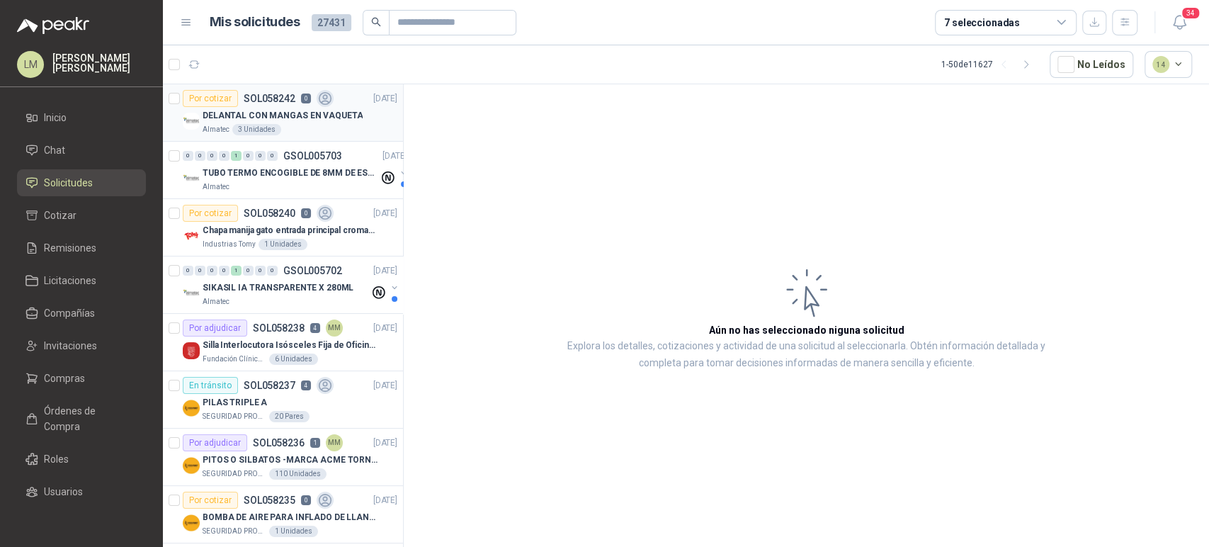
scroll to position [108, 0]
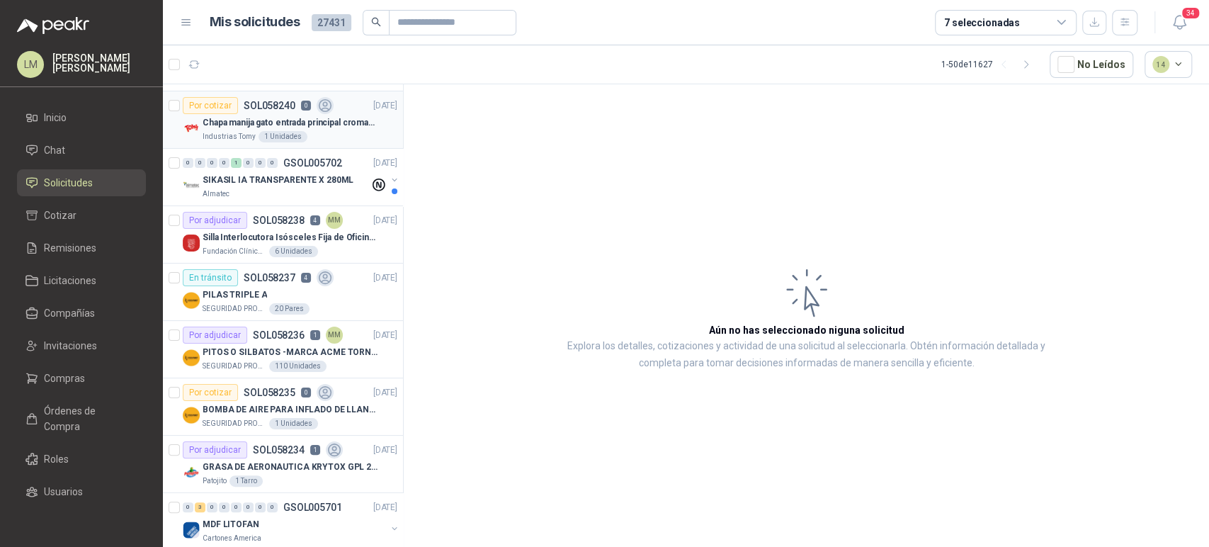
click at [256, 132] on div "Industrias Tomy 1 Unidades" at bounding box center [300, 136] width 195 height 11
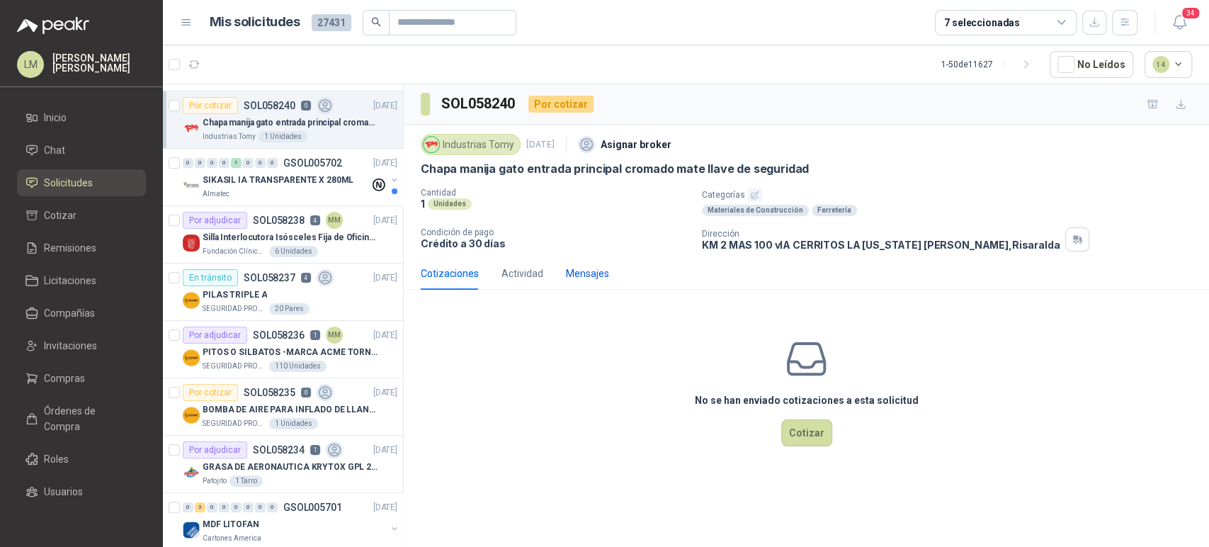
click at [582, 266] on div "Mensajes" at bounding box center [587, 274] width 43 height 16
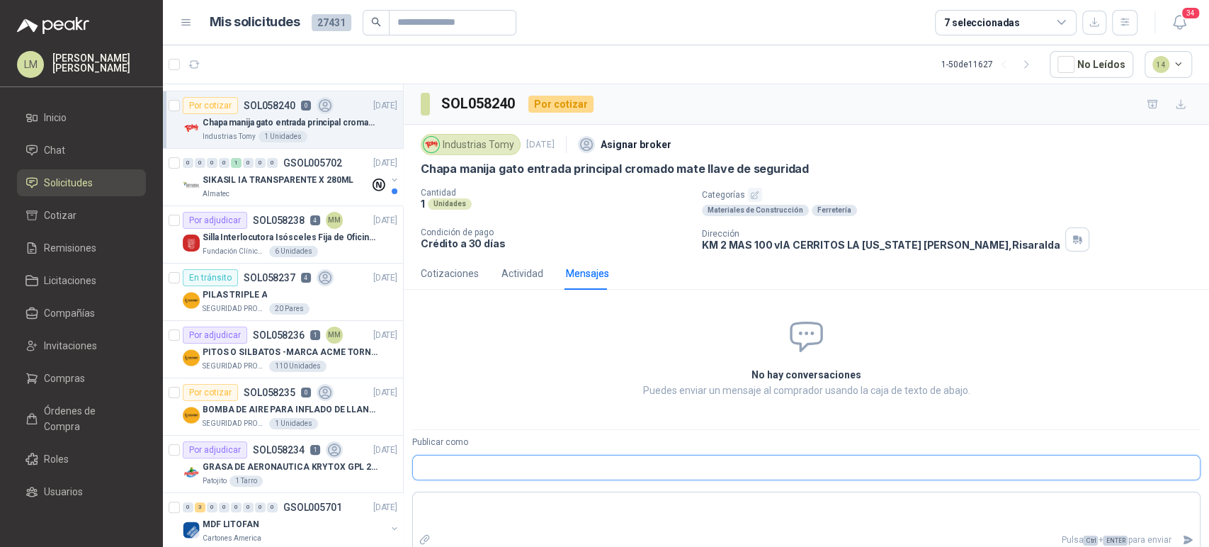
click at [458, 472] on input "Publicar como" at bounding box center [806, 467] width 787 height 24
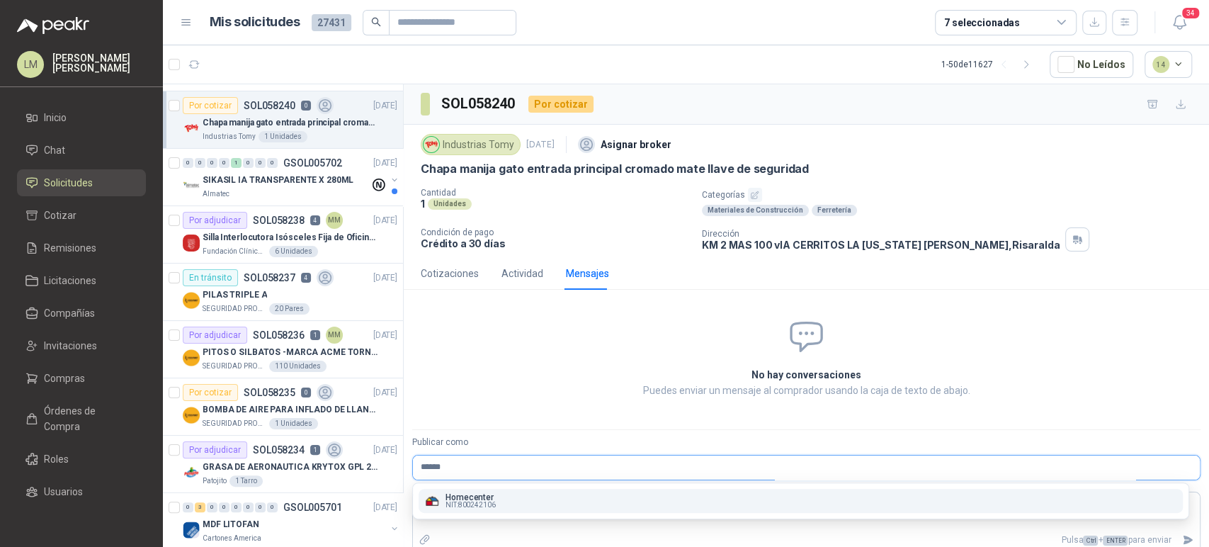
type input "******"
click at [465, 496] on p "Homecenter" at bounding box center [470, 497] width 50 height 8
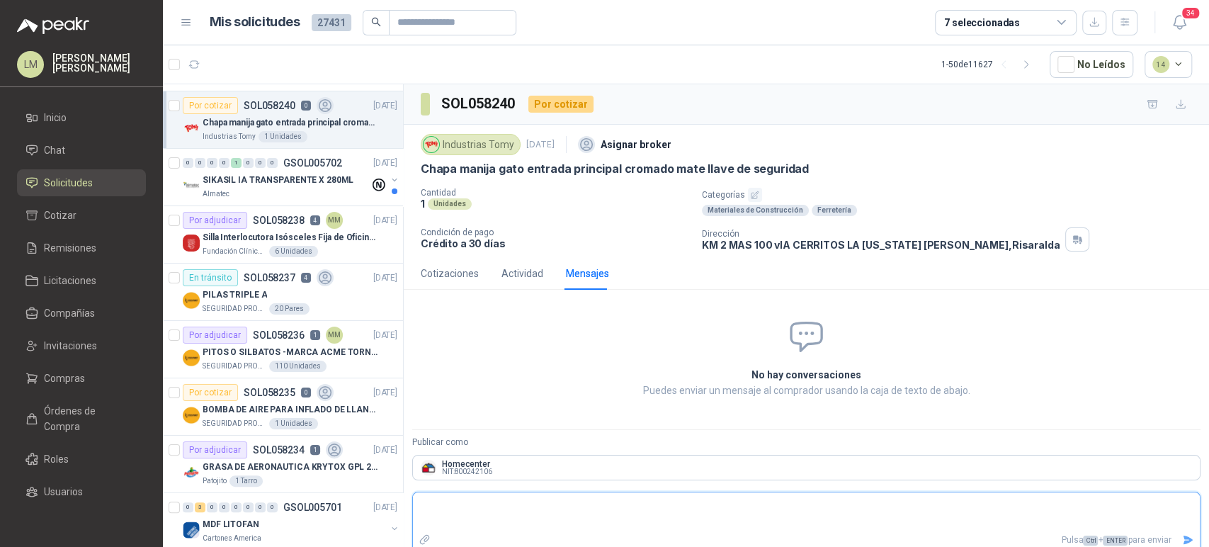
click at [462, 516] on textarea at bounding box center [806, 511] width 787 height 33
type textarea "*"
type textarea "***"
type textarea "*****"
type textarea "******"
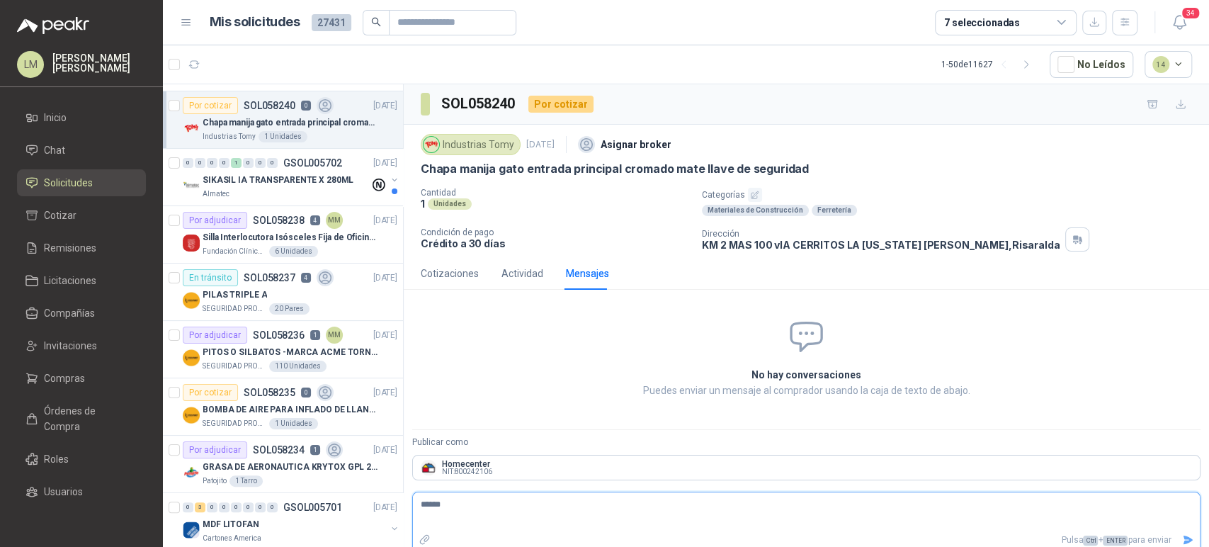
type textarea "******"
type textarea "********"
type textarea "**********"
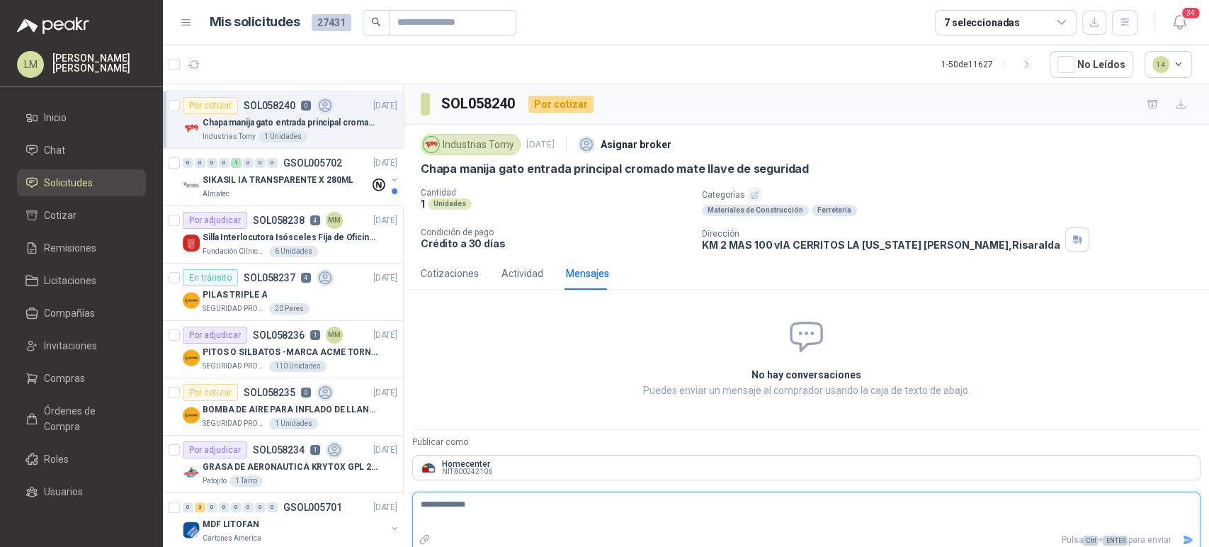
type textarea "**********"
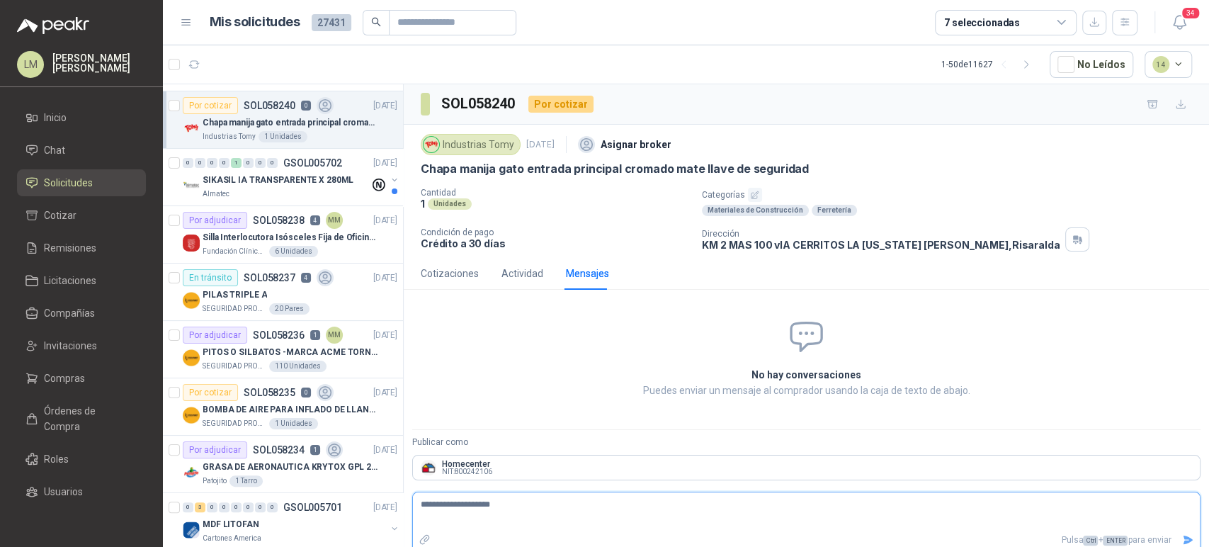
type textarea "**********"
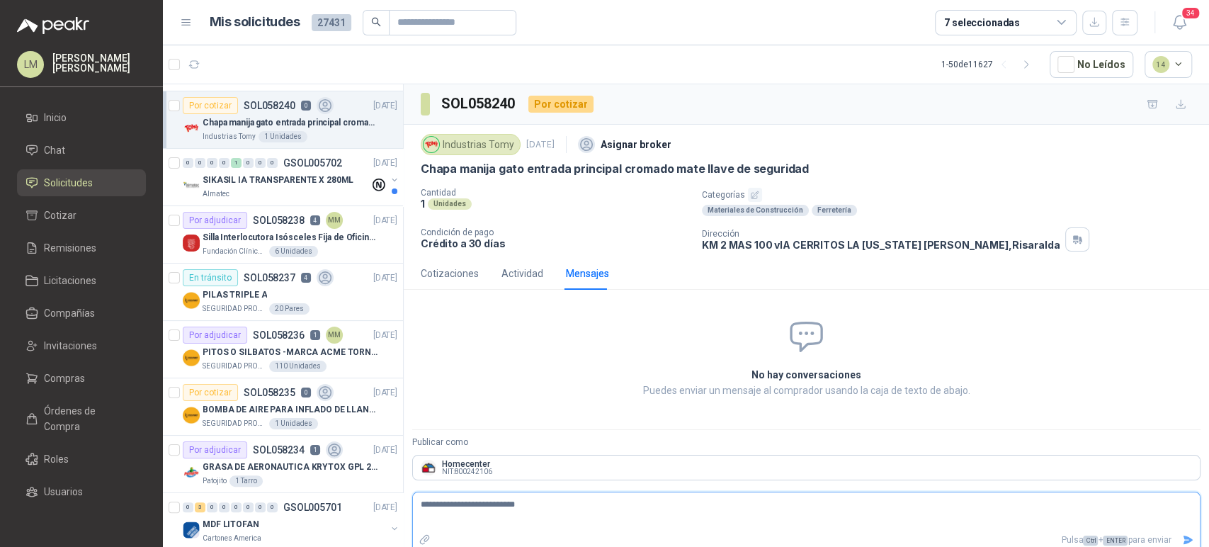
type textarea "**********"
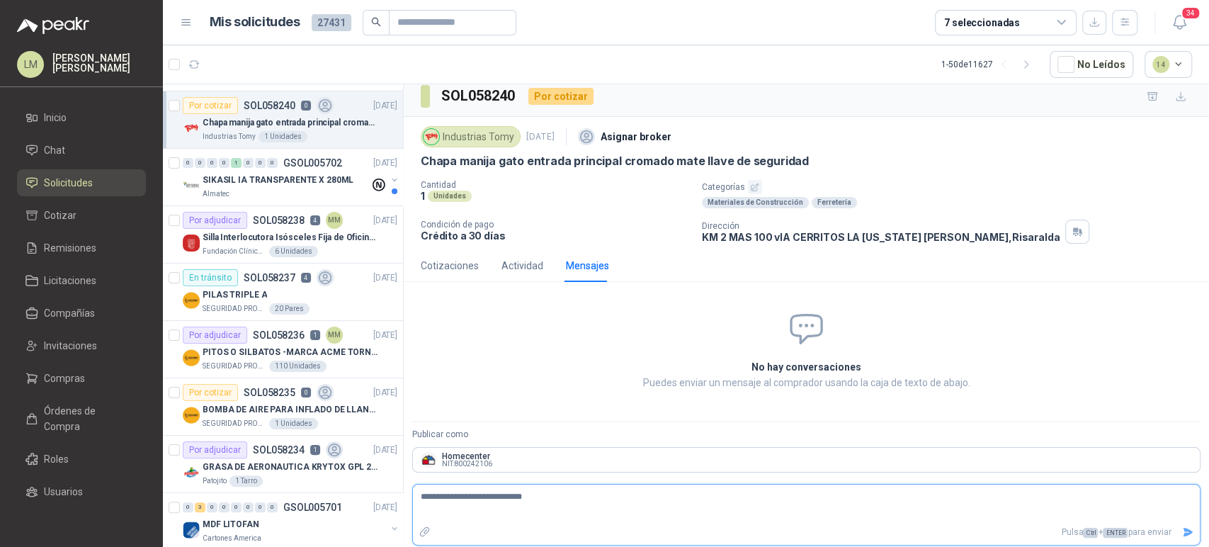
type textarea "**********"
click at [1183, 528] on icon "Enviar" at bounding box center [1188, 532] width 10 height 9
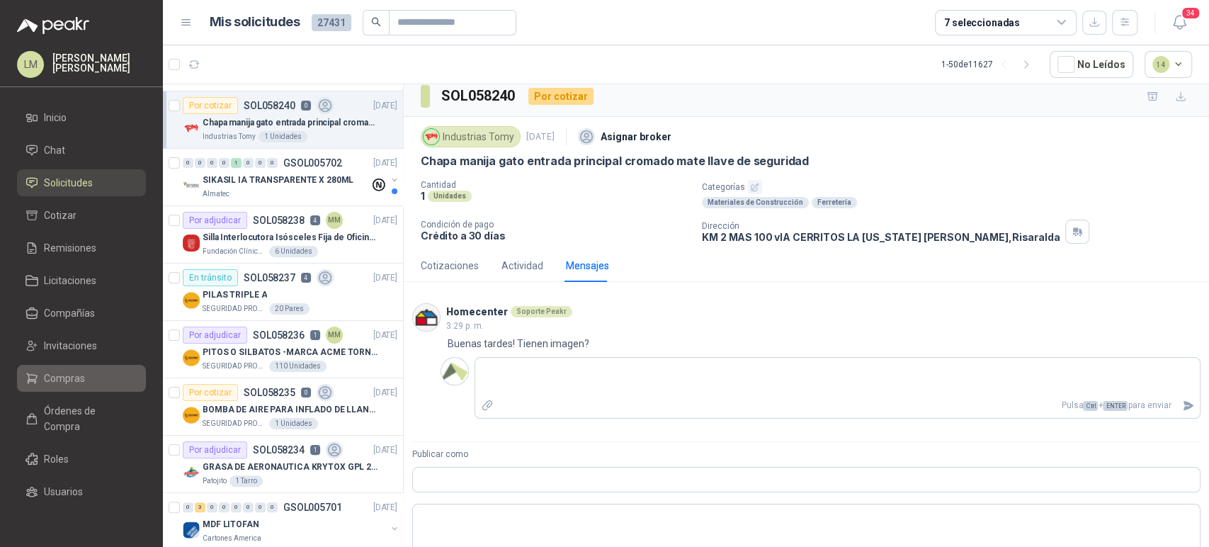
click at [64, 382] on span "Compras" at bounding box center [64, 378] width 41 height 16
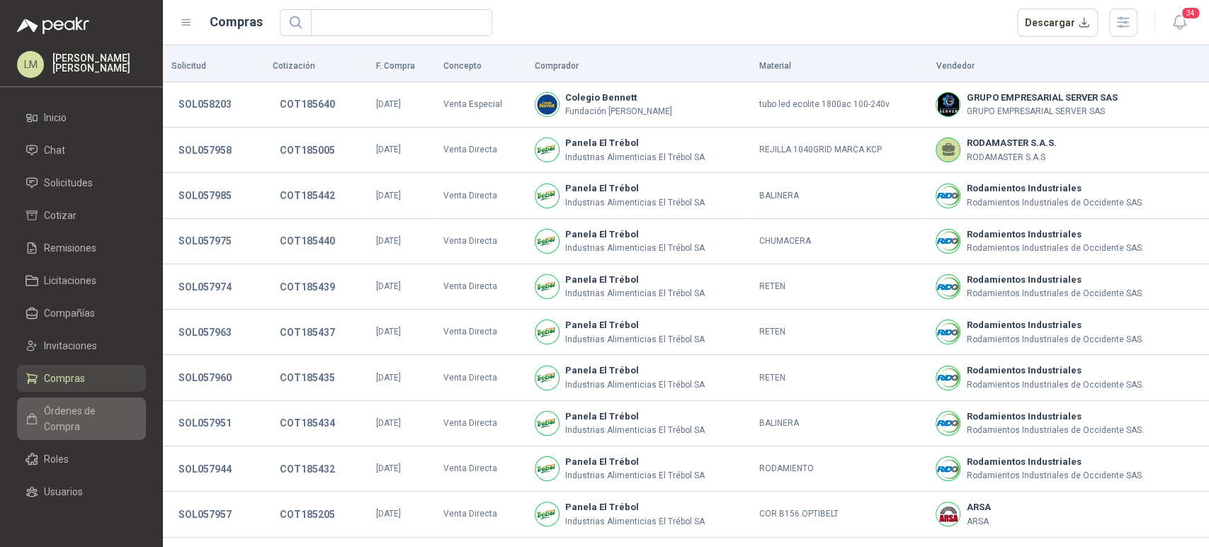
click at [74, 421] on span "Órdenes de Compra" at bounding box center [88, 418] width 89 height 31
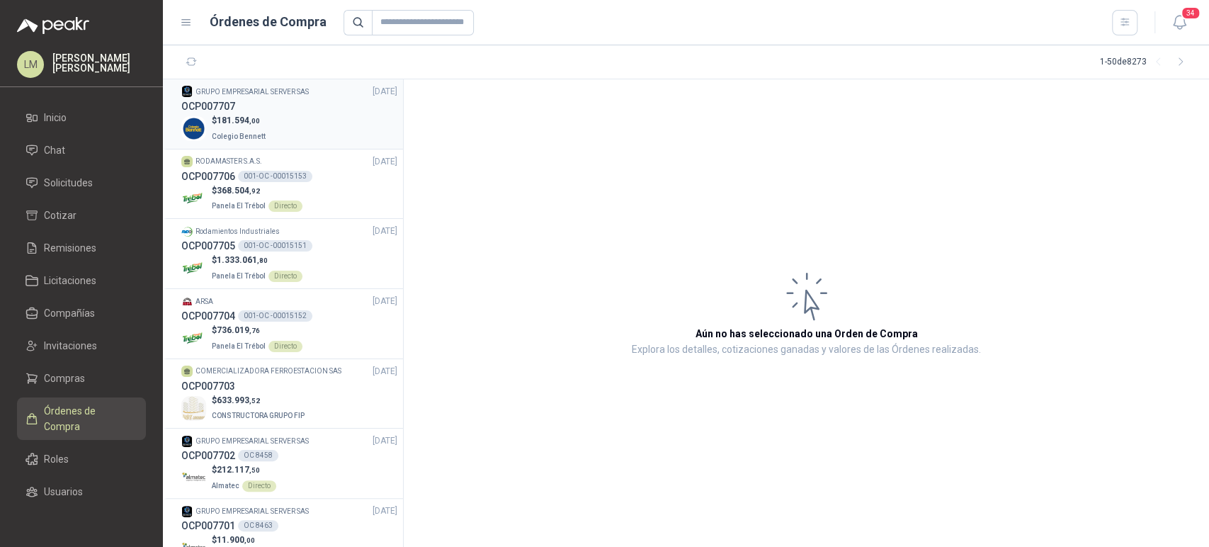
click at [249, 115] on span "181.594 ,00" at bounding box center [238, 120] width 43 height 10
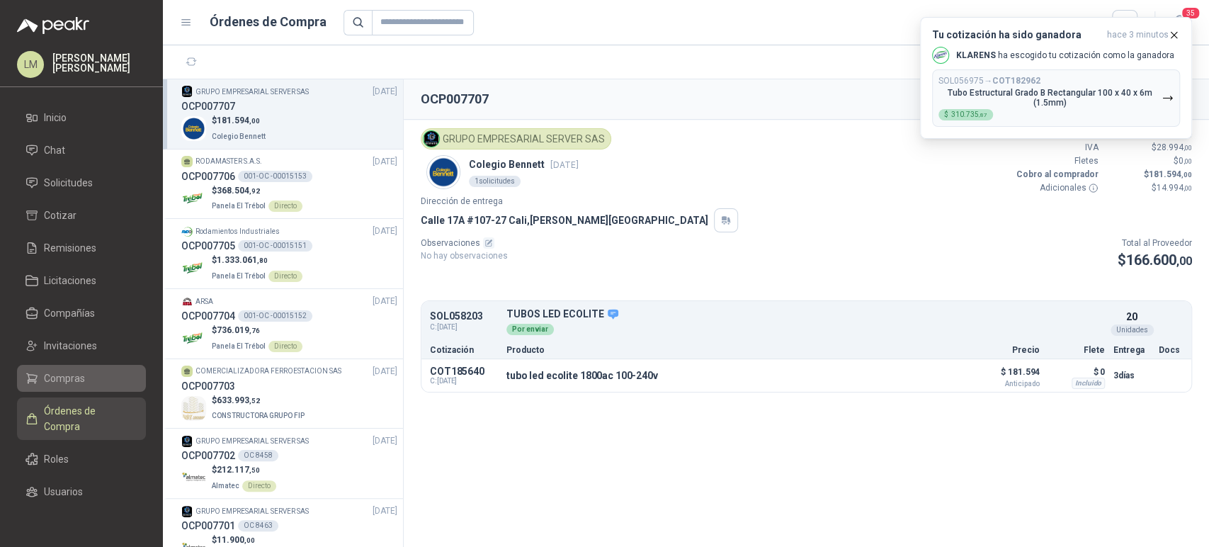
click at [61, 370] on span "Compras" at bounding box center [64, 378] width 41 height 16
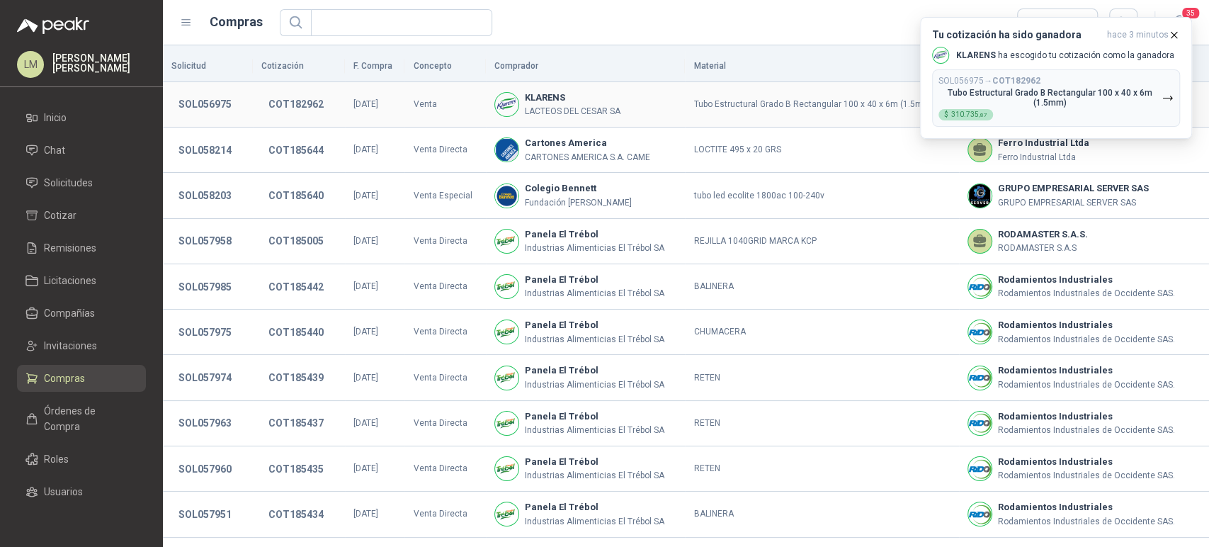
click at [482, 124] on td "Venta" at bounding box center [444, 104] width 81 height 45
click at [1171, 34] on icon "button" at bounding box center [1174, 35] width 12 height 12
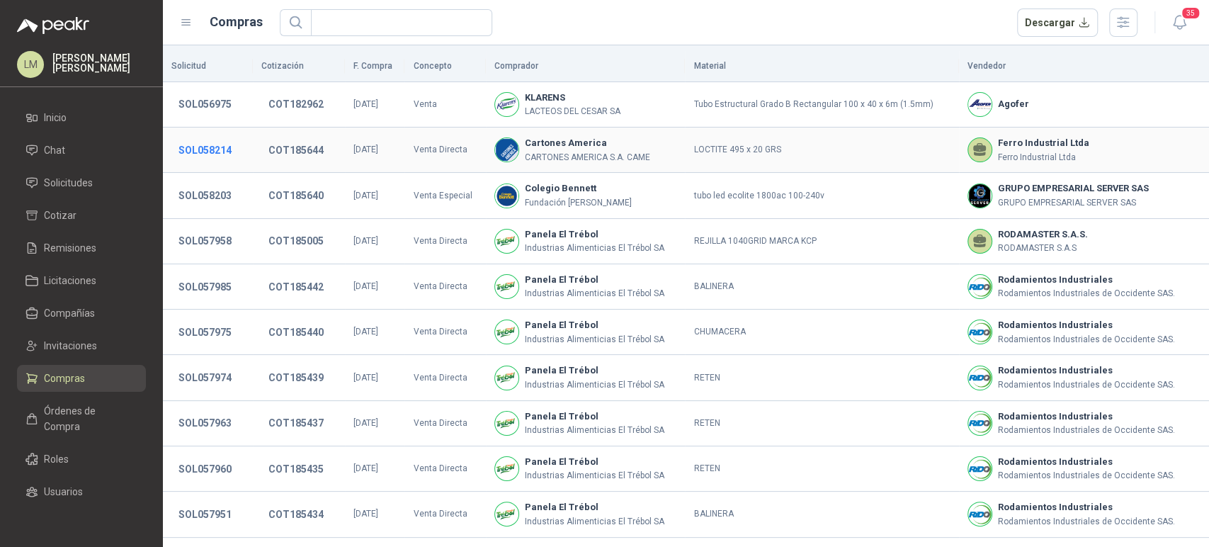
click at [217, 149] on button "SOL058214" at bounding box center [204, 149] width 67 height 25
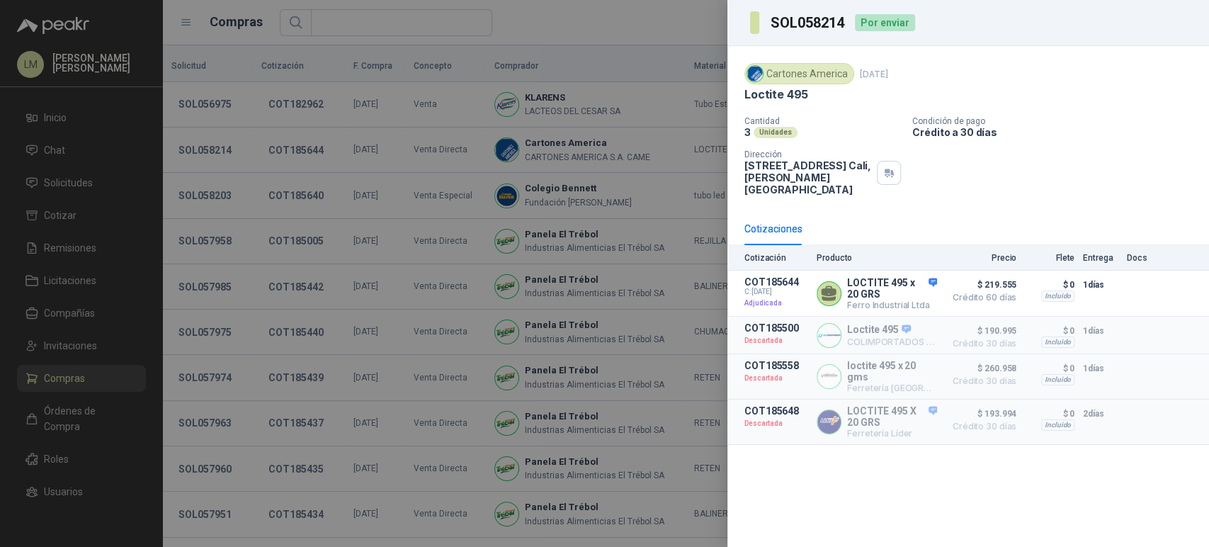
click at [243, 154] on div at bounding box center [604, 273] width 1209 height 547
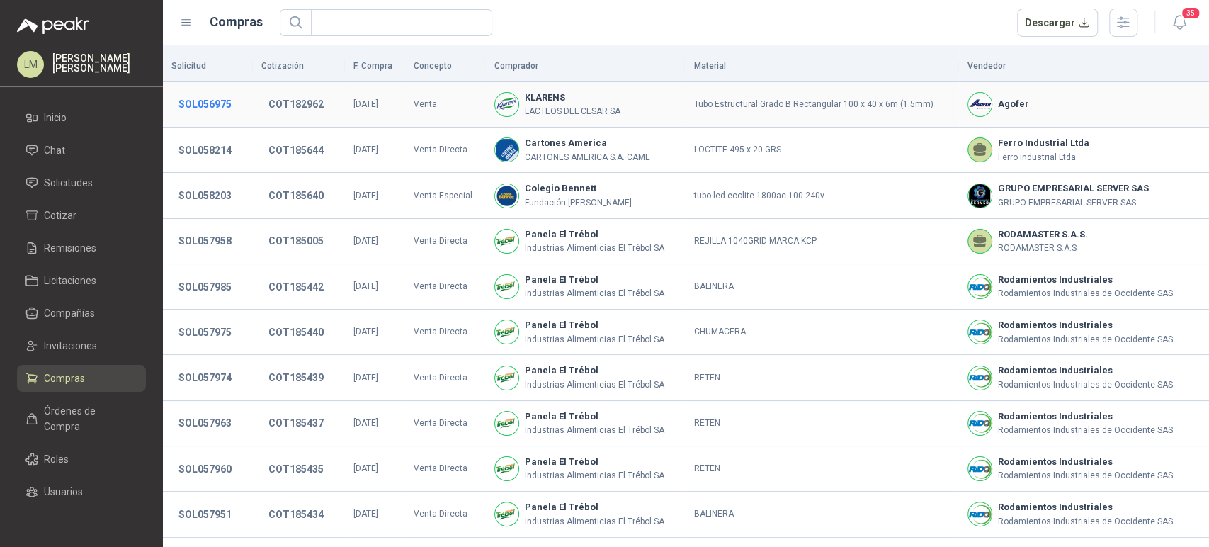
click at [212, 103] on button "SOL056975" at bounding box center [204, 103] width 67 height 25
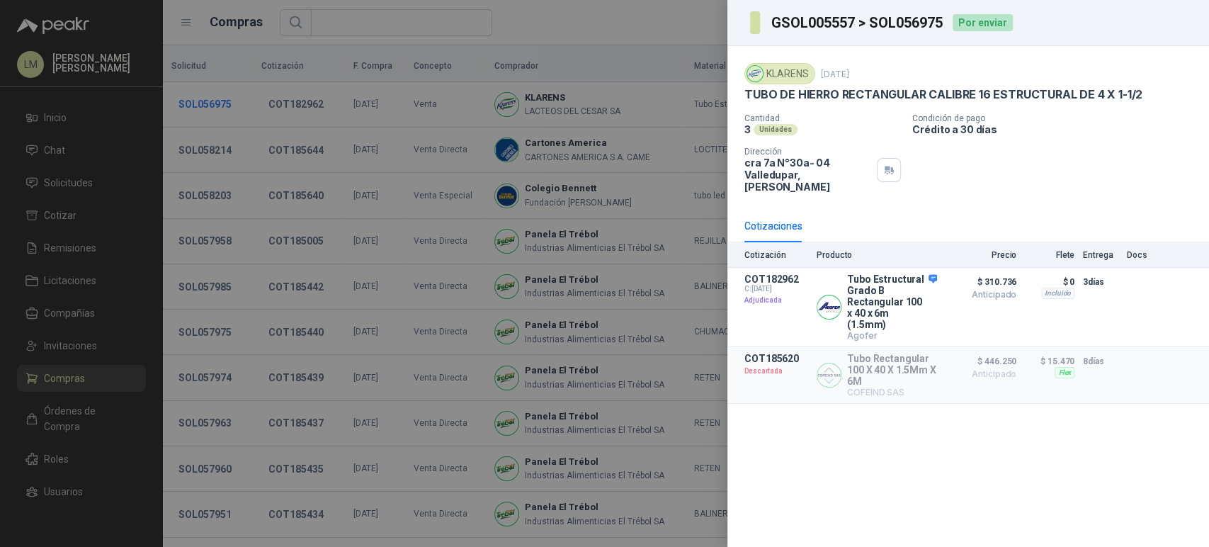
click at [212, 103] on div at bounding box center [604, 273] width 1209 height 547
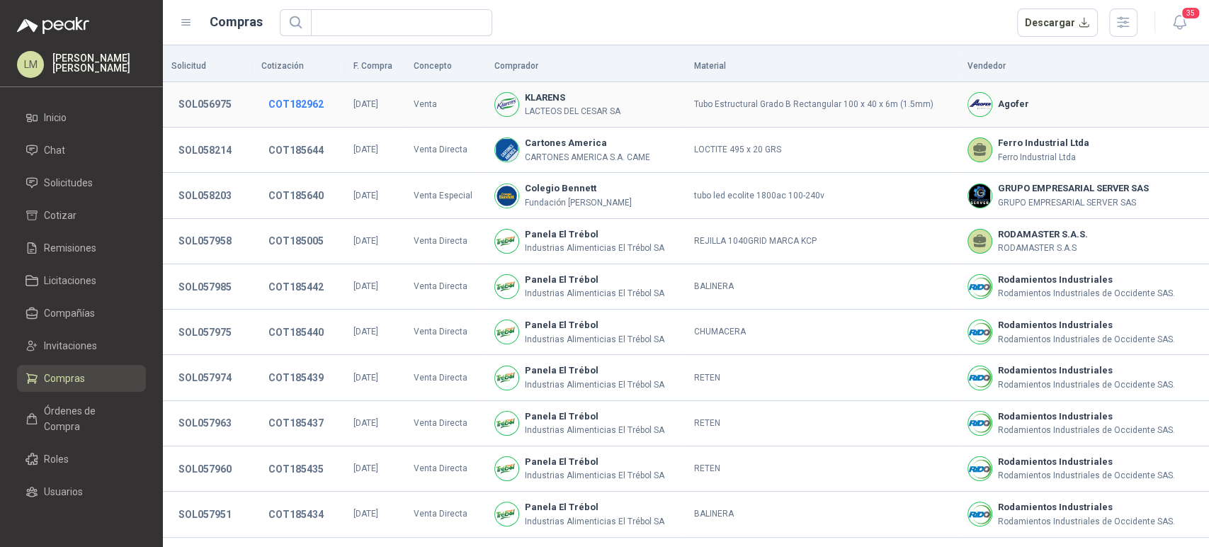
click at [279, 101] on button "COT182962" at bounding box center [295, 103] width 69 height 25
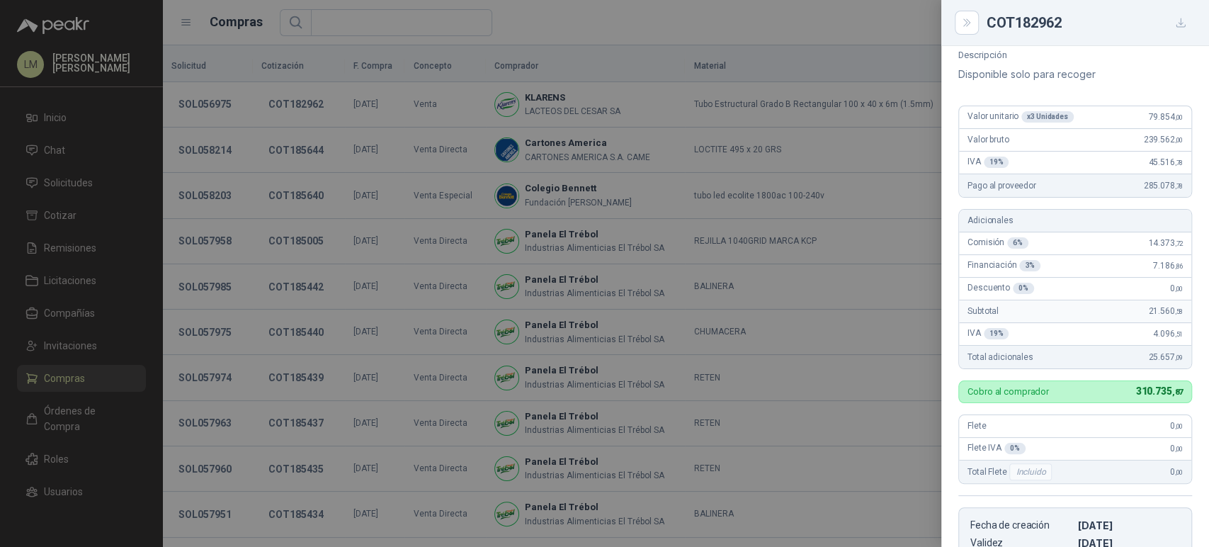
scroll to position [145, 0]
click at [611, 244] on div at bounding box center [604, 273] width 1209 height 547
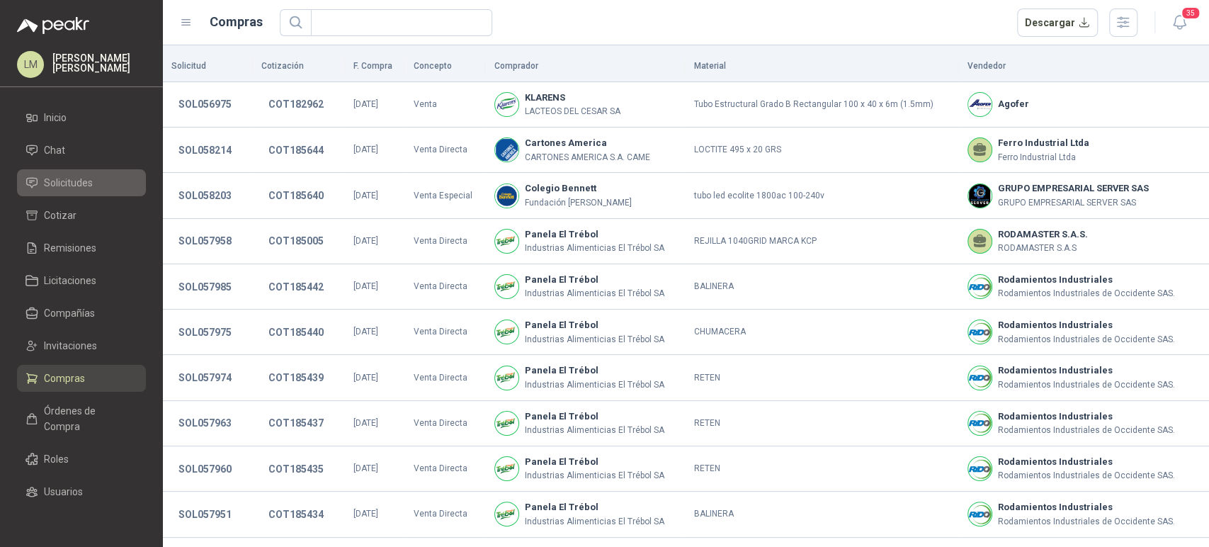
click at [84, 181] on span "Solicitudes" at bounding box center [68, 183] width 49 height 16
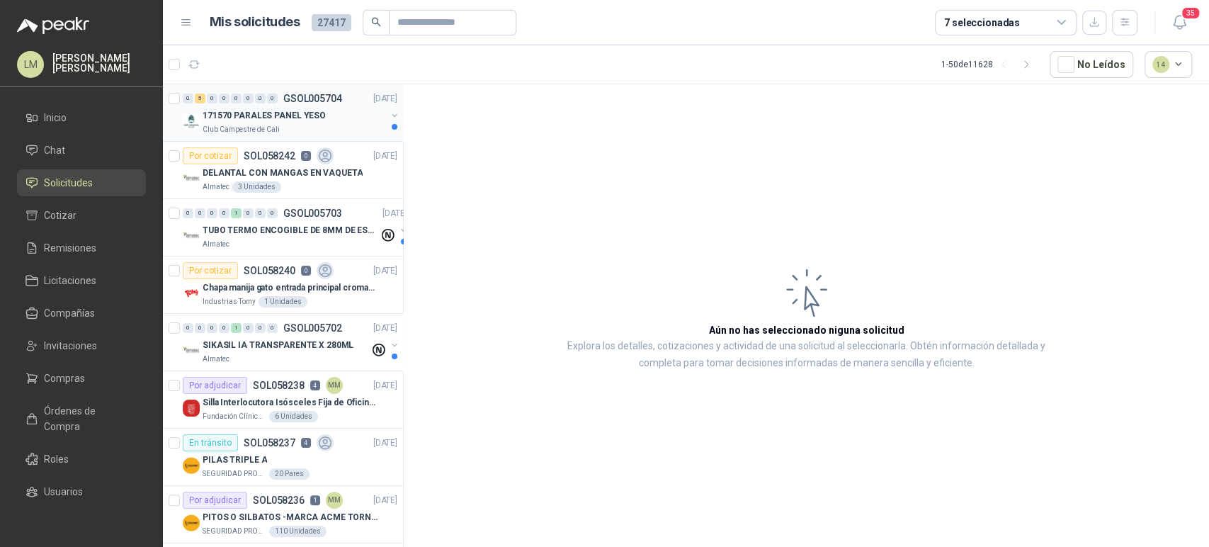
click at [269, 118] on p "171570 PARALES PANEL YESO" at bounding box center [264, 115] width 123 height 13
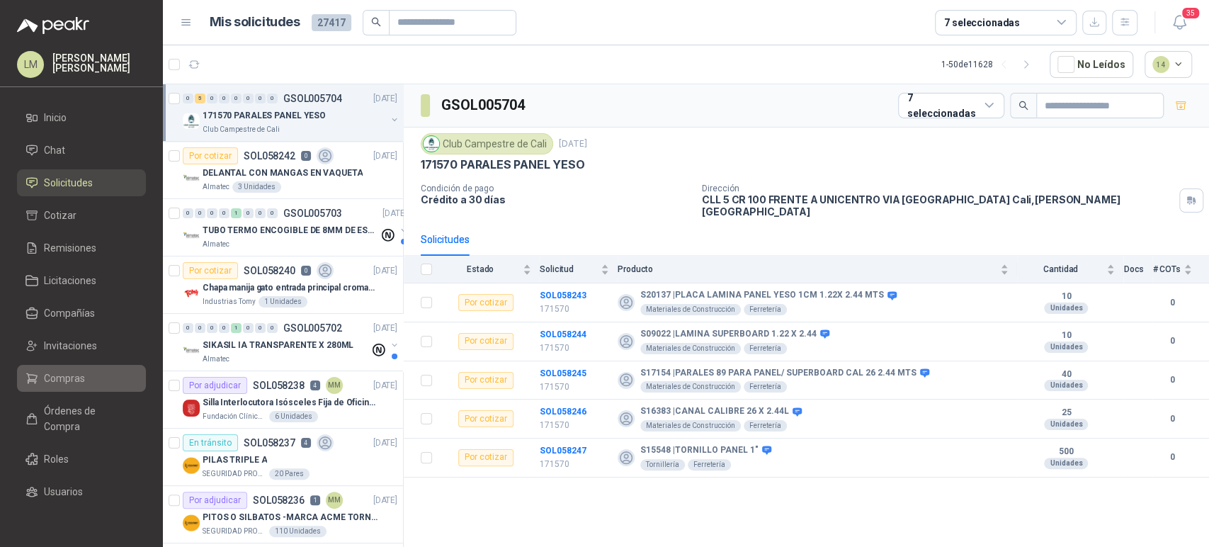
click at [62, 385] on span "Compras" at bounding box center [64, 378] width 41 height 16
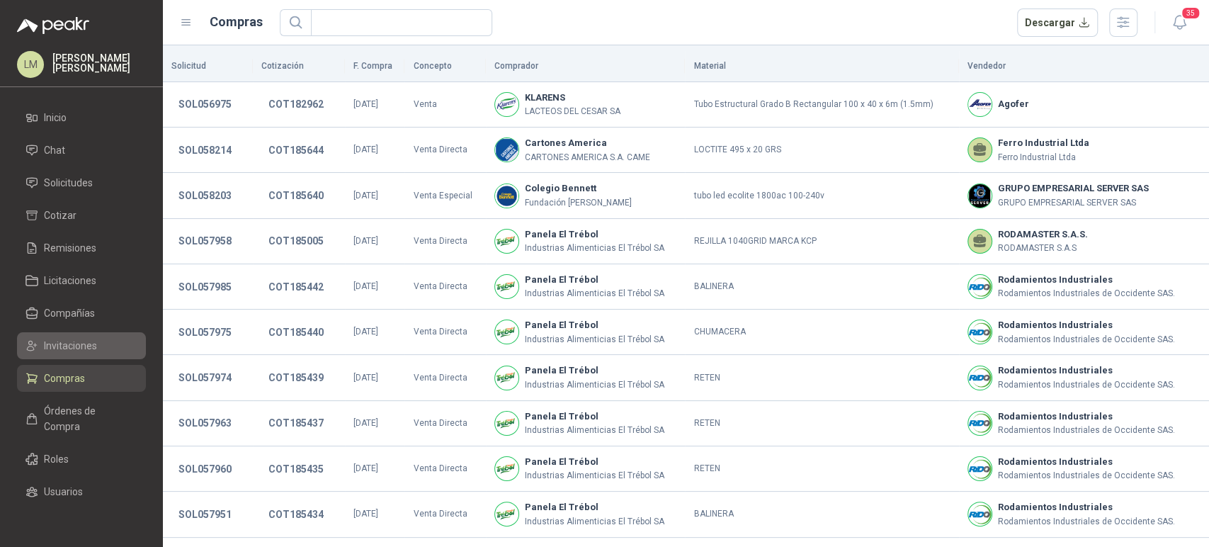
click at [75, 344] on span "Invitaciones" at bounding box center [70, 346] width 53 height 16
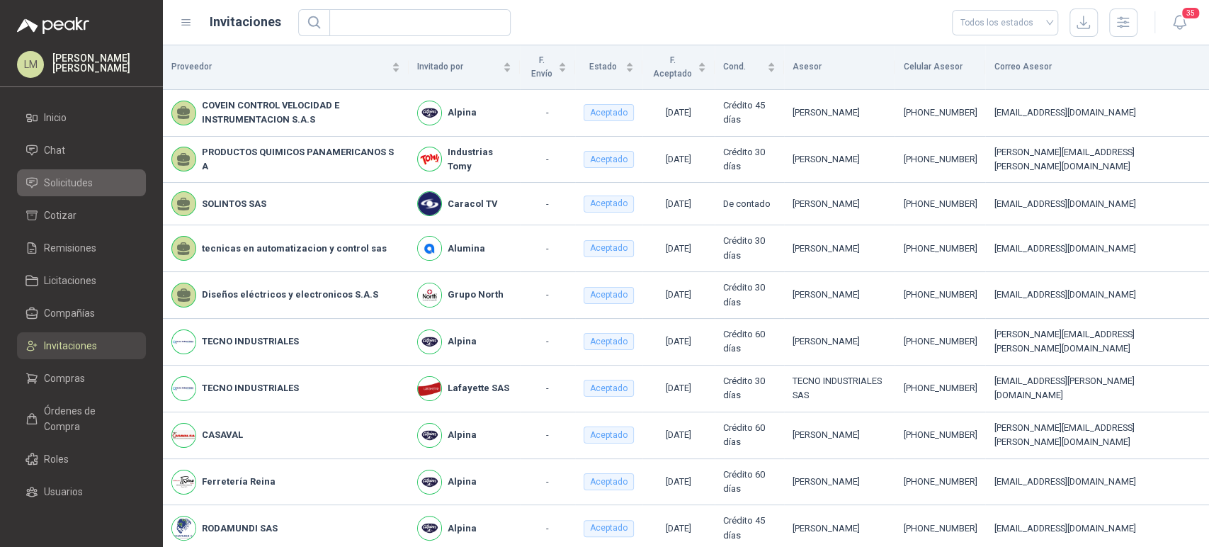
click at [69, 183] on span "Solicitudes" at bounding box center [68, 183] width 49 height 16
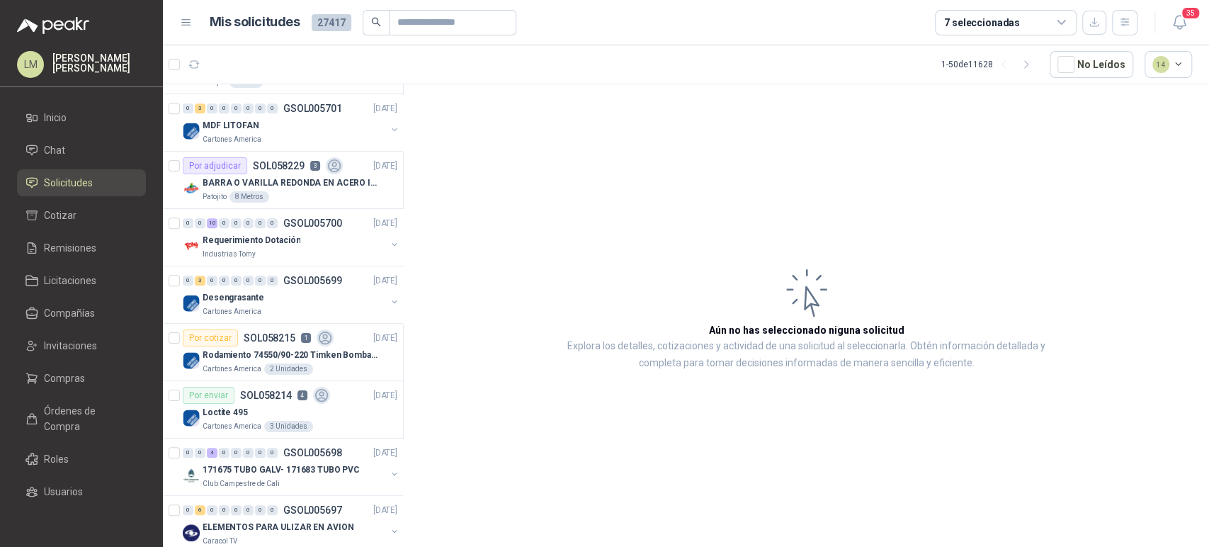
scroll to position [565, 0]
click at [290, 178] on p "BARRA O VARILLA REDONDA EN ACERO INOXIDABLE DE 2" O 50 MM" at bounding box center [291, 181] width 176 height 13
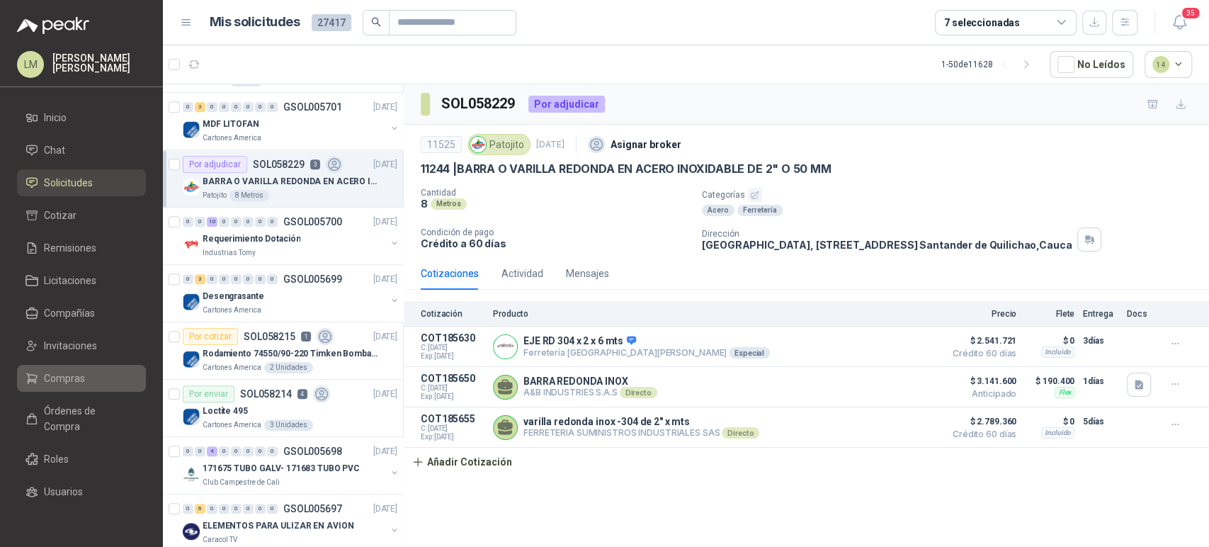
click at [67, 372] on span "Compras" at bounding box center [64, 378] width 41 height 16
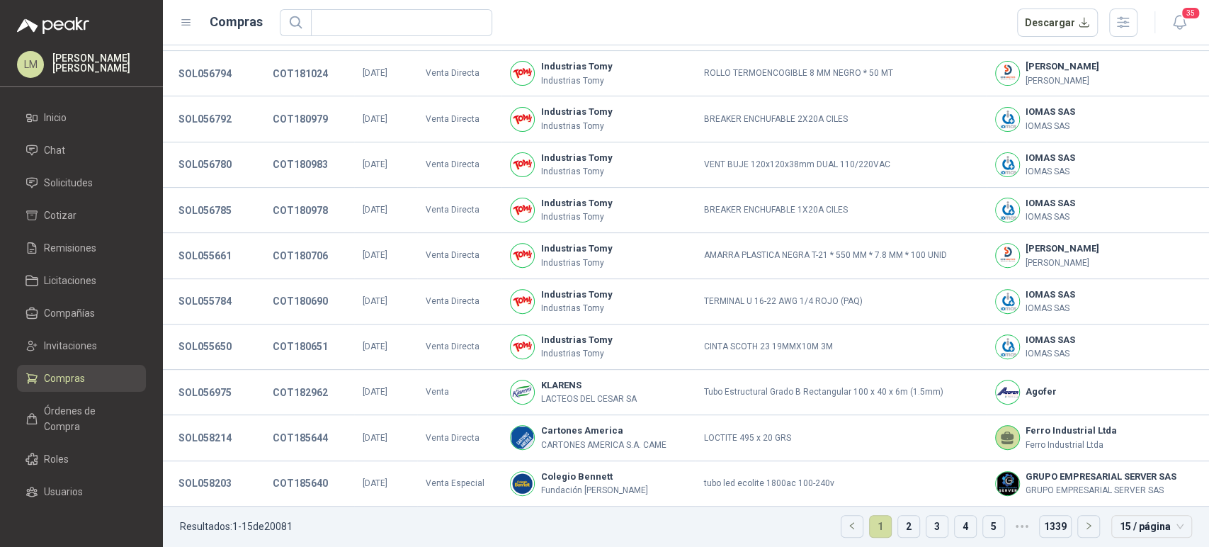
scroll to position [264, 0]
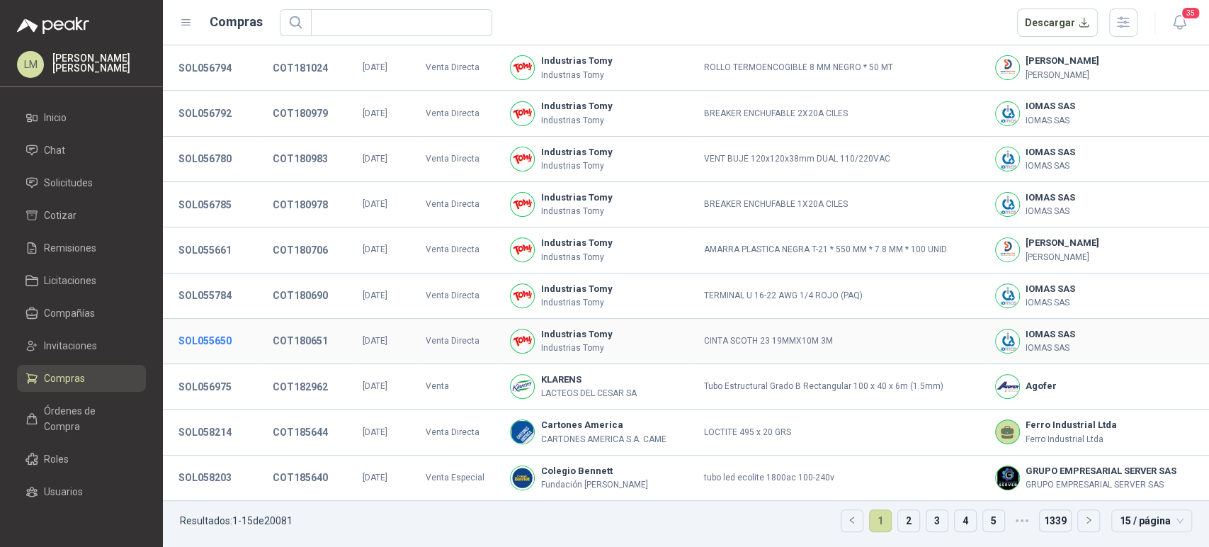
click at [208, 344] on button "SOL055650" at bounding box center [204, 340] width 67 height 25
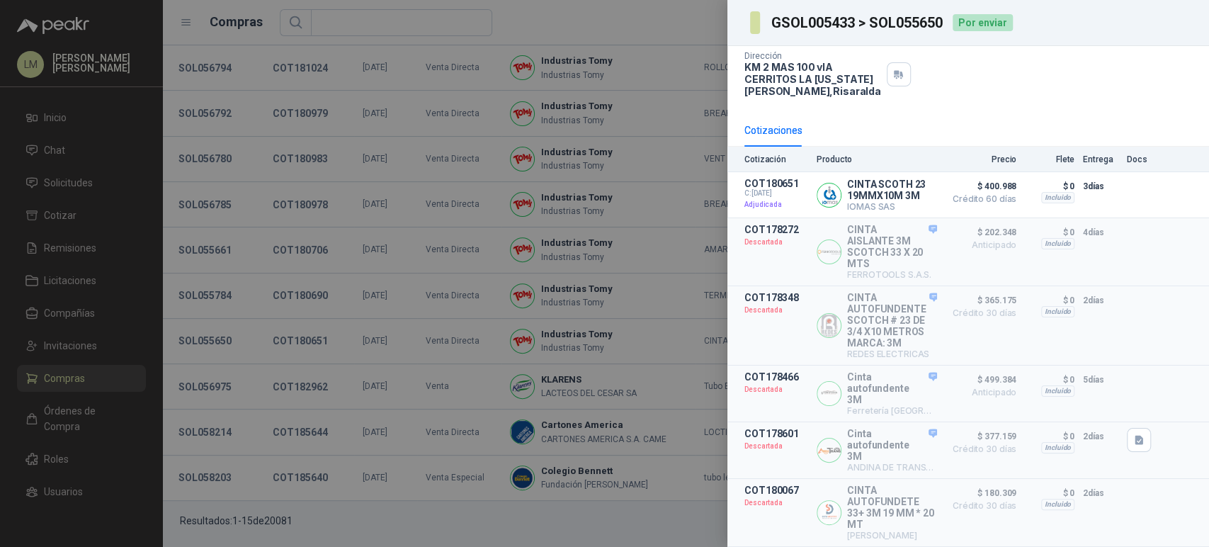
scroll to position [116, 0]
click at [308, 242] on div at bounding box center [604, 273] width 1209 height 547
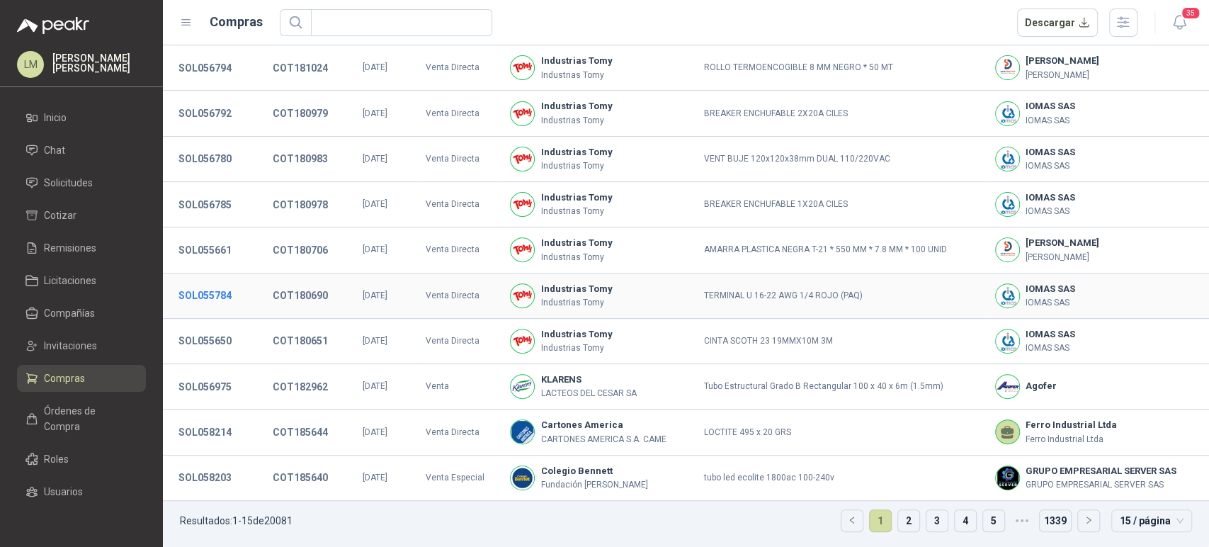
click at [212, 296] on button "SOL055784" at bounding box center [204, 295] width 67 height 25
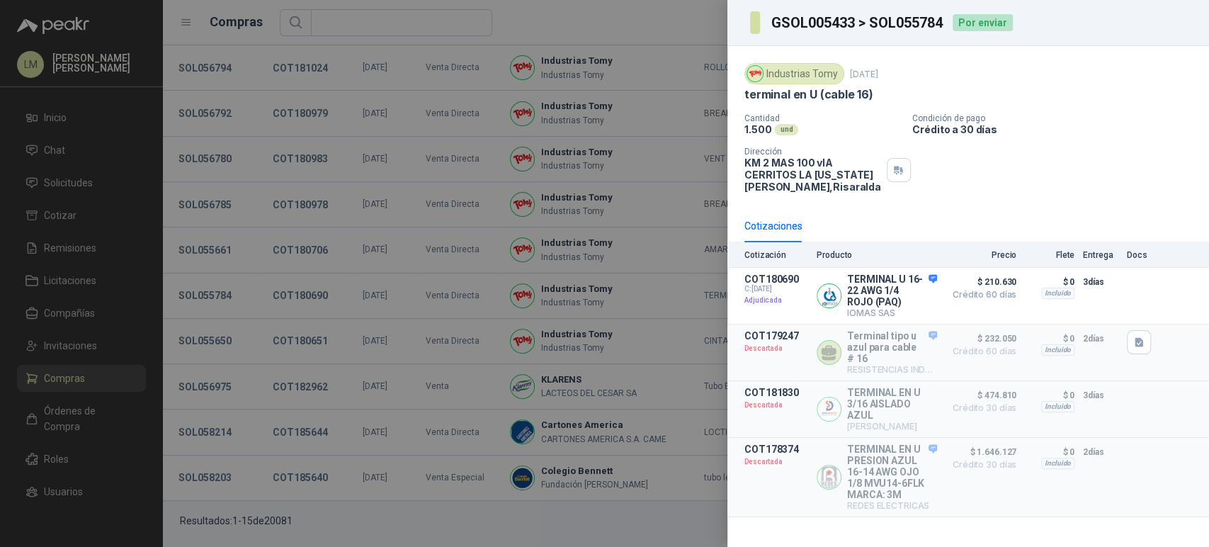
scroll to position [0, 0]
click at [212, 295] on div at bounding box center [604, 273] width 1209 height 547
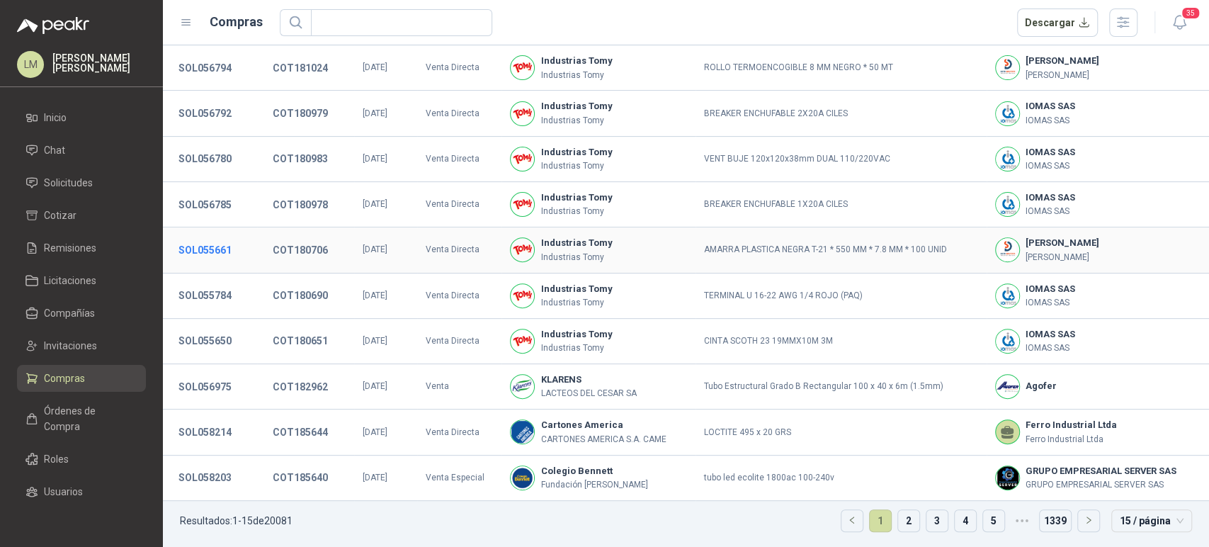
click at [215, 254] on button "SOL055661" at bounding box center [204, 249] width 67 height 25
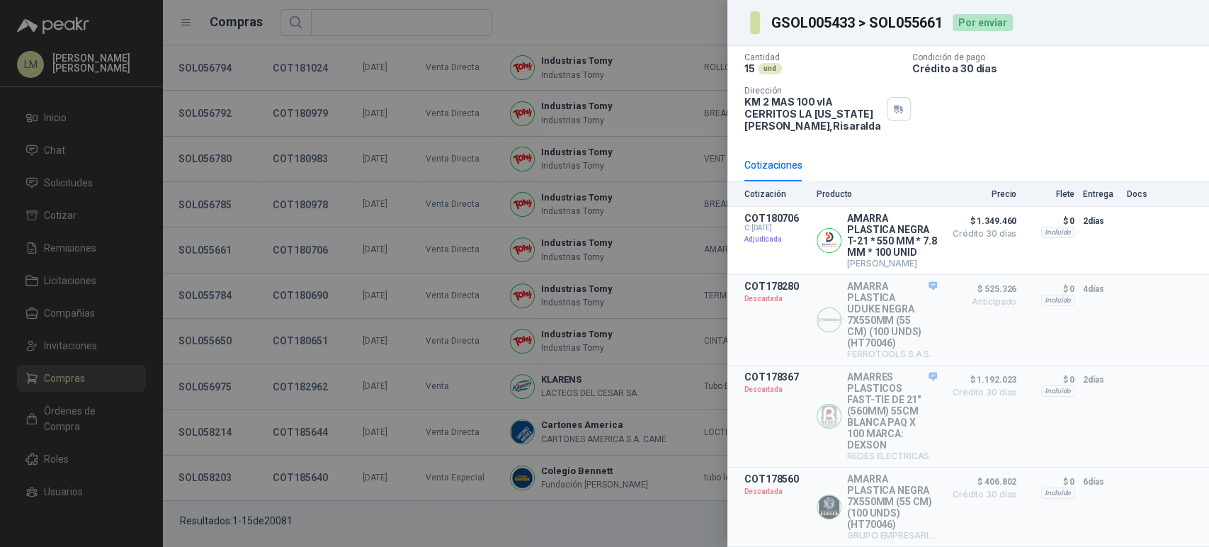
scroll to position [119, 0]
click at [463, 314] on div at bounding box center [604, 273] width 1209 height 547
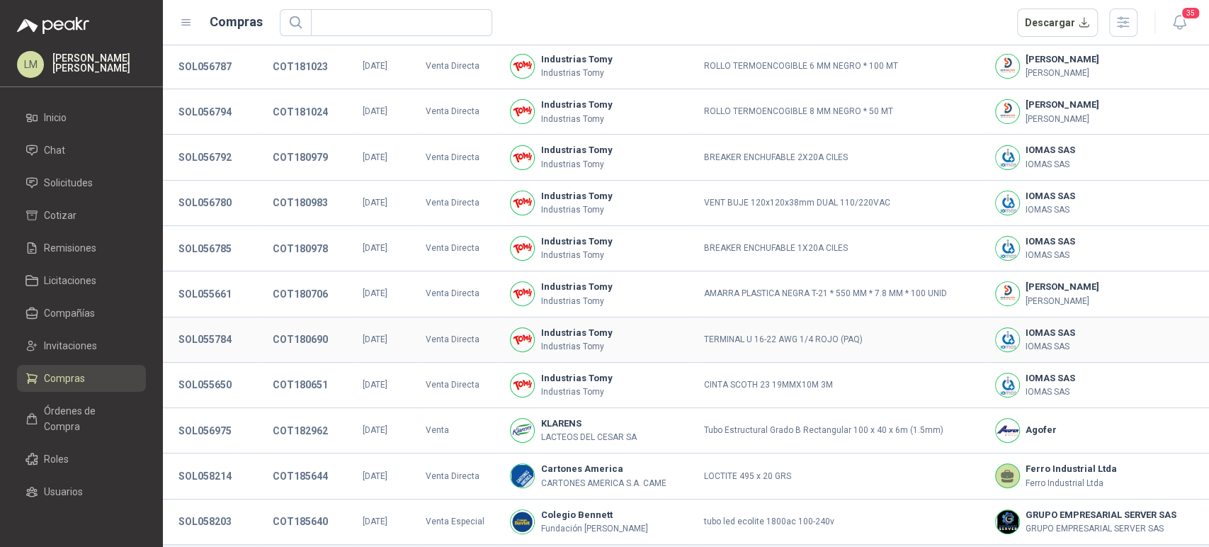
scroll to position [191, 0]
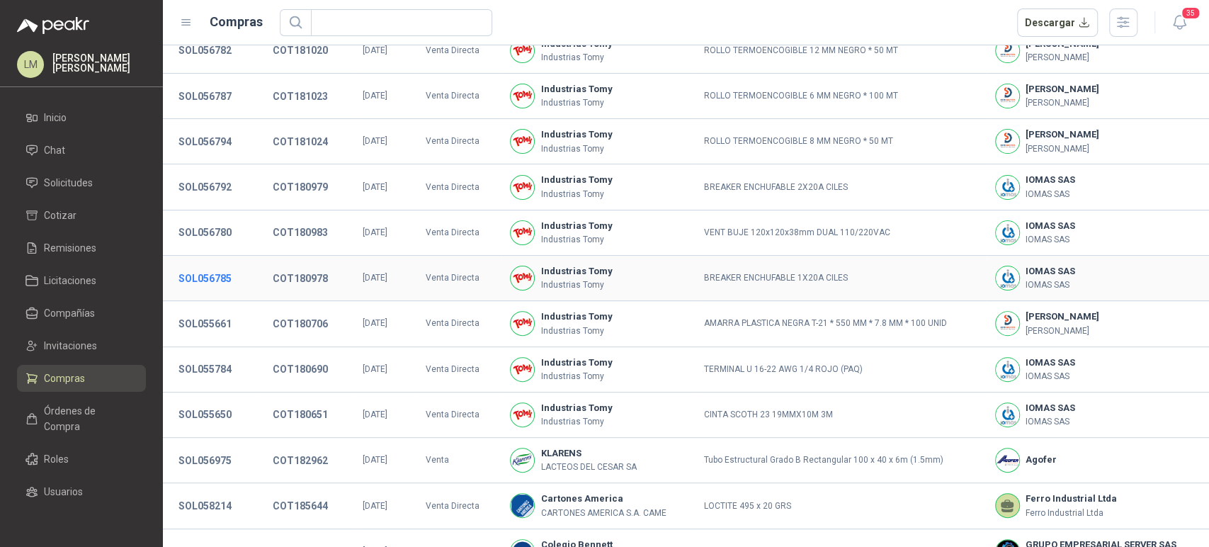
click at [215, 279] on button "SOL056785" at bounding box center [204, 278] width 67 height 25
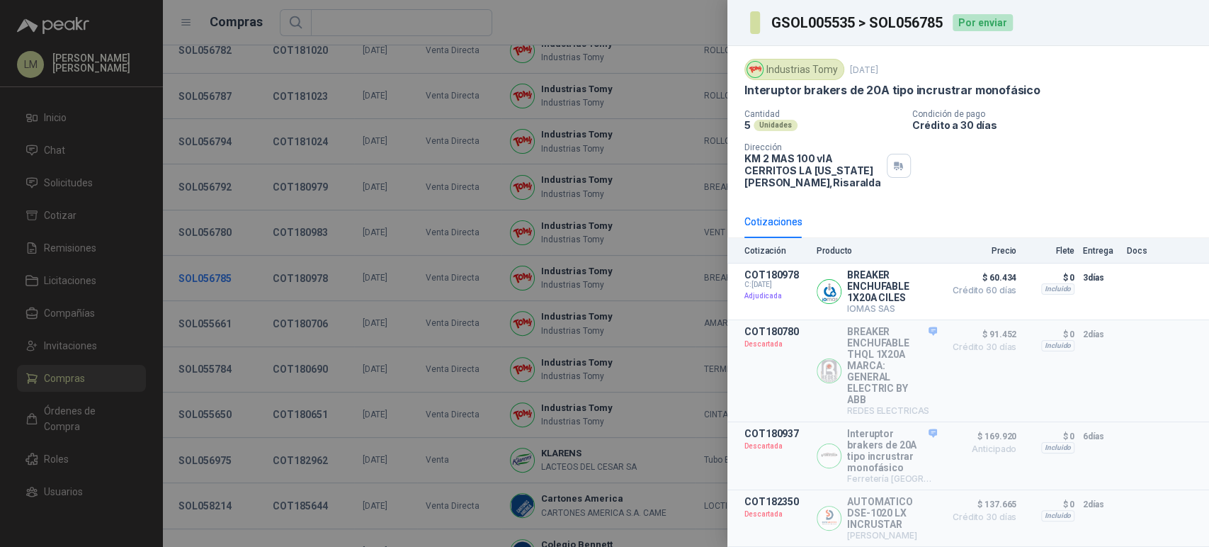
scroll to position [11, 0]
click at [198, 267] on div at bounding box center [604, 273] width 1209 height 547
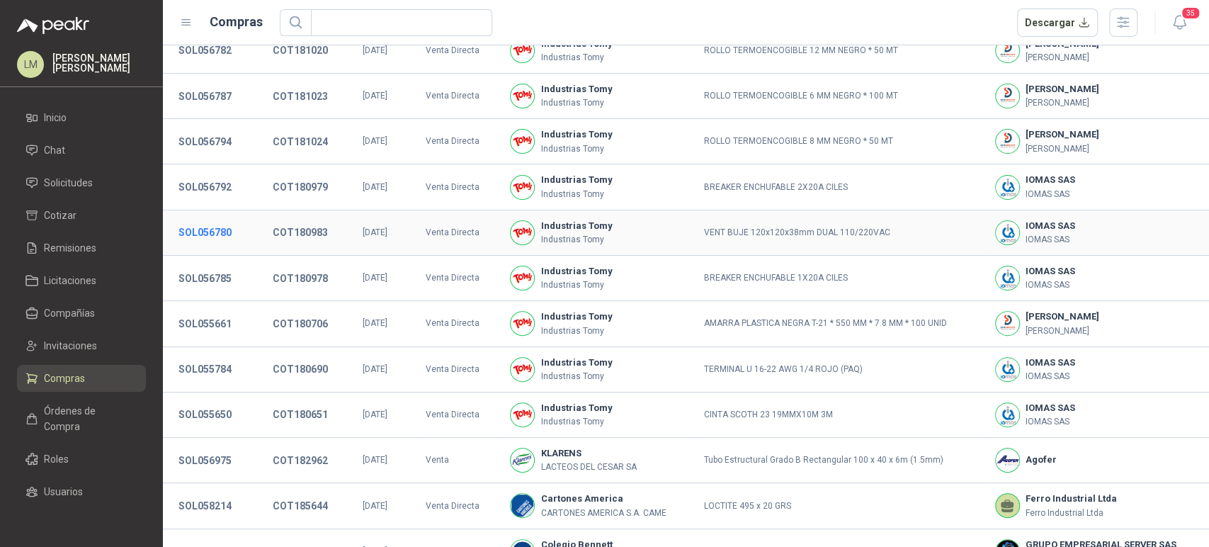
click at [201, 237] on button "SOL056780" at bounding box center [204, 232] width 67 height 25
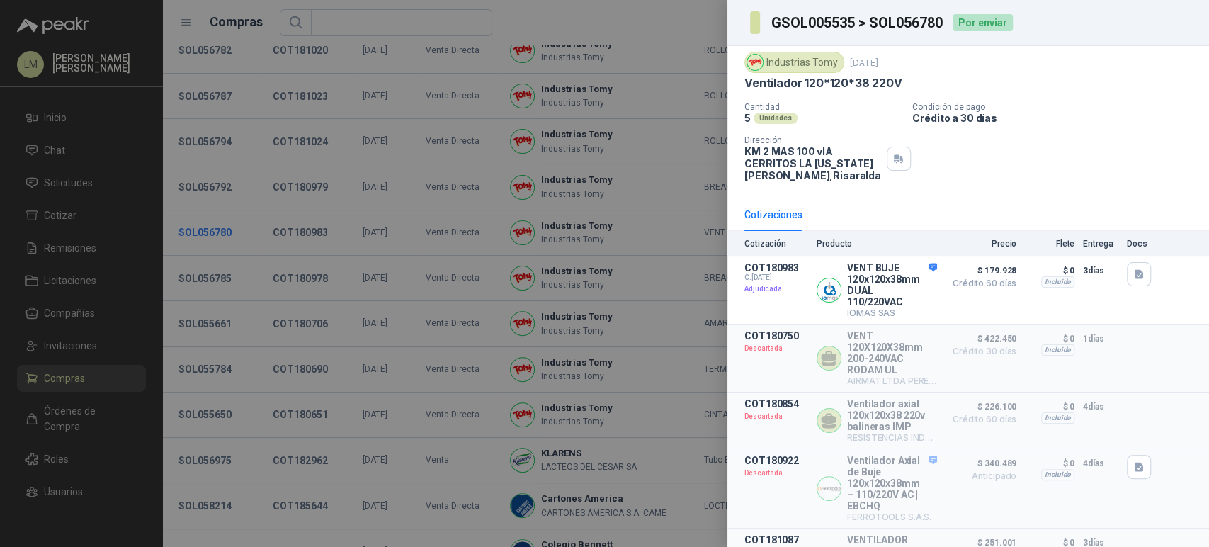
click at [201, 237] on div at bounding box center [604, 273] width 1209 height 547
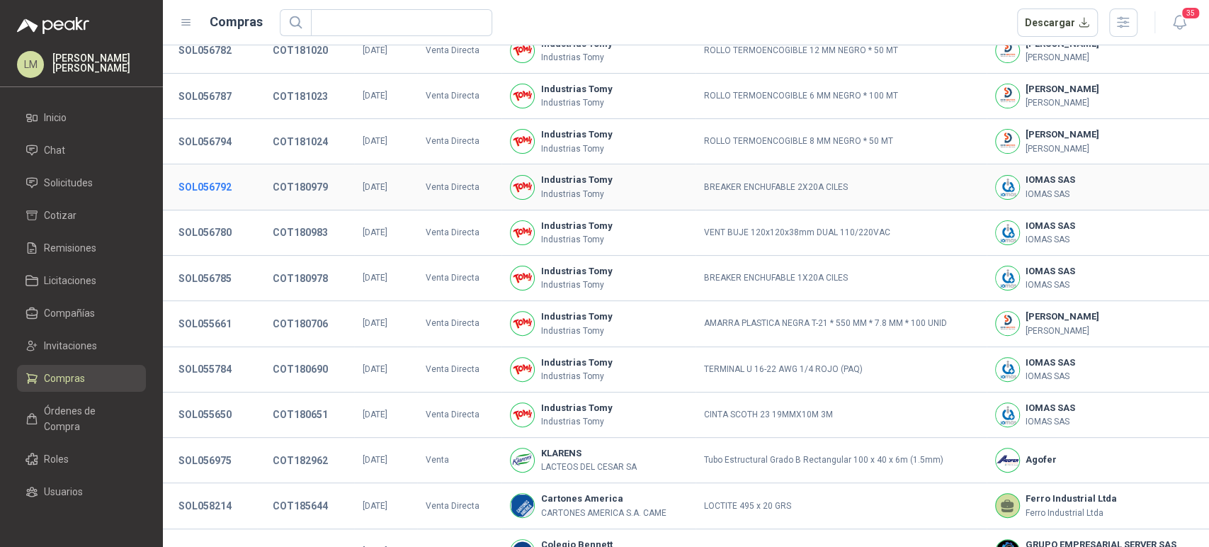
click at [204, 189] on button "SOL056792" at bounding box center [204, 186] width 67 height 25
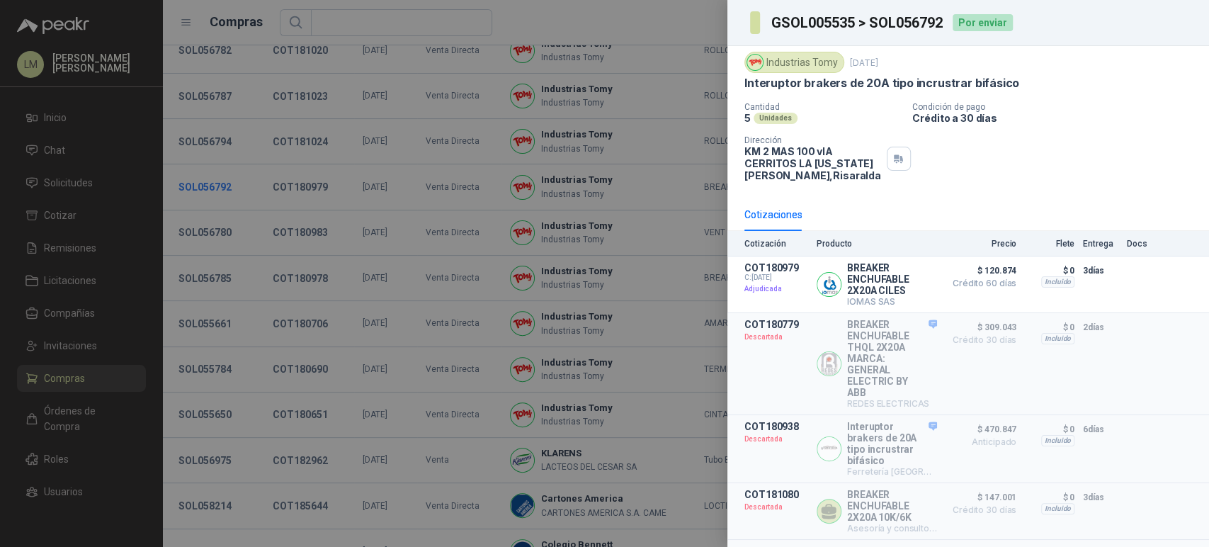
click at [204, 189] on div at bounding box center [604, 273] width 1209 height 547
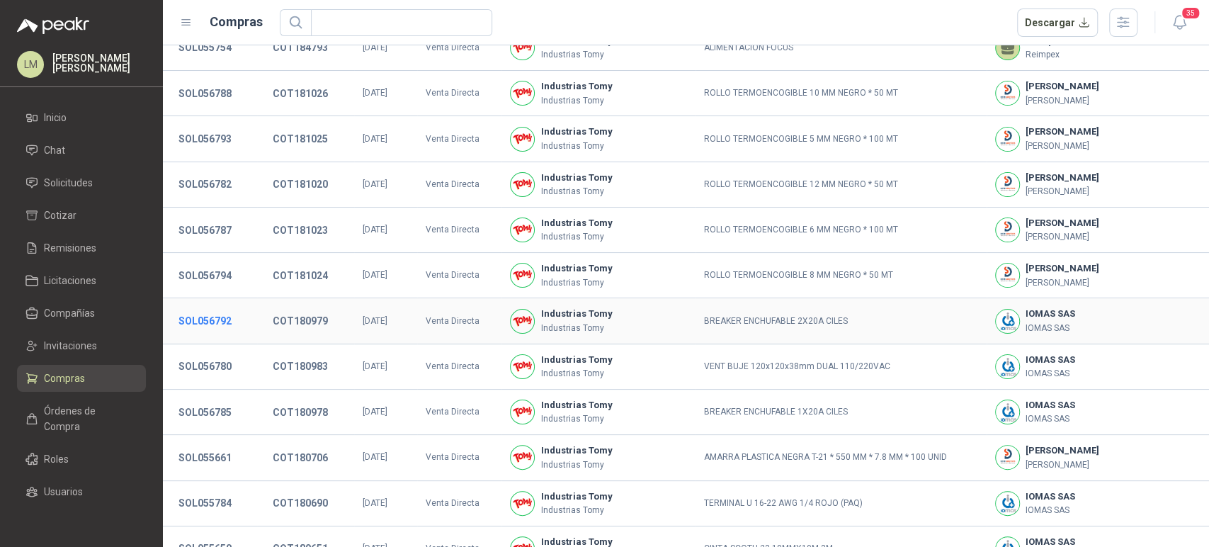
scroll to position [40, 0]
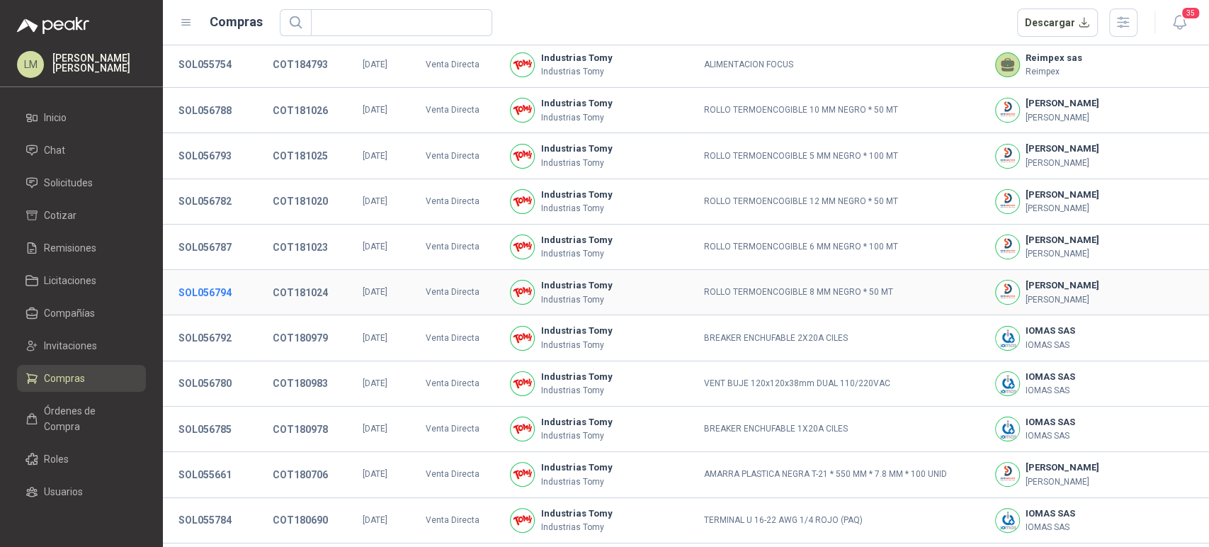
click at [215, 299] on button "SOL056794" at bounding box center [204, 292] width 67 height 25
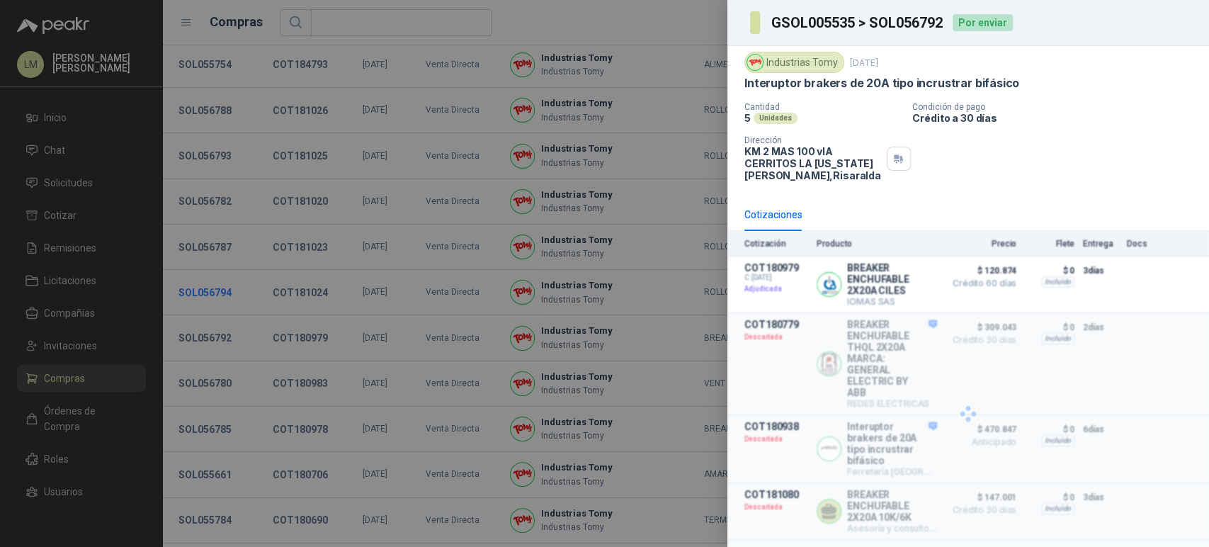
scroll to position [0, 0]
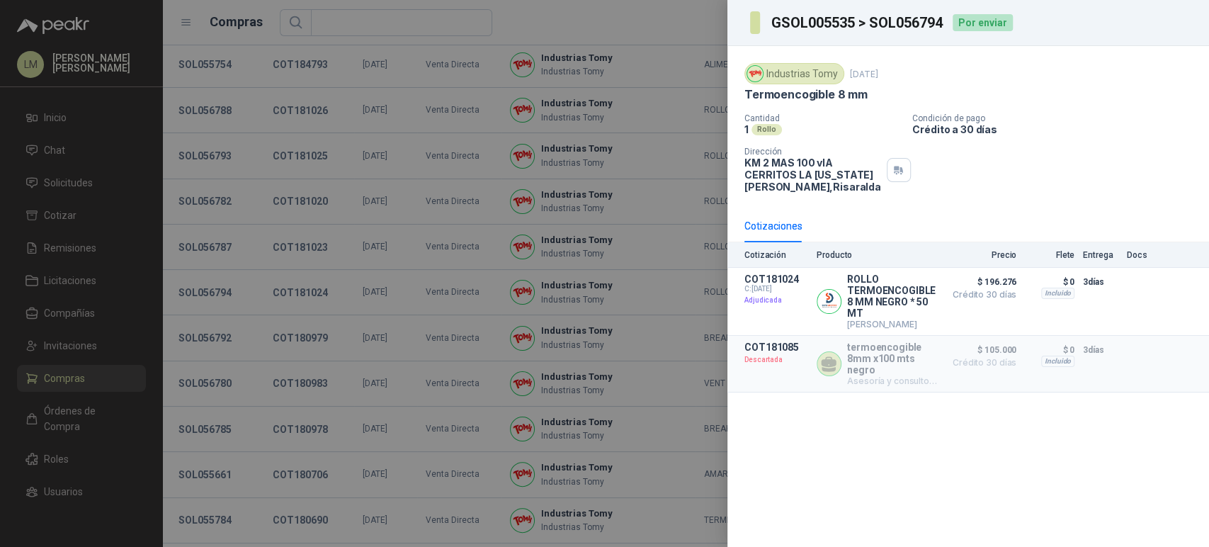
click at [215, 252] on div at bounding box center [604, 273] width 1209 height 547
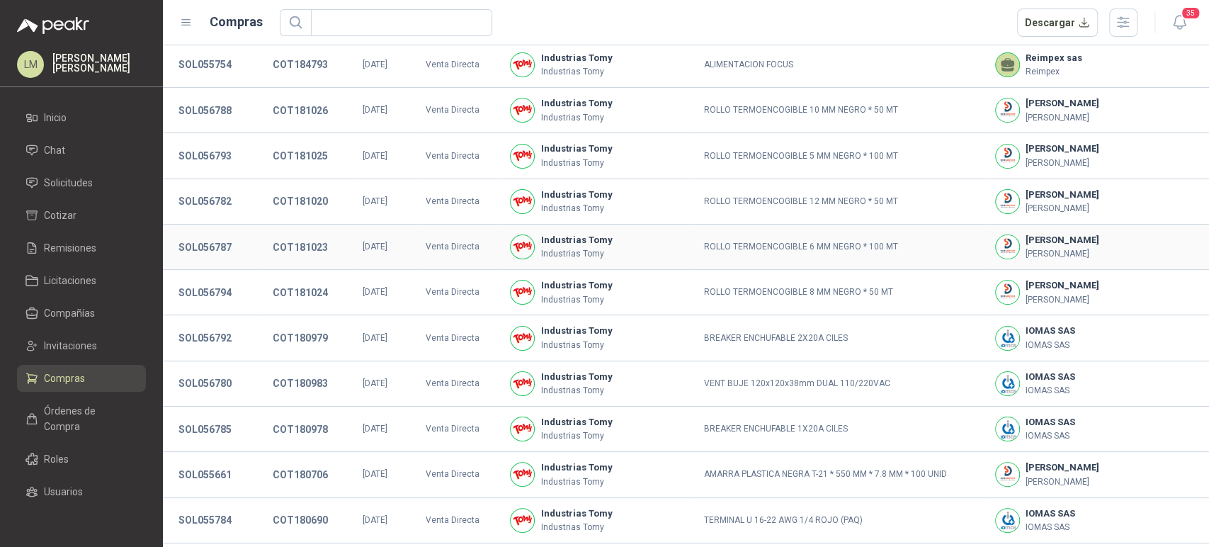
click at [215, 252] on button "SOL056787" at bounding box center [204, 246] width 67 height 25
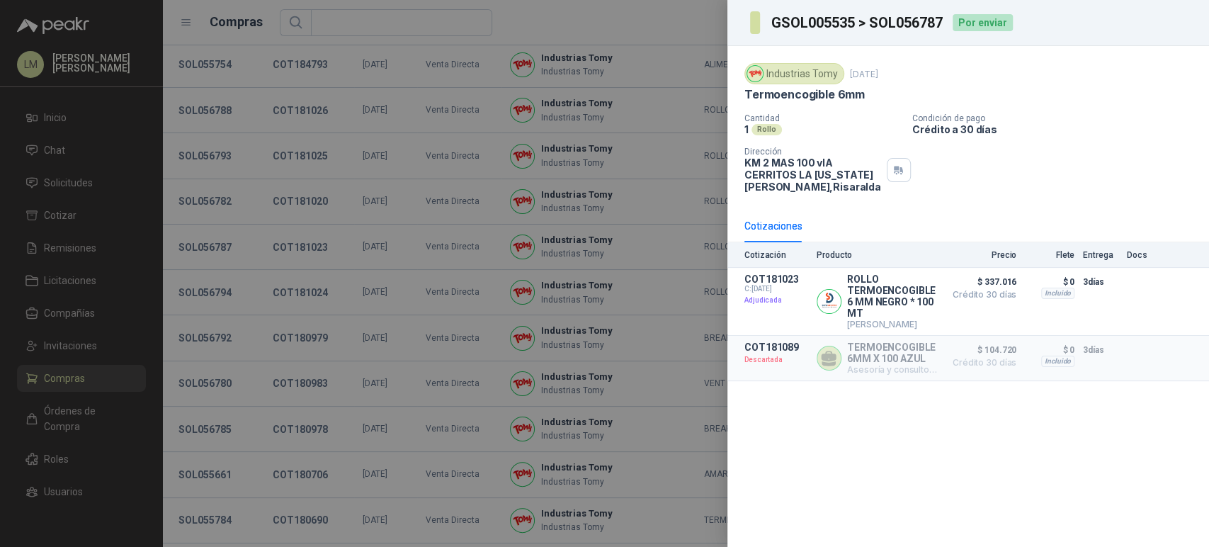
click at [215, 252] on div at bounding box center [604, 273] width 1209 height 547
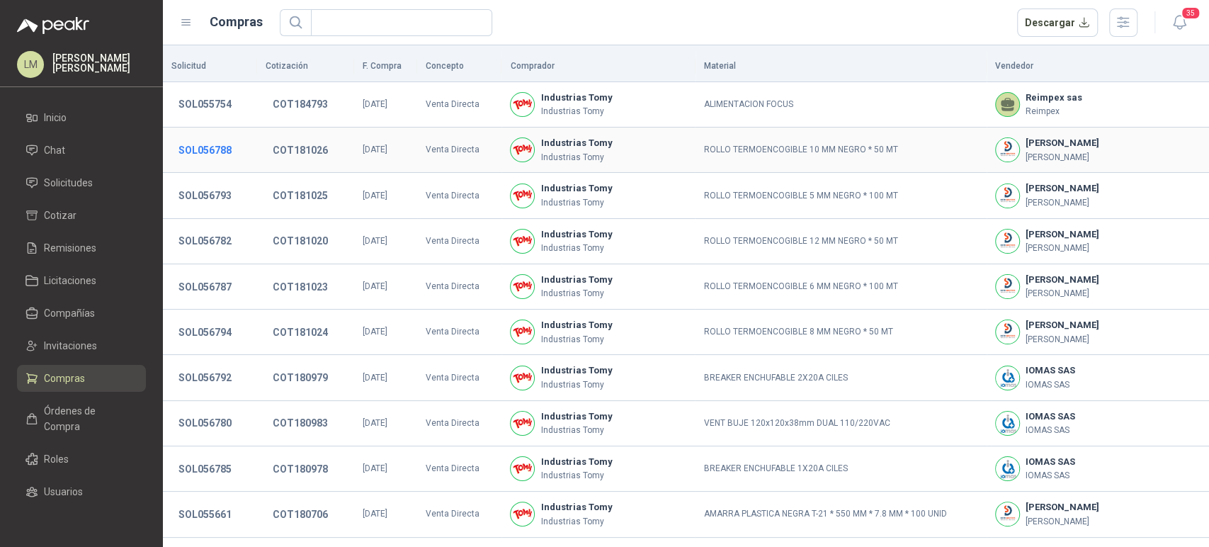
click at [211, 148] on button "SOL056788" at bounding box center [204, 149] width 67 height 25
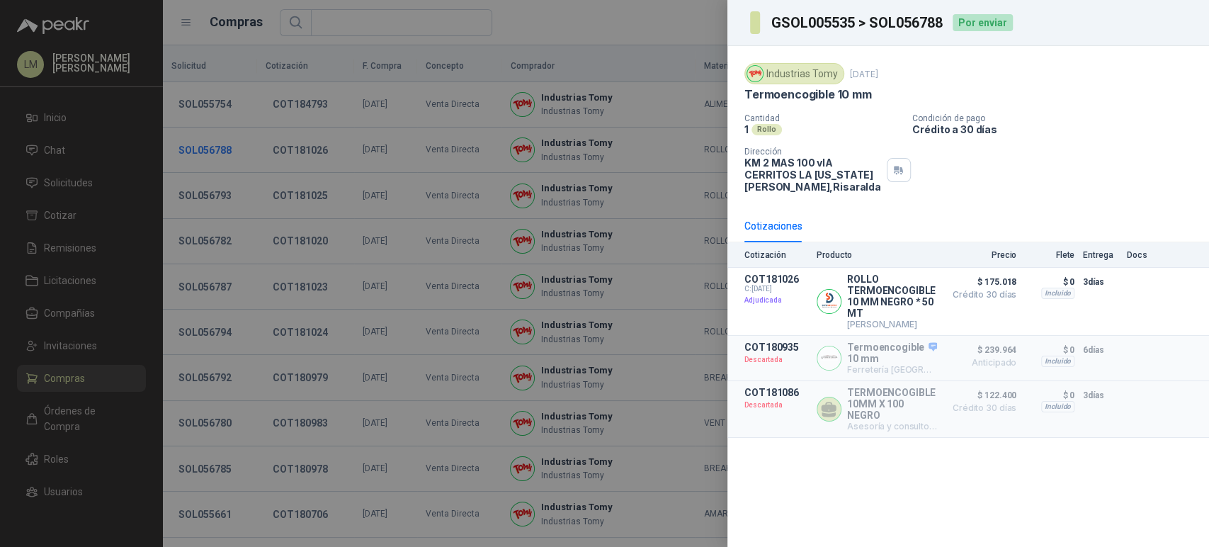
click at [211, 148] on div at bounding box center [604, 273] width 1209 height 547
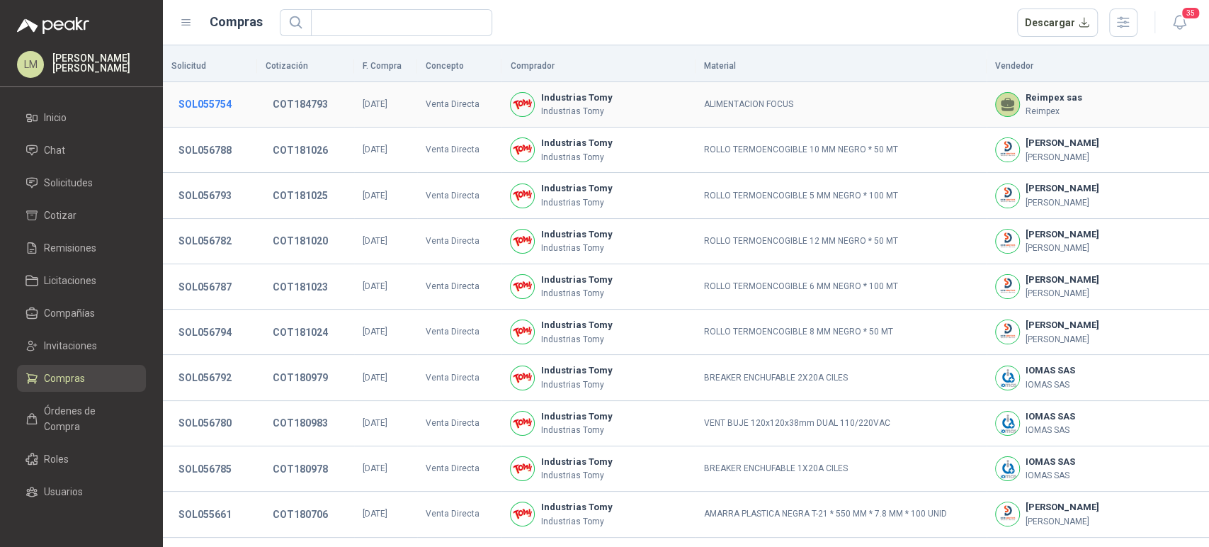
click at [219, 104] on button "SOL055754" at bounding box center [204, 103] width 67 height 25
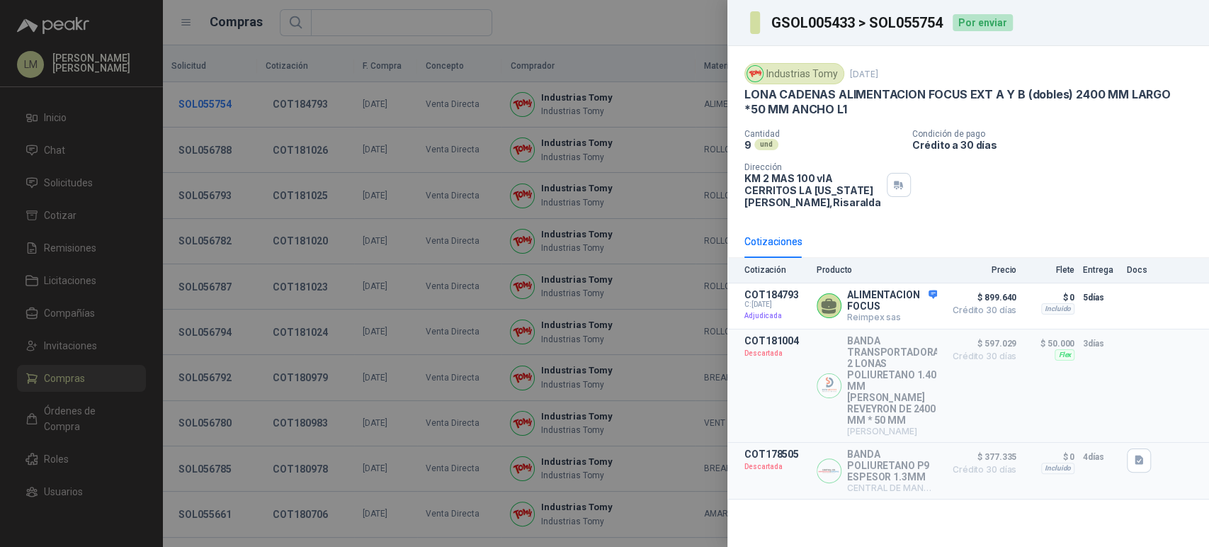
click at [219, 104] on div at bounding box center [604, 273] width 1209 height 547
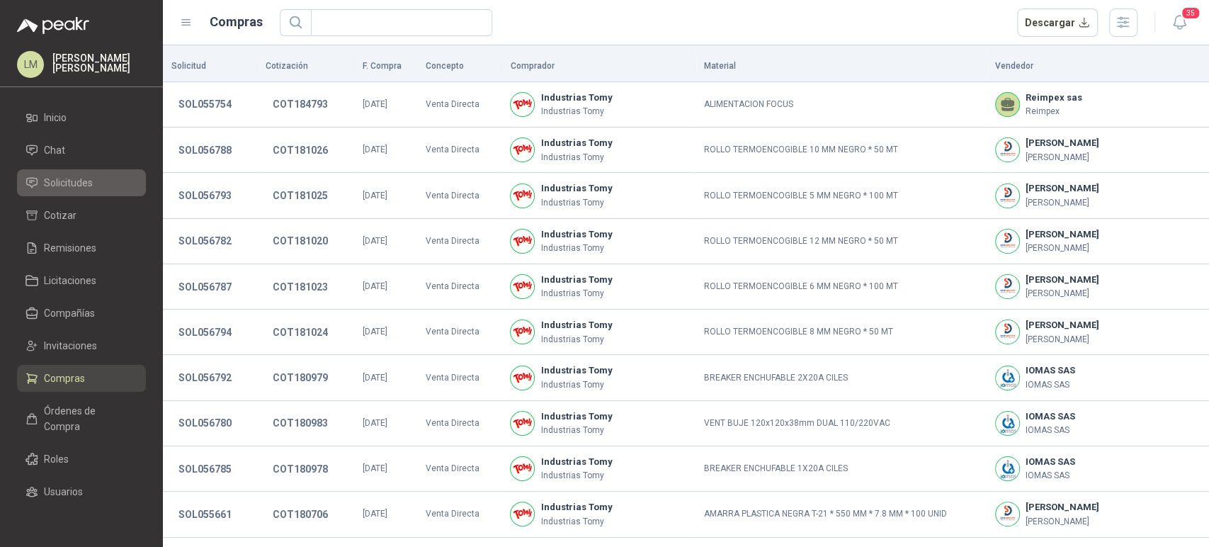
click at [54, 181] on span "Solicitudes" at bounding box center [68, 183] width 49 height 16
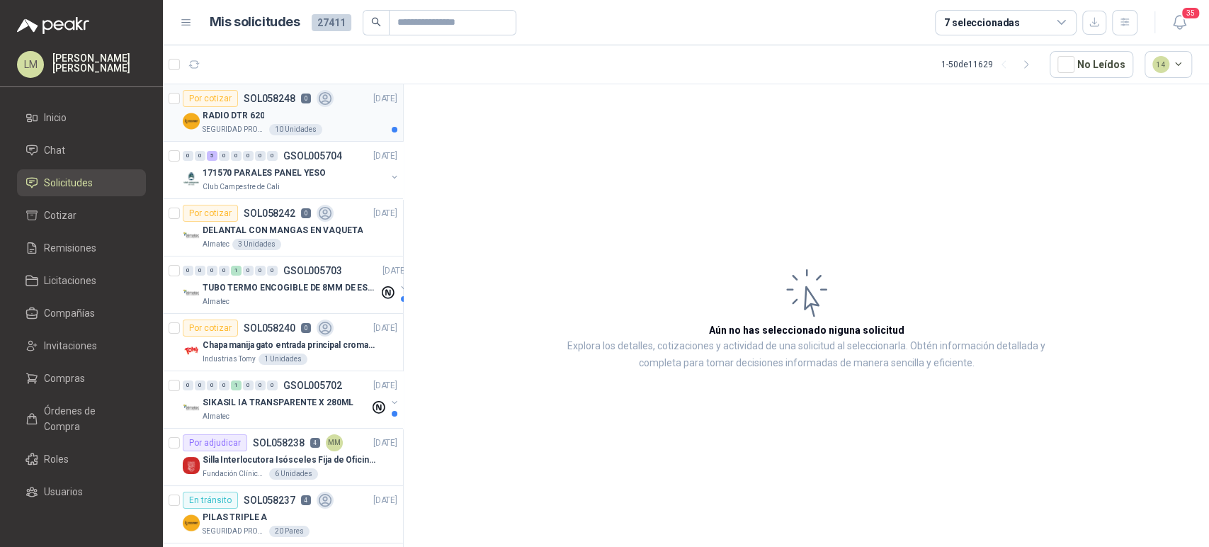
click at [262, 110] on div "RADIO DTR 620" at bounding box center [300, 115] width 195 height 17
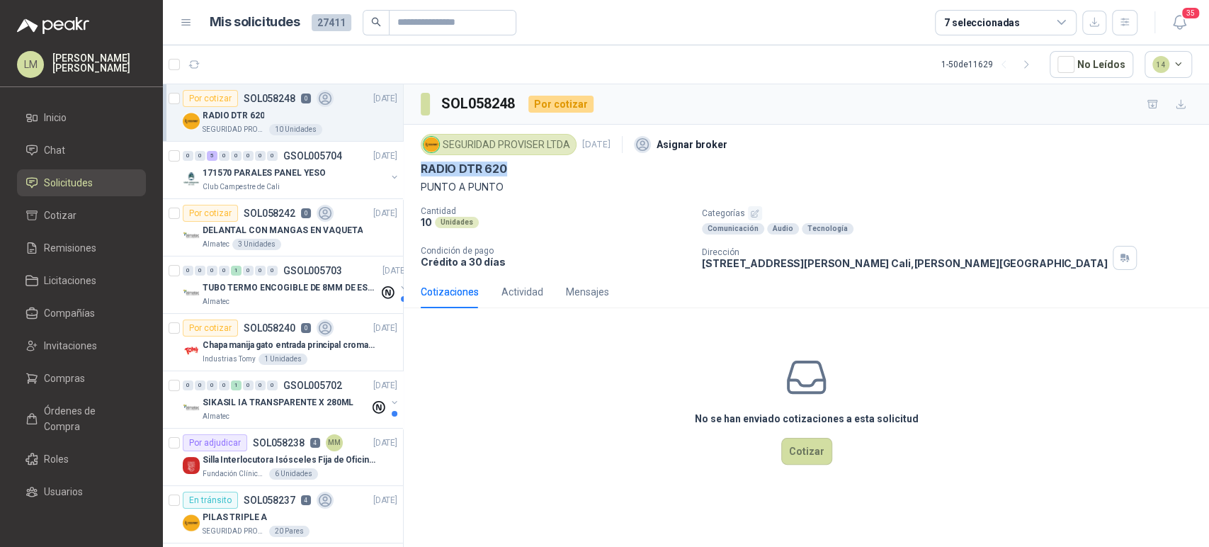
drag, startPoint x: 419, startPoint y: 167, endPoint x: 552, endPoint y: 164, distance: 133.9
click at [552, 164] on div "SEGURIDAD PROVISER LTDA [DATE] Asignar broker RADIO DTR 620 PUNTO A PUNTO Canti…" at bounding box center [806, 200] width 805 height 151
copy p "RADIO DTR 620"
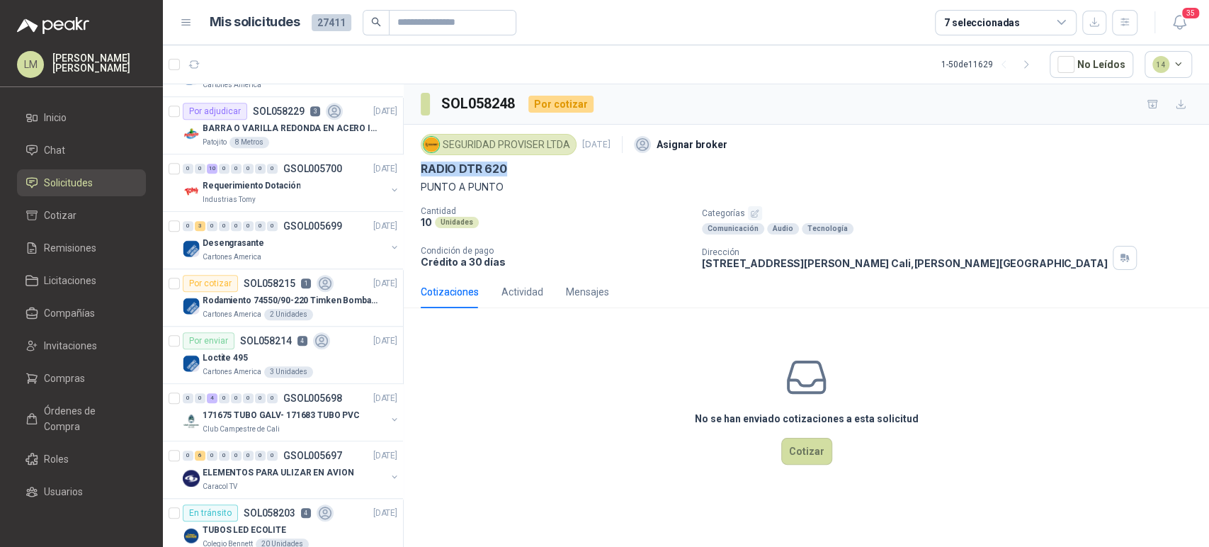
scroll to position [677, 0]
click at [450, 16] on input "text" at bounding box center [446, 23] width 99 height 24
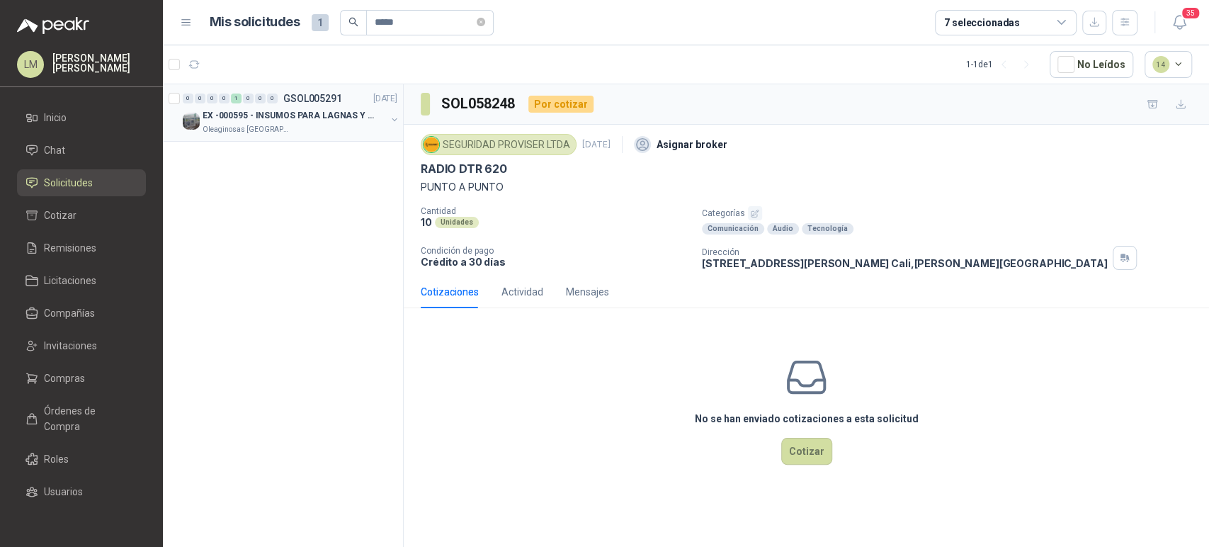
click at [394, 118] on button "button" at bounding box center [394, 119] width 11 height 11
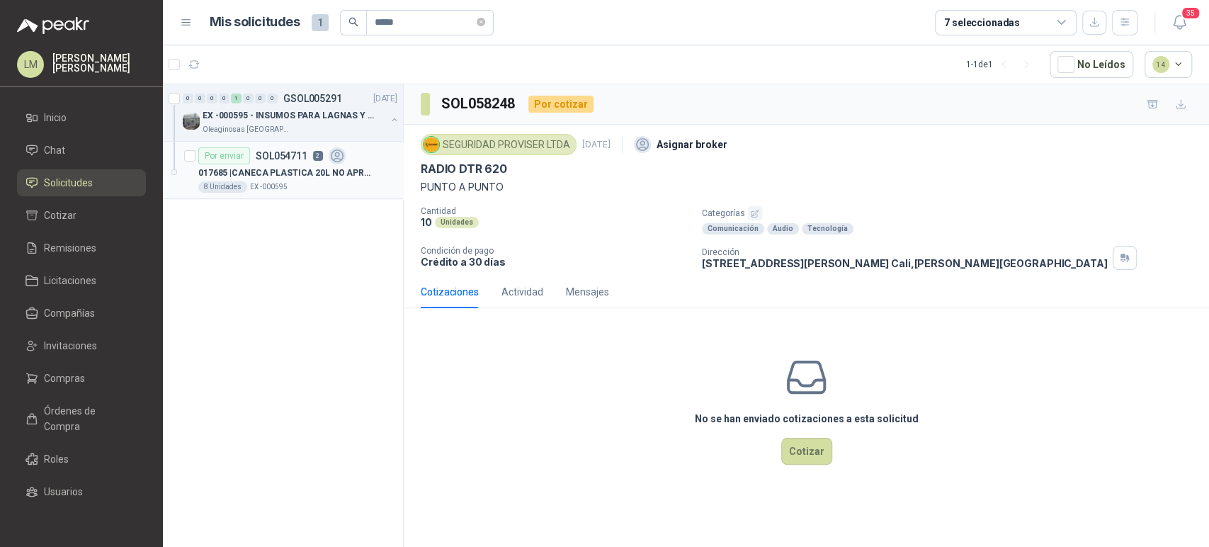
click at [304, 174] on p "017685 | CANECA PLASTICA 20L NO APROVECHABLE" at bounding box center [286, 172] width 176 height 13
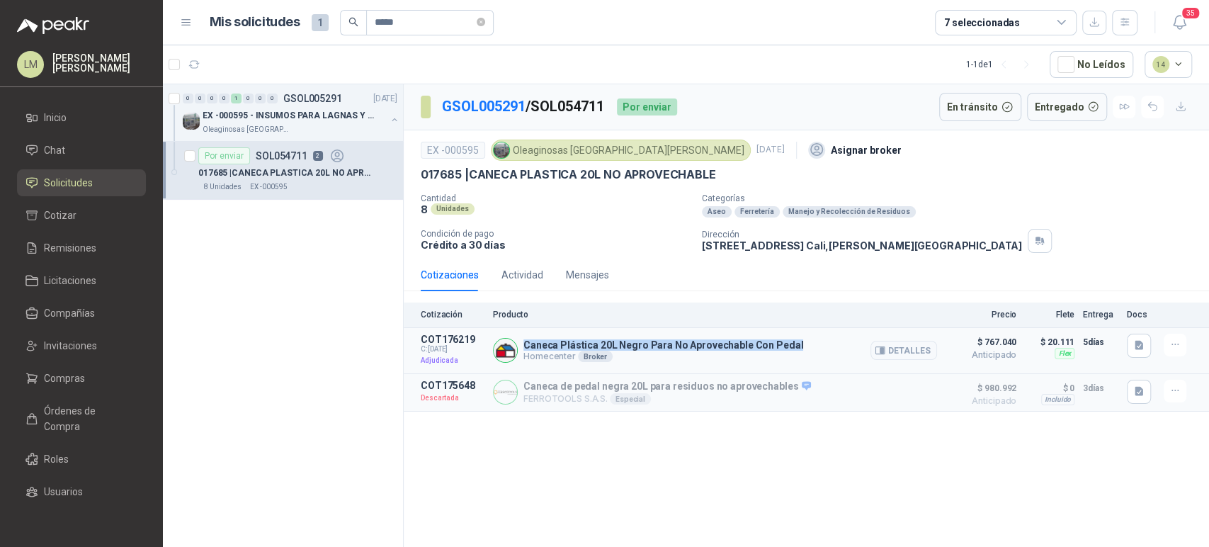
drag, startPoint x: 523, startPoint y: 344, endPoint x: 788, endPoint y: 331, distance: 265.9
click at [788, 331] on article "COT176219 C: [DATE] Adjudicada Caneca Plástica 20L Negro Para No Aprovechable C…" at bounding box center [806, 351] width 805 height 46
copy p "Caneca Plástica 20L Negro Para No Aprovechable Con Pedal"
click at [433, 21] on input "*****" at bounding box center [424, 23] width 99 height 24
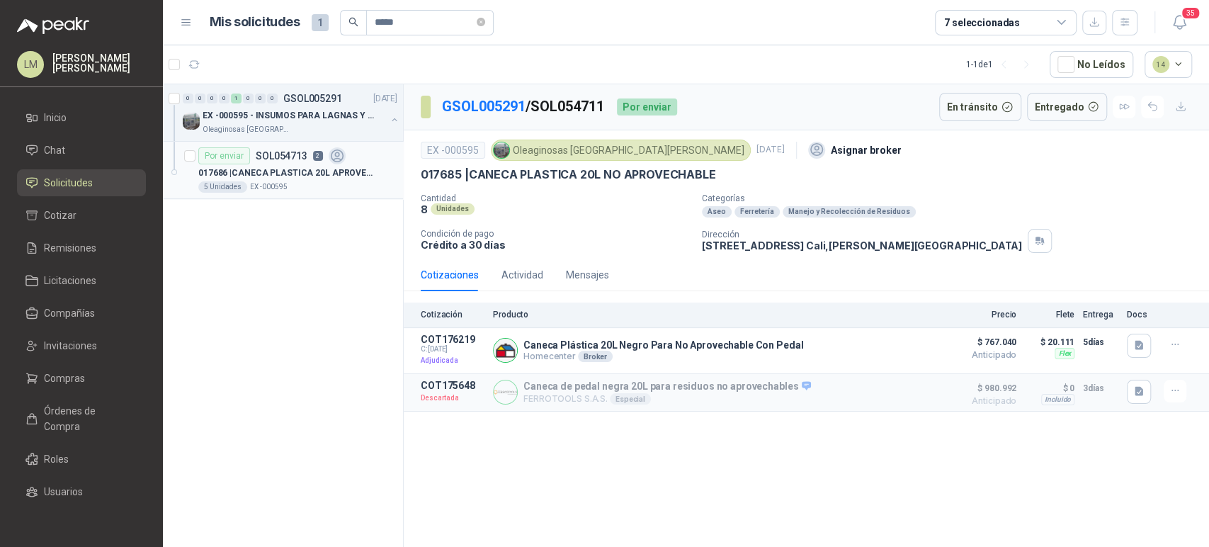
click at [258, 172] on p "017686 | CANECA PLASTICA 20L APROVECHABLE BLANCO" at bounding box center [286, 172] width 176 height 13
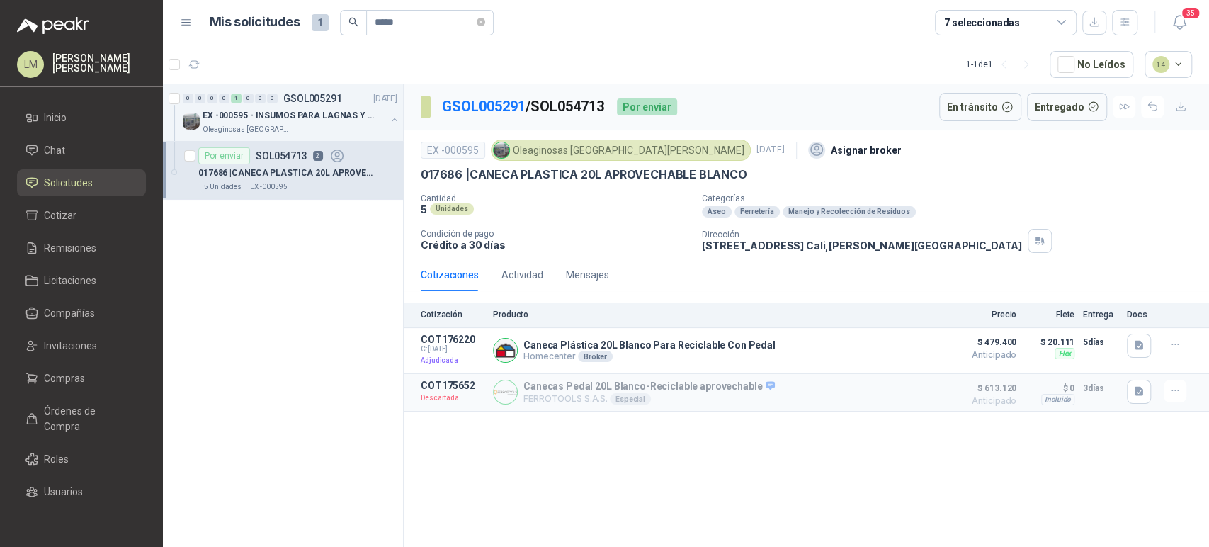
click at [477, 176] on p "017686 | CANECA PLASTICA 20L APROVECHABLE BLANCO" at bounding box center [584, 174] width 327 height 15
drag, startPoint x: 466, startPoint y: 174, endPoint x: 742, endPoint y: 174, distance: 276.2
click at [742, 174] on p "017686 | CANECA PLASTICA 20L APROVECHABLE BLANCO" at bounding box center [584, 174] width 327 height 15
copy p "CANECA PLASTICA 20L APROVECHABLE BLANCO"
drag, startPoint x: 700, startPoint y: 242, endPoint x: 812, endPoint y: 242, distance: 111.2
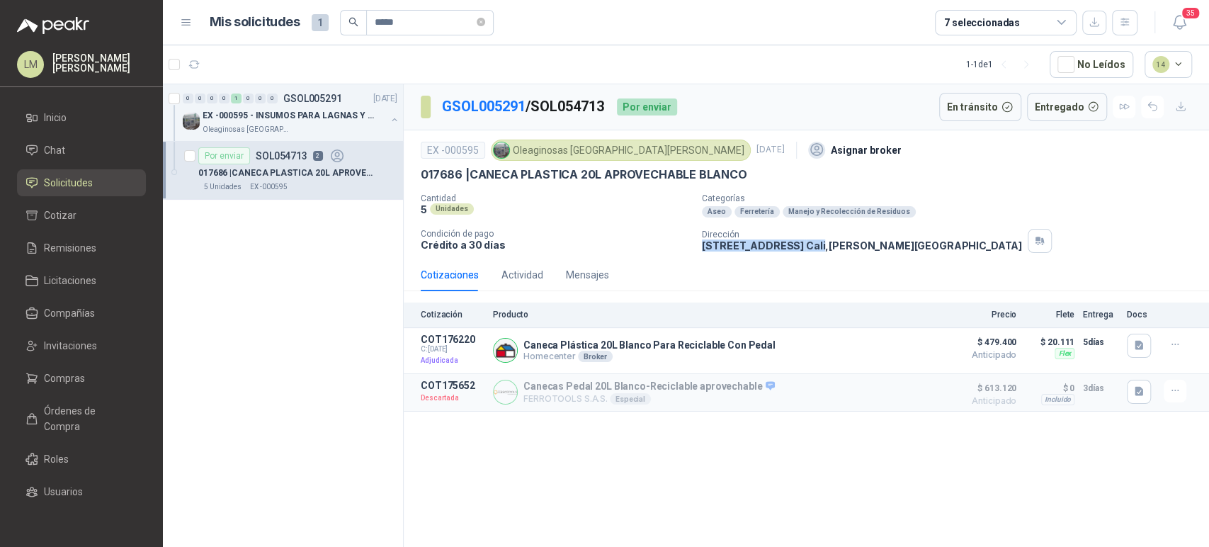
click at [812, 242] on div "Cantidad 5 Unidades Categorías Aseo Ferretería Manejo y Recolección de Residuos…" at bounding box center [806, 222] width 771 height 59
copy p "[STREET_ADDRESS]"
drag, startPoint x: 412, startPoint y: 25, endPoint x: 181, endPoint y: 25, distance: 230.9
click at [181, 25] on div "Mis solicitudes 1 ***** 7 seleccionadas" at bounding box center [659, 22] width 958 height 25
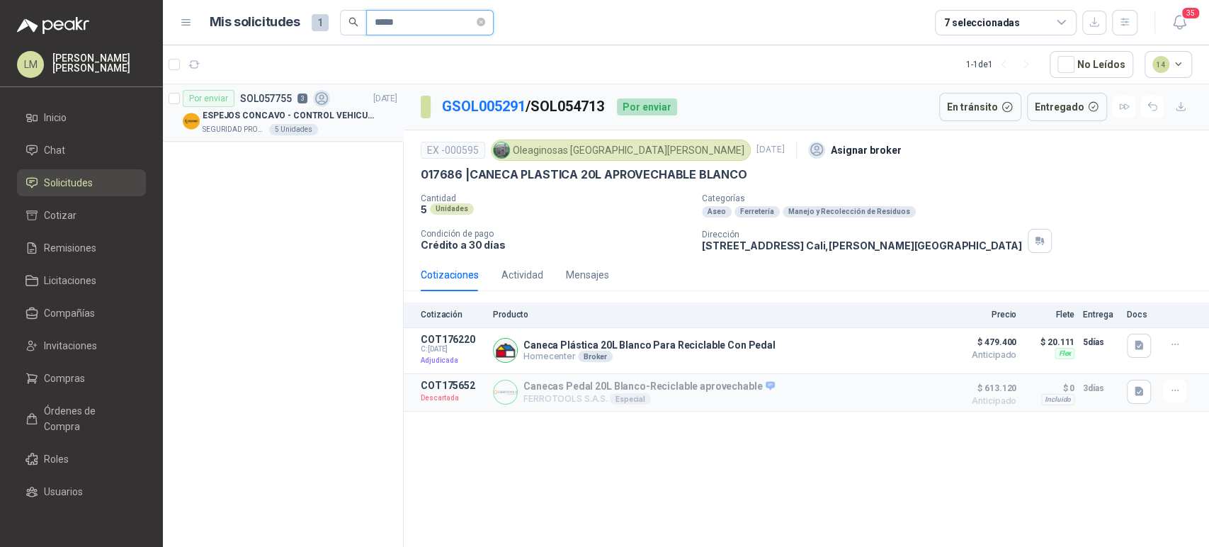
type input "*****"
click at [278, 95] on p "SOL057755" at bounding box center [266, 98] width 52 height 10
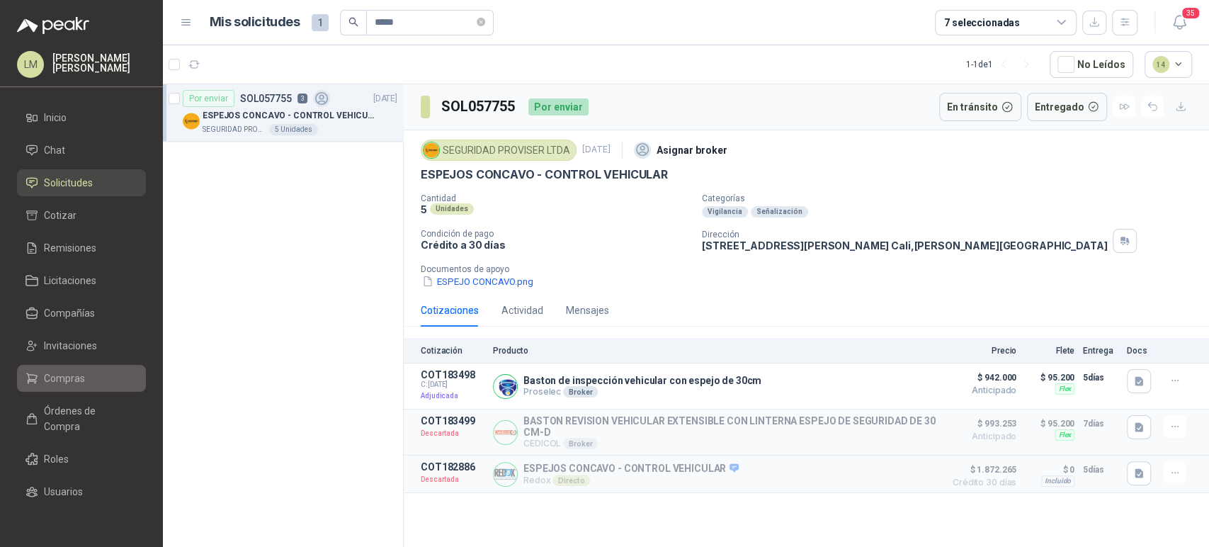
click at [50, 378] on span "Compras" at bounding box center [64, 378] width 41 height 16
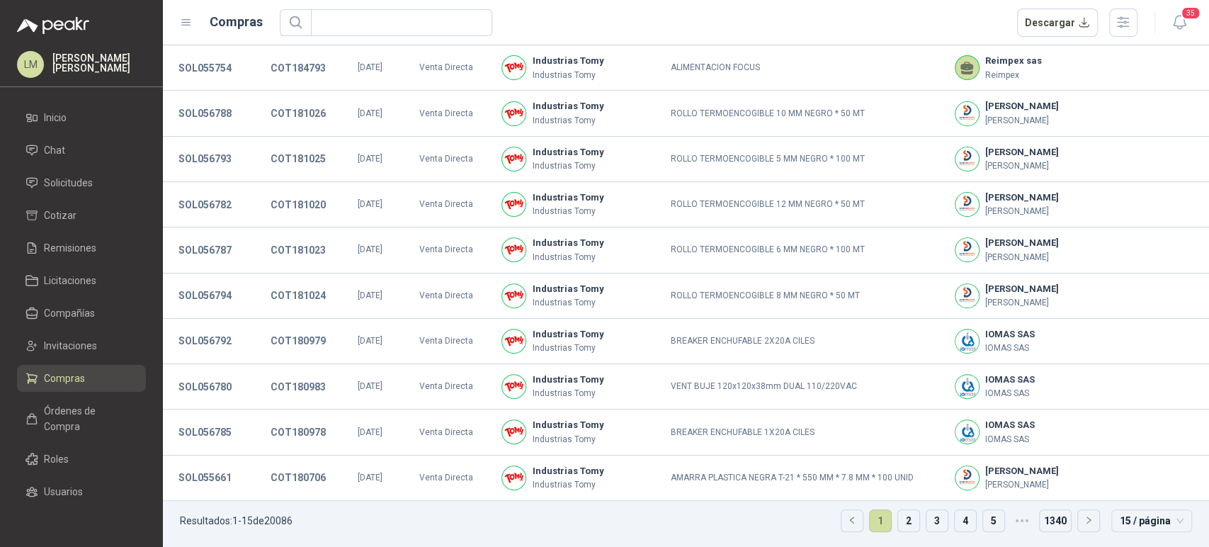
scroll to position [264, 0]
click at [898, 521] on link "2" at bounding box center [908, 520] width 21 height 21
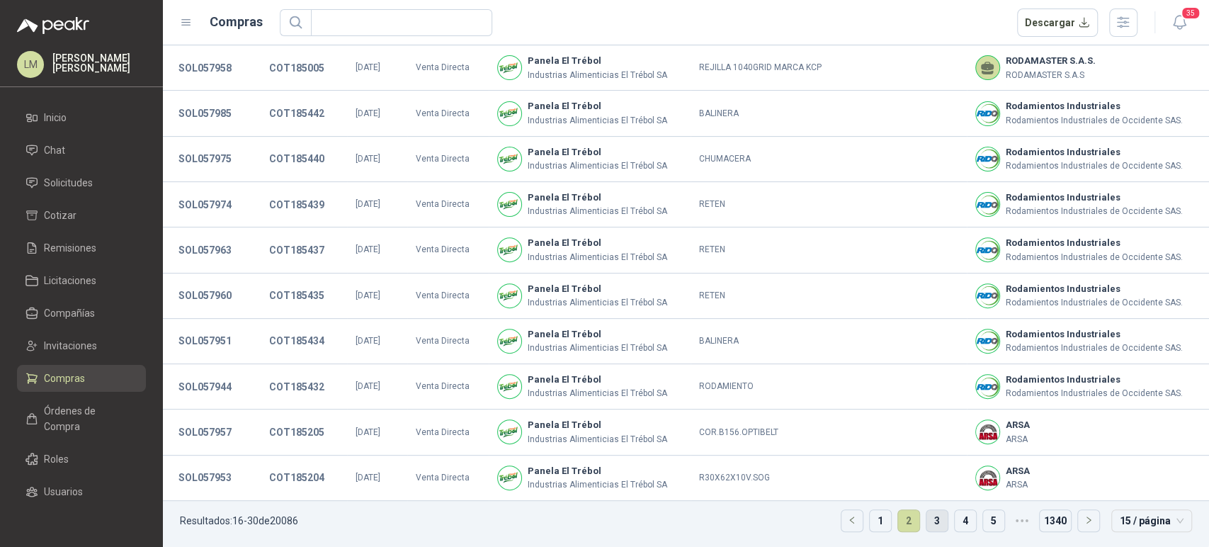
click at [926, 516] on link "3" at bounding box center [936, 520] width 21 height 21
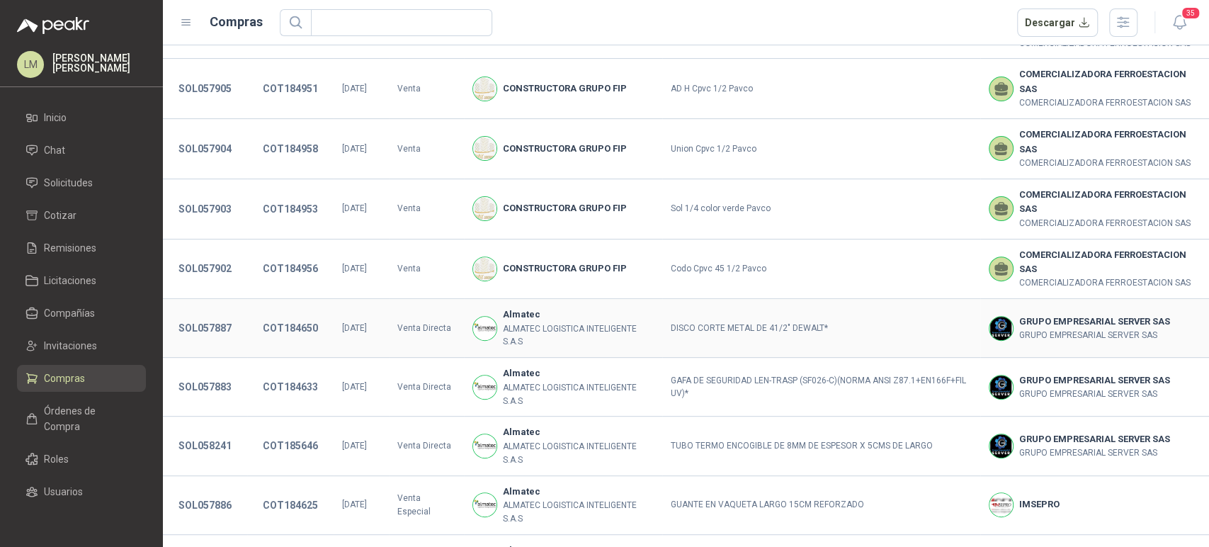
scroll to position [459, 0]
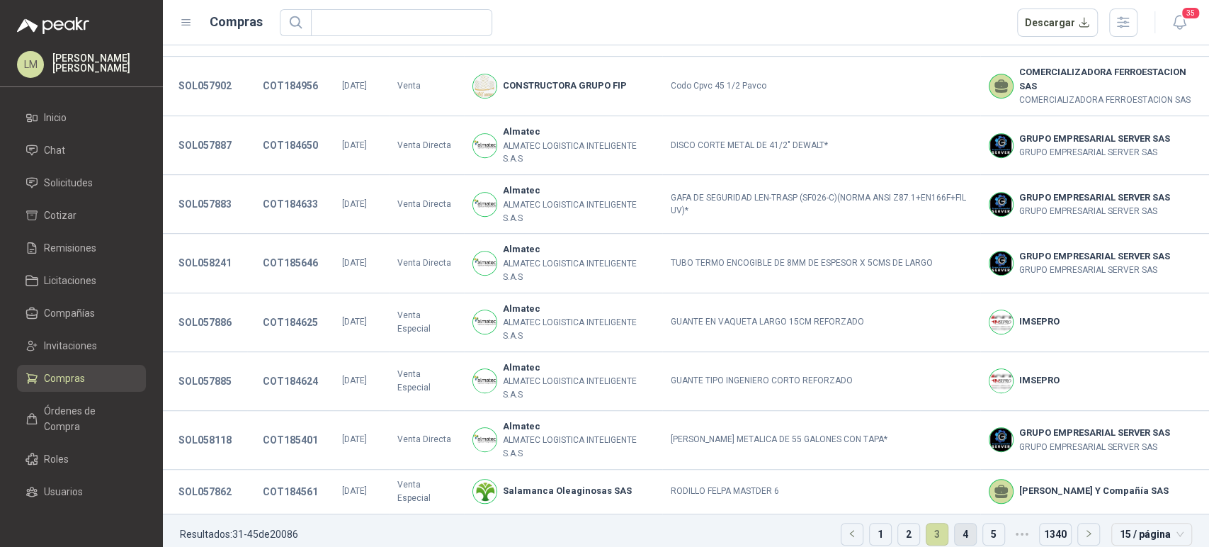
click at [955, 523] on link "4" at bounding box center [965, 533] width 21 height 21
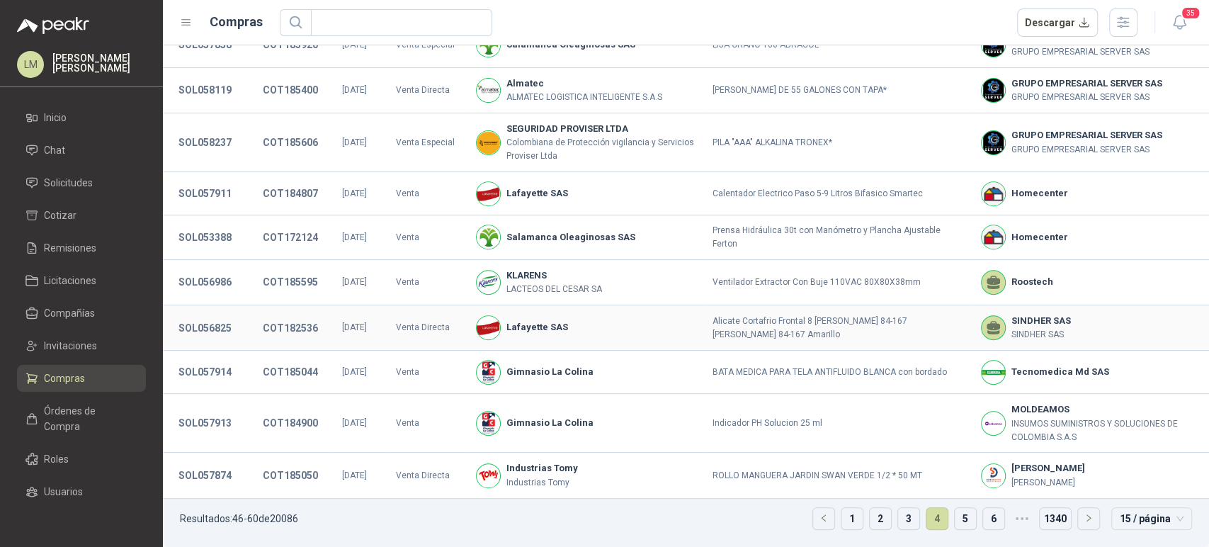
scroll to position [312, 0]
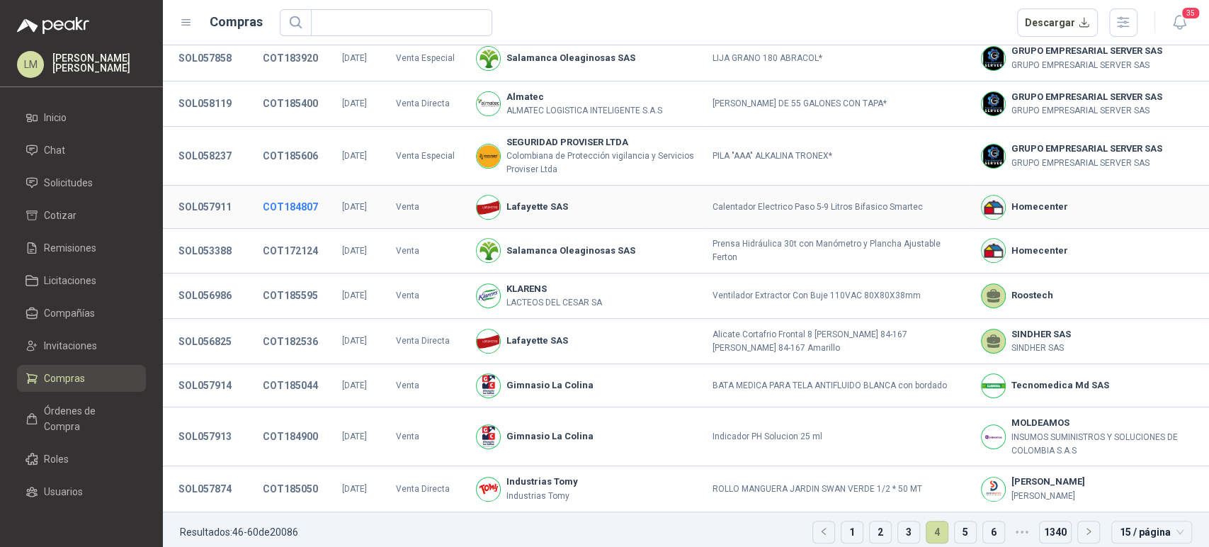
click at [278, 194] on button "COT184807" at bounding box center [290, 206] width 69 height 25
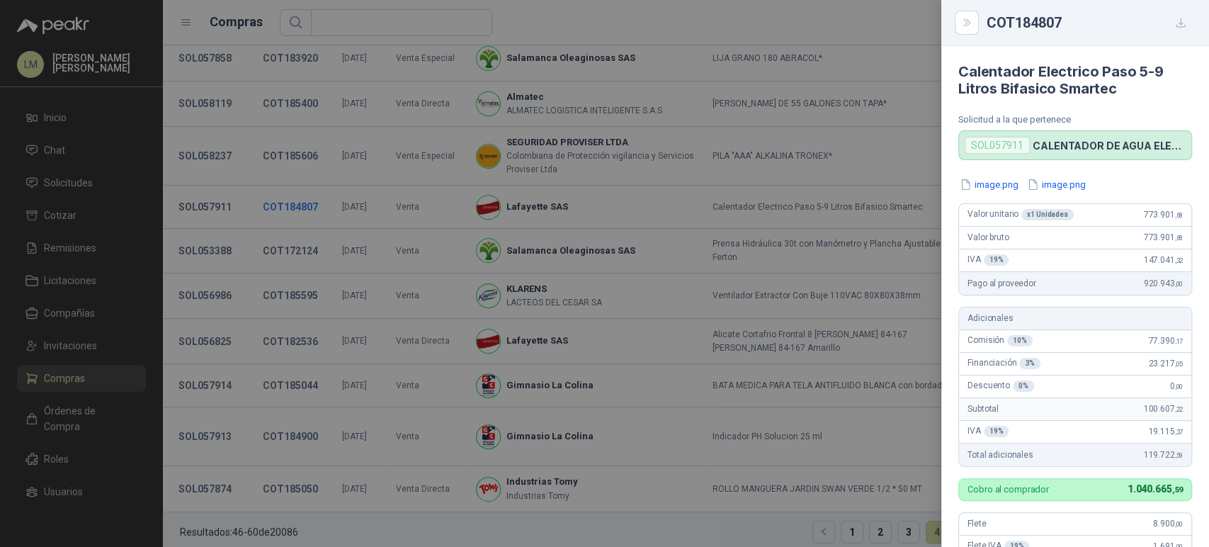
scroll to position [374, 0]
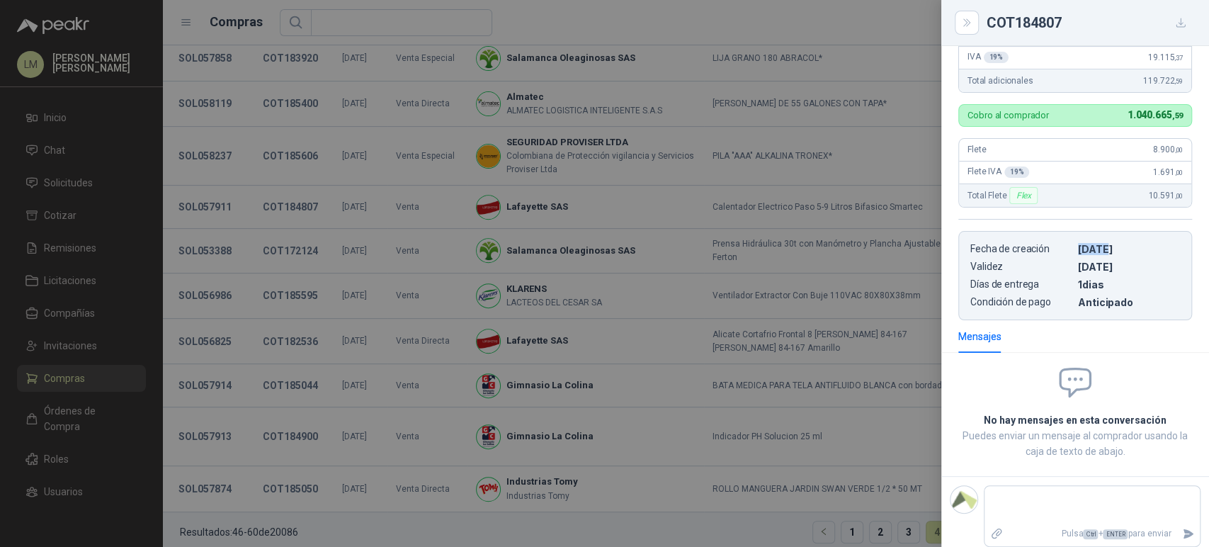
drag, startPoint x: 1069, startPoint y: 249, endPoint x: 1103, endPoint y: 246, distance: 33.4
click at [1103, 246] on article "Fecha de creación [DATE] Validez [DATE] Días de entrega 1 dias Condición de pag…" at bounding box center [1075, 275] width 234 height 89
click at [237, 237] on div at bounding box center [604, 273] width 1209 height 547
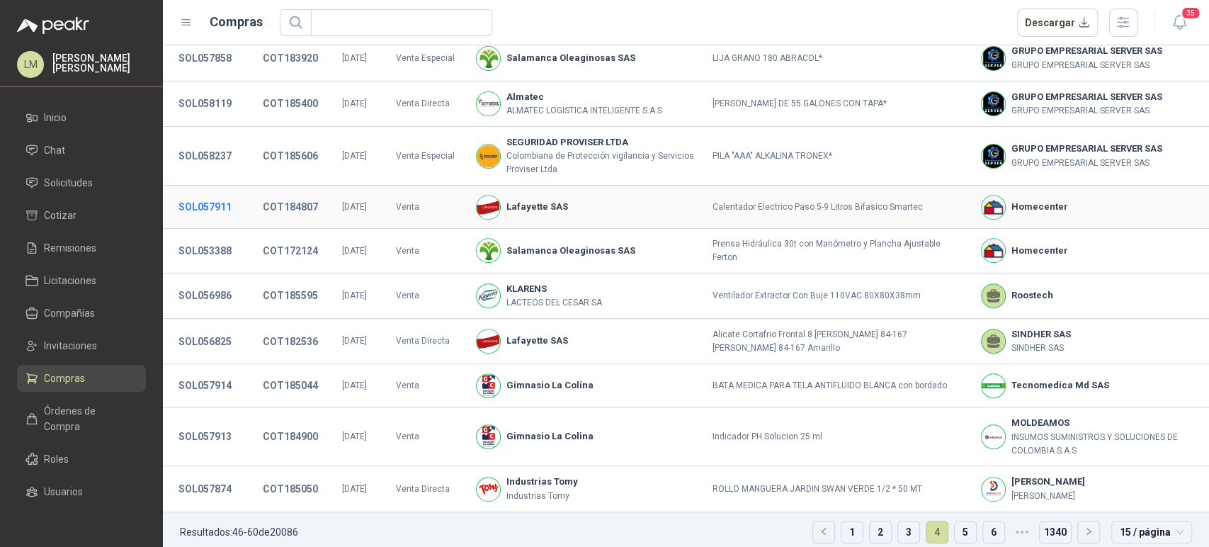
click at [200, 194] on button "SOL057911" at bounding box center [204, 206] width 67 height 25
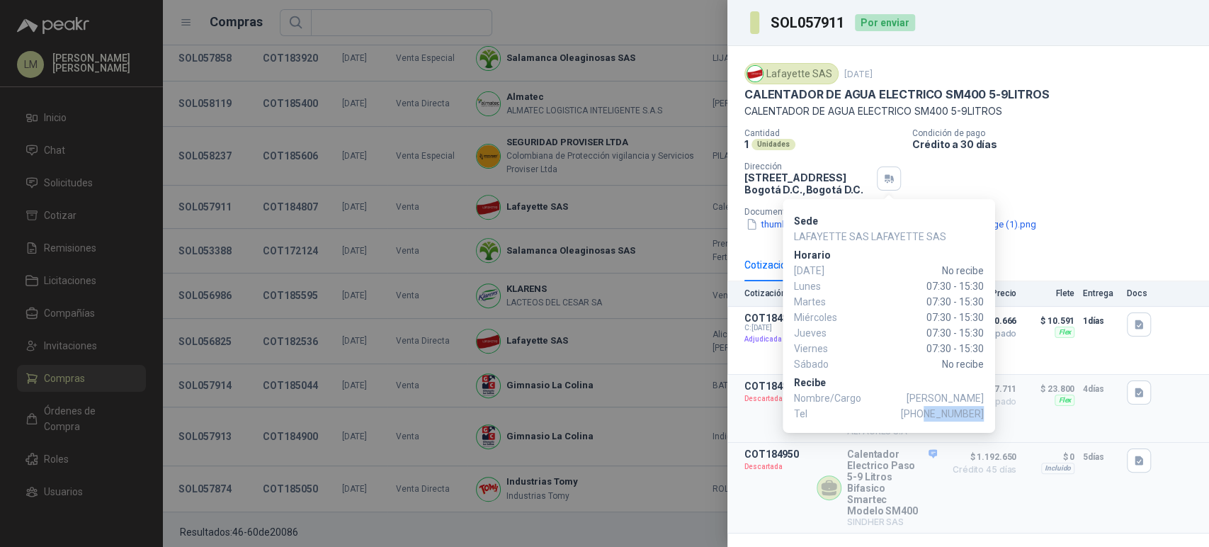
drag, startPoint x: 927, startPoint y: 411, endPoint x: 982, endPoint y: 412, distance: 54.6
click at [982, 412] on span "[PHONE_NUMBER]" at bounding box center [942, 414] width 83 height 16
copy span "3197345463"
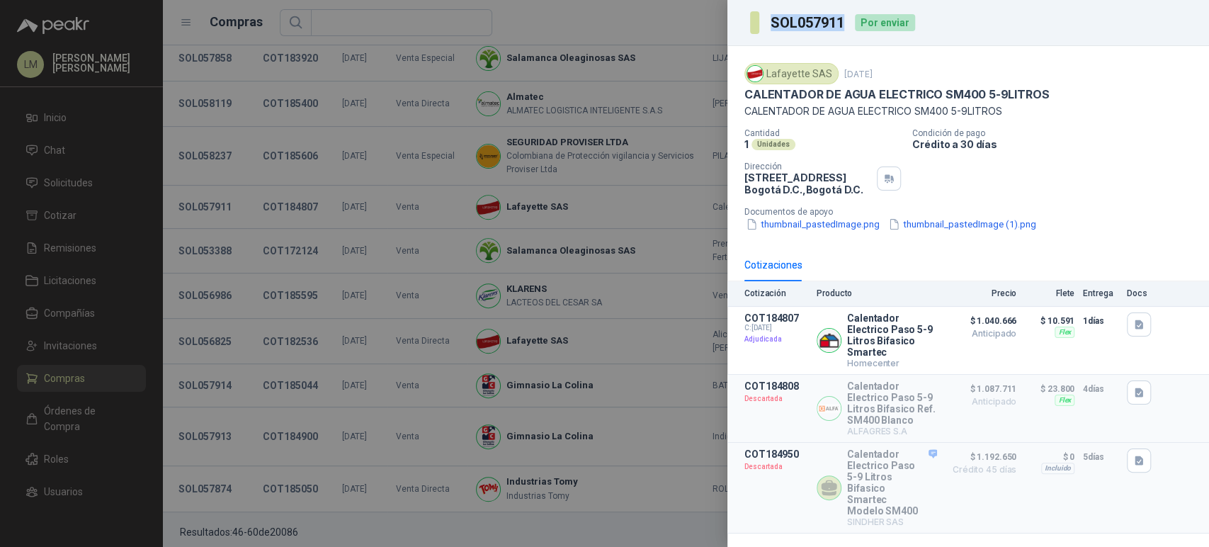
drag, startPoint x: 844, startPoint y: 22, endPoint x: 771, endPoint y: 28, distance: 73.9
click at [771, 28] on h3 "SOL057911" at bounding box center [809, 23] width 76 height 14
copy h3 "SOL057911"
click at [407, 275] on div at bounding box center [604, 273] width 1209 height 547
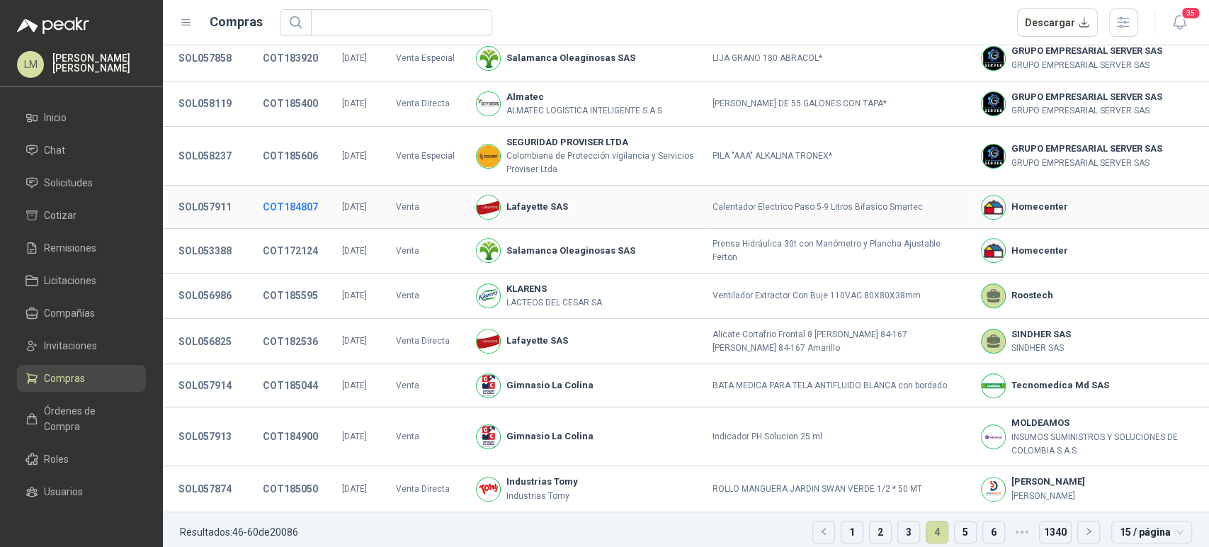
click at [292, 197] on button "COT184807" at bounding box center [290, 206] width 69 height 25
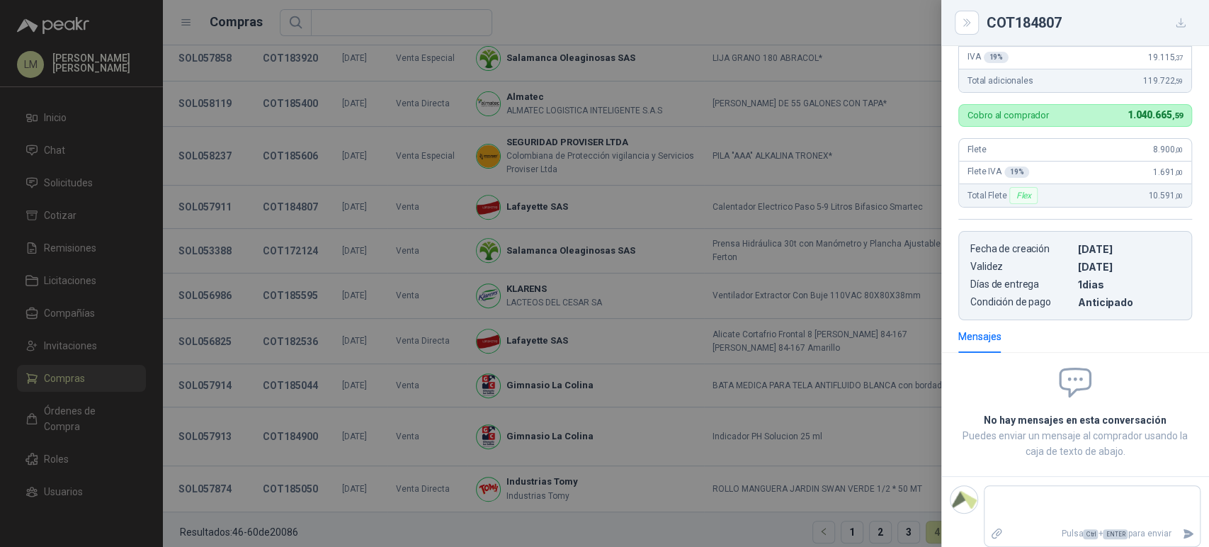
scroll to position [0, 0]
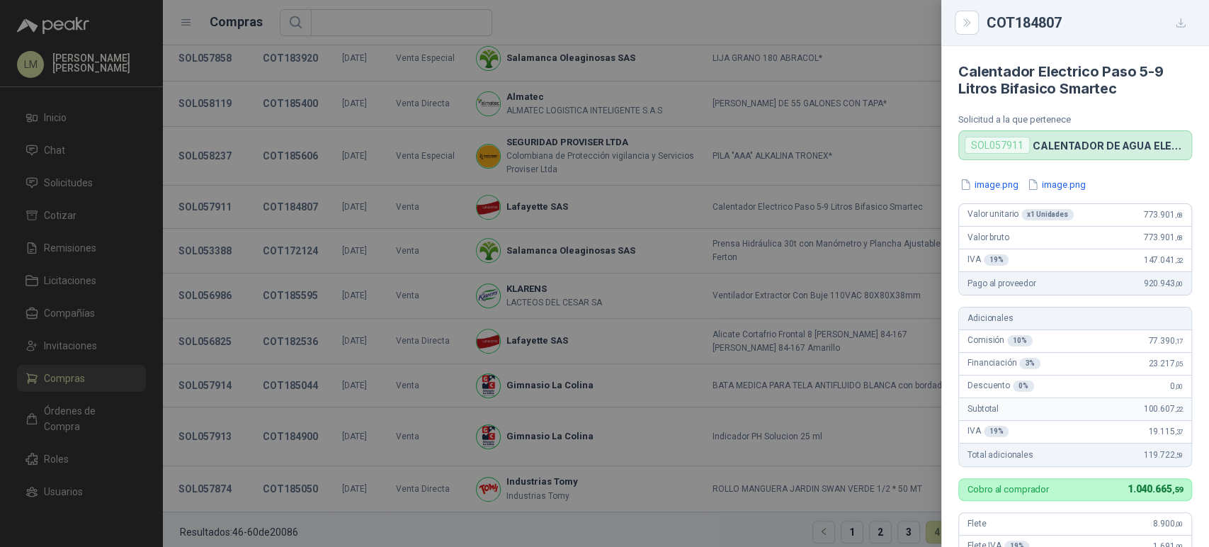
click at [353, 180] on div at bounding box center [604, 273] width 1209 height 547
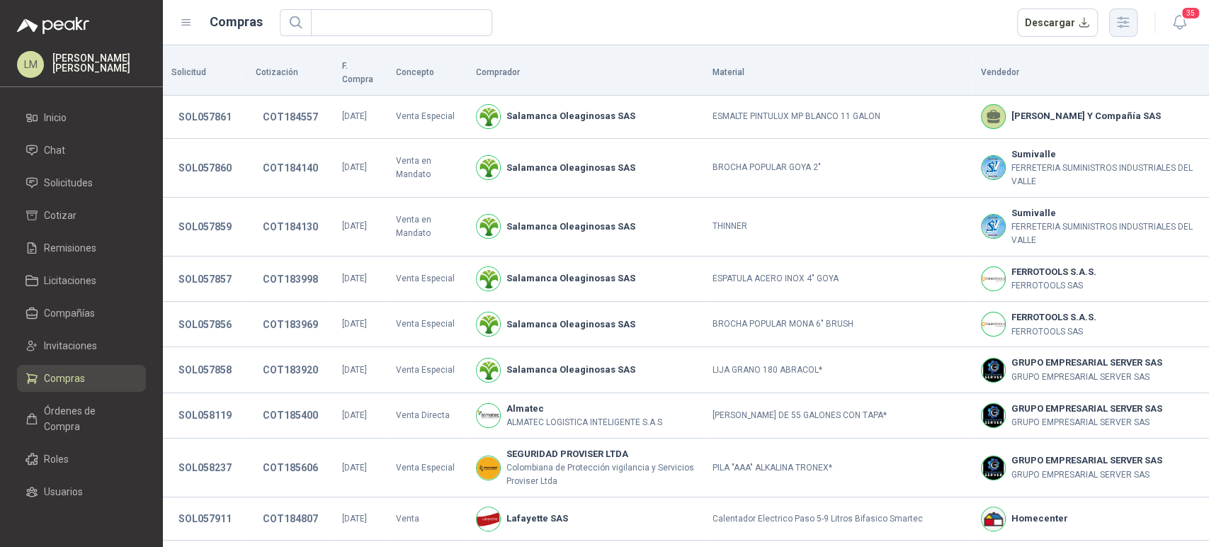
click at [1117, 25] on icon "button" at bounding box center [1123, 22] width 16 height 16
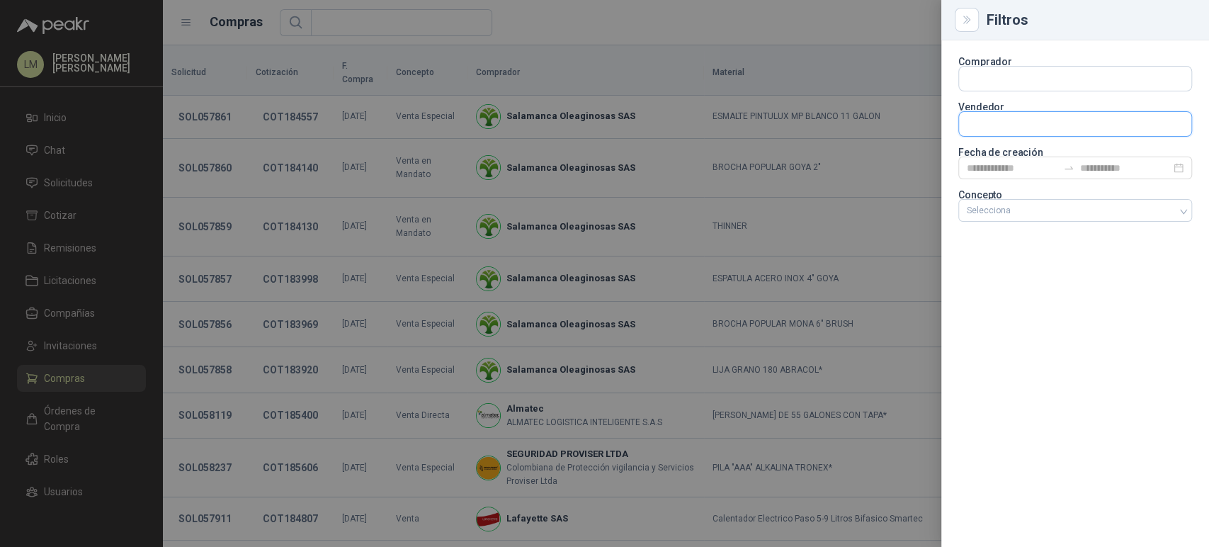
click at [980, 128] on input "text" at bounding box center [1075, 124] width 232 height 24
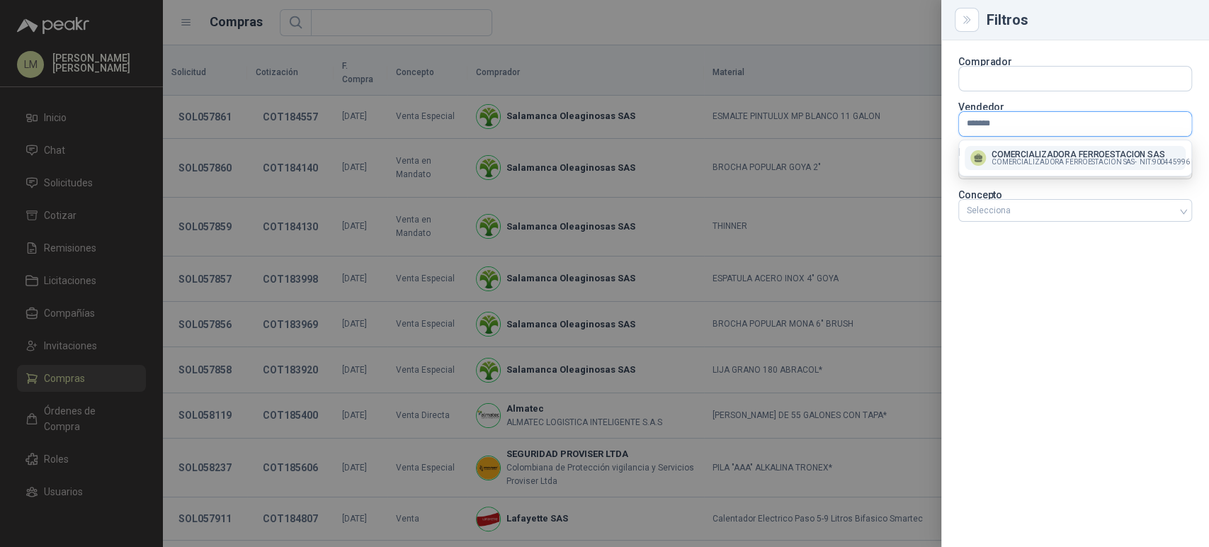
type input "*******"
click at [994, 152] on p "COMERCIALIZADORA FERROESTACION SAS" at bounding box center [1091, 154] width 198 height 8
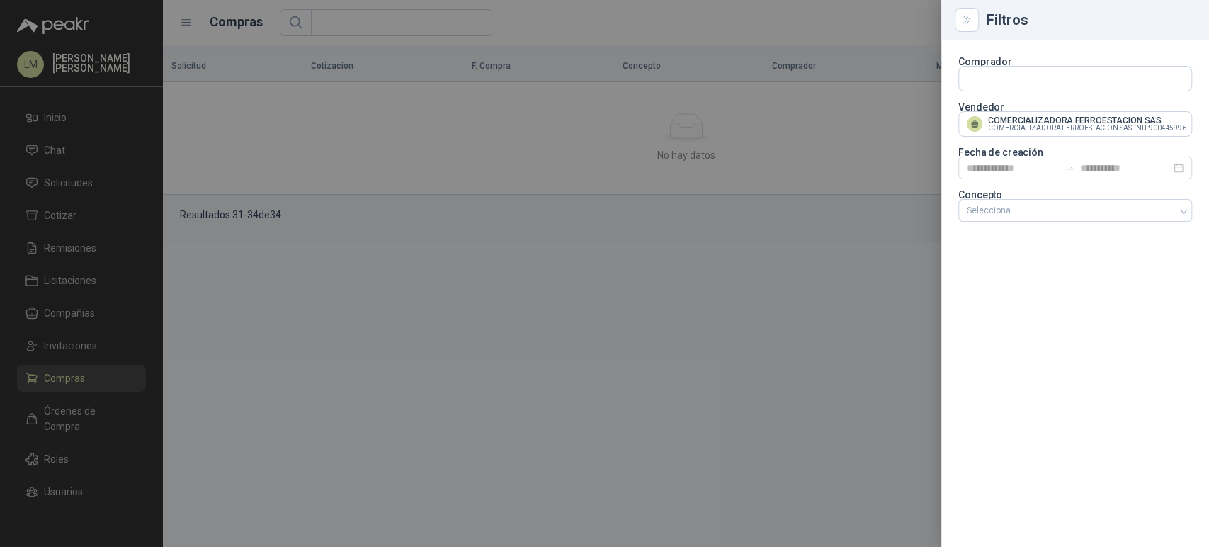
click at [746, 26] on div at bounding box center [604, 273] width 1209 height 547
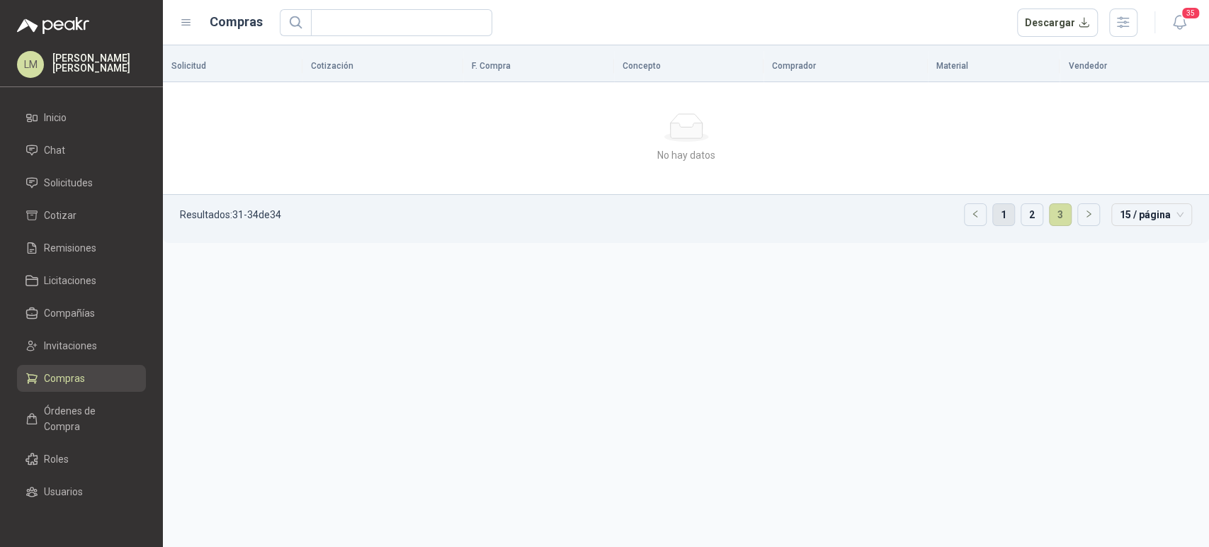
click at [1006, 219] on link "1" at bounding box center [1003, 214] width 21 height 21
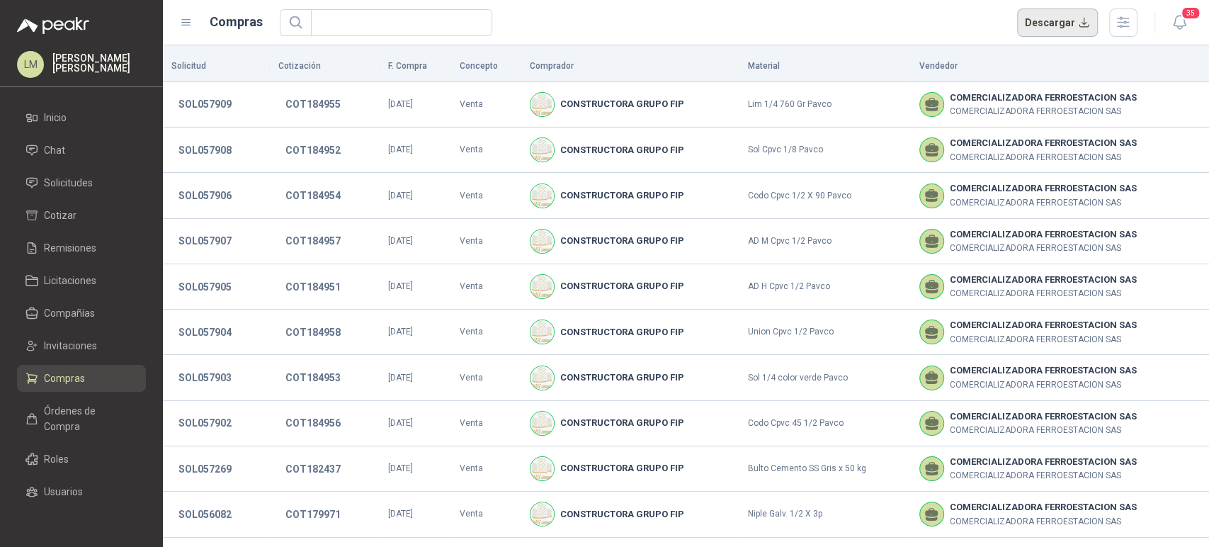
click at [1049, 22] on button "Descargar" at bounding box center [1057, 22] width 81 height 28
click at [72, 253] on span "Remisiones" at bounding box center [70, 248] width 52 height 16
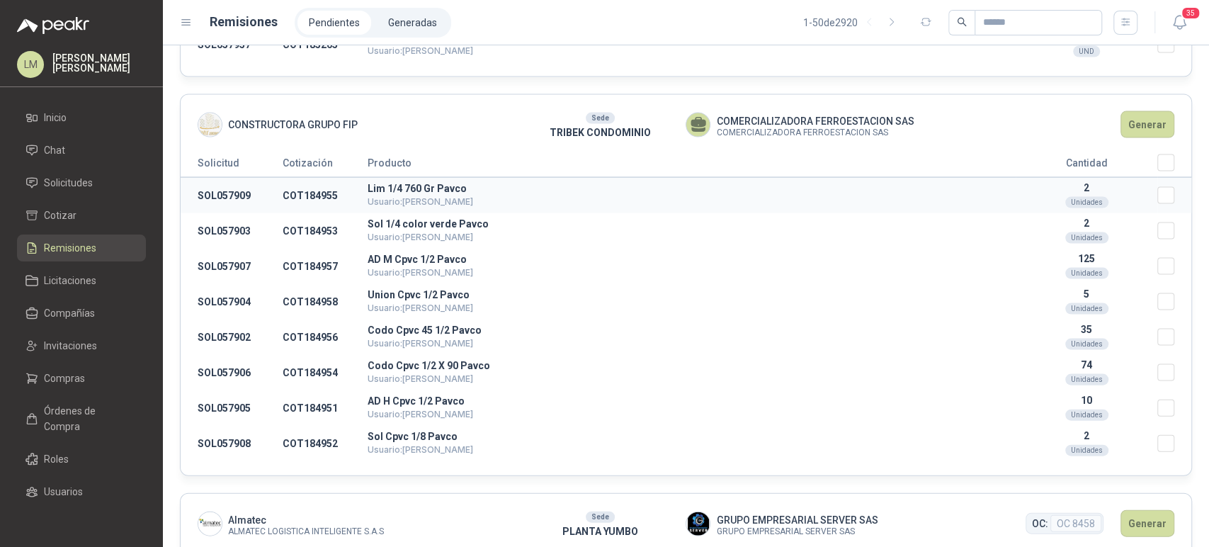
scroll to position [5549, 0]
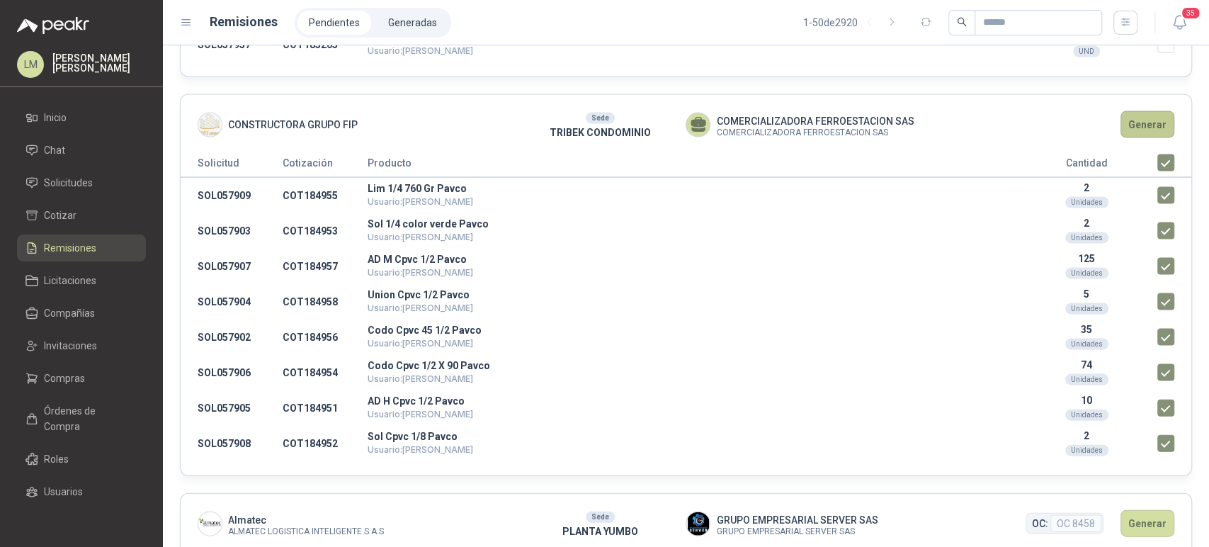
click at [1139, 127] on button "Generar" at bounding box center [1147, 124] width 54 height 27
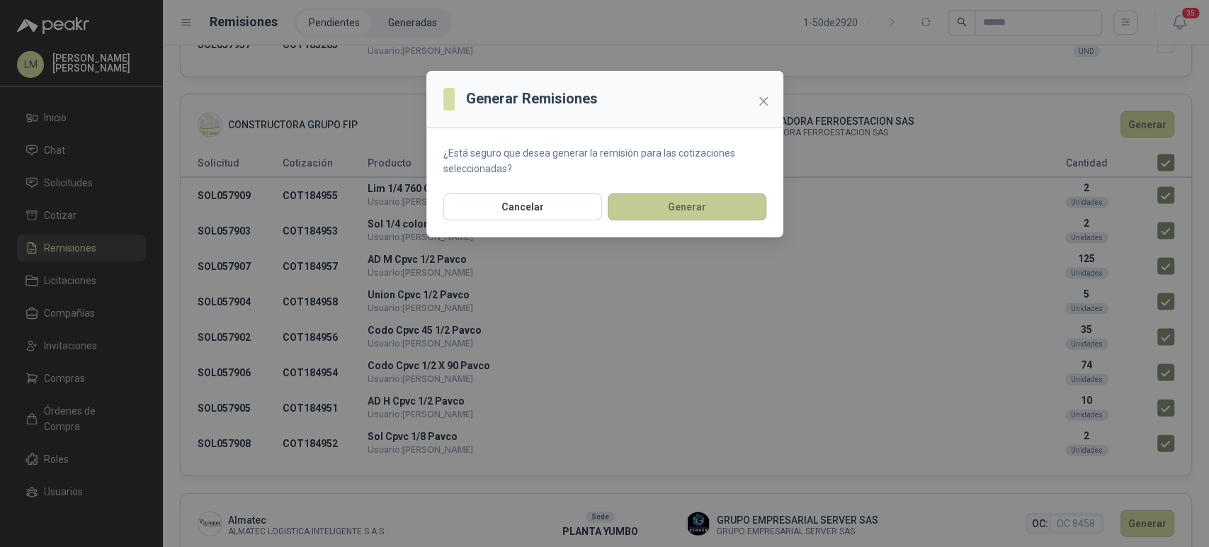
click at [630, 212] on button "Generar" at bounding box center [687, 206] width 159 height 27
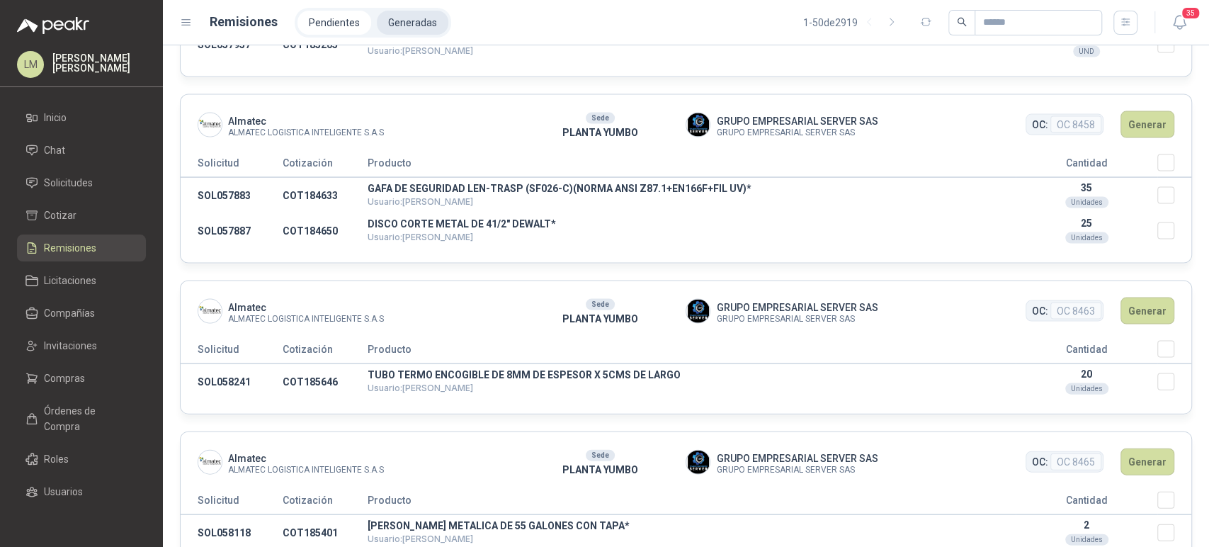
click at [407, 18] on li "Generadas" at bounding box center [413, 23] width 72 height 24
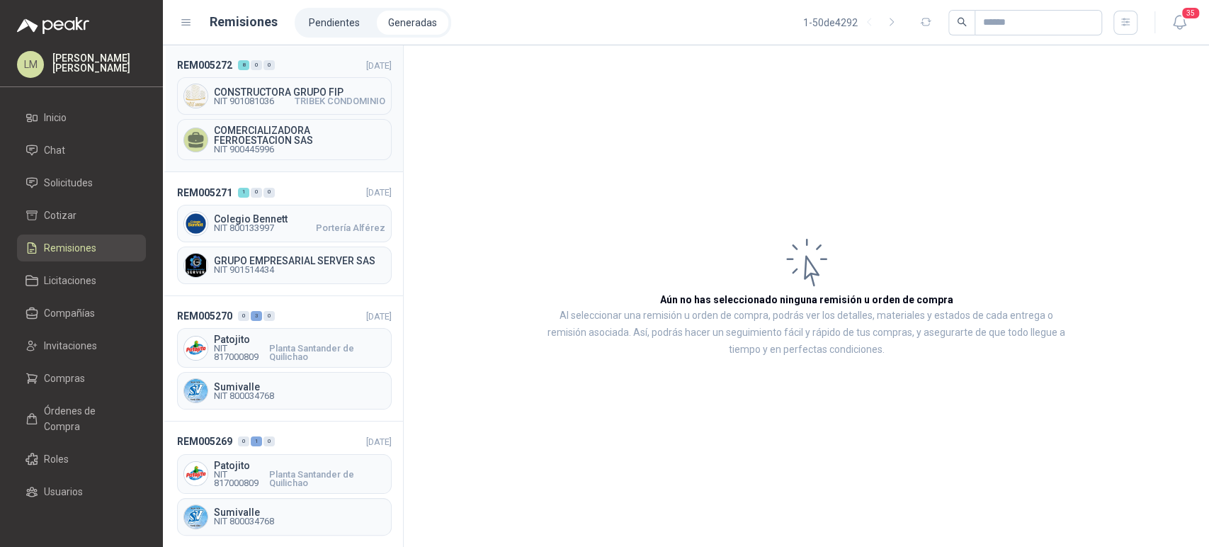
click at [285, 119] on div "COMERCIALIZADORA FERROESTACION SAS NIT 900445996" at bounding box center [284, 139] width 215 height 41
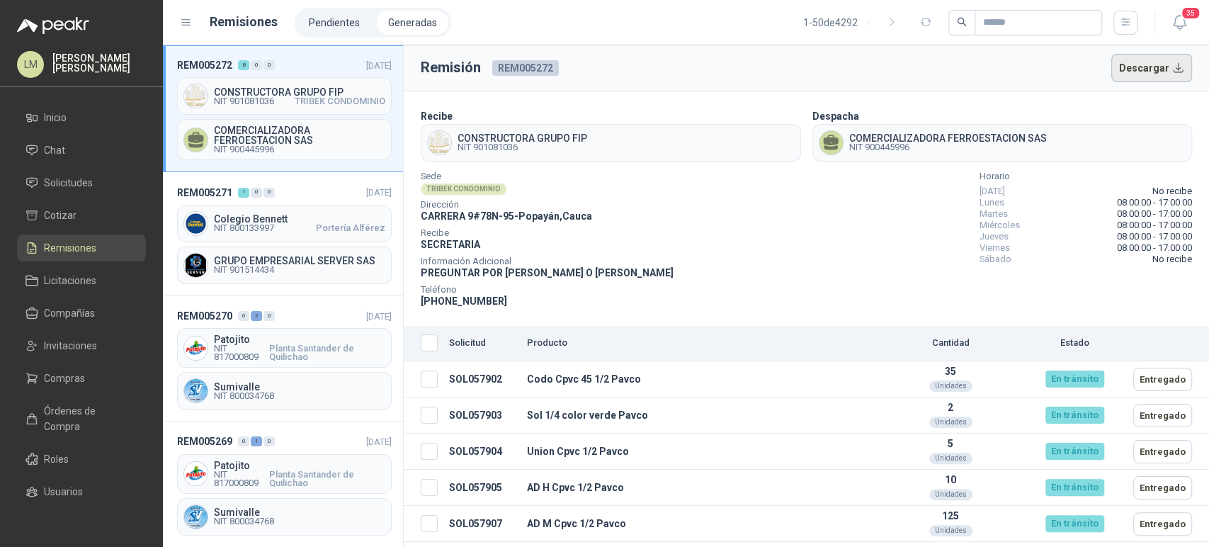
click at [1119, 62] on button "Descargar" at bounding box center [1151, 68] width 81 height 28
click at [651, 216] on div "Dirección [STREET_ADDRESS]" at bounding box center [547, 212] width 253 height 23
click at [69, 186] on span "Solicitudes" at bounding box center [68, 183] width 49 height 16
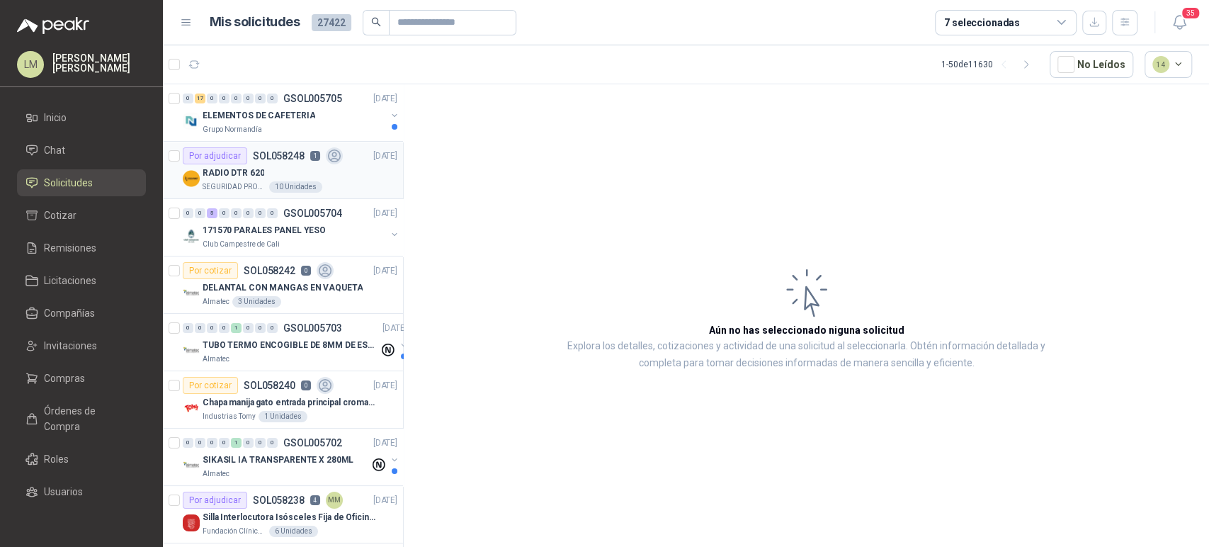
click at [312, 169] on div "RADIO DTR 620" at bounding box center [300, 172] width 195 height 17
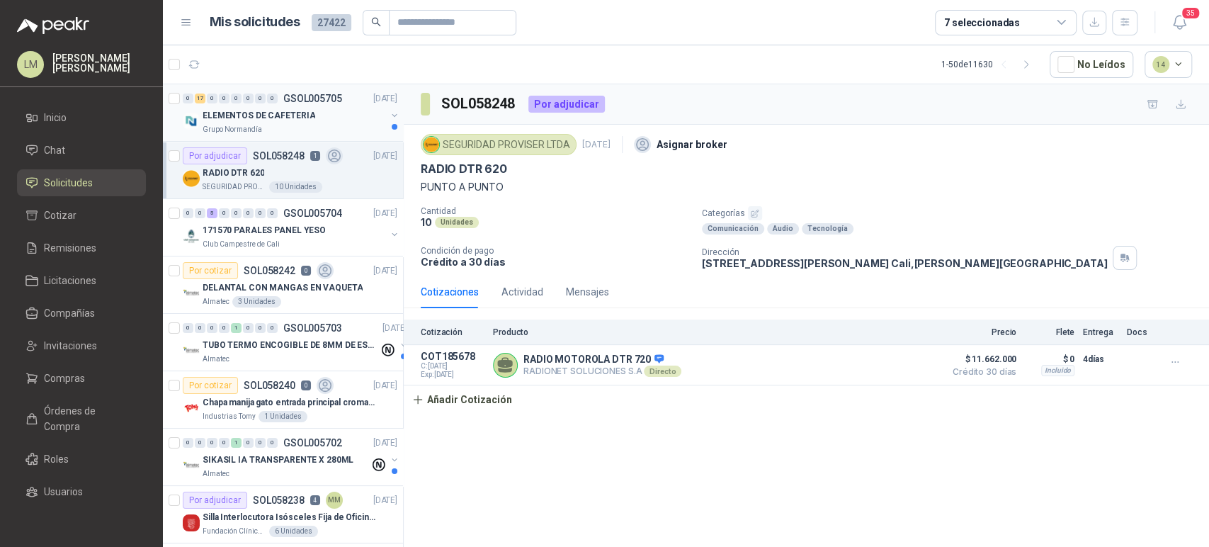
click at [312, 118] on div "ELEMENTOS DE CAFETERIA" at bounding box center [294, 115] width 183 height 17
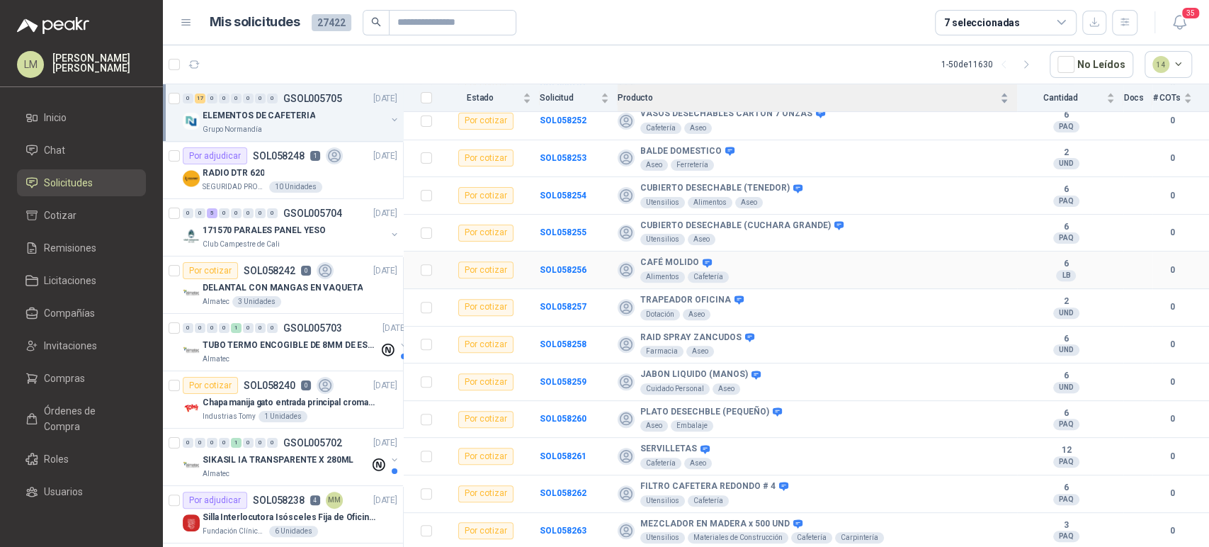
scroll to position [352, 0]
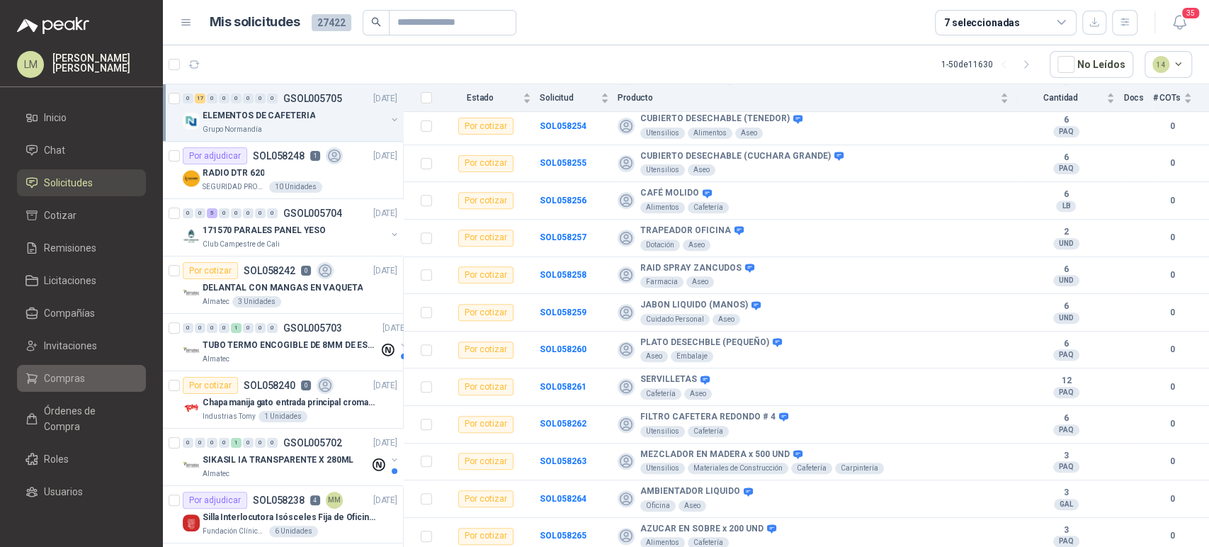
click at [62, 371] on span "Compras" at bounding box center [64, 378] width 41 height 16
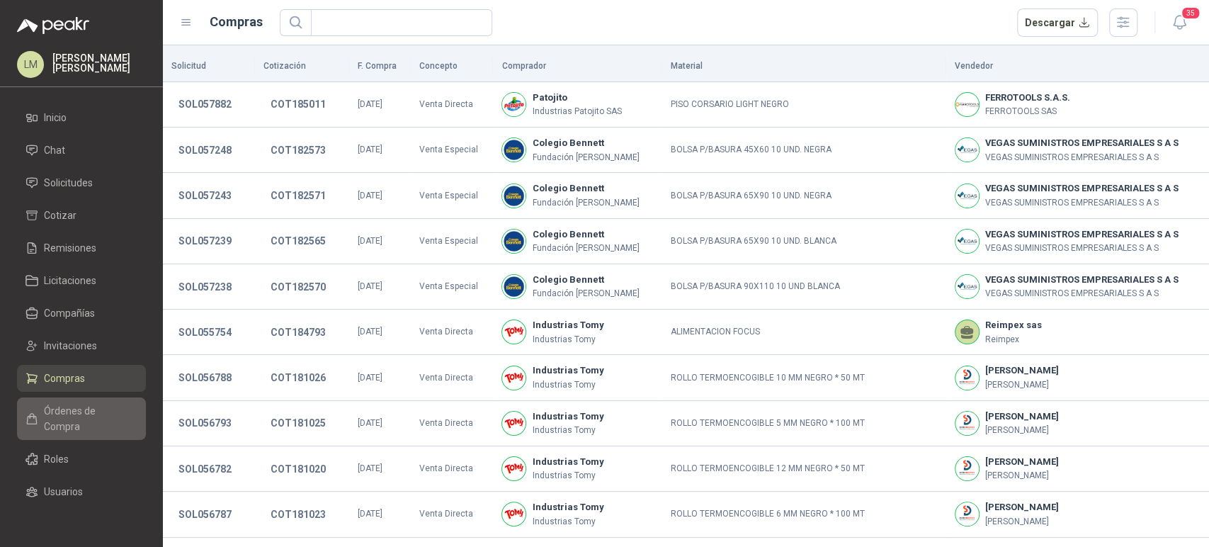
click at [50, 419] on span "Órdenes de Compra" at bounding box center [88, 418] width 89 height 31
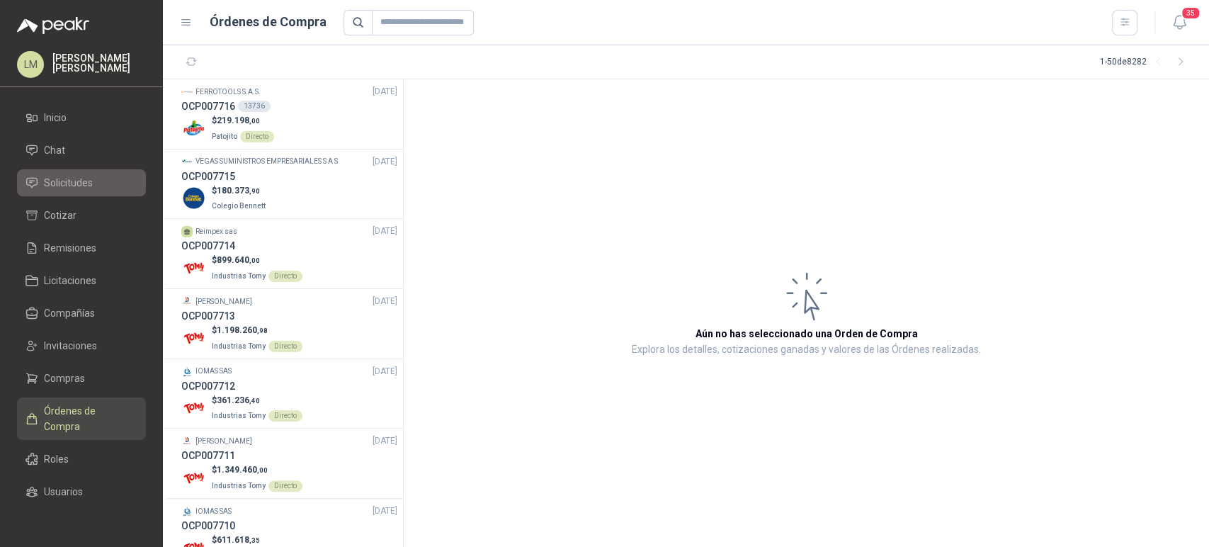
click at [47, 182] on span "Solicitudes" at bounding box center [68, 183] width 49 height 16
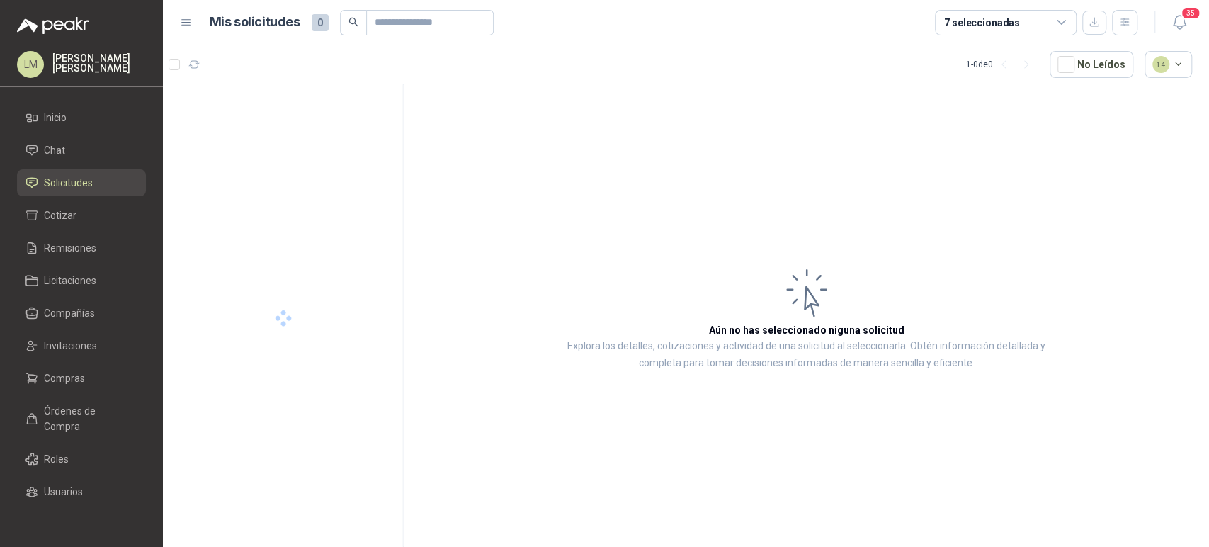
click at [235, 197] on div at bounding box center [283, 317] width 241 height 467
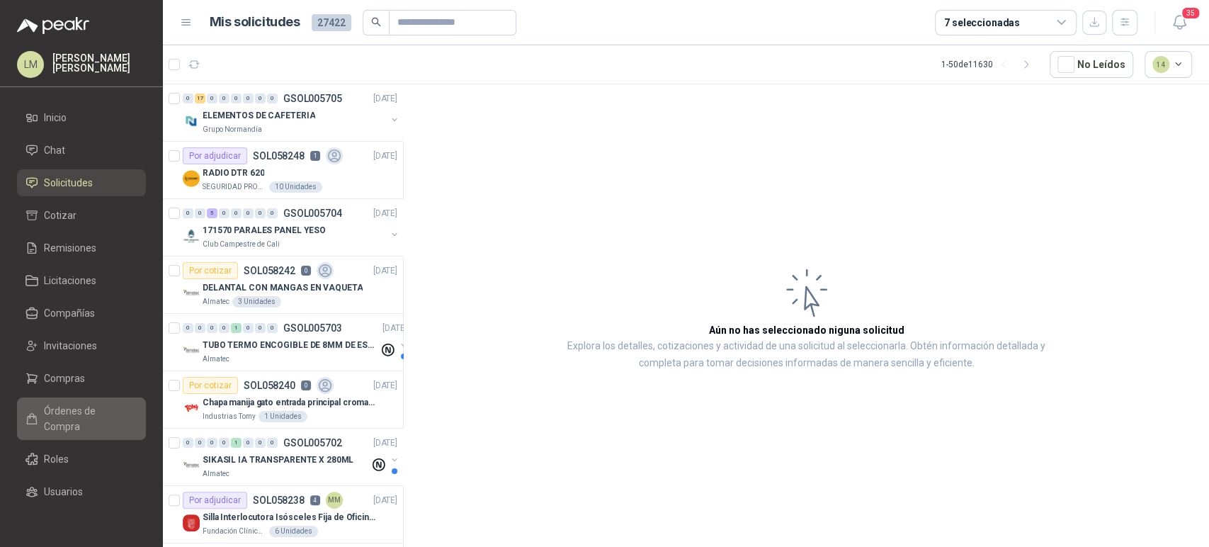
click at [57, 417] on span "Órdenes de Compra" at bounding box center [88, 418] width 89 height 31
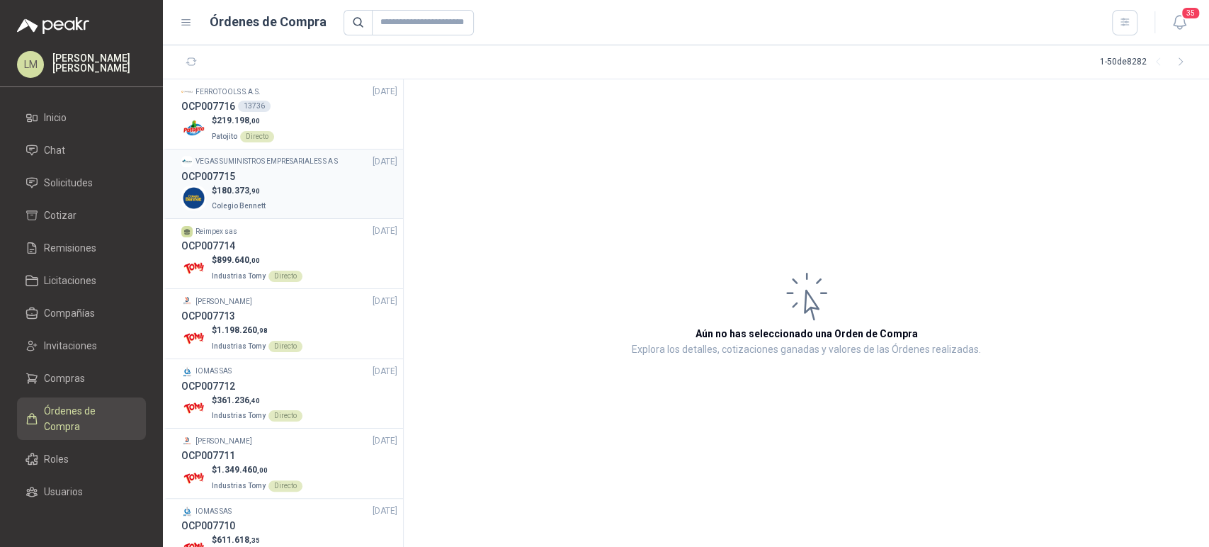
click at [243, 174] on div "OCP007715" at bounding box center [289, 177] width 216 height 16
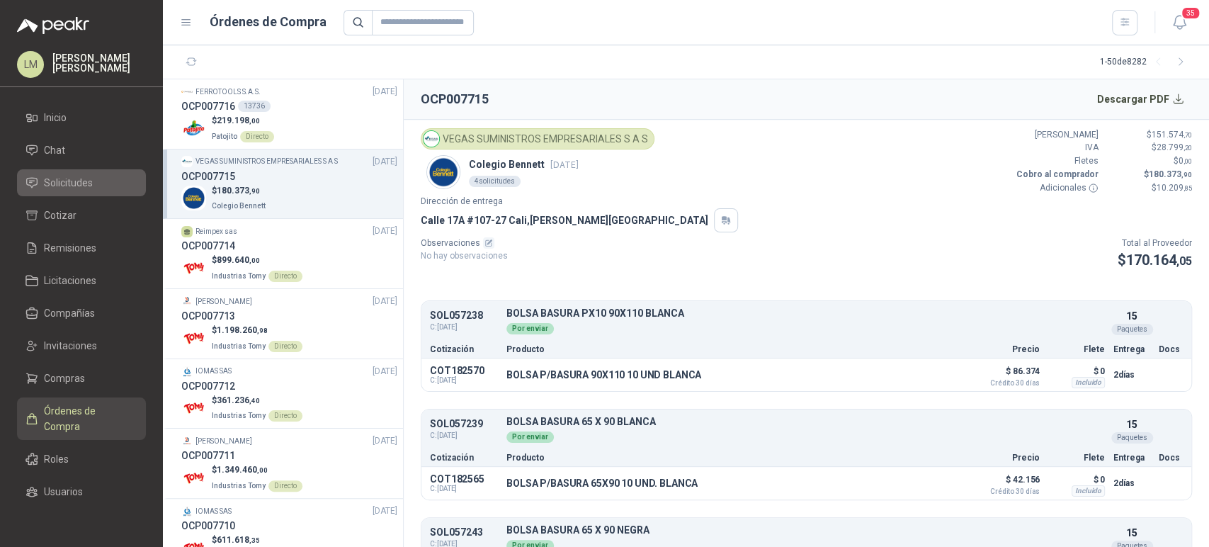
click at [69, 174] on link "Solicitudes" at bounding box center [81, 182] width 129 height 27
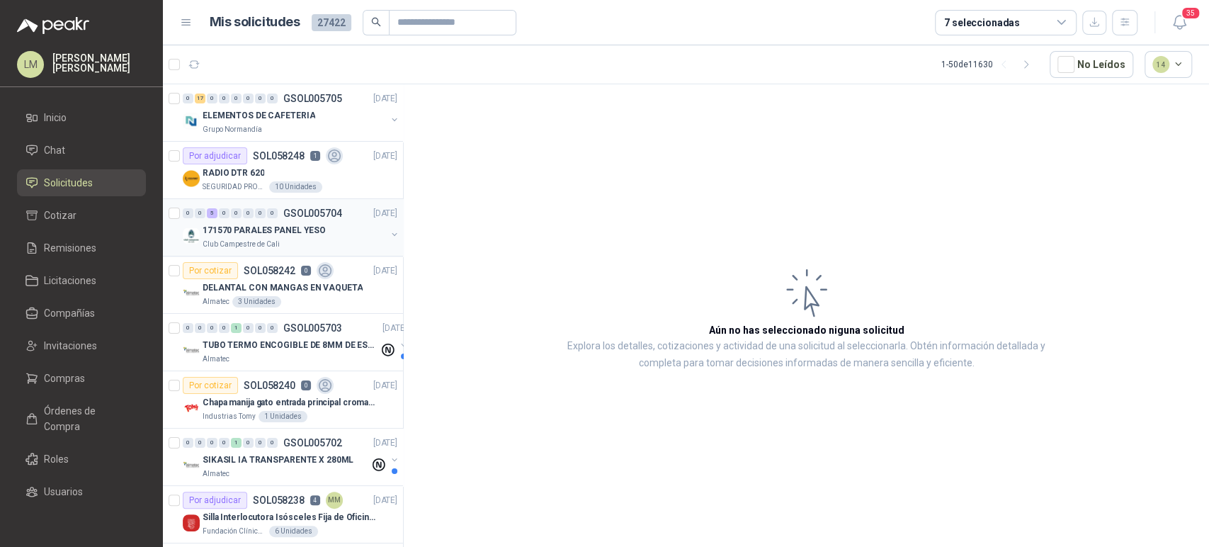
scroll to position [16, 0]
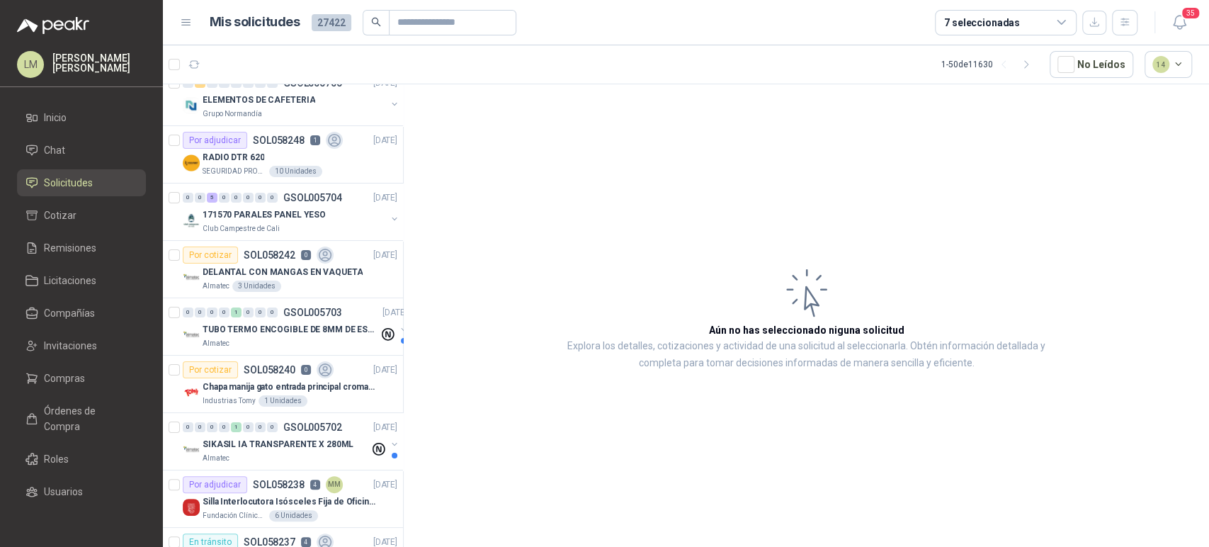
click at [970, 21] on div "7 seleccionadas" at bounding box center [982, 23] width 76 height 16
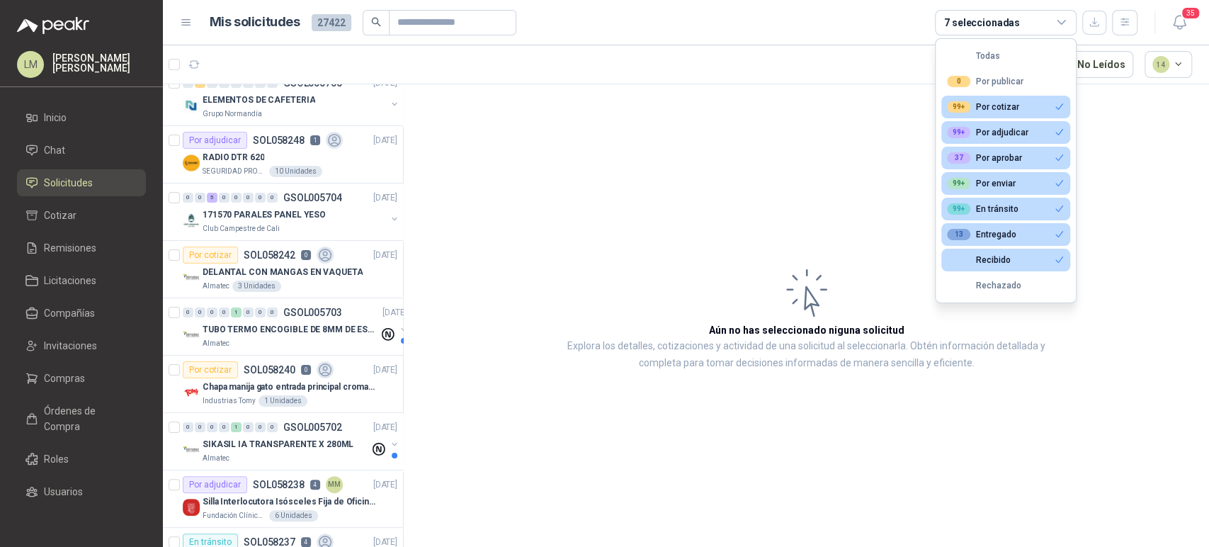
click at [740, 118] on article "Aún no has seleccionado niguna solicitud Explora los detalles, cotizaciones y a…" at bounding box center [806, 317] width 805 height 467
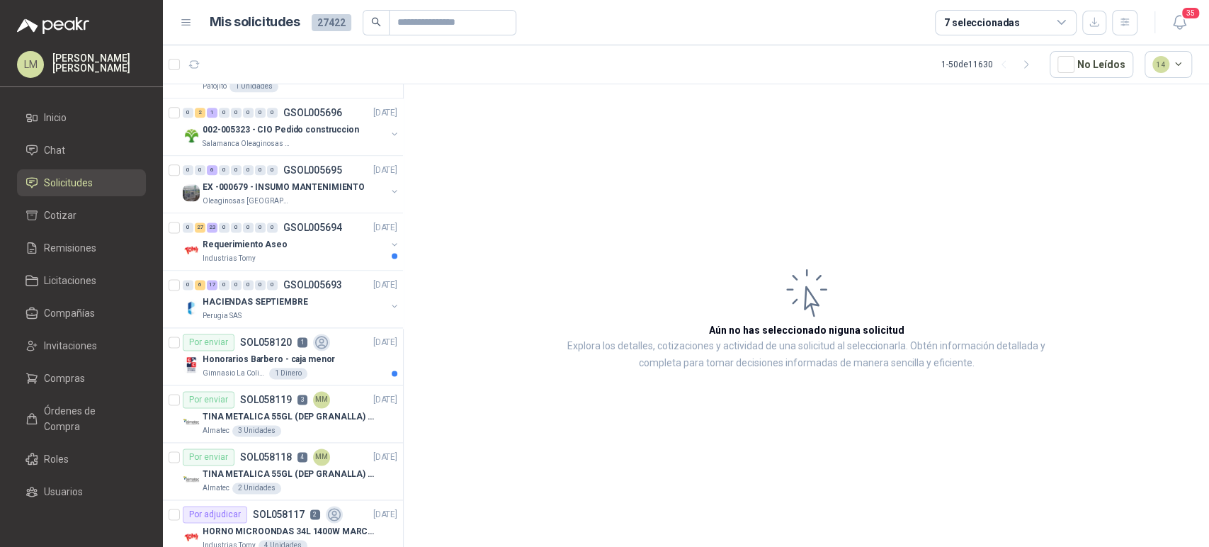
scroll to position [1249, 0]
click at [274, 167] on div "0" at bounding box center [272, 169] width 11 height 10
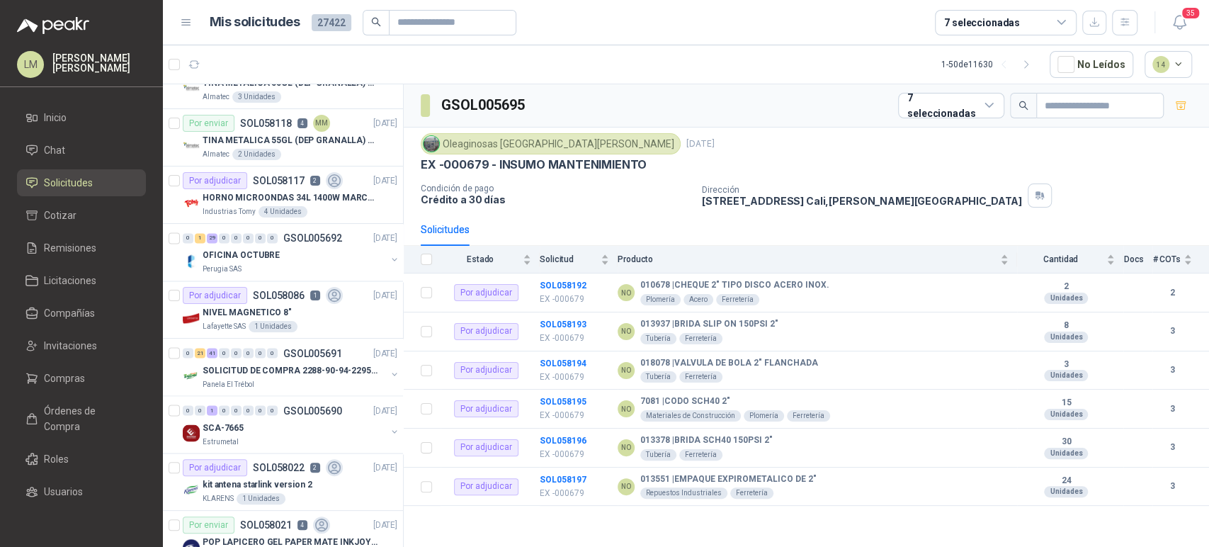
scroll to position [1667, 0]
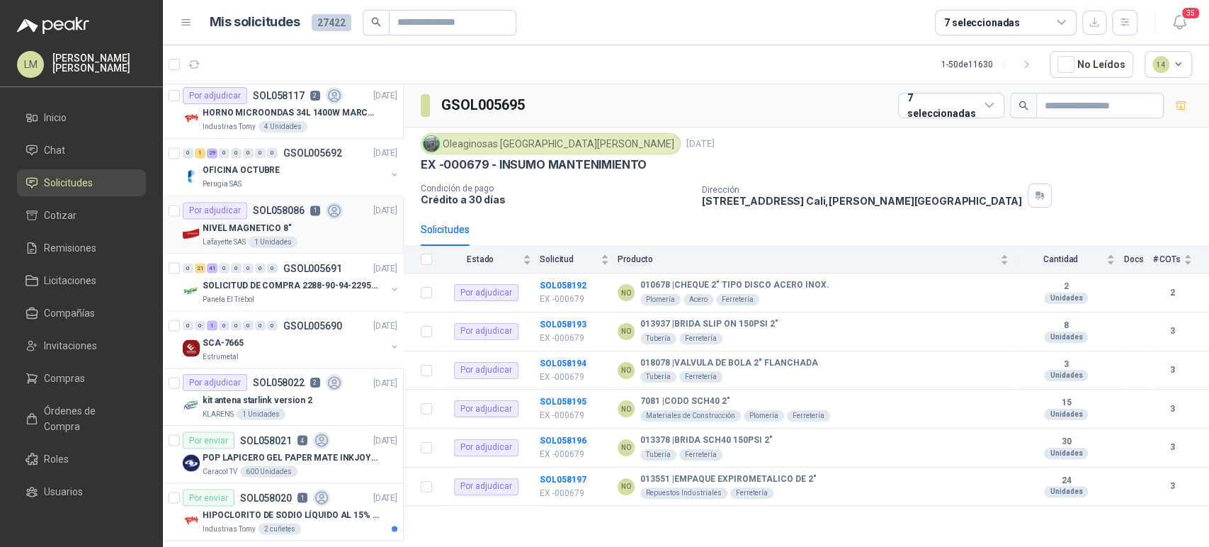
click at [272, 236] on div "1 Unidades" at bounding box center [273, 241] width 49 height 11
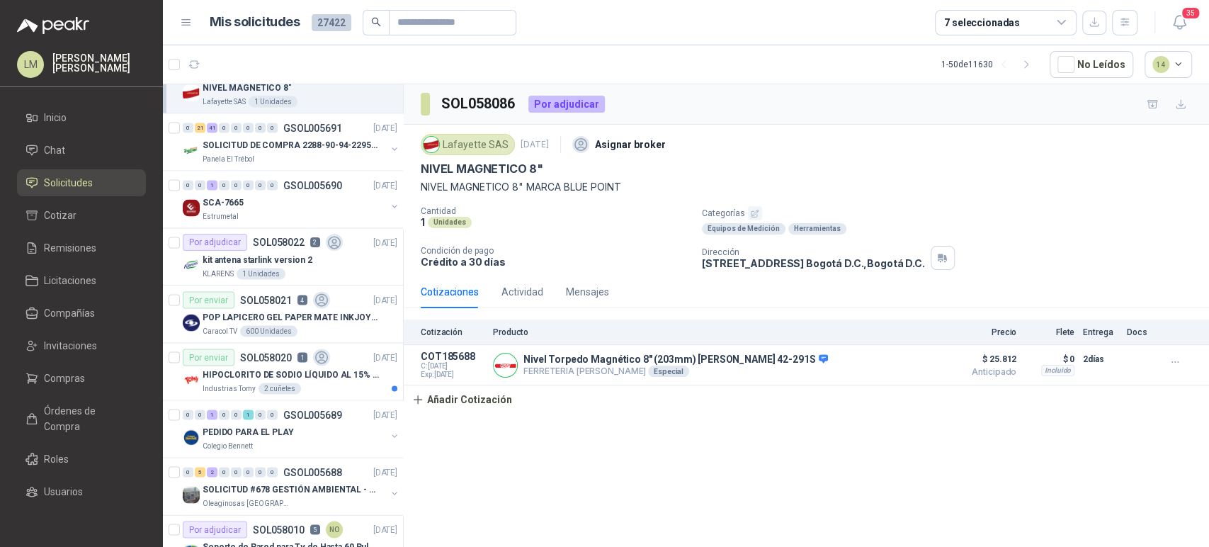
scroll to position [1808, 0]
click at [285, 198] on div "SCA-7665" at bounding box center [294, 200] width 183 height 17
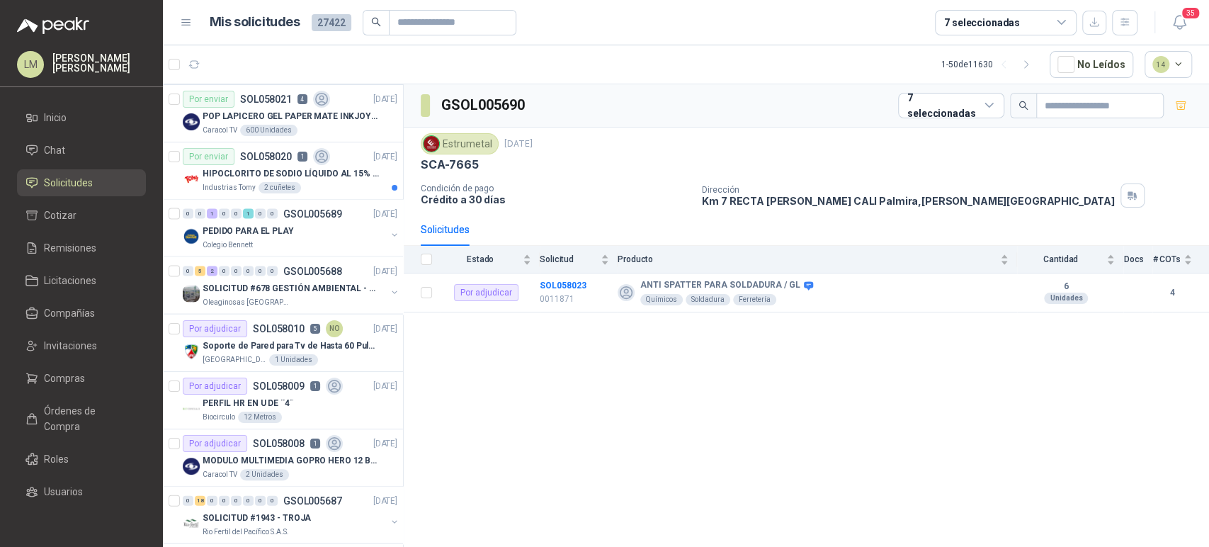
scroll to position [2008, 0]
click at [556, 284] on b "SOL058023" at bounding box center [563, 285] width 47 height 10
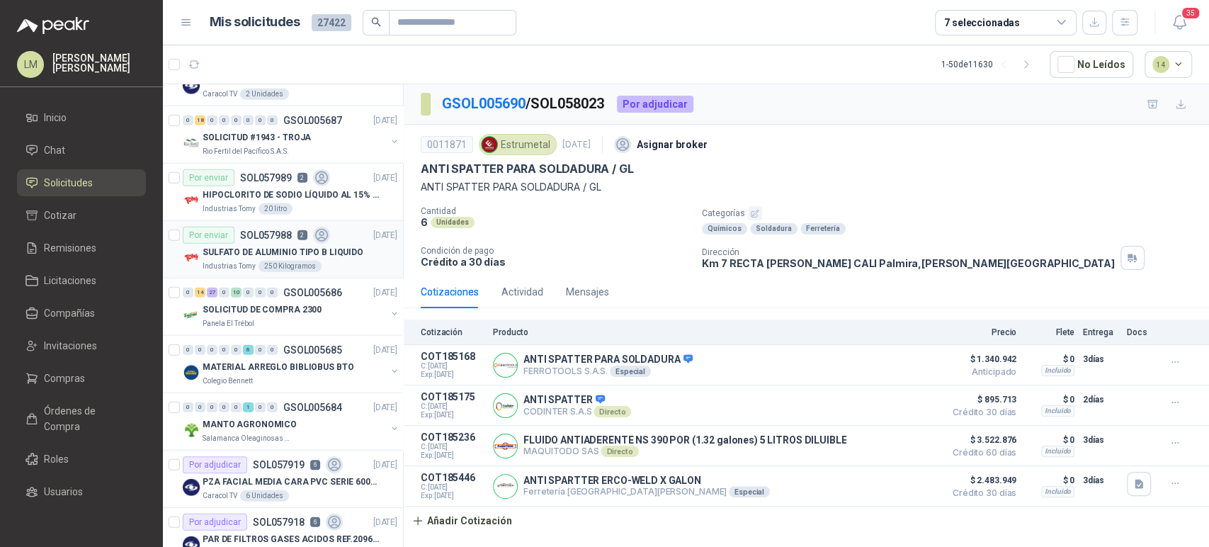
scroll to position [2485, 0]
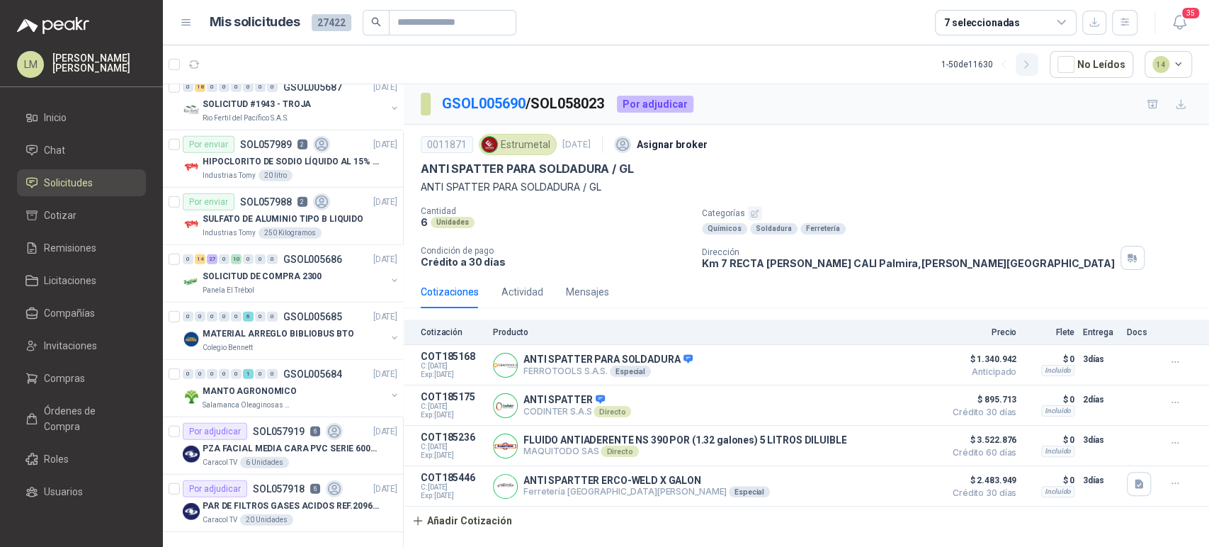
click at [1033, 67] on icon "button" at bounding box center [1027, 65] width 12 height 12
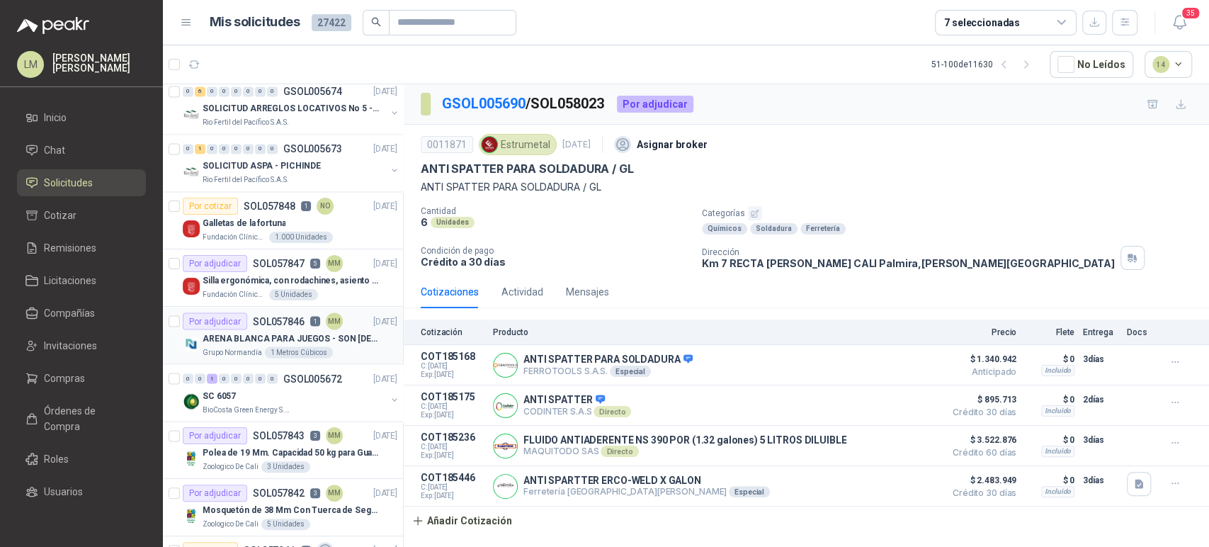
scroll to position [1613, 0]
click at [283, 335] on p "ARENA BLANCA PARA JUEGOS - SON [DEMOGRAPHIC_DATA].31 METROS CUBICOS" at bounding box center [291, 338] width 176 height 13
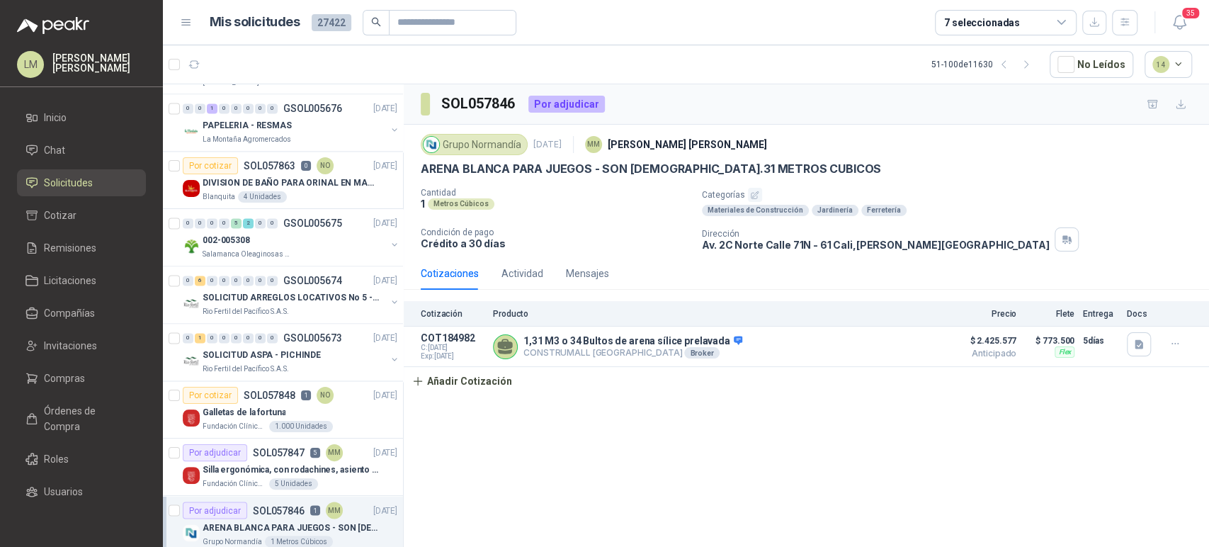
scroll to position [1424, 0]
click at [283, 350] on p "SOLICITUD ASPA - PICHINDE" at bounding box center [262, 355] width 118 height 13
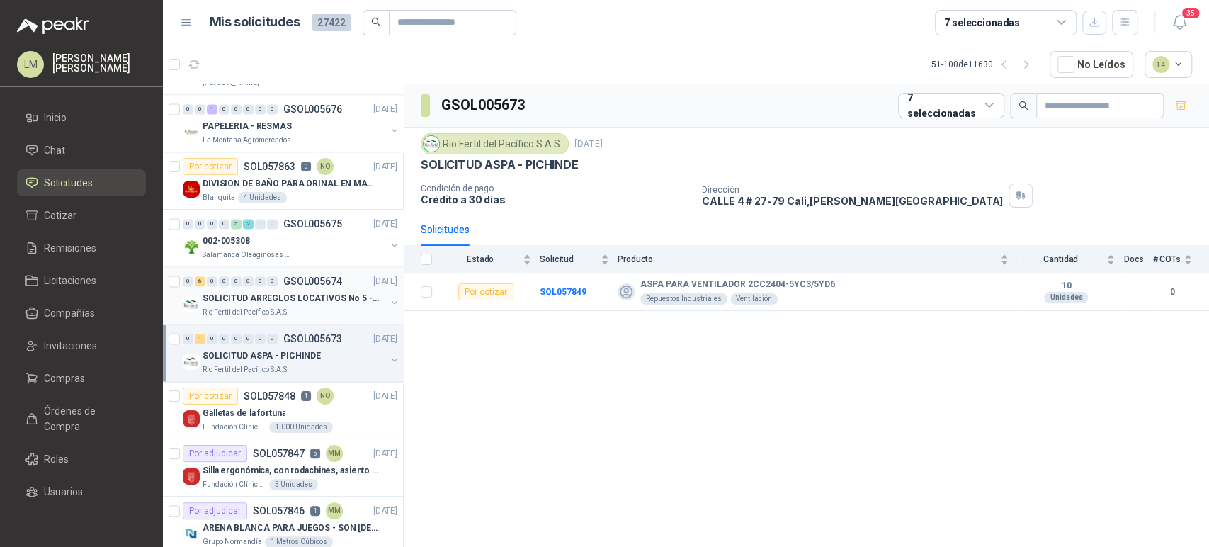
click at [306, 280] on p "GSOL005674" at bounding box center [312, 281] width 59 height 10
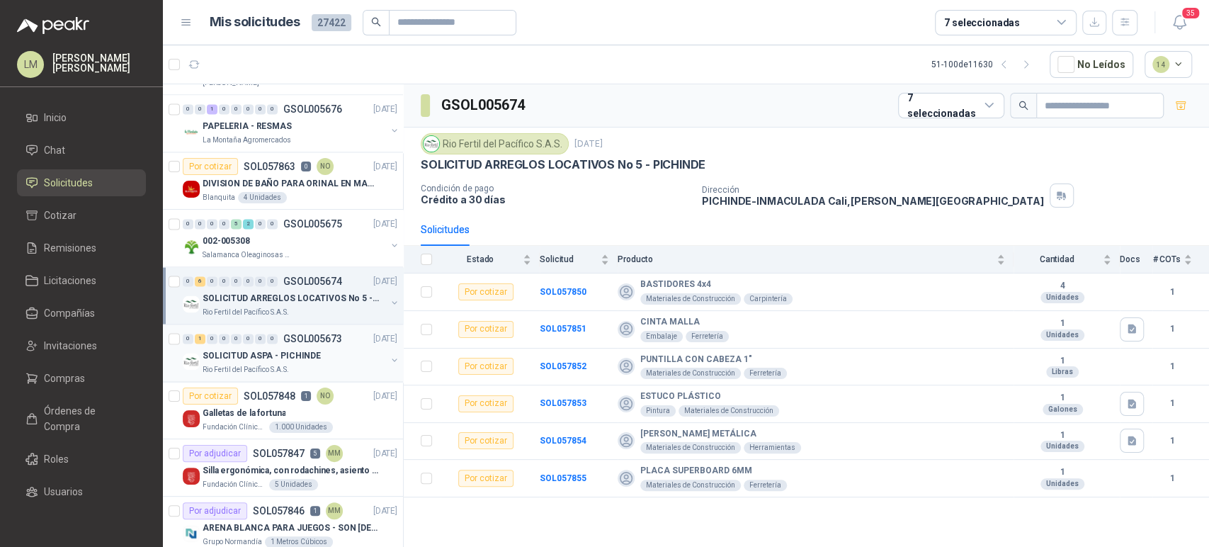
click at [293, 350] on p "SOLICITUD ASPA - PICHINDE" at bounding box center [262, 355] width 118 height 13
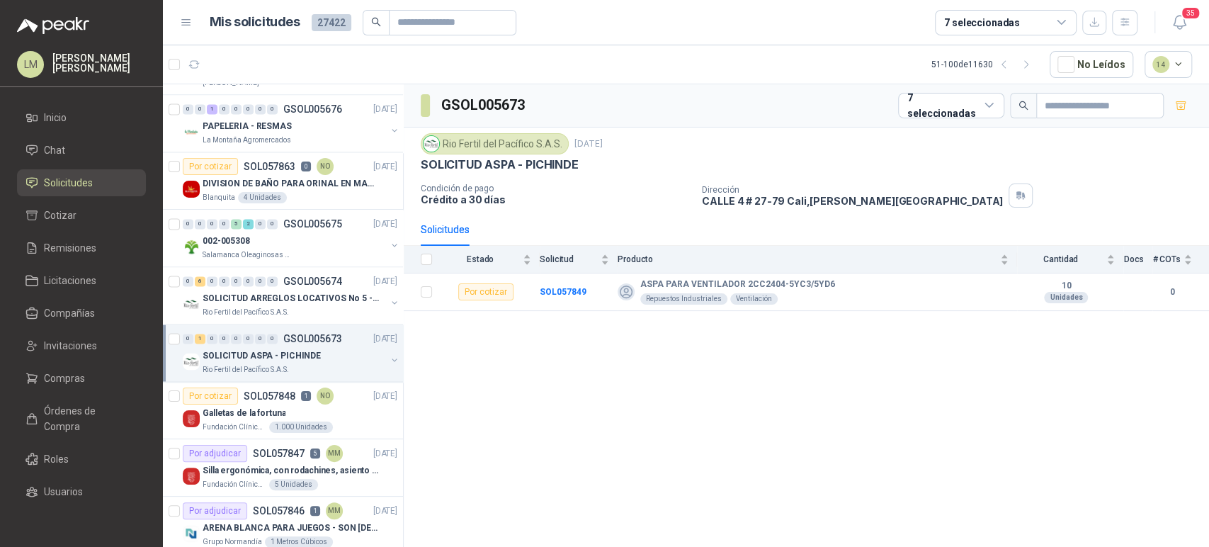
click at [389, 355] on button "button" at bounding box center [394, 359] width 11 height 11
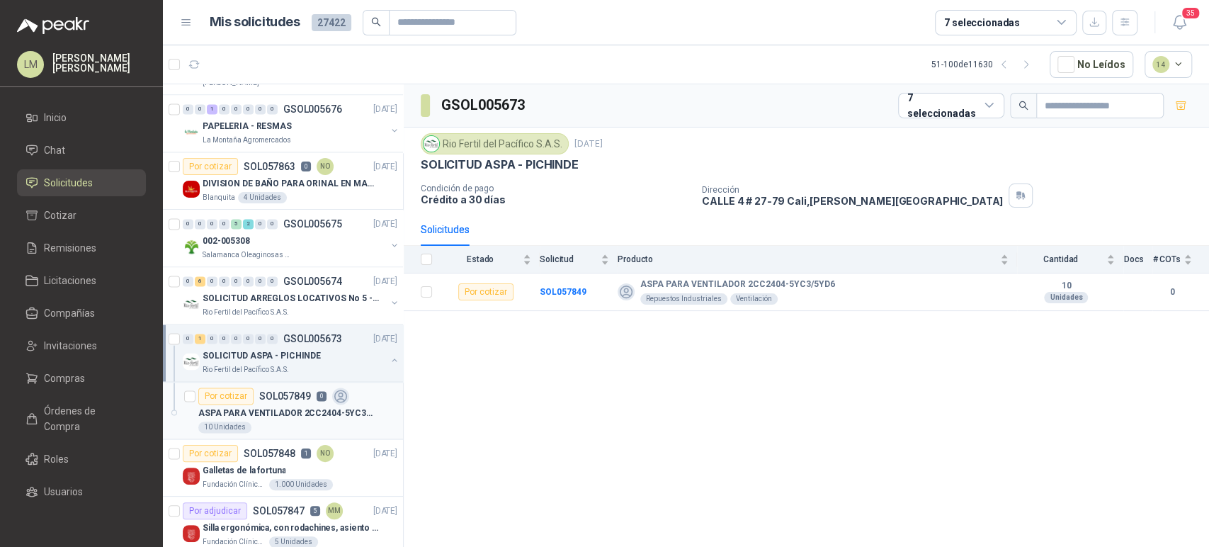
click at [302, 416] on p "ASPA PARA VENTILADOR 2CC2404-5YC3/5YD6" at bounding box center [286, 413] width 176 height 13
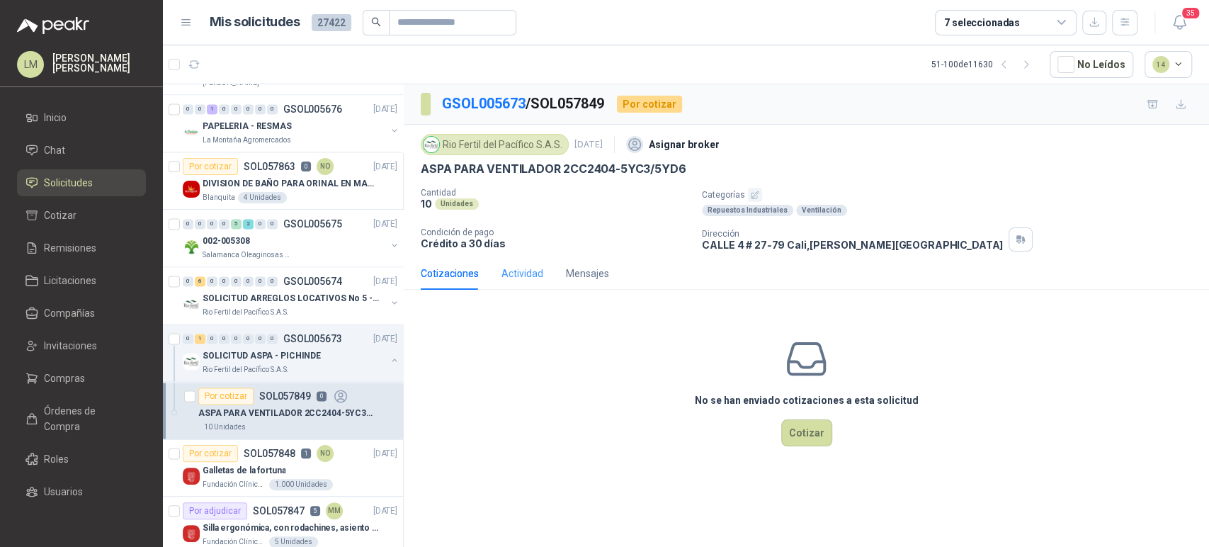
click at [521, 258] on div "Actividad" at bounding box center [522, 273] width 42 height 33
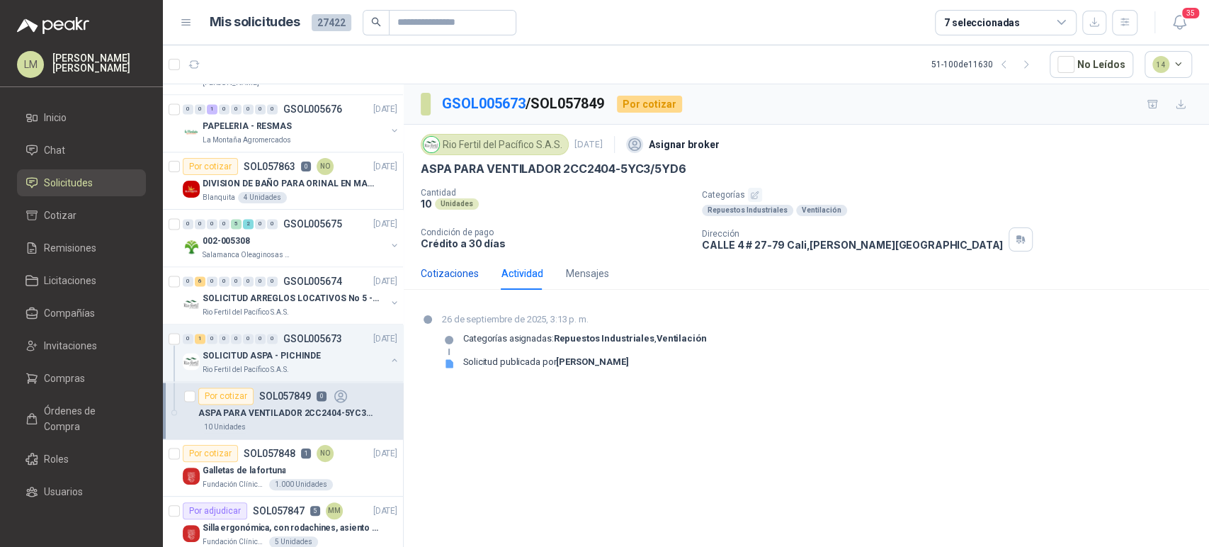
click at [455, 276] on div "Cotizaciones" at bounding box center [450, 274] width 58 height 16
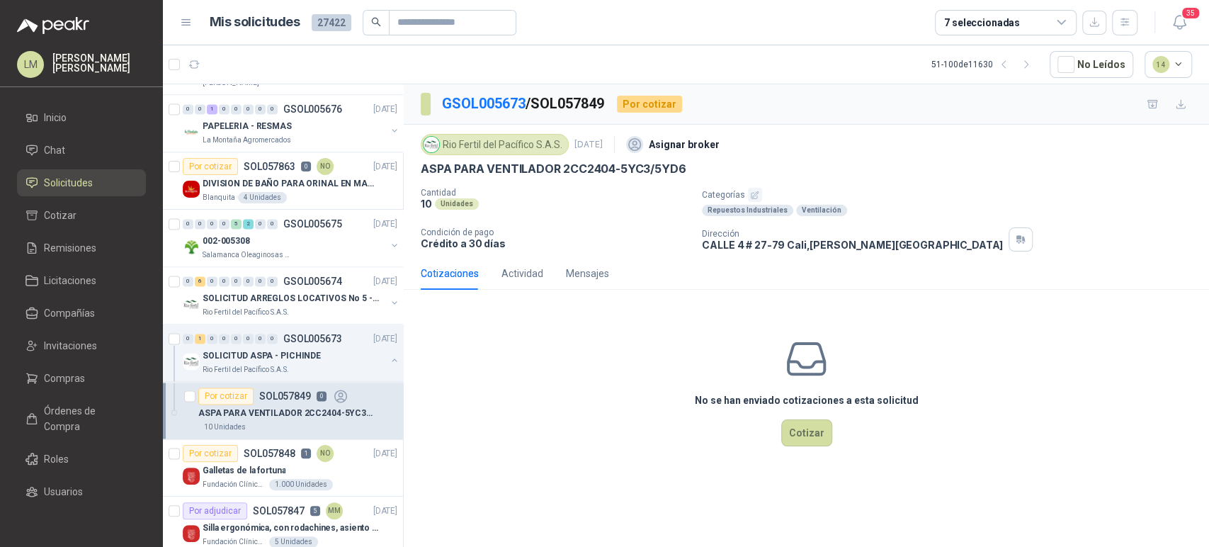
click at [425, 164] on p "ASPA PARA VENTILADOR 2CC2404-5YC3/5YD6" at bounding box center [553, 168] width 265 height 15
click at [237, 307] on p "Rio Fertil del Pacífico S.A.S." at bounding box center [246, 312] width 86 height 11
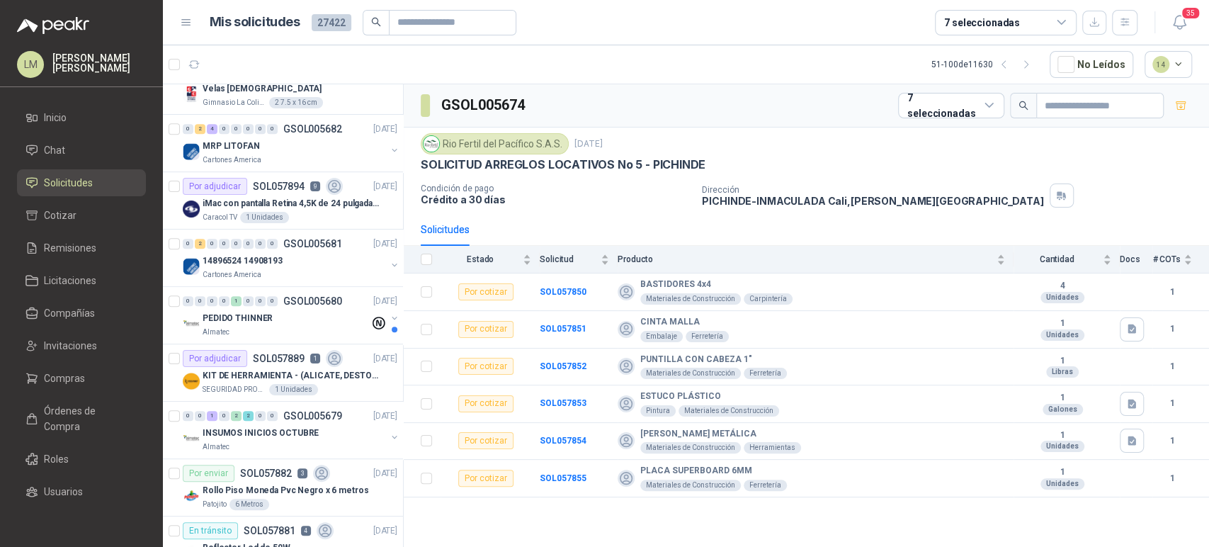
scroll to position [544, 0]
click at [308, 198] on p "iMac con pantalla Retina 4,5K de 24 pulgadas M4" at bounding box center [291, 202] width 176 height 13
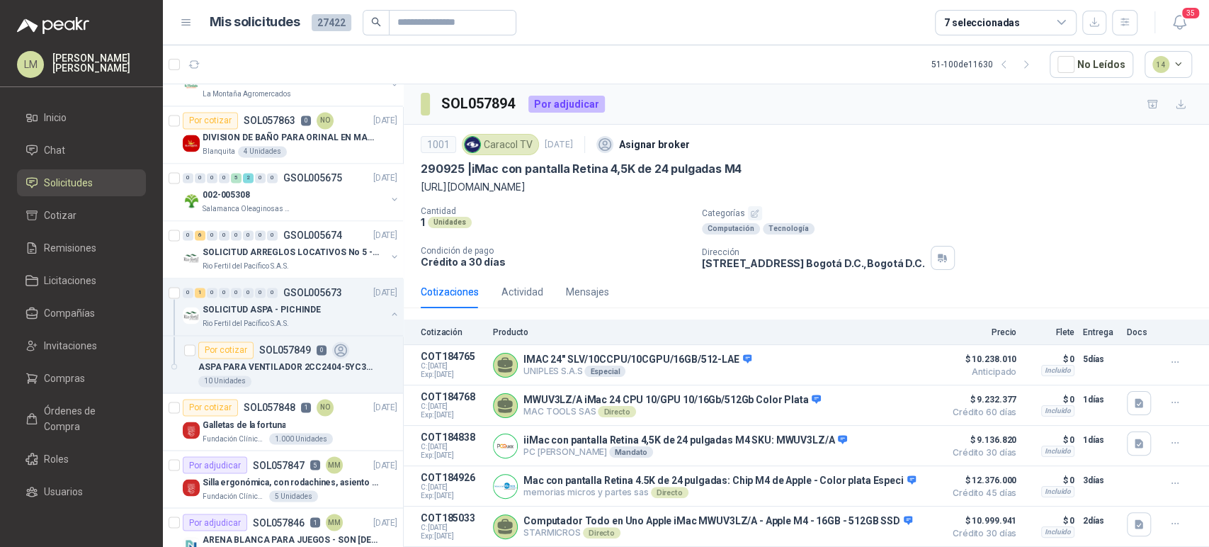
scroll to position [1475, 0]
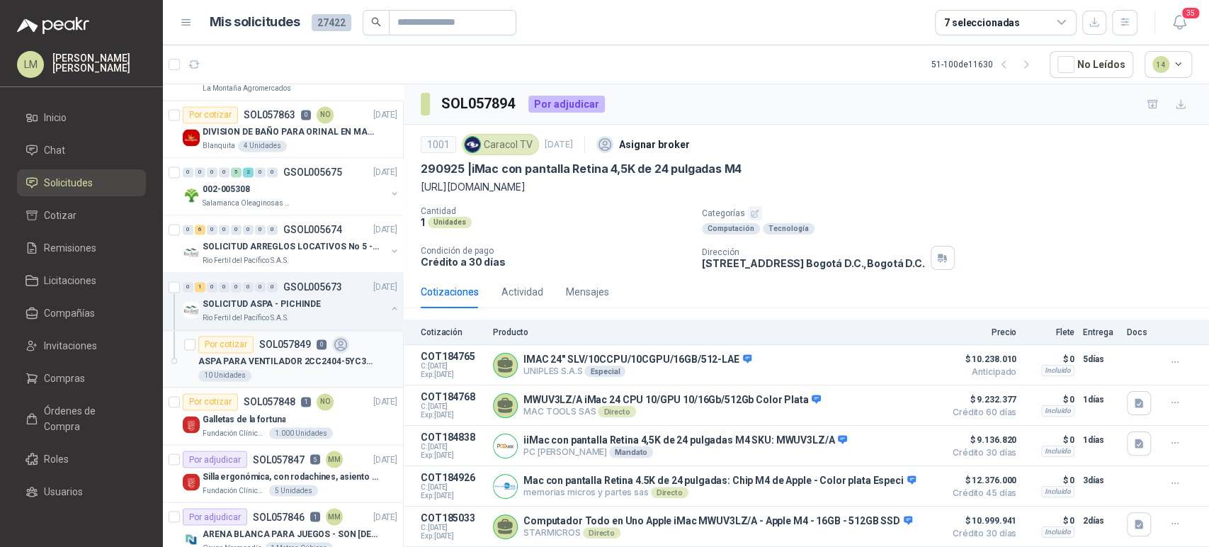
click at [249, 356] on p "ASPA PARA VENTILADOR 2CC2404-5YC3/5YD6" at bounding box center [286, 361] width 176 height 13
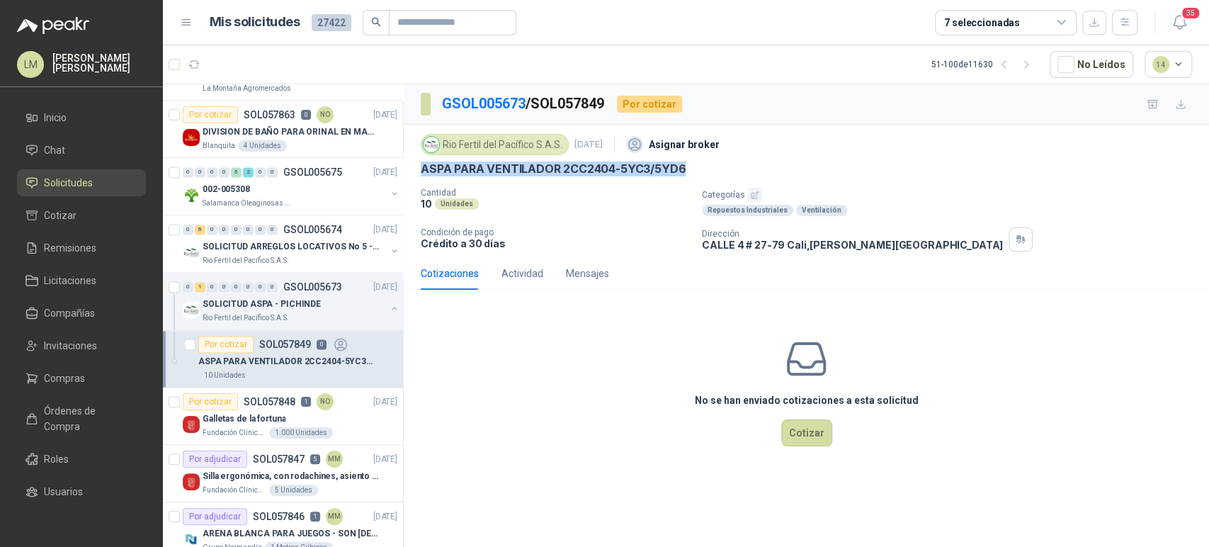
drag, startPoint x: 419, startPoint y: 167, endPoint x: 695, endPoint y: 166, distance: 275.5
click at [695, 166] on div "Rio Fertil [PERSON_NAME] S.A.S. [DATE] Asignar broker ASPA PARA VENTILADOR 2CC2…" at bounding box center [806, 191] width 805 height 132
click at [76, 367] on link "Compras" at bounding box center [81, 378] width 129 height 27
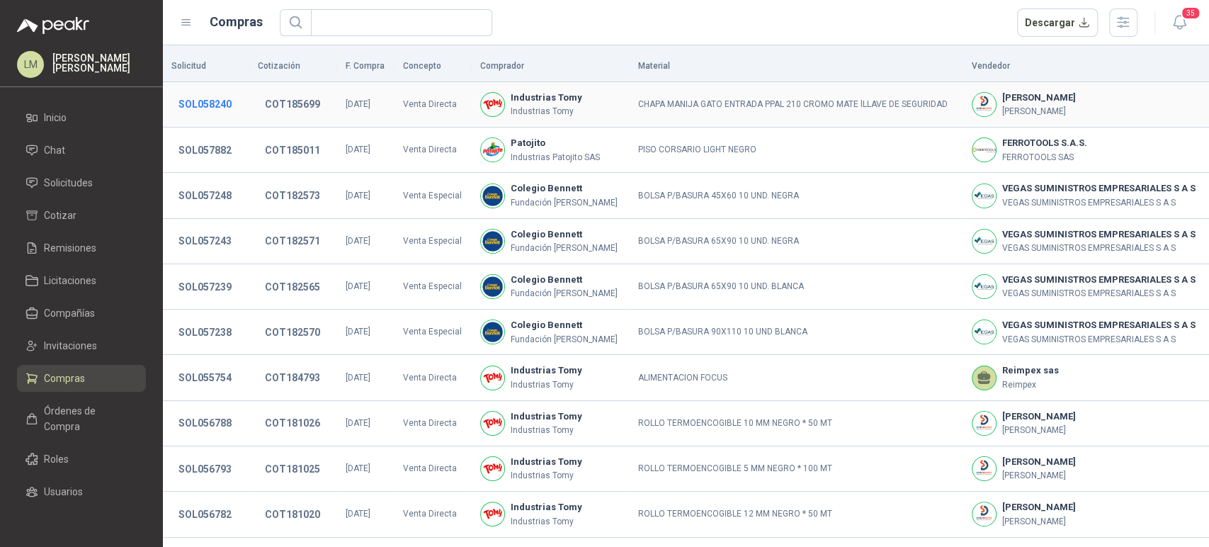
click at [207, 108] on button "SOL058240" at bounding box center [204, 103] width 67 height 25
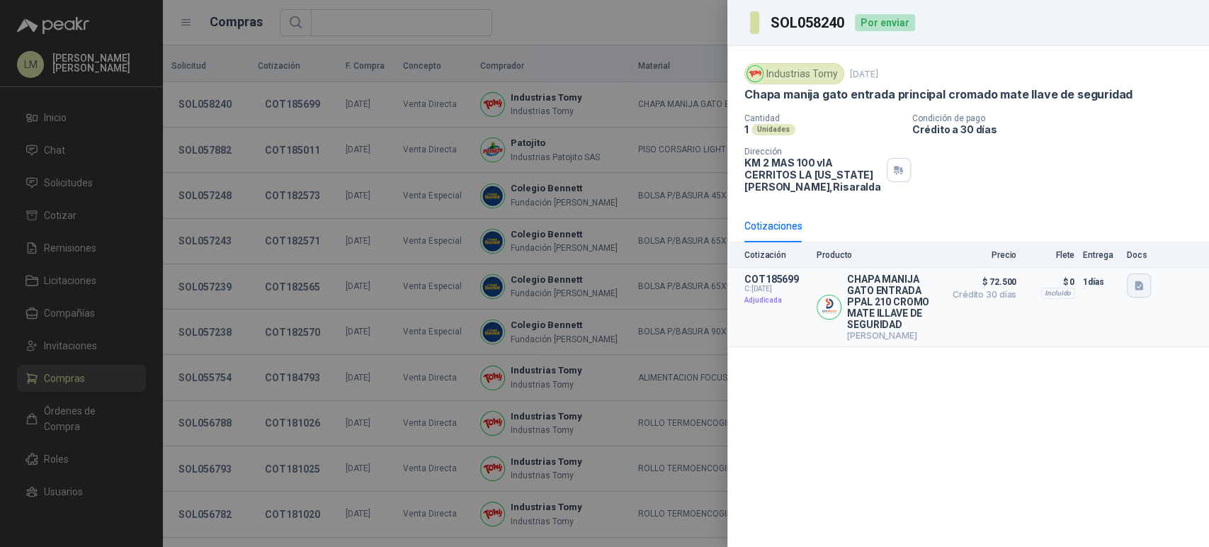
click at [1141, 293] on button "button" at bounding box center [1139, 285] width 24 height 24
click at [1091, 256] on button "chapamanijagato.jpg" at bounding box center [1089, 253] width 106 height 15
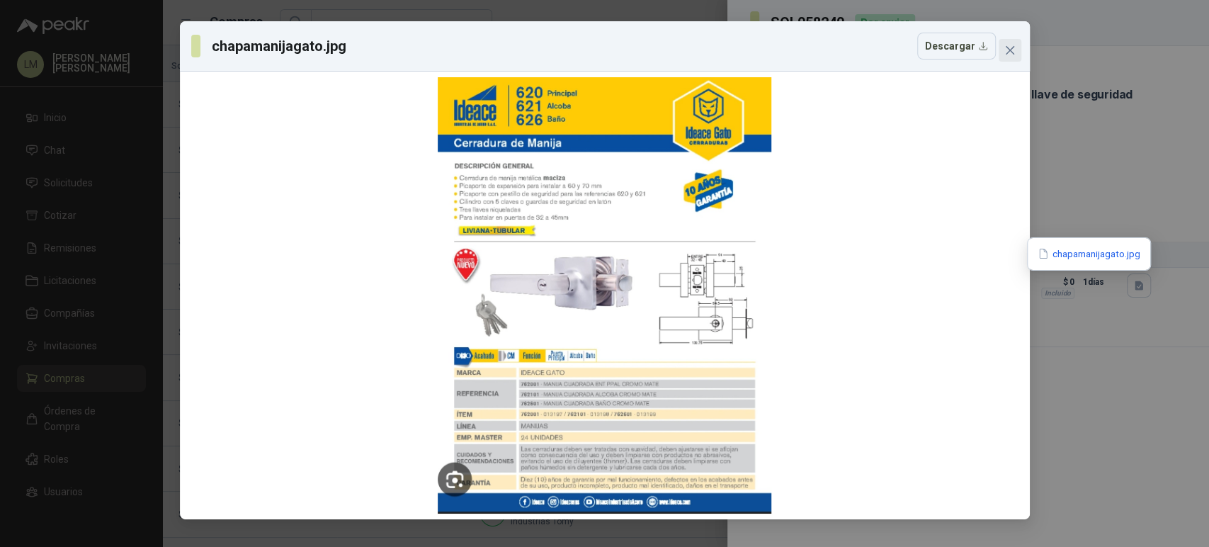
click at [1005, 48] on icon "close" at bounding box center [1009, 50] width 11 height 11
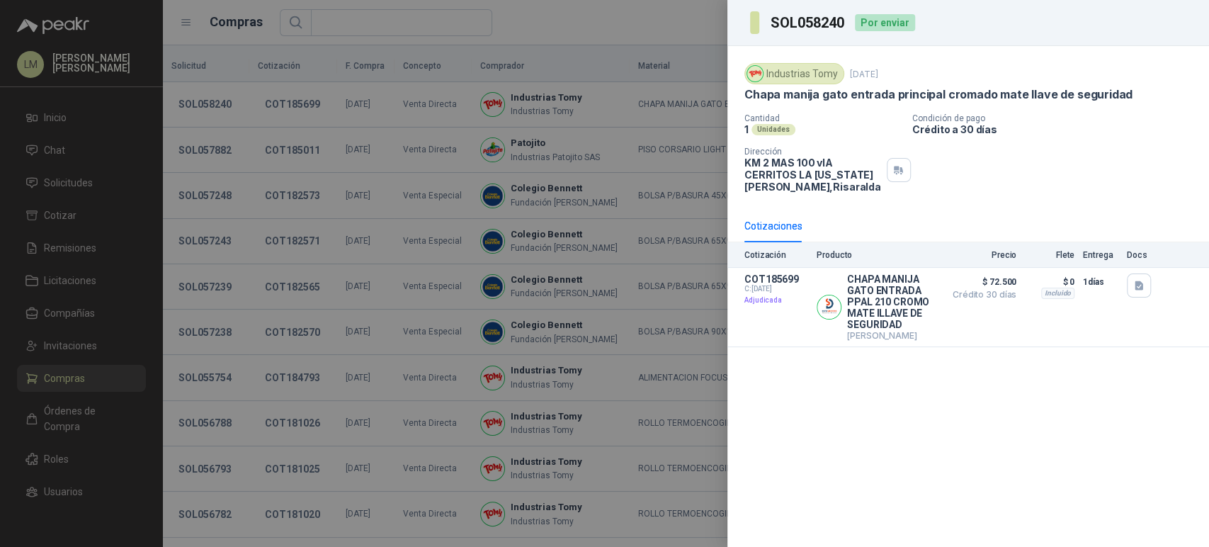
click at [528, 229] on div at bounding box center [604, 273] width 1209 height 547
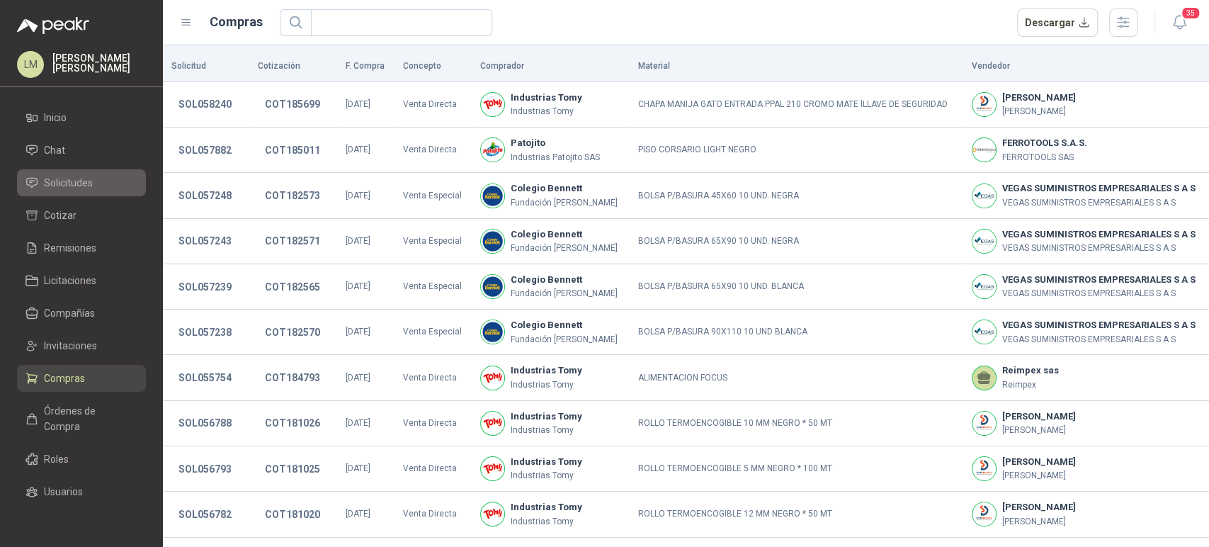
click at [68, 183] on span "Solicitudes" at bounding box center [68, 183] width 49 height 16
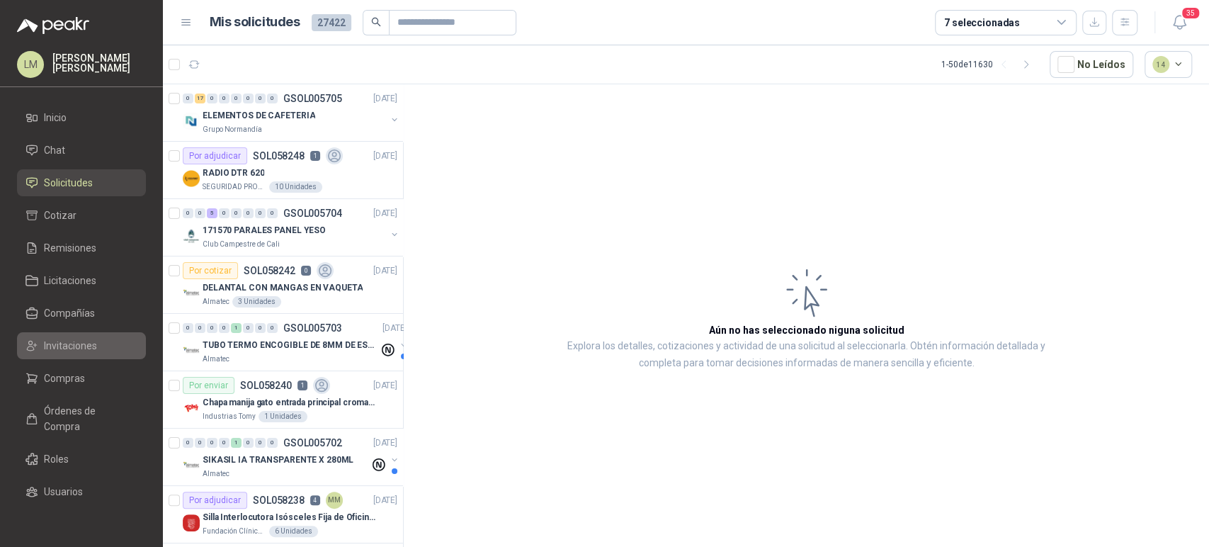
click at [72, 346] on span "Invitaciones" at bounding box center [70, 346] width 53 height 16
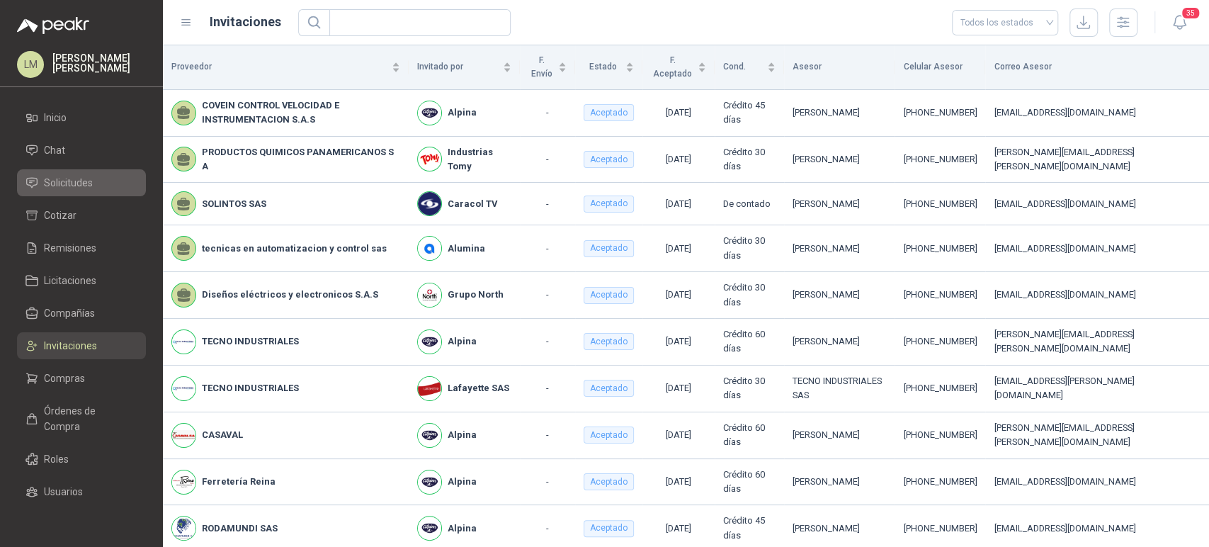
click at [78, 181] on span "Solicitudes" at bounding box center [68, 183] width 49 height 16
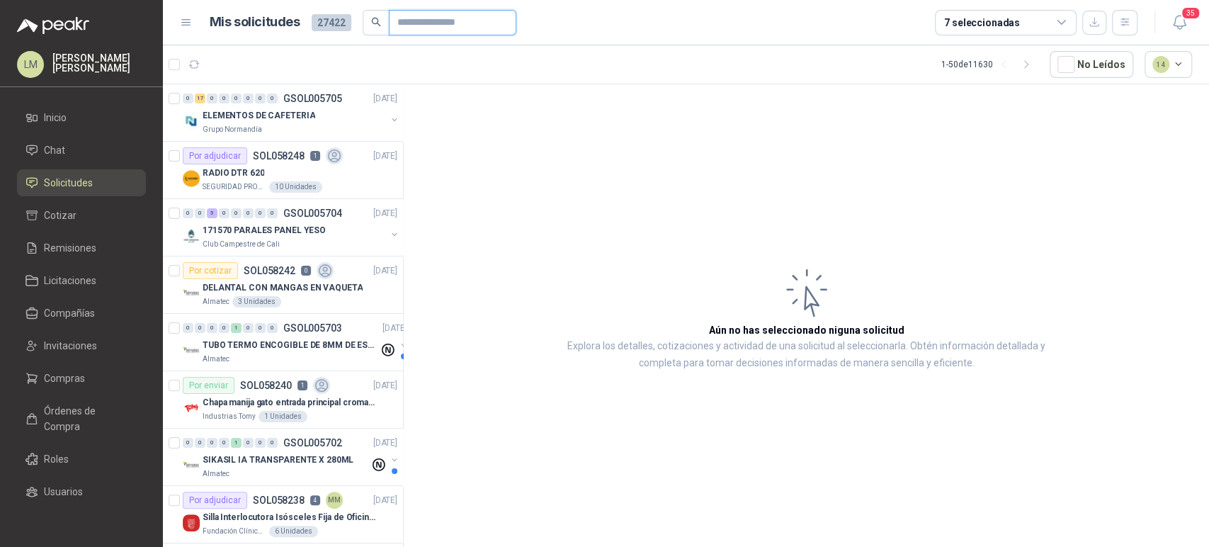
click at [407, 23] on input "text" at bounding box center [446, 23] width 99 height 24
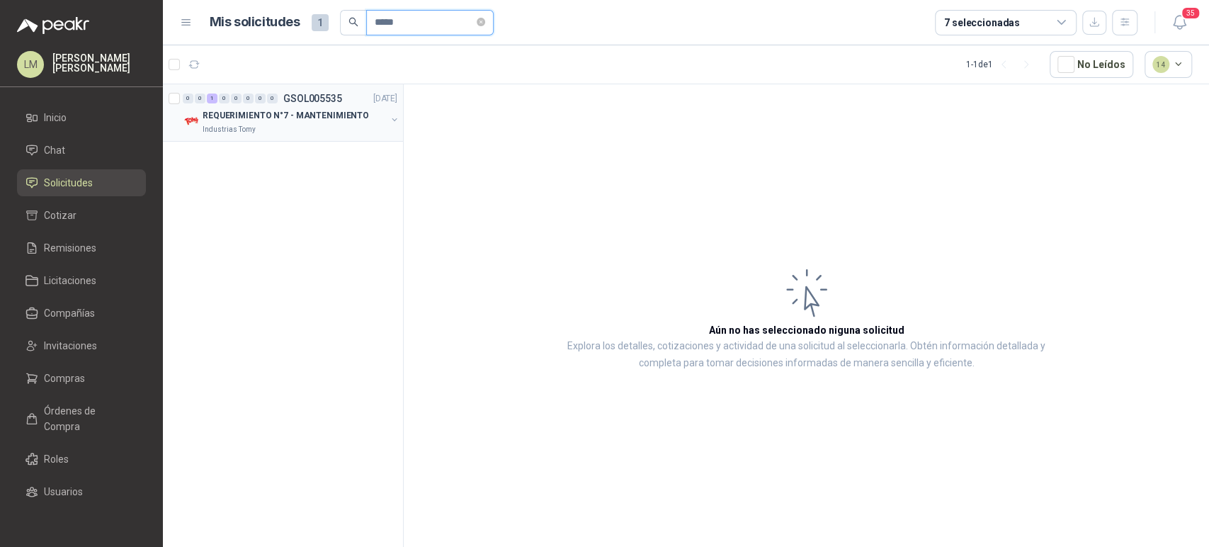
type input "*****"
click at [394, 120] on button "button" at bounding box center [394, 119] width 11 height 11
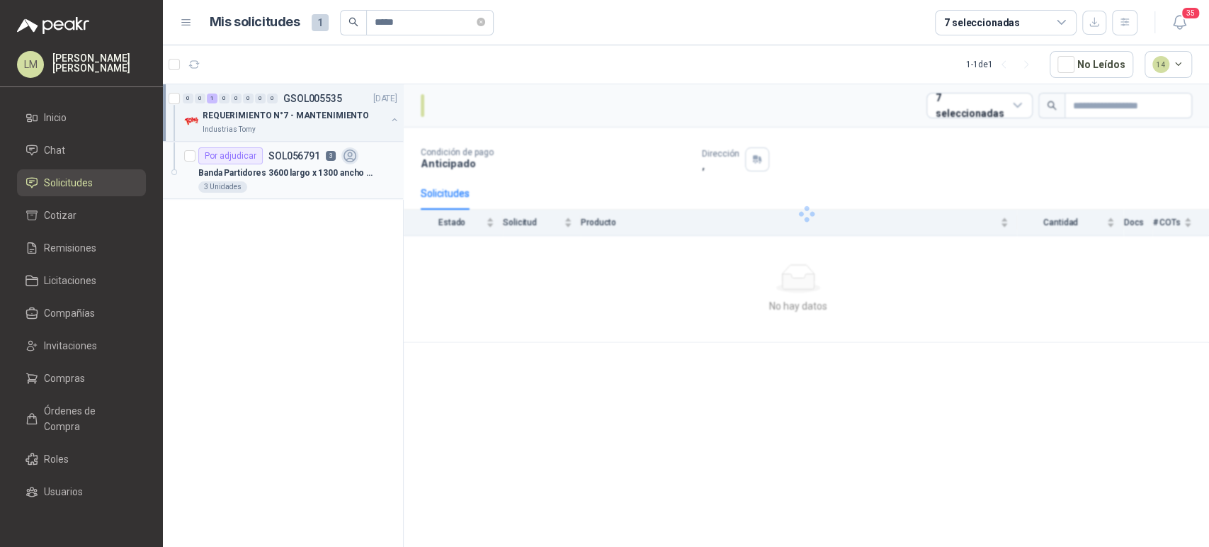
click at [326, 152] on p "3" at bounding box center [331, 156] width 10 height 10
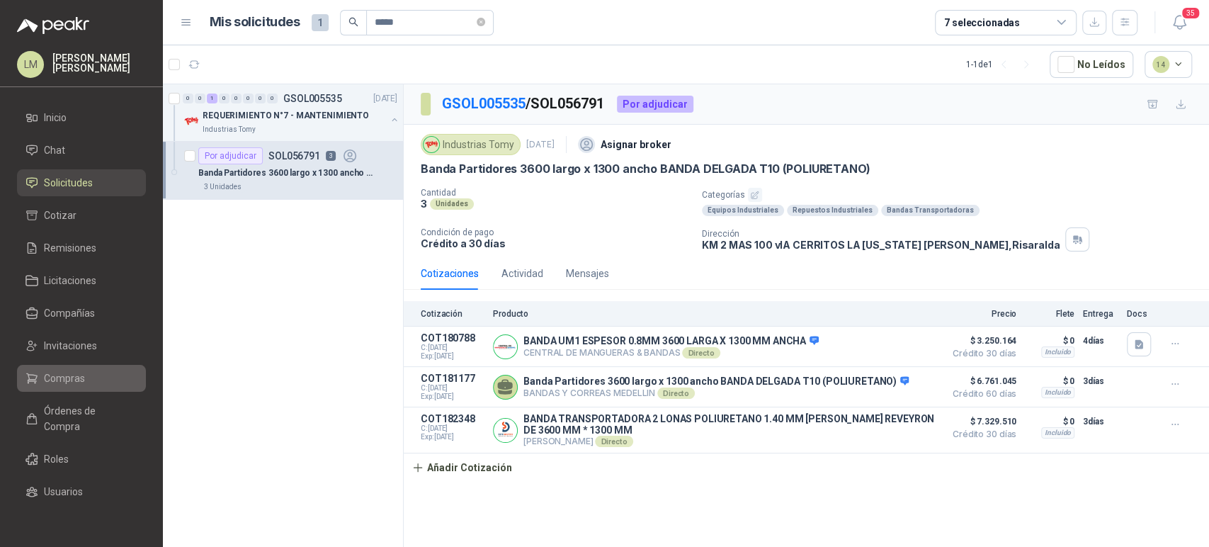
click at [57, 378] on span "Compras" at bounding box center [64, 378] width 41 height 16
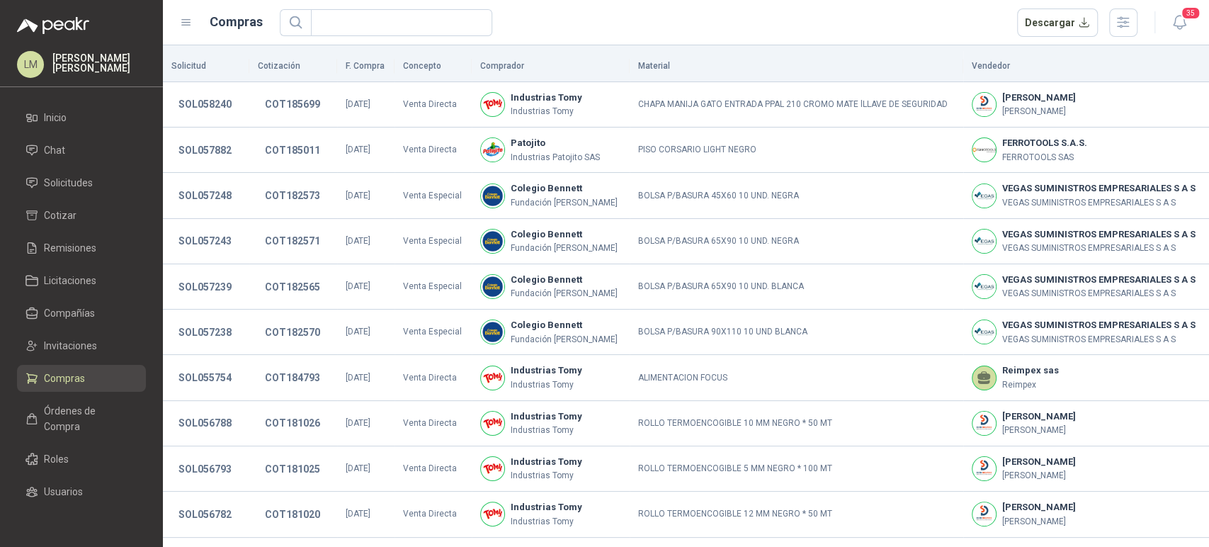
click at [59, 360] on ul "Inicio Chat Solicitudes Cotizar Remisiones Licitaciones Compañías Invitaciones …" at bounding box center [81, 308] width 163 height 409
click at [66, 348] on span "Invitaciones" at bounding box center [70, 346] width 53 height 16
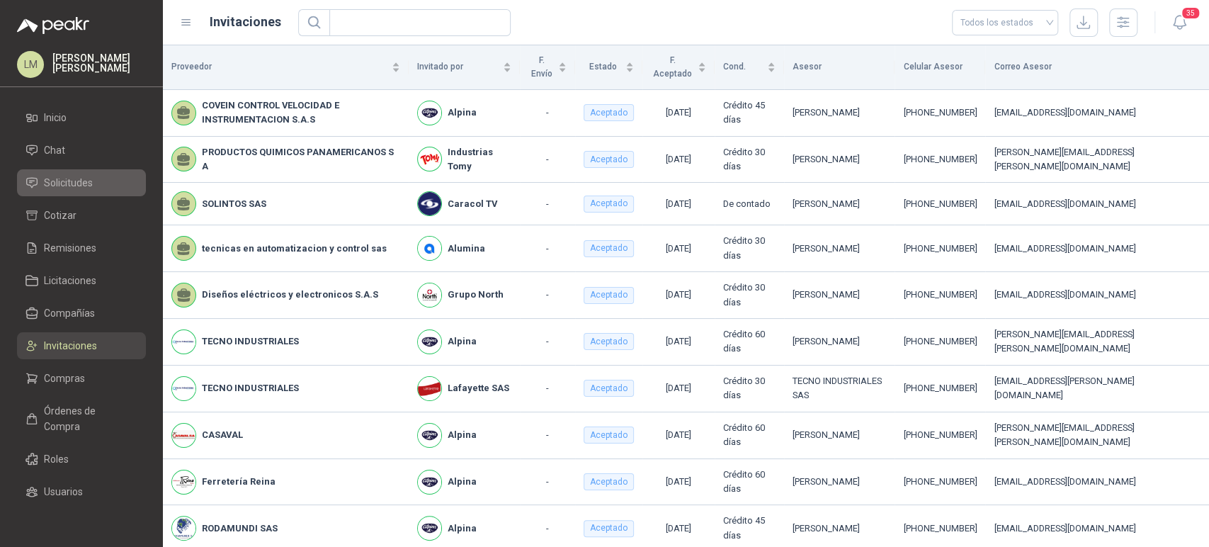
click at [77, 181] on span "Solicitudes" at bounding box center [68, 183] width 49 height 16
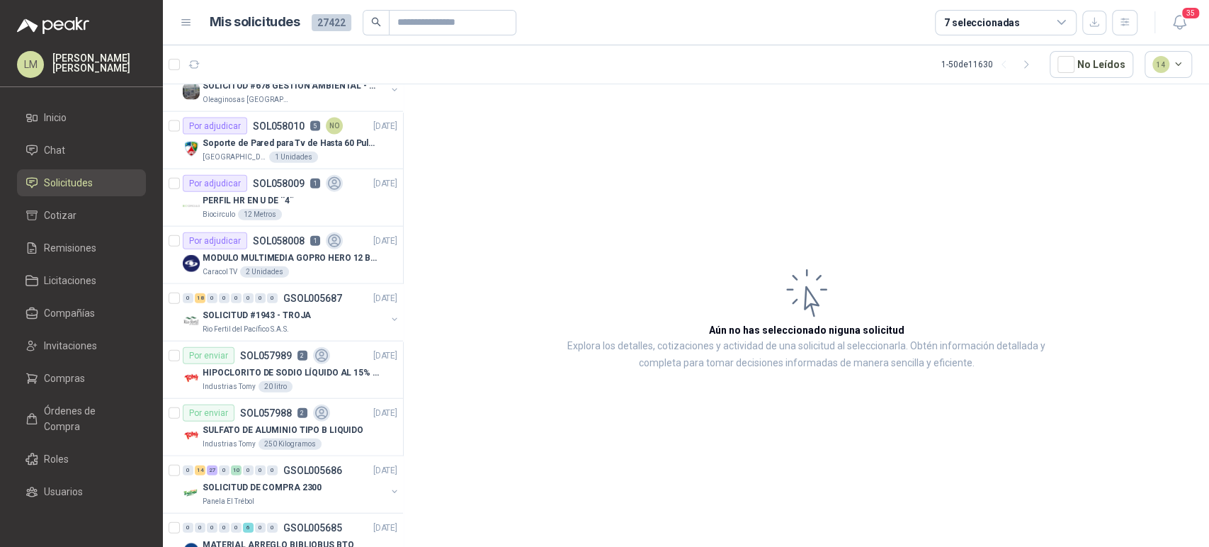
scroll to position [2240, 0]
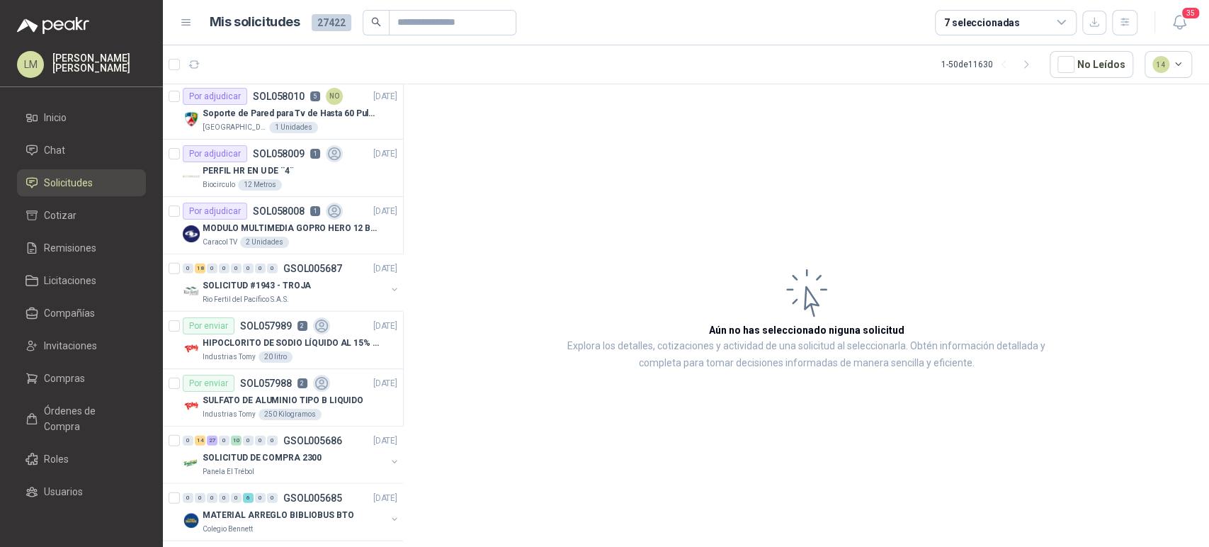
click at [996, 29] on div "7 seleccionadas" at bounding box center [982, 23] width 76 height 16
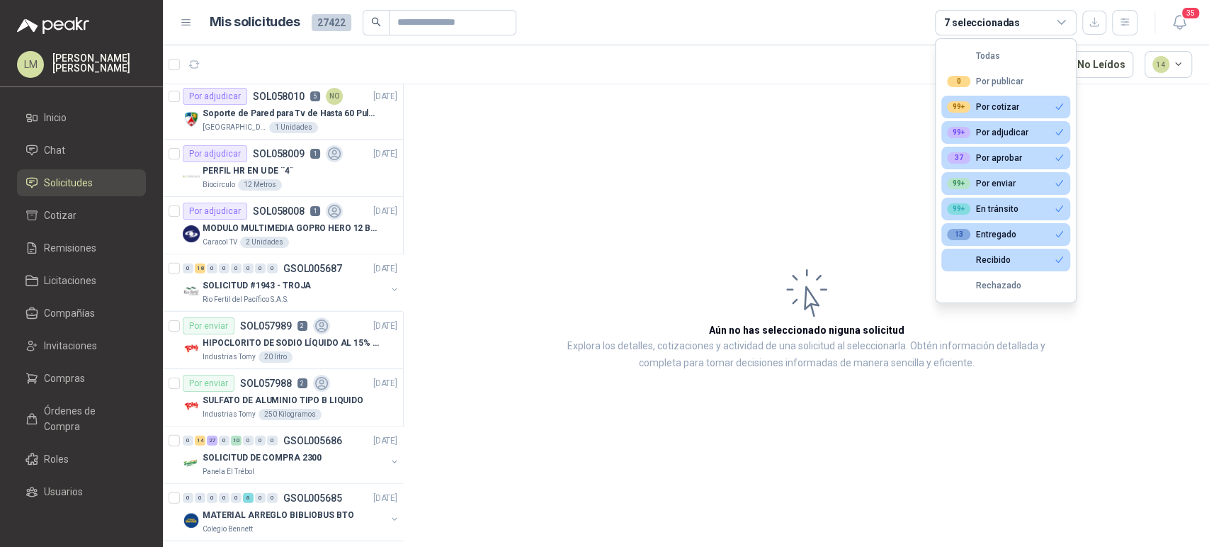
click at [693, 157] on article "Aún no has seleccionado niguna solicitud Explora los detalles, cotizaciones y a…" at bounding box center [806, 317] width 805 height 467
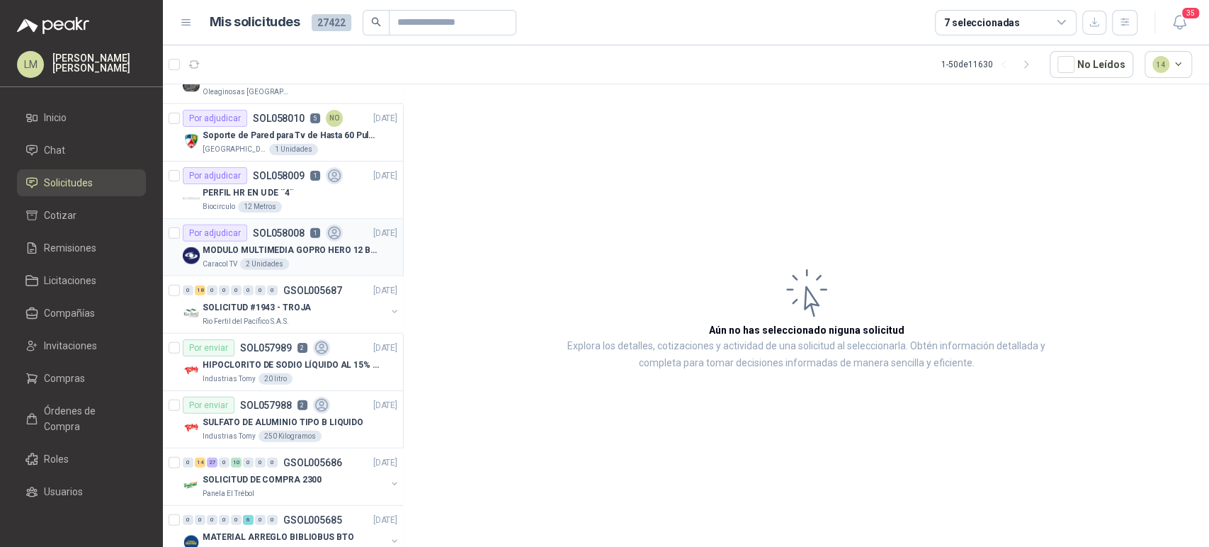
scroll to position [2216, 0]
click at [79, 374] on span "Compras" at bounding box center [64, 378] width 41 height 16
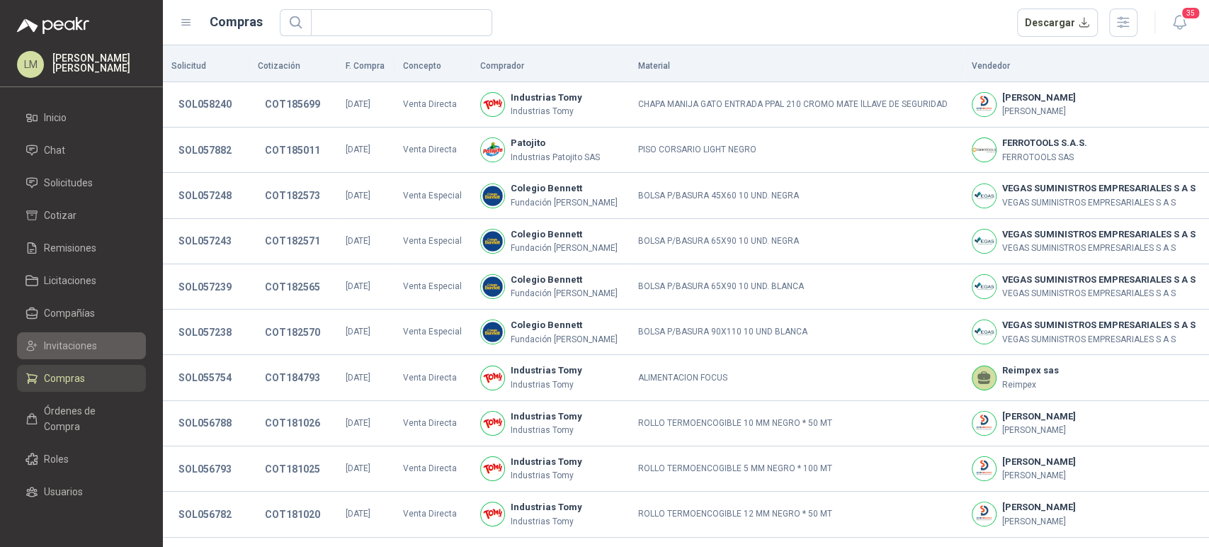
click at [79, 350] on span "Invitaciones" at bounding box center [70, 346] width 53 height 16
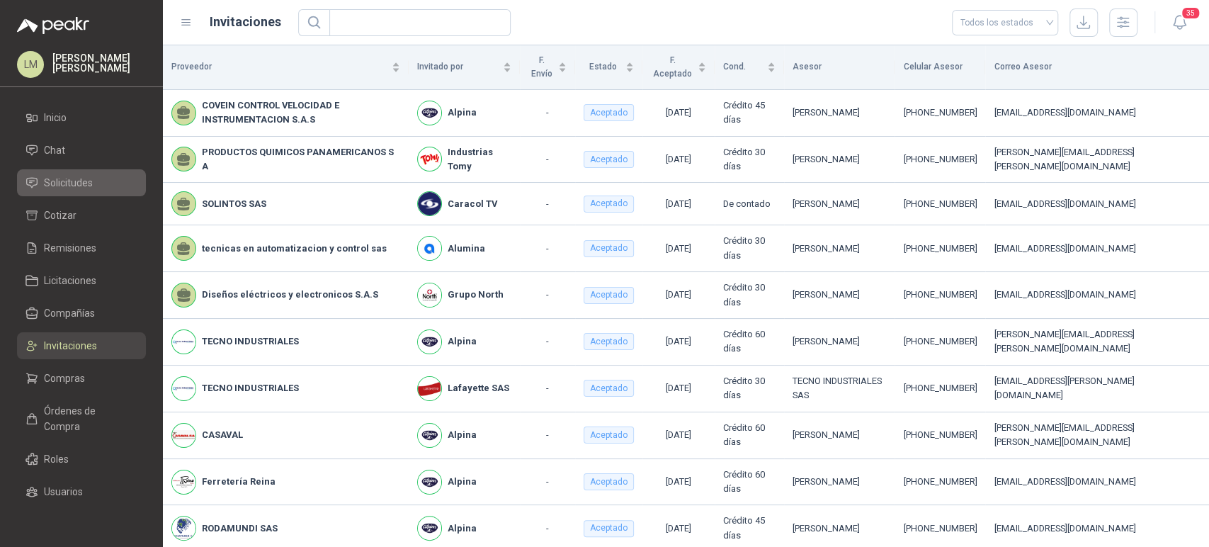
click at [77, 183] on span "Solicitudes" at bounding box center [68, 183] width 49 height 16
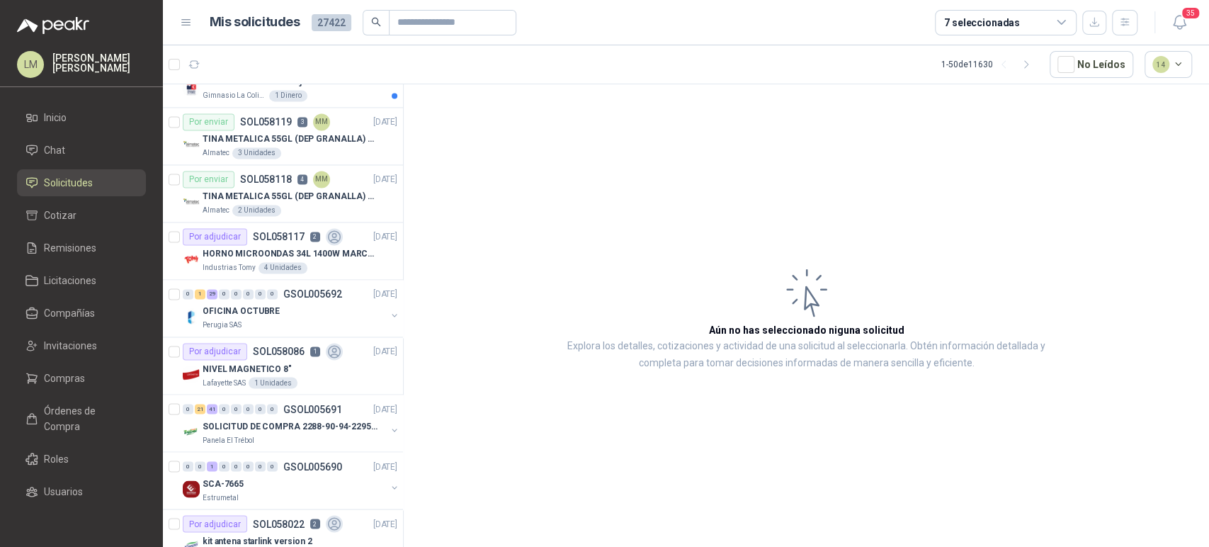
scroll to position [1528, 0]
click at [282, 247] on p "HORNO MICROONDAS 34L 1400W MARCA TORNADO." at bounding box center [291, 250] width 176 height 13
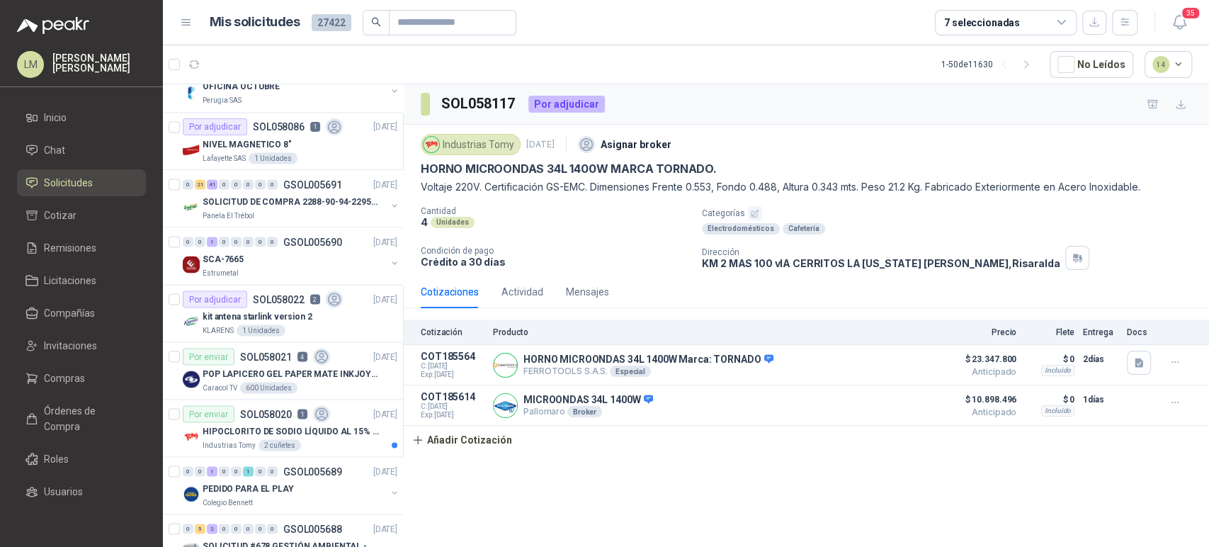
scroll to position [1756, 0]
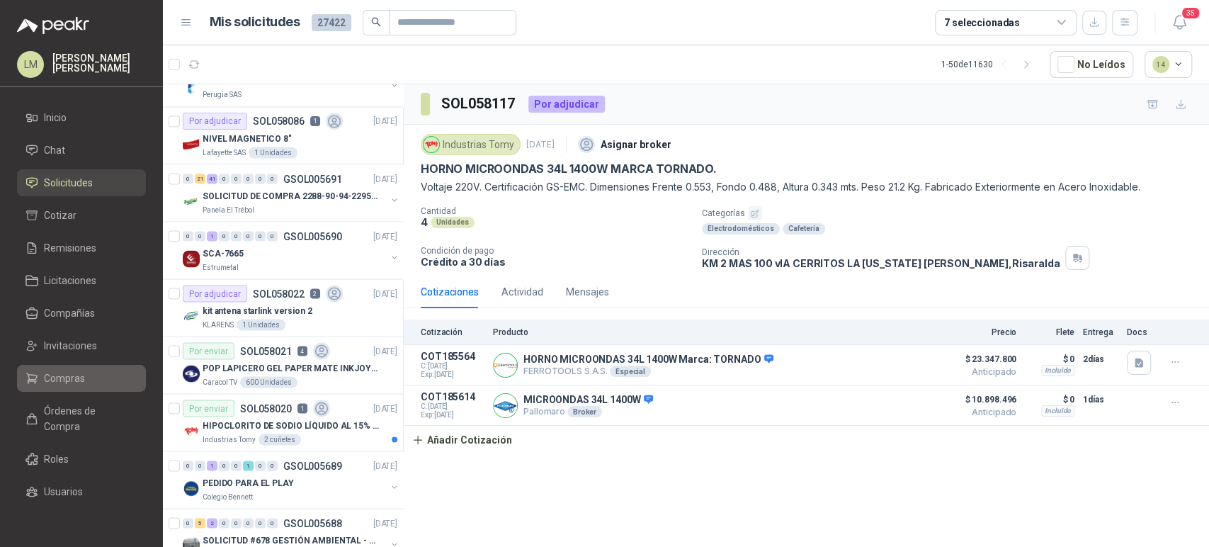
click at [67, 377] on span "Compras" at bounding box center [64, 378] width 41 height 16
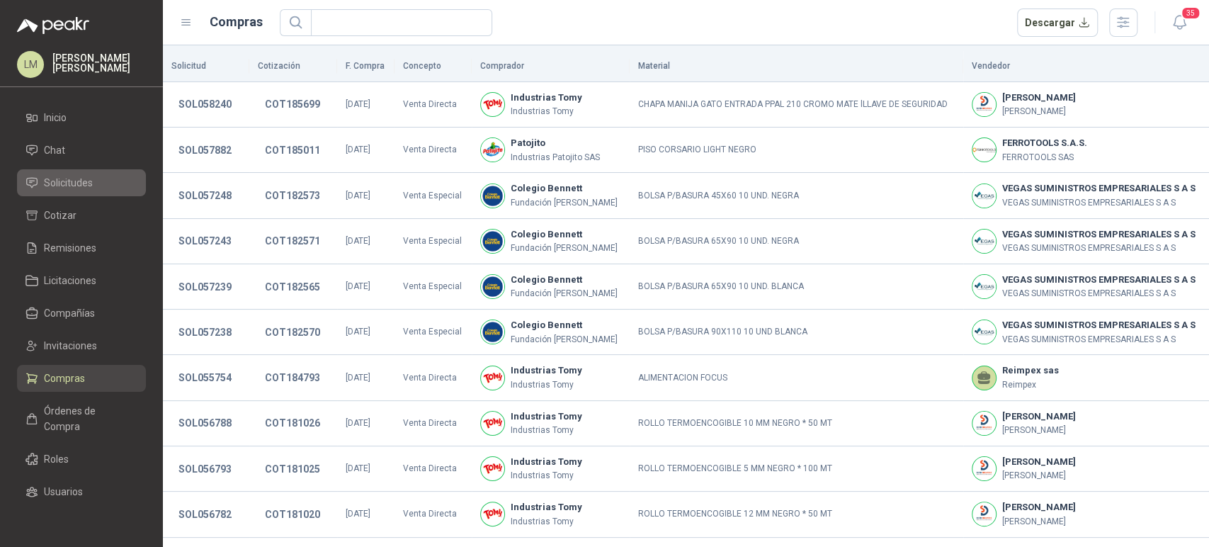
click at [64, 193] on link "Solicitudes" at bounding box center [81, 182] width 129 height 27
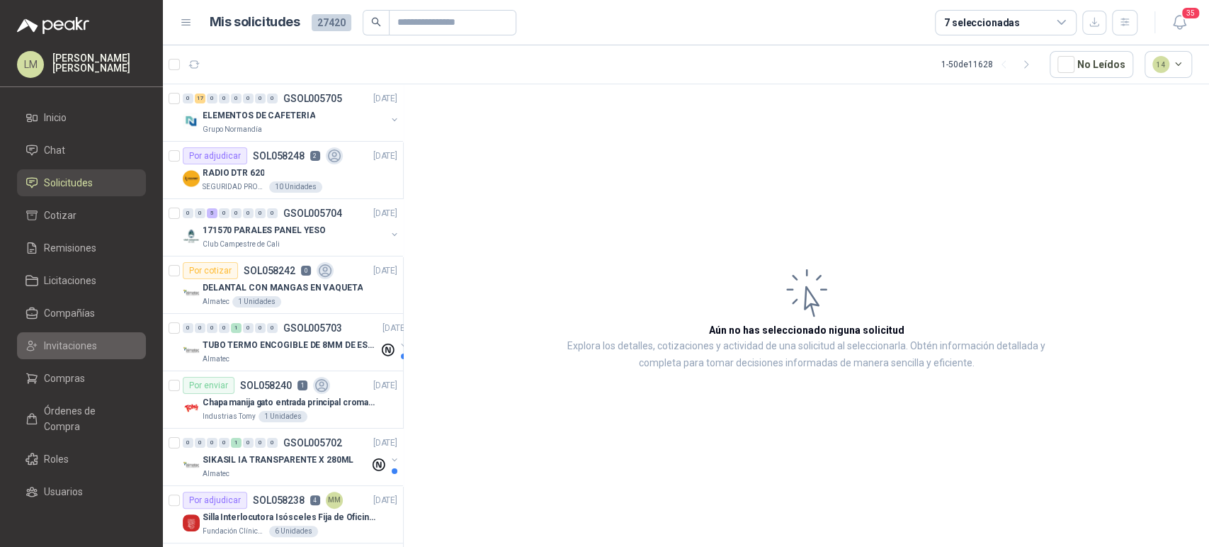
click at [64, 358] on link "Invitaciones" at bounding box center [81, 345] width 129 height 27
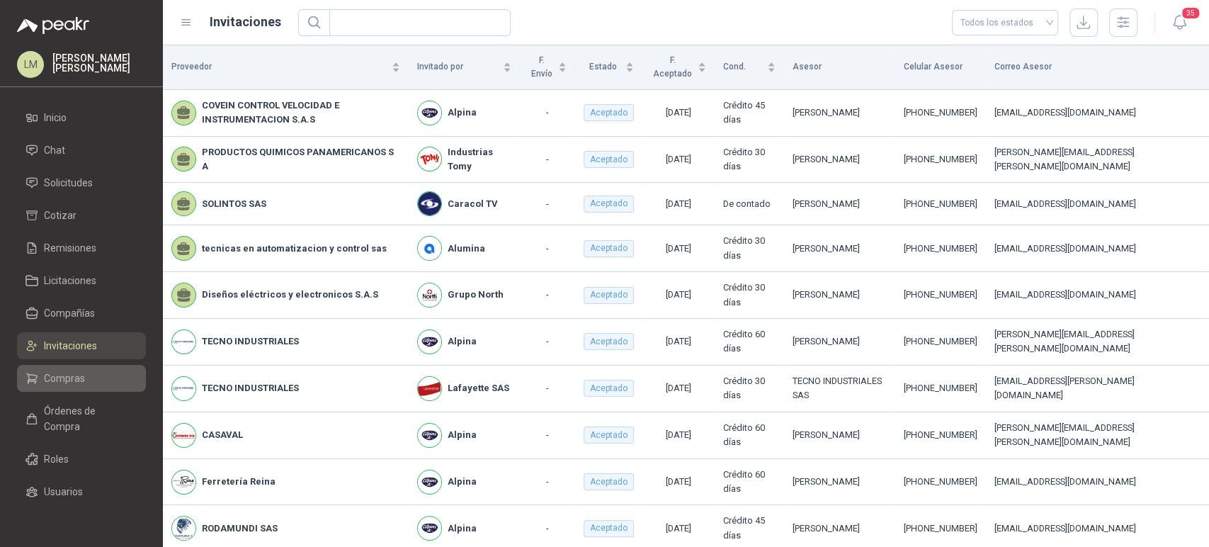
click at [66, 382] on span "Compras" at bounding box center [64, 378] width 41 height 16
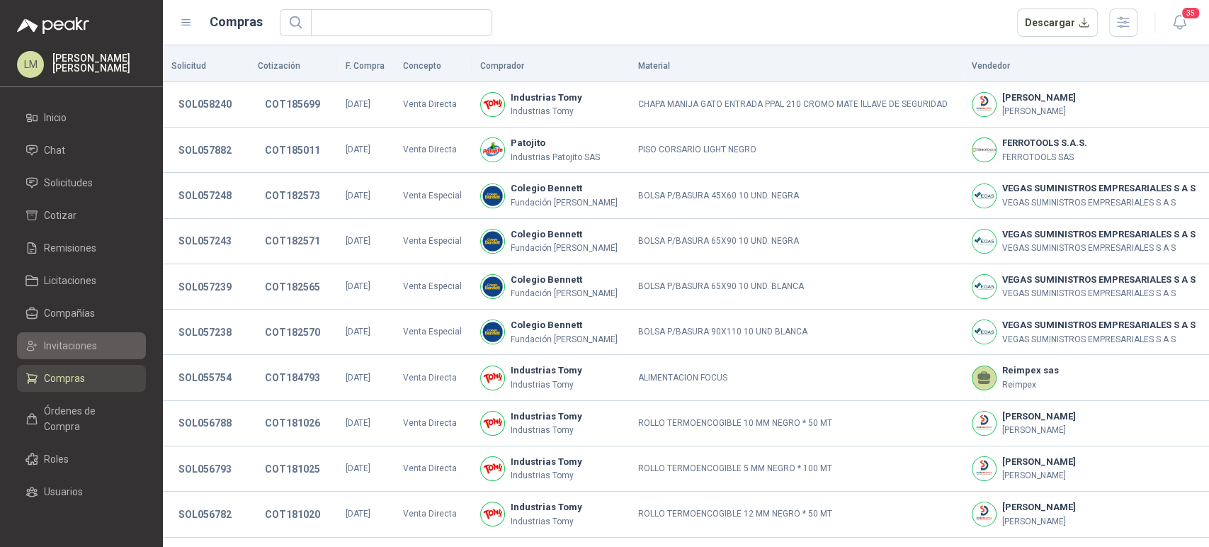
click at [59, 341] on span "Invitaciones" at bounding box center [70, 346] width 53 height 16
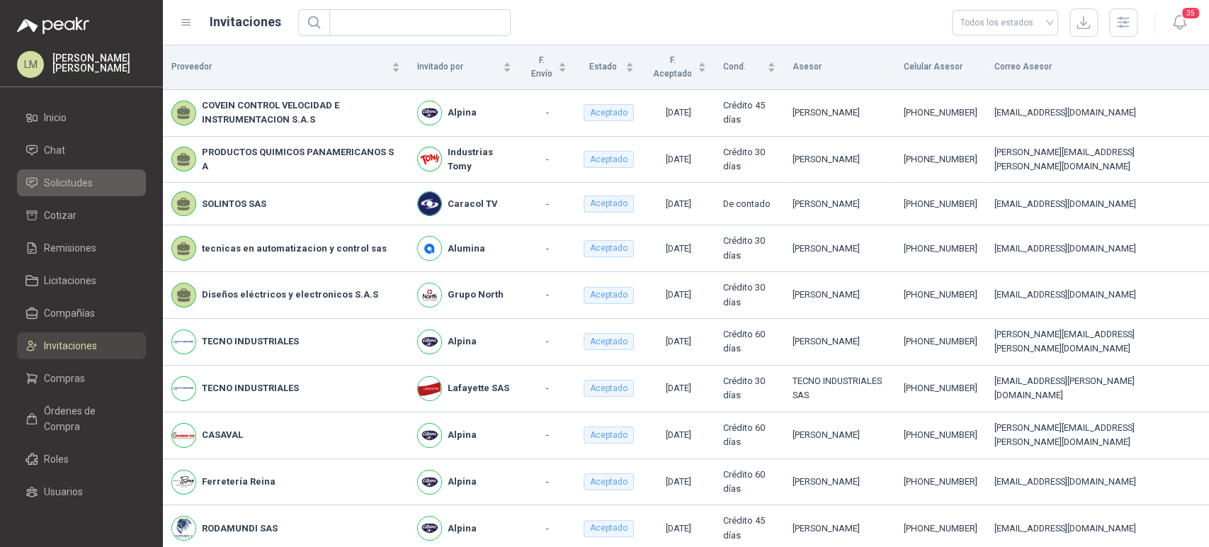
click at [72, 186] on span "Solicitudes" at bounding box center [68, 183] width 49 height 16
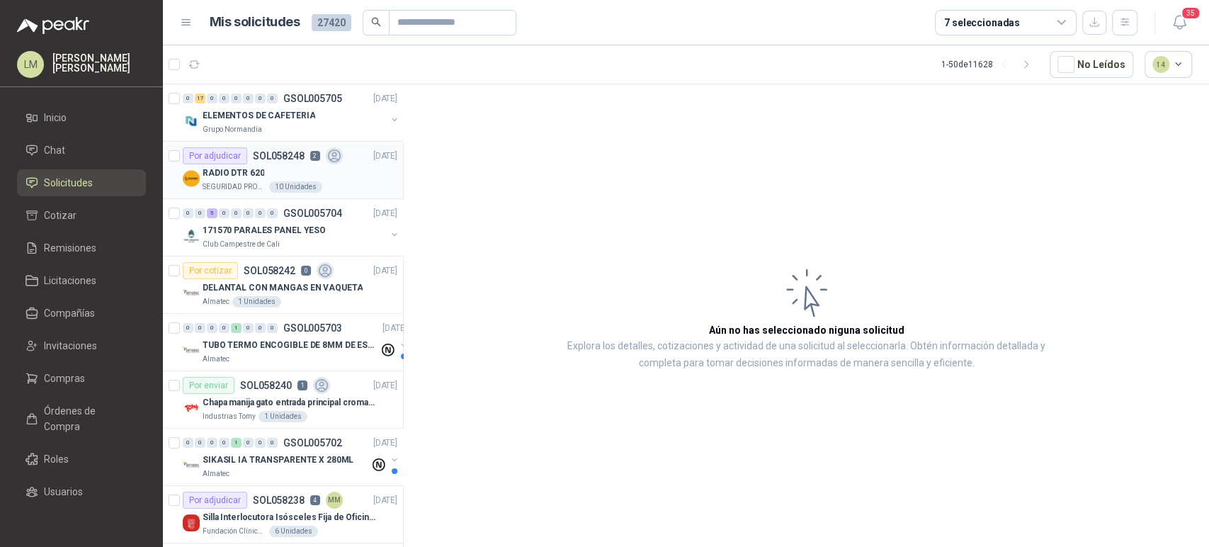
click at [226, 179] on div "RADIO DTR 620" at bounding box center [300, 172] width 195 height 17
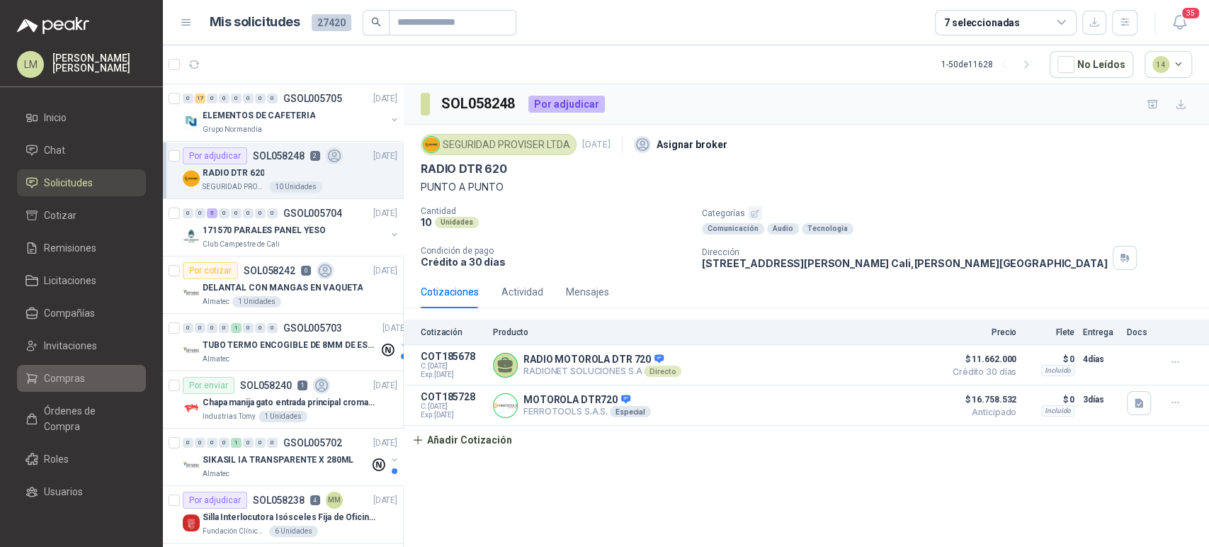
click at [54, 376] on span "Compras" at bounding box center [64, 378] width 41 height 16
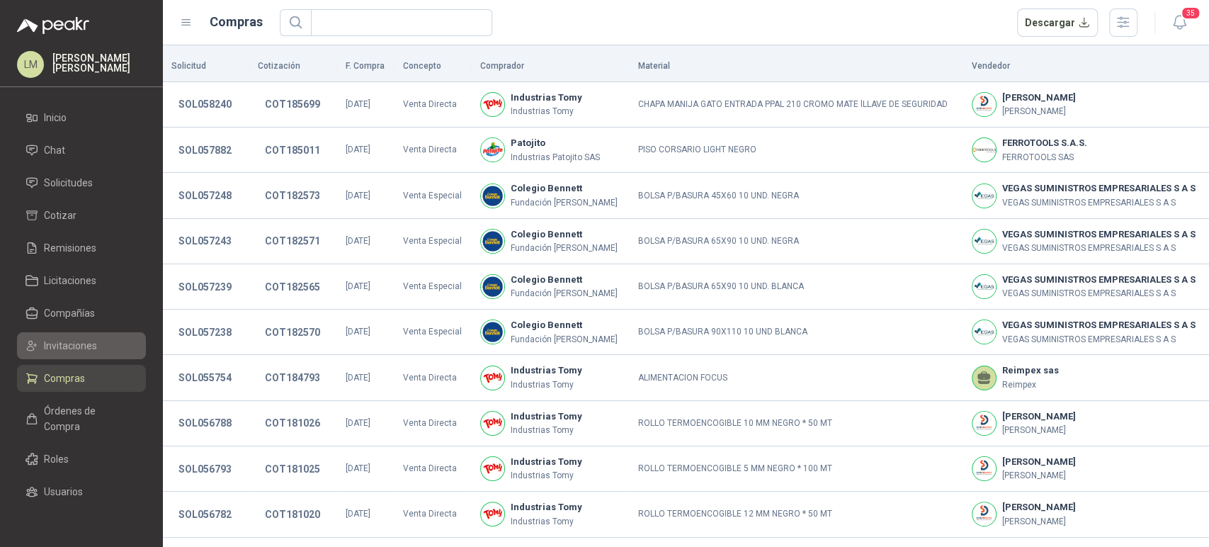
click at [67, 351] on span "Invitaciones" at bounding box center [70, 346] width 53 height 16
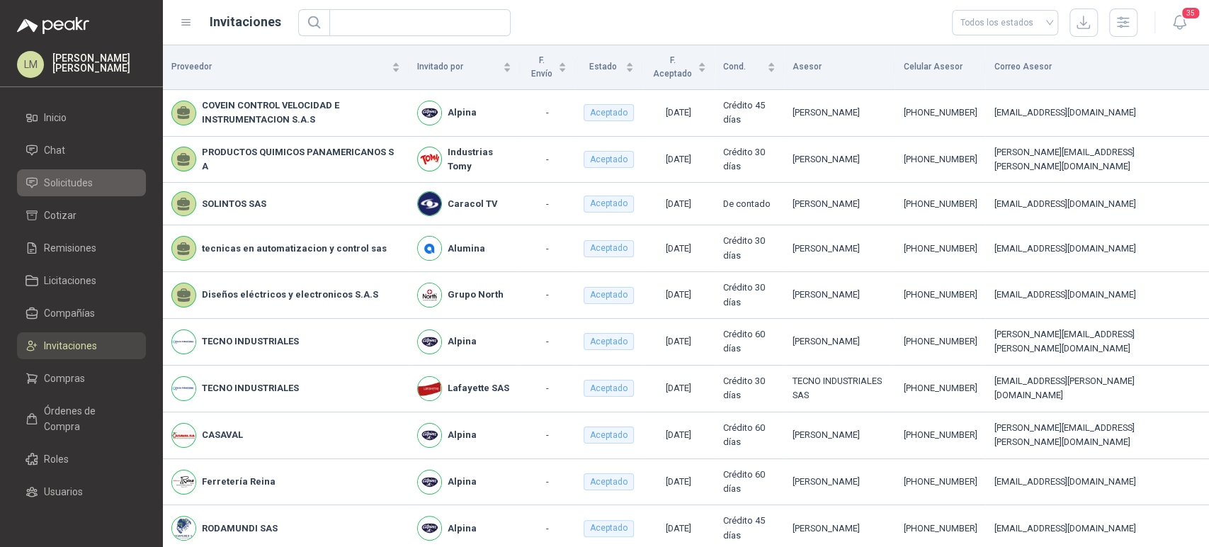
click at [81, 181] on span "Solicitudes" at bounding box center [68, 183] width 49 height 16
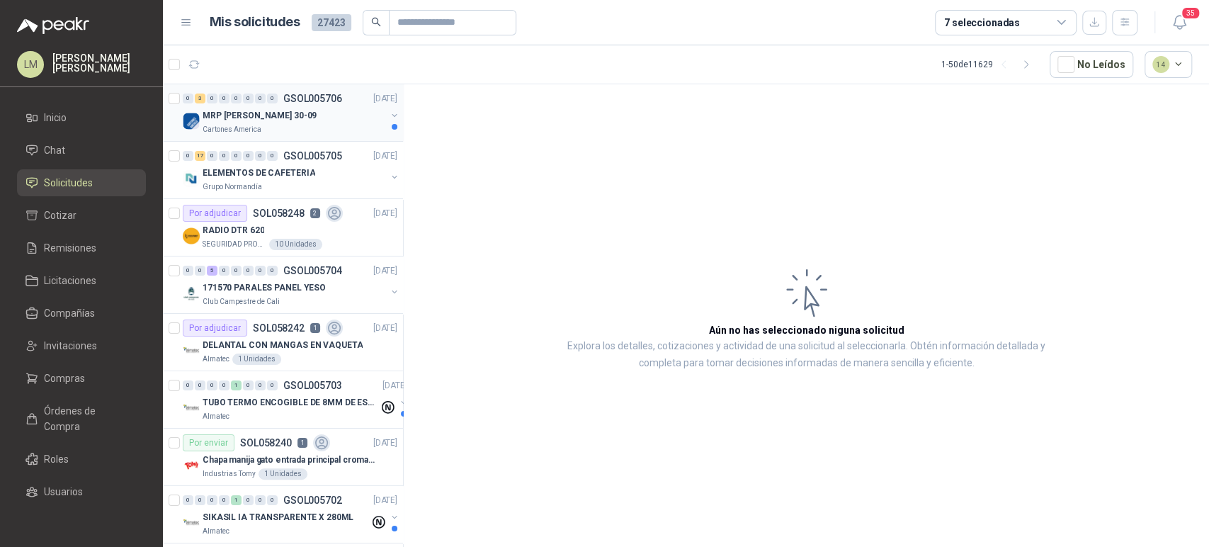
click at [389, 110] on button "button" at bounding box center [394, 115] width 11 height 11
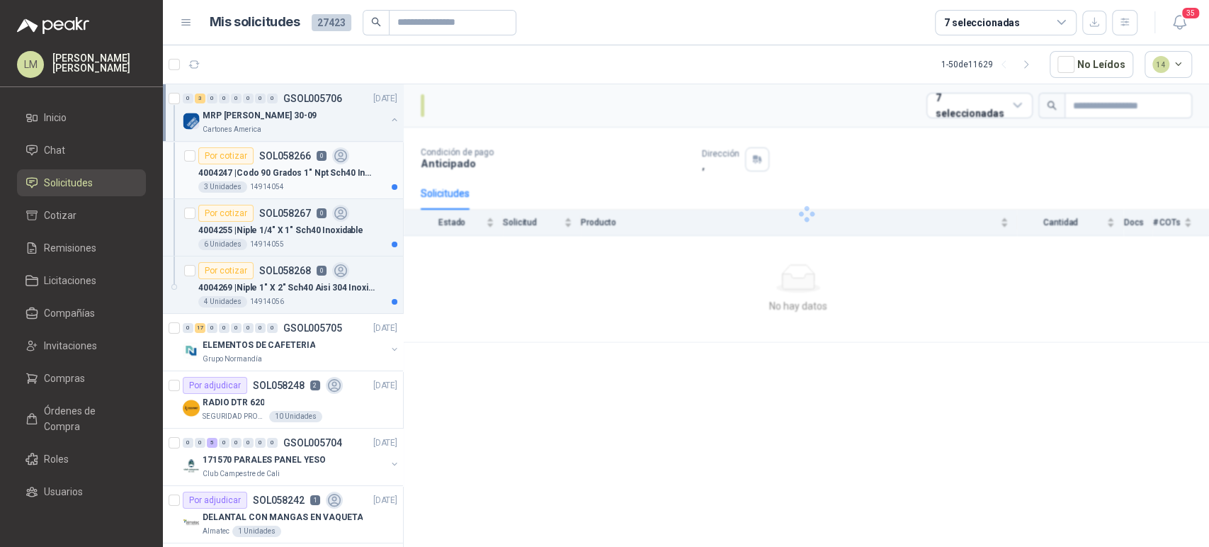
click at [276, 169] on p "4004247 | Codo 90 Grados 1" Npt Sch40 Inoxidable" at bounding box center [286, 172] width 176 height 13
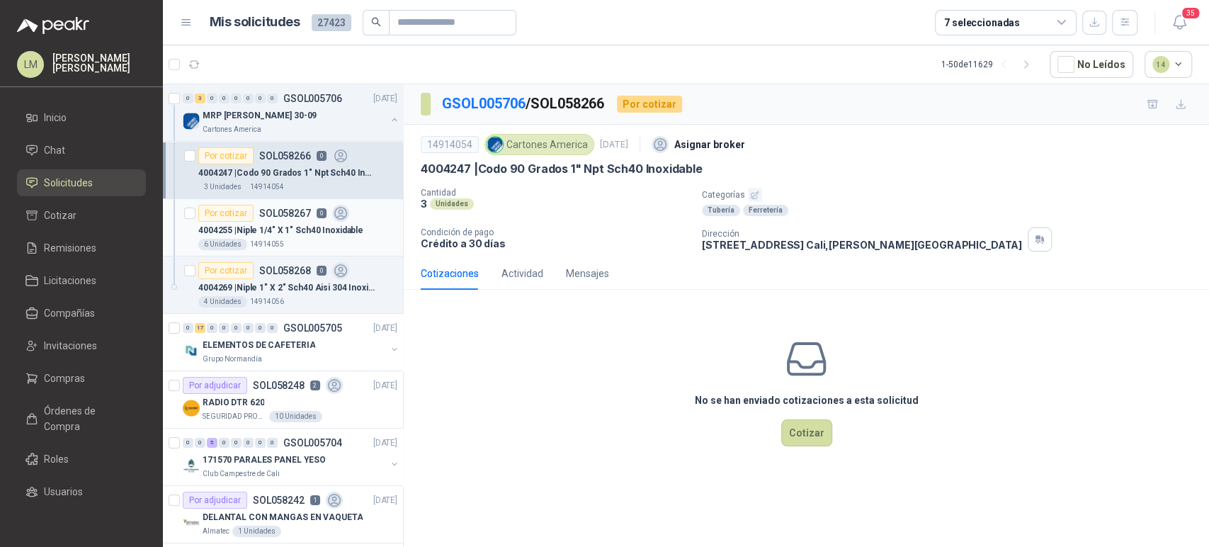
click at [300, 217] on p "SOL058267" at bounding box center [285, 213] width 52 height 10
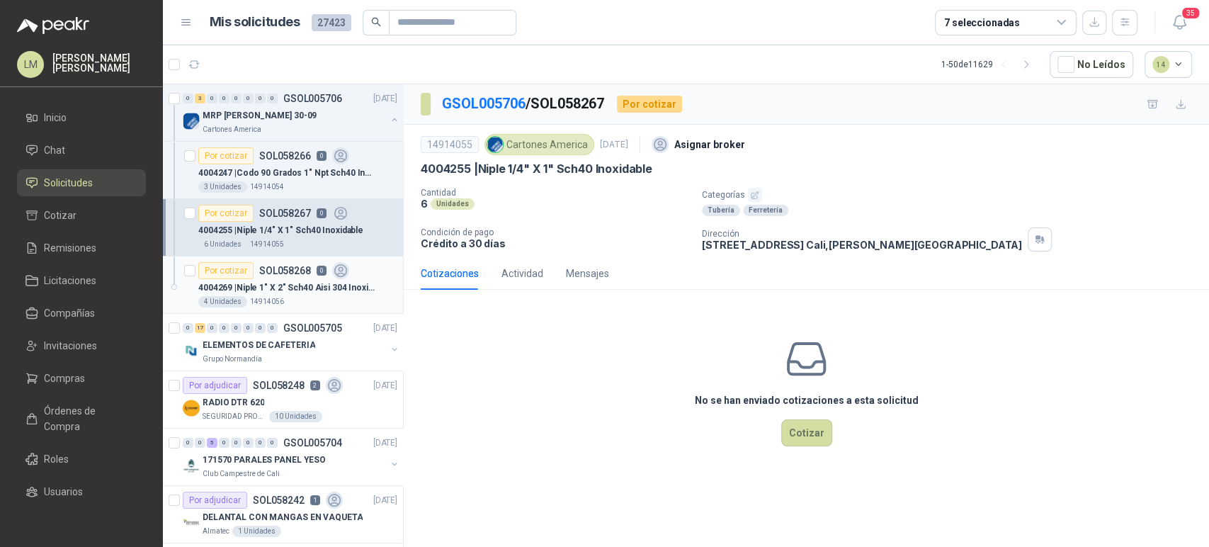
click at [296, 294] on div "4004269 | Niple 1" X 2" Sch40 Aisi 304 Inoxidable" at bounding box center [297, 287] width 199 height 17
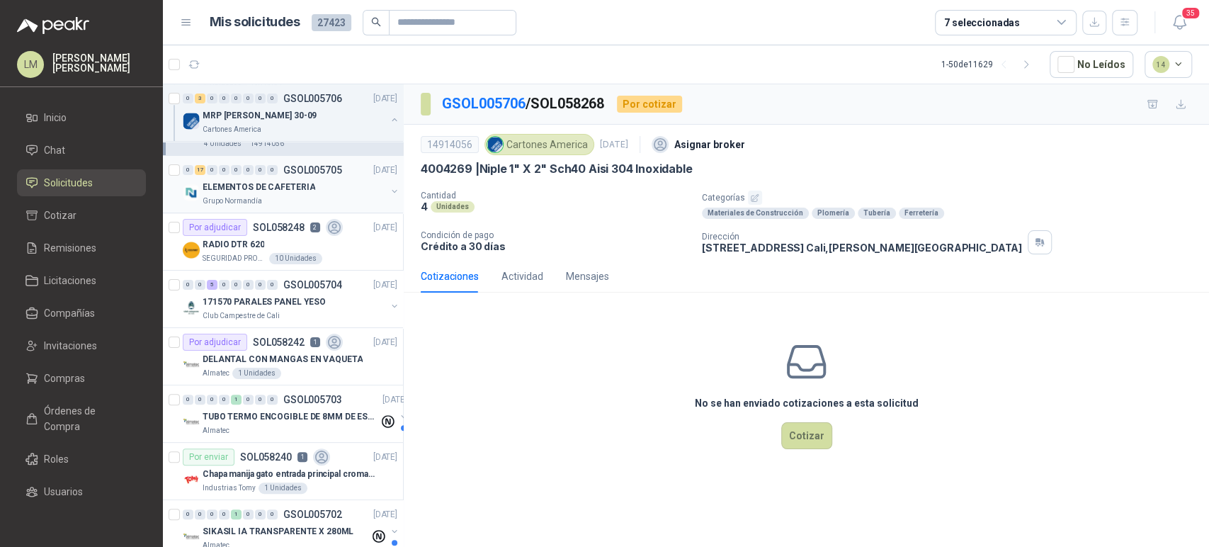
scroll to position [174, 0]
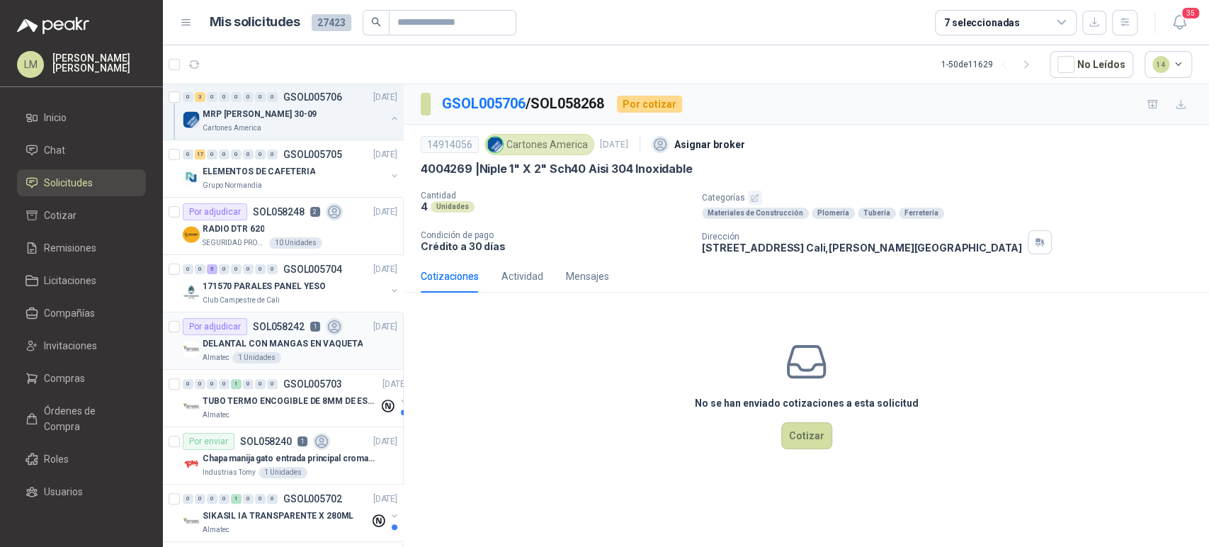
click at [266, 337] on p "DELANTAL CON MANGAS EN VAQUETA" at bounding box center [283, 343] width 160 height 13
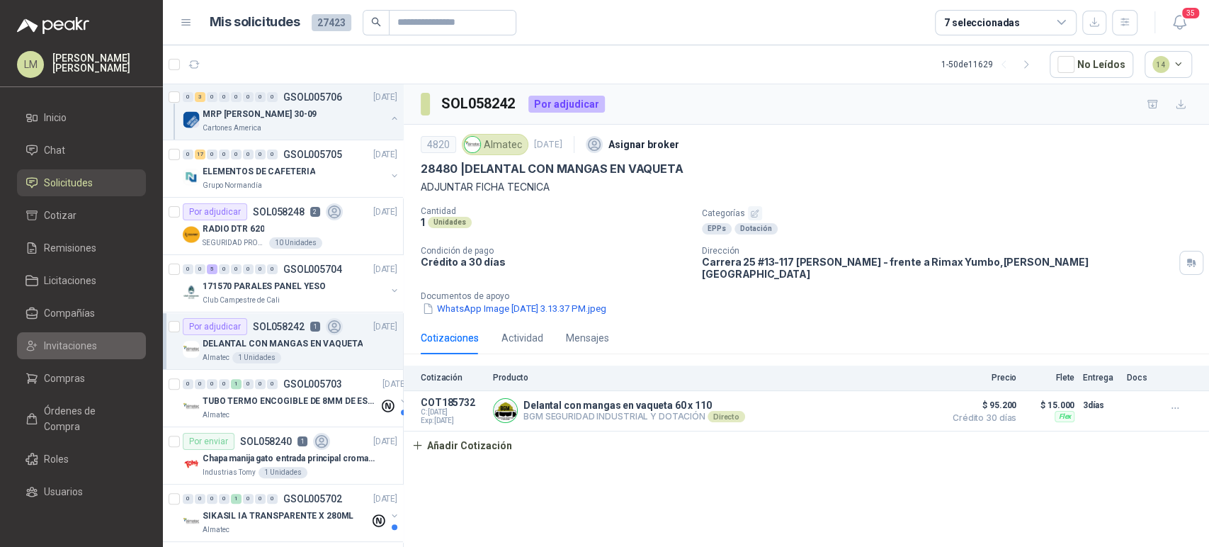
click at [68, 345] on span "Invitaciones" at bounding box center [70, 346] width 53 height 16
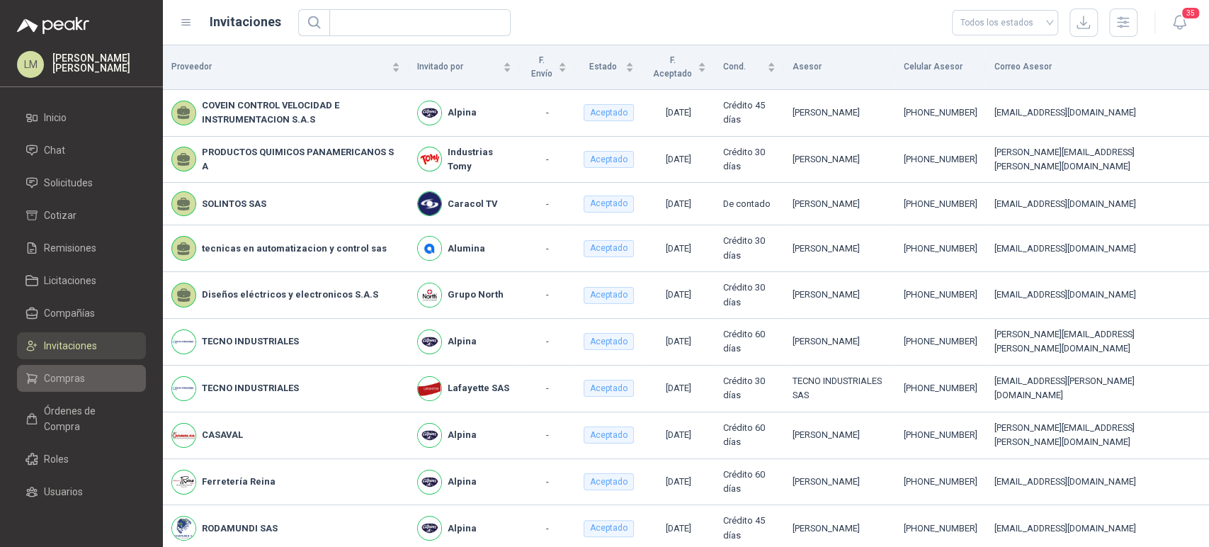
click at [63, 380] on span "Compras" at bounding box center [64, 378] width 41 height 16
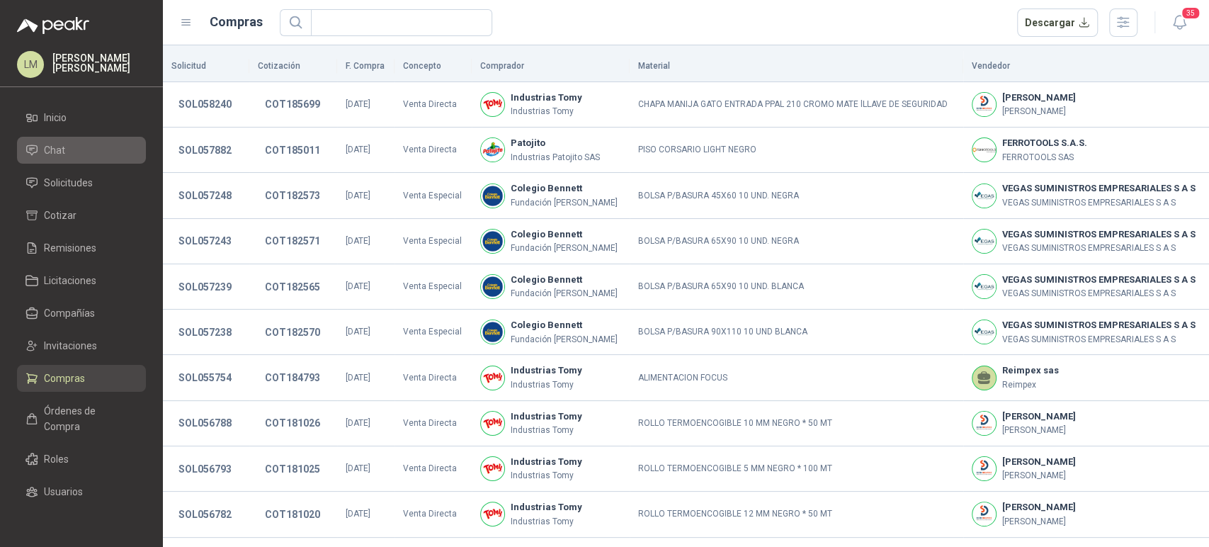
click at [56, 146] on span "Chat" at bounding box center [54, 150] width 21 height 16
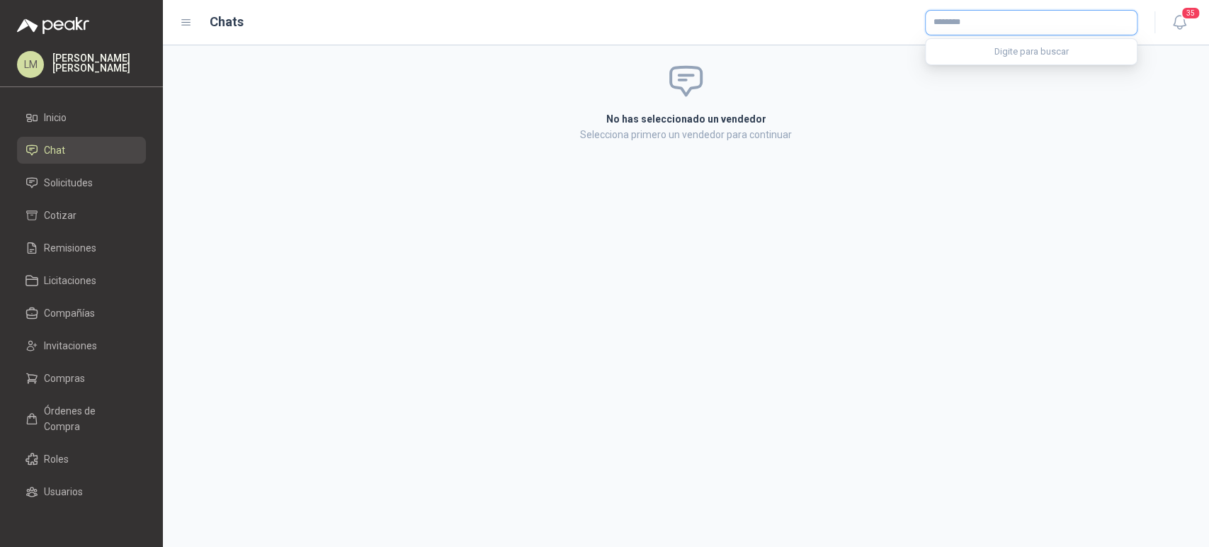
click at [958, 22] on input "text" at bounding box center [1031, 23] width 211 height 24
type input "******"
click at [967, 52] on p "Homecenter" at bounding box center [983, 53] width 50 height 8
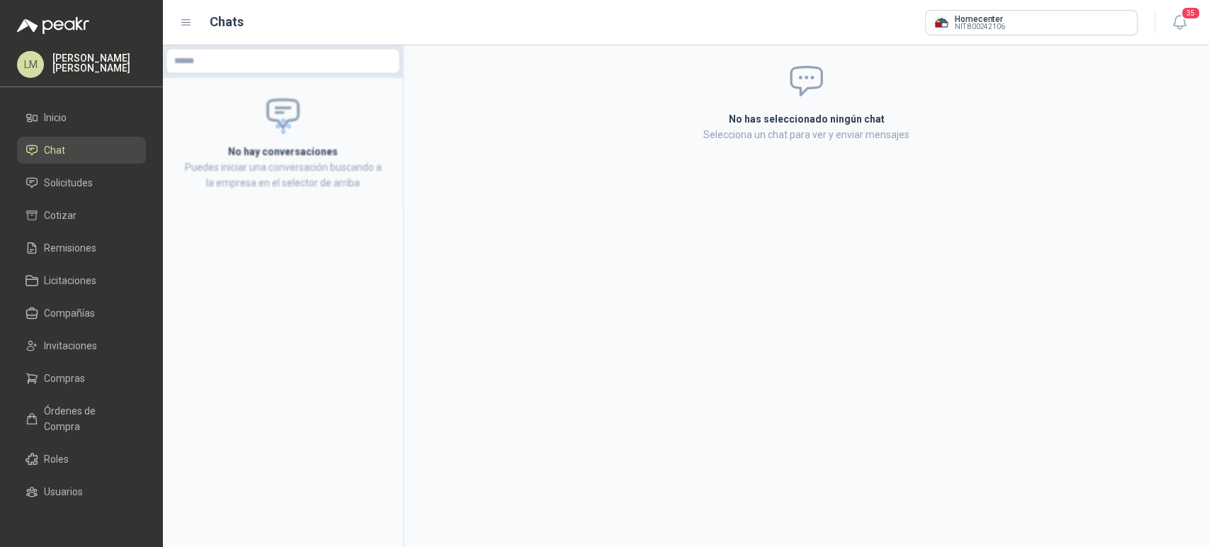
click at [797, 48] on div "No has seleccionado ningún chat Selecciona un chat para ver y enviar mensajes" at bounding box center [807, 102] width 528 height 114
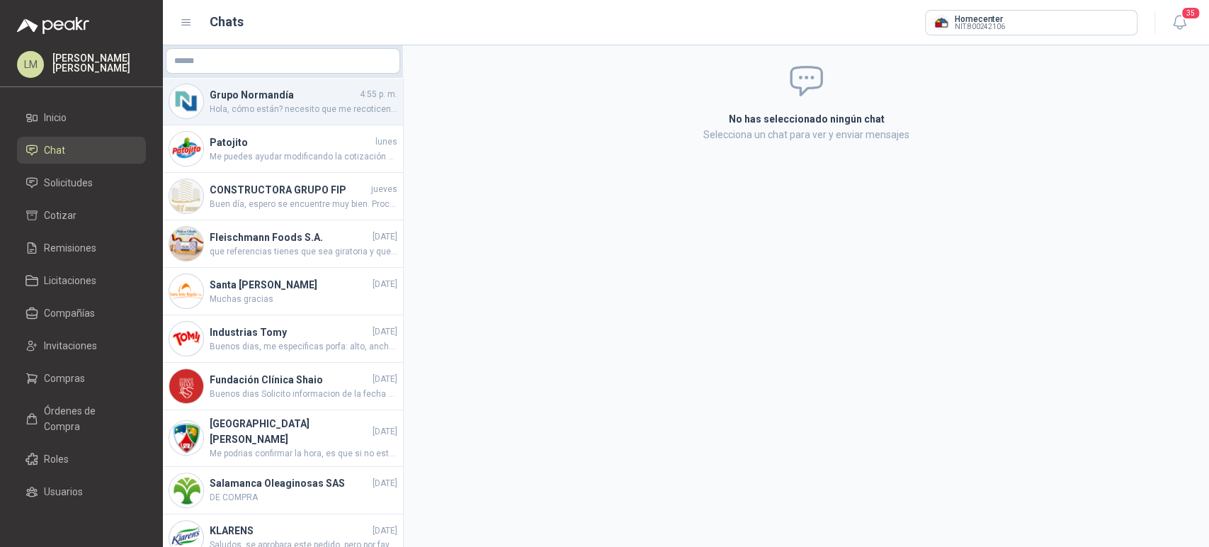
click at [267, 110] on span "Hola, cómo están? necesito que me recoticen un escritorio así por favor" at bounding box center [304, 109] width 188 height 13
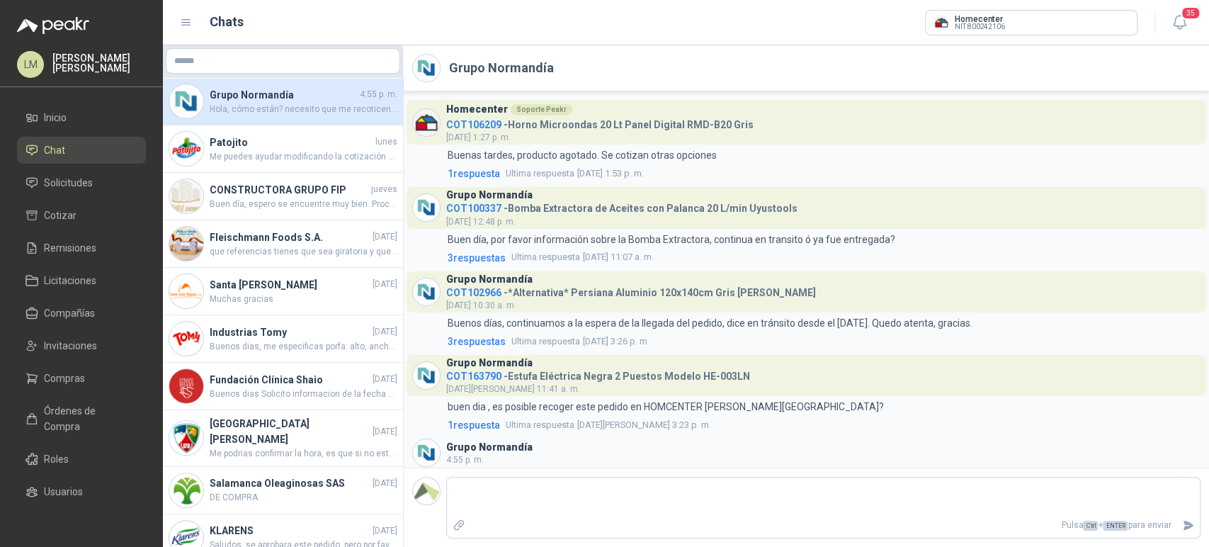
scroll to position [51, 0]
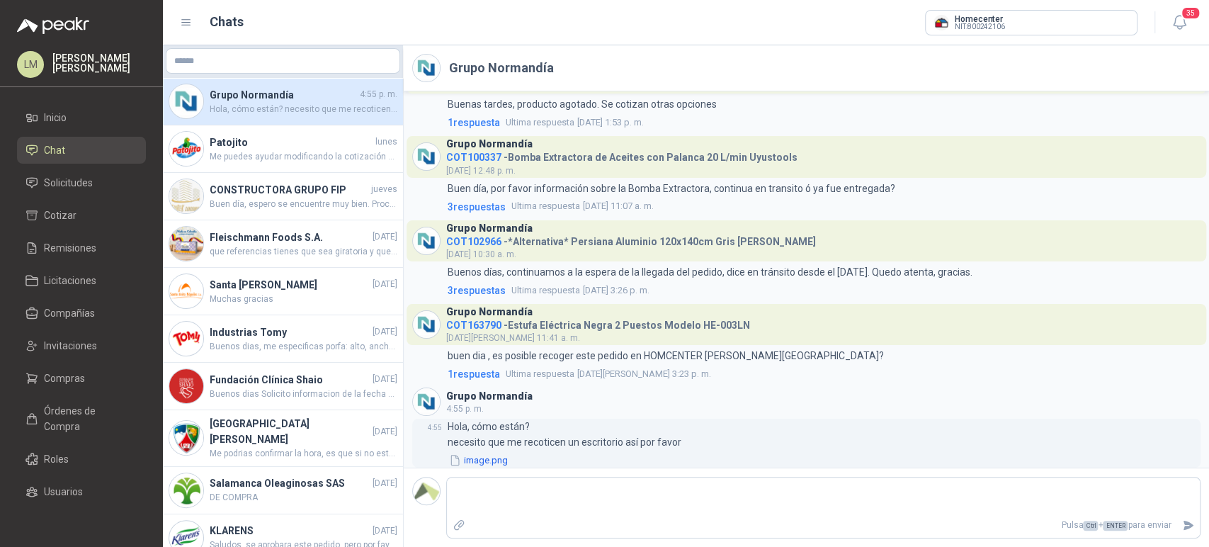
click at [476, 461] on button "image.png" at bounding box center [479, 460] width 62 height 15
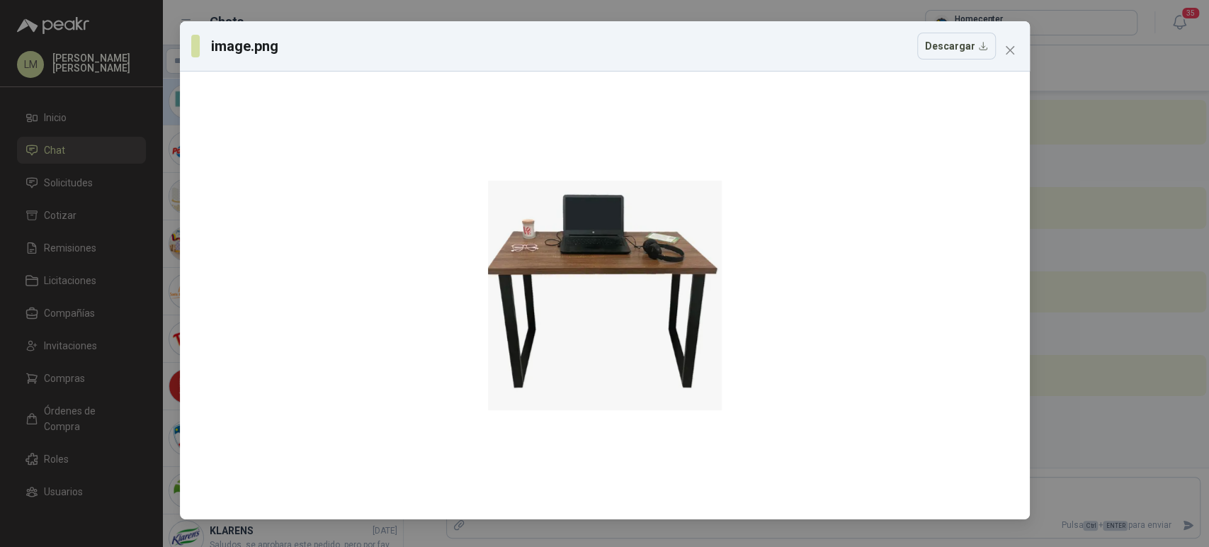
scroll to position [51, 0]
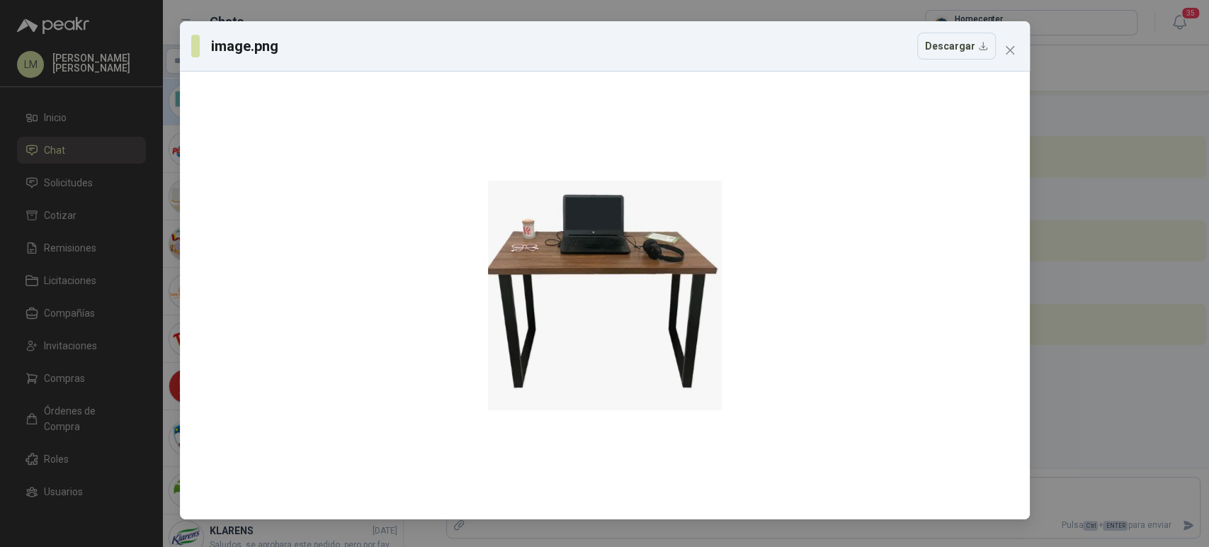
click at [1009, 51] on icon "close" at bounding box center [1009, 50] width 8 height 8
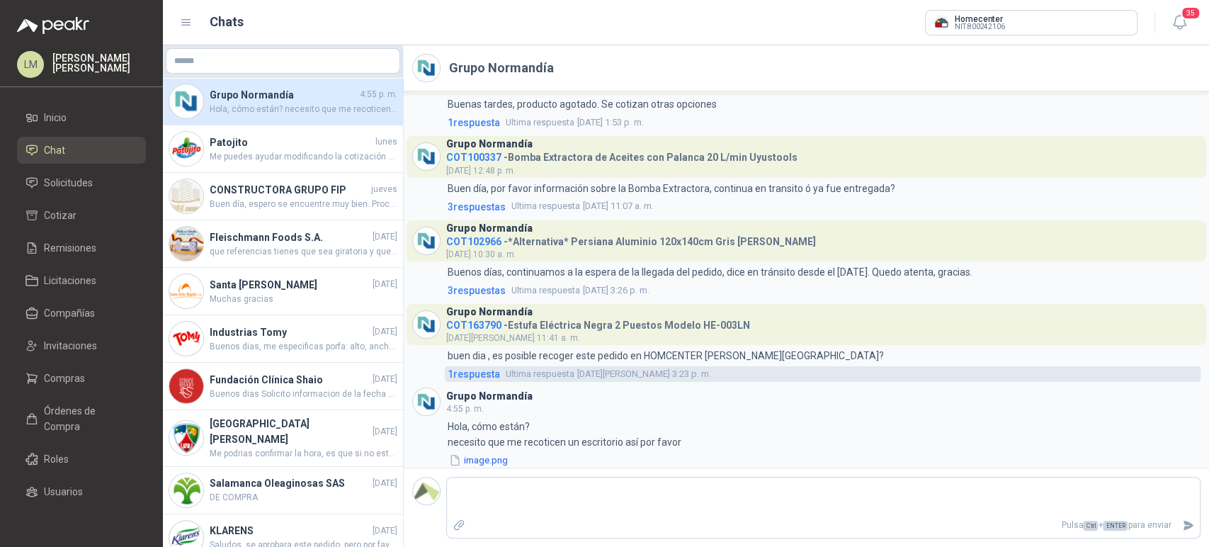
click at [478, 373] on span "1 respuesta" at bounding box center [474, 374] width 52 height 16
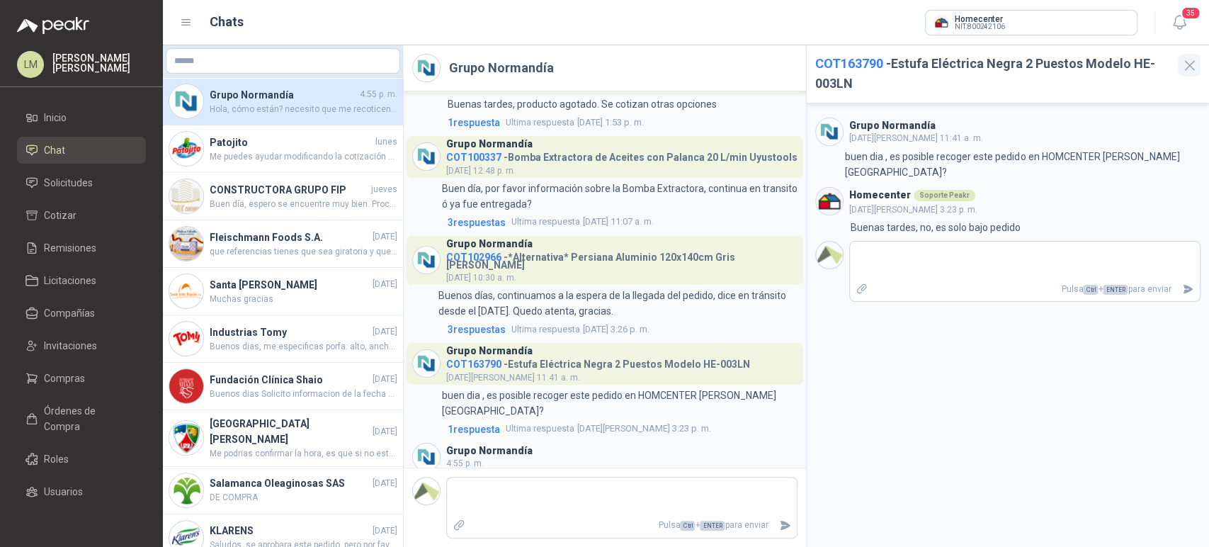
click at [1193, 72] on icon "button" at bounding box center [1190, 66] width 18 height 18
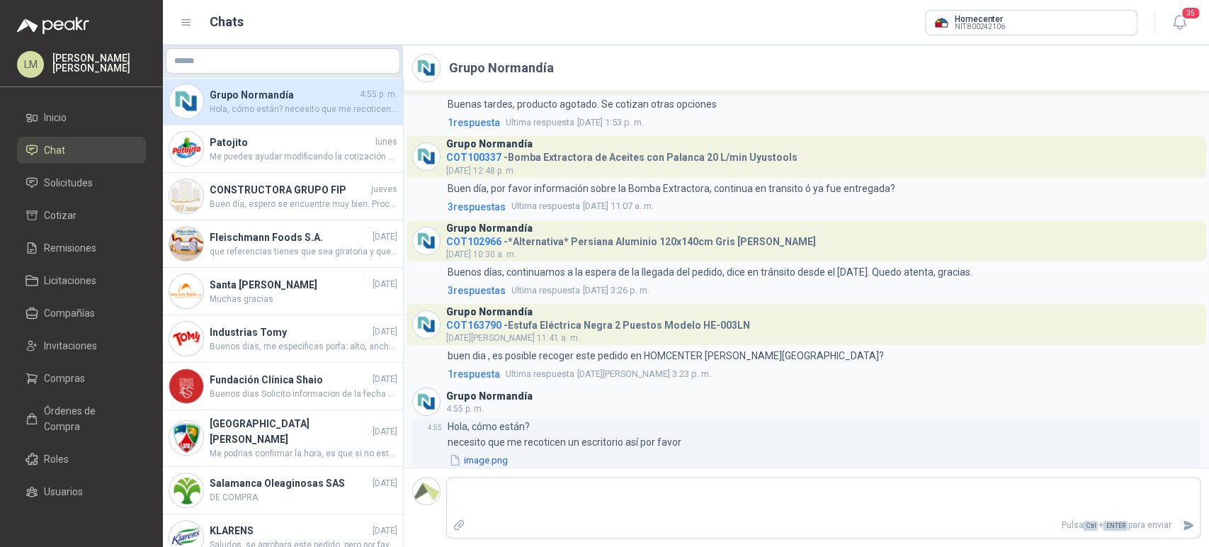
click at [489, 457] on button "image.png" at bounding box center [479, 460] width 62 height 15
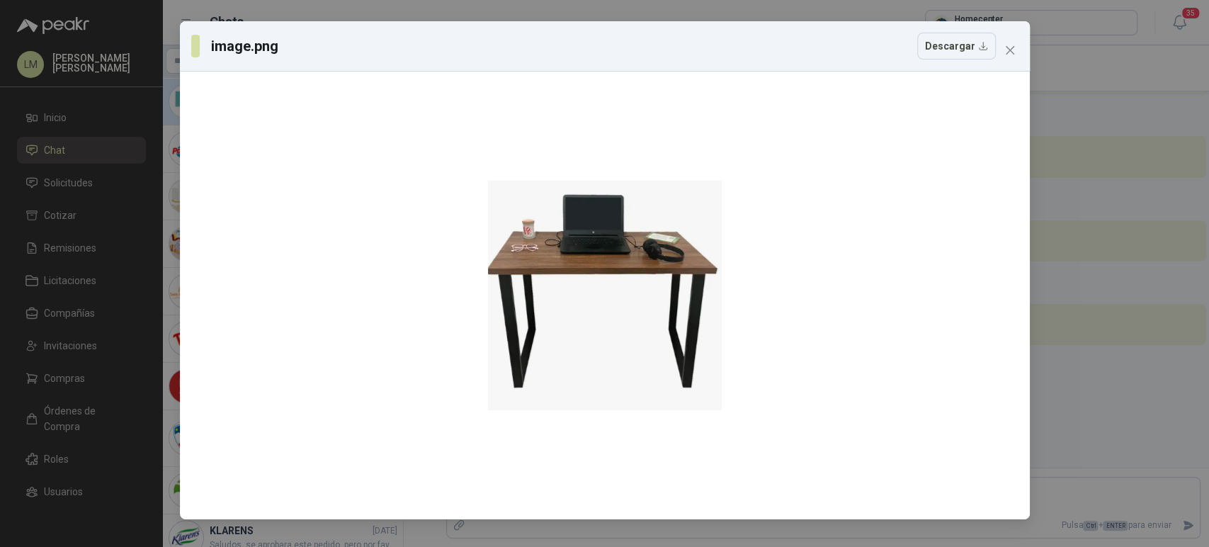
click at [1008, 62] on div "image.png Descargar" at bounding box center [605, 46] width 850 height 50
click at [1011, 50] on icon "close" at bounding box center [1009, 50] width 11 height 11
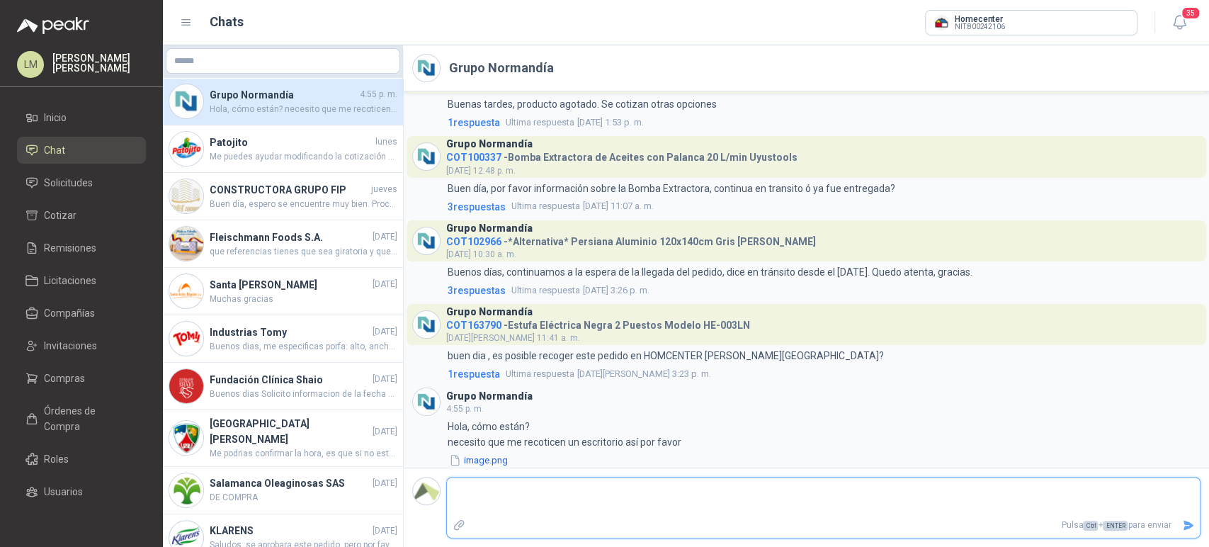
click at [486, 486] on textarea at bounding box center [823, 496] width 753 height 33
type textarea "*"
type textarea "**"
type textarea "***"
type textarea "****"
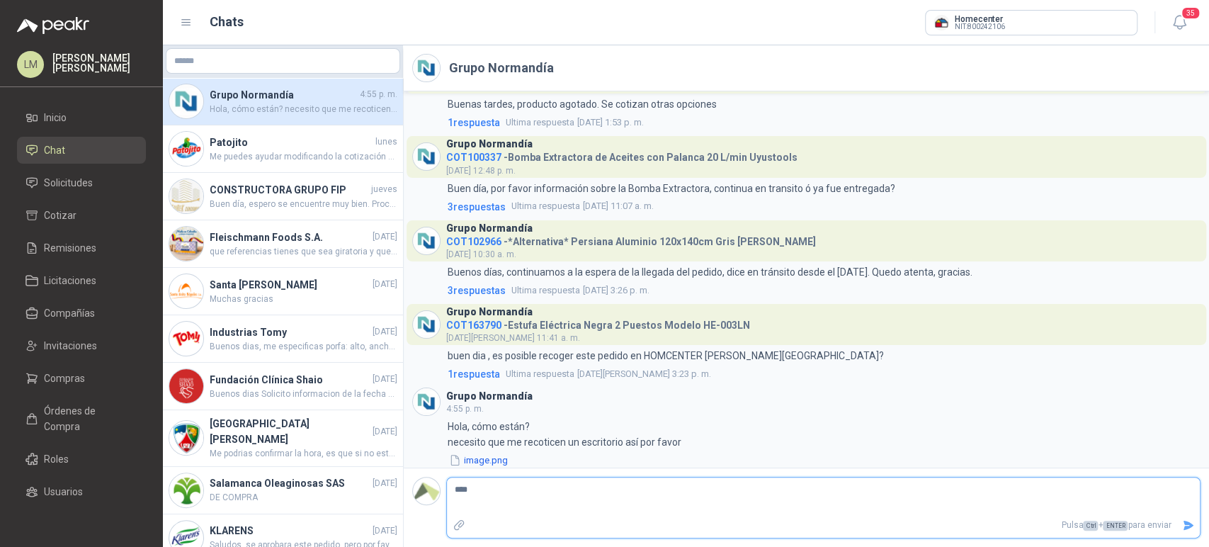
type textarea "*****"
type textarea "******"
type textarea "********"
type textarea "*********"
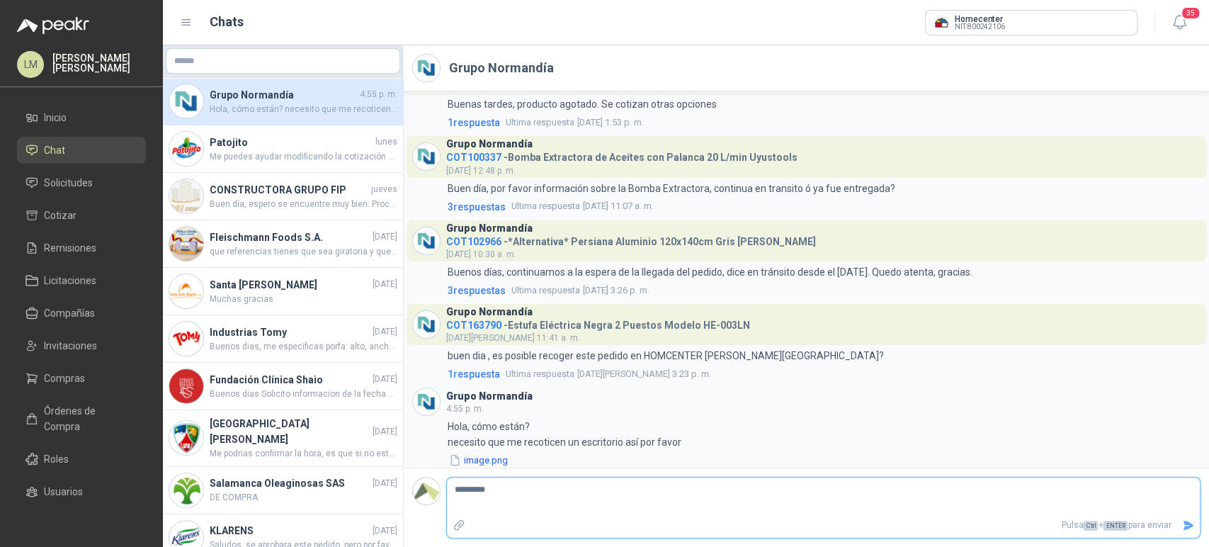
type textarea "**********"
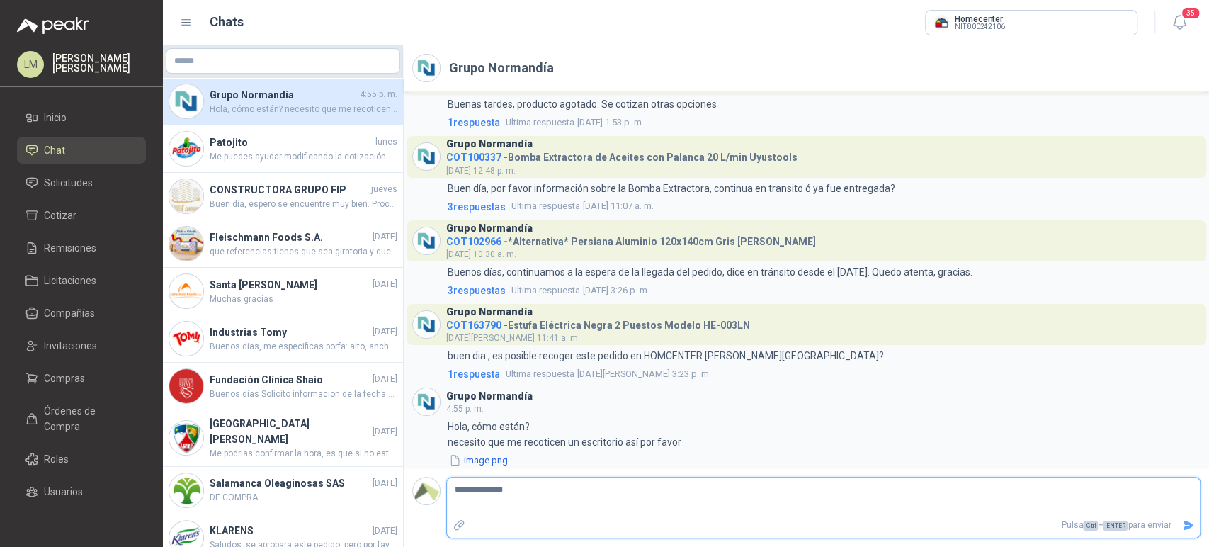
type textarea "**********"
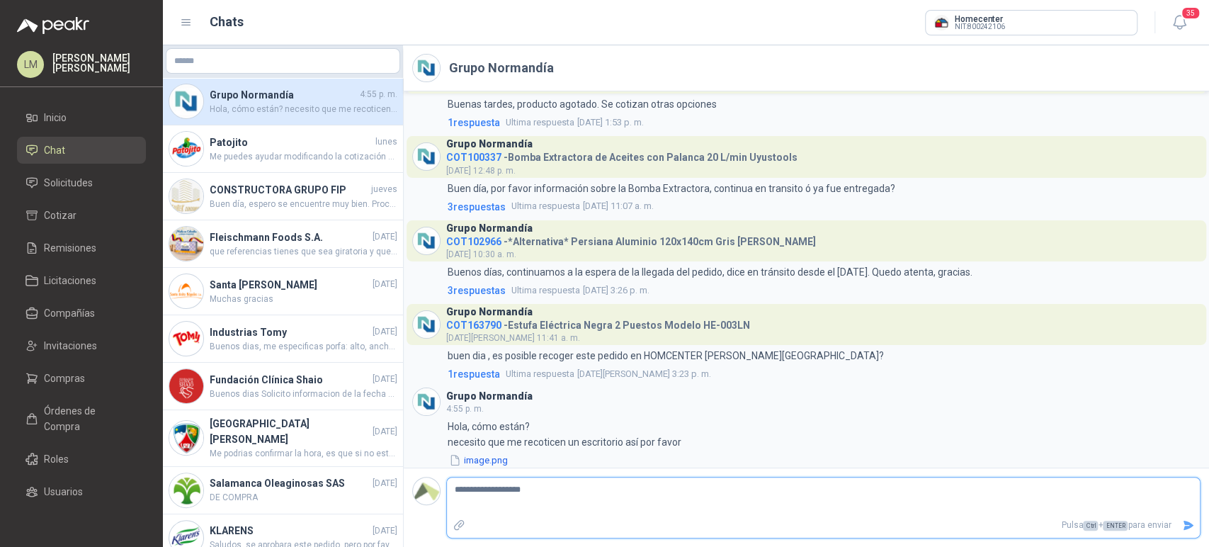
type textarea "**********"
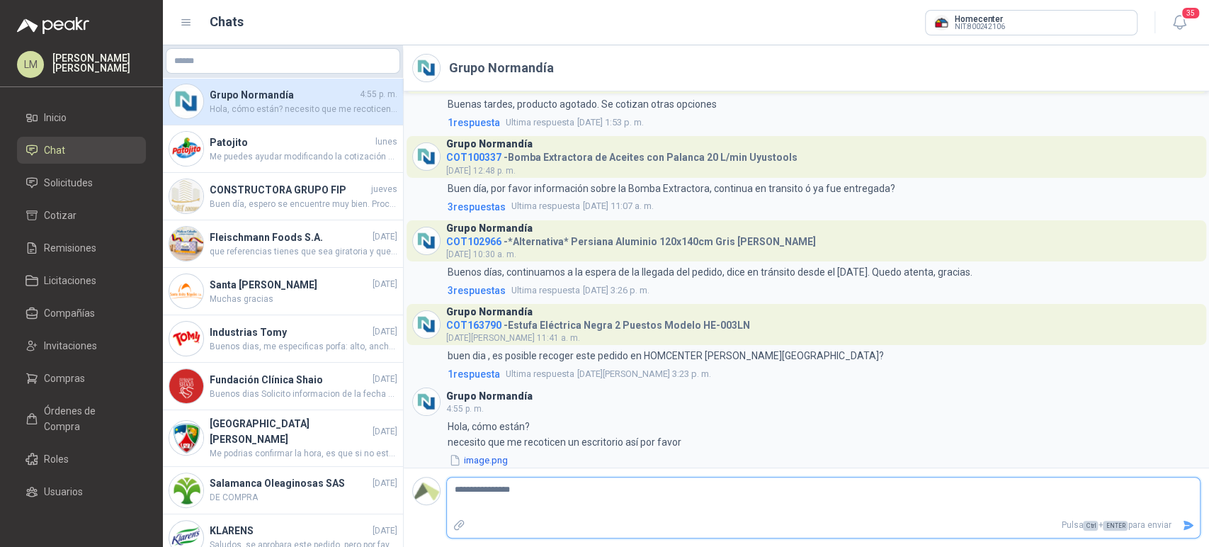
type textarea "**********"
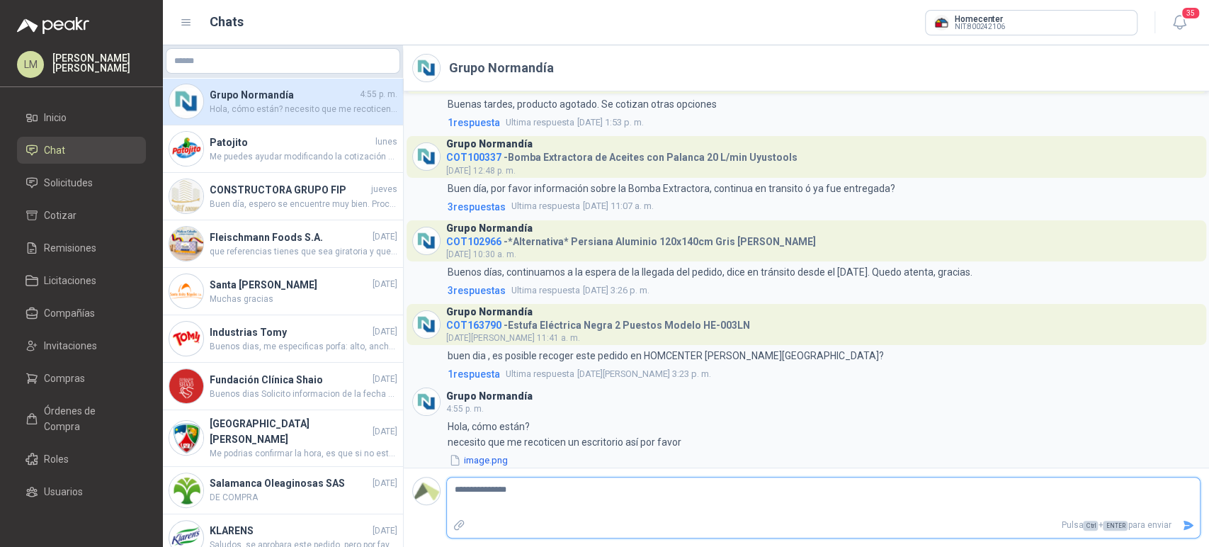
type textarea "**********"
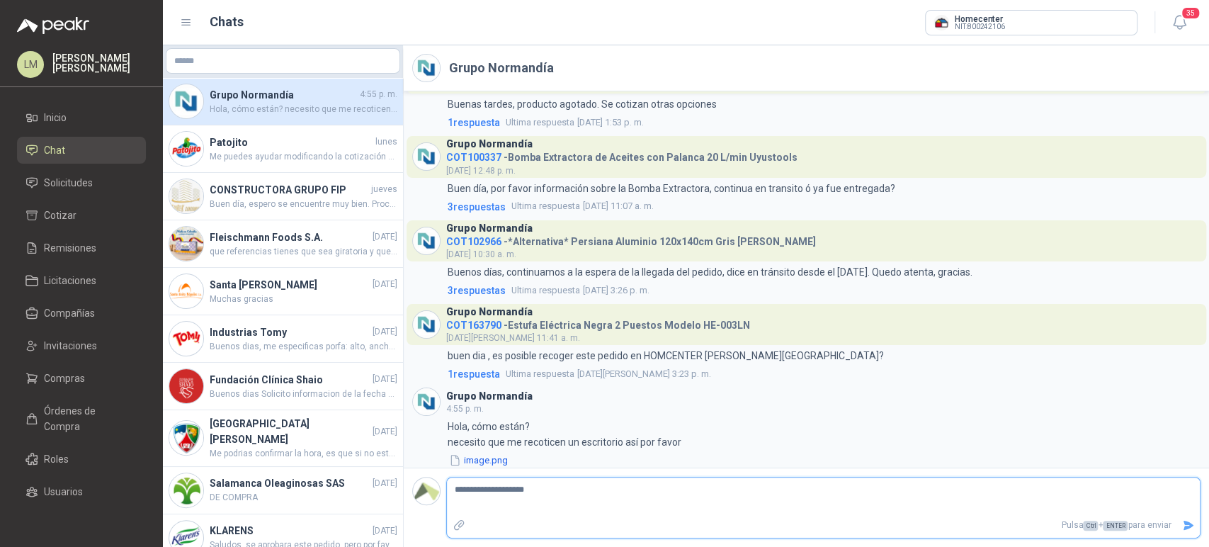
type textarea "**********"
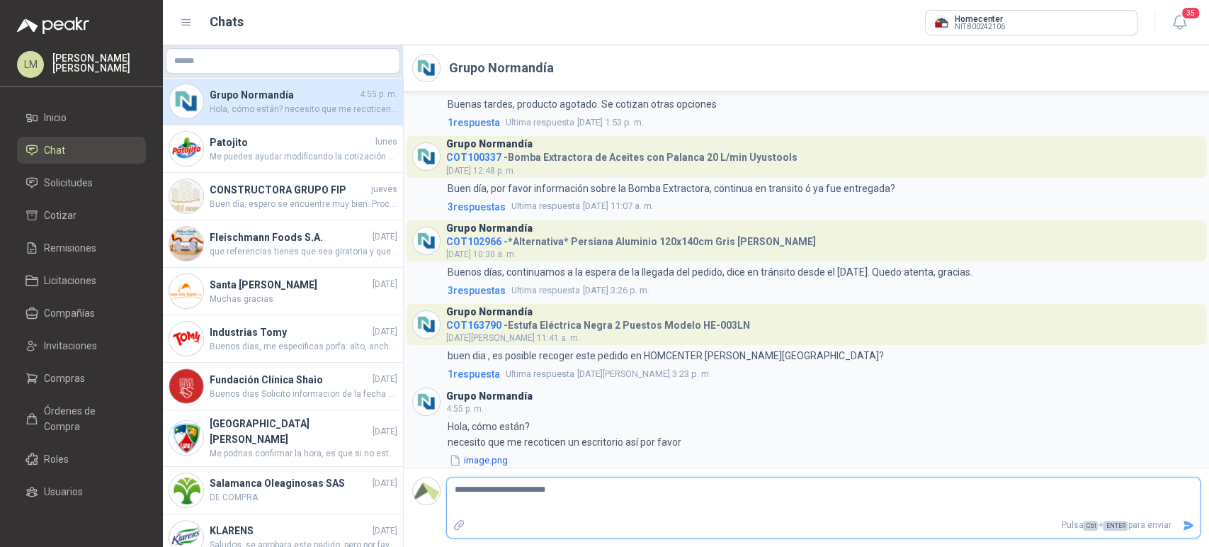
type textarea "**********"
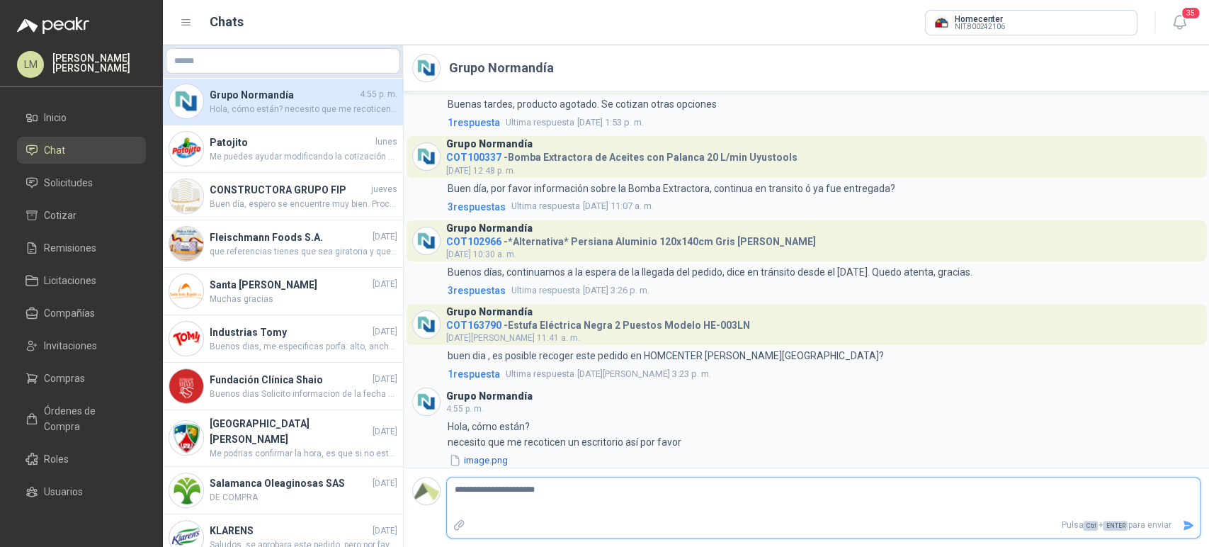
type textarea "**********"
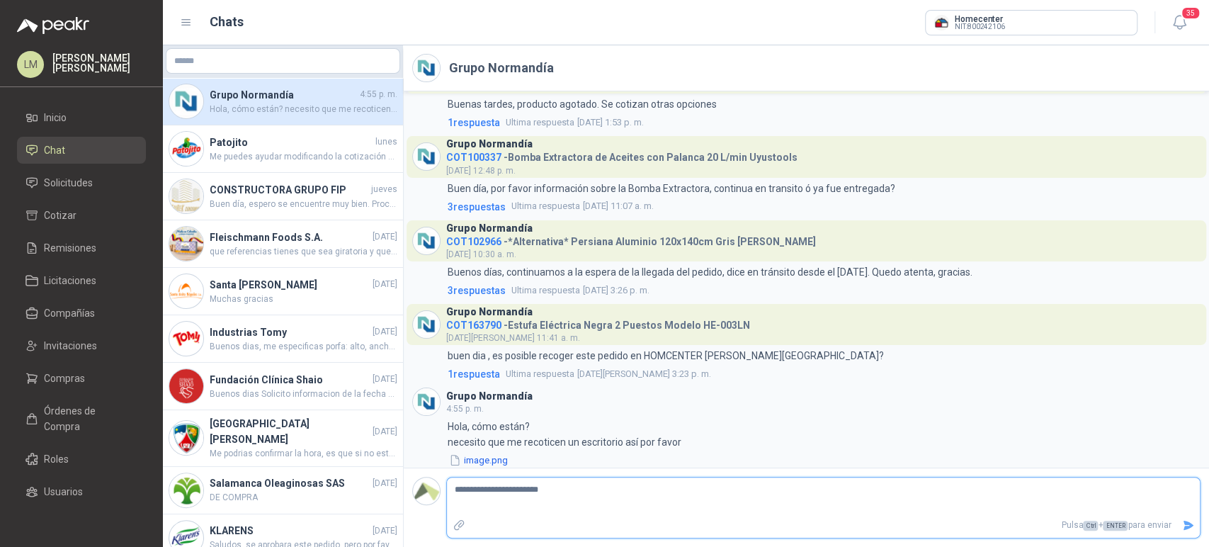
type textarea "**********"
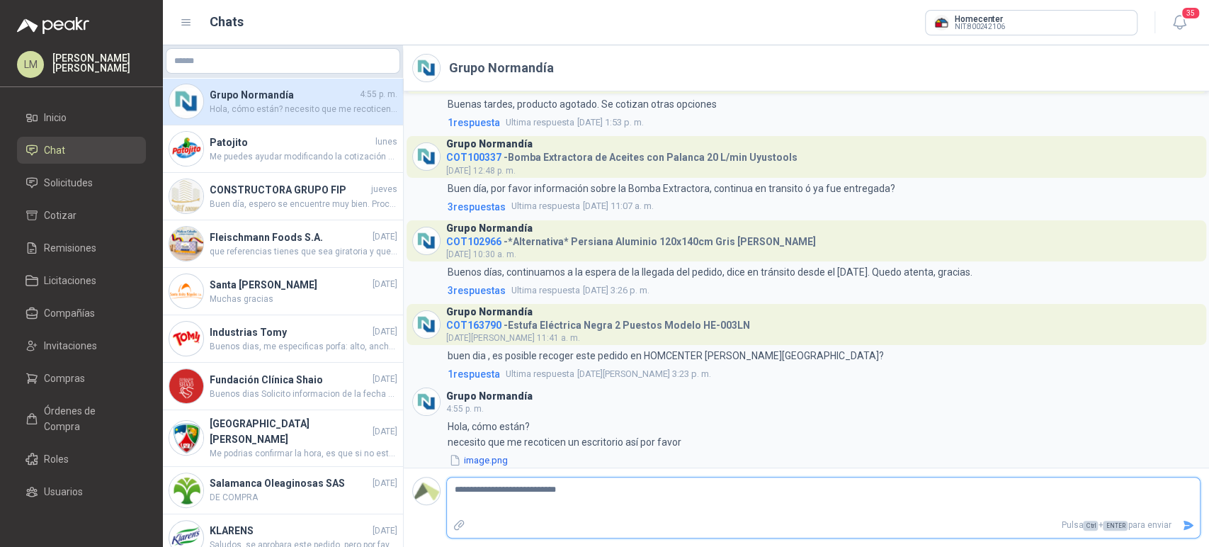
type textarea "**********"
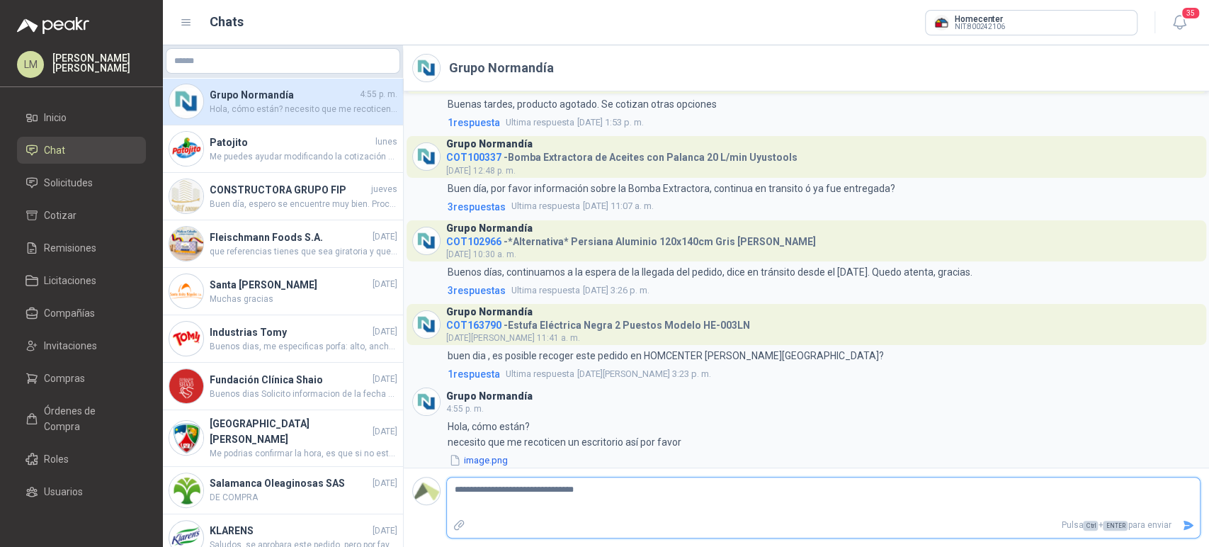
type textarea "**********"
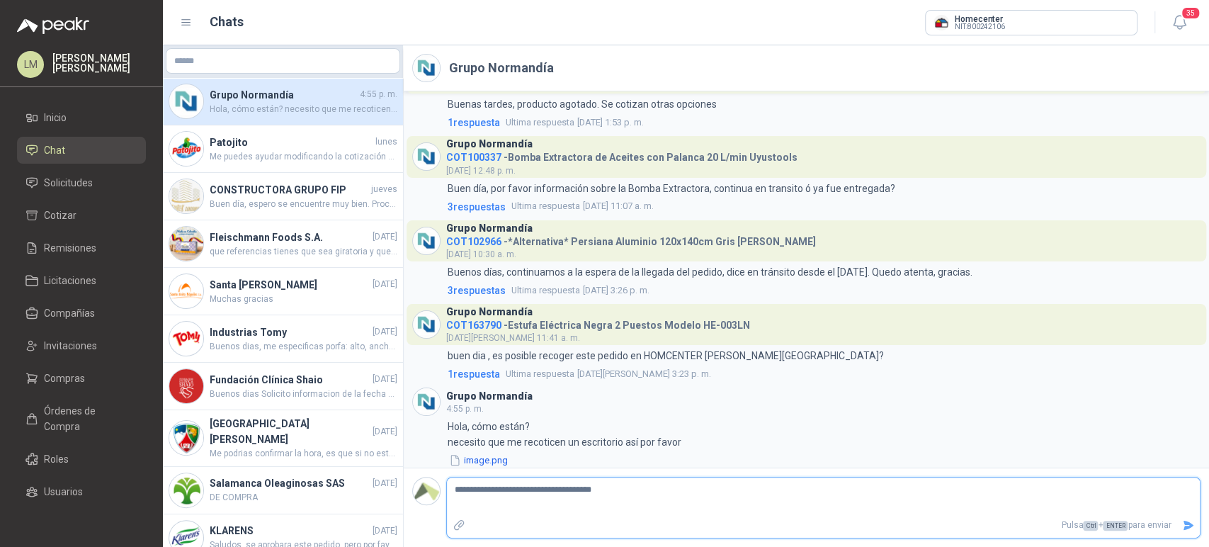
type textarea "**********"
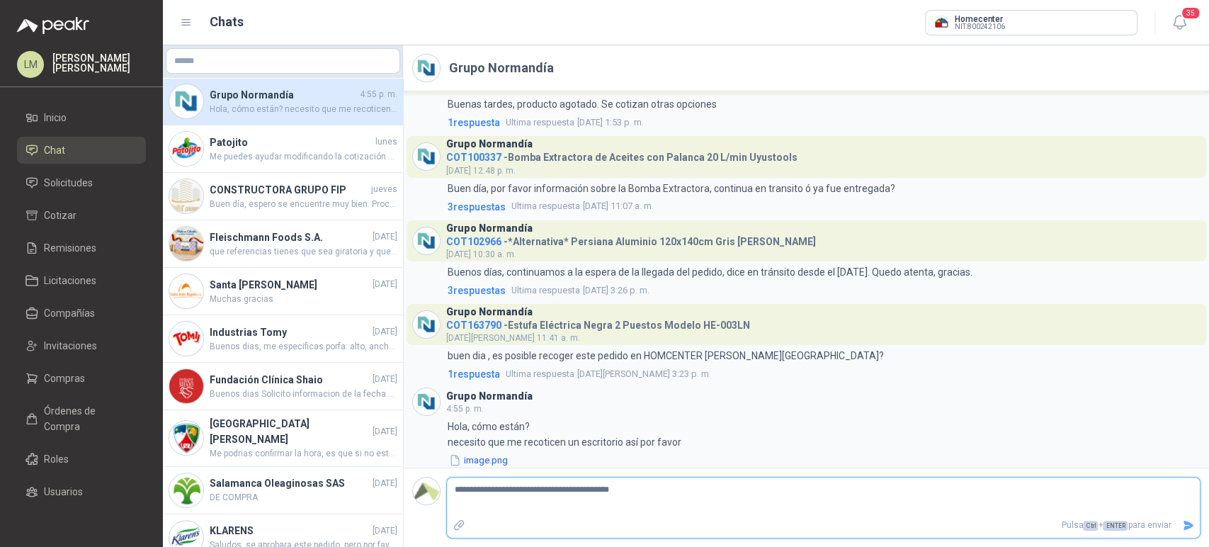
type textarea "**********"
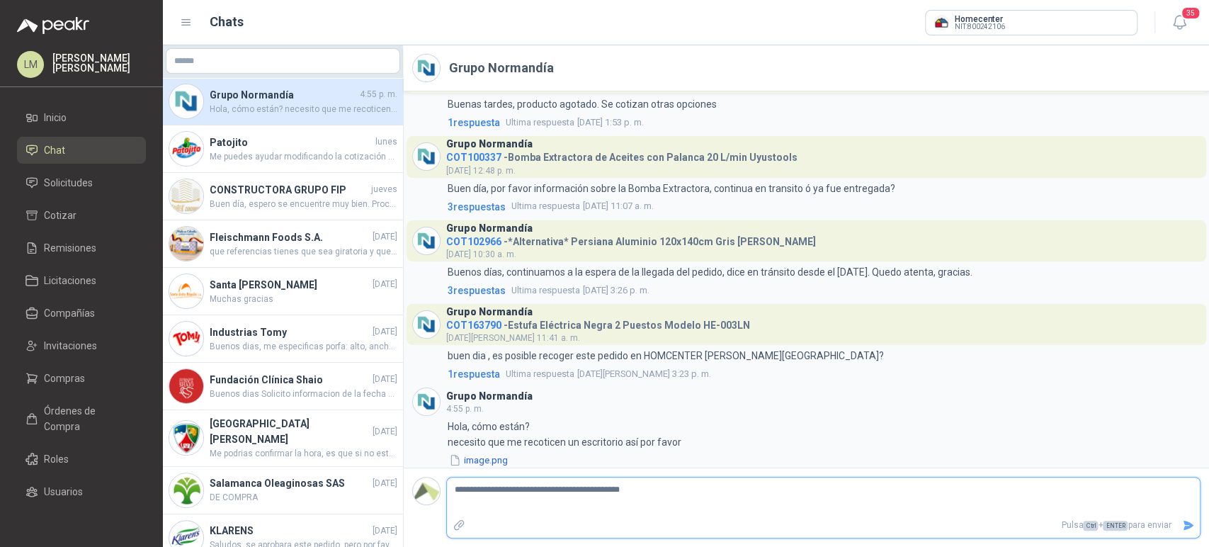
type textarea "**********"
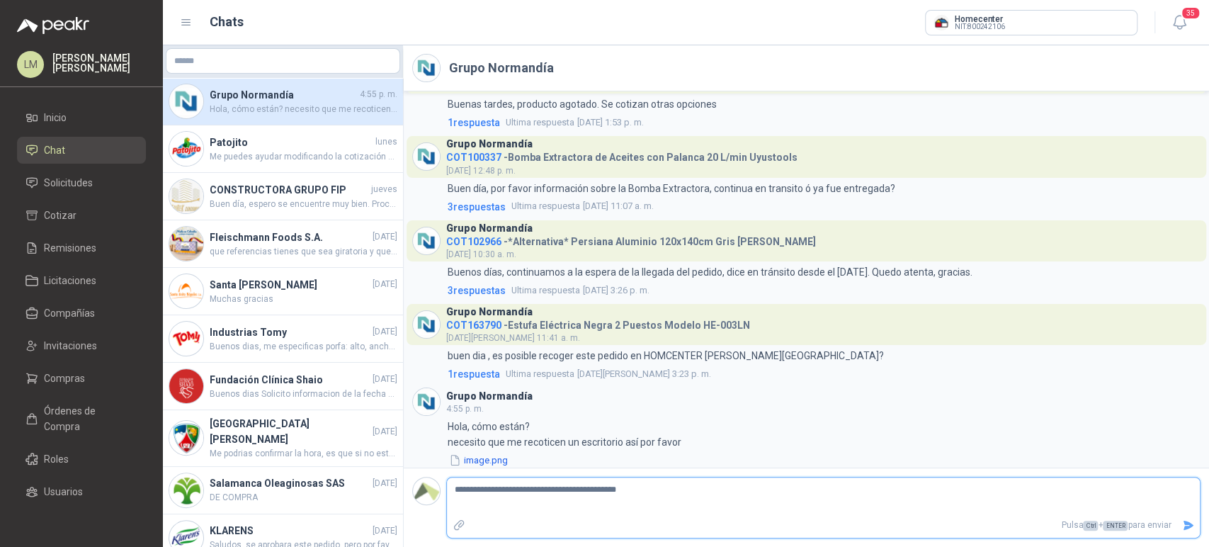
type textarea "**********"
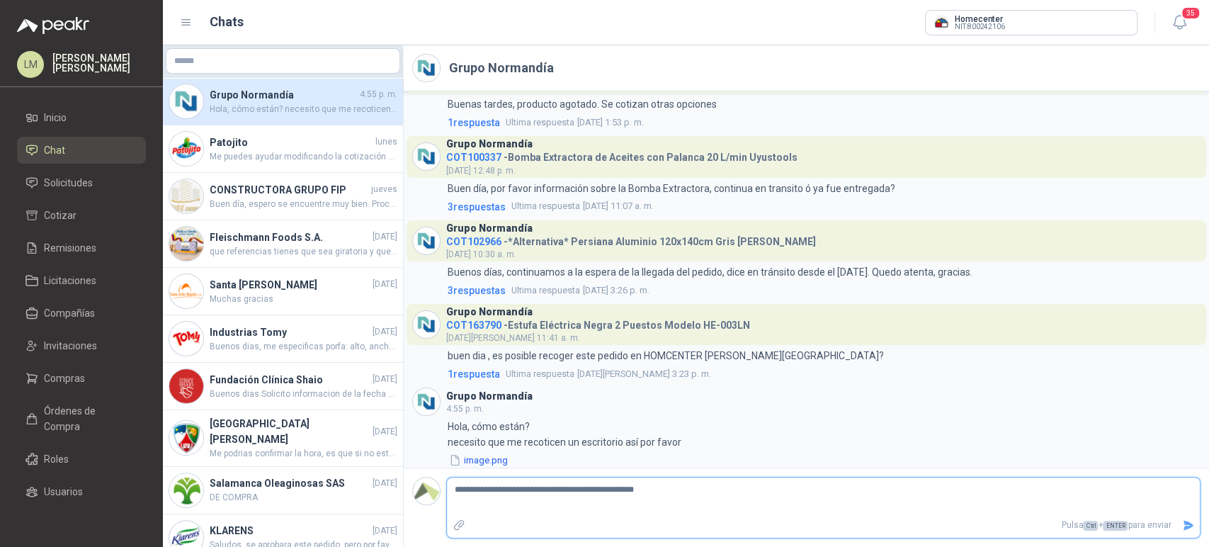
type textarea "**********"
click at [1177, 526] on button "Enviar" at bounding box center [1187, 525] width 23 height 25
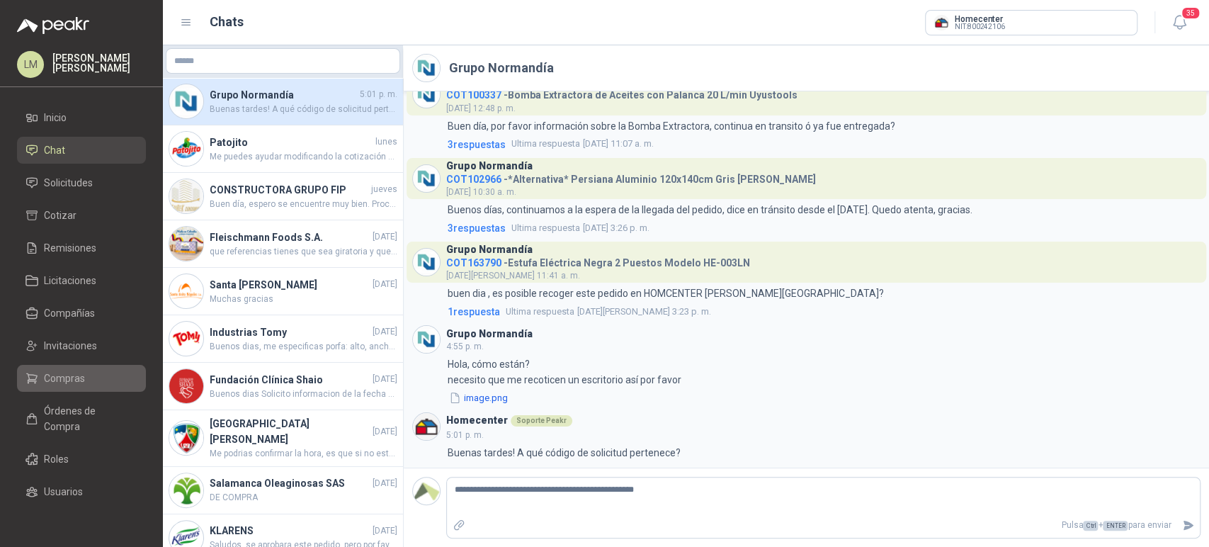
click at [64, 380] on span "Compras" at bounding box center [64, 378] width 41 height 16
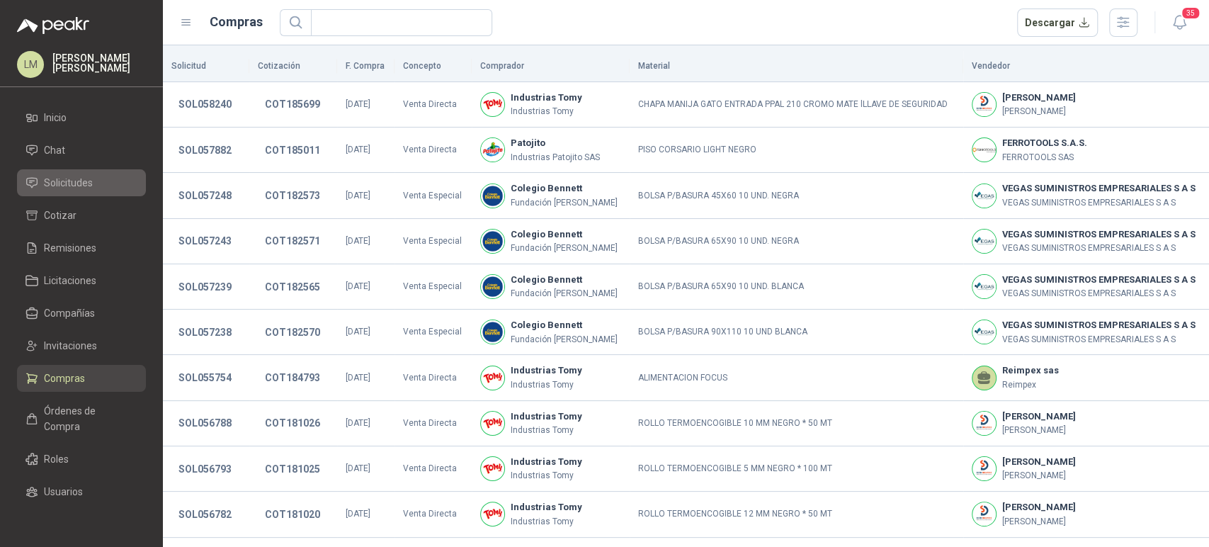
click at [50, 182] on span "Solicitudes" at bounding box center [68, 183] width 49 height 16
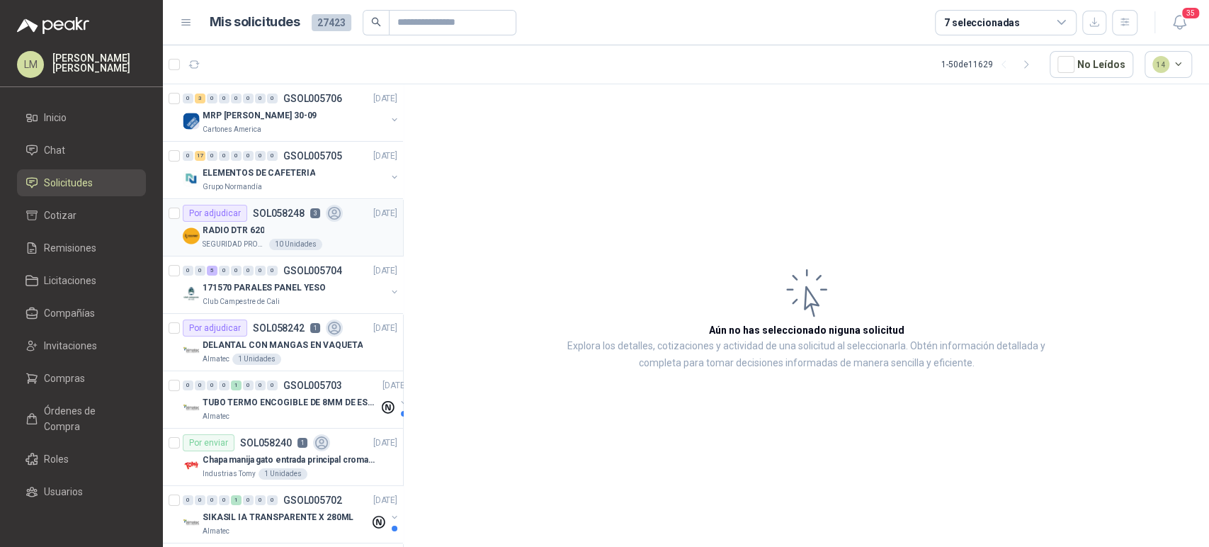
click at [301, 231] on div "RADIO DTR 620" at bounding box center [300, 230] width 195 height 17
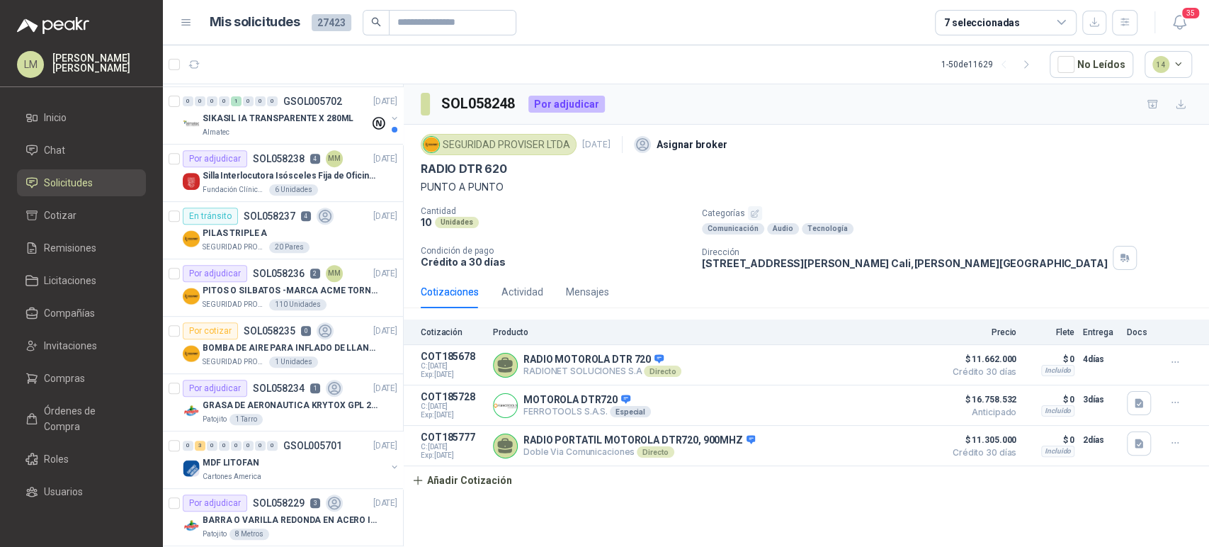
scroll to position [503, 0]
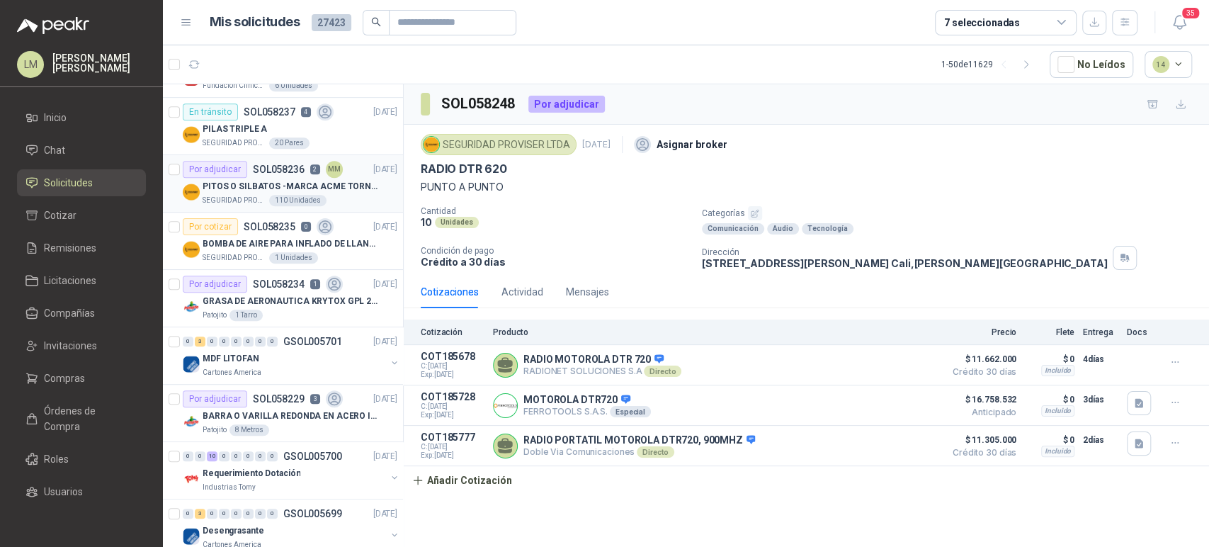
click at [295, 184] on p "PITOS O SILBATOS -MARCA ACME TORNADO 635" at bounding box center [291, 186] width 176 height 13
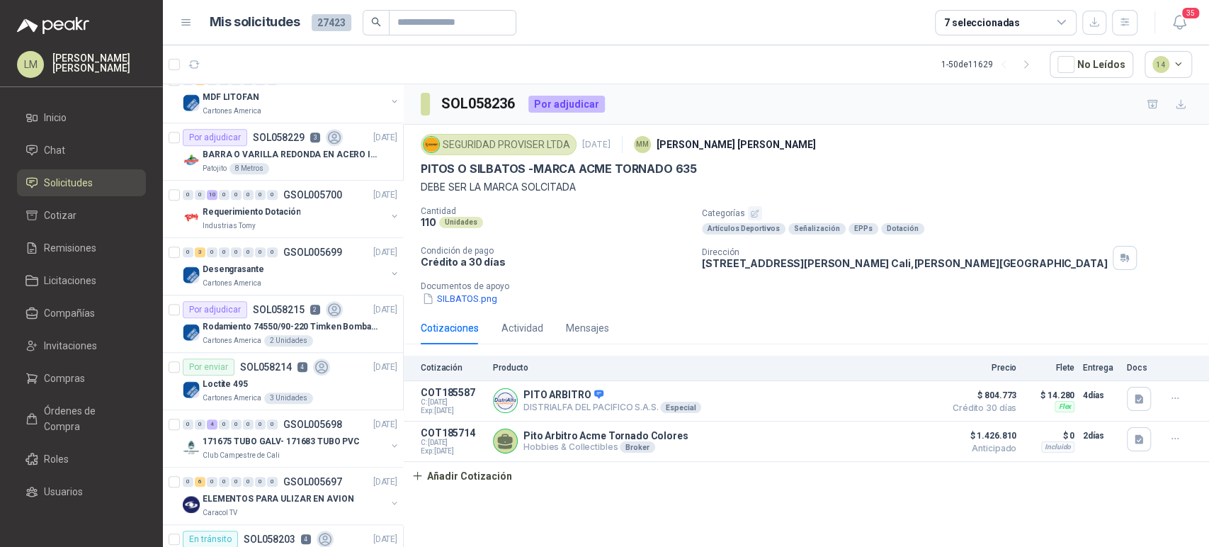
scroll to position [765, 0]
click at [283, 205] on p "Requerimiento Dotación" at bounding box center [252, 211] width 98 height 13
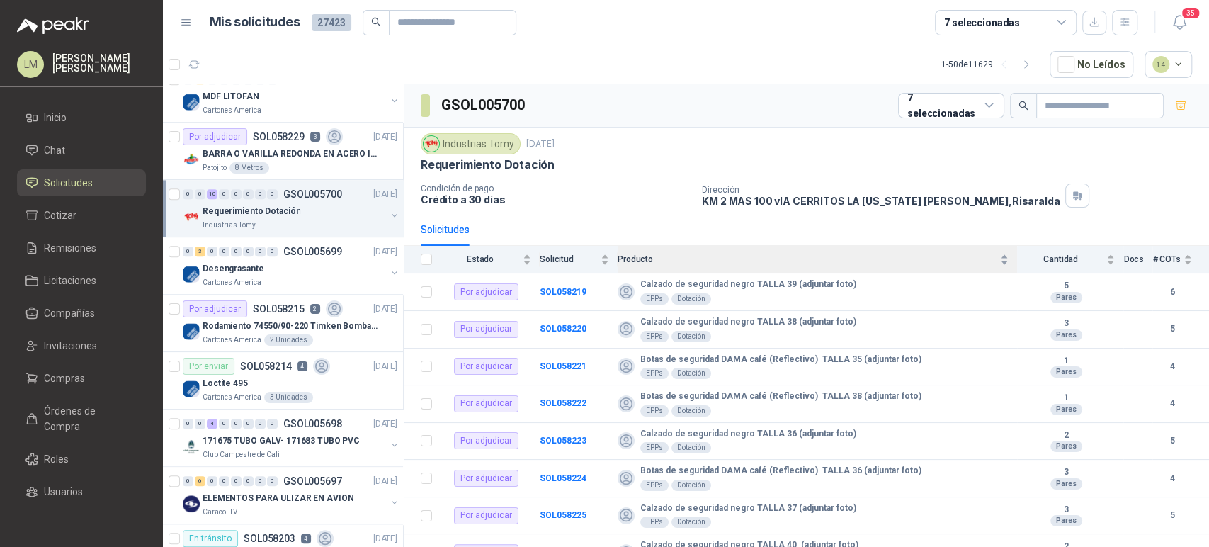
scroll to position [92, 0]
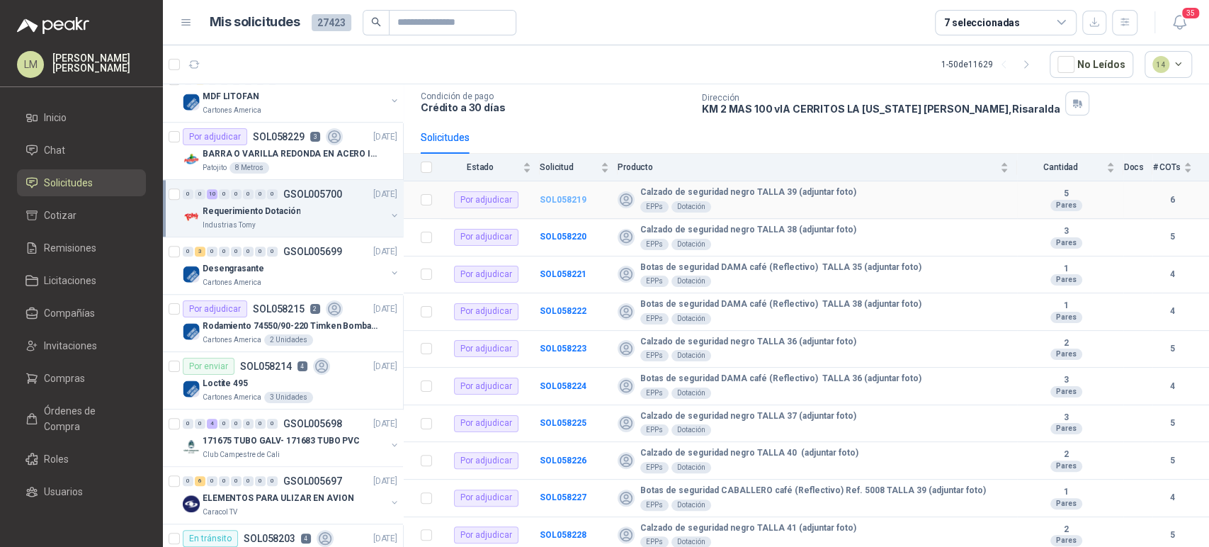
click at [563, 197] on b "SOL058219" at bounding box center [563, 200] width 47 height 10
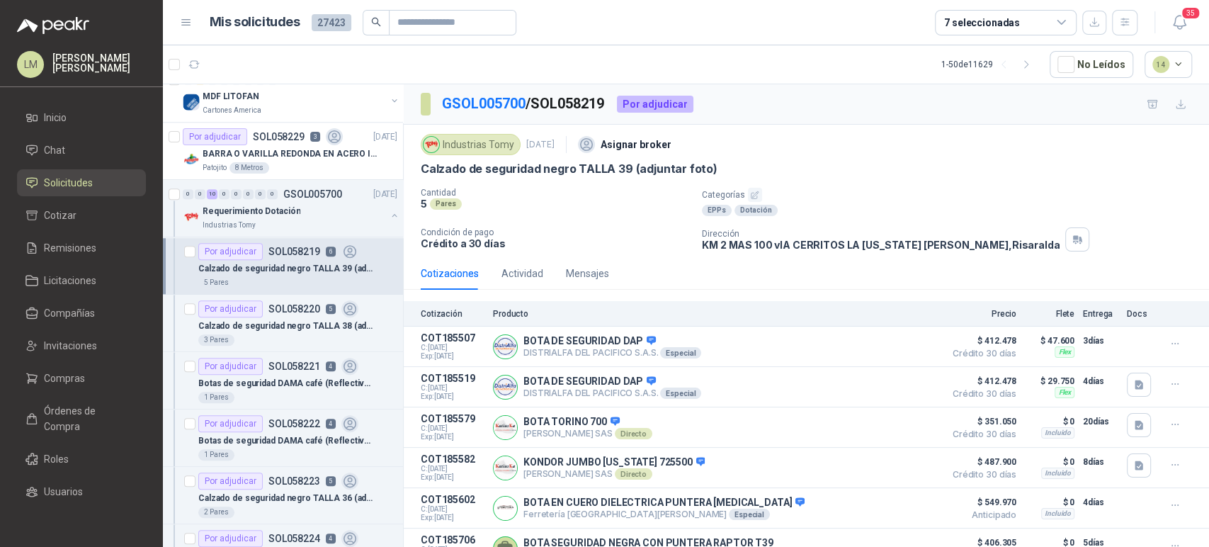
scroll to position [47, 0]
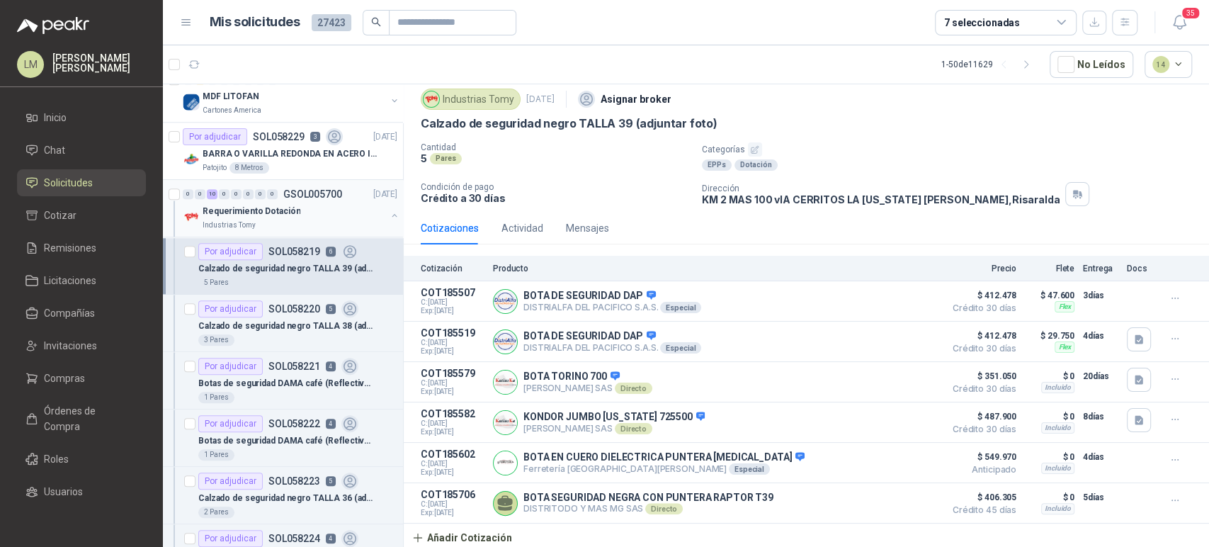
click at [389, 211] on button "button" at bounding box center [394, 215] width 11 height 11
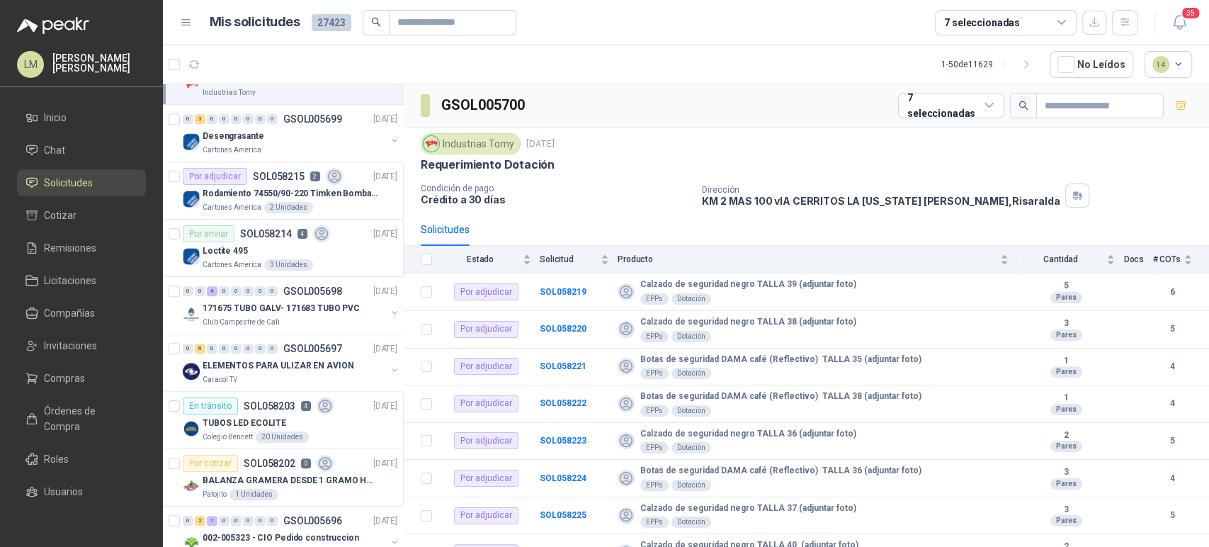
scroll to position [908, 0]
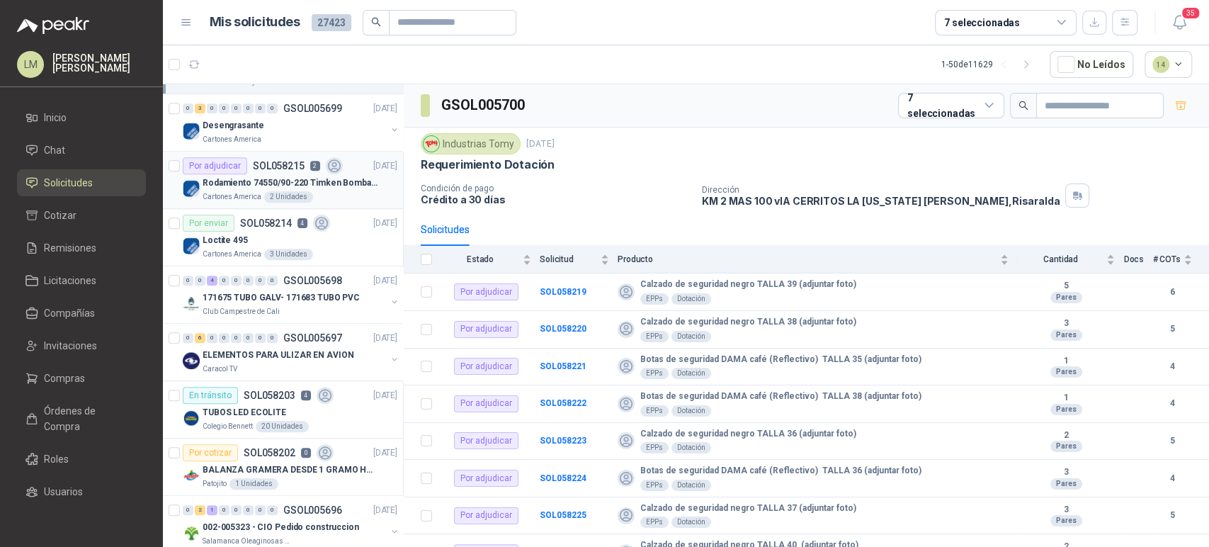
click at [301, 187] on div "Rodamiento 74550/90-220 Timken BombaVG40" at bounding box center [300, 182] width 195 height 17
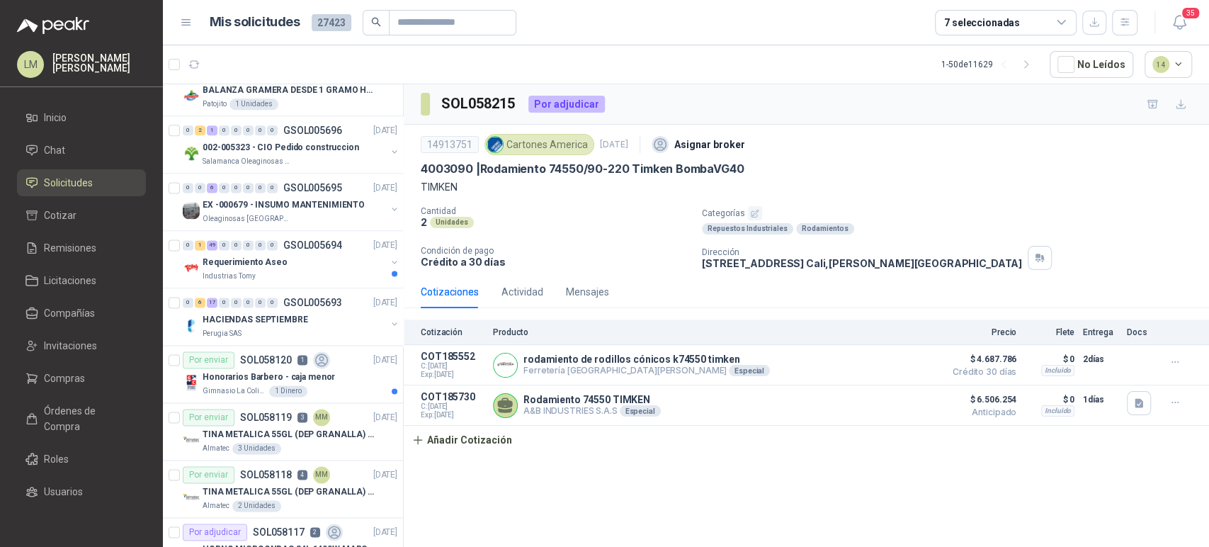
scroll to position [1305, 0]
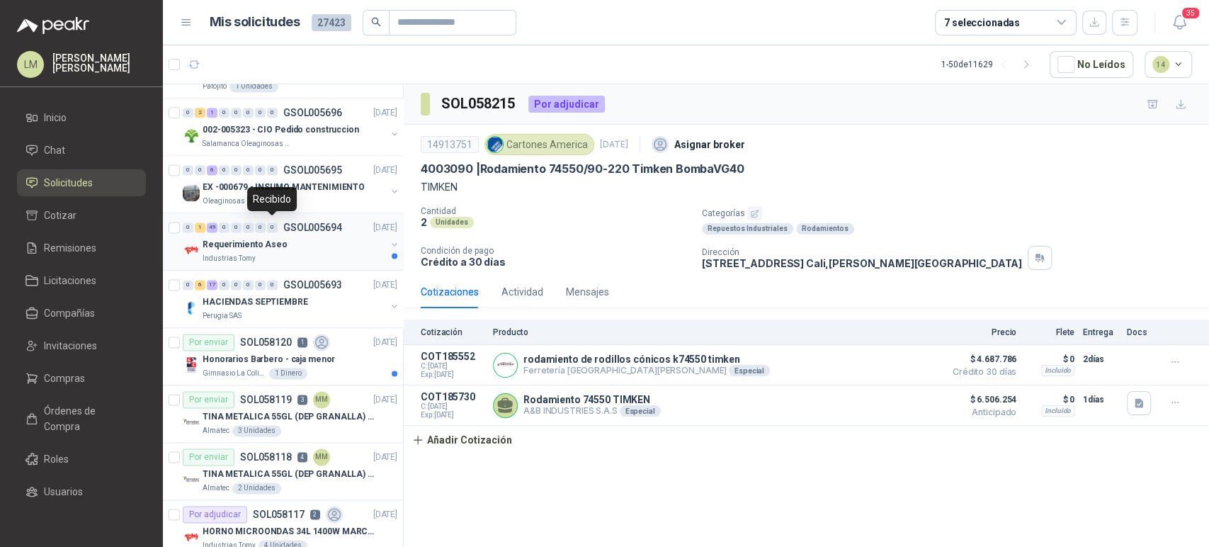
click at [270, 225] on div "0" at bounding box center [272, 227] width 11 height 10
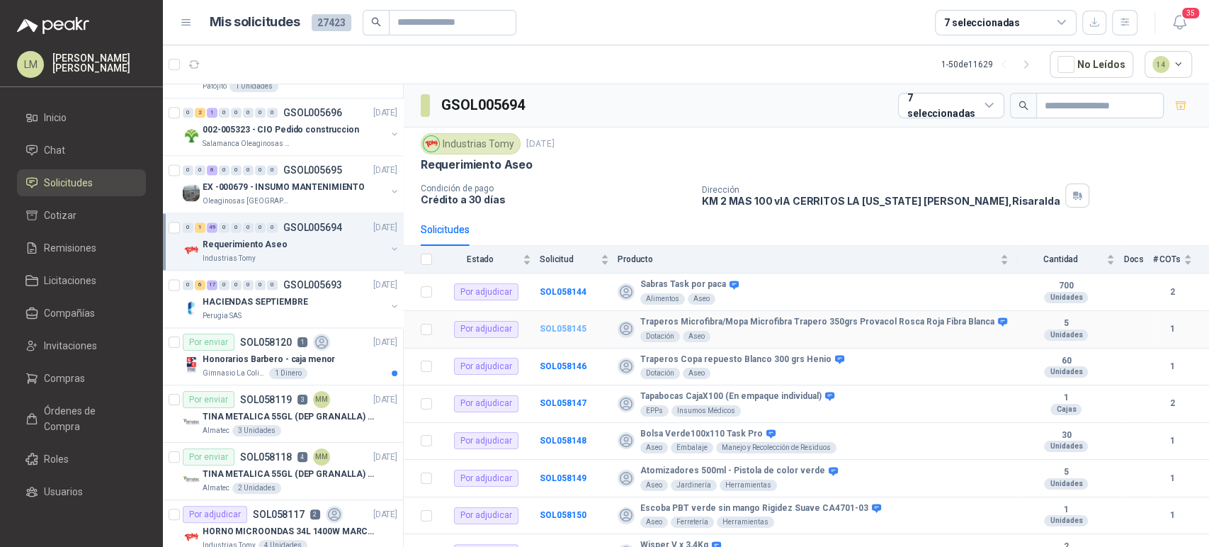
click at [568, 329] on b "SOL058145" at bounding box center [563, 329] width 47 height 10
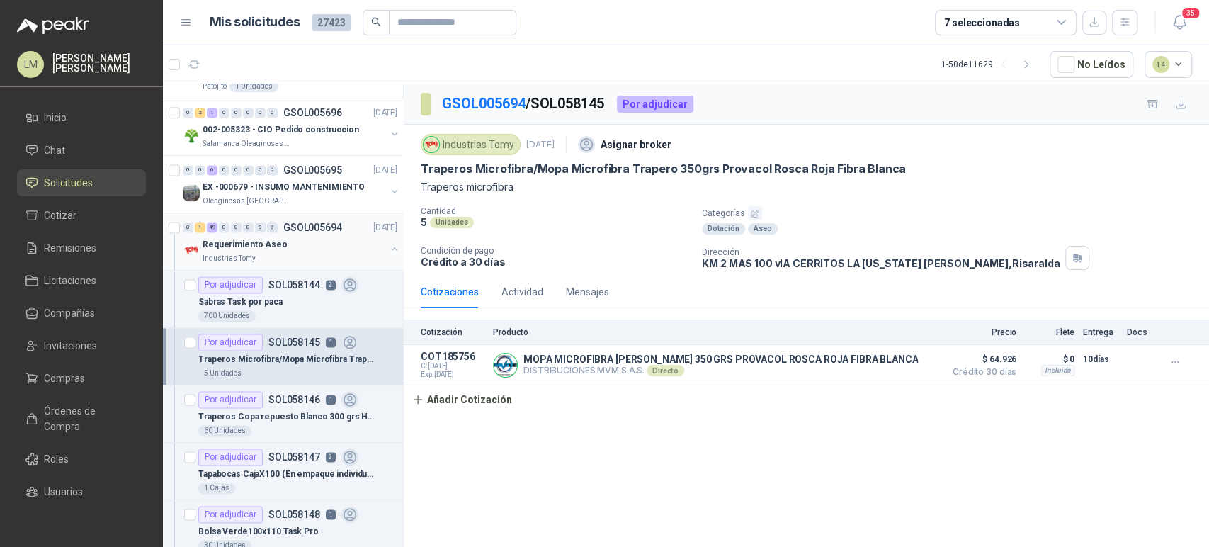
click at [389, 245] on button "button" at bounding box center [394, 248] width 11 height 11
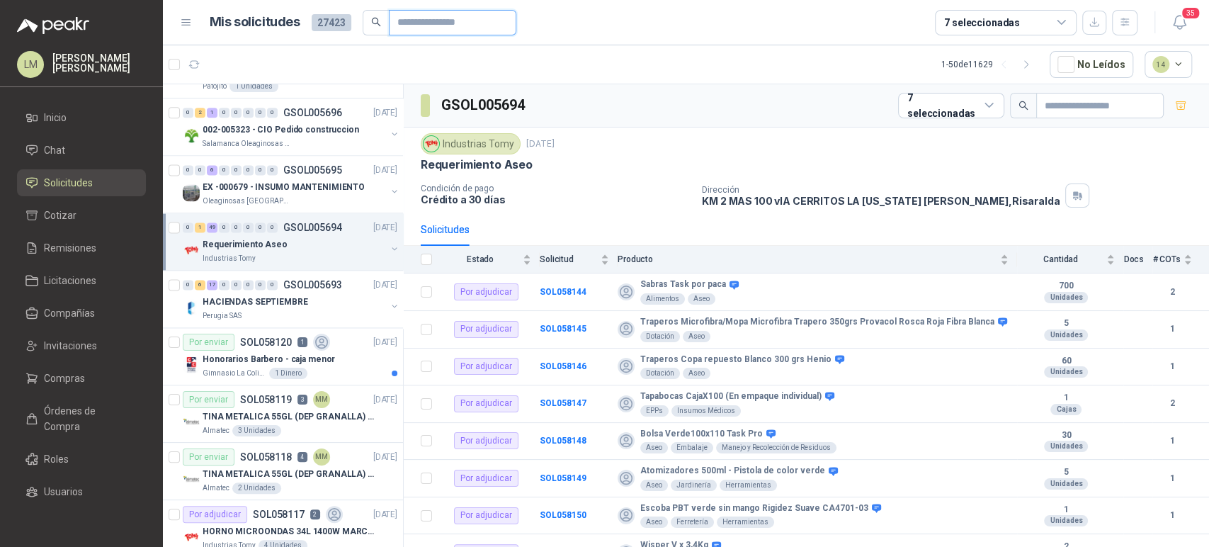
click at [430, 20] on input "text" at bounding box center [446, 23] width 99 height 24
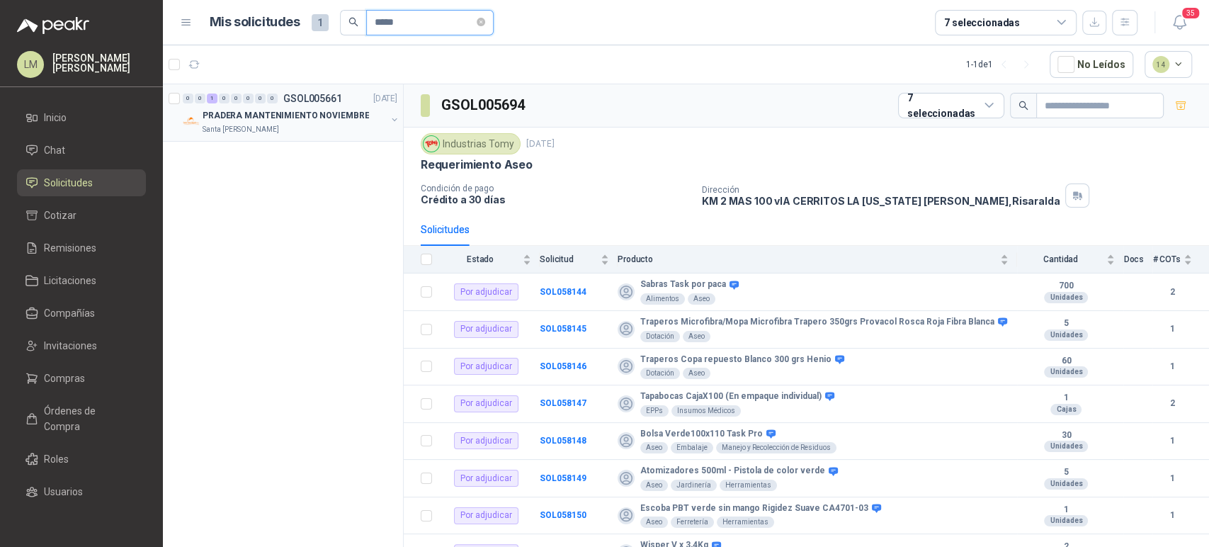
type input "*****"
click at [397, 120] on button "button" at bounding box center [394, 119] width 11 height 11
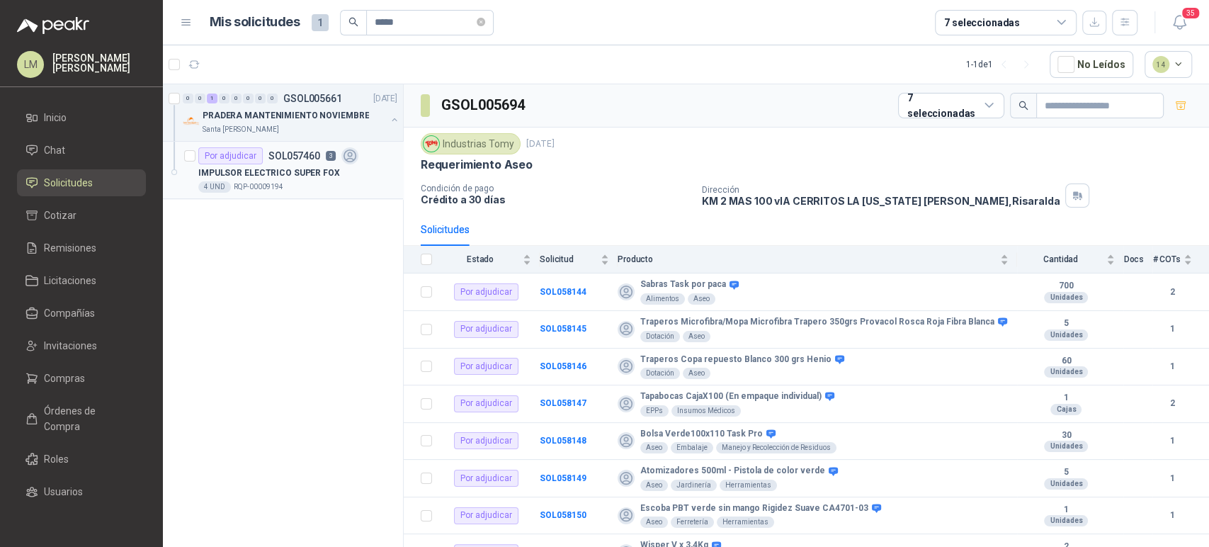
click at [331, 173] on div "IMPULSOR ELECTRICO SUPER FOX" at bounding box center [297, 172] width 199 height 17
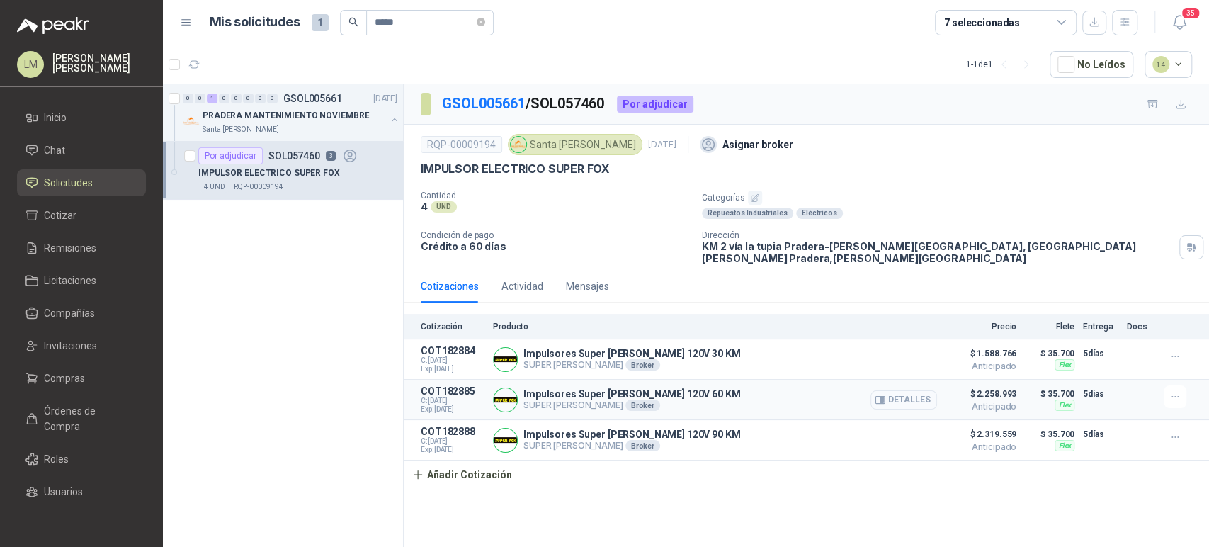
click at [889, 390] on button "Detalles" at bounding box center [903, 399] width 67 height 19
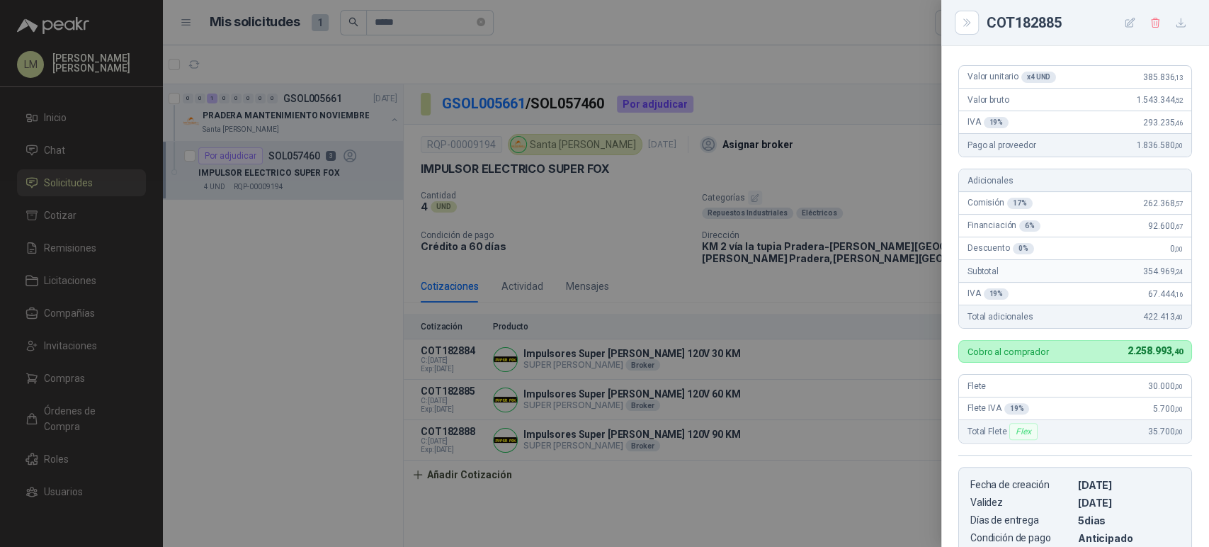
scroll to position [98, 0]
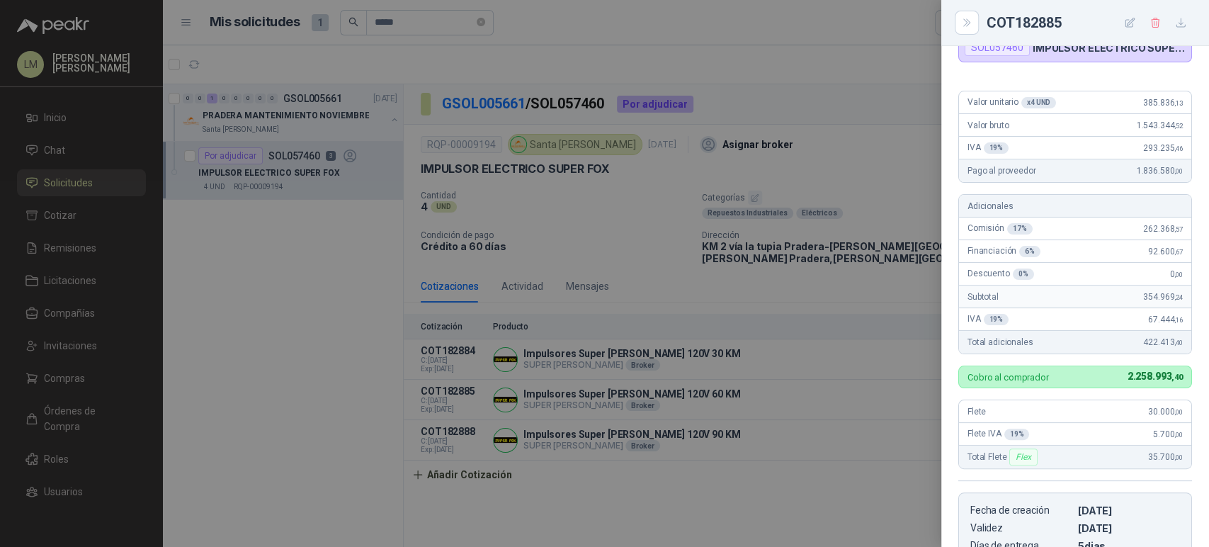
click at [545, 205] on div at bounding box center [604, 273] width 1209 height 547
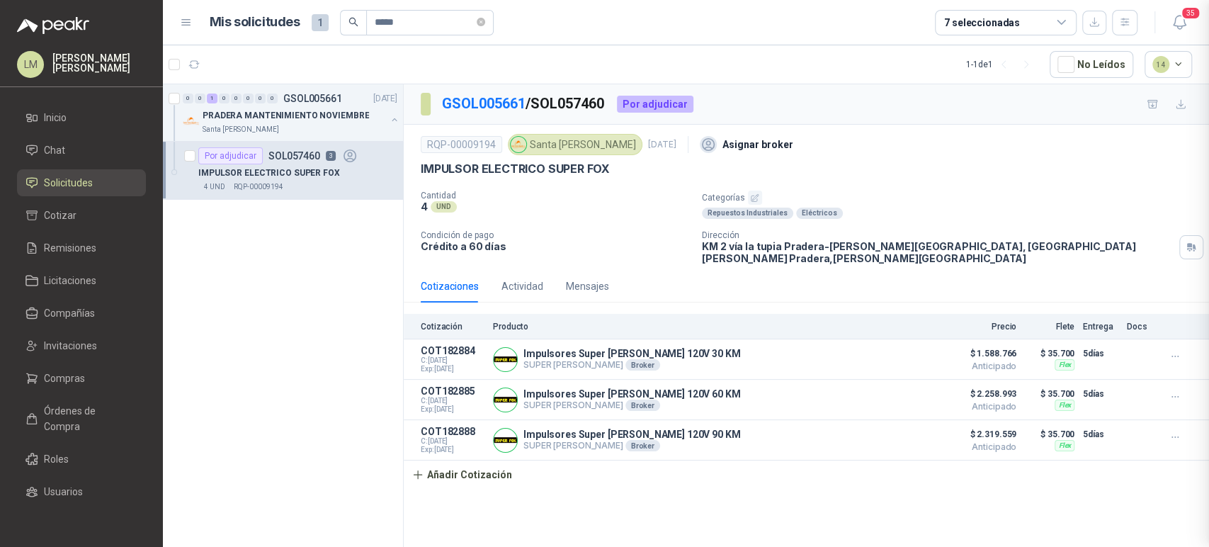
scroll to position [367, 0]
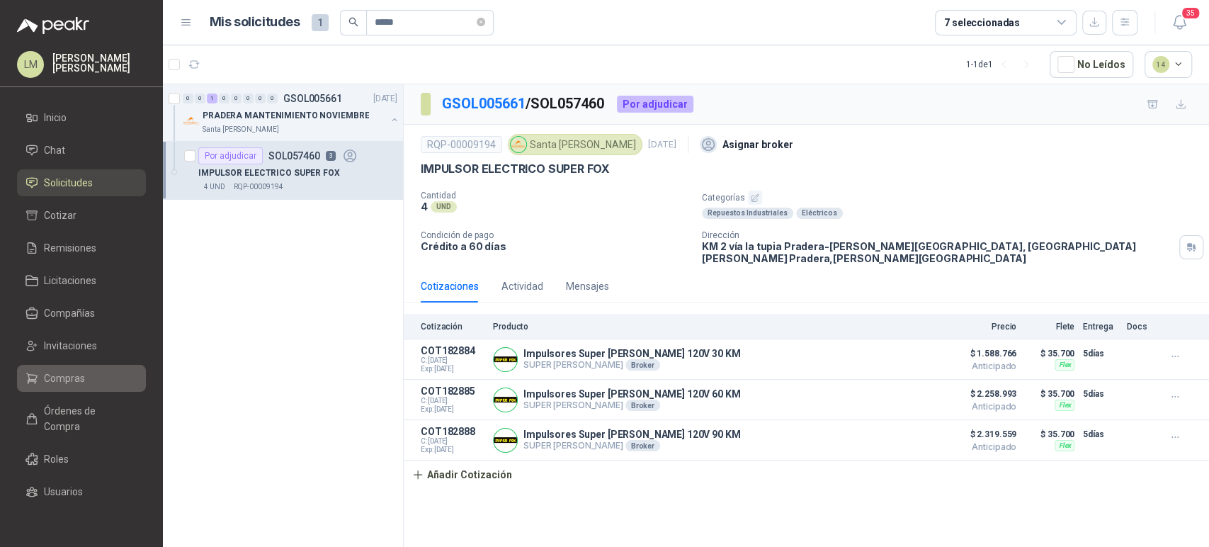
click at [61, 373] on span "Compras" at bounding box center [64, 378] width 41 height 16
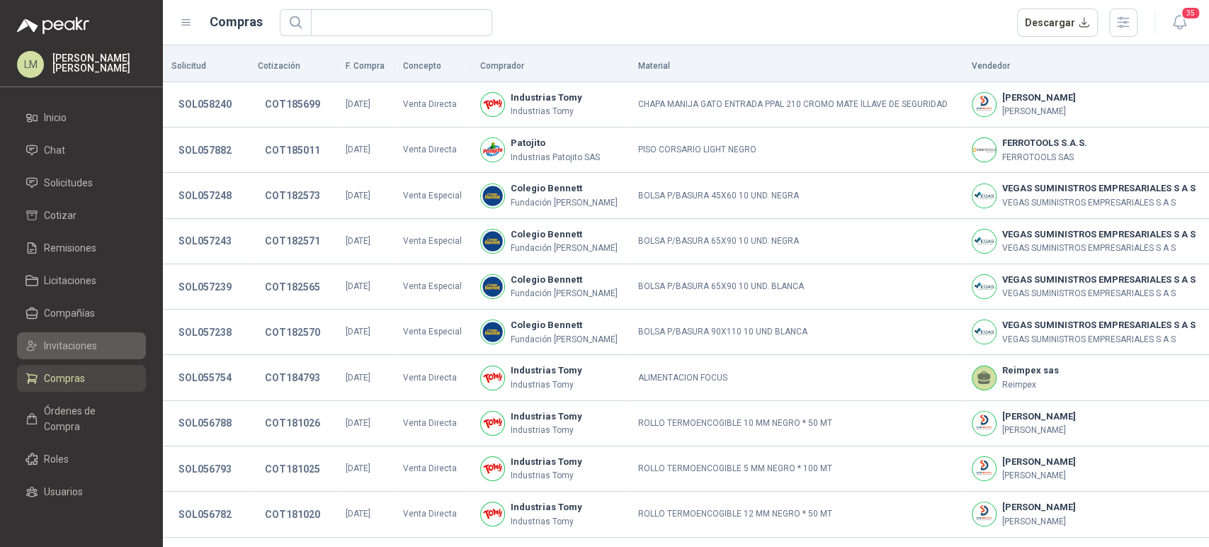
click at [66, 344] on span "Invitaciones" at bounding box center [70, 346] width 53 height 16
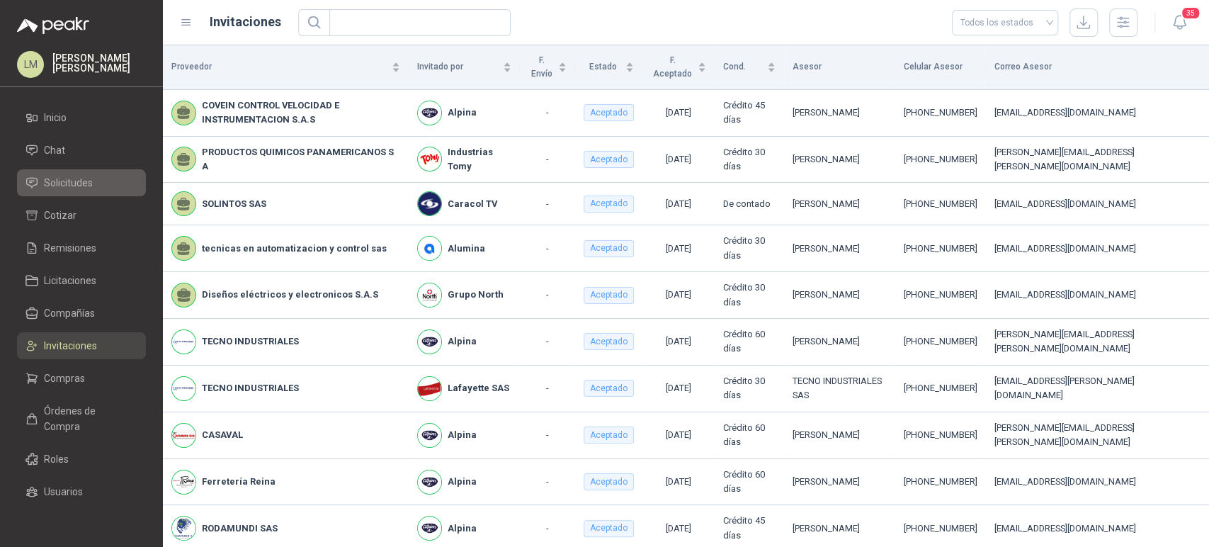
click at [76, 179] on span "Solicitudes" at bounding box center [68, 183] width 49 height 16
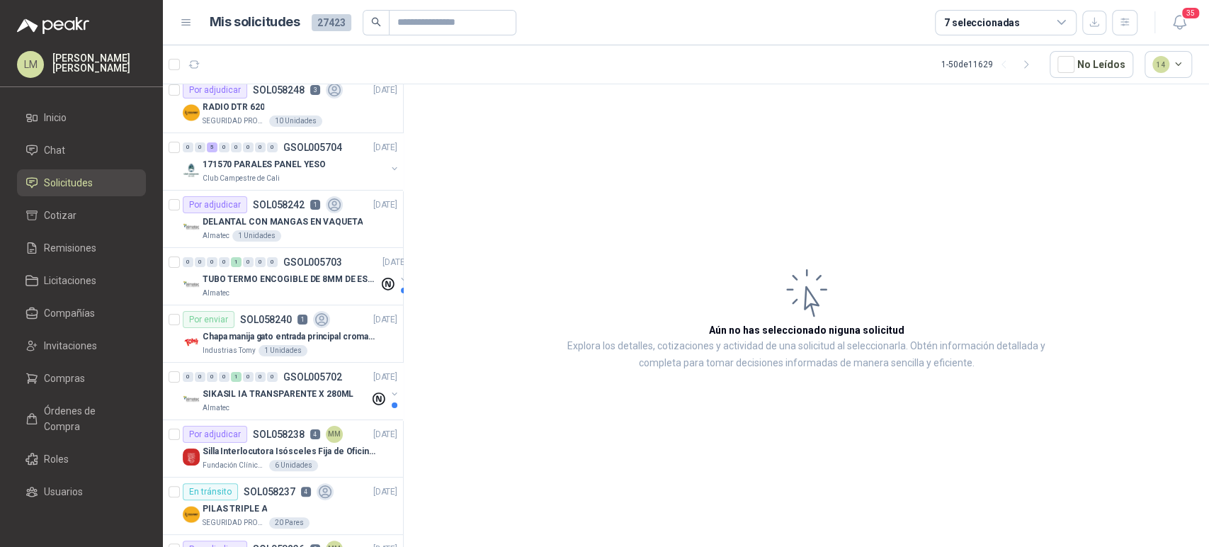
scroll to position [142, 0]
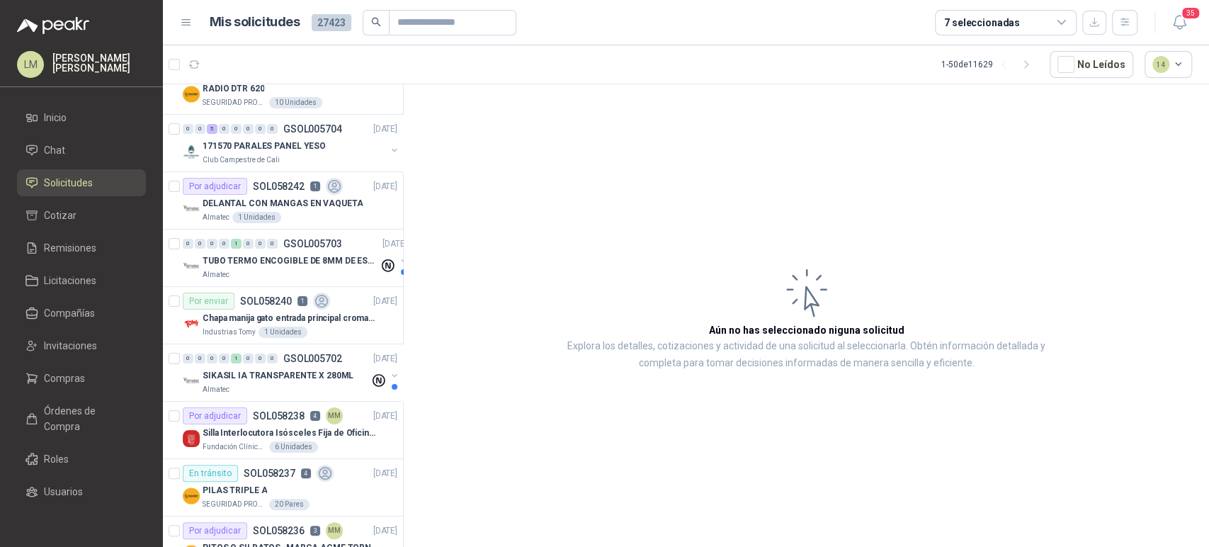
click at [954, 28] on div "7 seleccionadas" at bounding box center [982, 23] width 76 height 16
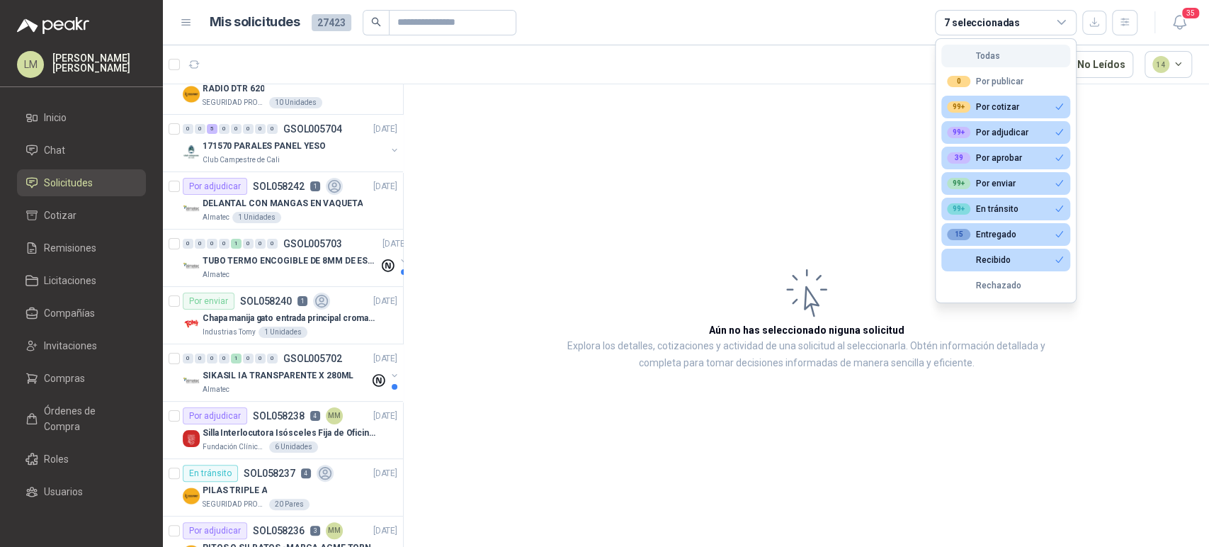
click at [969, 61] on button "Todas" at bounding box center [1005, 56] width 129 height 23
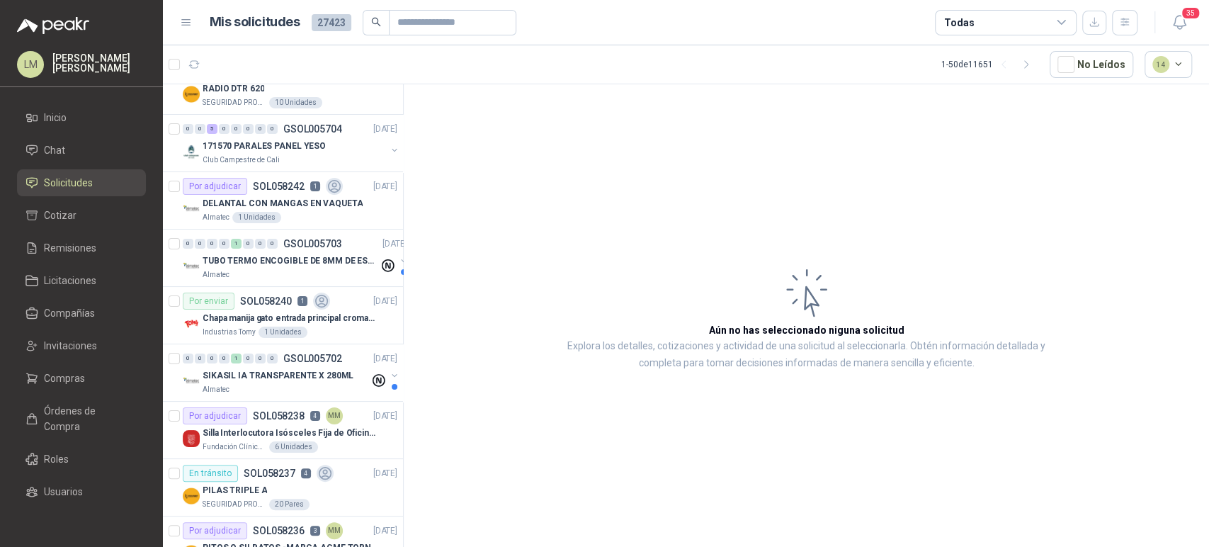
click at [962, 23] on div "Todas" at bounding box center [959, 23] width 30 height 16
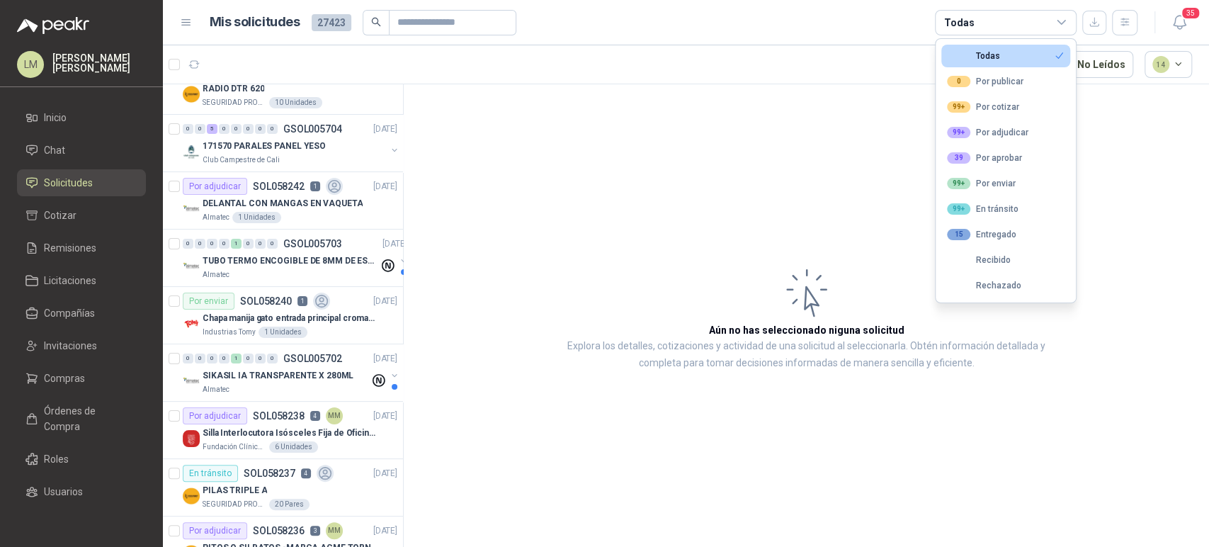
click at [965, 144] on ul "Todas 0 Por publicar 99+ Por cotizar 99+ Por adjudicar 39 Por aprobar 99+ Por e…" at bounding box center [1006, 170] width 140 height 263
click at [963, 159] on div "39" at bounding box center [958, 157] width 23 height 11
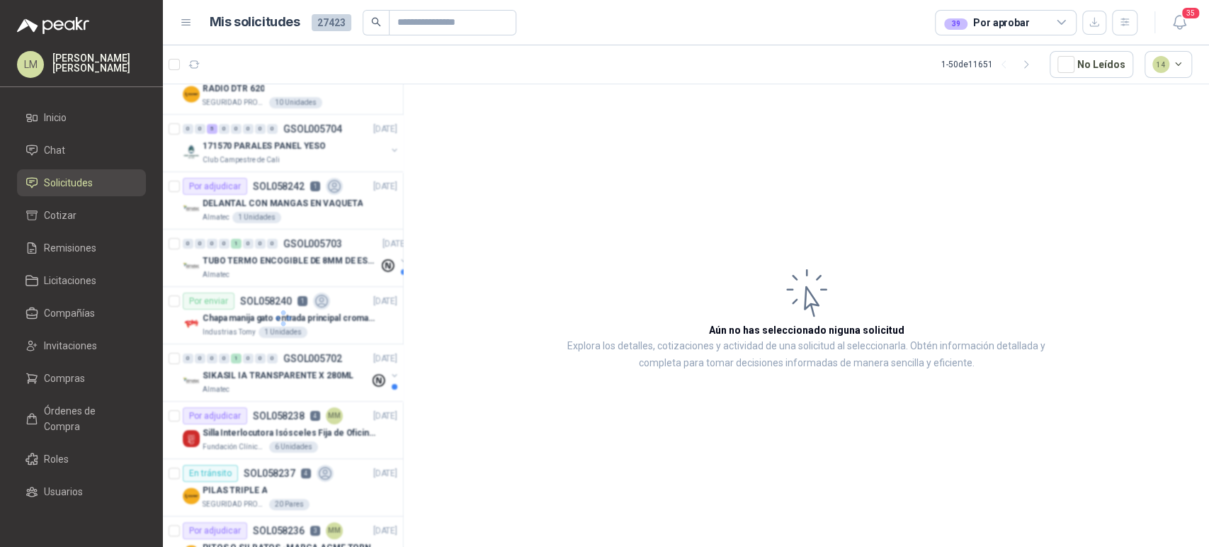
click at [622, 135] on article "Aún no has seleccionado niguna solicitud Explora los detalles, cotizaciones y a…" at bounding box center [806, 317] width 805 height 467
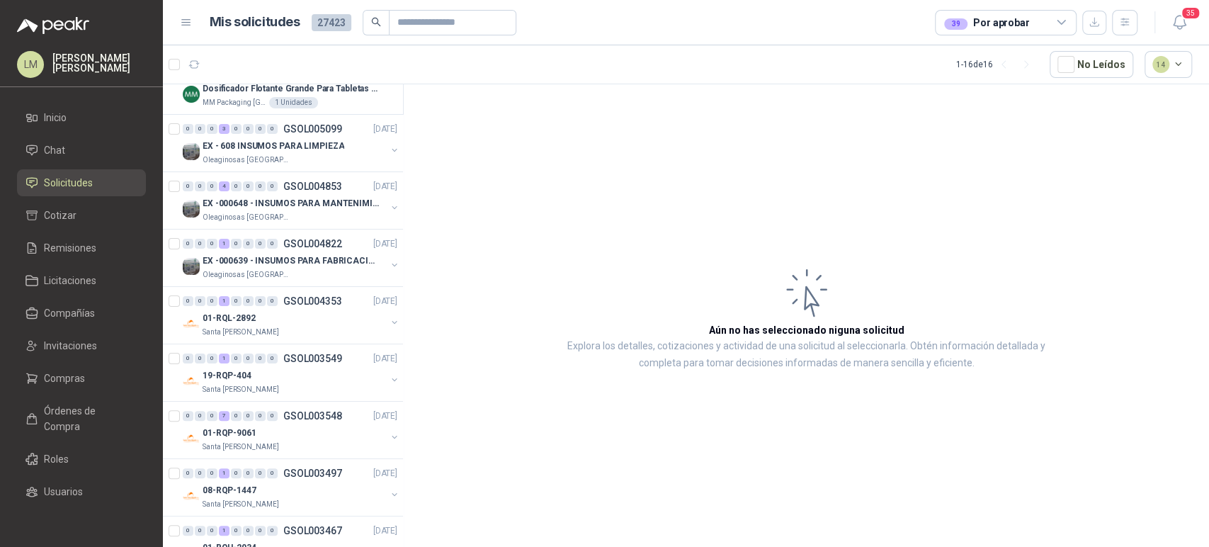
scroll to position [0, 0]
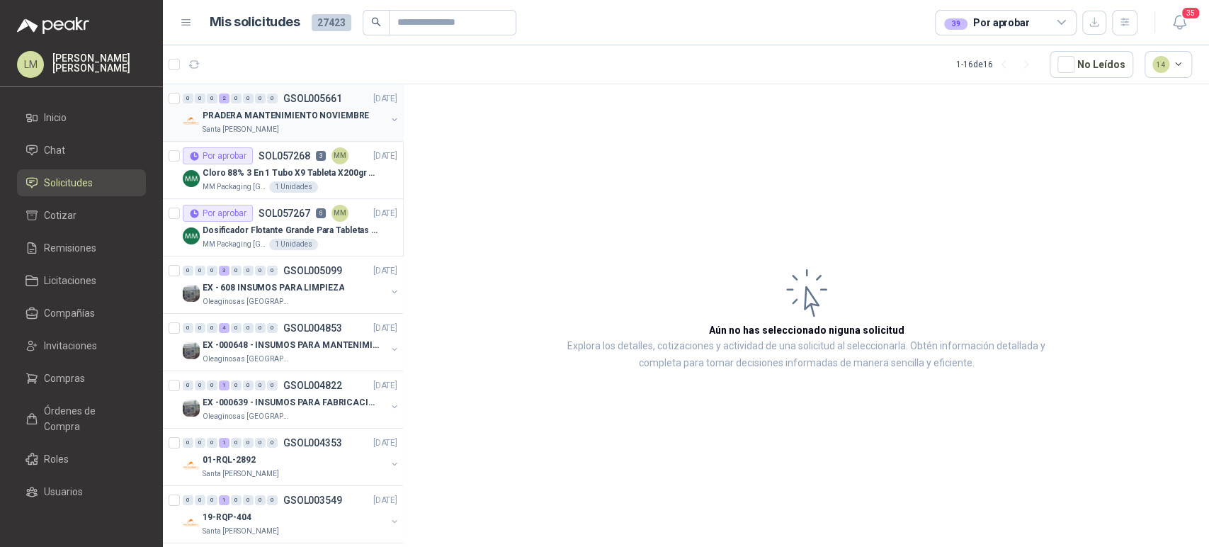
click at [389, 118] on button "button" at bounding box center [394, 119] width 11 height 11
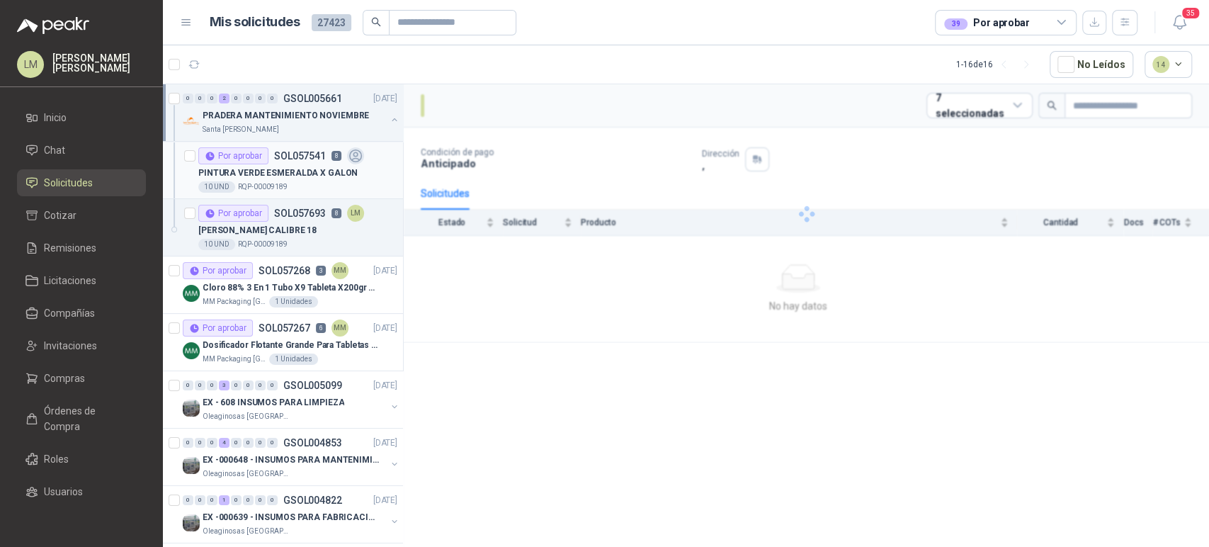
click at [279, 174] on p "PINTURA VERDE ESMERALDA X GALON" at bounding box center [277, 172] width 159 height 13
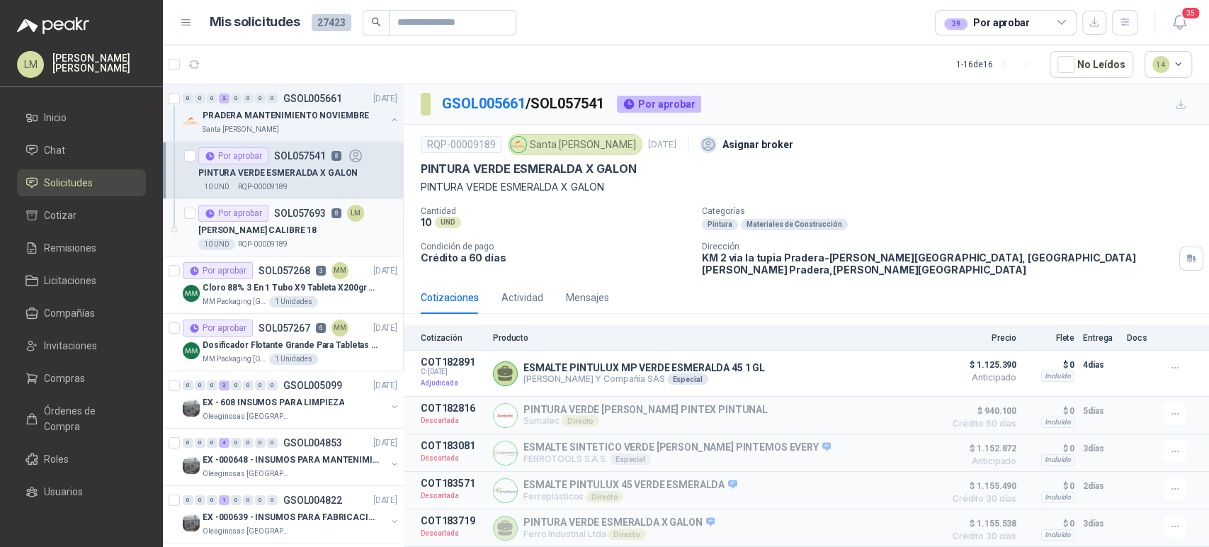
click at [272, 220] on div "Por aprobar SOL057693 8 LM" at bounding box center [281, 213] width 166 height 17
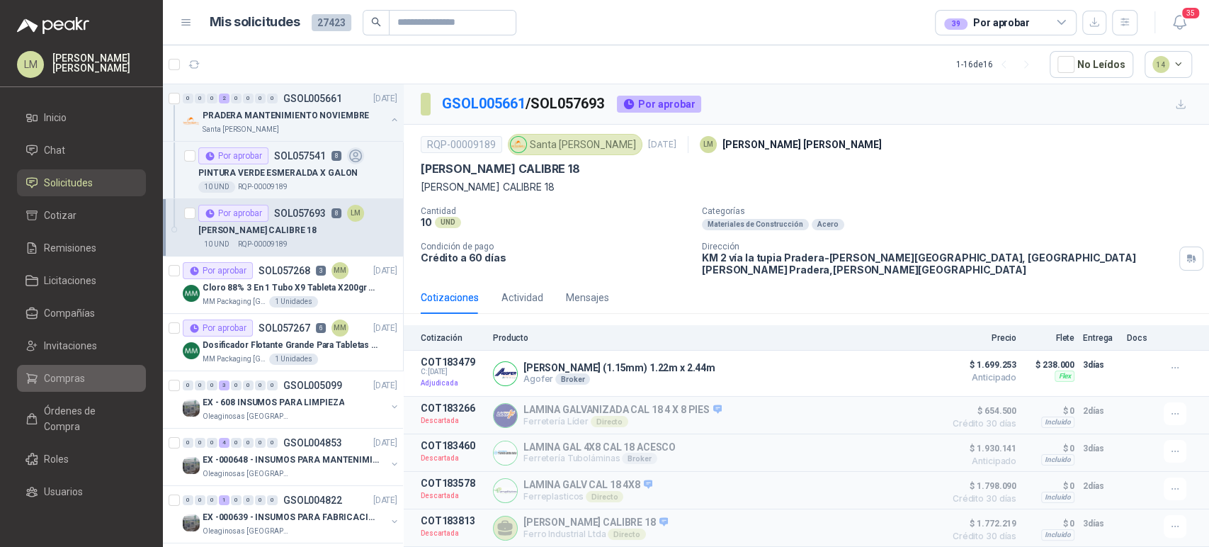
click at [53, 388] on link "Compras" at bounding box center [81, 378] width 129 height 27
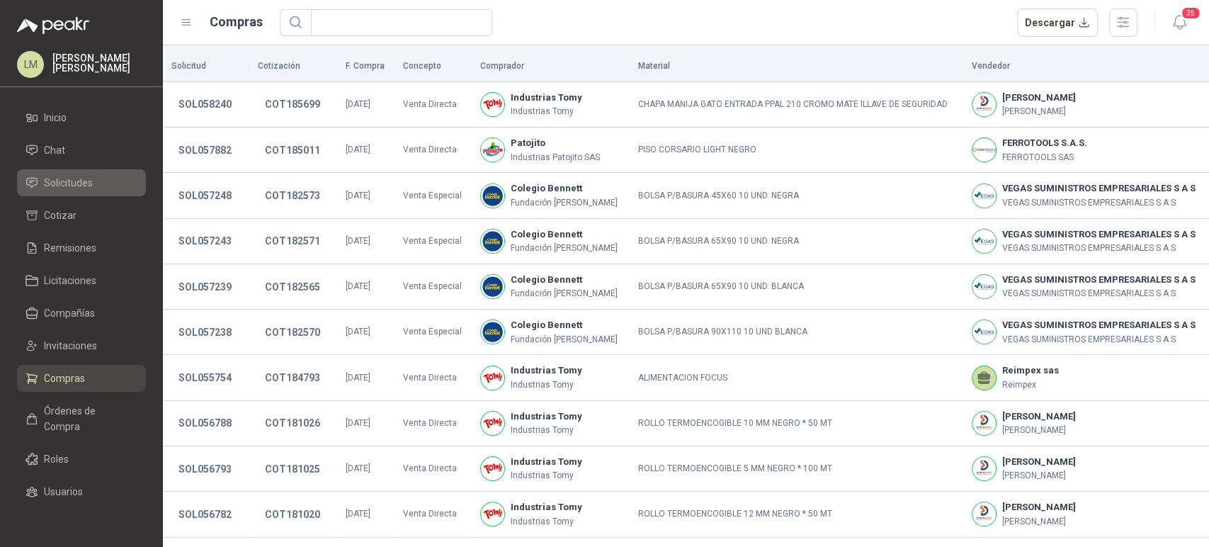
click at [69, 191] on link "Solicitudes" at bounding box center [81, 182] width 129 height 27
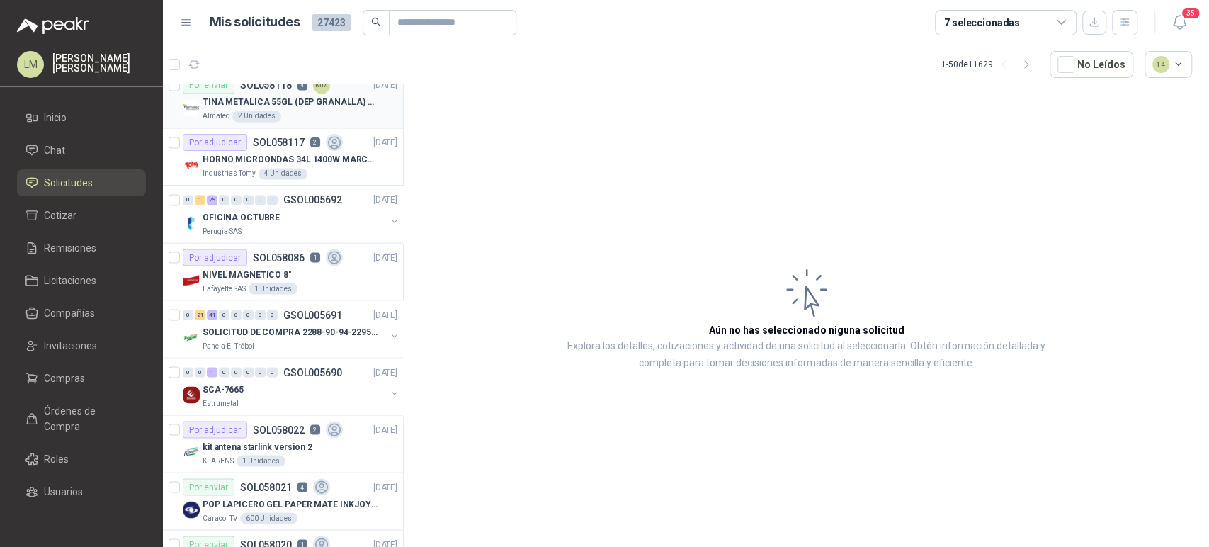
scroll to position [1678, 0]
click at [52, 154] on span "Chat" at bounding box center [54, 150] width 21 height 16
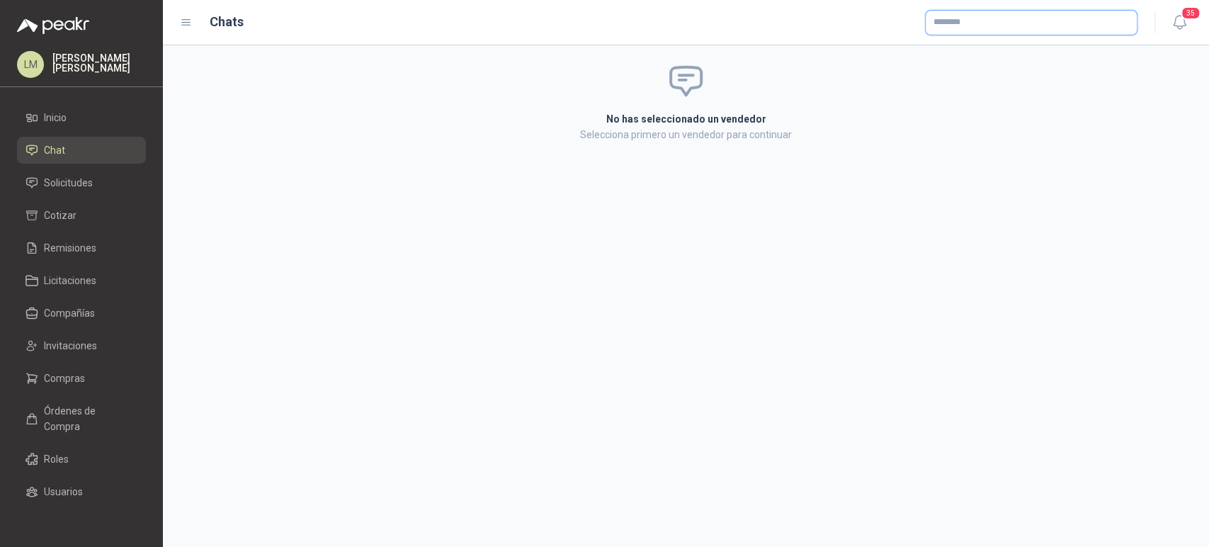
click at [950, 27] on input "text" at bounding box center [1031, 23] width 211 height 24
type input "*******"
click at [977, 64] on span "NIT : 800242106" at bounding box center [983, 60] width 50 height 7
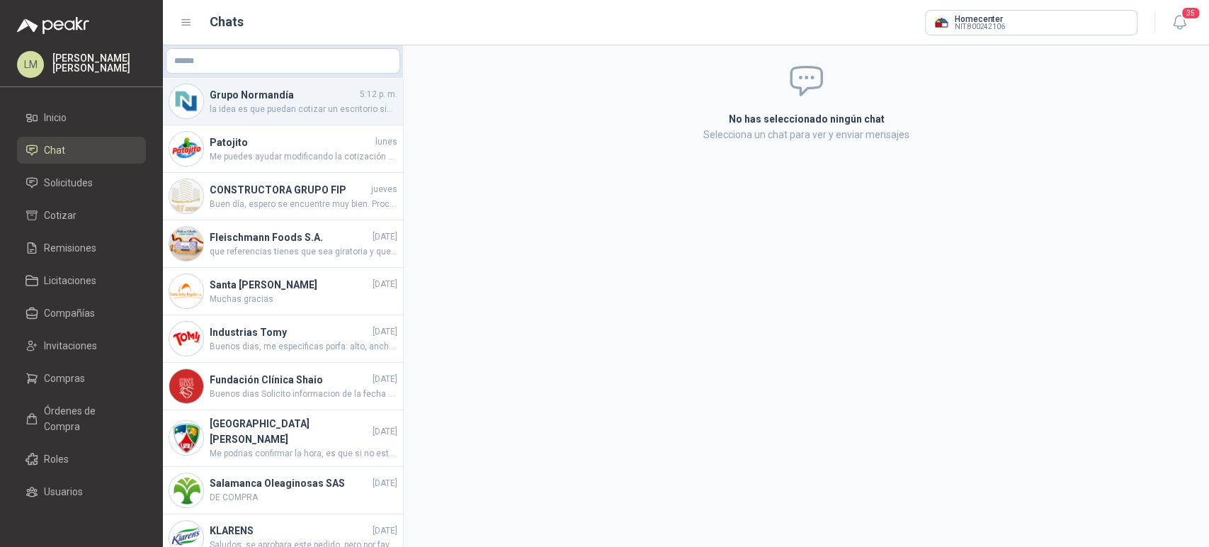
click at [264, 113] on span "la idea es que puedan cotizar un escritorio similar a la foto" at bounding box center [304, 109] width 188 height 13
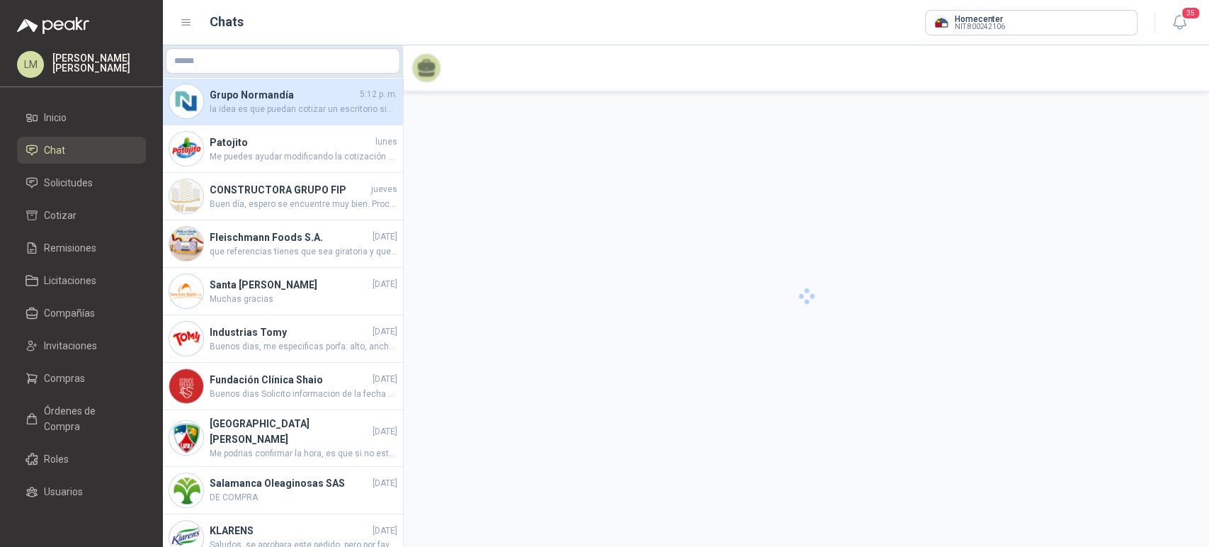
scroll to position [211, 0]
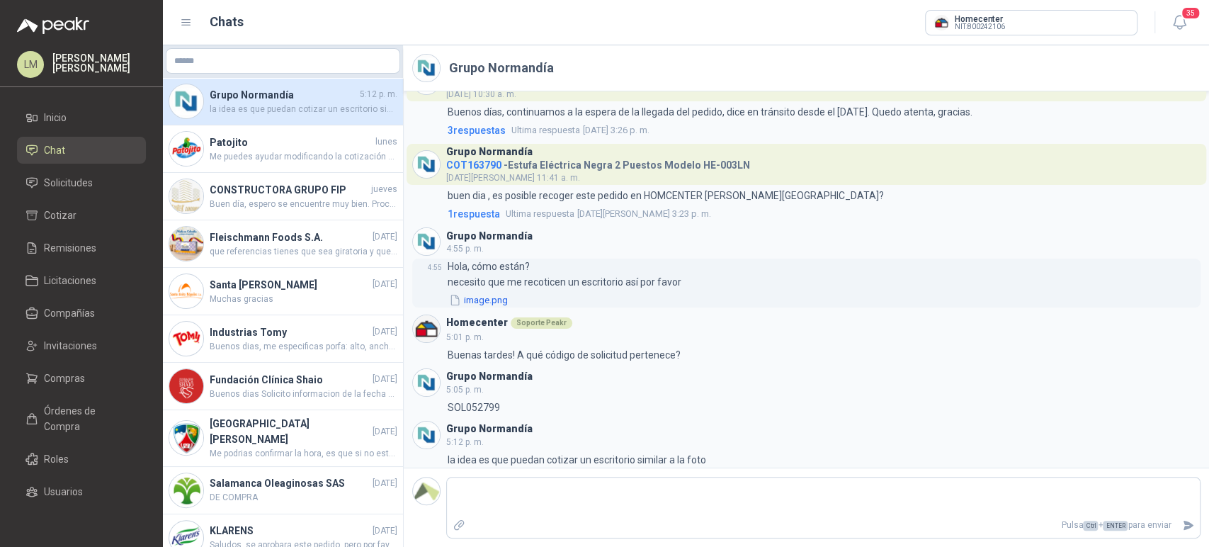
click at [480, 297] on button "image.png" at bounding box center [479, 300] width 62 height 15
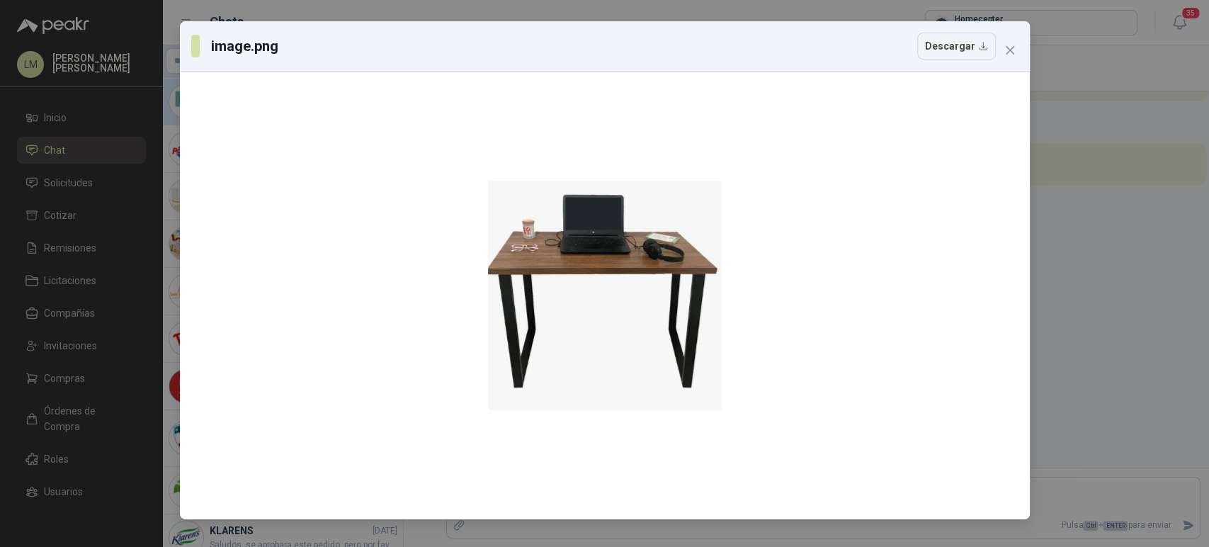
click at [74, 188] on div "image.png Descargar" at bounding box center [604, 273] width 1209 height 547
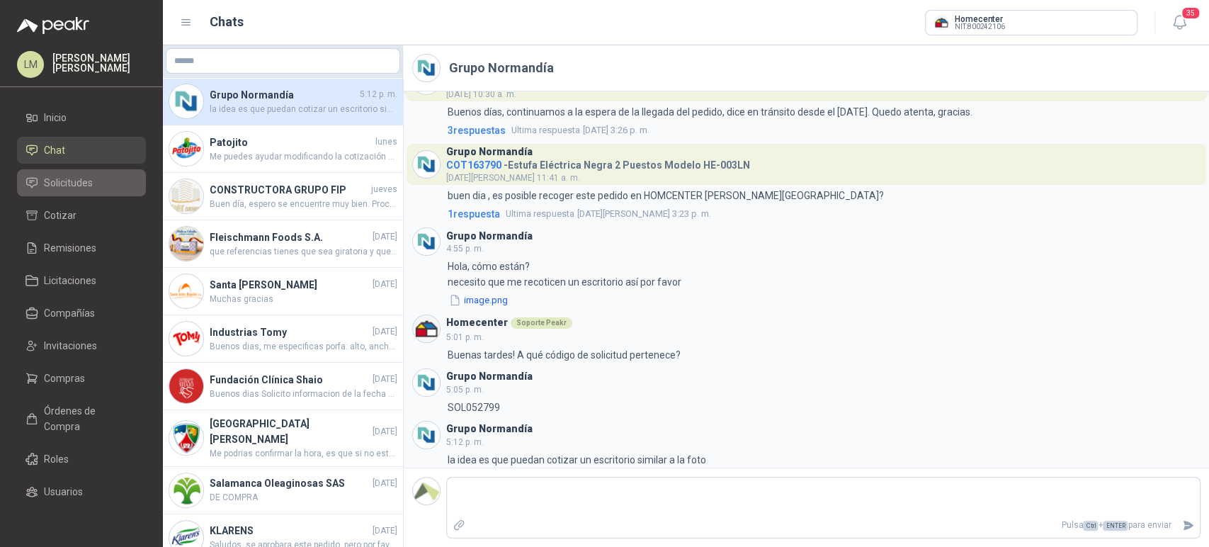
click at [59, 181] on span "Solicitudes" at bounding box center [68, 183] width 49 height 16
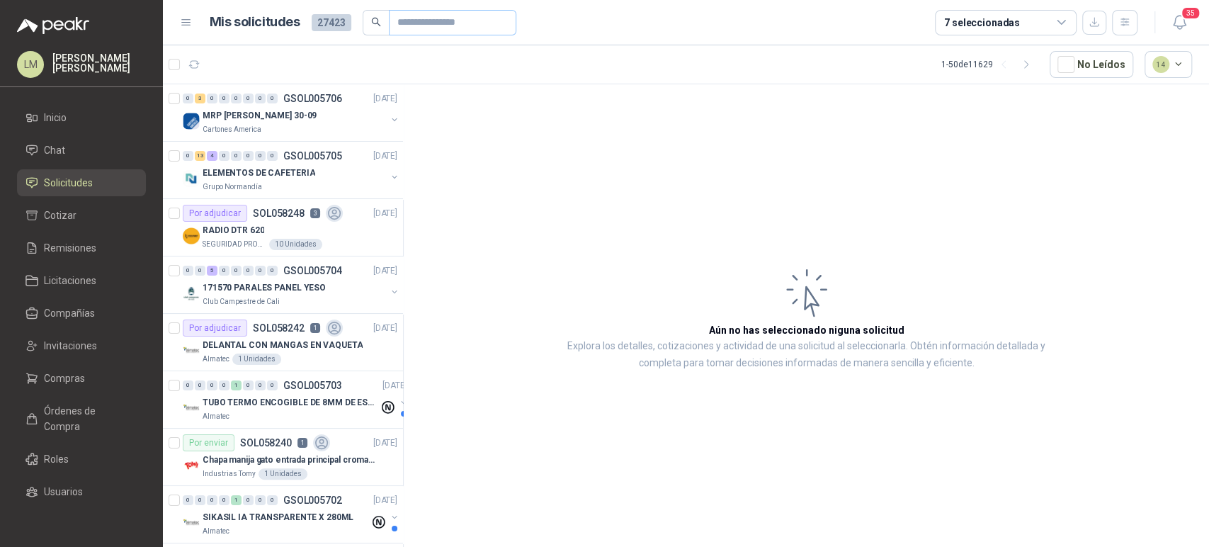
click at [394, 25] on span at bounding box center [452, 22] width 127 height 25
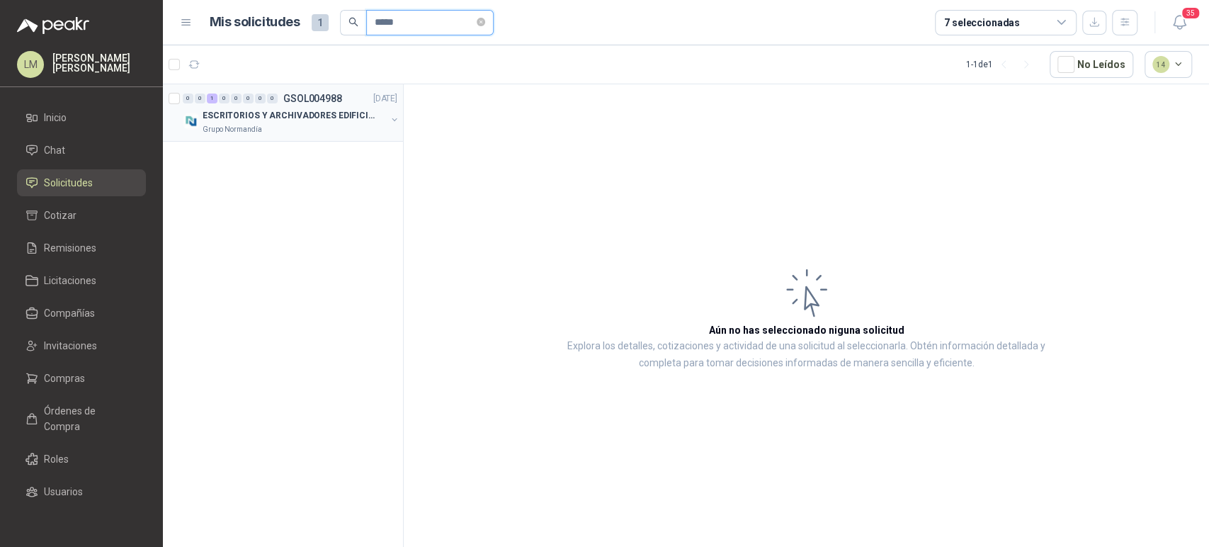
type input "*****"
click at [391, 117] on button "button" at bounding box center [394, 119] width 11 height 11
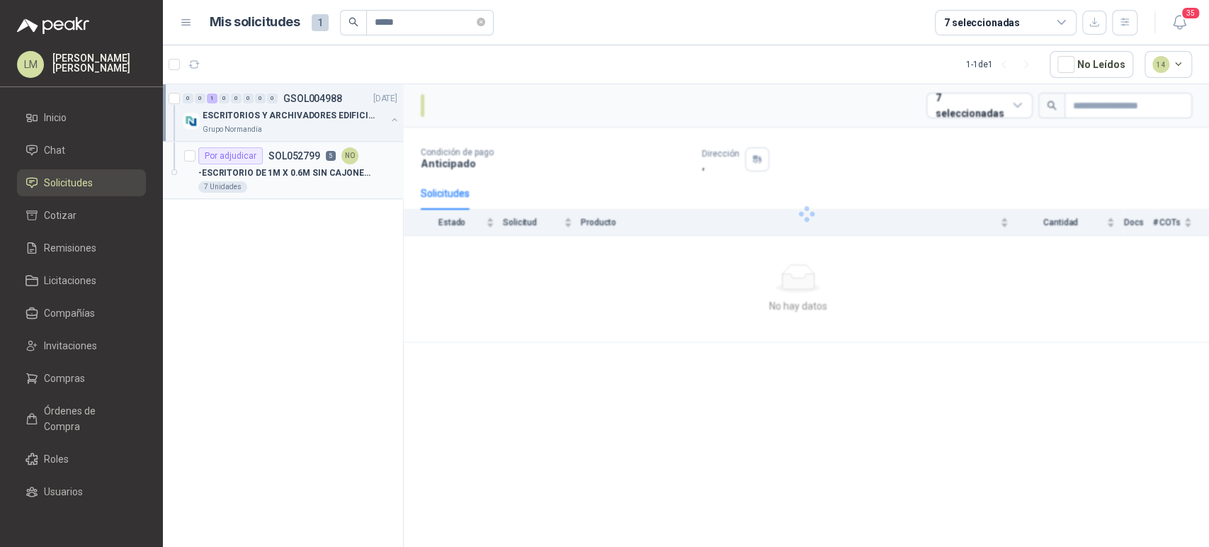
click at [330, 164] on div "-ESCRITORIO DE 1M X 0.6M SIN CAJONES METÁLICOS" at bounding box center [297, 172] width 199 height 17
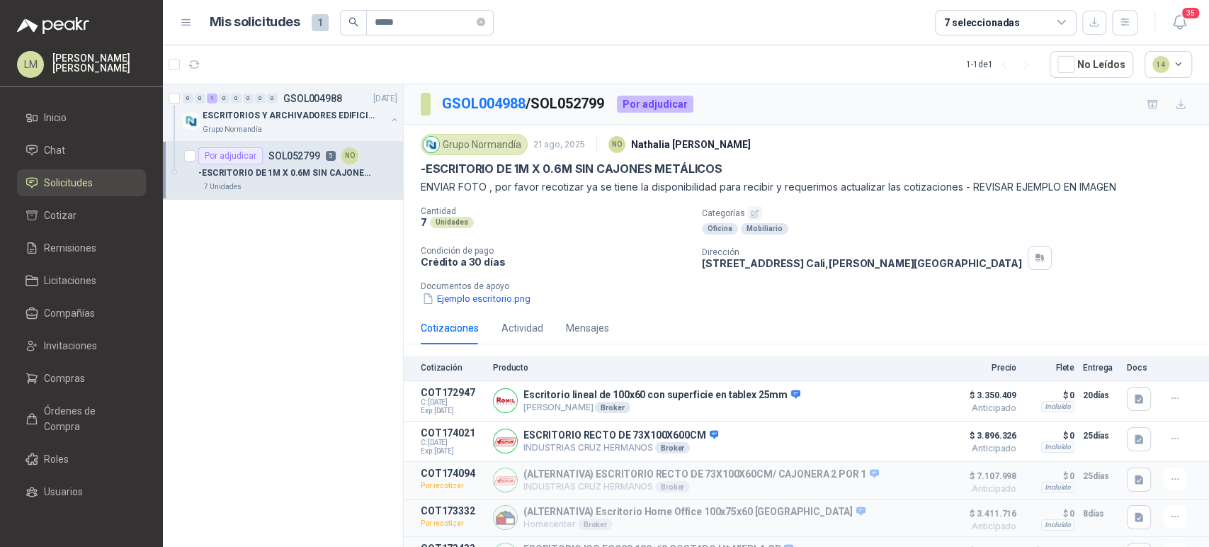
scroll to position [52, 0]
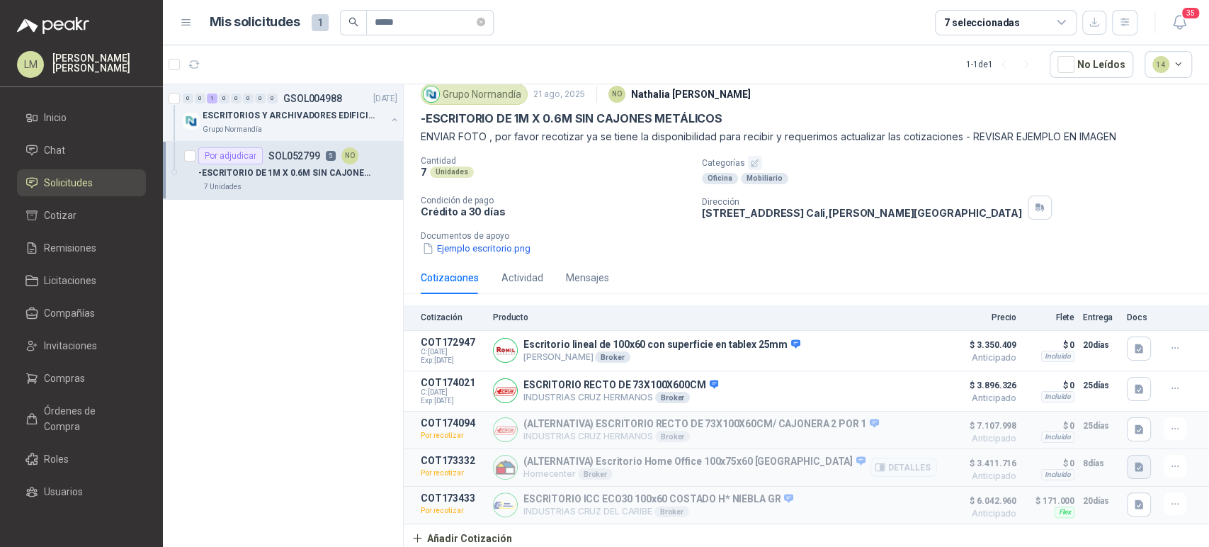
click at [1135, 469] on icon "button" at bounding box center [1139, 466] width 8 height 9
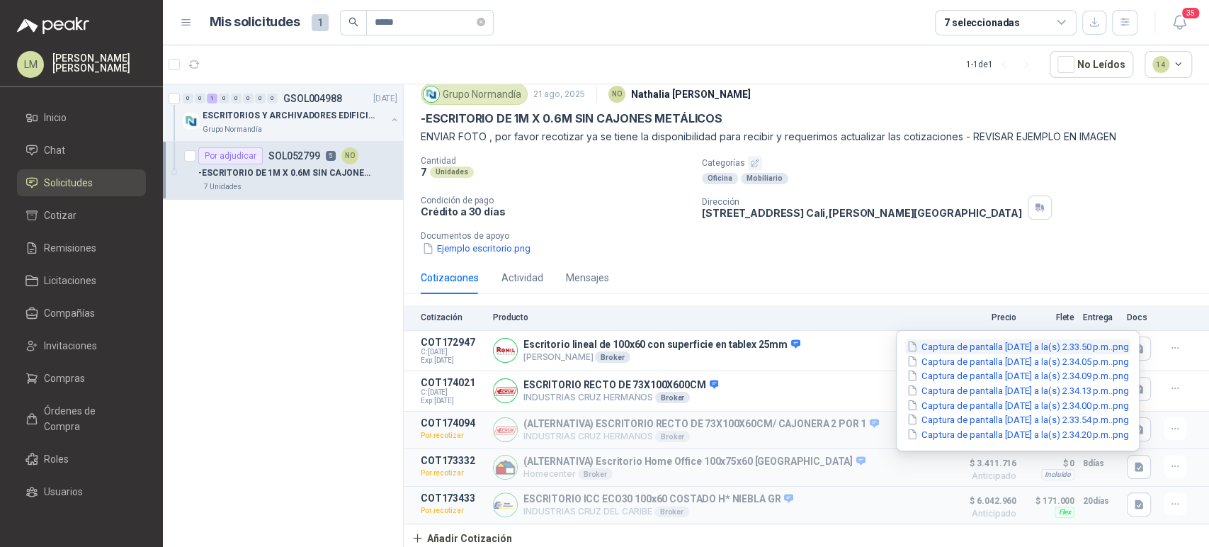
click at [943, 349] on button "Captura de pantalla 2025-08-28 a la(s) 2.33.50 p.m..png" at bounding box center [1017, 346] width 225 height 15
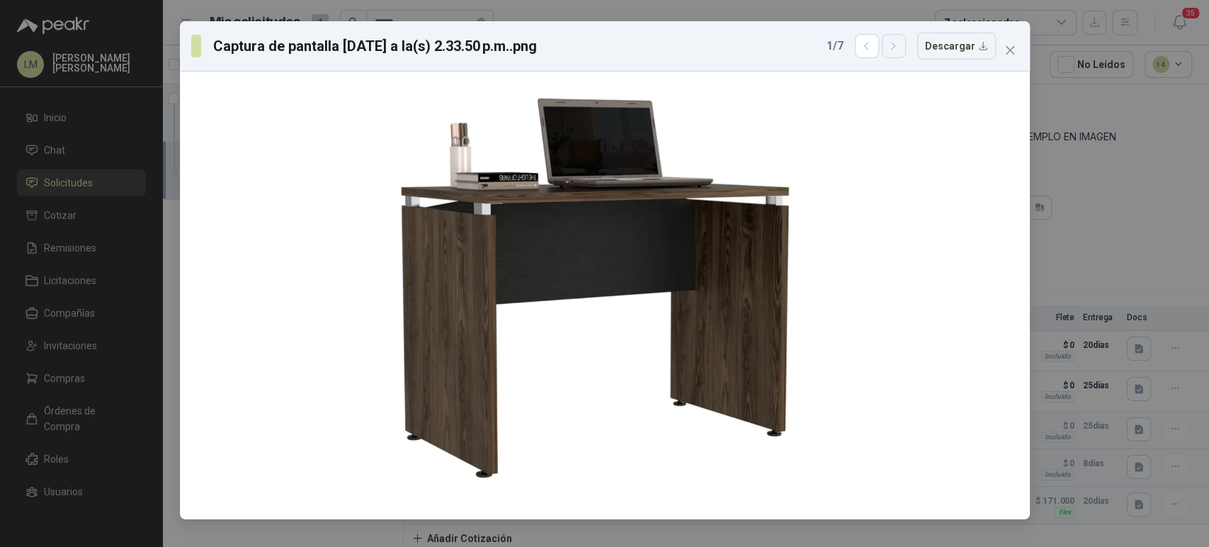
click at [895, 47] on icon "button" at bounding box center [893, 46] width 12 height 12
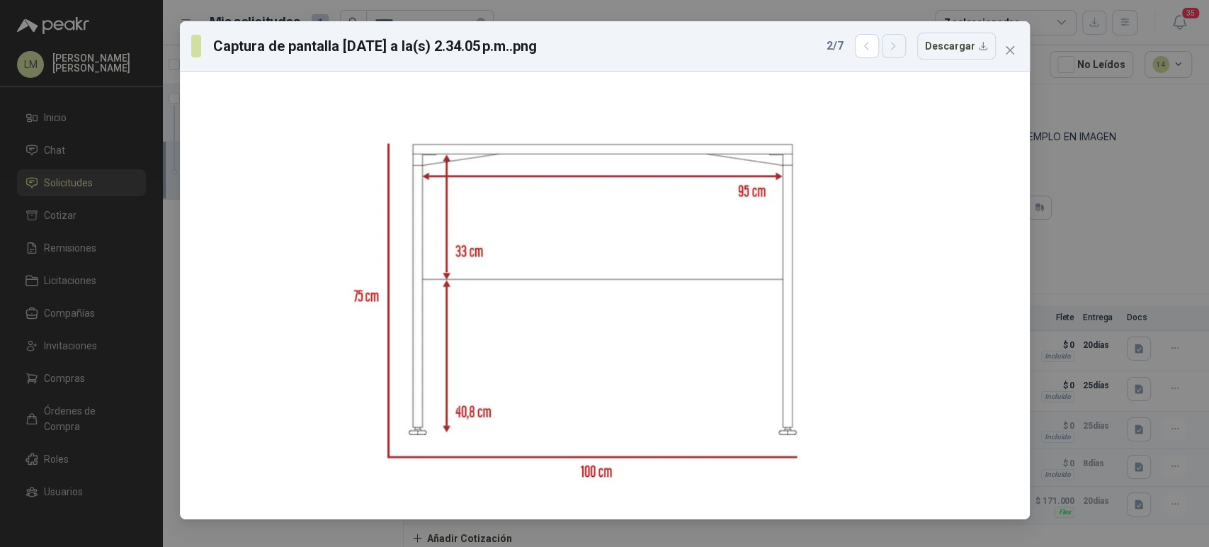
click at [895, 47] on icon "button" at bounding box center [893, 46] width 12 height 12
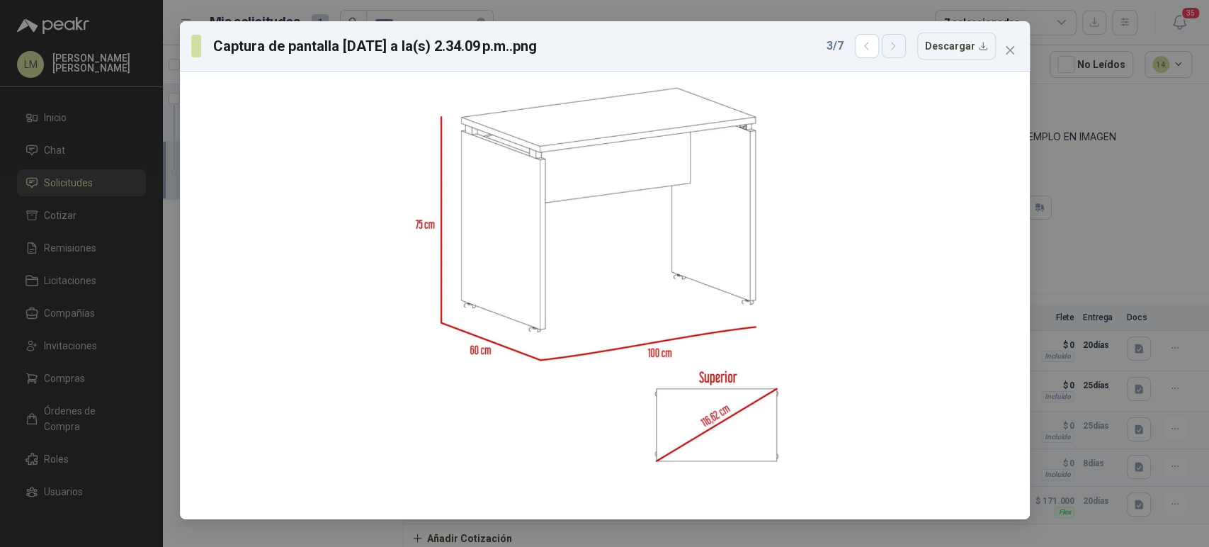
click at [895, 46] on icon "button" at bounding box center [893, 46] width 12 height 12
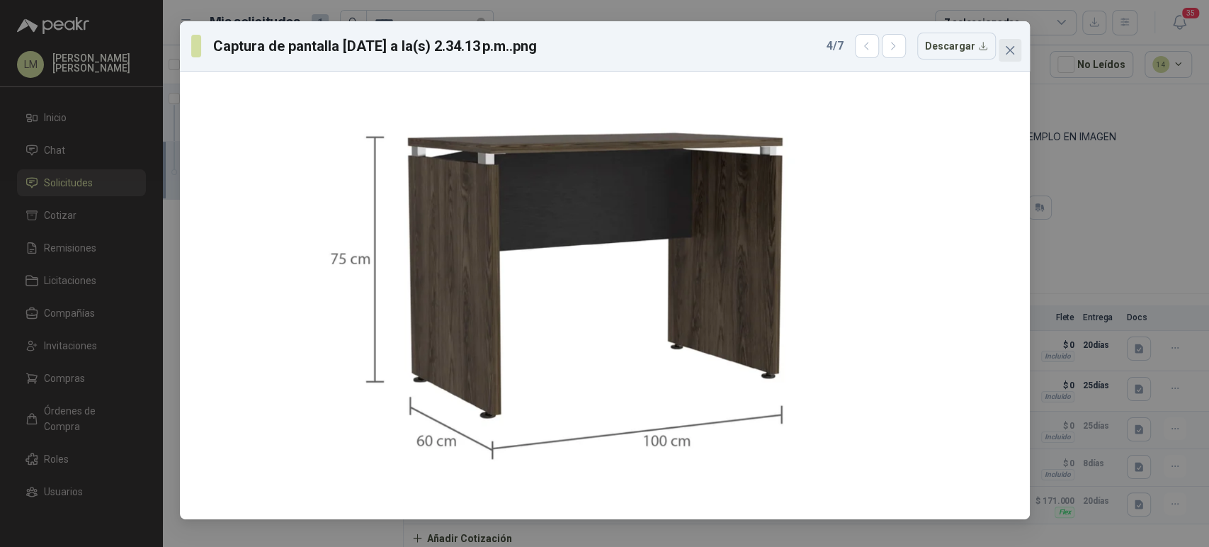
click at [1007, 50] on icon "close" at bounding box center [1009, 50] width 11 height 11
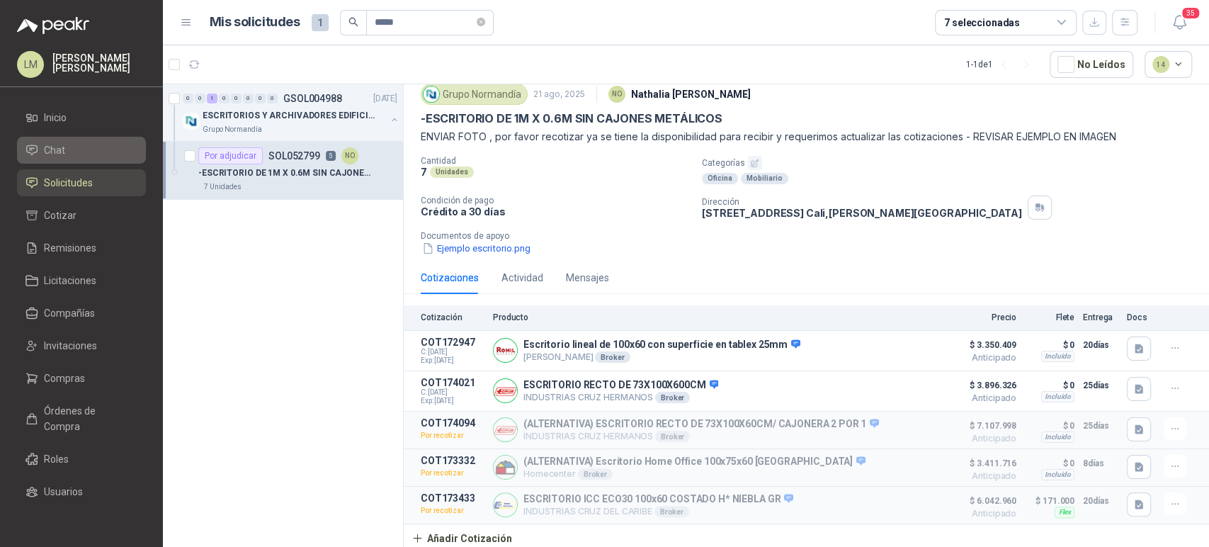
click at [55, 157] on span "Chat" at bounding box center [54, 150] width 21 height 16
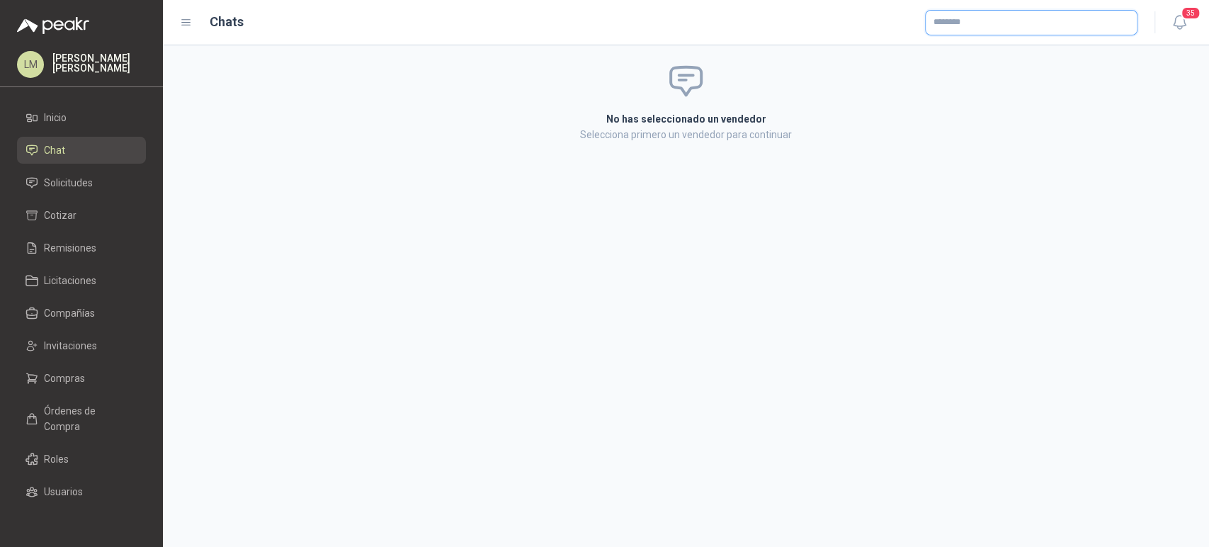
click at [941, 14] on input "text" at bounding box center [1031, 23] width 211 height 24
type input "******"
click at [962, 52] on p "Homecenter" at bounding box center [983, 53] width 50 height 8
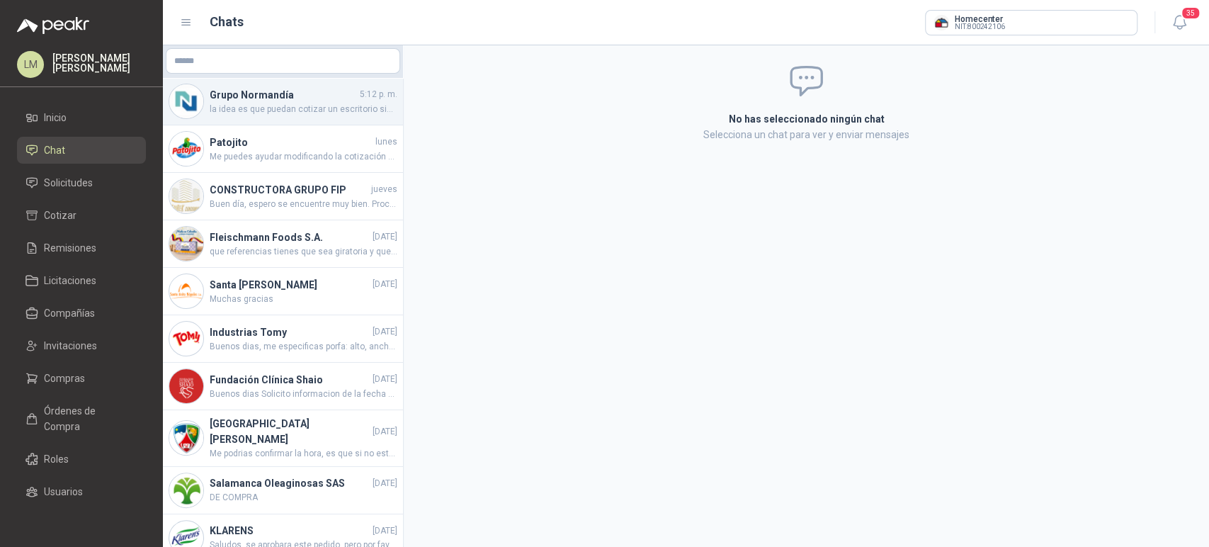
click at [249, 106] on span "la idea es que puedan cotizar un escritorio similar a la foto" at bounding box center [304, 109] width 188 height 13
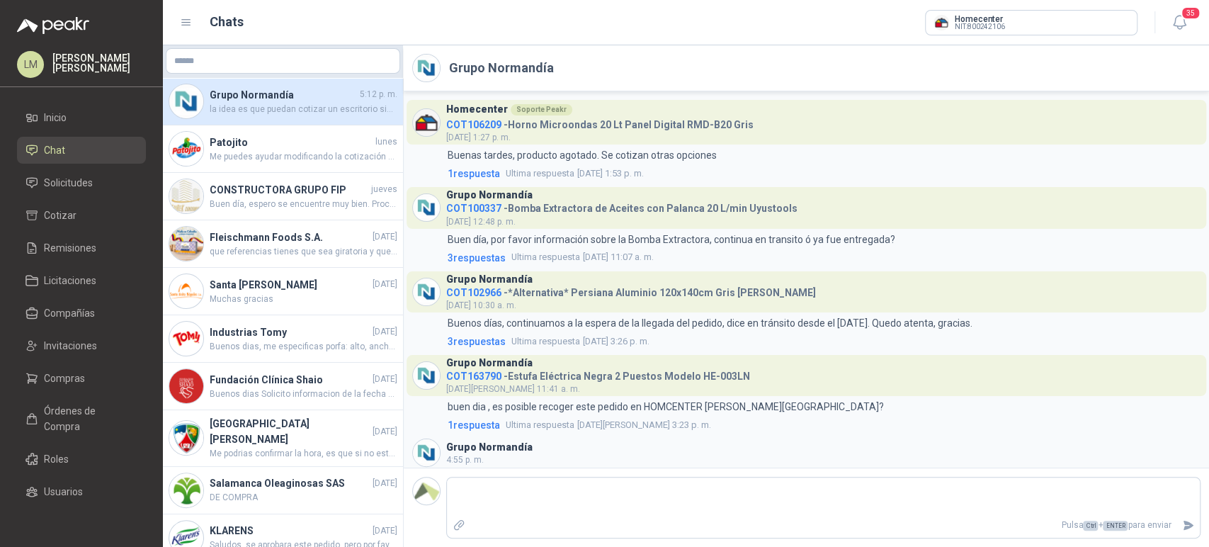
scroll to position [211, 0]
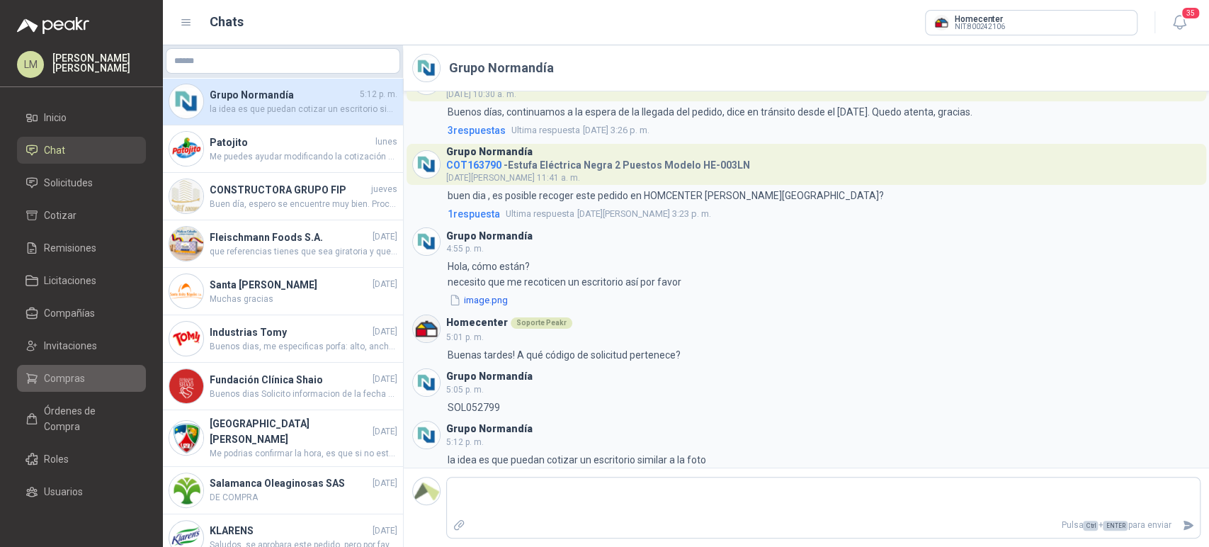
click at [66, 384] on span "Compras" at bounding box center [64, 378] width 41 height 16
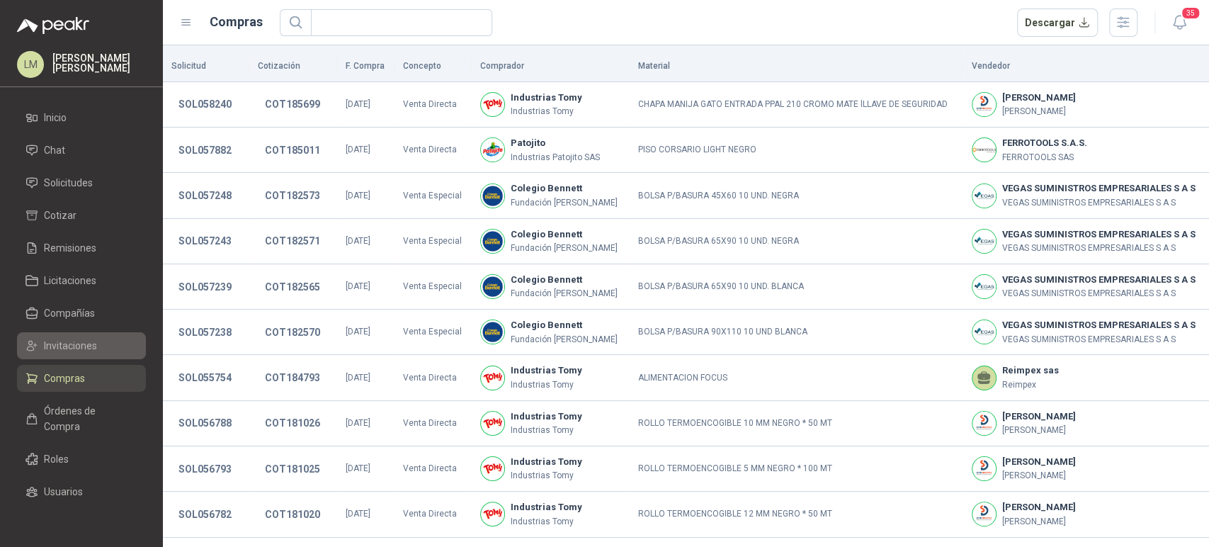
click at [72, 350] on span "Invitaciones" at bounding box center [70, 346] width 53 height 16
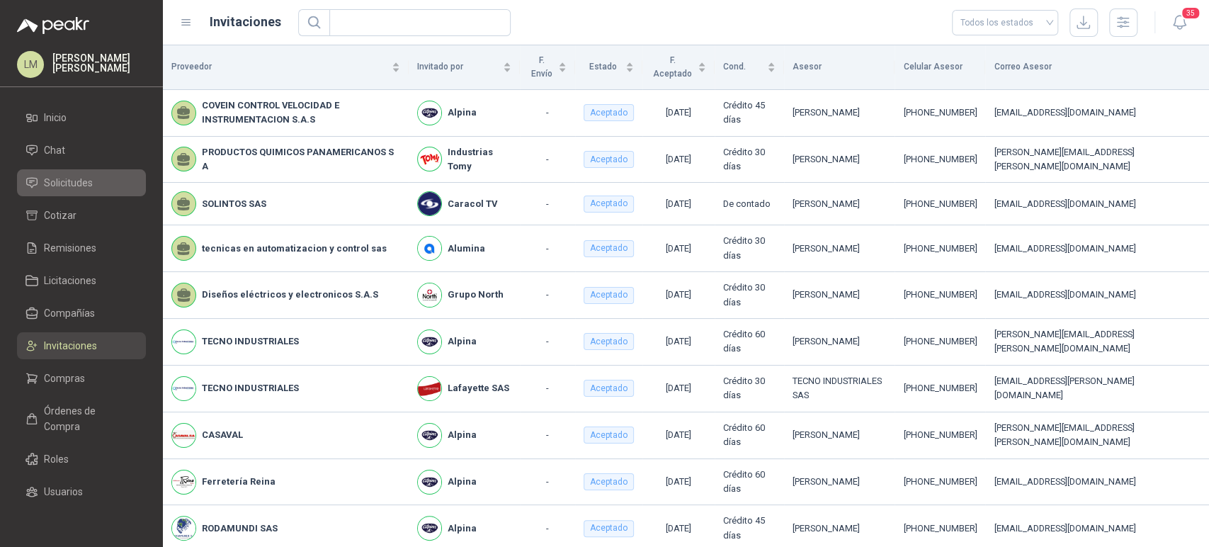
click at [71, 189] on span "Solicitudes" at bounding box center [68, 183] width 49 height 16
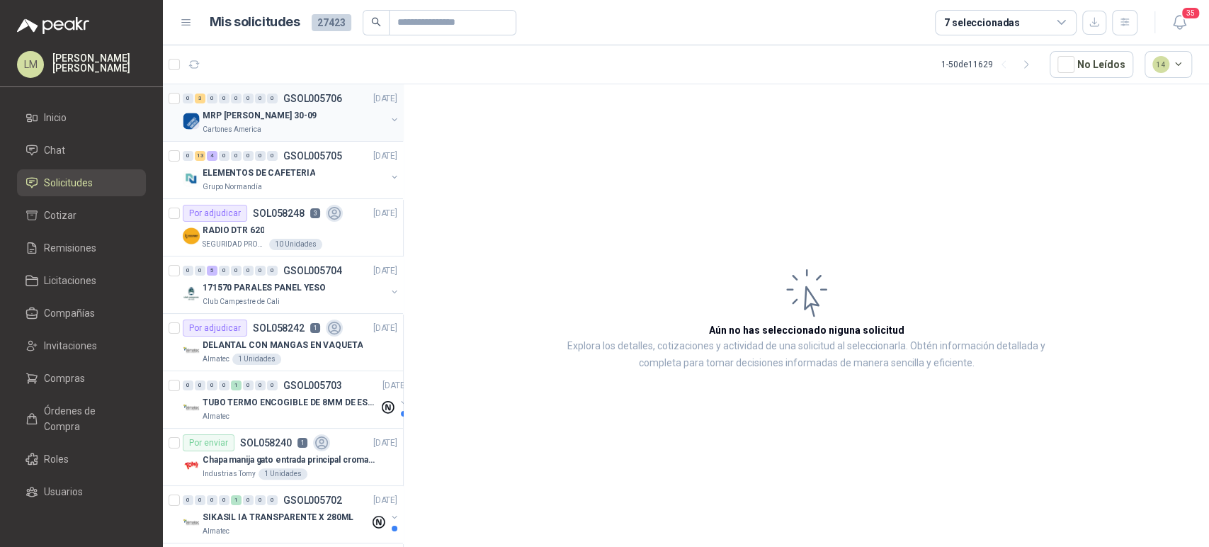
click at [318, 131] on div "Cartones America" at bounding box center [294, 129] width 183 height 11
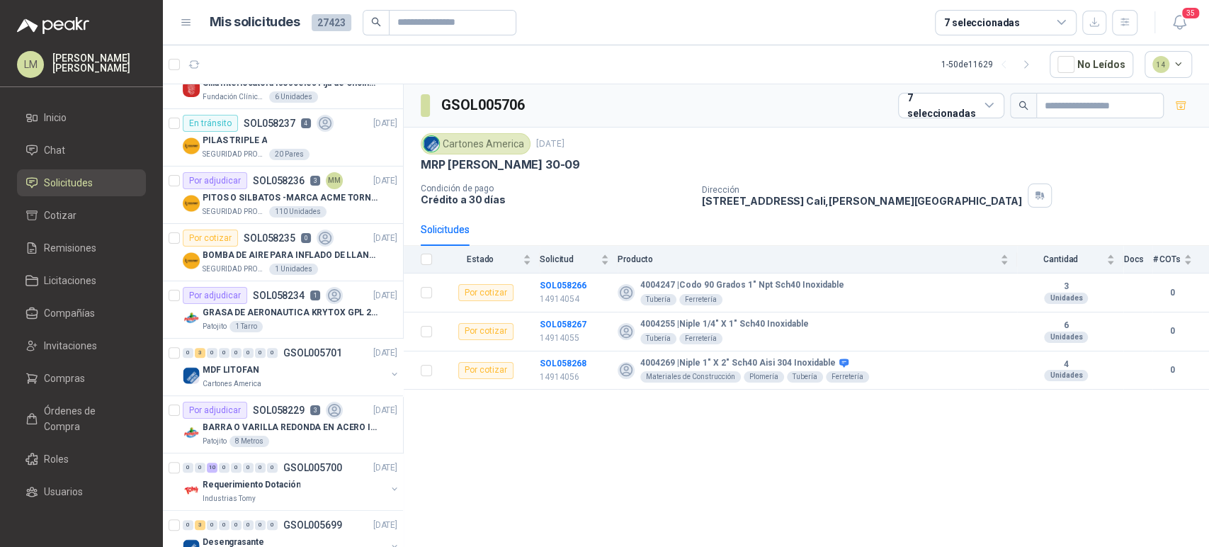
scroll to position [493, 0]
click at [270, 195] on p "PITOS O SILBATOS -MARCA ACME TORNADO 635" at bounding box center [291, 196] width 176 height 13
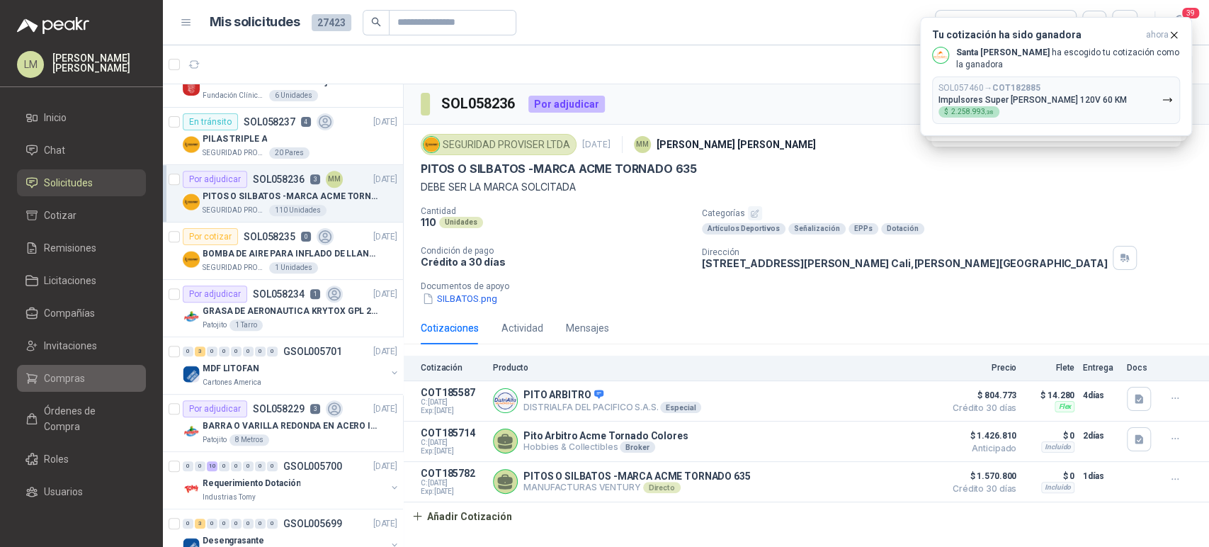
click at [62, 381] on span "Compras" at bounding box center [64, 378] width 41 height 16
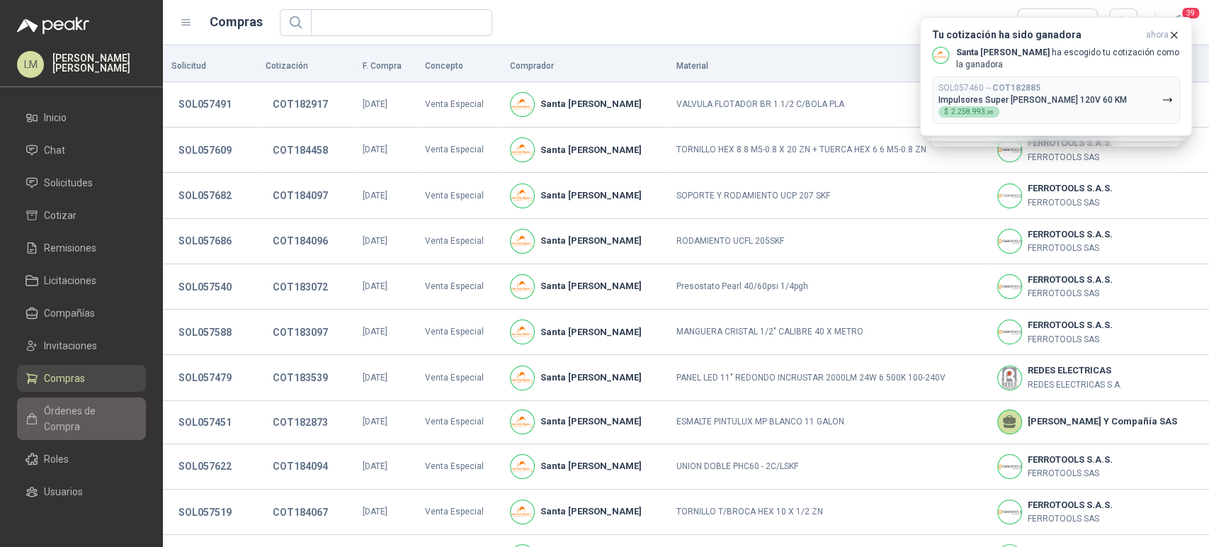
click at [68, 427] on span "Órdenes de Compra" at bounding box center [88, 418] width 89 height 31
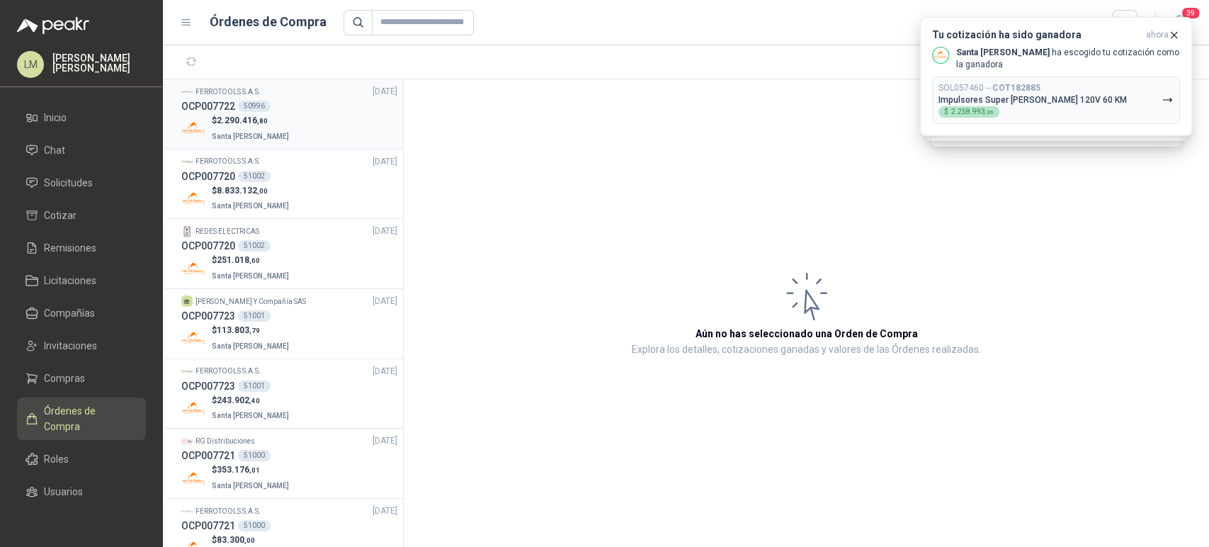
click at [288, 110] on div "OCP007722 50996" at bounding box center [289, 106] width 216 height 16
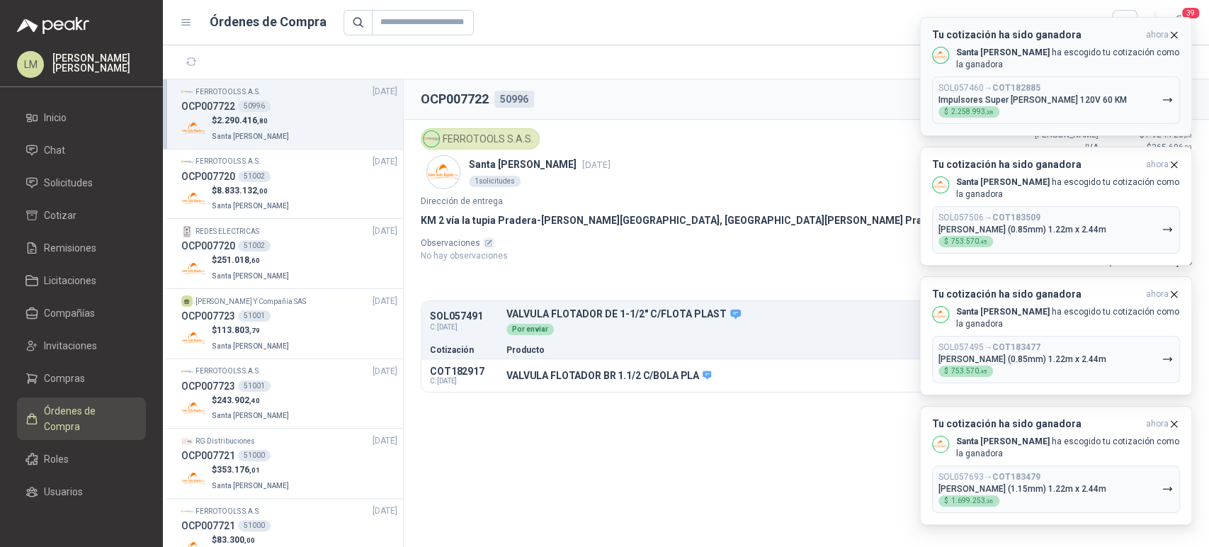
click at [1174, 35] on icon "button" at bounding box center [1174, 35] width 6 height 6
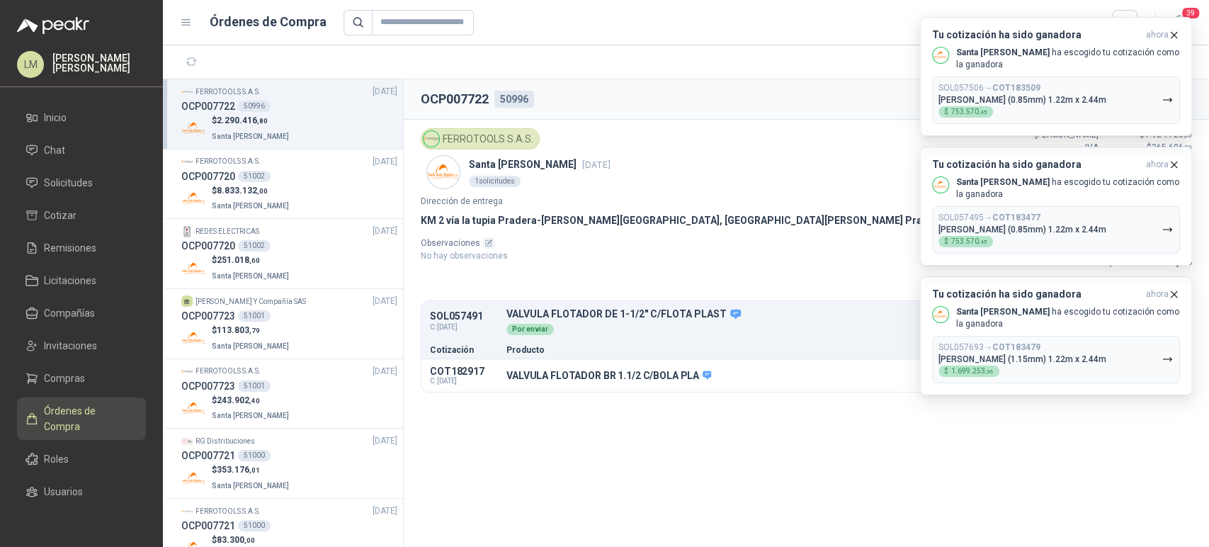
click at [1174, 35] on icon "button" at bounding box center [1174, 35] width 6 height 6
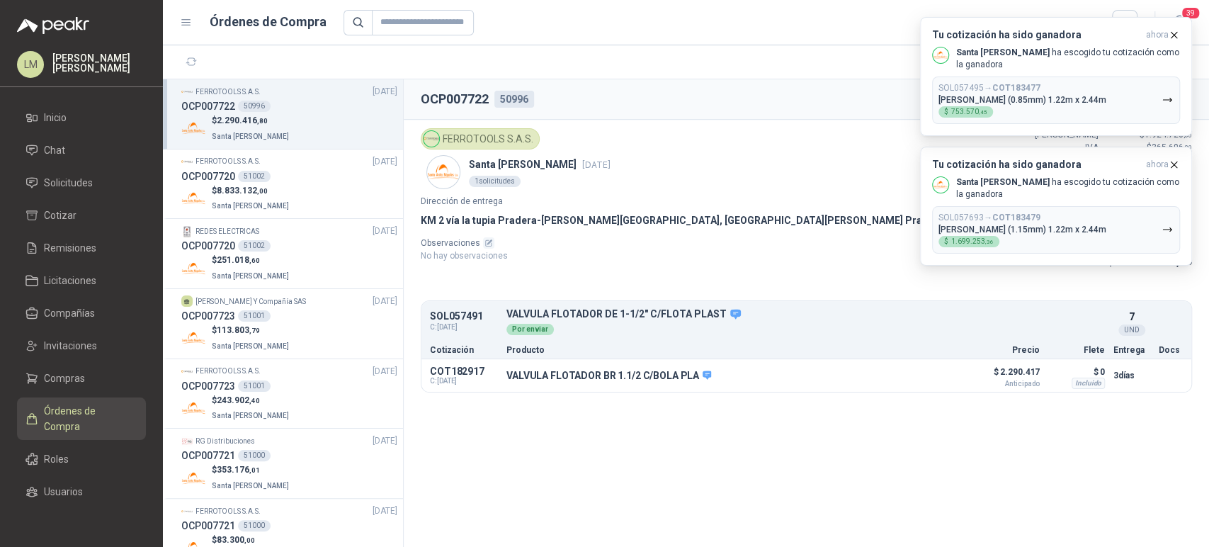
click at [1174, 35] on icon "button" at bounding box center [1174, 35] width 6 height 6
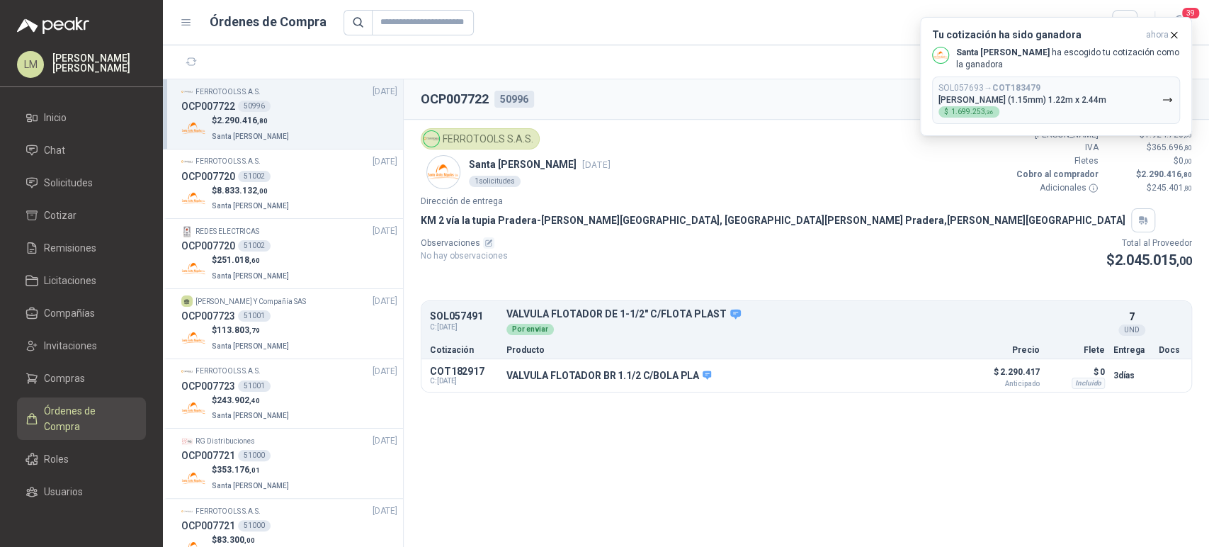
click at [1174, 35] on icon "button" at bounding box center [1174, 35] width 6 height 6
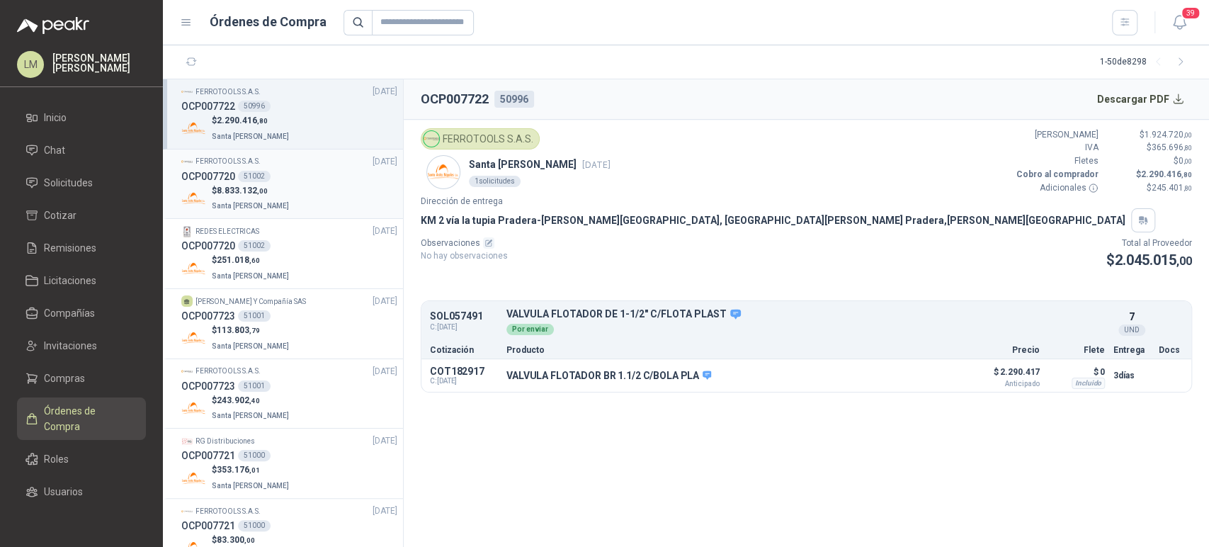
click at [251, 175] on div "51002" at bounding box center [254, 176] width 33 height 11
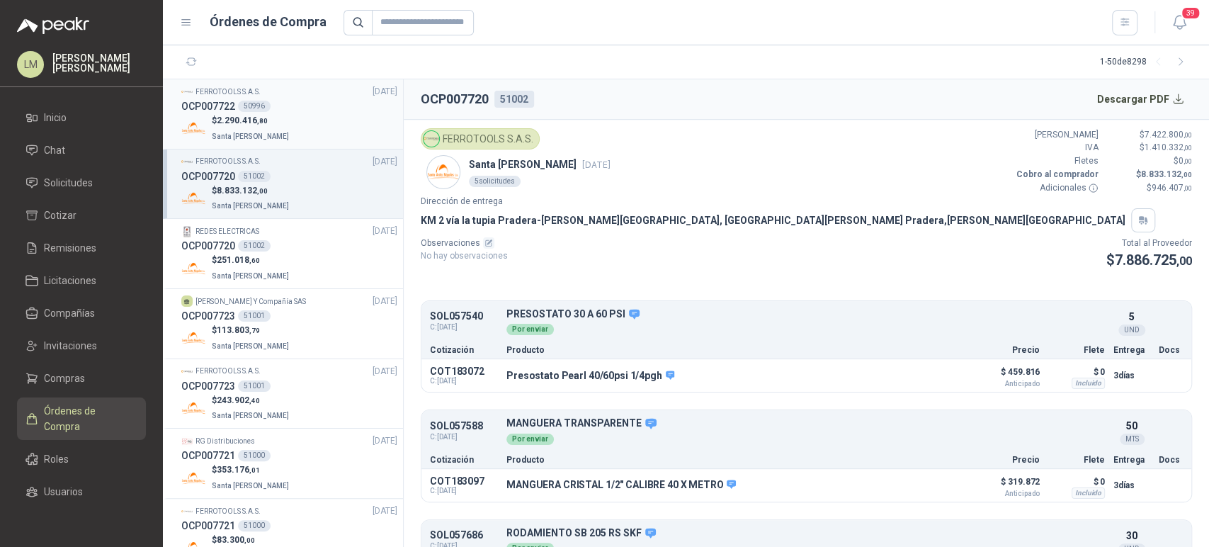
click at [247, 114] on p "$ 2.290.416 ,80" at bounding box center [252, 120] width 80 height 13
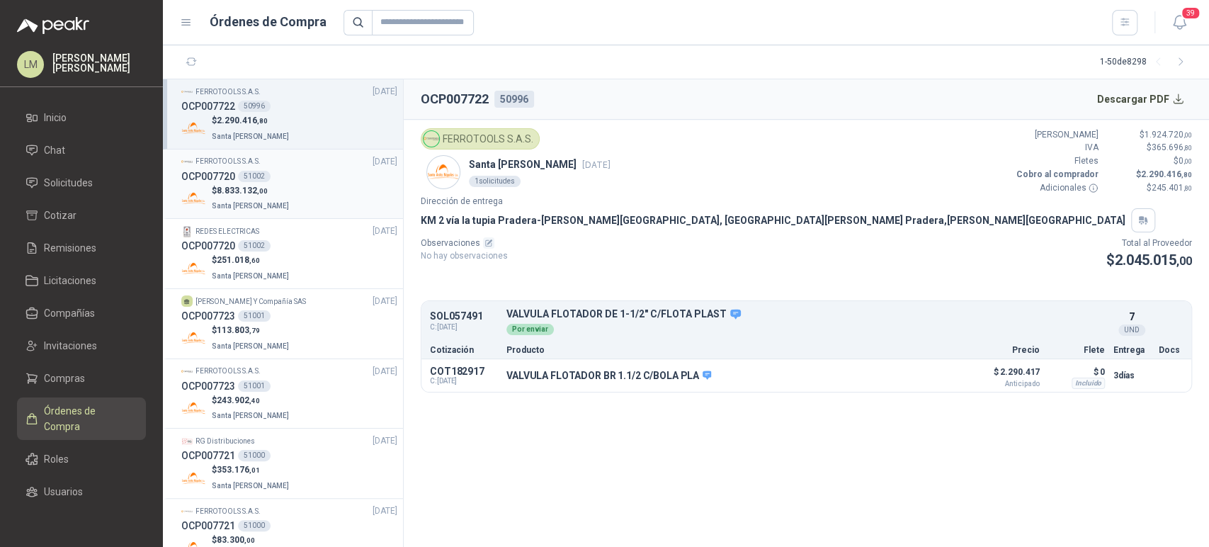
click at [247, 179] on div "51002" at bounding box center [254, 176] width 33 height 11
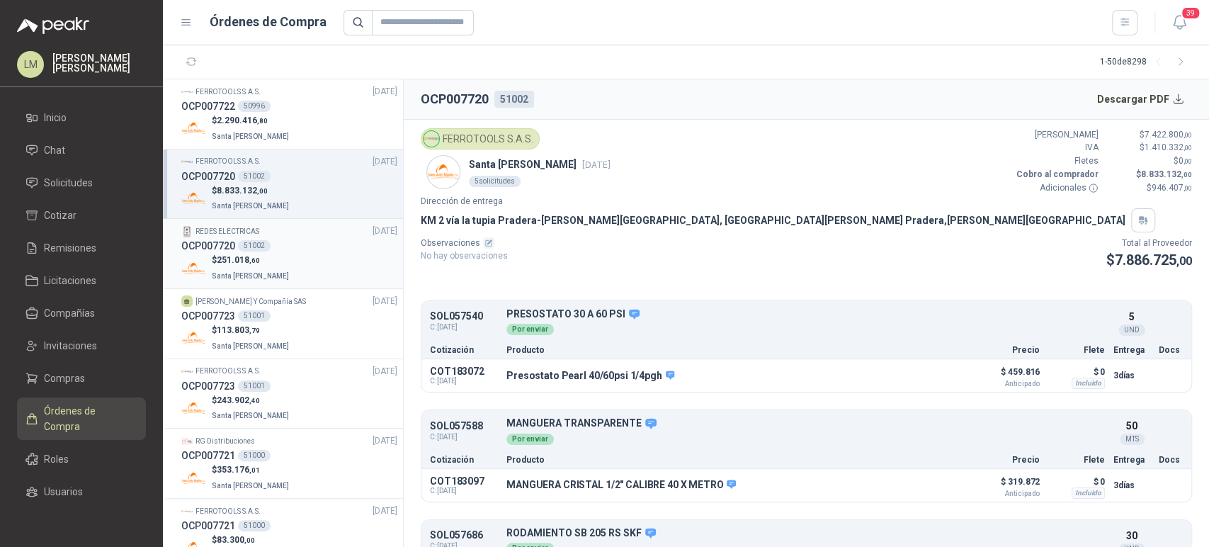
click at [255, 242] on div "51002" at bounding box center [254, 245] width 33 height 11
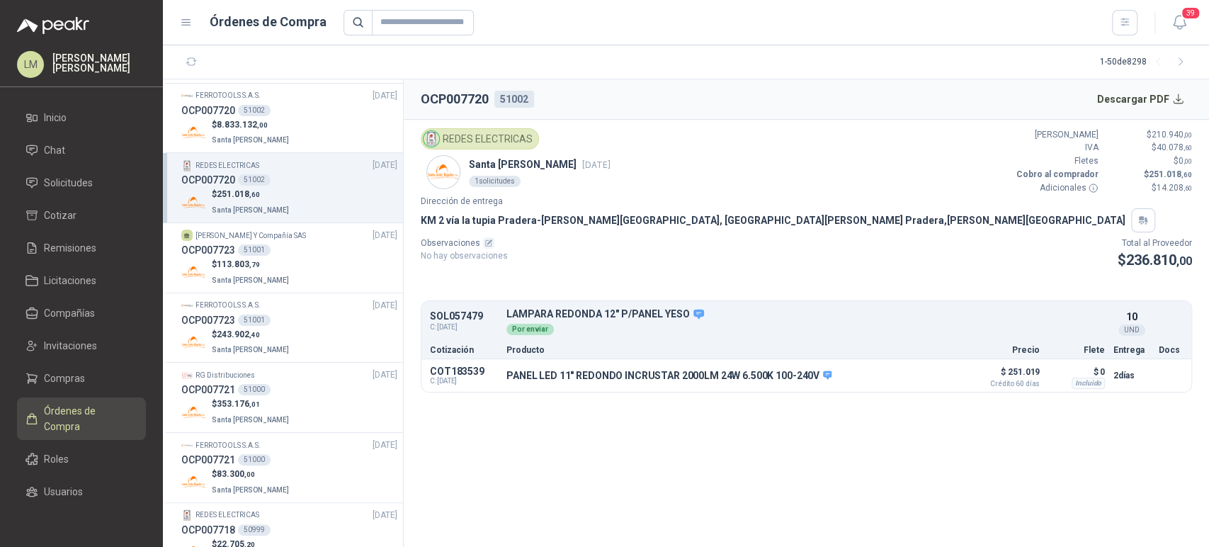
scroll to position [68, 0]
click at [251, 269] on p "Santa [PERSON_NAME]" at bounding box center [252, 277] width 80 height 16
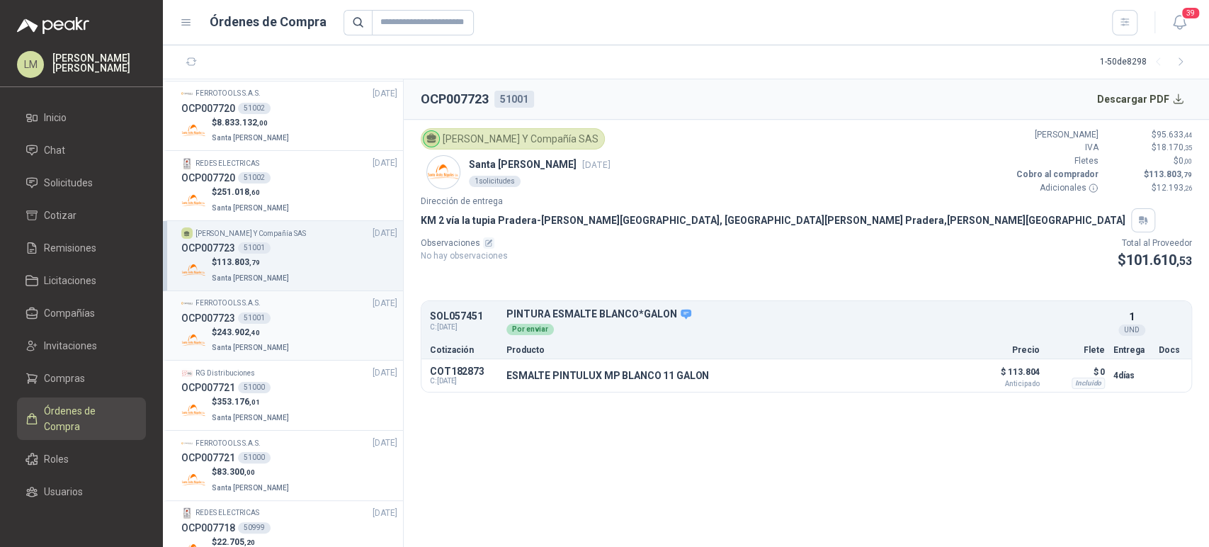
click at [260, 312] on div "51001" at bounding box center [254, 317] width 33 height 11
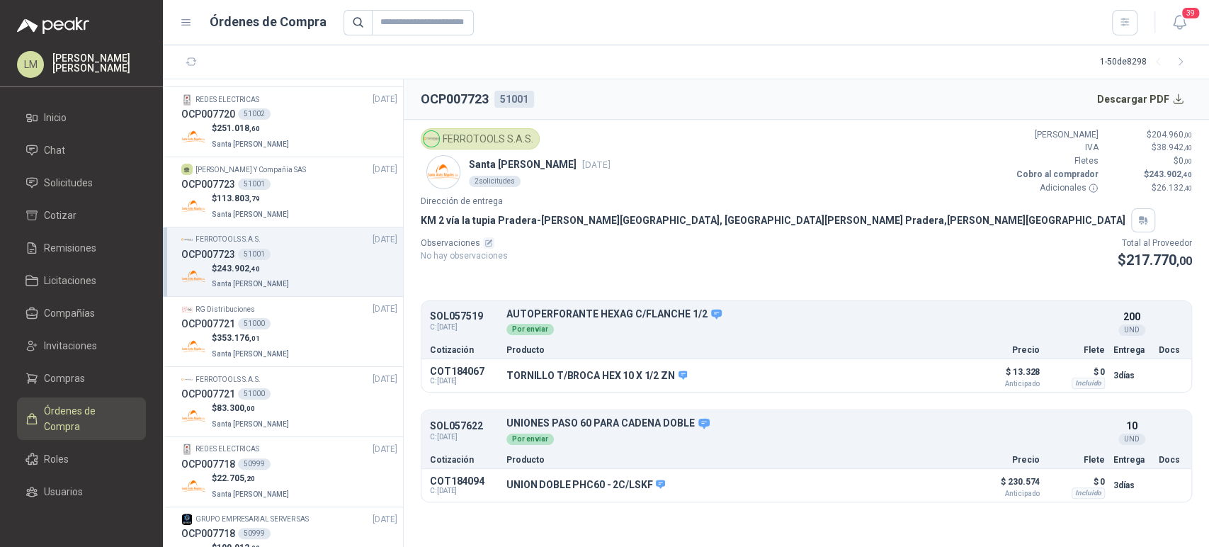
scroll to position [138, 0]
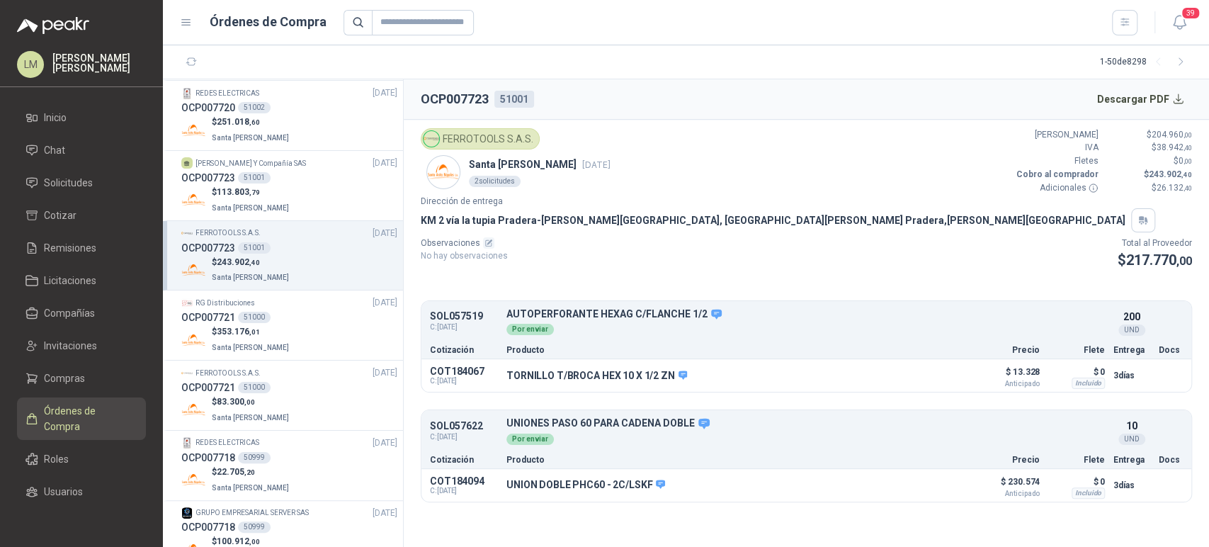
click at [260, 312] on div "51000" at bounding box center [254, 317] width 33 height 11
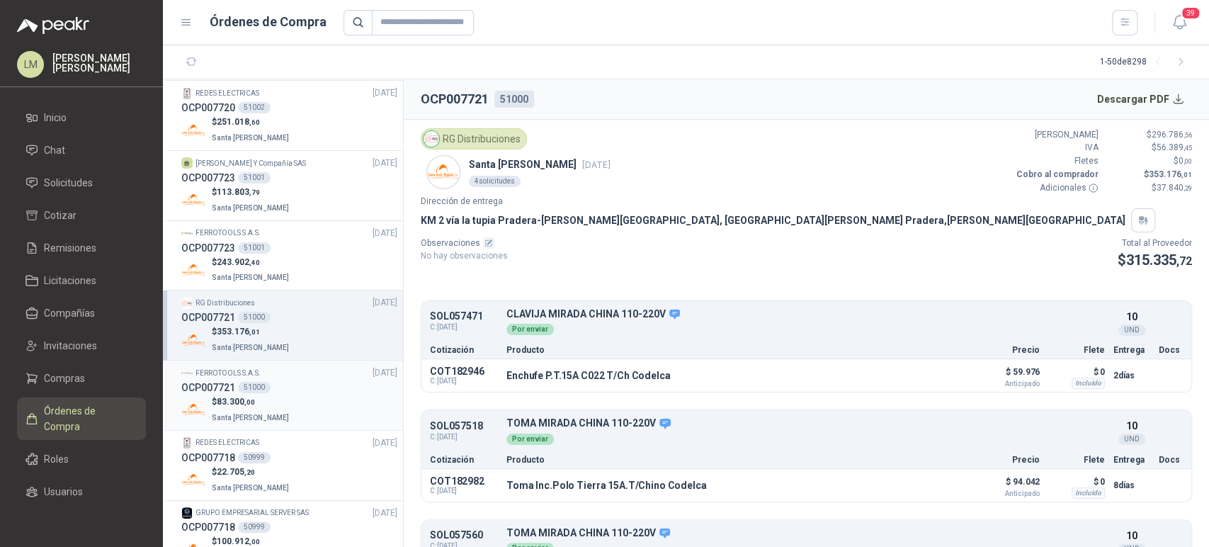
click at [254, 398] on span ",00" at bounding box center [249, 402] width 11 height 8
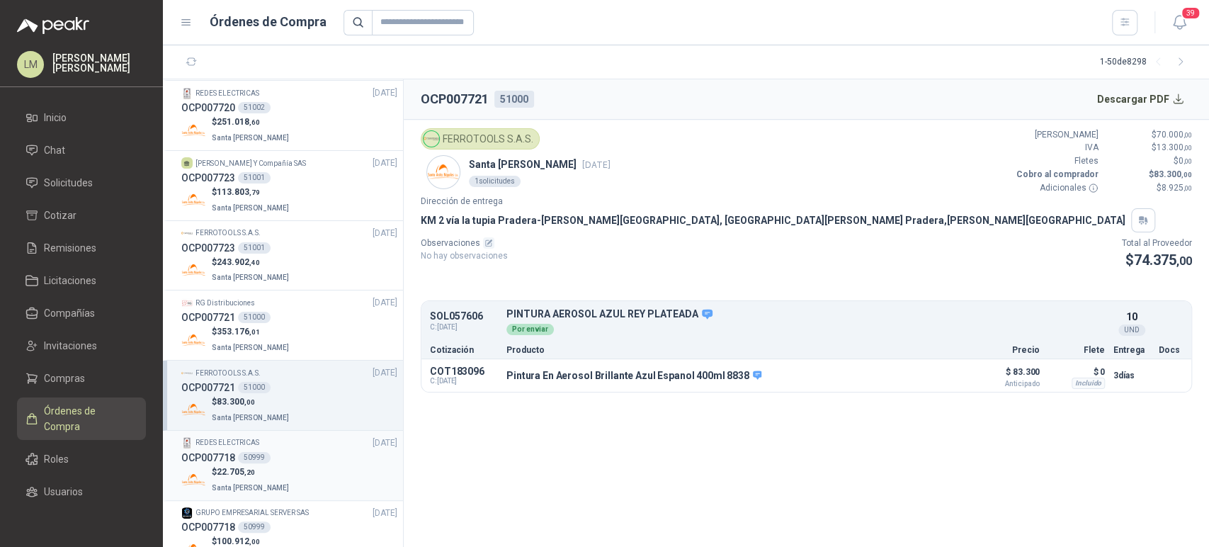
click at [271, 456] on div "OCP007718 50999" at bounding box center [289, 458] width 216 height 16
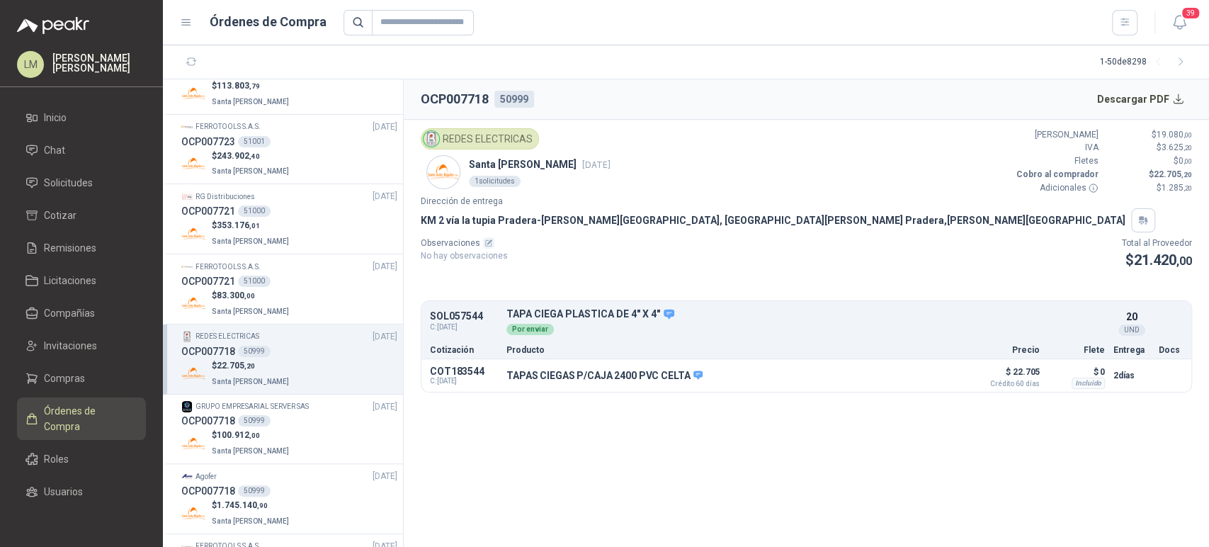
scroll to position [245, 0]
click at [289, 431] on div "$ 100.912 ,00 Santa Anita Napoles" at bounding box center [289, 442] width 216 height 29
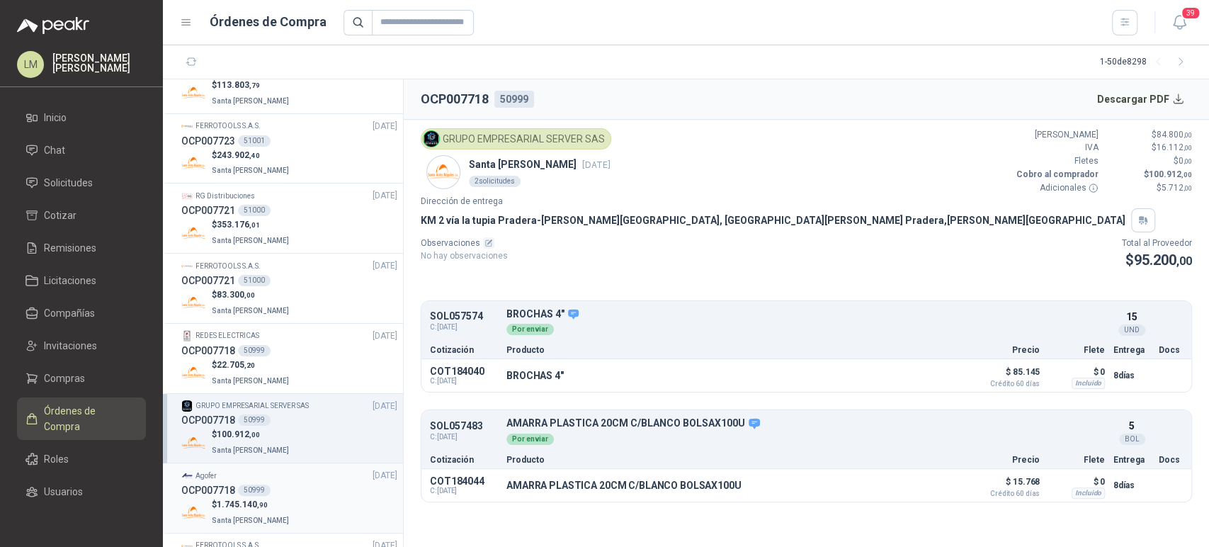
click at [283, 498] on div "$ 1.745.140 ,90 Santa Anita Napoles" at bounding box center [289, 512] width 216 height 29
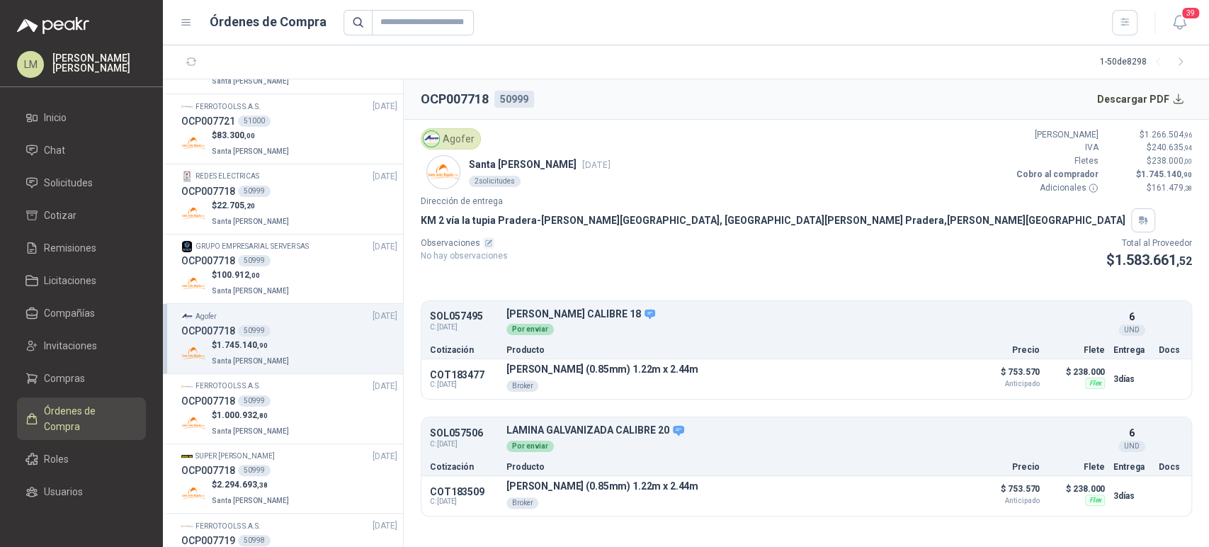
scroll to position [406, 0]
click at [276, 402] on div "OCP007718 50999" at bounding box center [289, 400] width 216 height 16
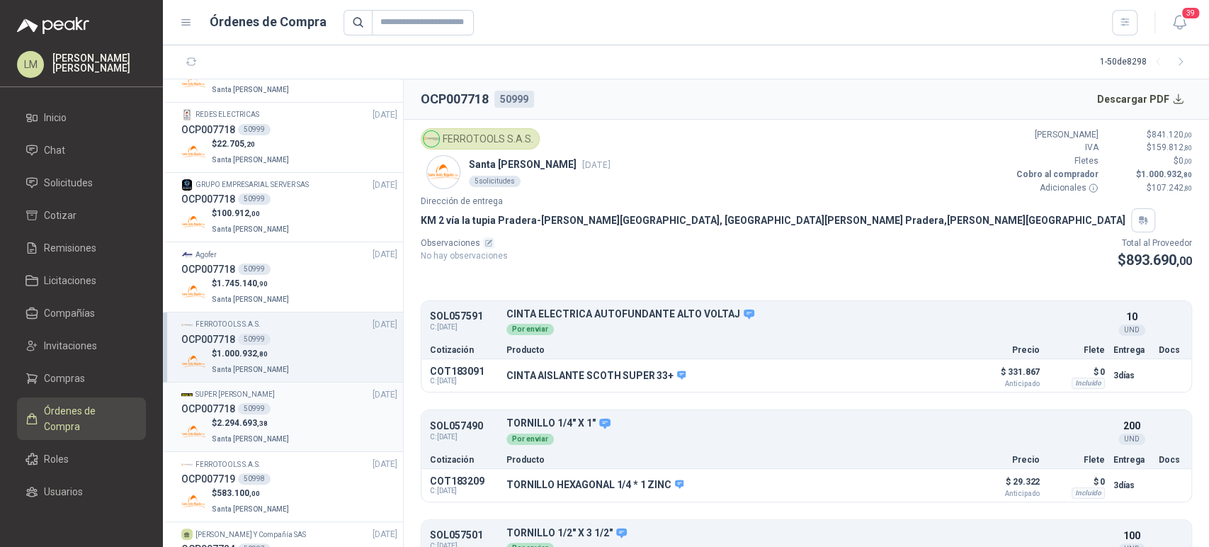
scroll to position [467, 0]
click at [274, 419] on p "$ 2.294.693 ,38" at bounding box center [252, 421] width 80 height 13
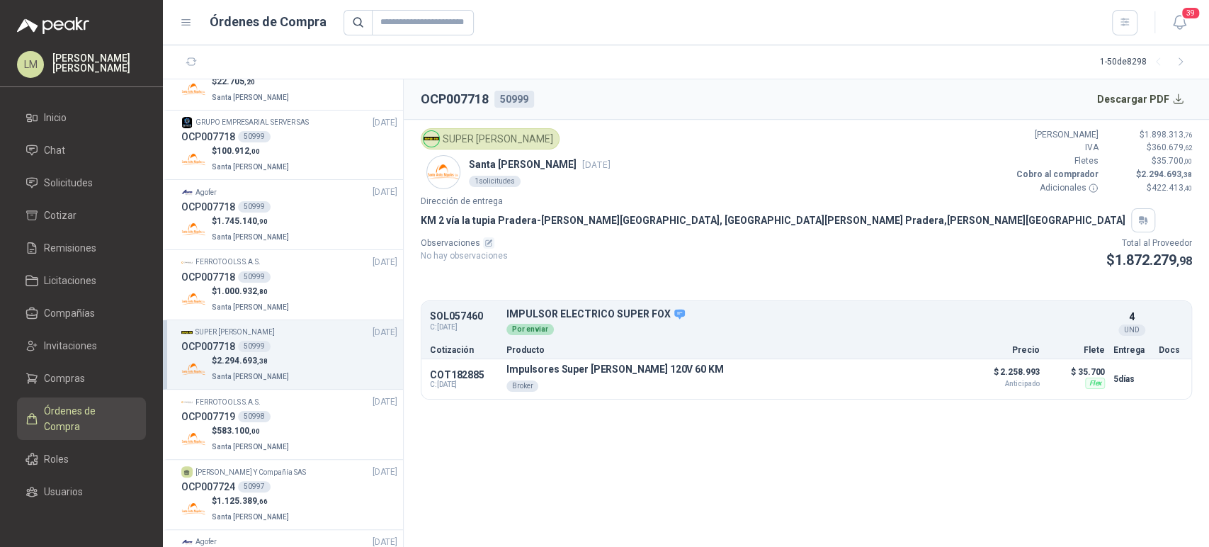
scroll to position [541, 0]
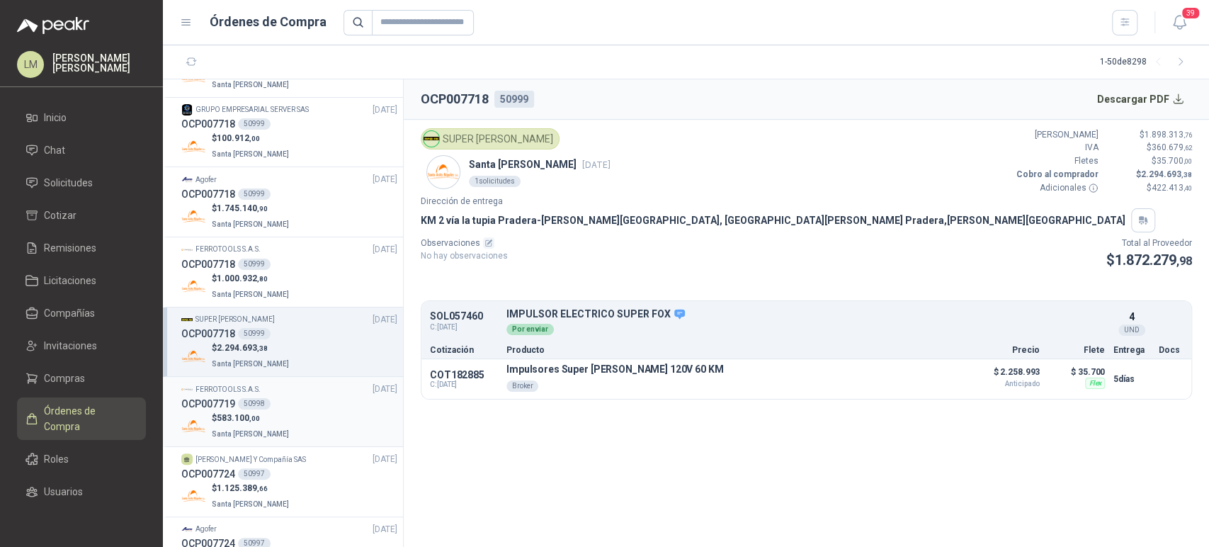
click at [262, 411] on p "$ 583.100 ,00" at bounding box center [252, 417] width 80 height 13
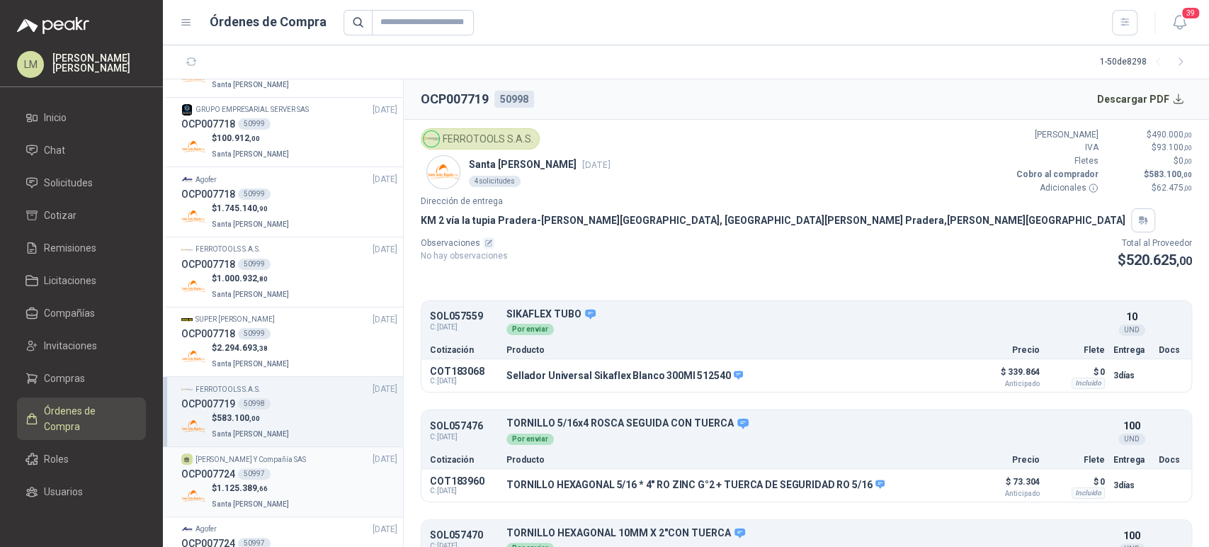
click at [281, 483] on div "$ 1.125.389 ,66 Santa Anita Napoles" at bounding box center [289, 496] width 216 height 29
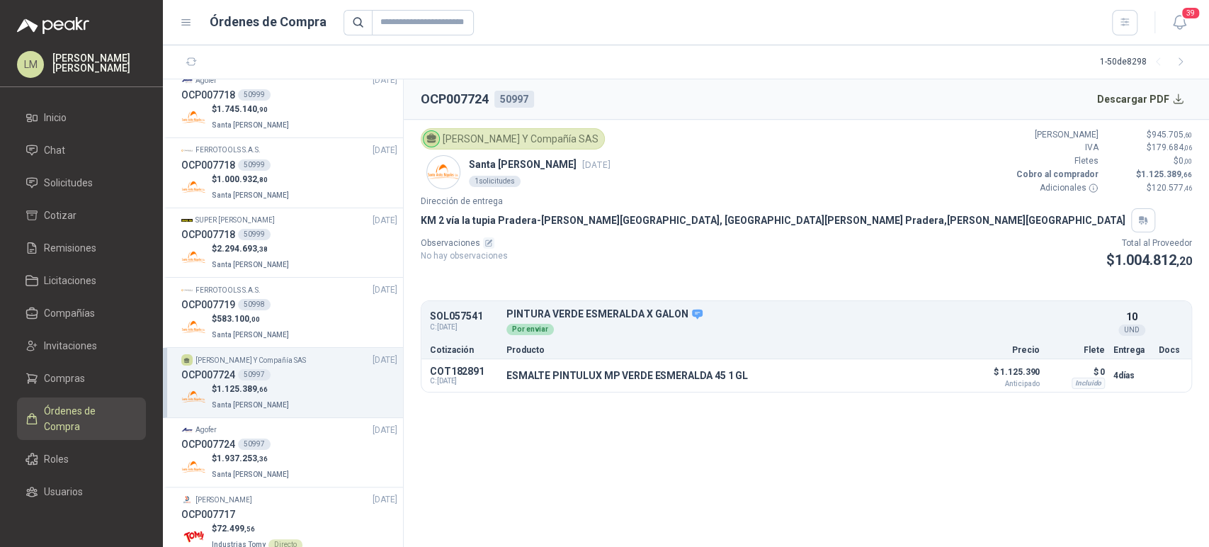
scroll to position [648, 0]
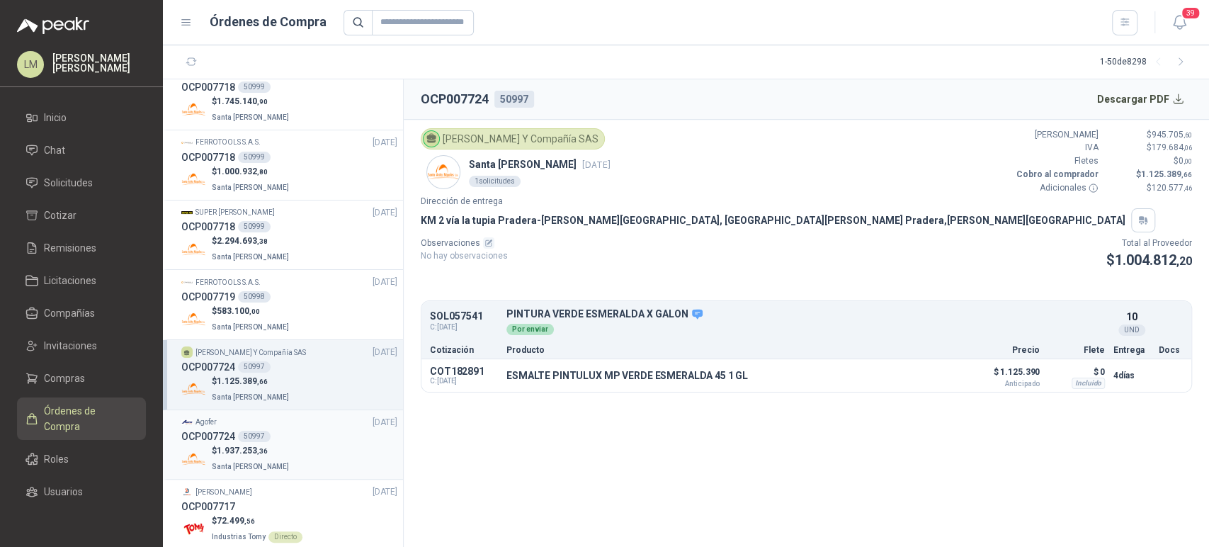
click at [278, 432] on div "OCP007724 50997" at bounding box center [289, 436] width 216 height 16
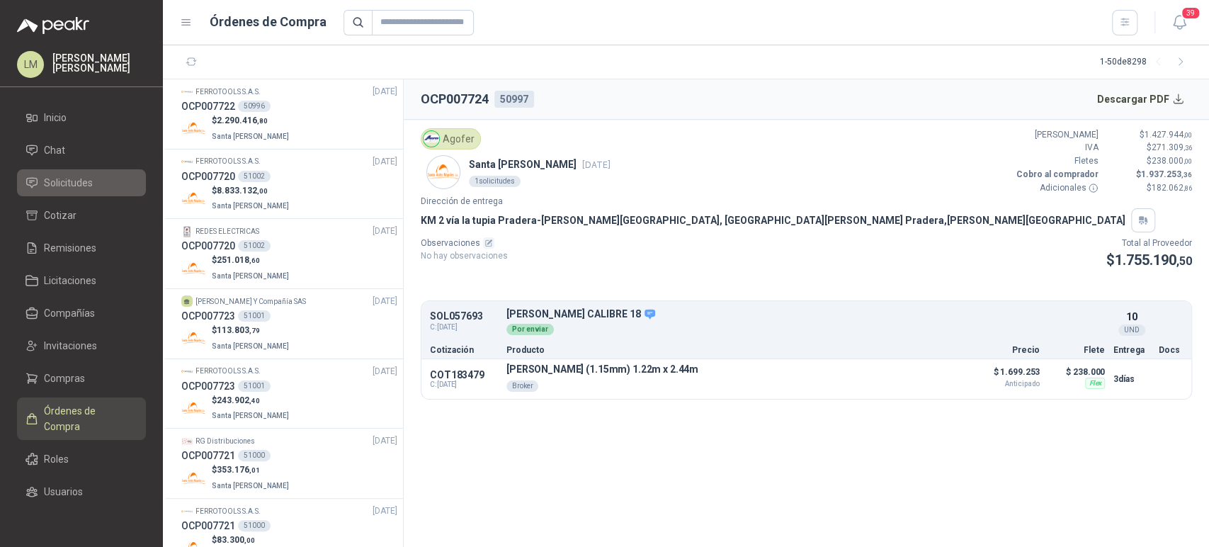
click at [58, 191] on link "Solicitudes" at bounding box center [81, 182] width 129 height 27
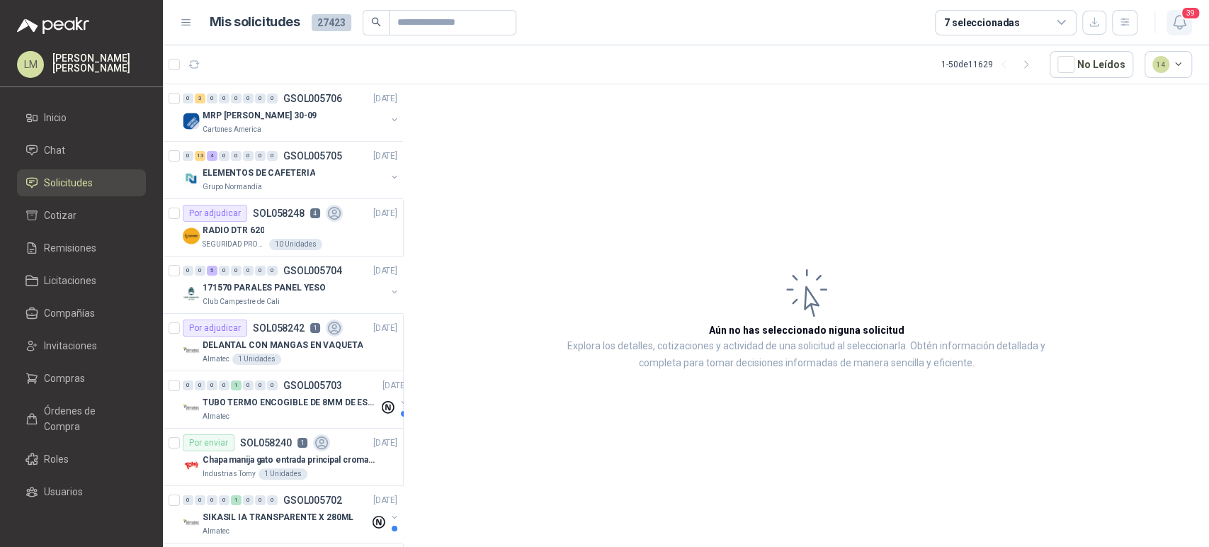
click at [1181, 23] on icon "button" at bounding box center [1180, 22] width 18 height 18
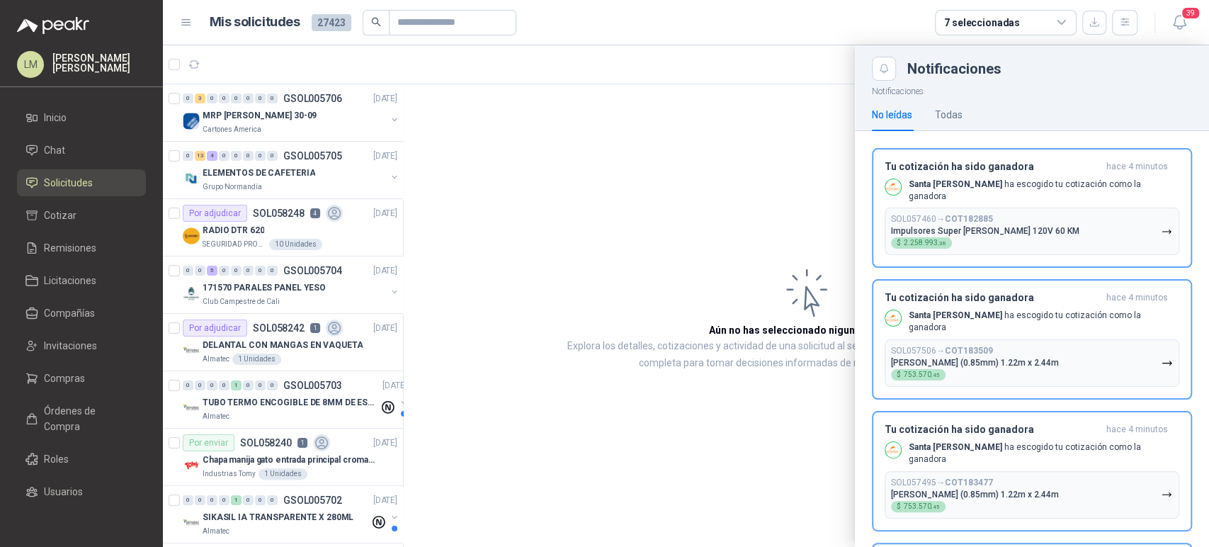
click at [640, 166] on div at bounding box center [686, 295] width 1046 height 501
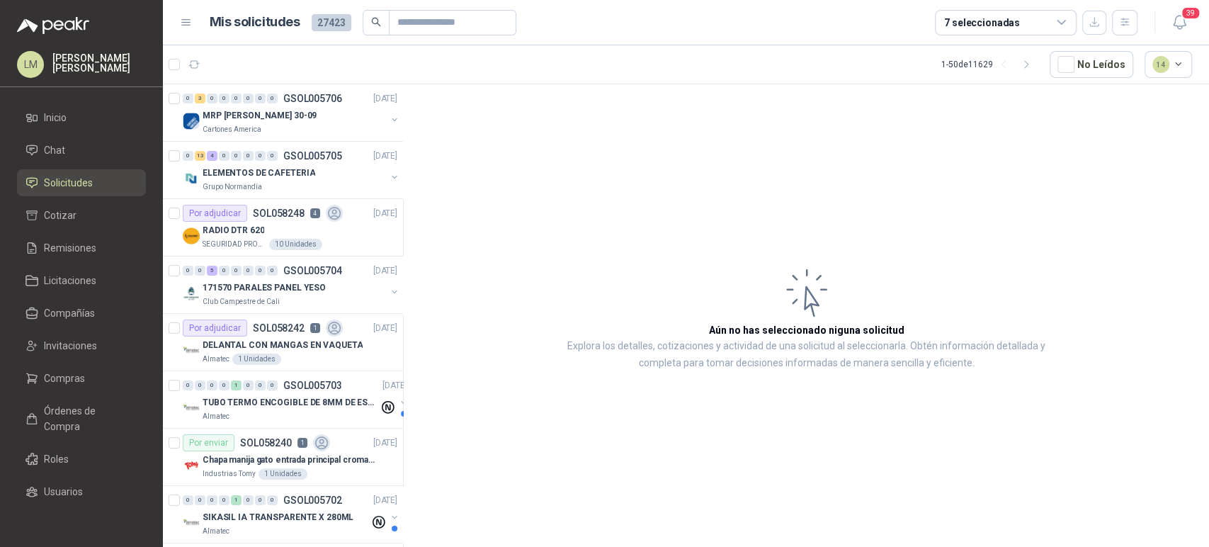
click at [709, 545] on article "Aún no has seleccionado niguna solicitud Explora los detalles, cotizaciones y a…" at bounding box center [806, 317] width 805 height 467
click at [72, 380] on span "Compras" at bounding box center [64, 378] width 41 height 16
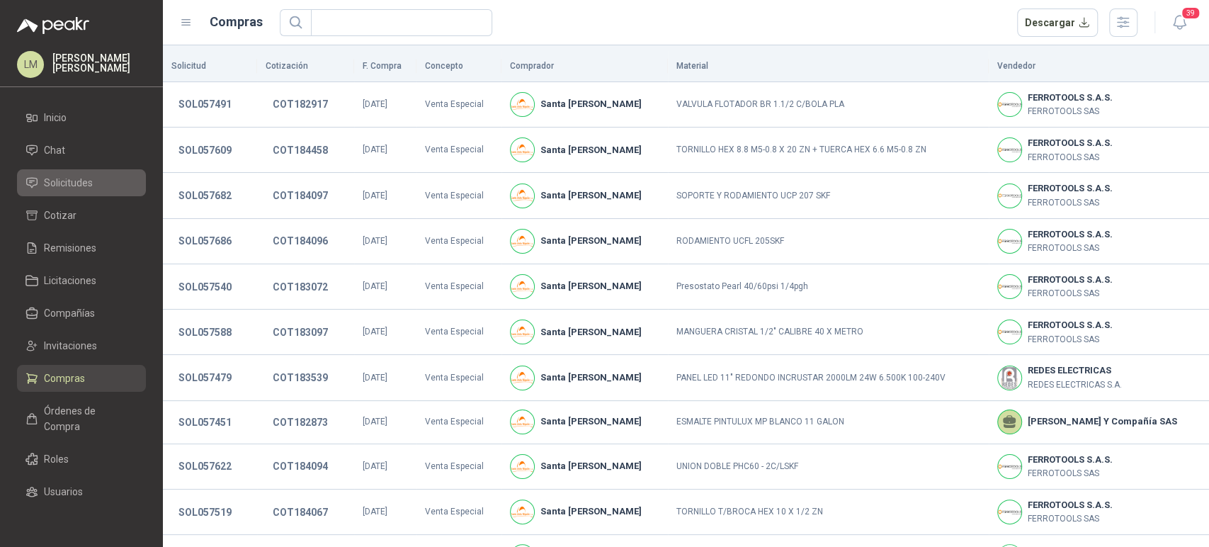
click at [68, 171] on link "Solicitudes" at bounding box center [81, 182] width 129 height 27
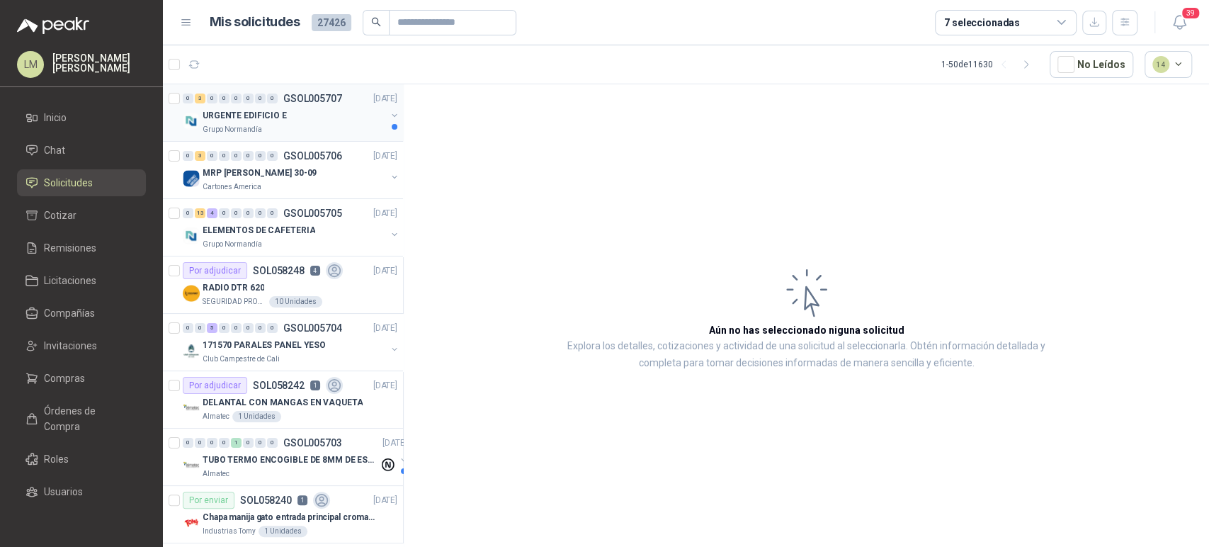
click at [296, 110] on div "URGENTE EDIFICIO E" at bounding box center [294, 115] width 183 height 17
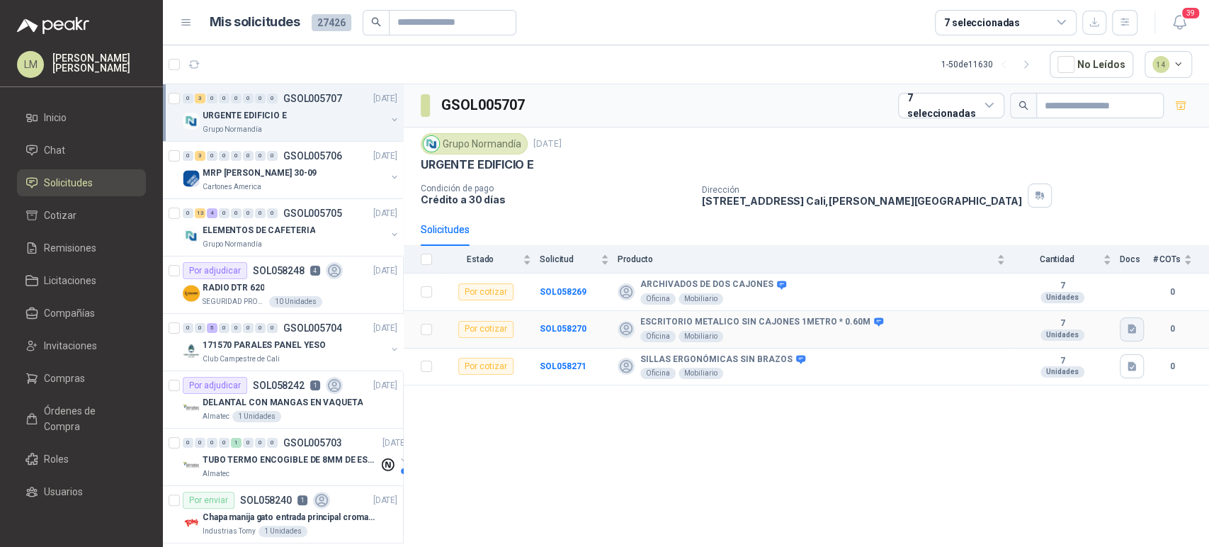
click at [1128, 327] on icon "button" at bounding box center [1132, 328] width 8 height 9
click at [1100, 301] on button "Ejemplo escritorio.png" at bounding box center [1078, 297] width 111 height 15
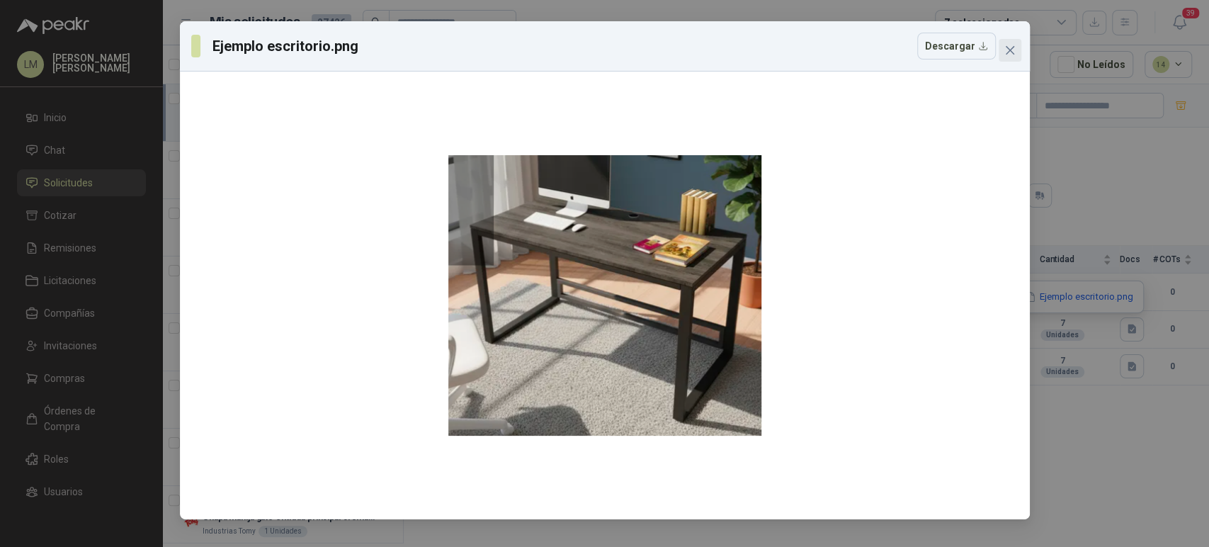
click at [1009, 51] on icon "close" at bounding box center [1009, 50] width 11 height 11
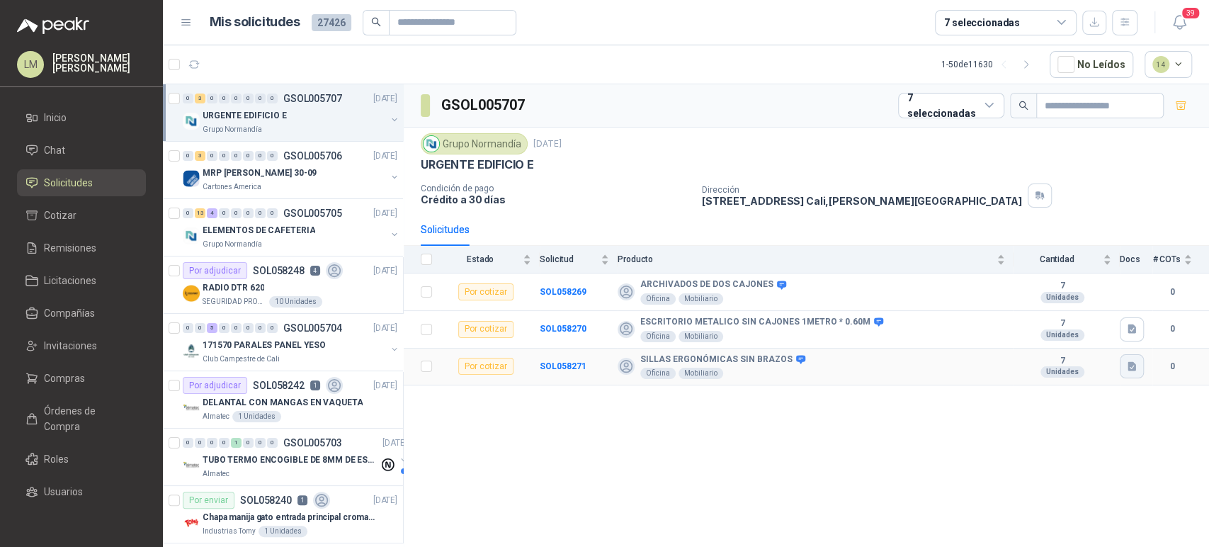
click at [1134, 361] on icon "button" at bounding box center [1132, 367] width 12 height 12
click at [1076, 335] on button "SILLA ERFONOMICA.jfif" at bounding box center [1077, 334] width 115 height 15
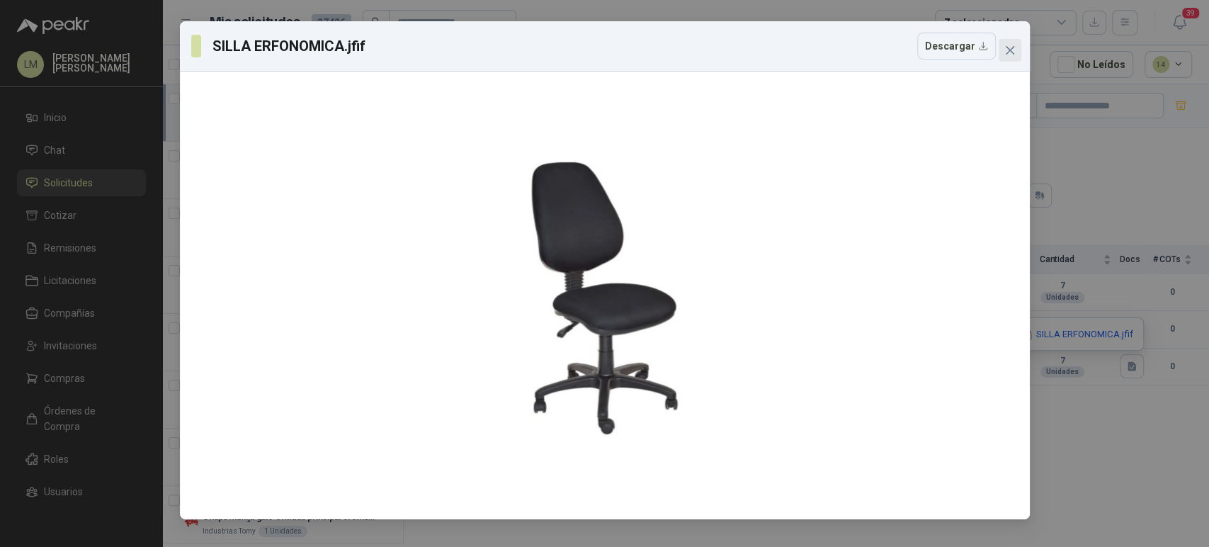
click at [1009, 53] on icon "close" at bounding box center [1009, 50] width 11 height 11
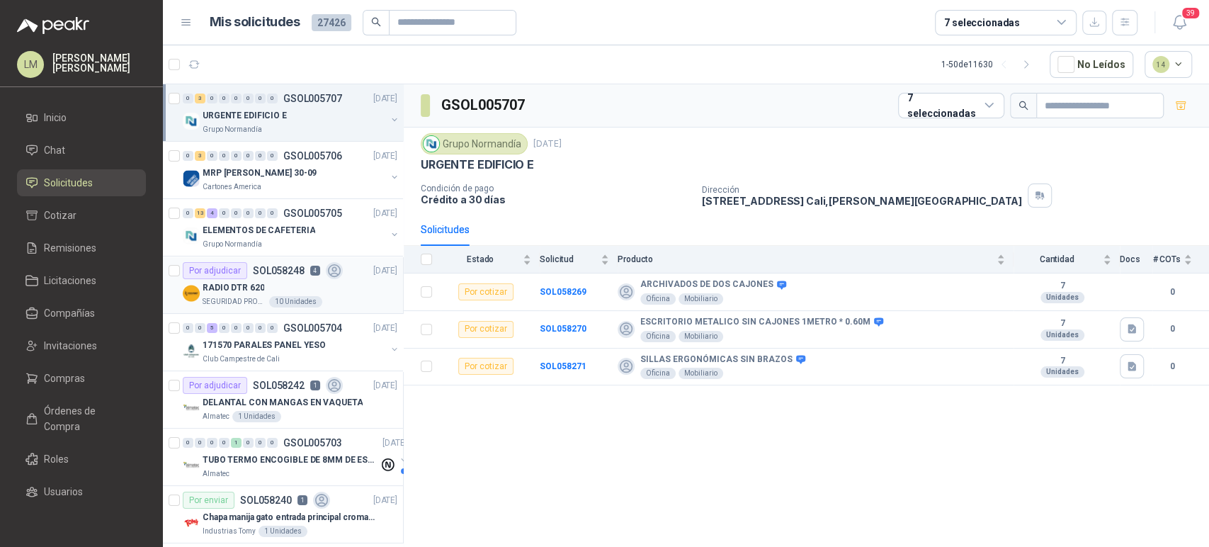
click at [273, 289] on div "RADIO DTR 620" at bounding box center [300, 287] width 195 height 17
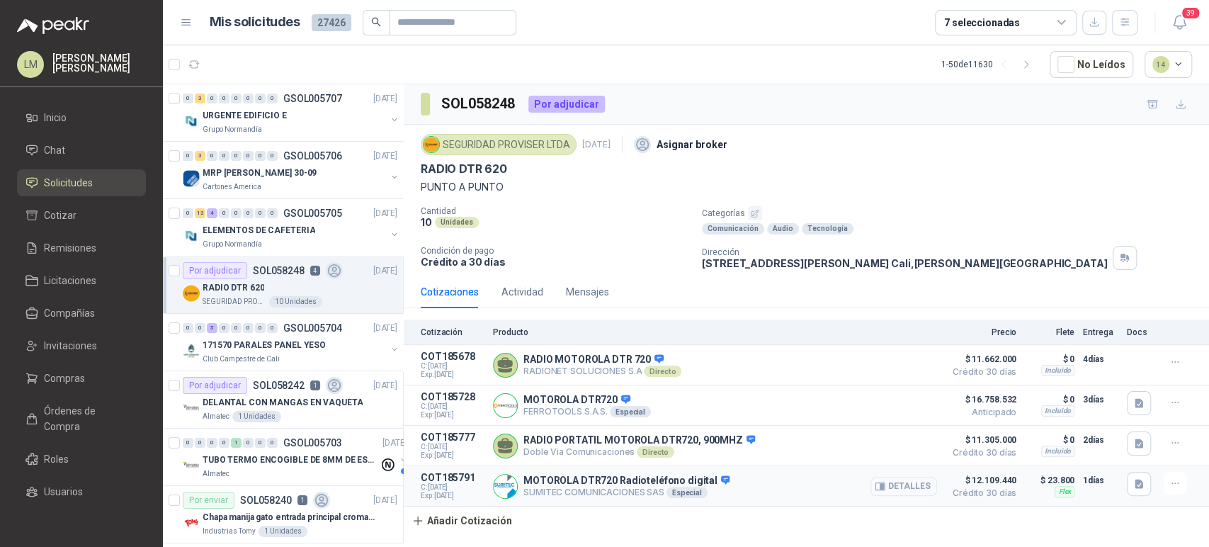
click at [916, 486] on button "Detalles" at bounding box center [903, 486] width 67 height 19
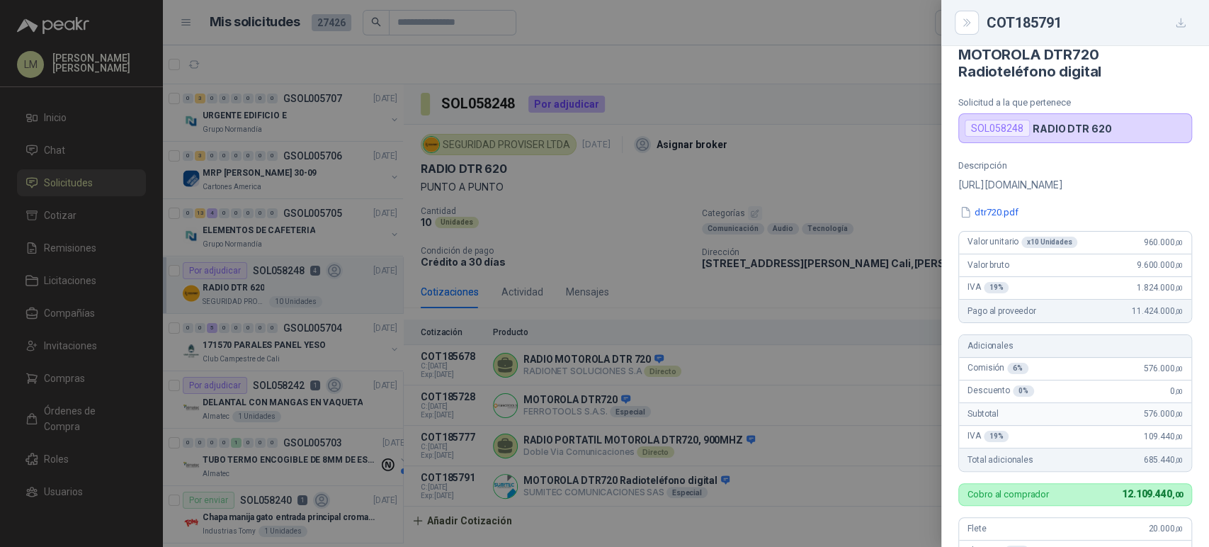
scroll to position [9, 0]
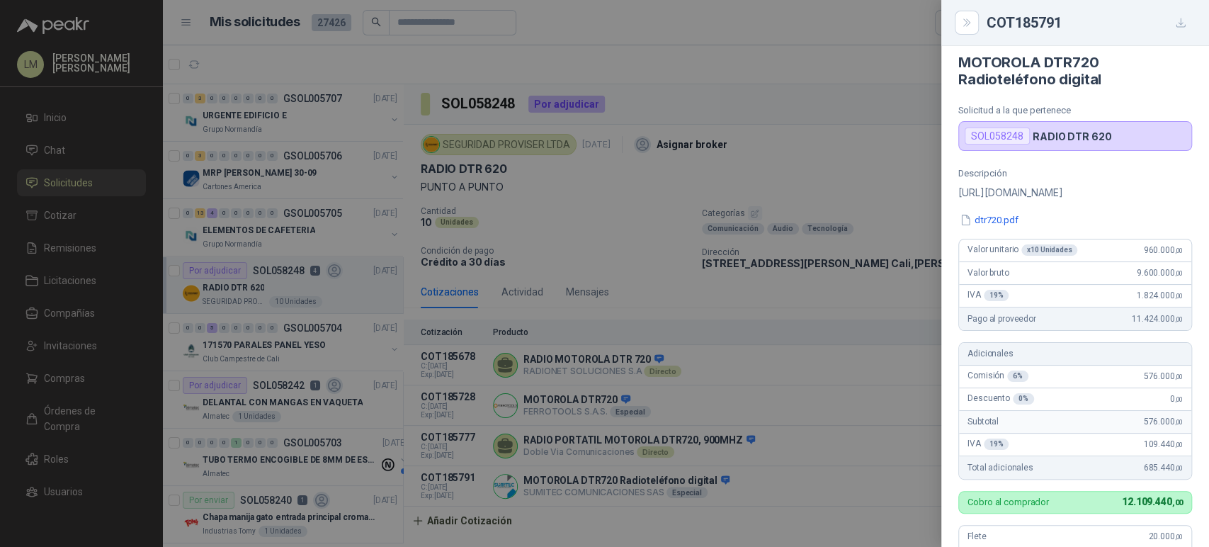
click at [727, 341] on div at bounding box center [604, 273] width 1209 height 547
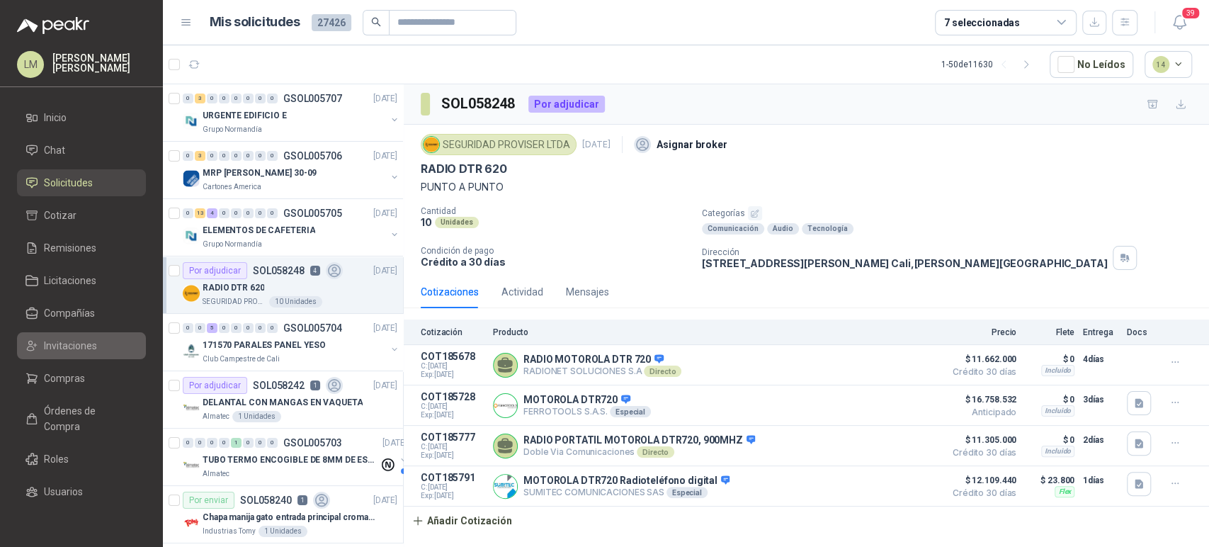
click at [49, 350] on span "Invitaciones" at bounding box center [70, 346] width 53 height 16
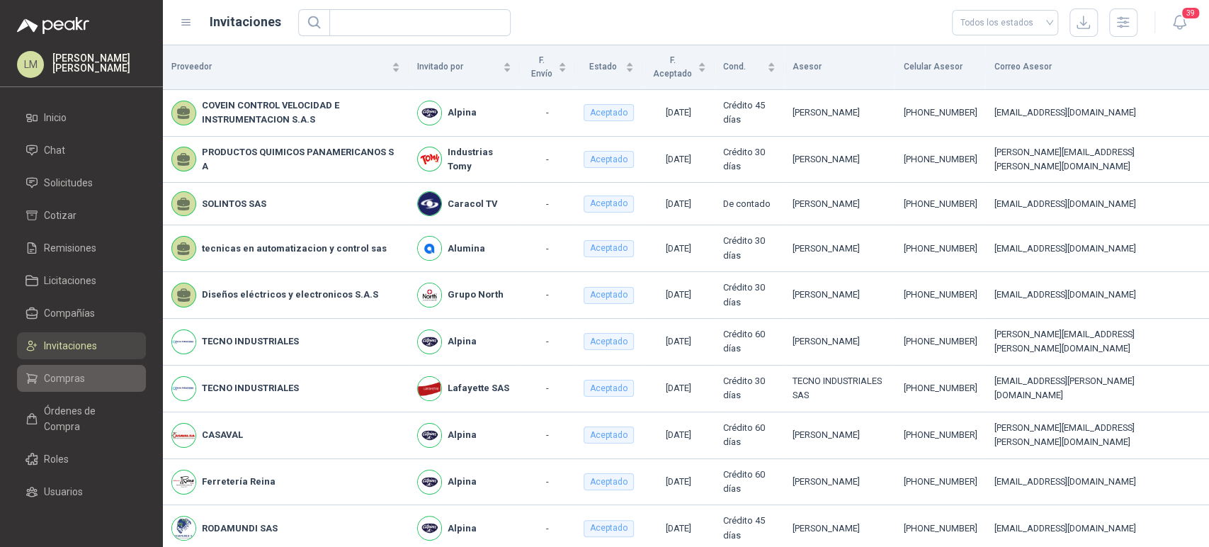
click at [62, 373] on span "Compras" at bounding box center [64, 378] width 41 height 16
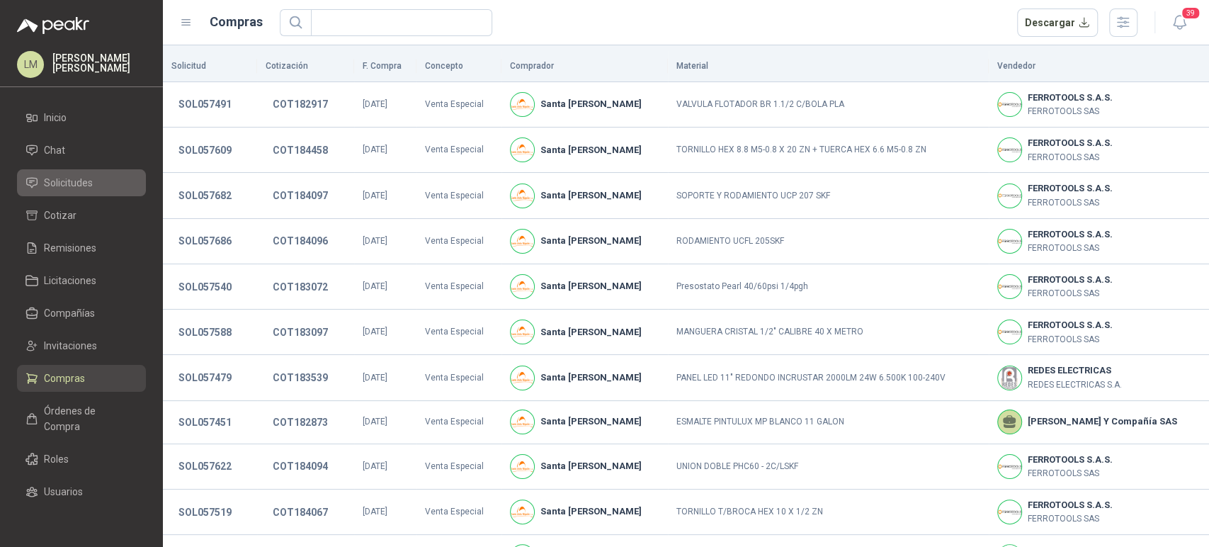
click at [66, 183] on span "Solicitudes" at bounding box center [68, 183] width 49 height 16
